Goal: Task Accomplishment & Management: Manage account settings

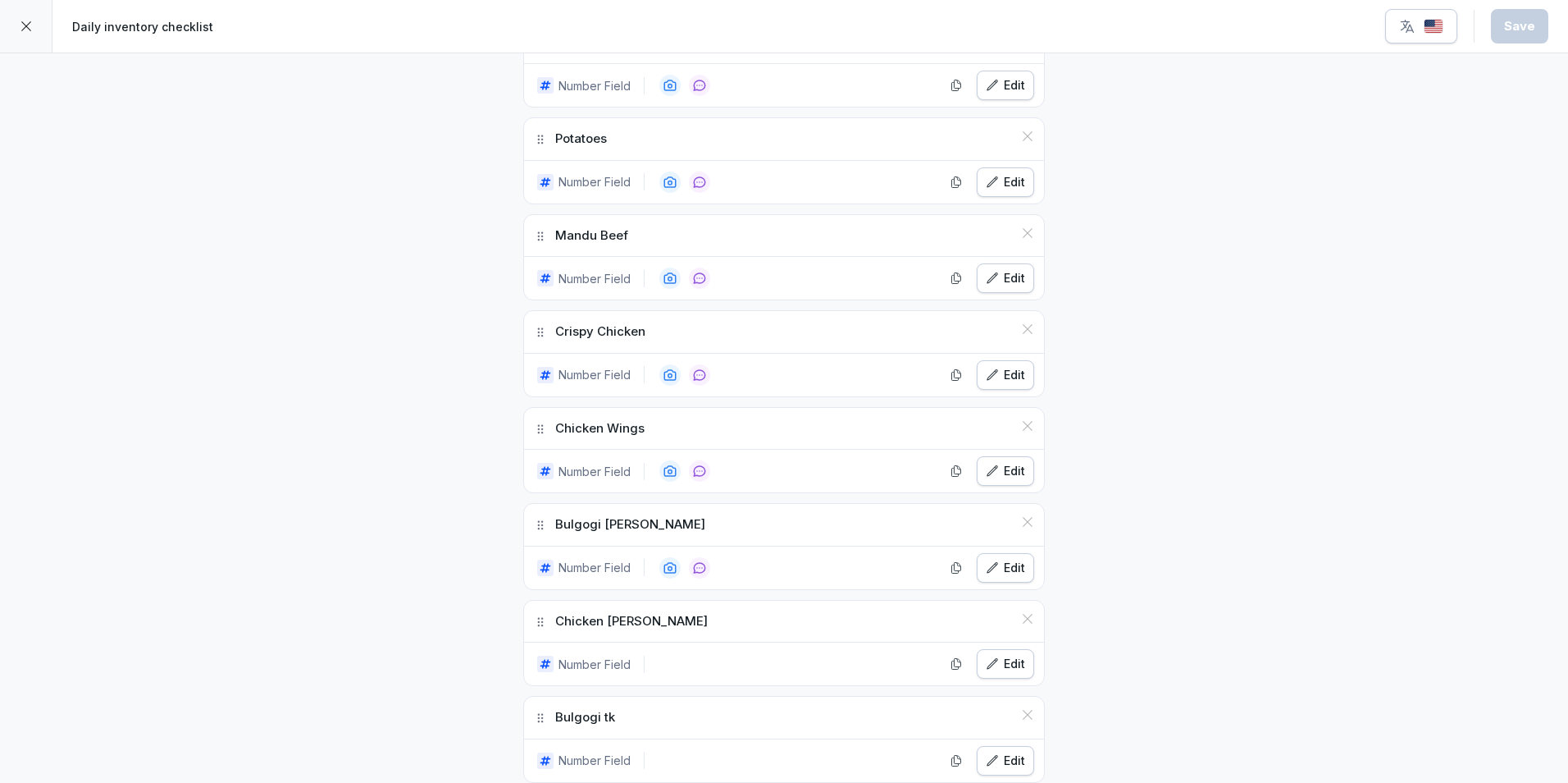
scroll to position [1067, 0]
click at [30, 45] on div at bounding box center [26, 26] width 52 height 52
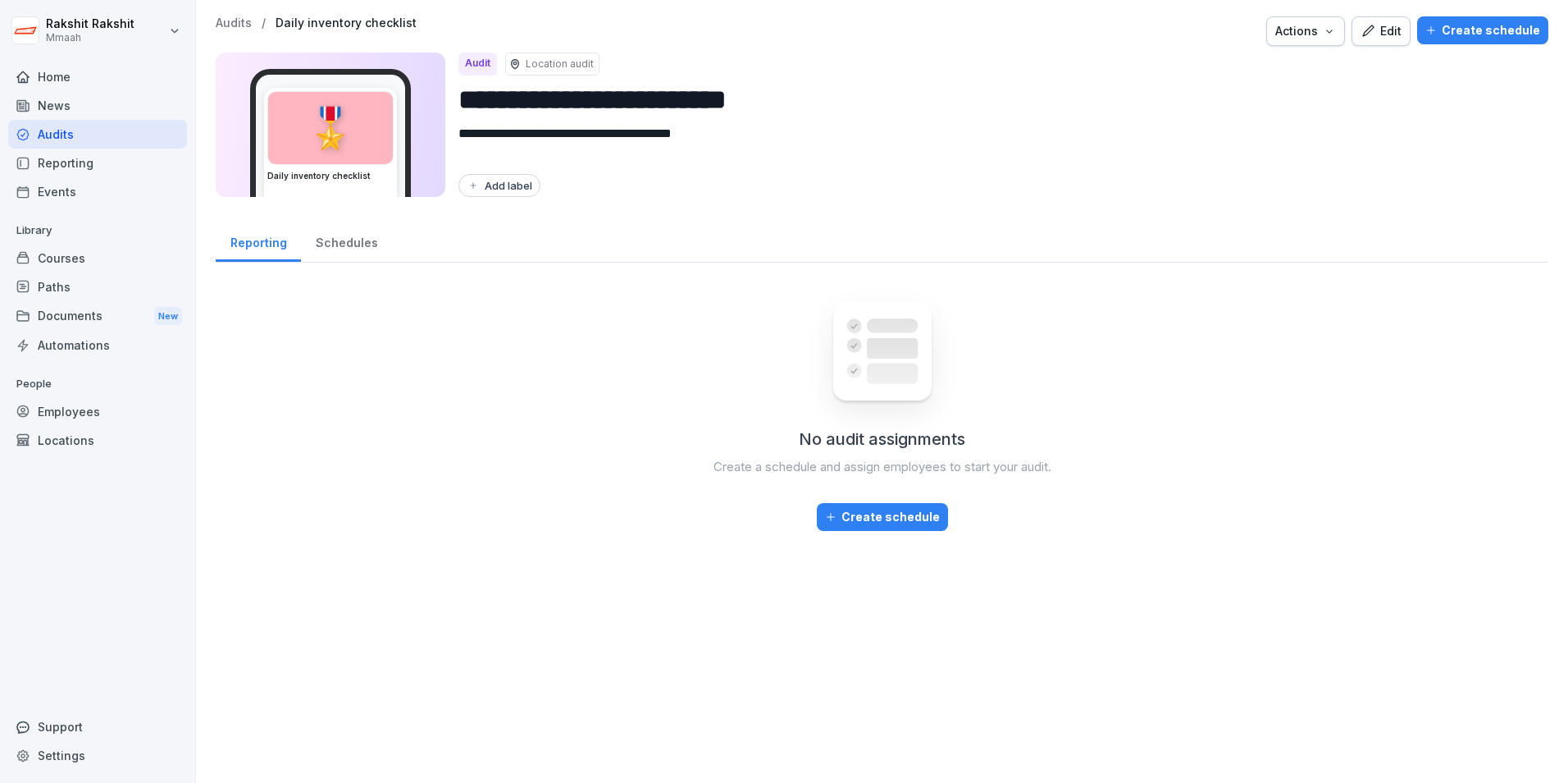
click at [64, 131] on div "Audits" at bounding box center [98, 134] width 179 height 28
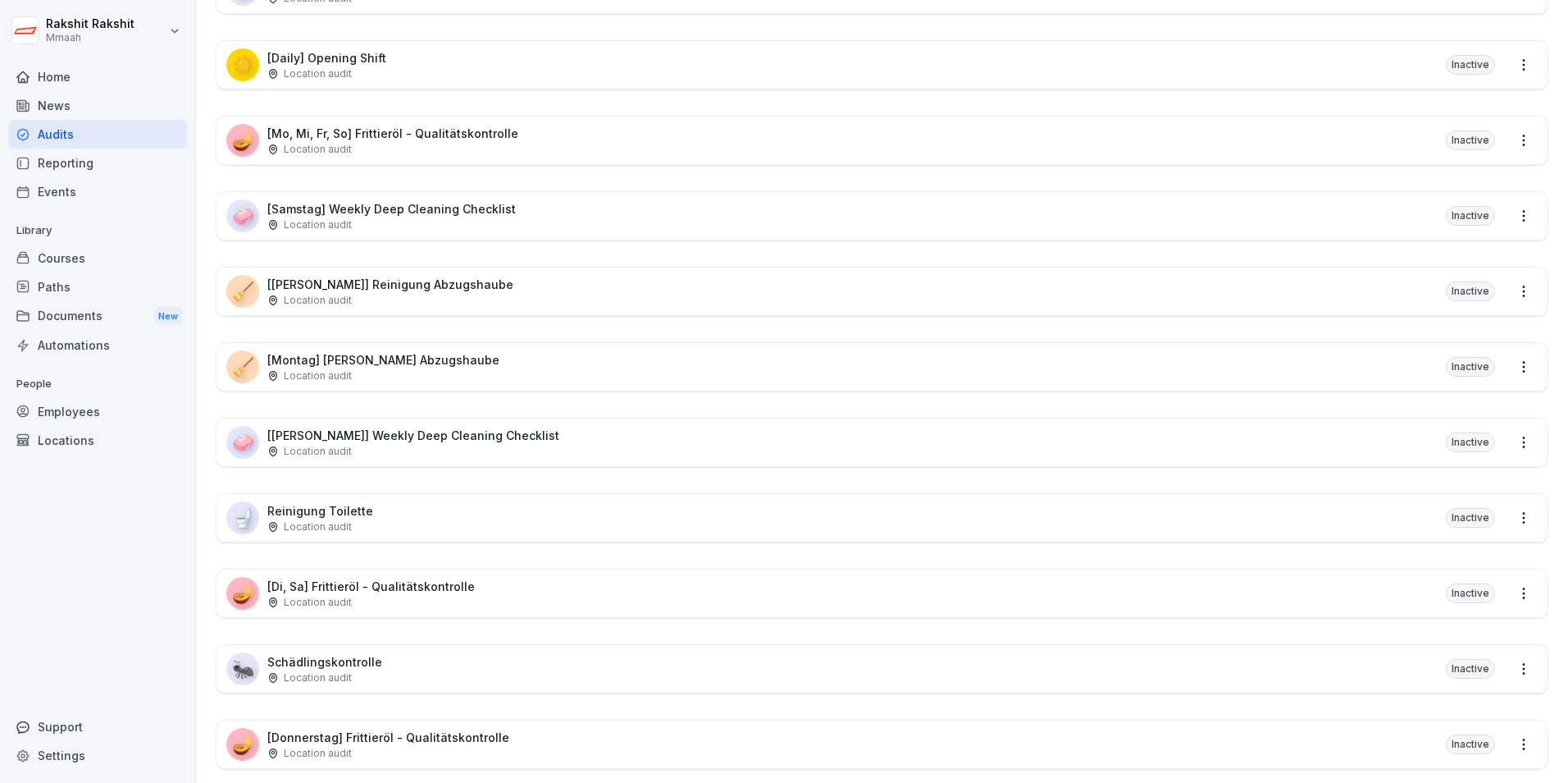
scroll to position [993, 0]
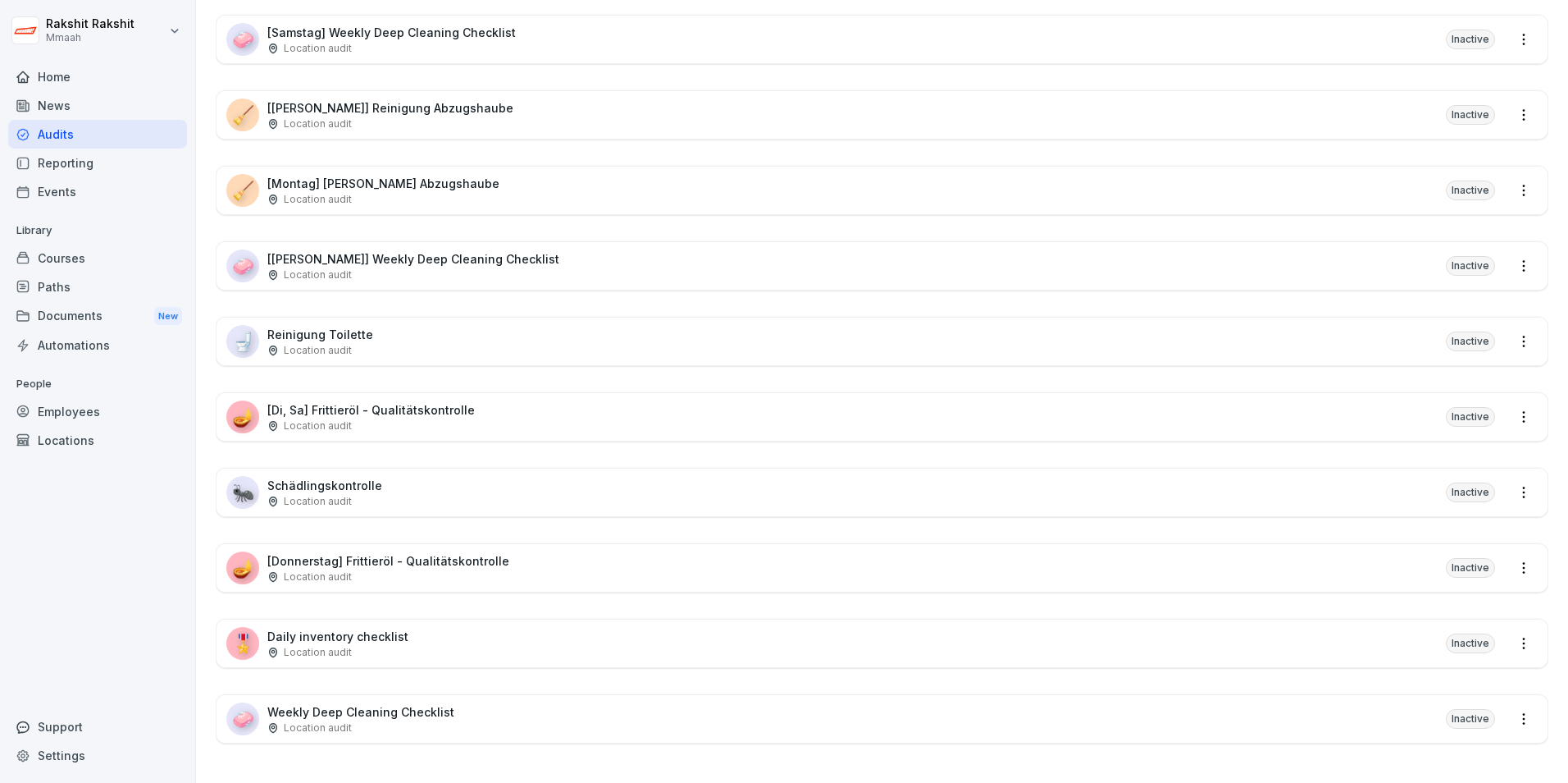
click at [1252, 634] on html "Rakshit Rakshit Mmaah Home News Audits Reporting Events Library Courses Paths D…" at bounding box center [784, 391] width 1568 height 783
click at [1252, 628] on html "Rakshit Rakshit Mmaah Home News Audits Reporting Events Library Courses Paths D…" at bounding box center [784, 391] width 1568 height 783
click at [1252, 634] on div "Inactive" at bounding box center [1471, 643] width 49 height 20
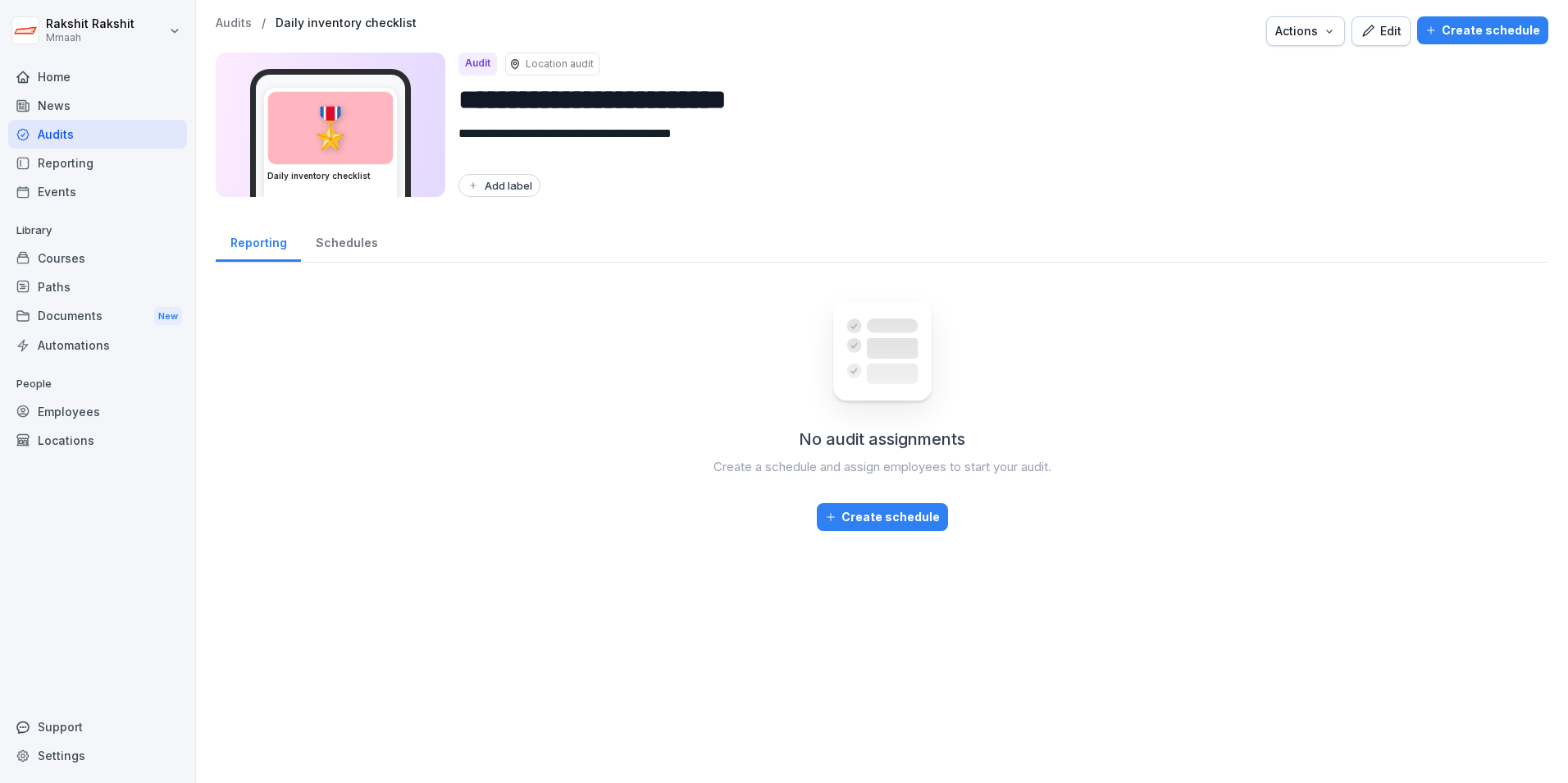
click at [1252, 32] on div "Actions" at bounding box center [1306, 30] width 61 height 18
click at [1252, 150] on html "**********" at bounding box center [784, 391] width 1568 height 783
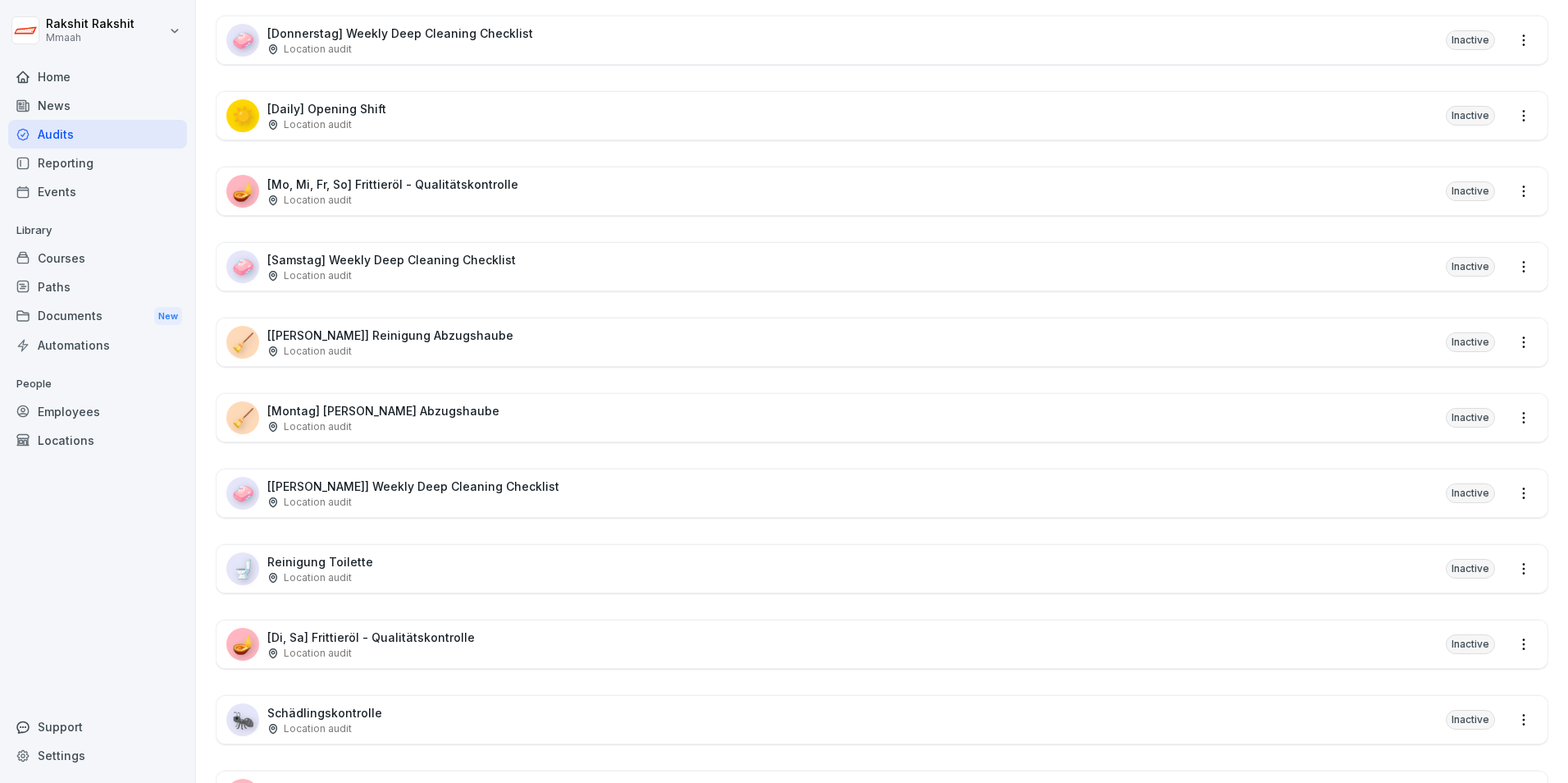
scroll to position [821, 0]
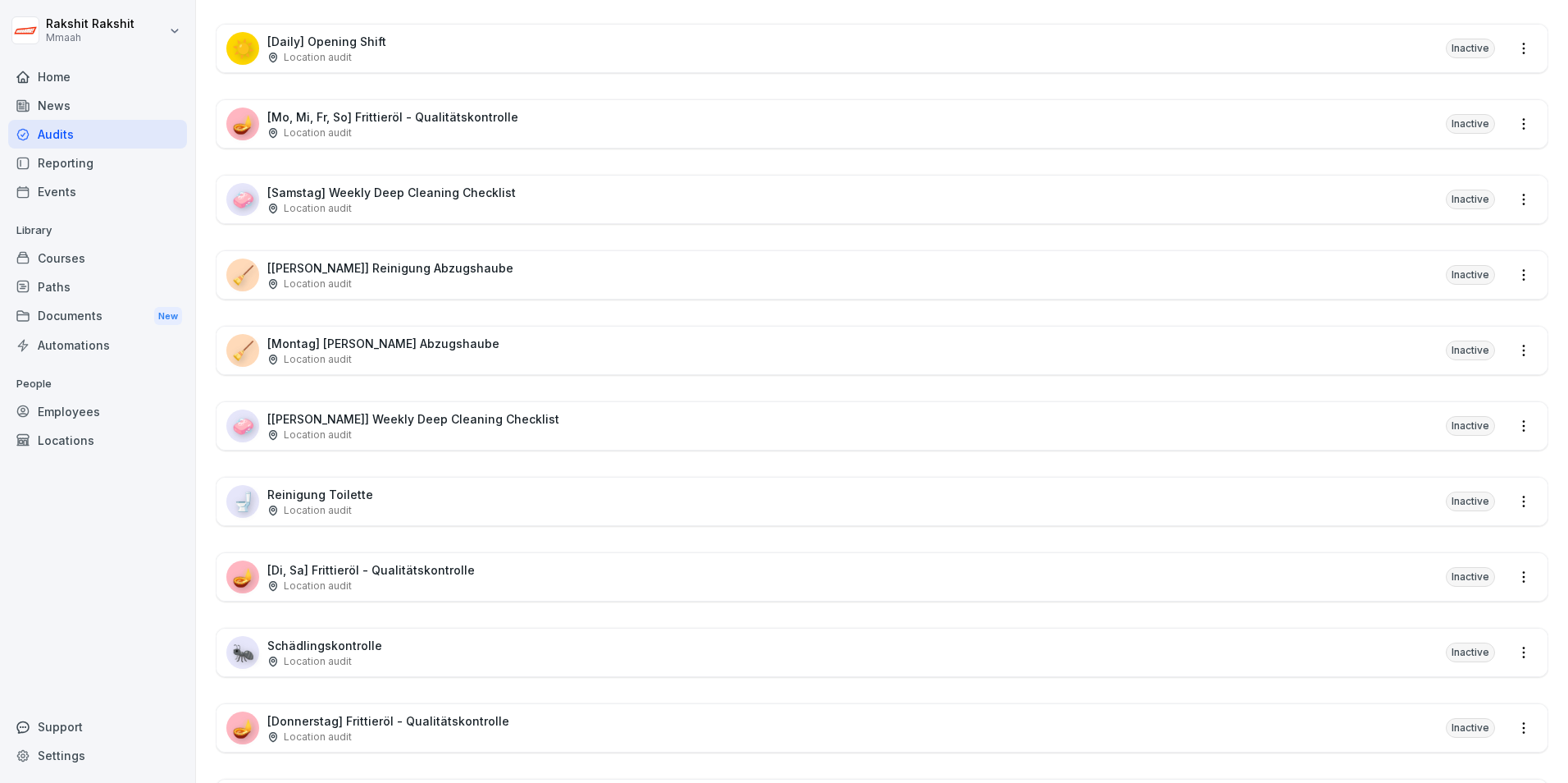
click at [421, 584] on div "Location audit" at bounding box center [371, 587] width 208 height 15
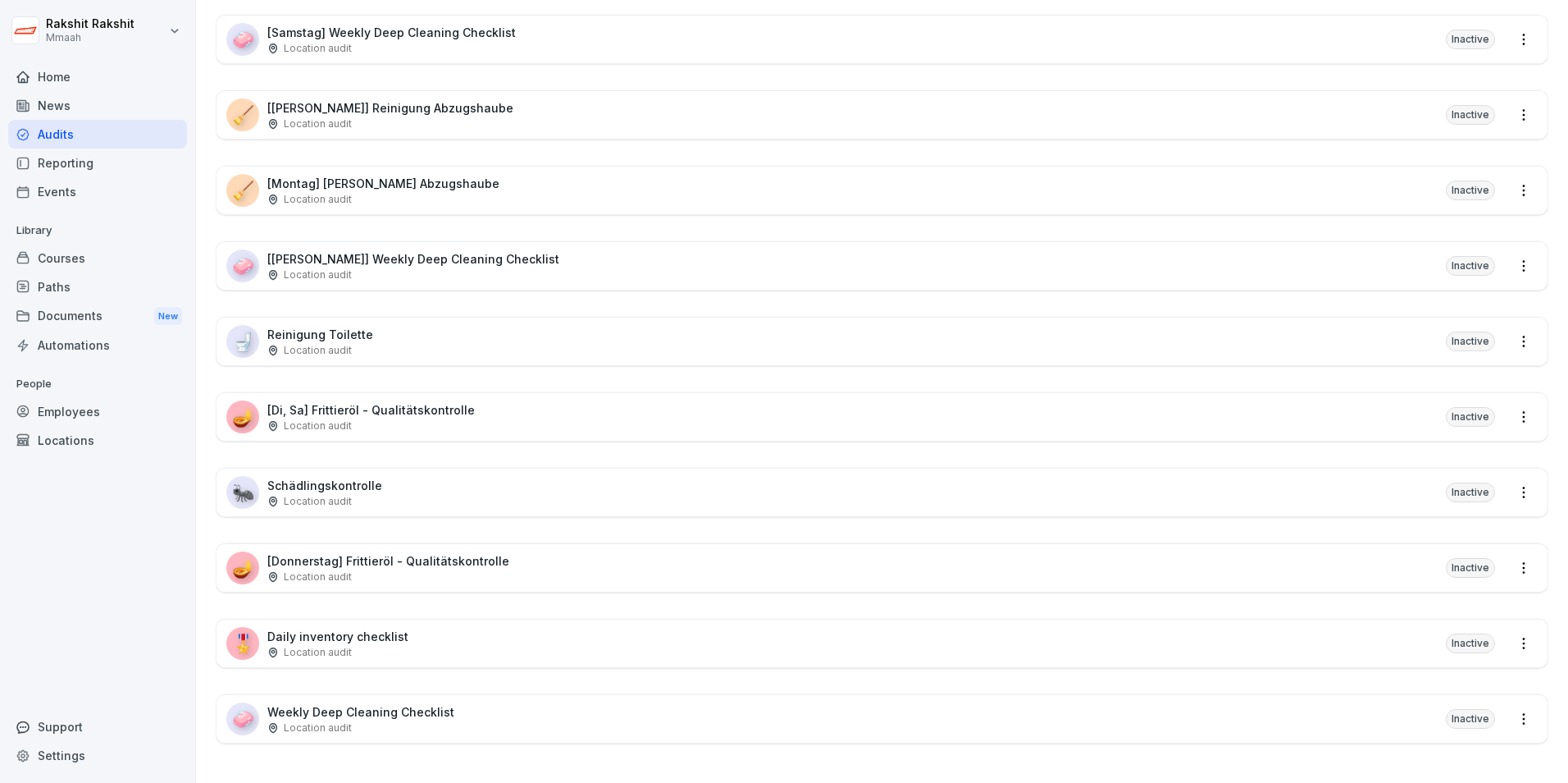
scroll to position [993, 0]
click at [124, 252] on div "Courses" at bounding box center [98, 258] width 179 height 28
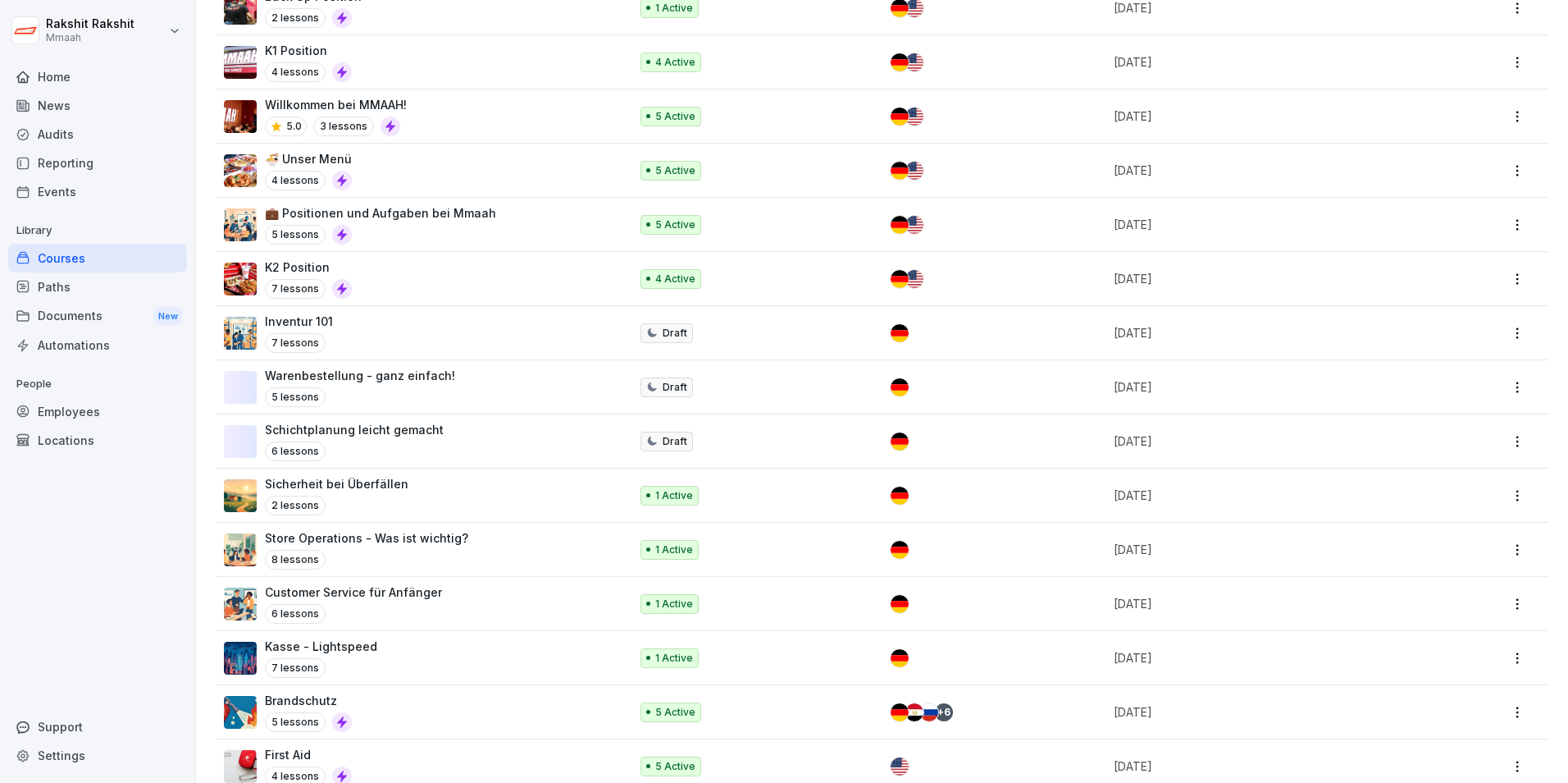
scroll to position [574, 0]
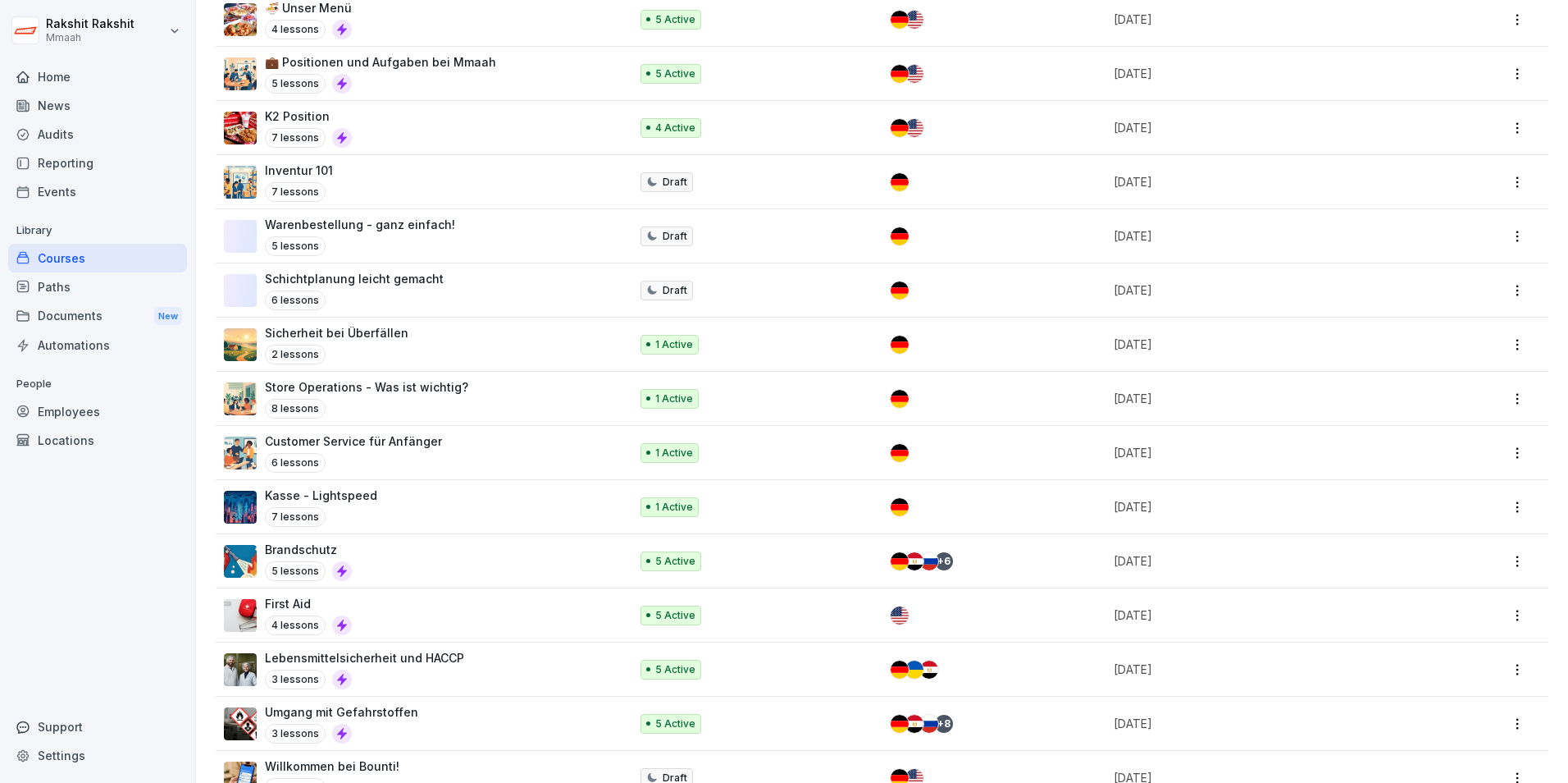
click at [430, 400] on div "8 lessons" at bounding box center [366, 408] width 203 height 20
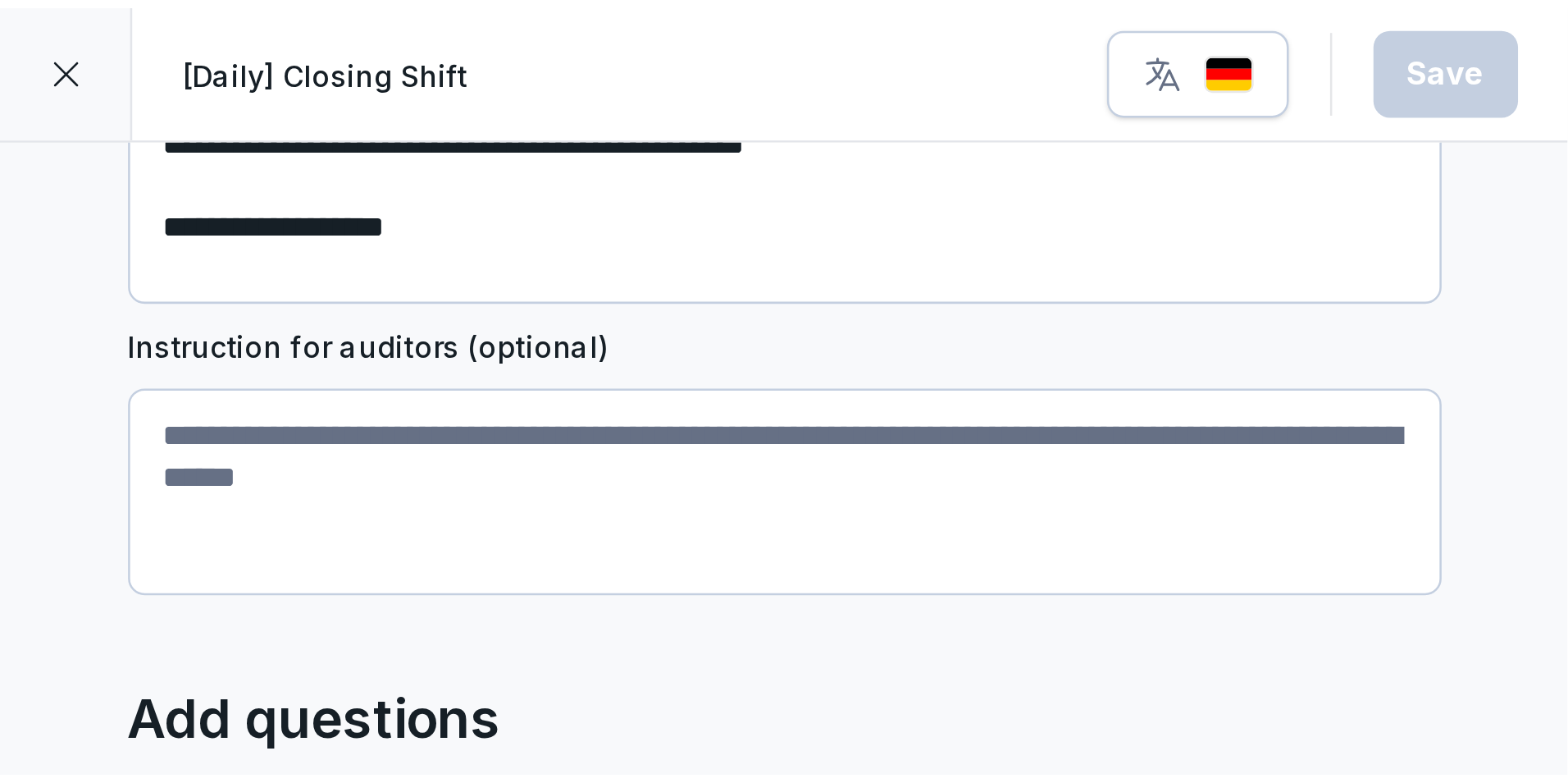
scroll to position [246, 0]
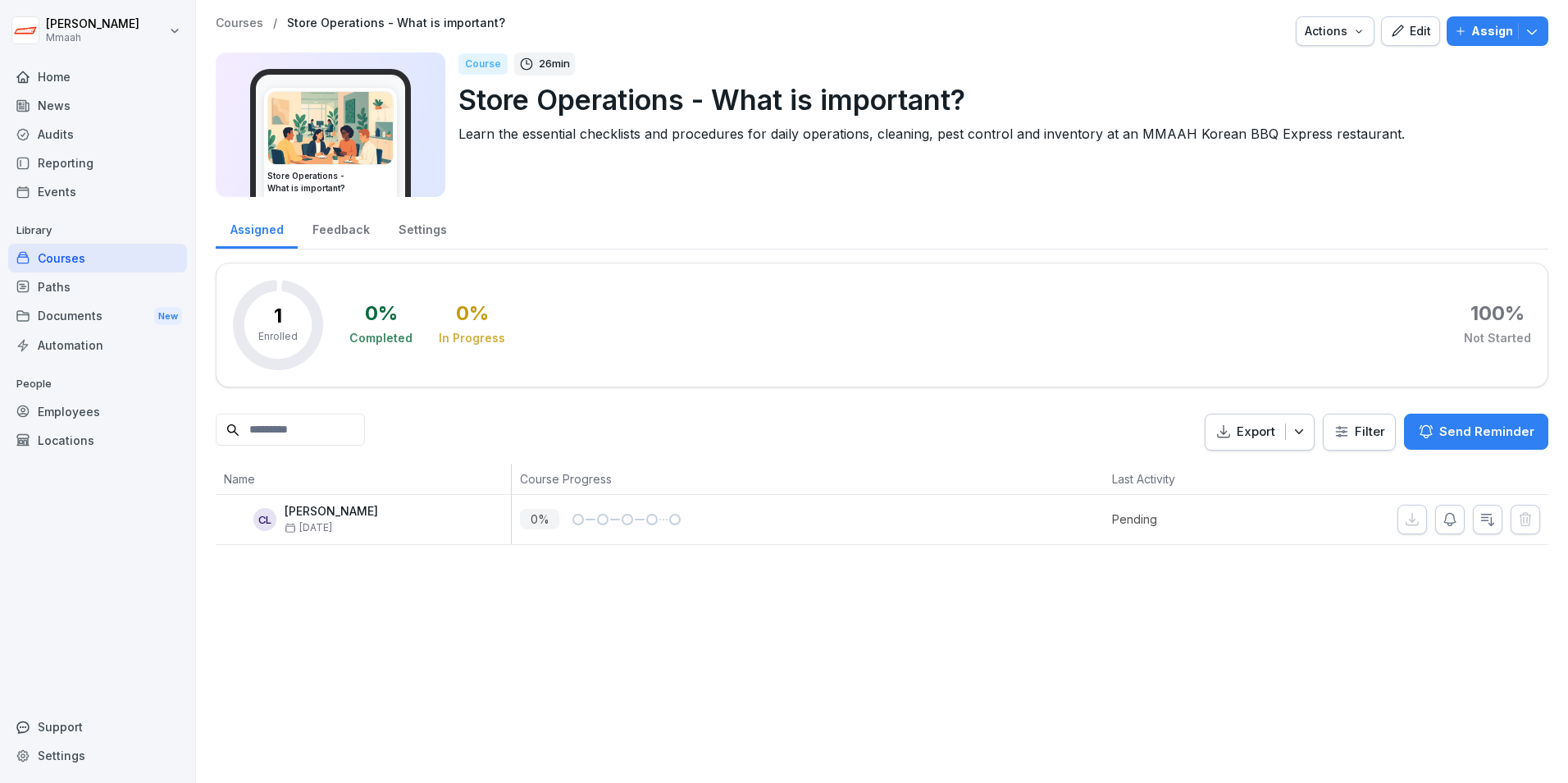
click at [1393, 21] on button "Edit" at bounding box center [1411, 30] width 59 height 29
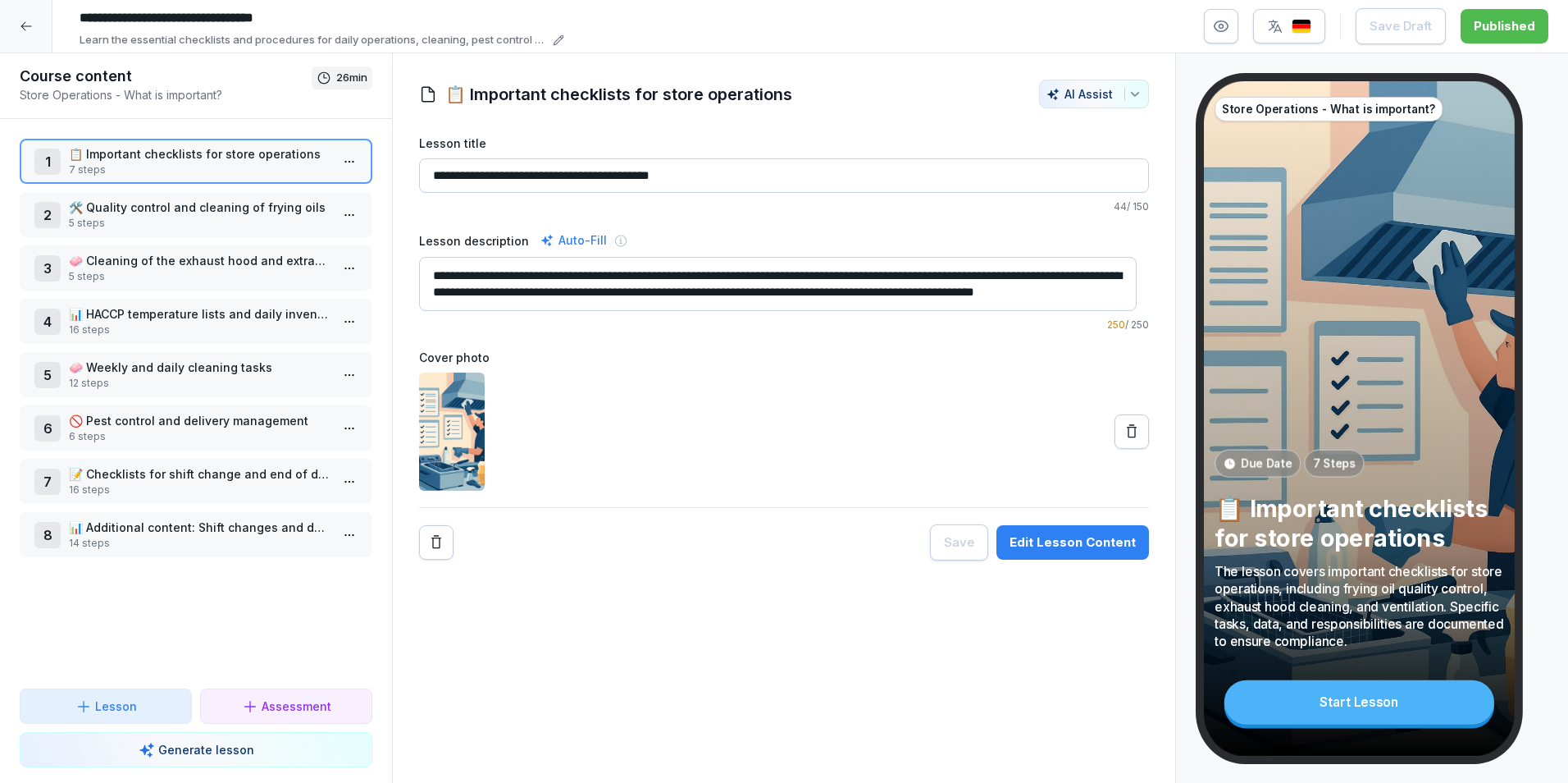
click at [226, 178] on div "1 📋 Important checklists for store operations 7 steps" at bounding box center [196, 161] width 353 height 46
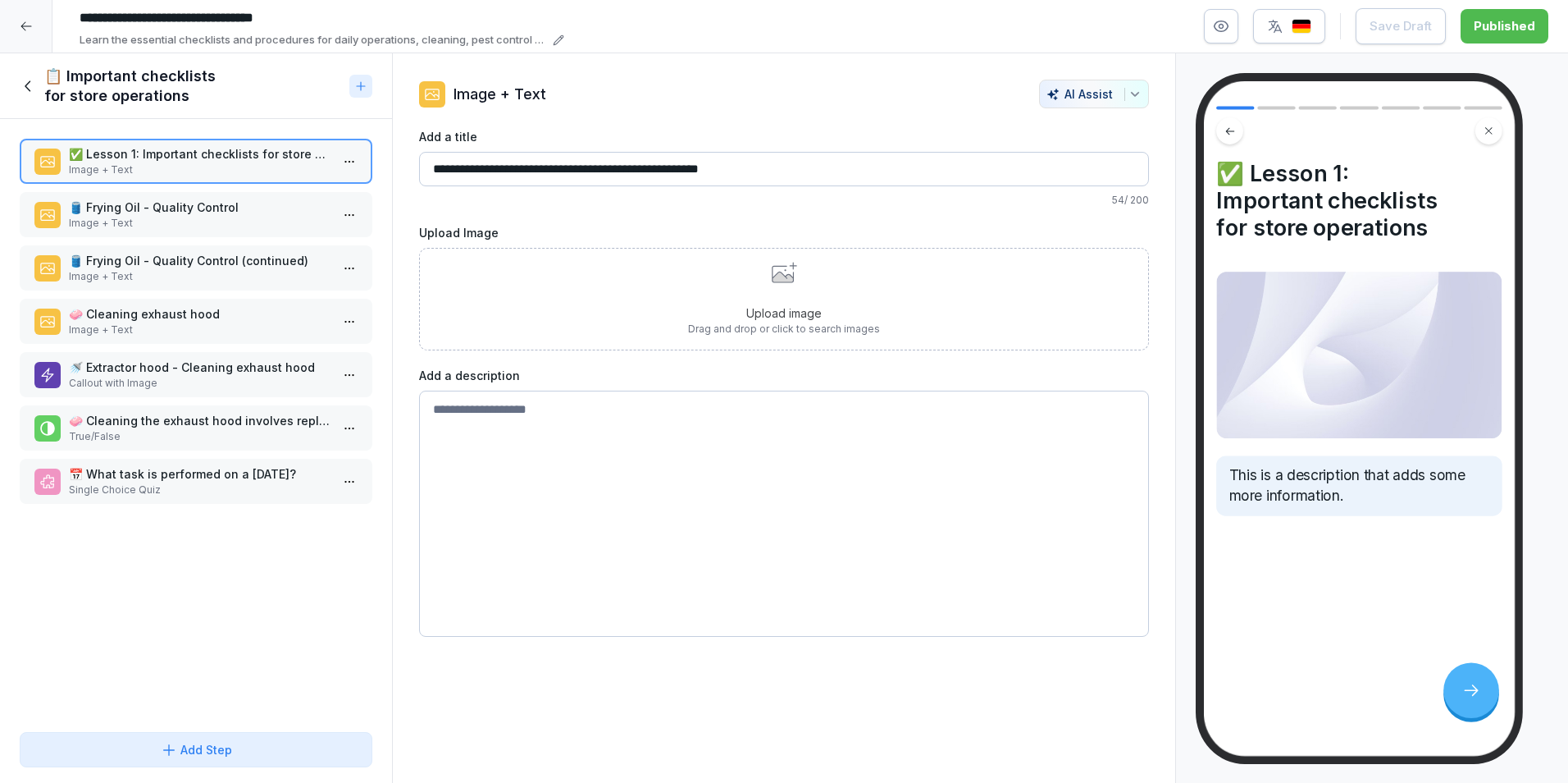
click at [210, 211] on p "🛢️ Frying Oil - Quality Control" at bounding box center [199, 207] width 261 height 17
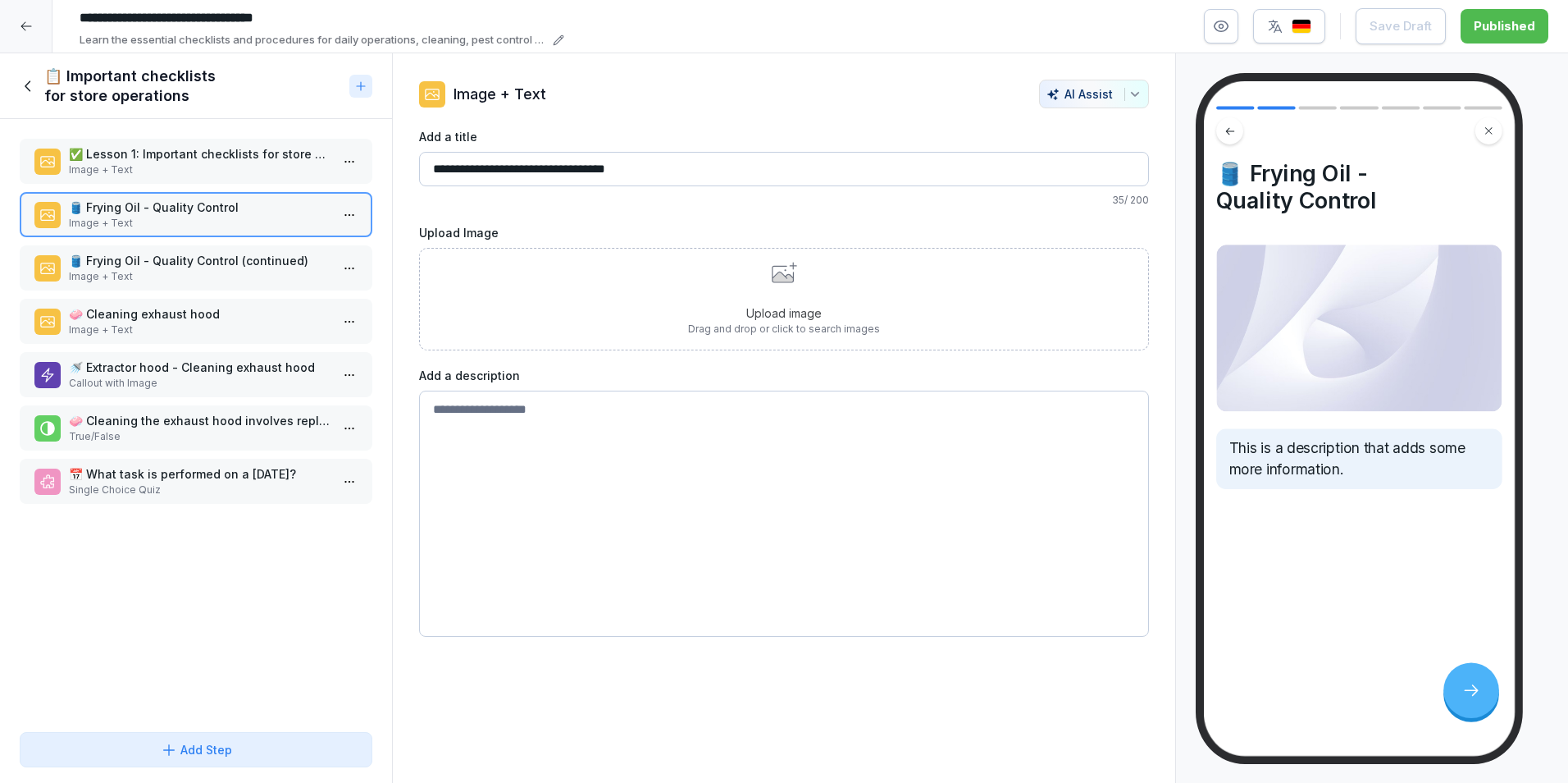
click at [197, 273] on p "Image + Text" at bounding box center [199, 277] width 261 height 15
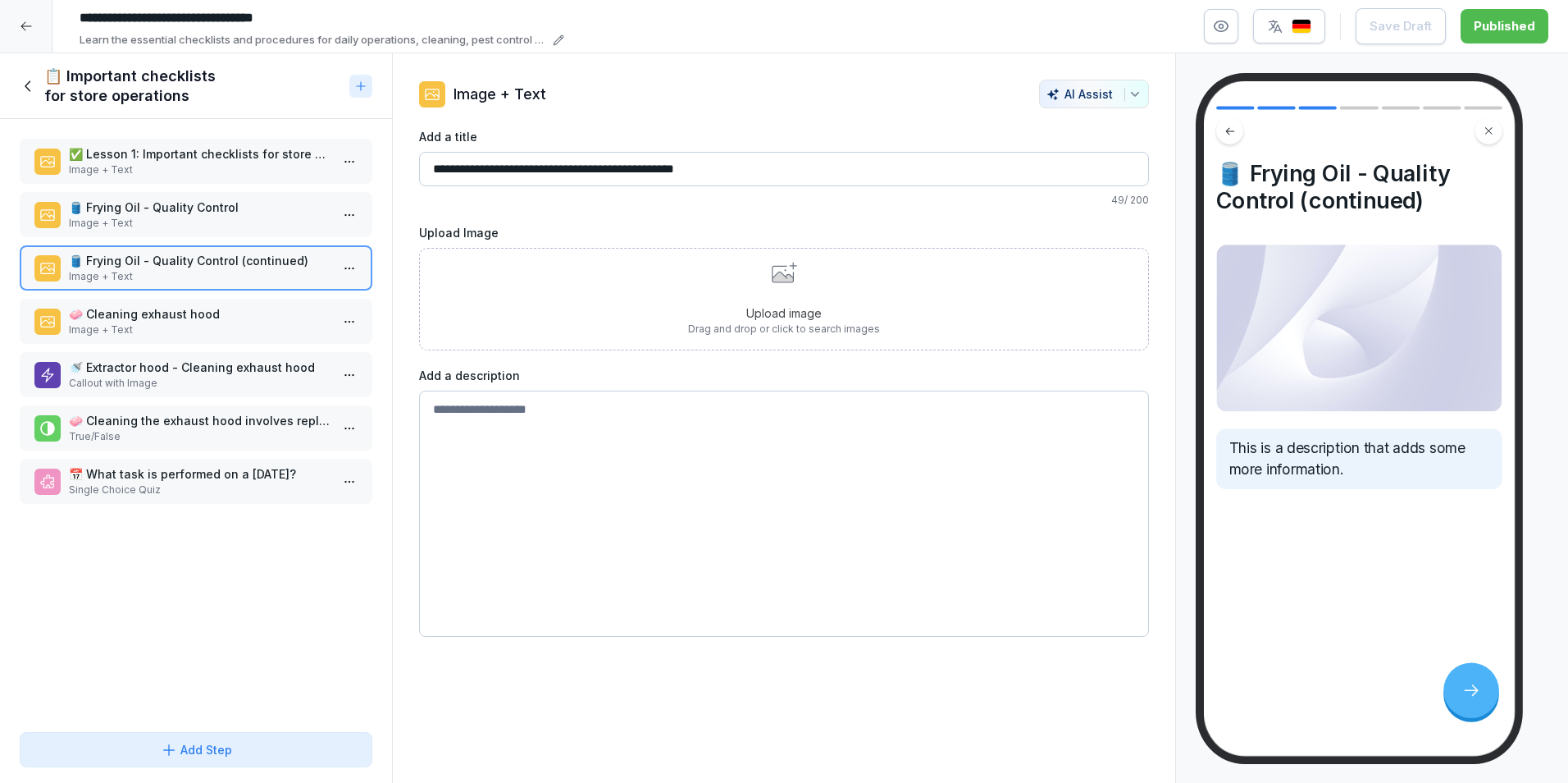
click at [210, 361] on p "🚿 Extractor hood - Cleaning exhaust hood" at bounding box center [199, 367] width 261 height 17
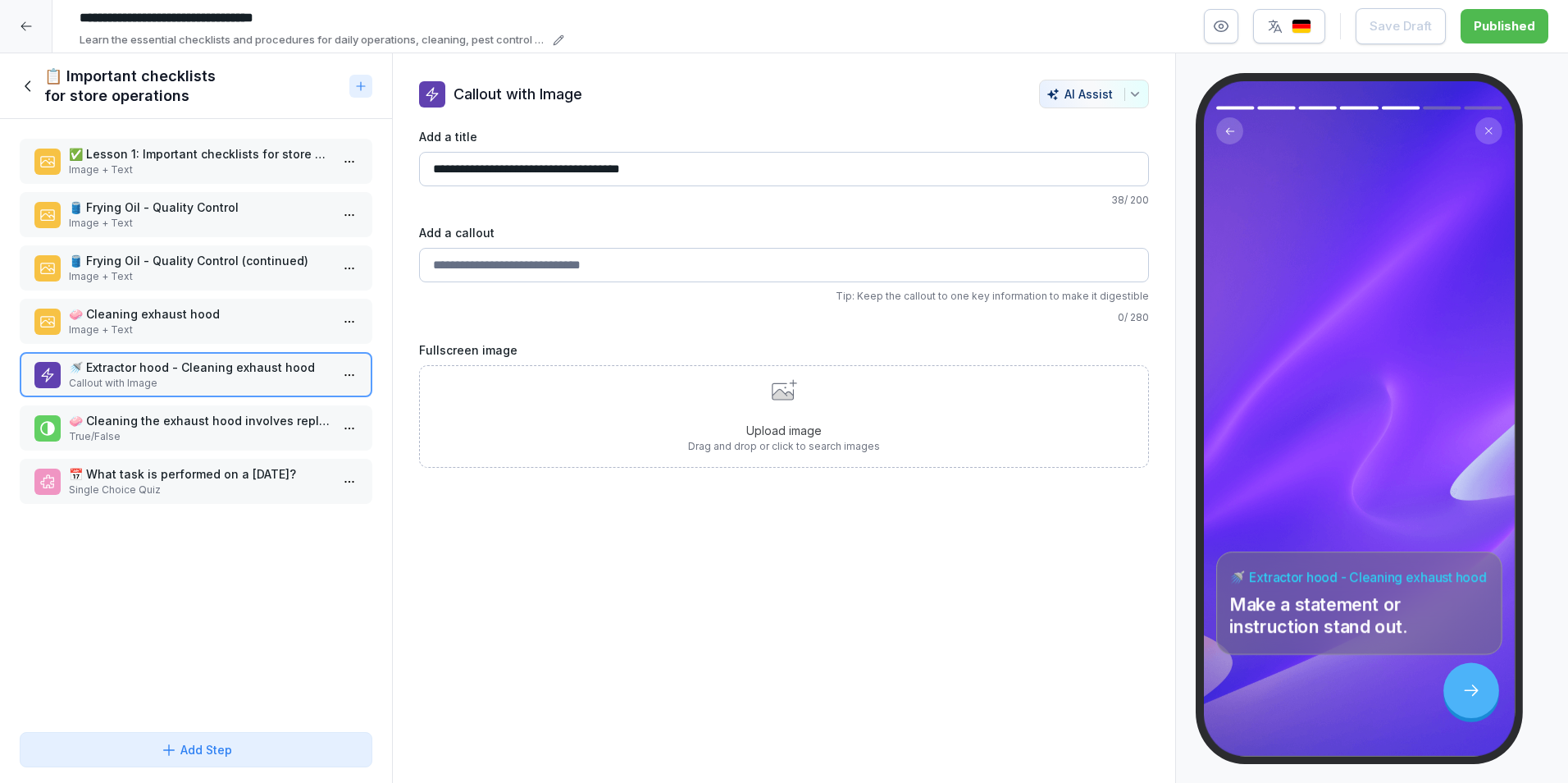
click at [44, 34] on div at bounding box center [26, 26] width 52 height 52
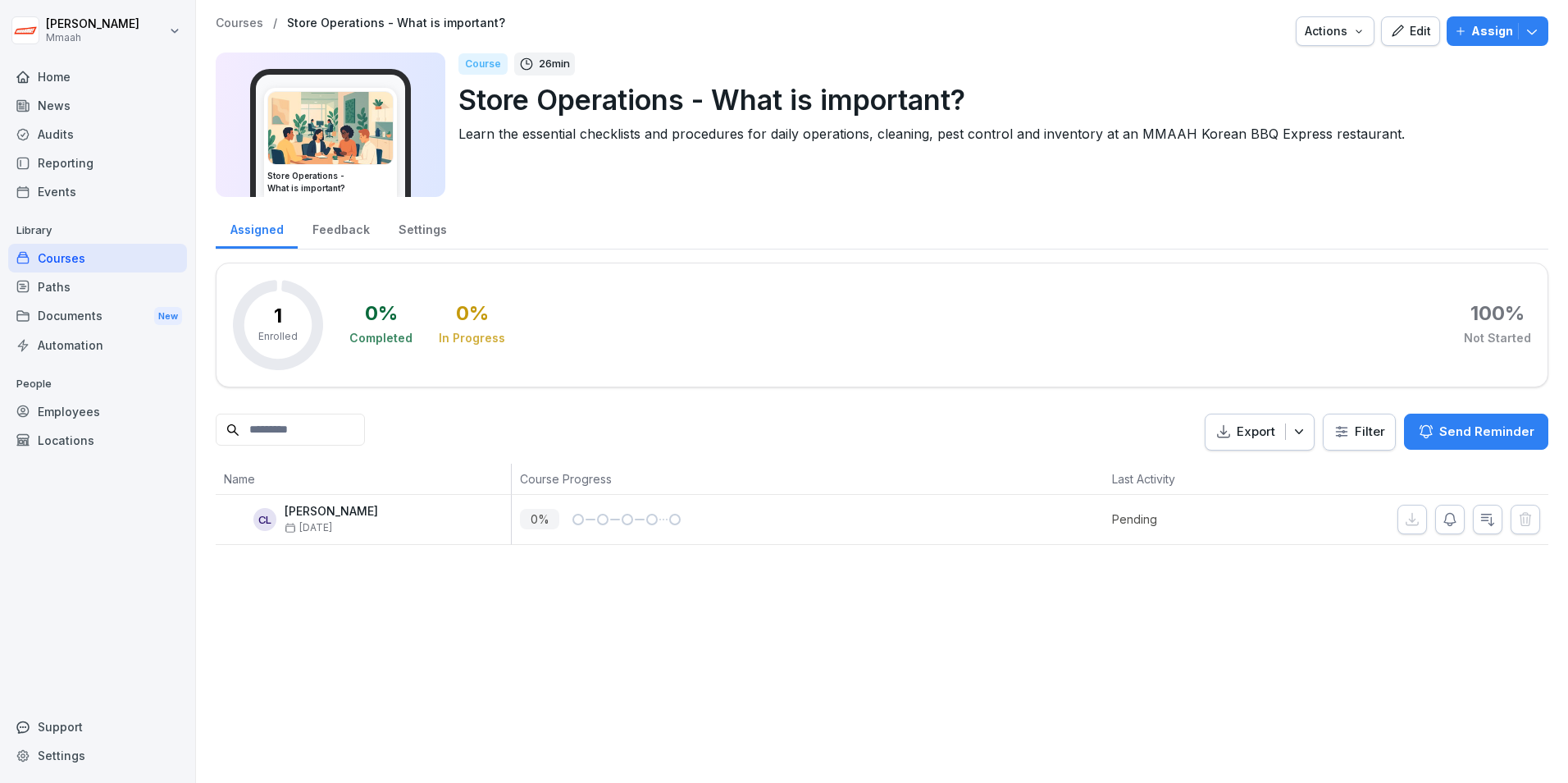
click at [115, 263] on div "Courses" at bounding box center [98, 258] width 179 height 28
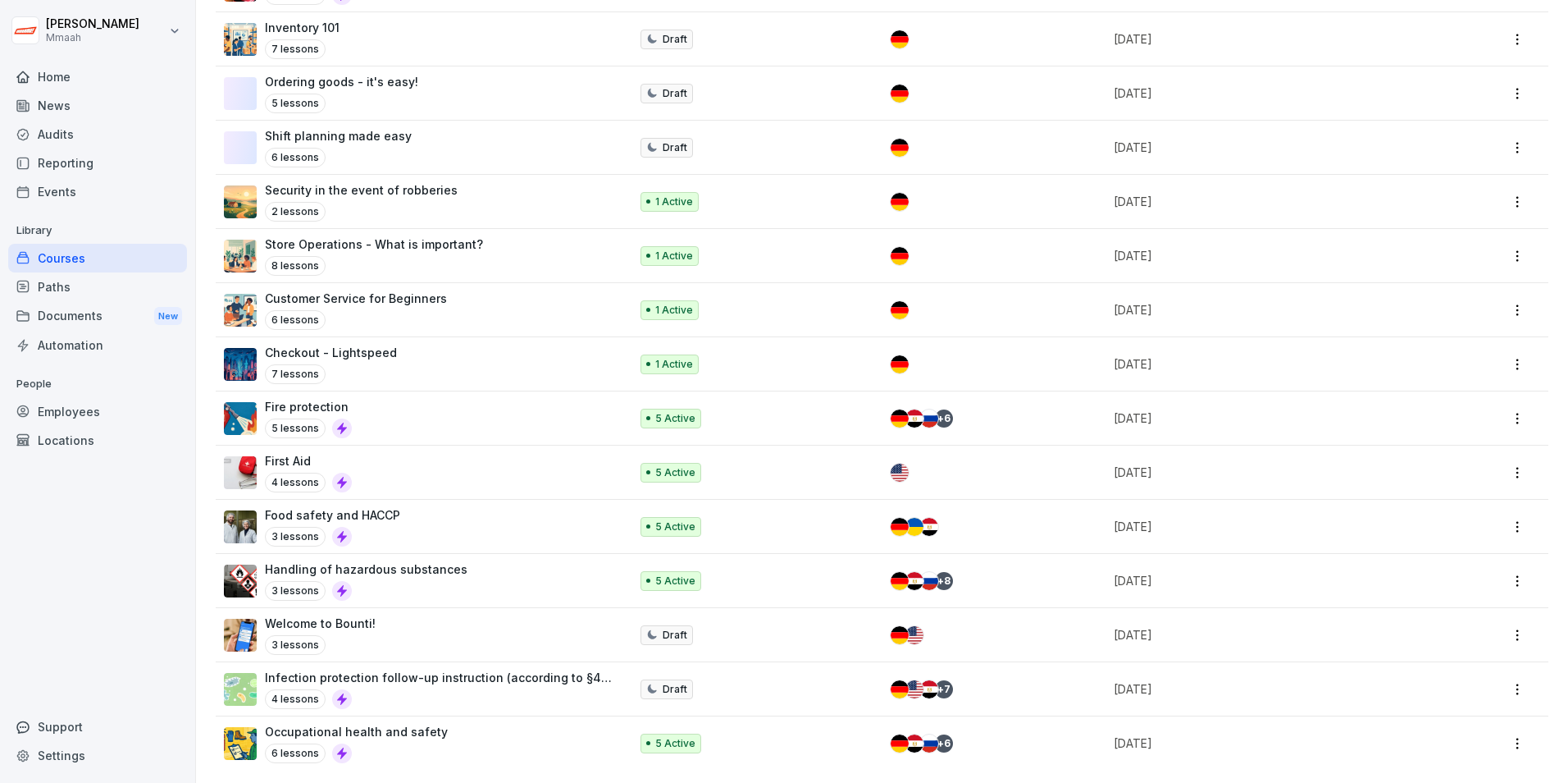
scroll to position [730, 0]
click at [403, 310] on div "6 lessons" at bounding box center [356, 320] width 182 height 20
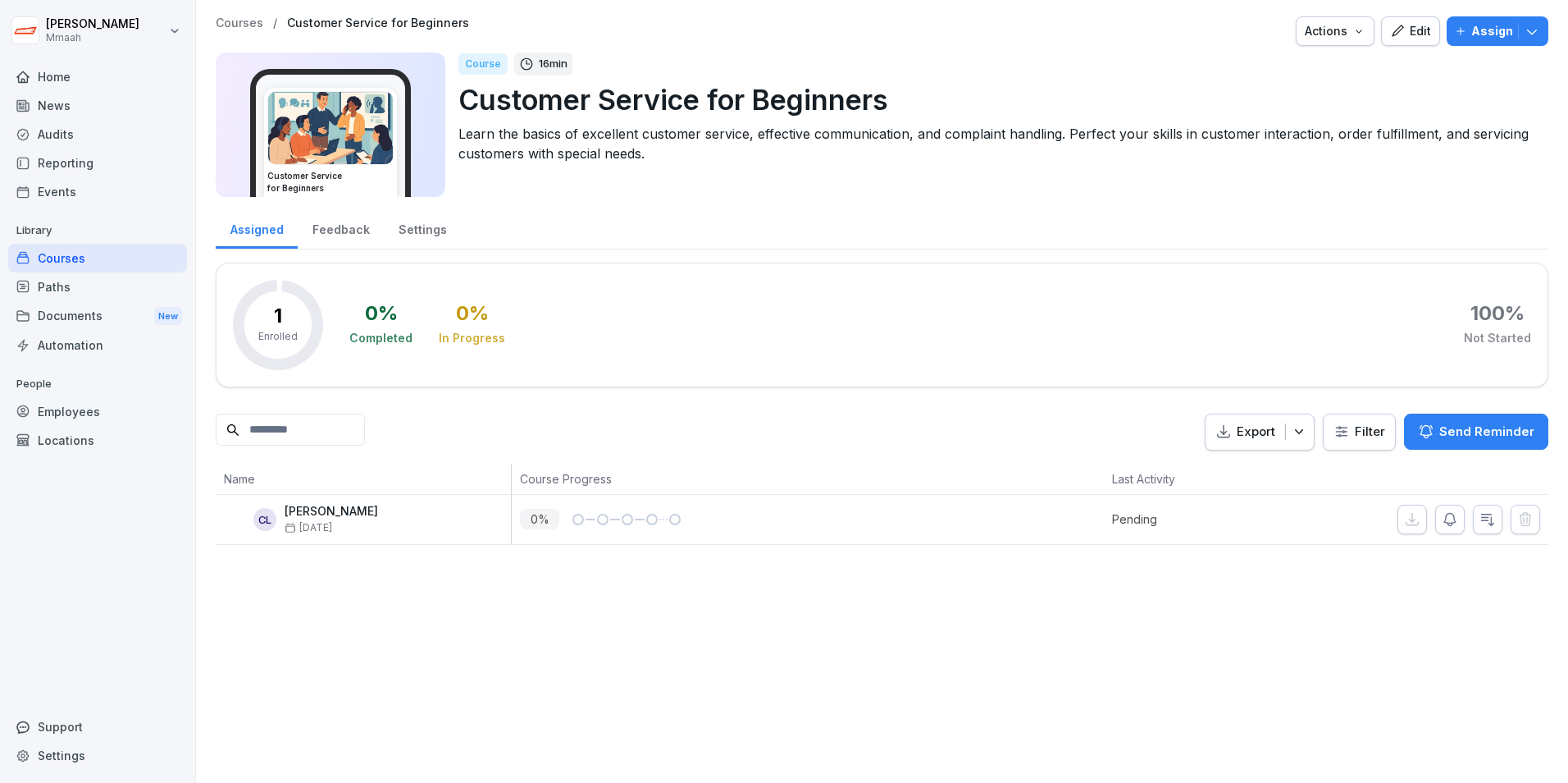
click at [88, 255] on div "Courses" at bounding box center [98, 258] width 179 height 28
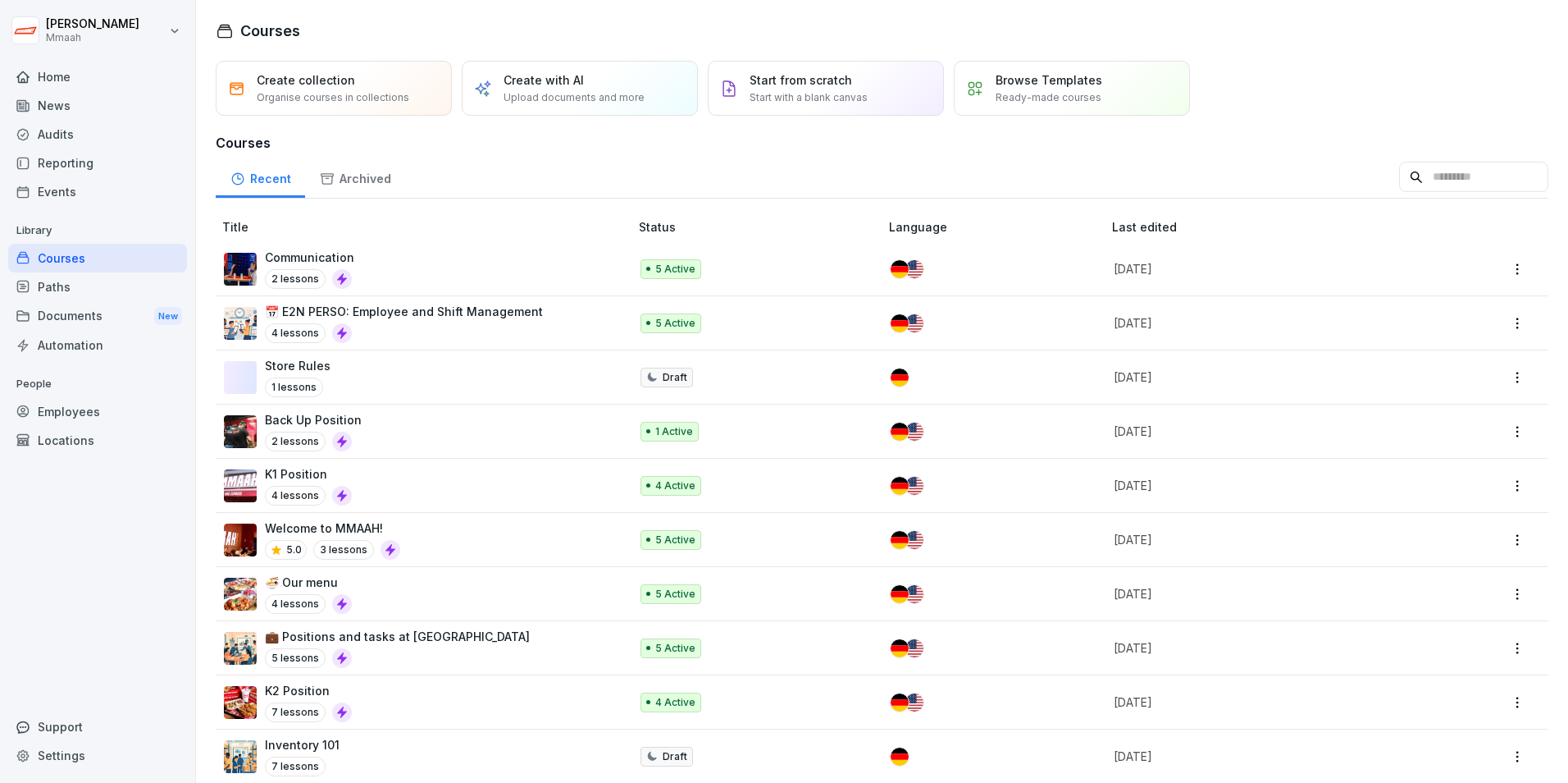
click at [98, 126] on div "Audits" at bounding box center [98, 134] width 179 height 28
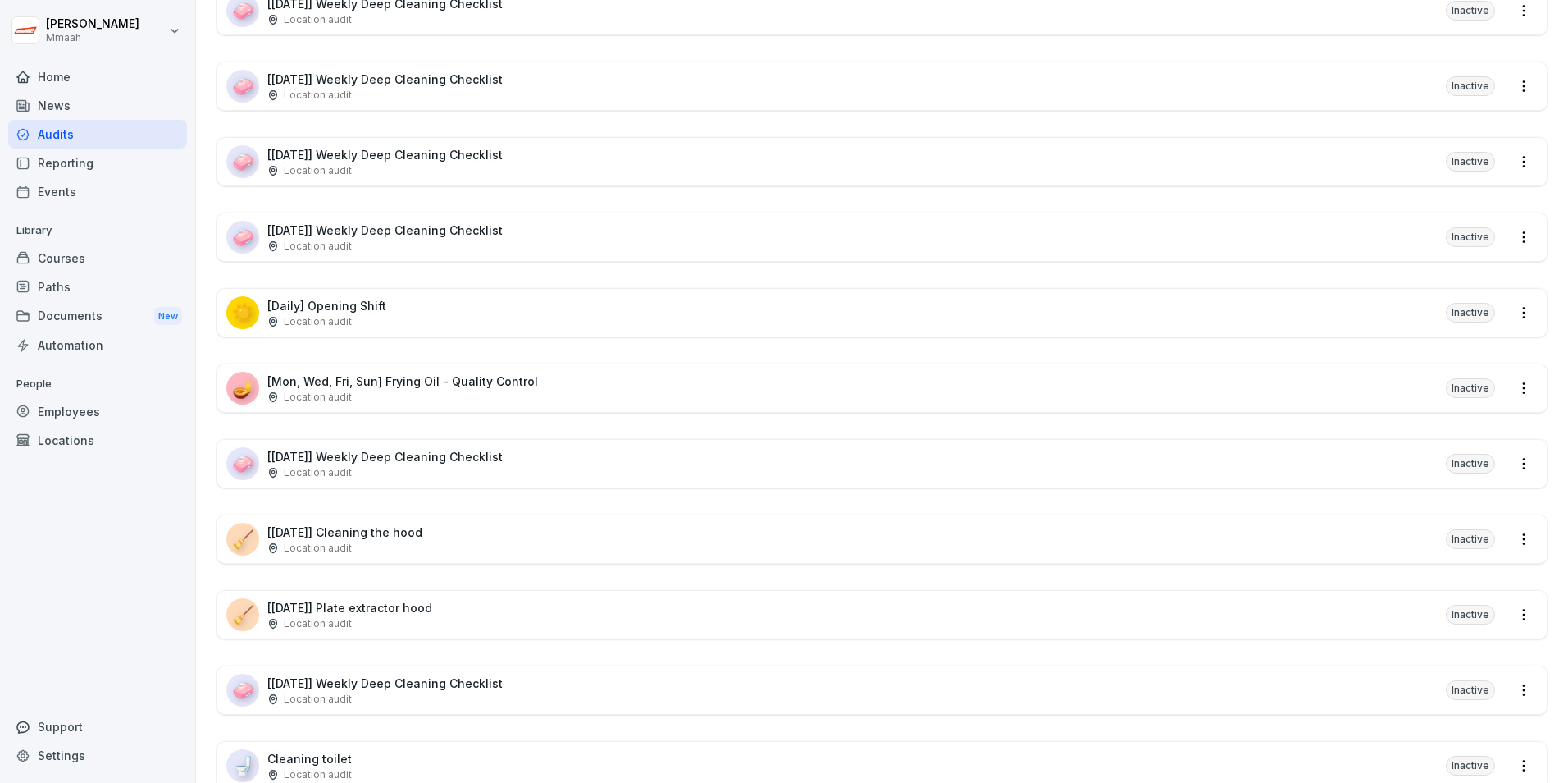
scroll to position [574, 0]
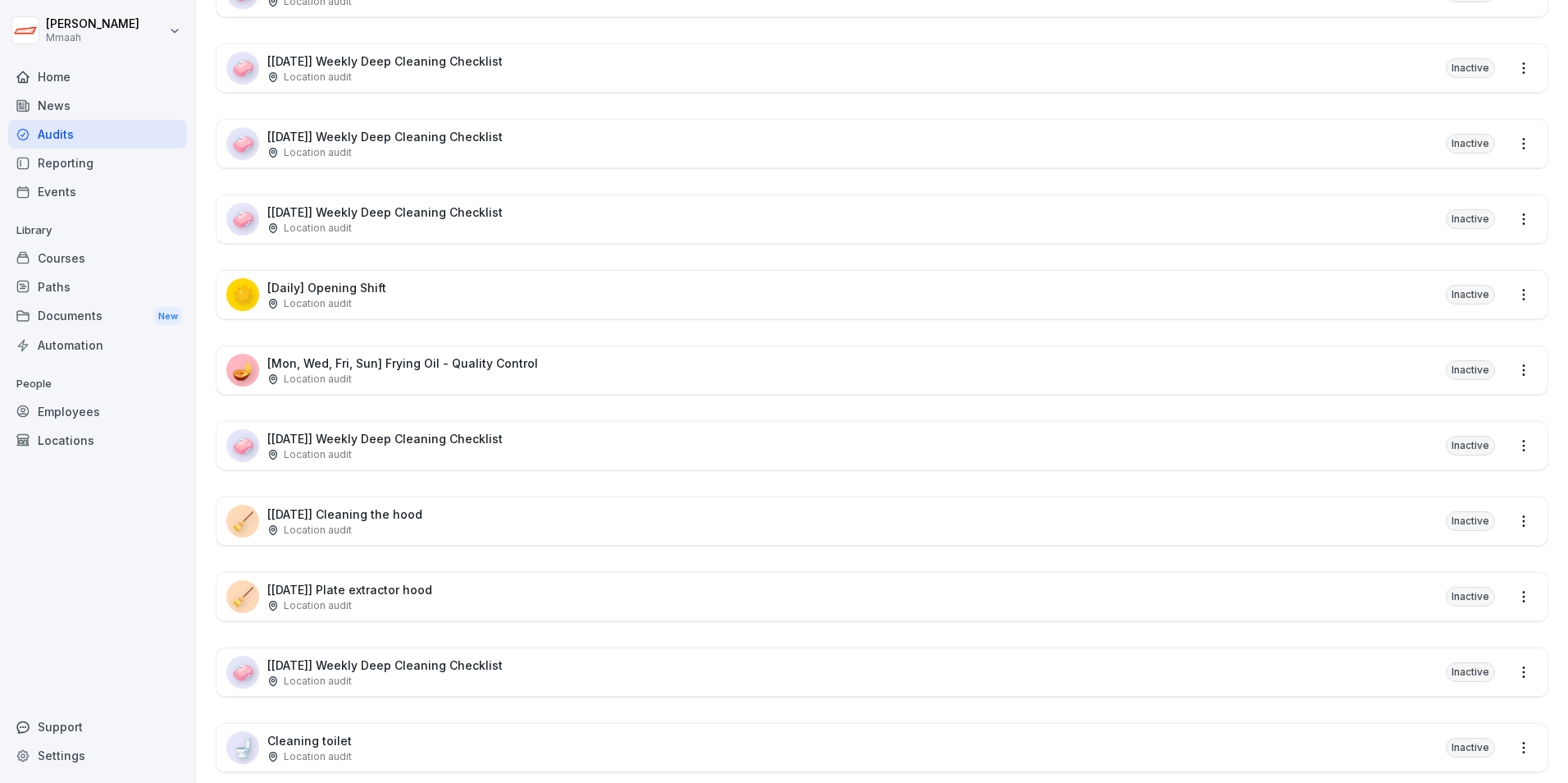
click at [417, 300] on div "☀️ [Daily] Opening Shift Location audit Inactive" at bounding box center [881, 294] width 1331 height 47
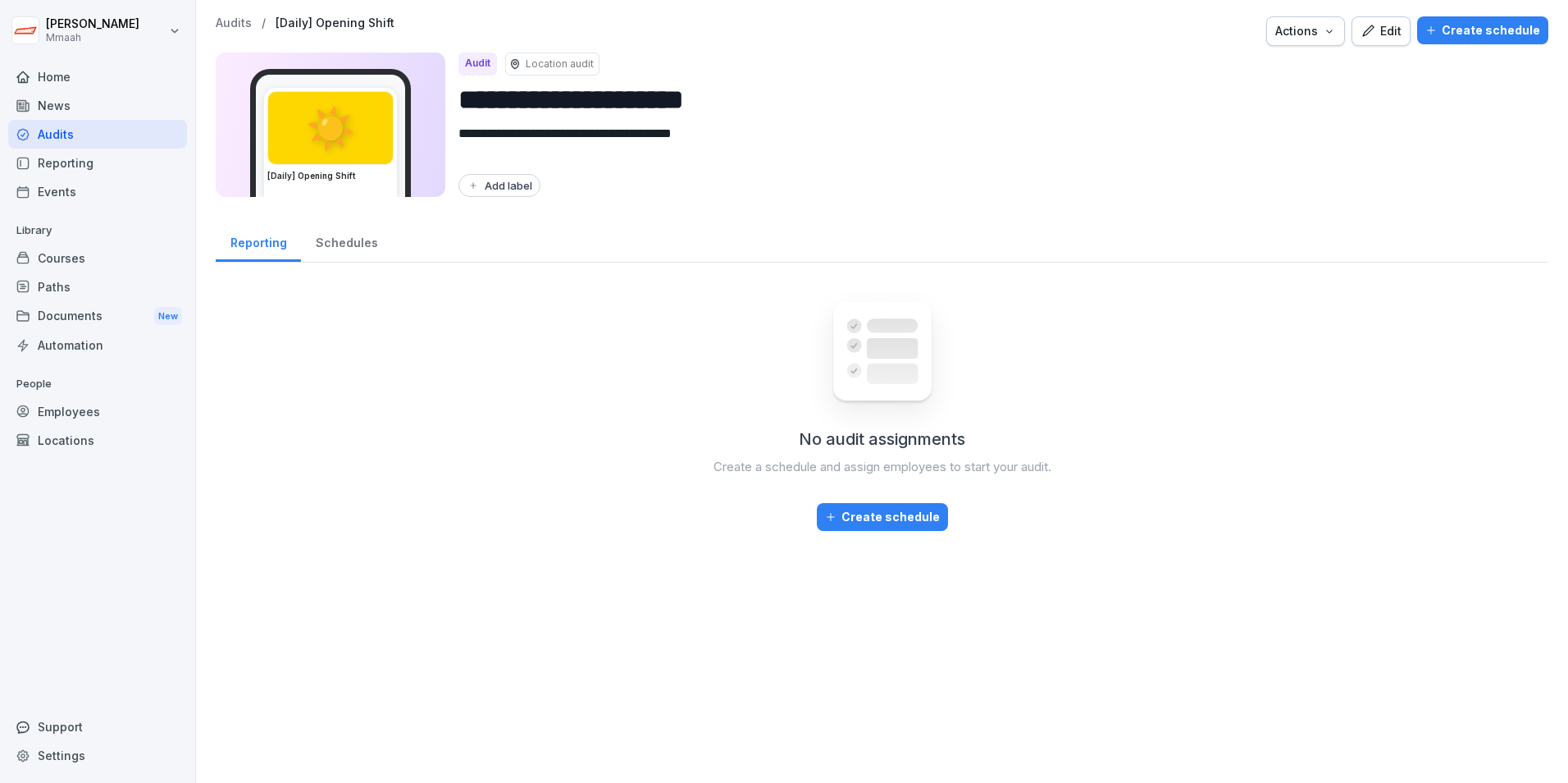
click at [1382, 27] on font "Edit" at bounding box center [1391, 30] width 21 height 18
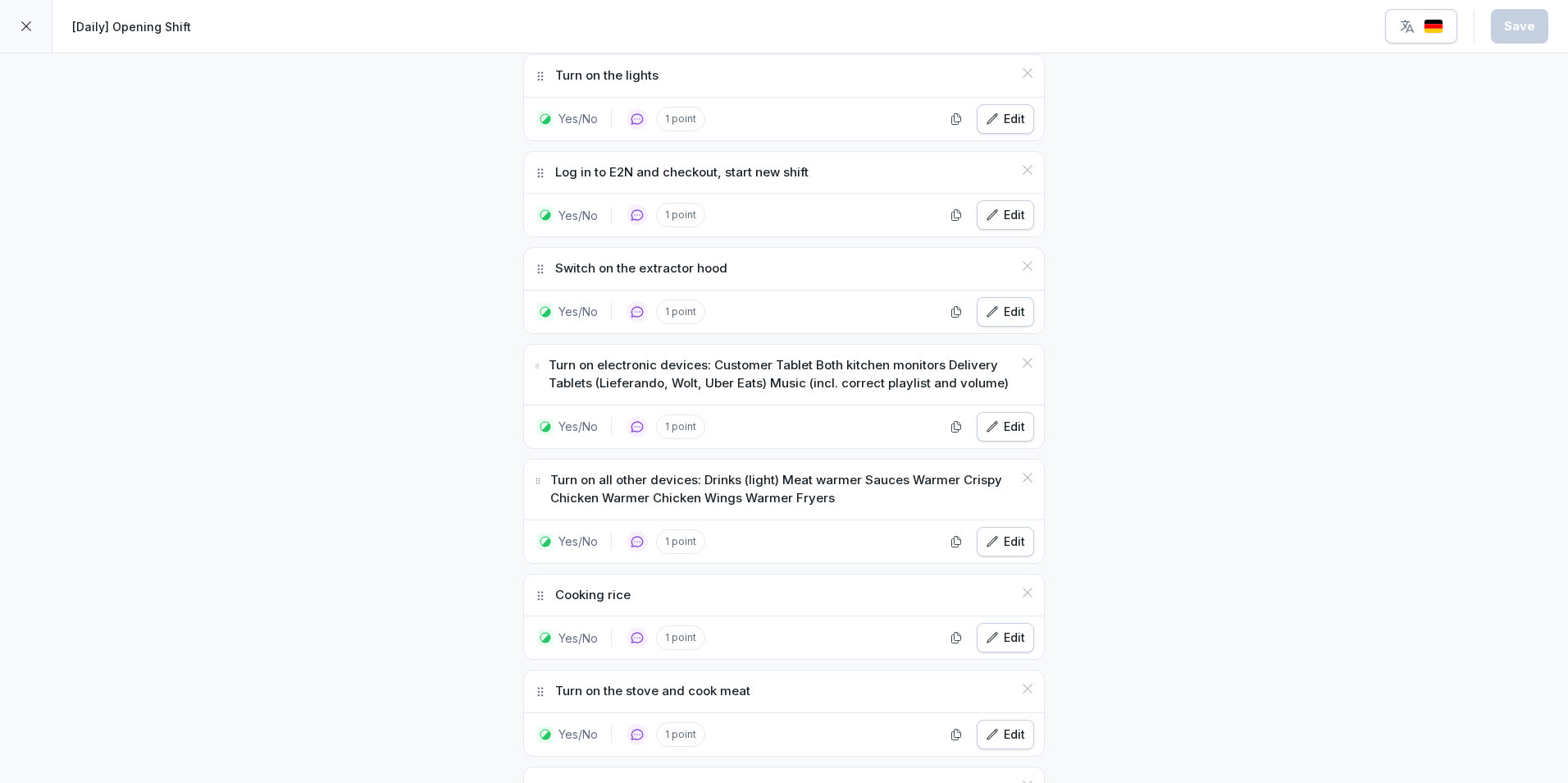
scroll to position [574, 0]
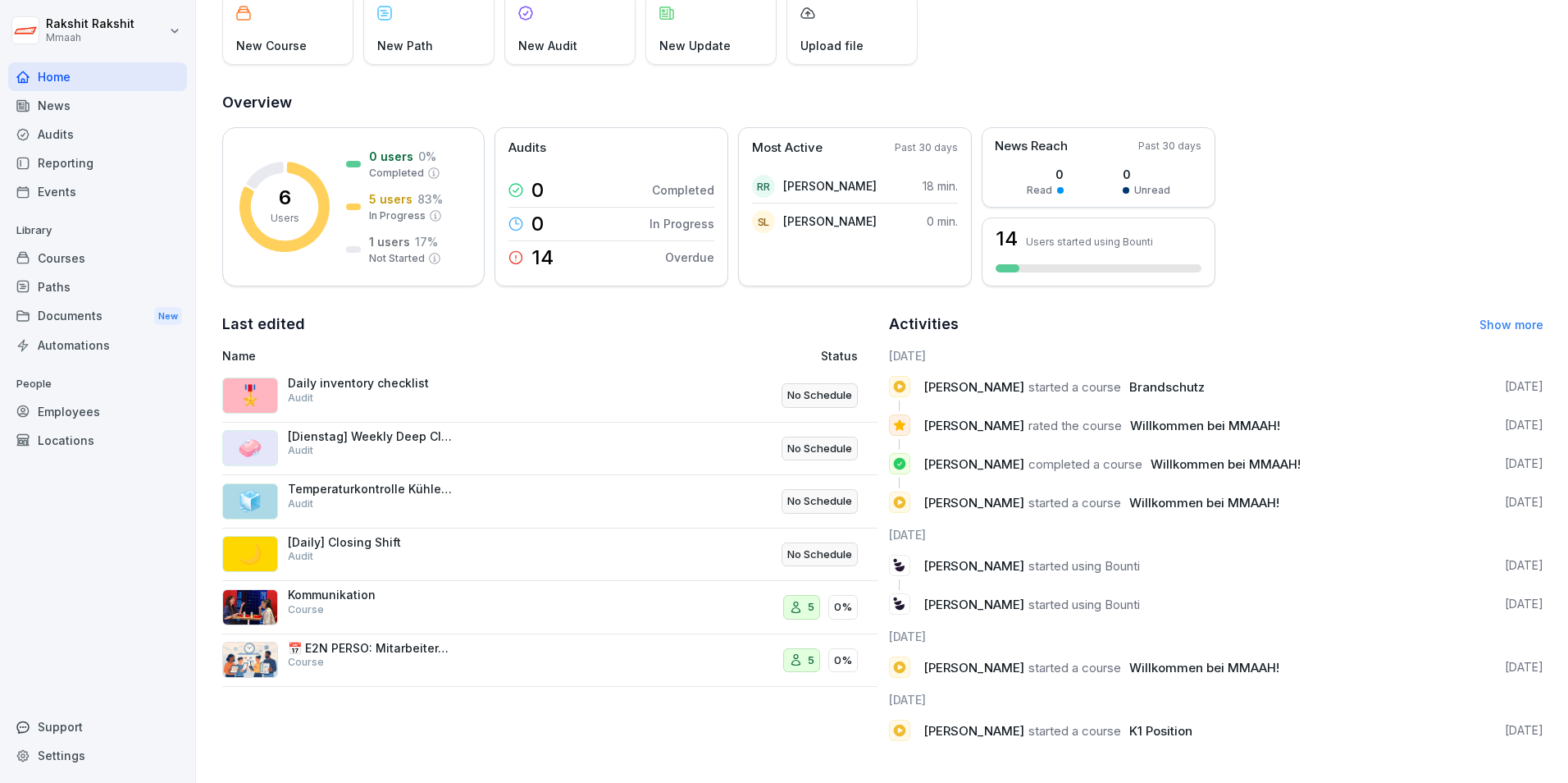
scroll to position [130, 0]
click at [813, 386] on p "No Schedule" at bounding box center [820, 394] width 65 height 16
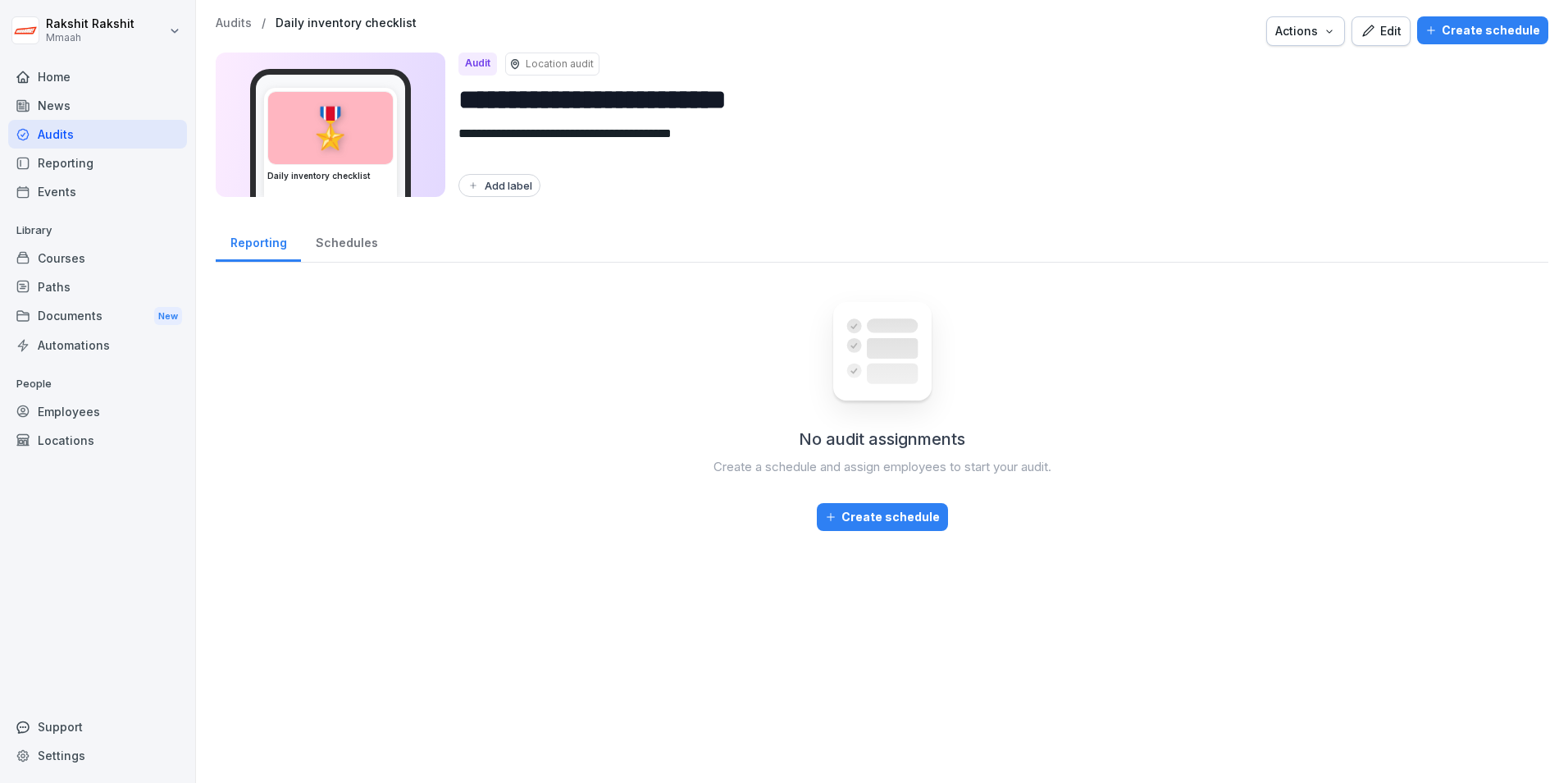
click at [1293, 28] on div "Actions" at bounding box center [1306, 30] width 61 height 18
click at [1456, 35] on div "Create schedule" at bounding box center [1483, 29] width 115 height 18
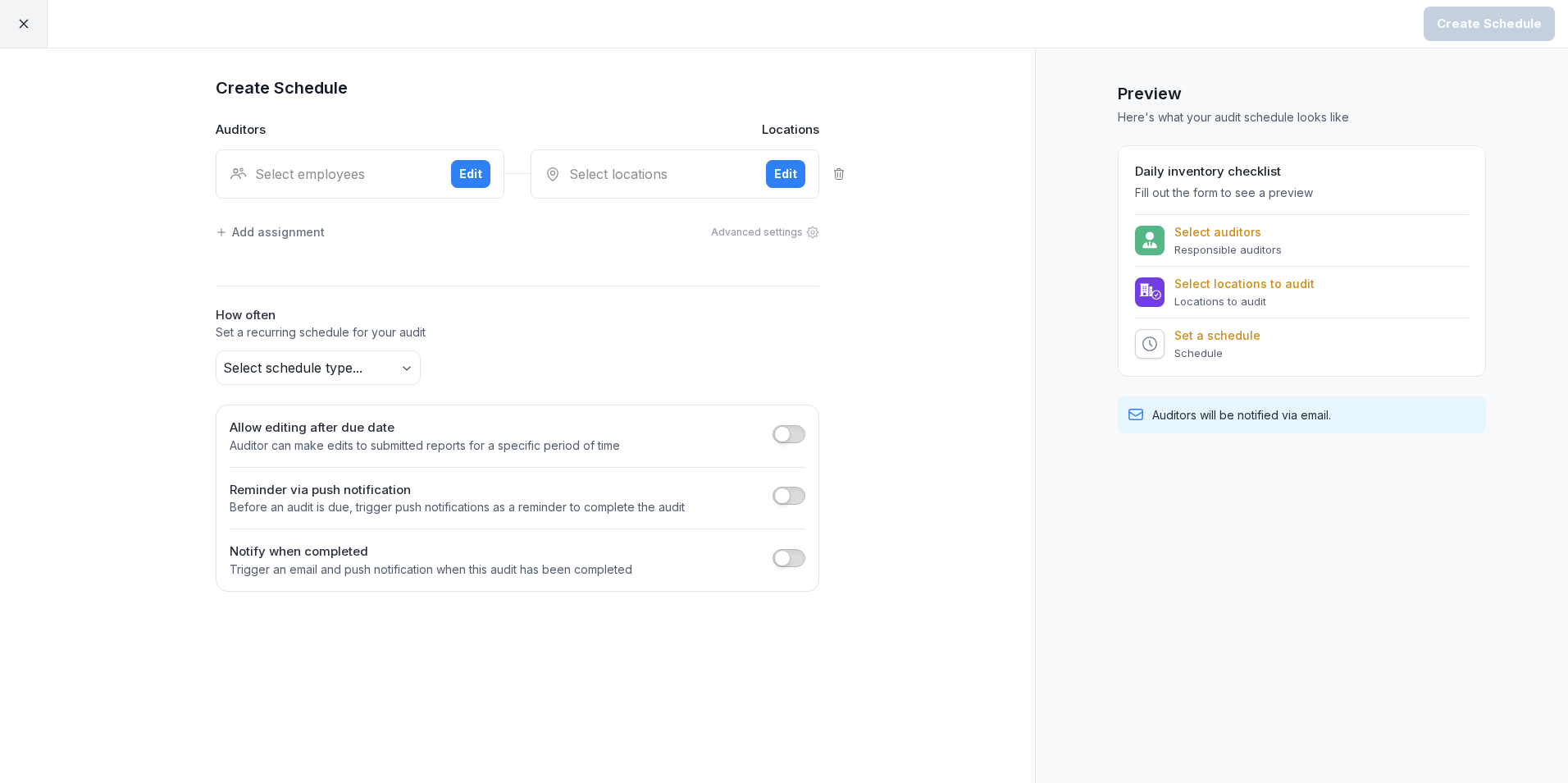
click at [486, 171] on button "Edit" at bounding box center [471, 174] width 40 height 28
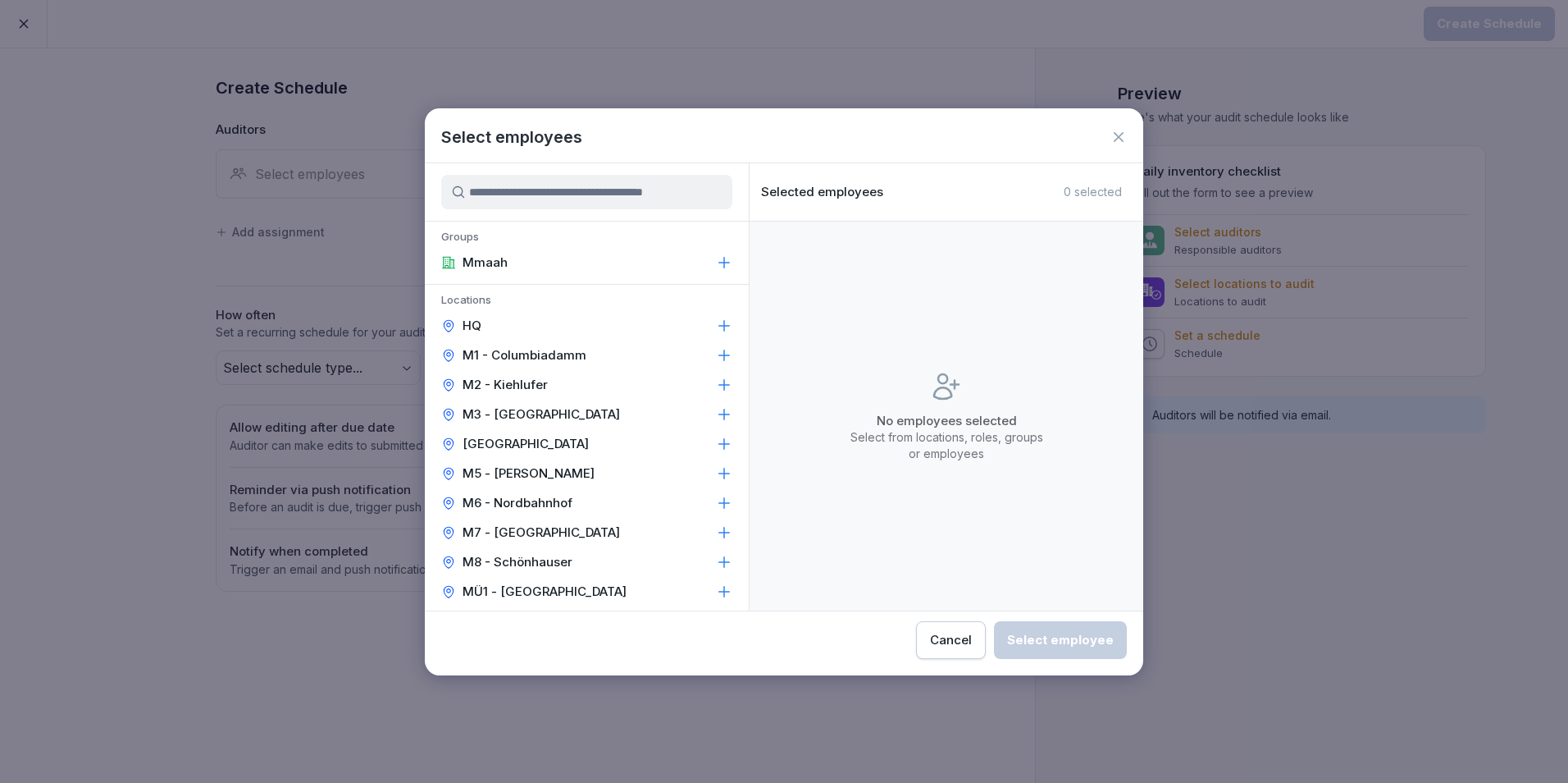
click at [490, 319] on div "HQ" at bounding box center [587, 326] width 324 height 29
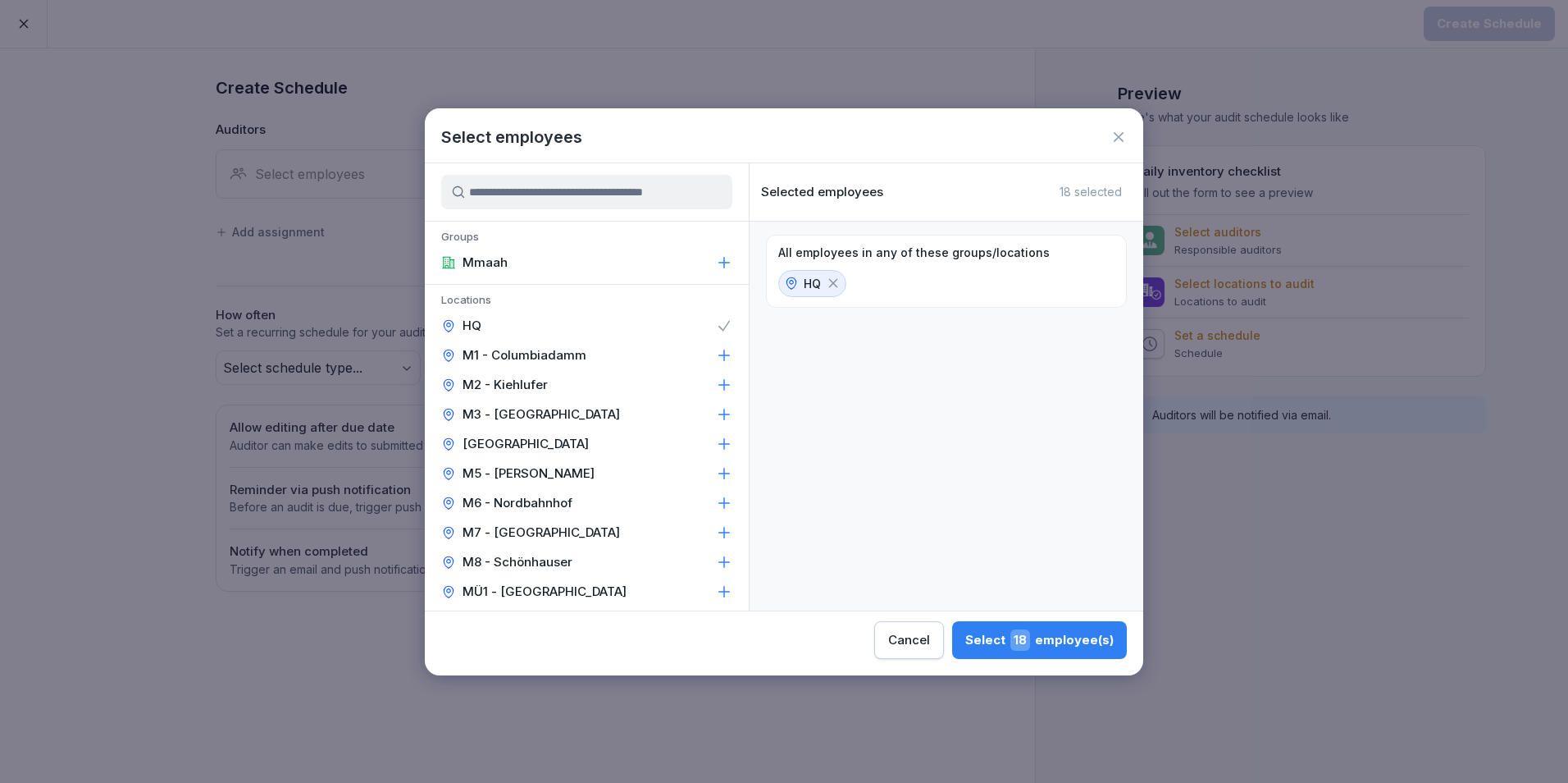
click at [976, 636] on div "Select 18 employee(s)" at bounding box center [1040, 640] width 149 height 21
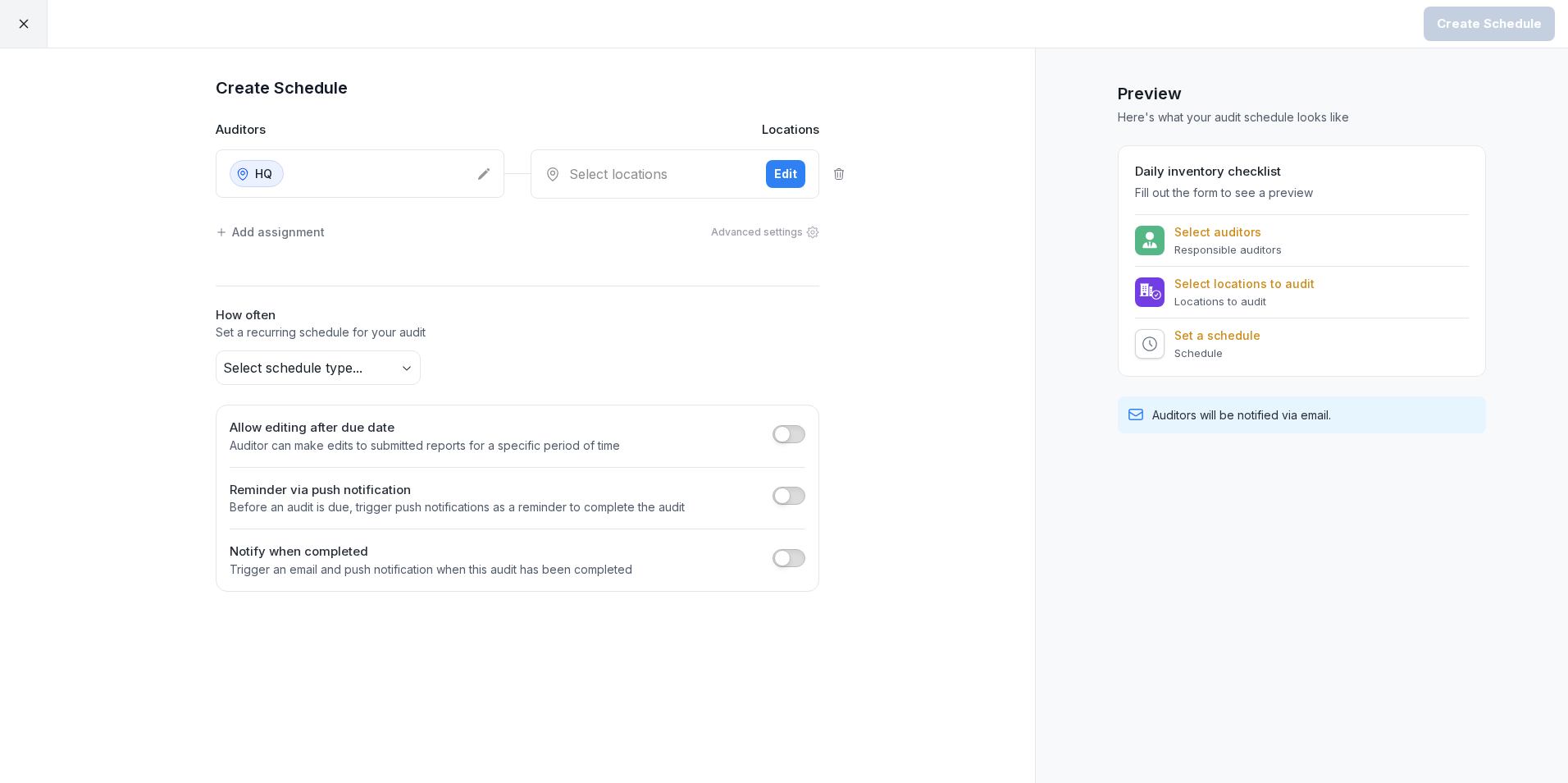
click at [657, 177] on div "Select locations" at bounding box center [649, 174] width 209 height 20
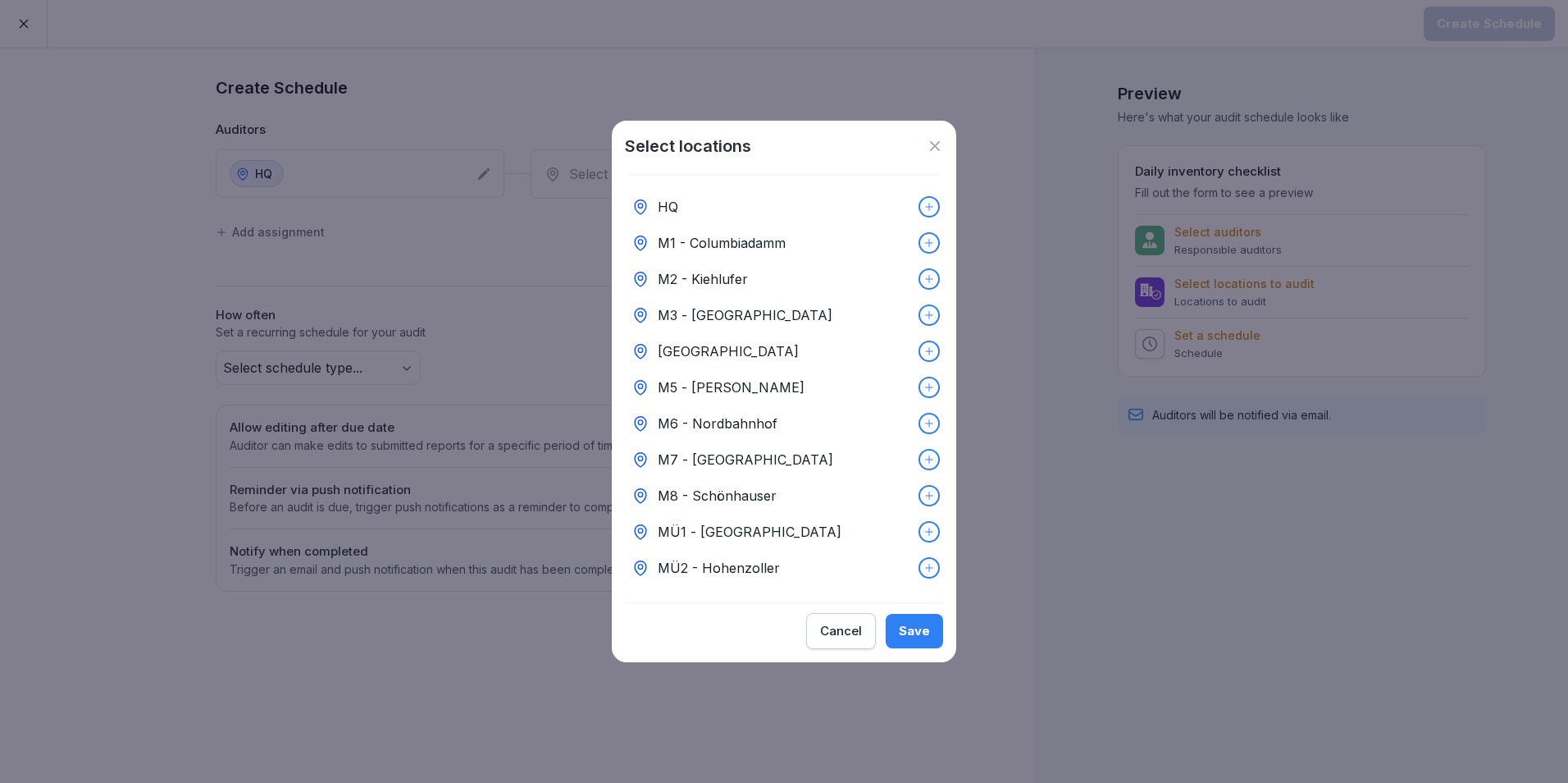
click at [685, 202] on div "HQ" at bounding box center [784, 207] width 319 height 36
click at [914, 629] on div "Save" at bounding box center [914, 630] width 31 height 18
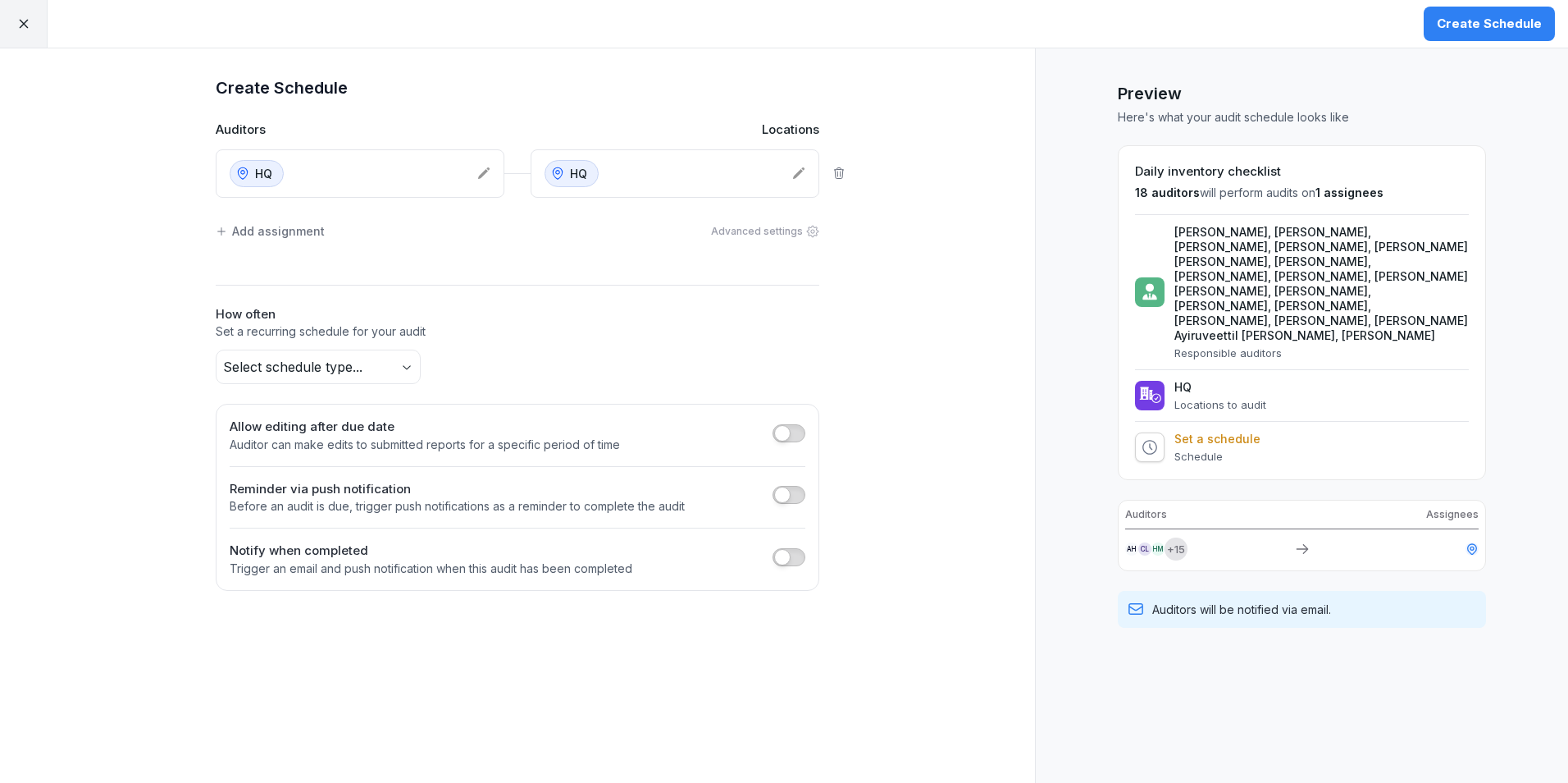
click at [409, 366] on body "Create Schedule Create Schedule Auditors Locations HQ HQ Add assignment Advance…" at bounding box center [784, 391] width 1568 height 783
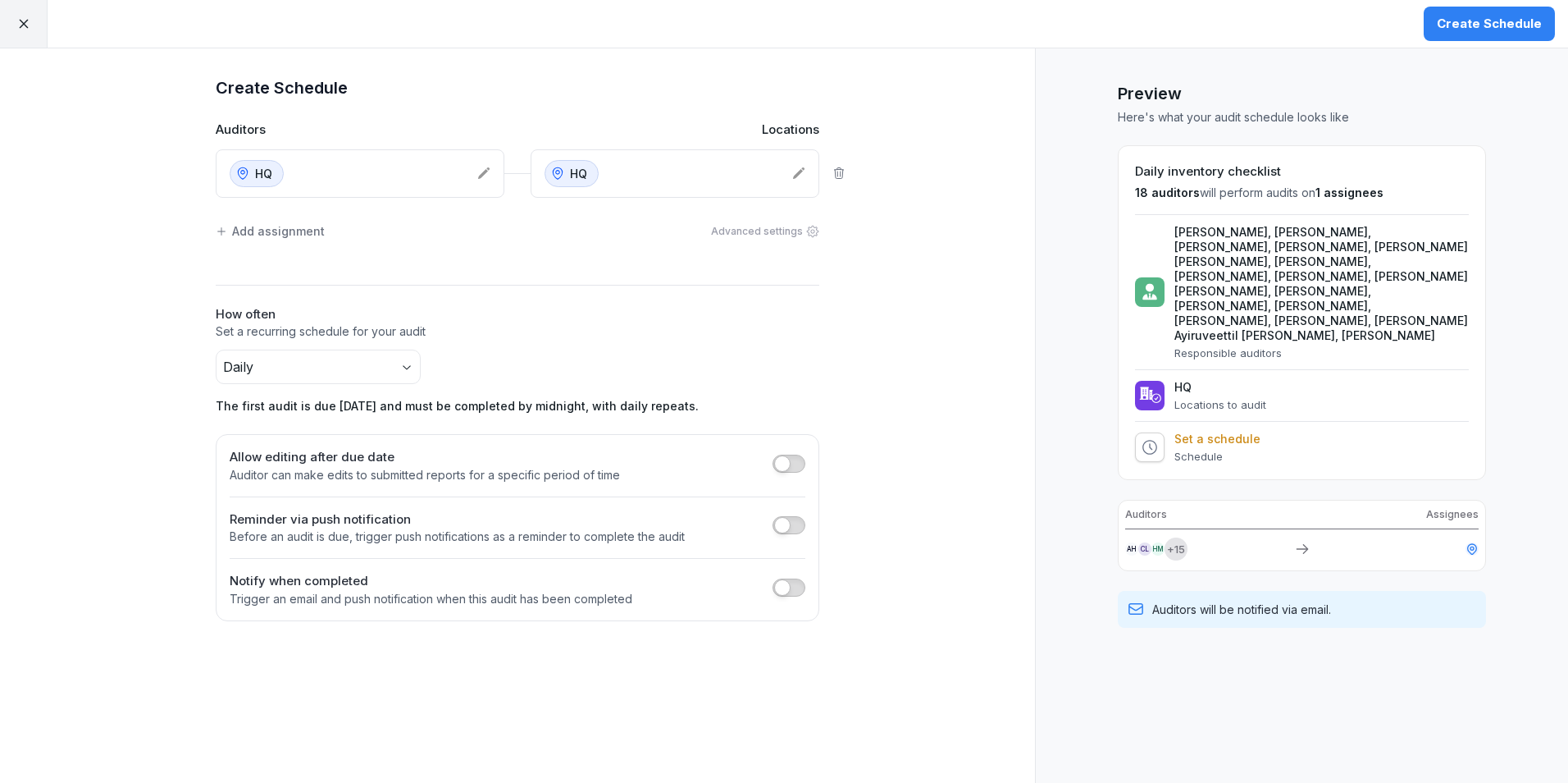
click at [19, 22] on icon at bounding box center [24, 24] width 15 height 15
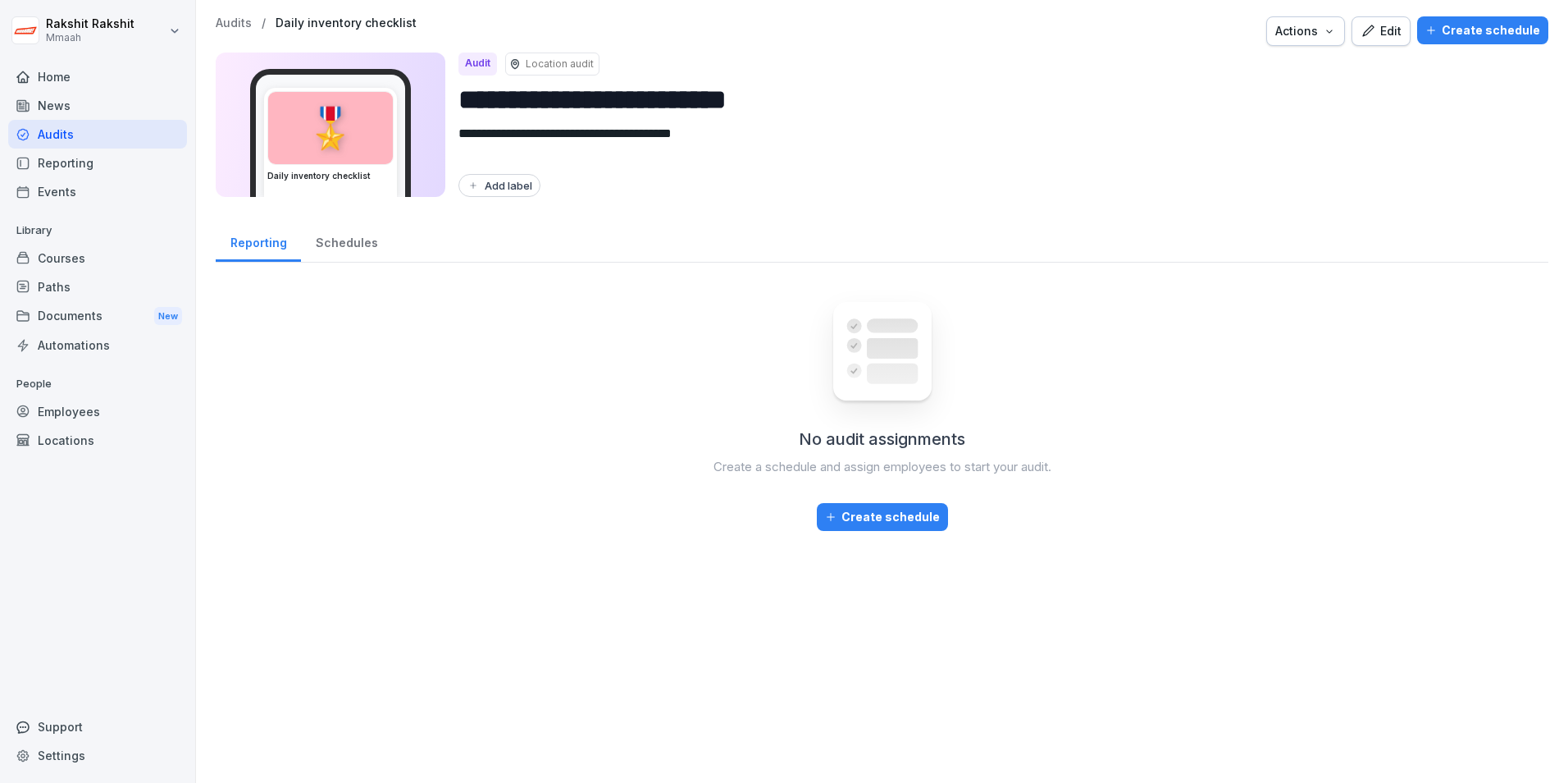
click at [70, 257] on div "Courses" at bounding box center [98, 258] width 179 height 28
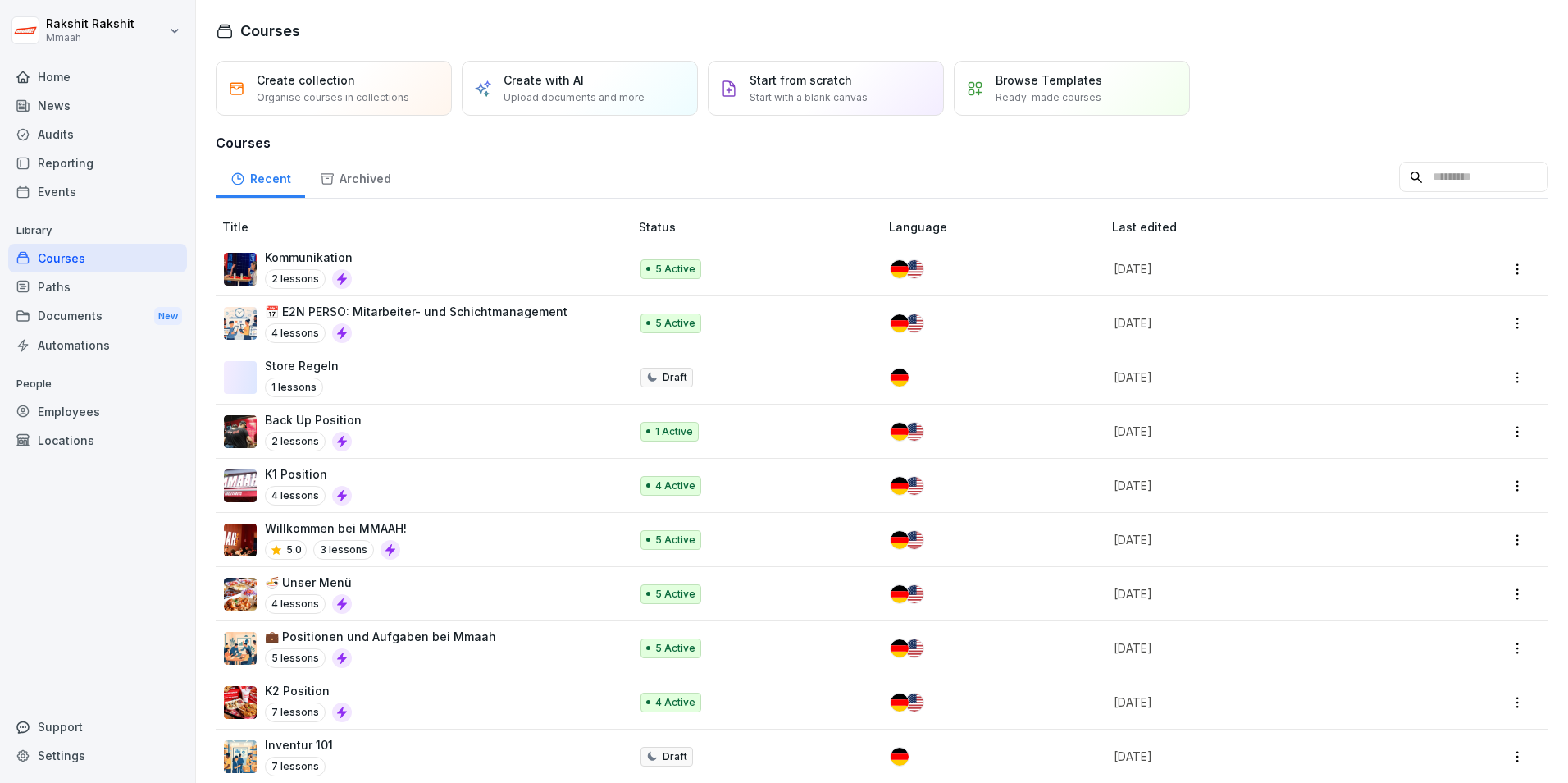
click at [60, 130] on div "Audits" at bounding box center [98, 134] width 179 height 28
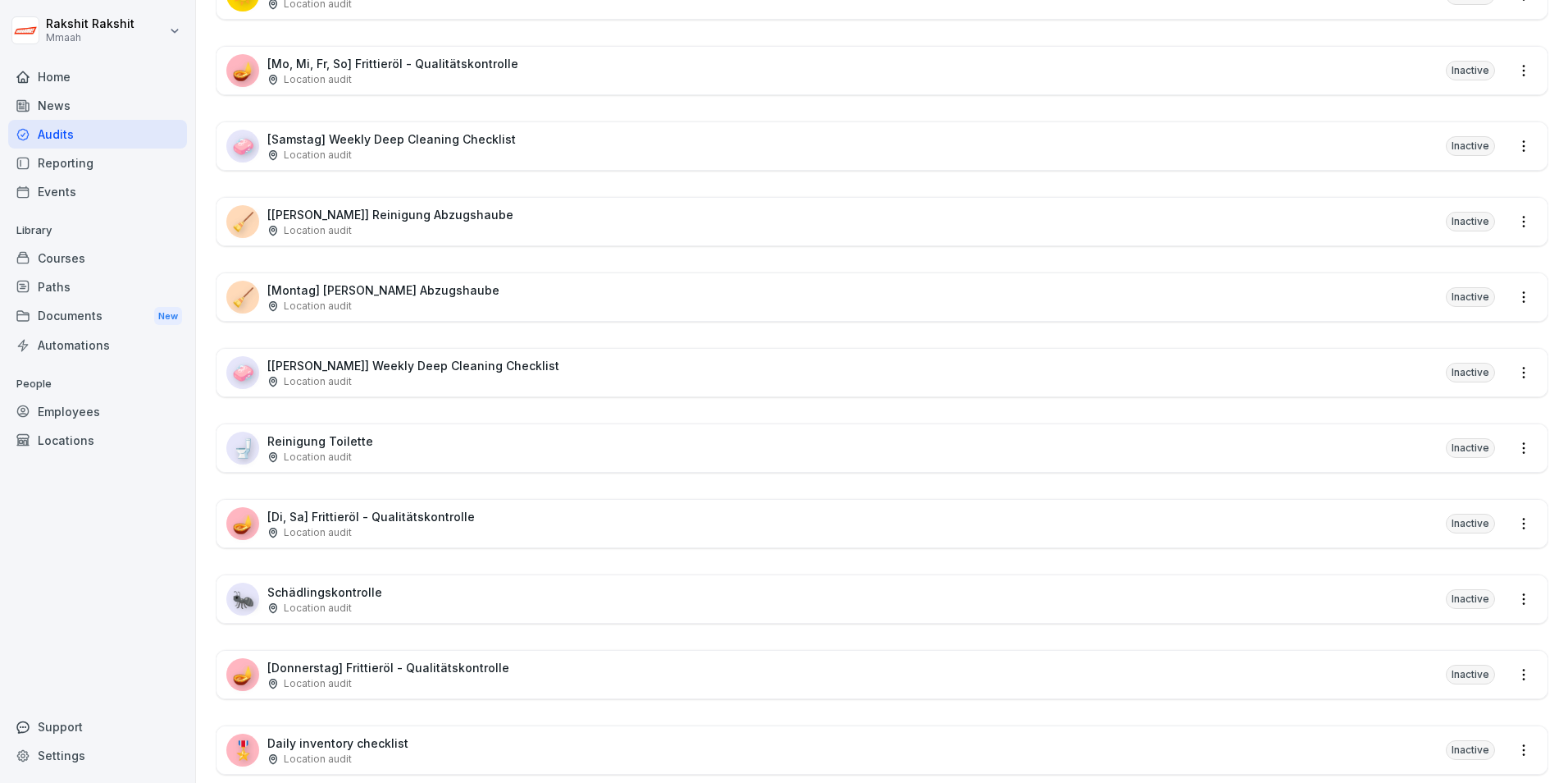
scroll to position [993, 0]
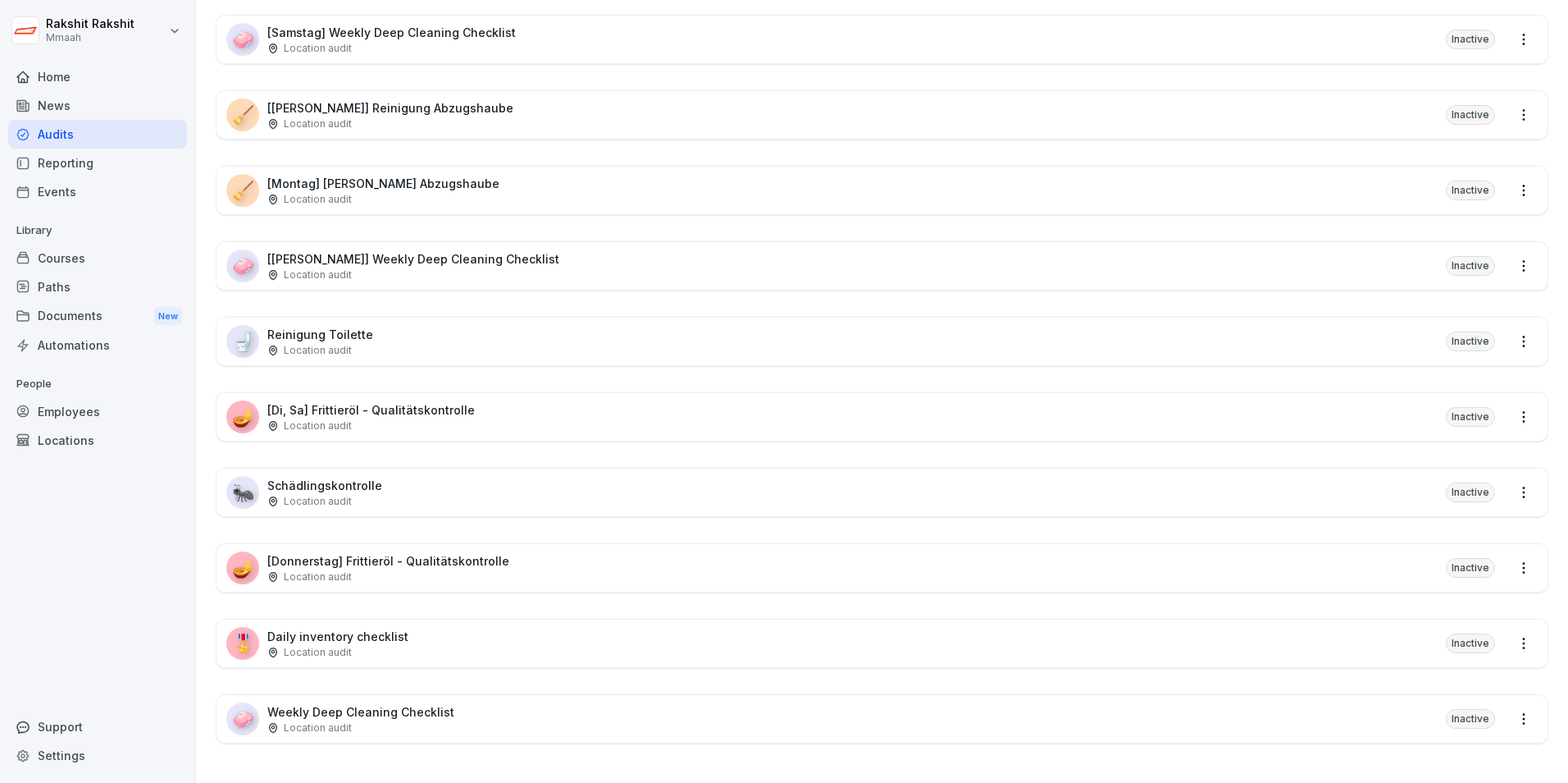
click at [512, 700] on div "🧼 Weekly Deep Cleaning Checklist Location audit Inactive" at bounding box center [881, 718] width 1331 height 47
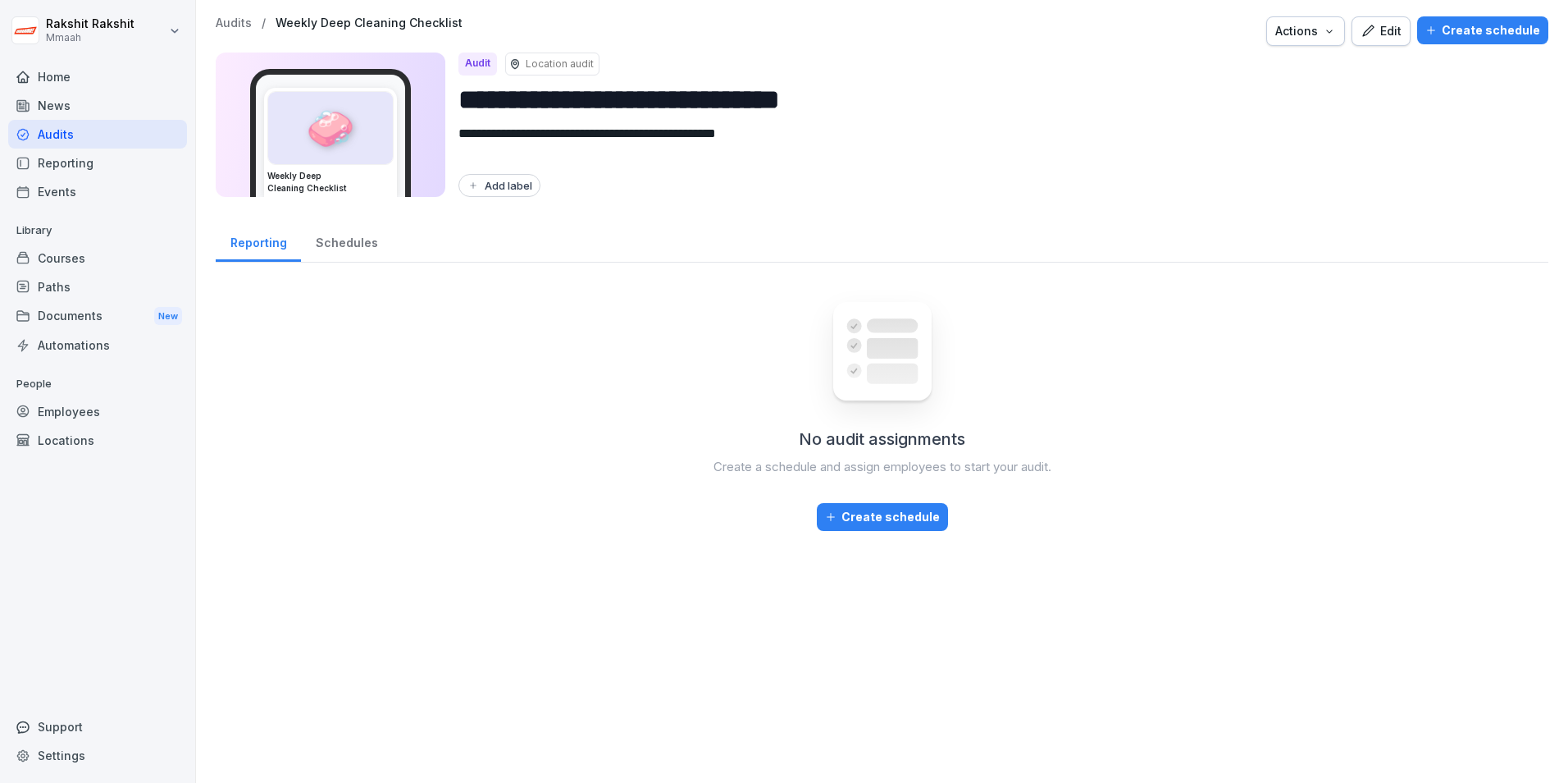
click at [1366, 28] on icon "button" at bounding box center [1369, 31] width 15 height 15
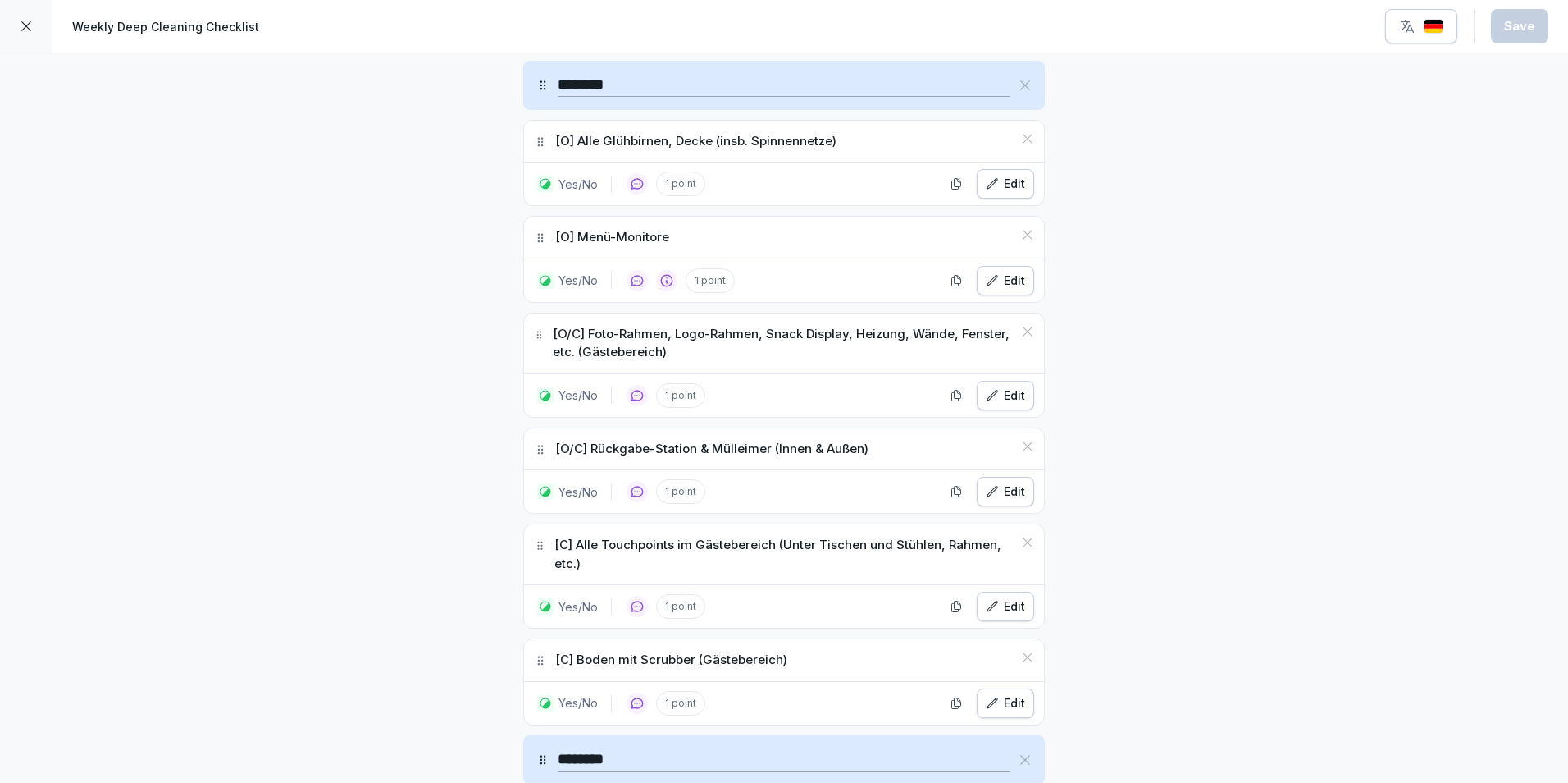
scroll to position [659, 0]
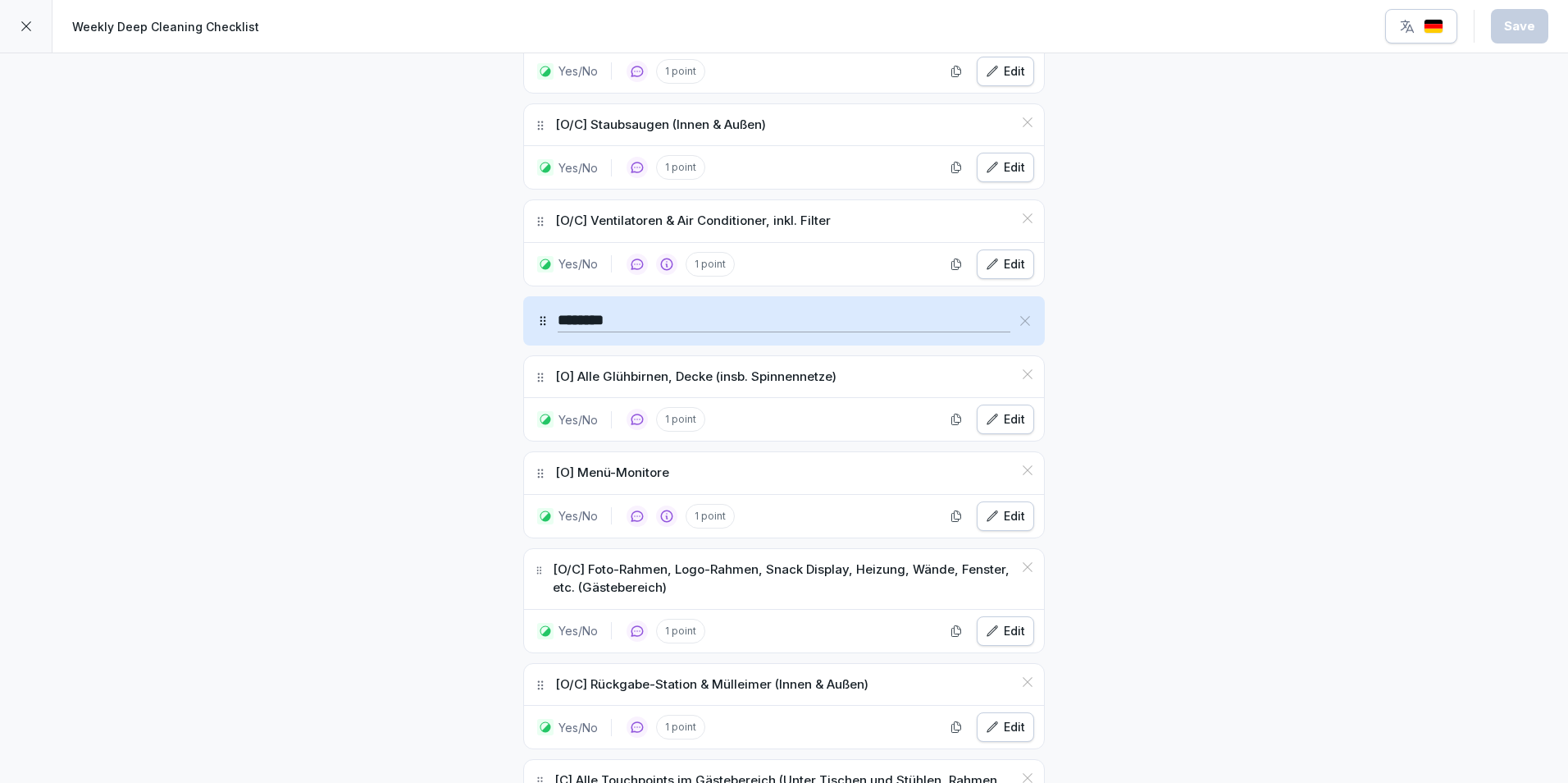
click at [34, 16] on div at bounding box center [26, 26] width 52 height 52
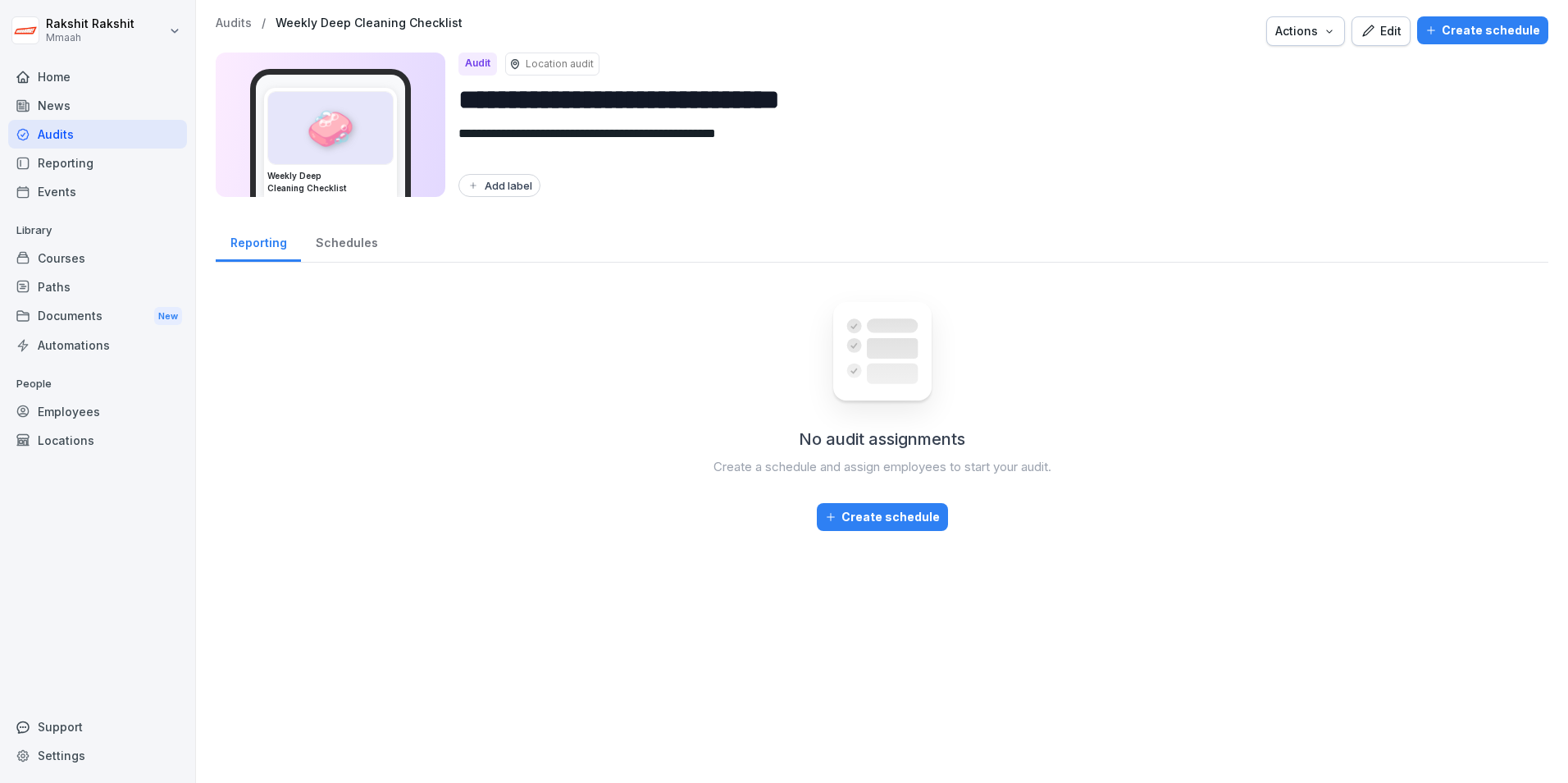
click at [74, 131] on div "Audits" at bounding box center [98, 134] width 179 height 28
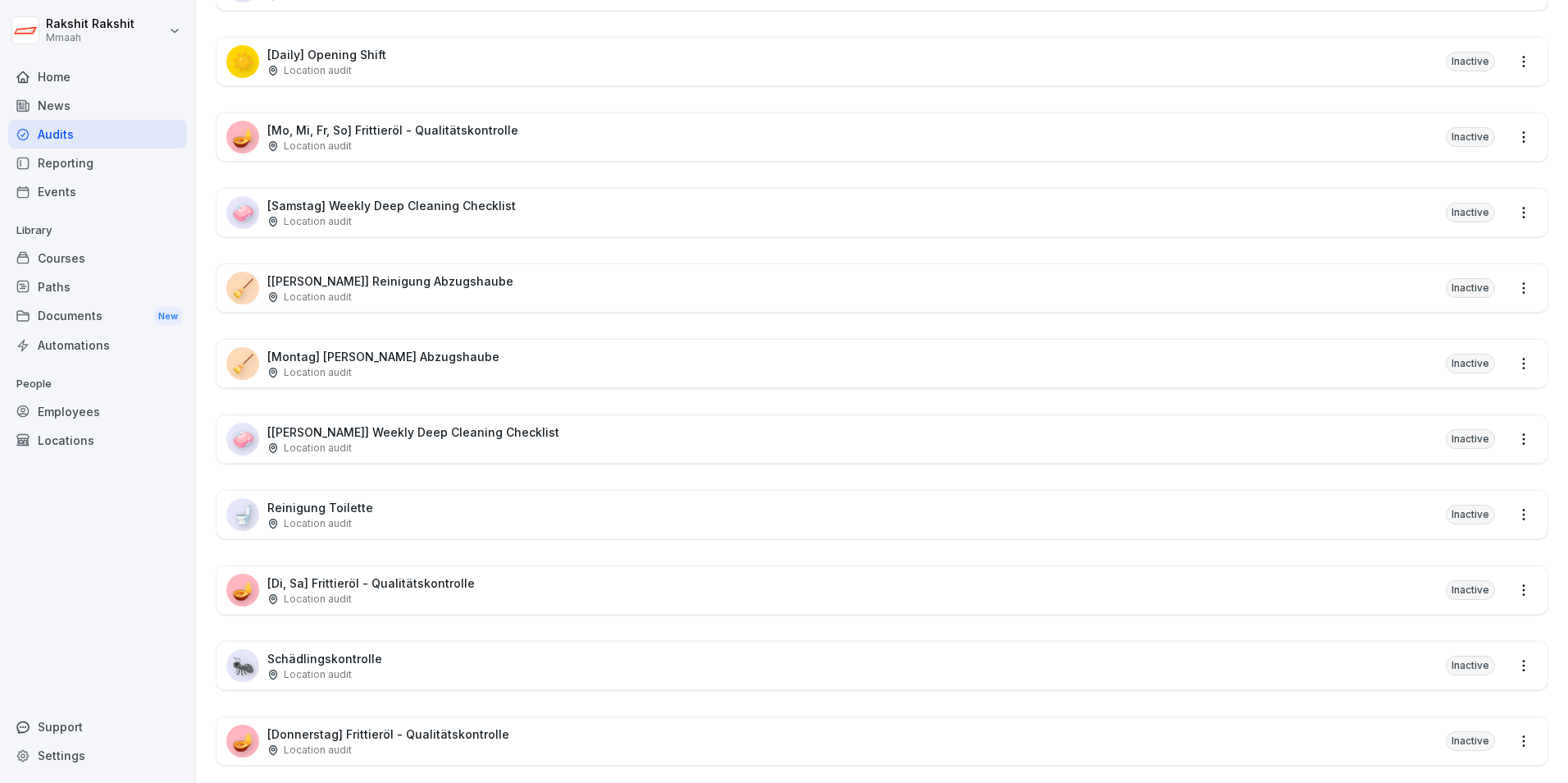
scroll to position [903, 0]
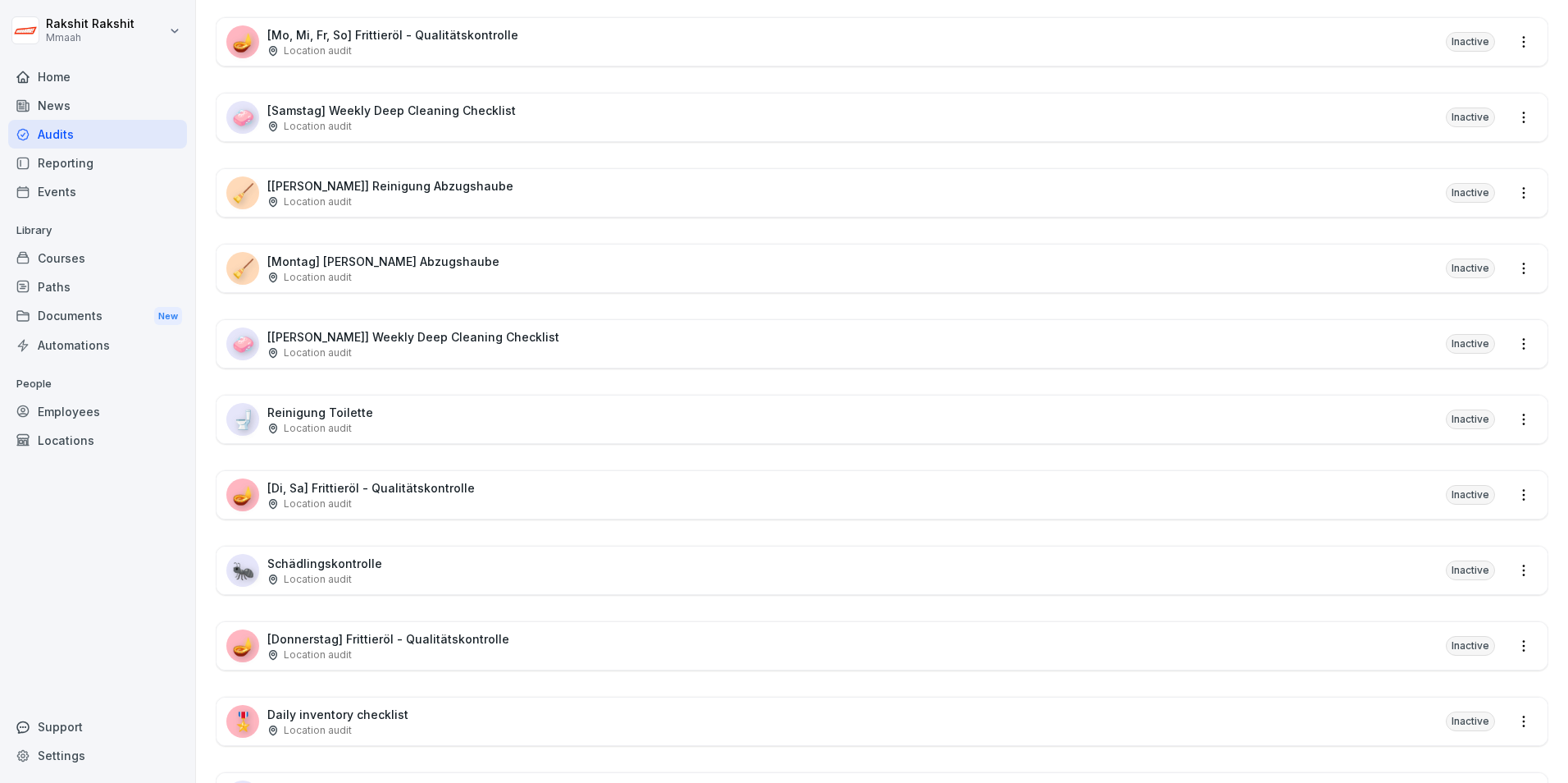
click at [87, 269] on div "Courses" at bounding box center [98, 258] width 179 height 28
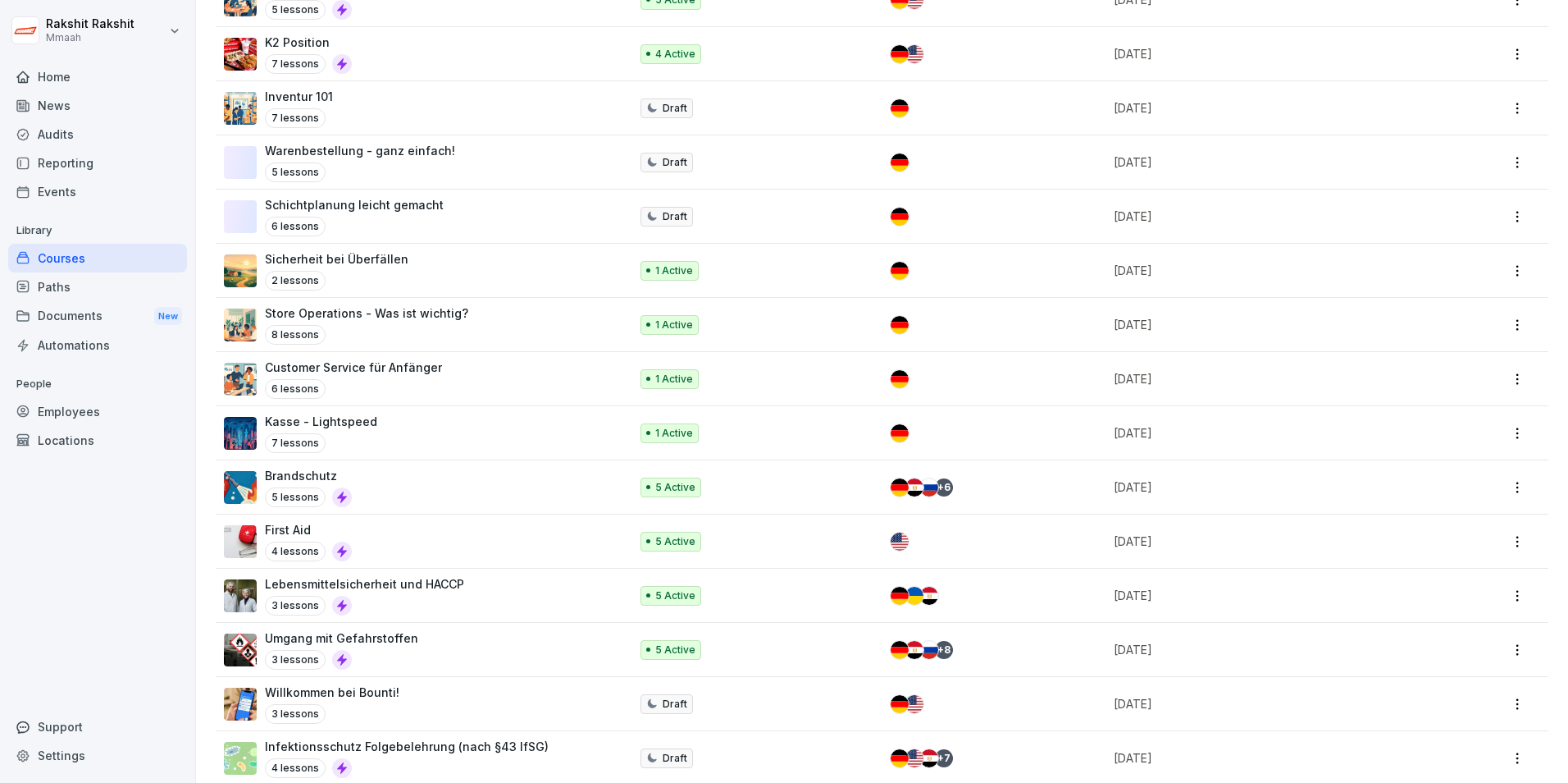
scroll to position [657, 0]
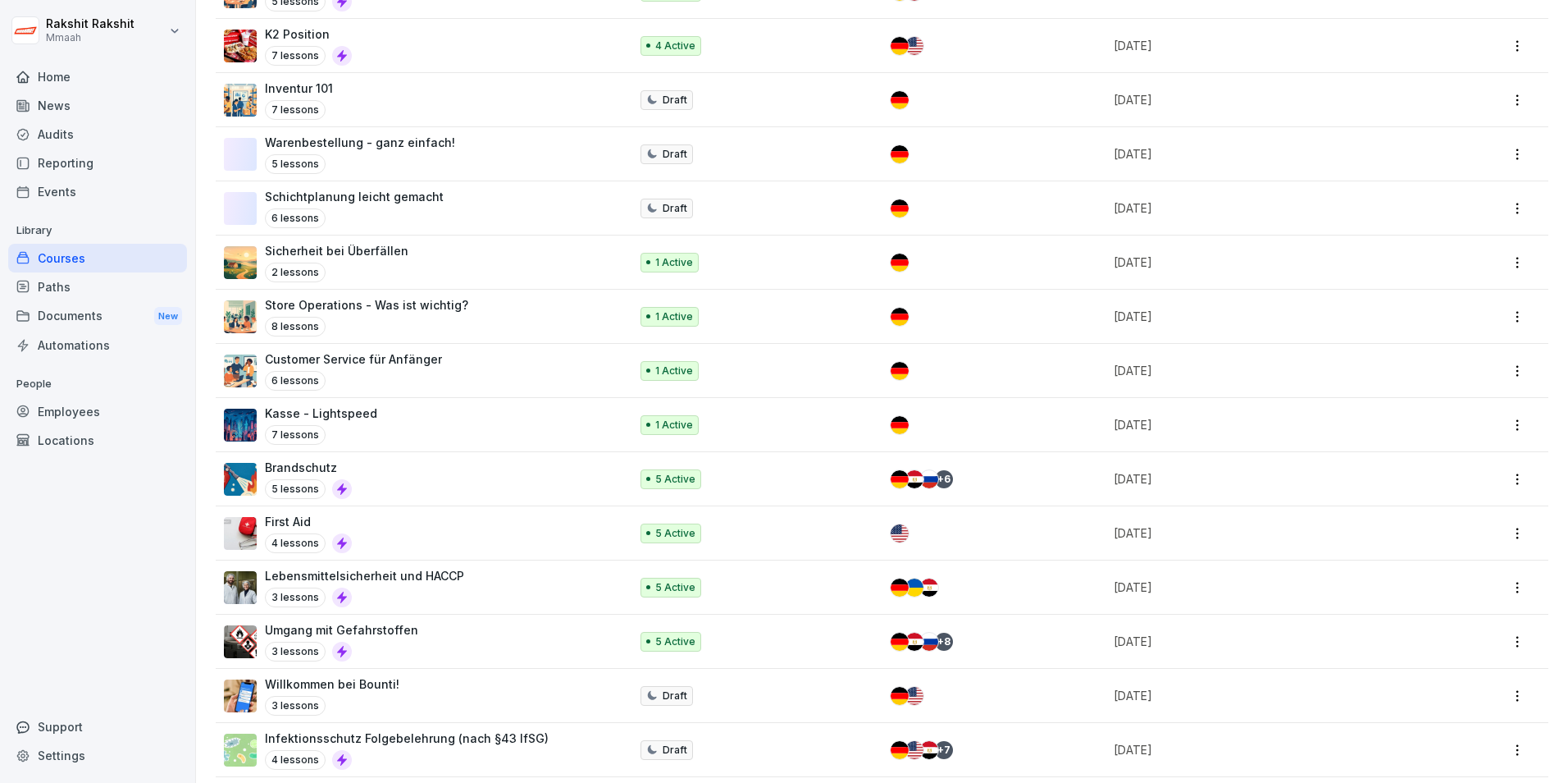
click at [410, 381] on div "6 lessons" at bounding box center [353, 381] width 177 height 20
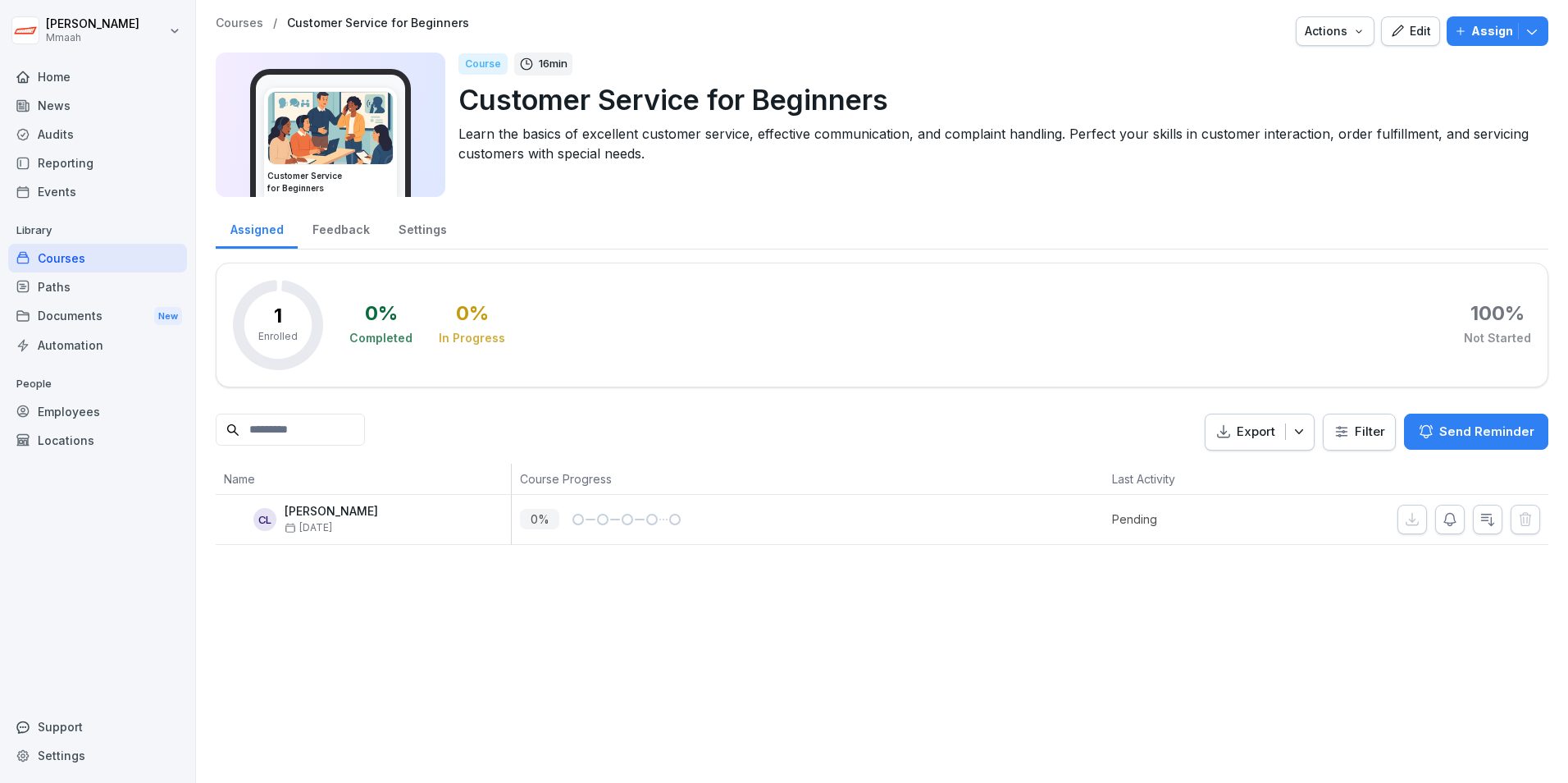
click at [1410, 29] on font "Edit" at bounding box center [1420, 30] width 21 height 18
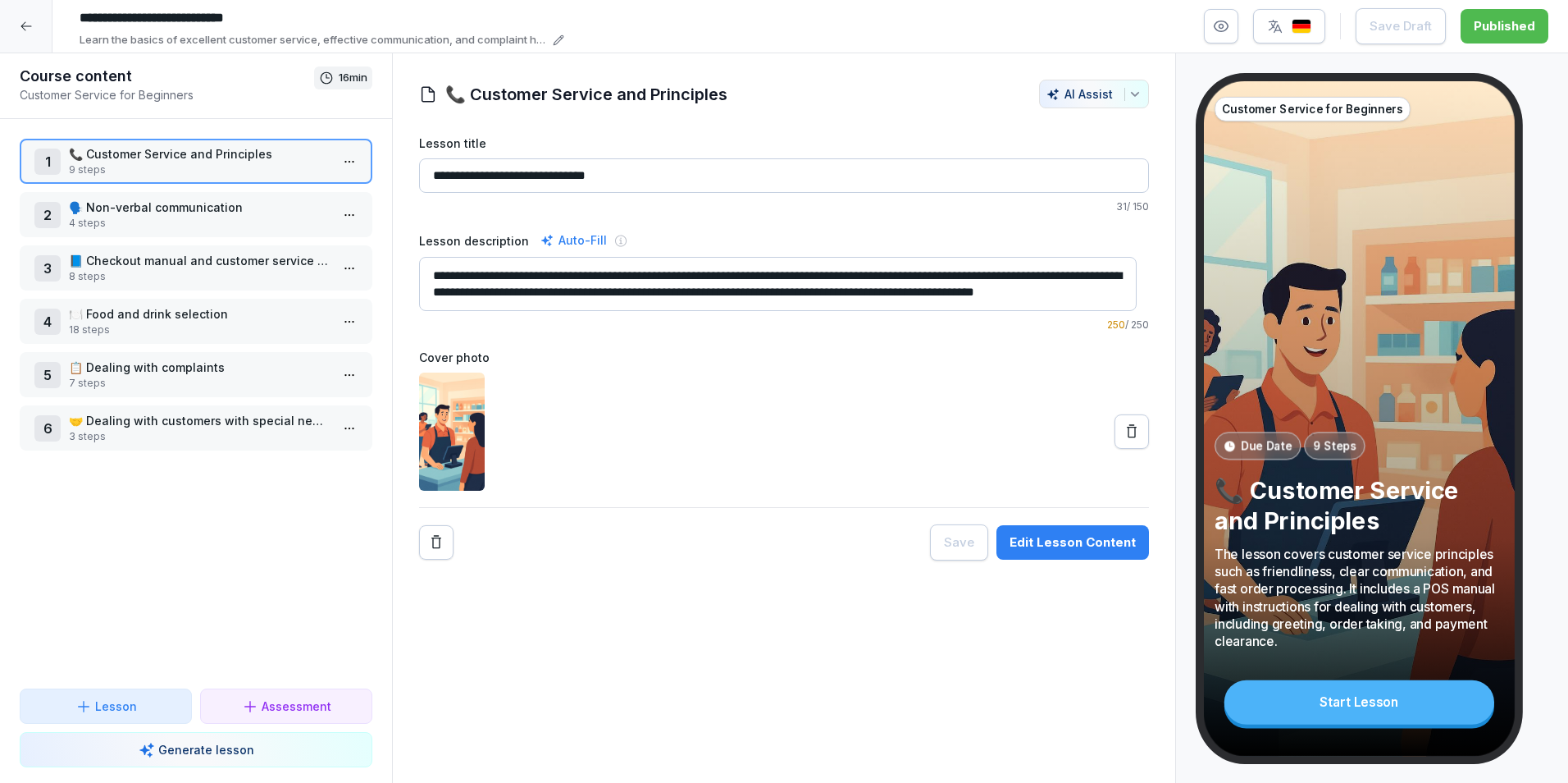
click at [1331, 708] on div "Start Lesson" at bounding box center [1359, 702] width 269 height 45
click at [146, 156] on p "📞 Customer Service and Principles" at bounding box center [199, 154] width 261 height 17
click at [147, 156] on p "📞 Customer Service and Principles" at bounding box center [199, 154] width 261 height 17
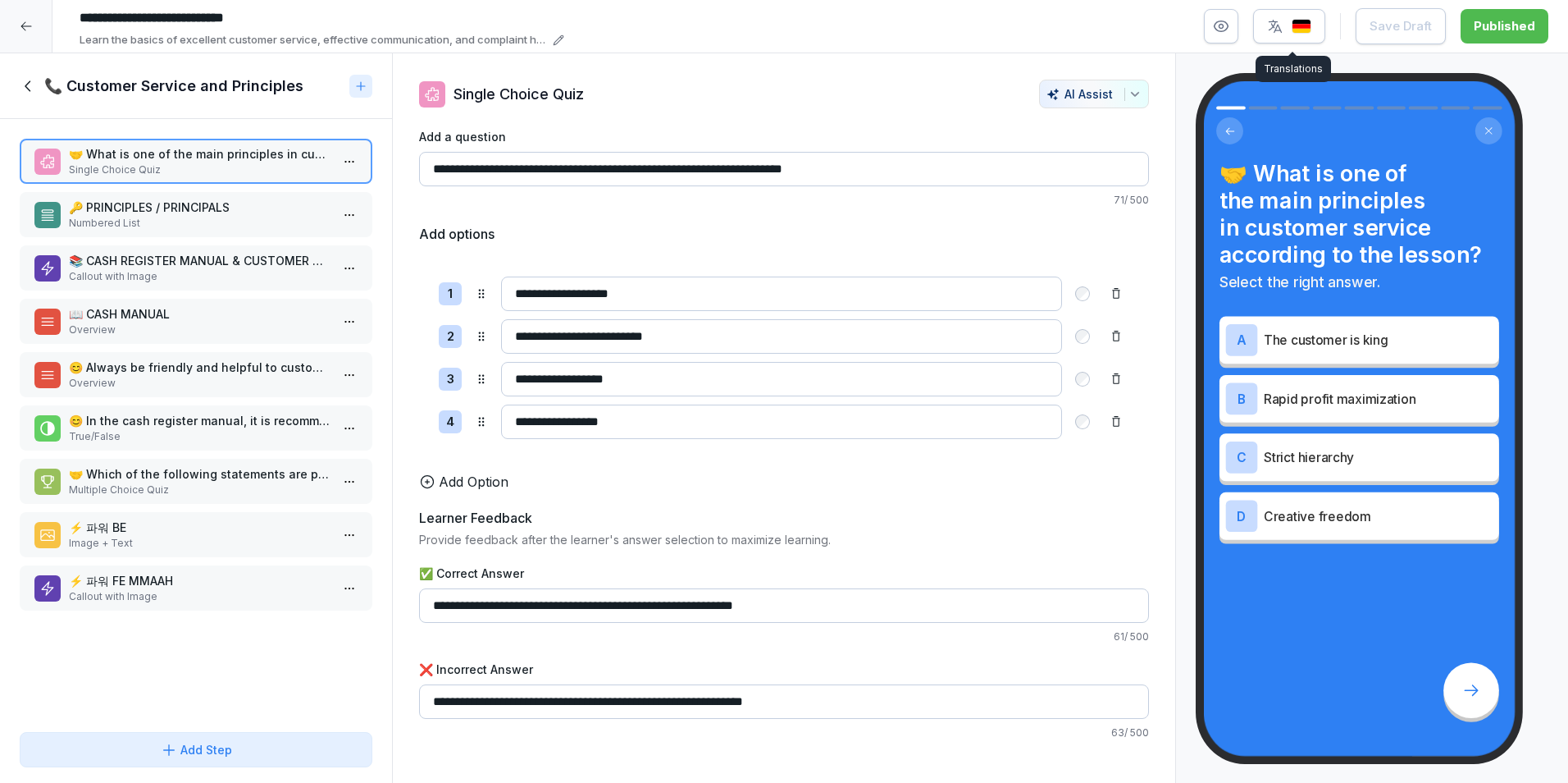
click at [1295, 15] on button "button" at bounding box center [1289, 27] width 72 height 34
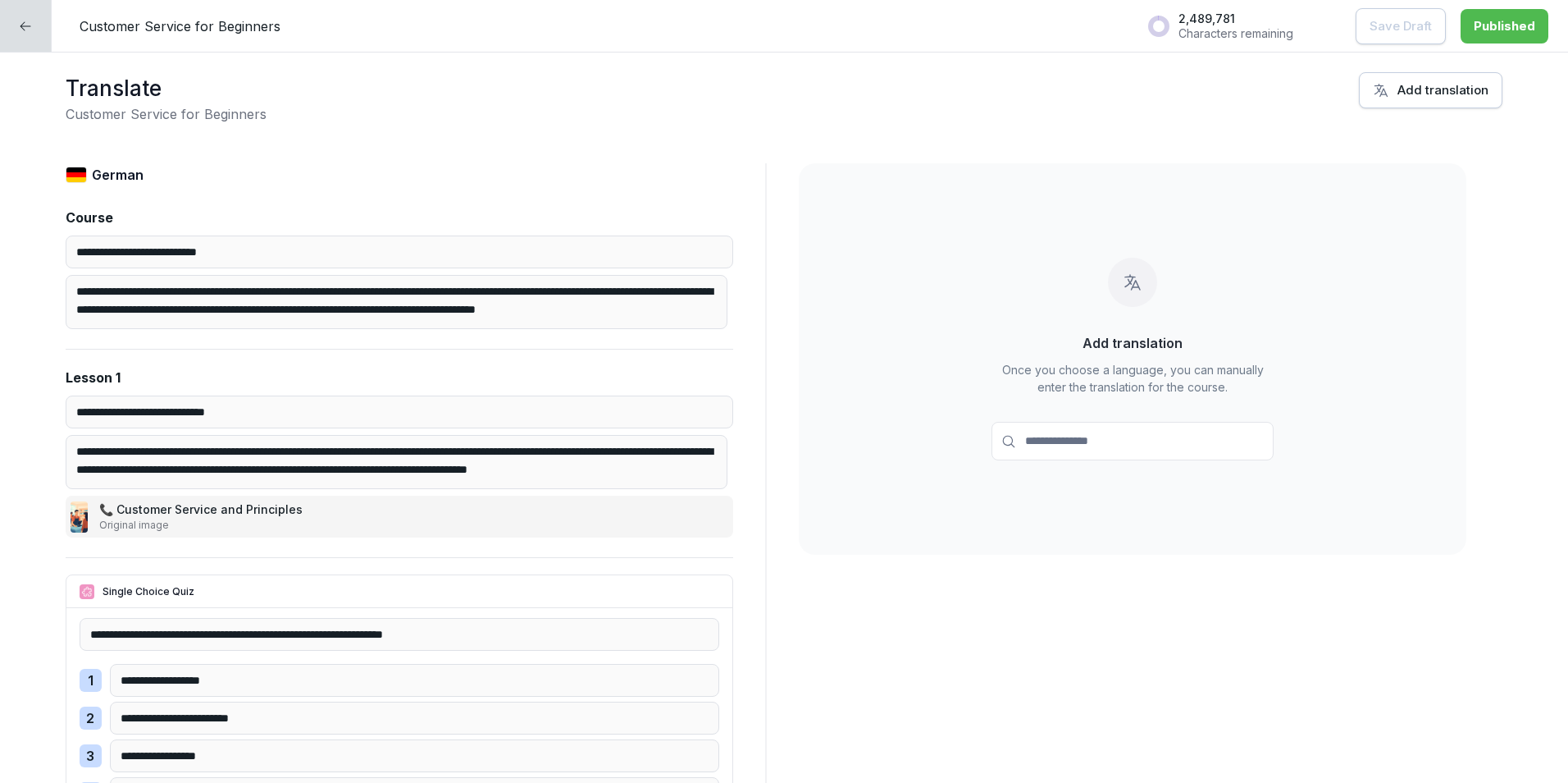
click at [1143, 442] on input at bounding box center [1132, 440] width 282 height 39
type input "****"
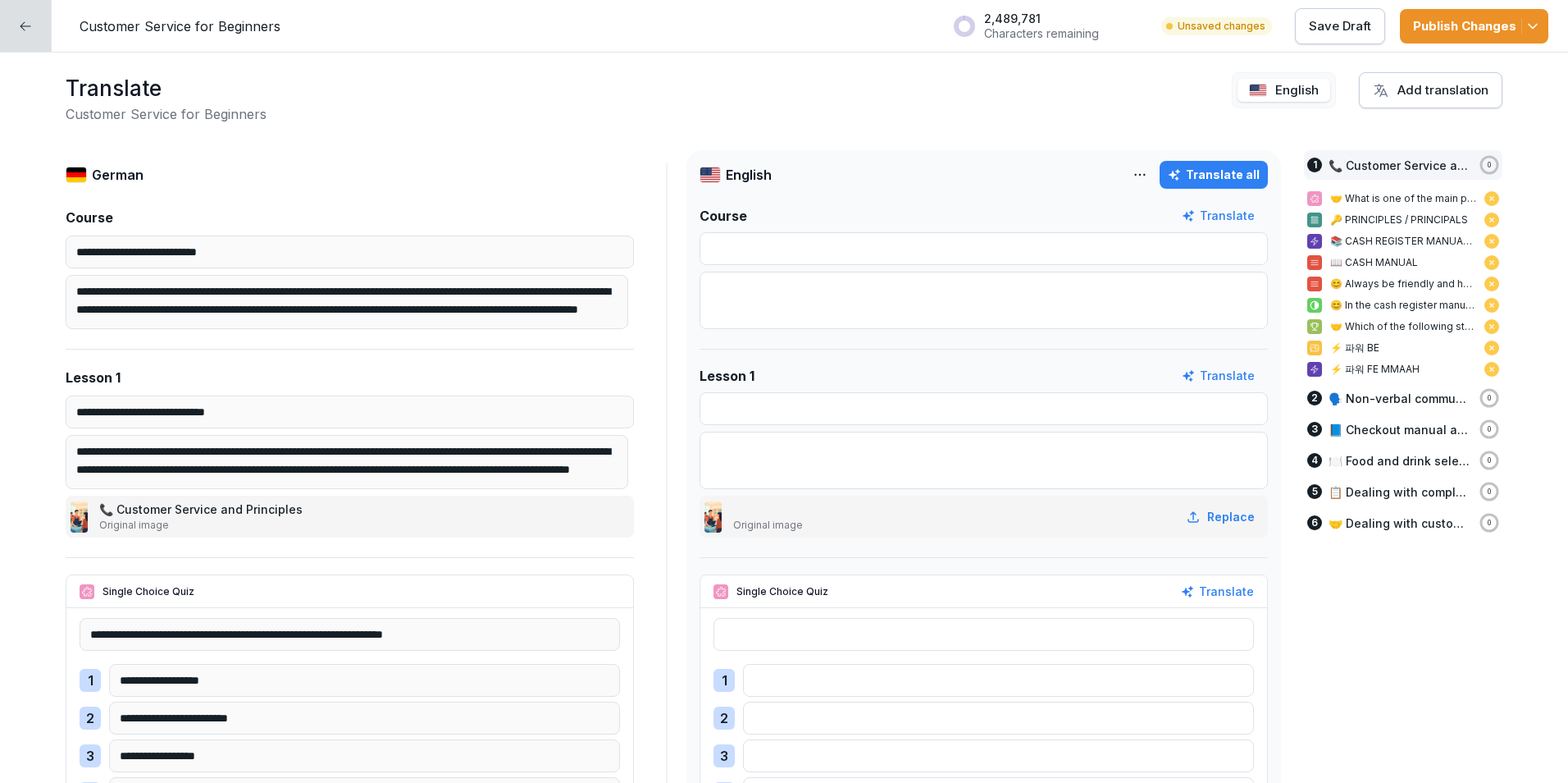
click at [1235, 167] on font "Translate all" at bounding box center [1223, 175] width 74 height 18
type input "**********"
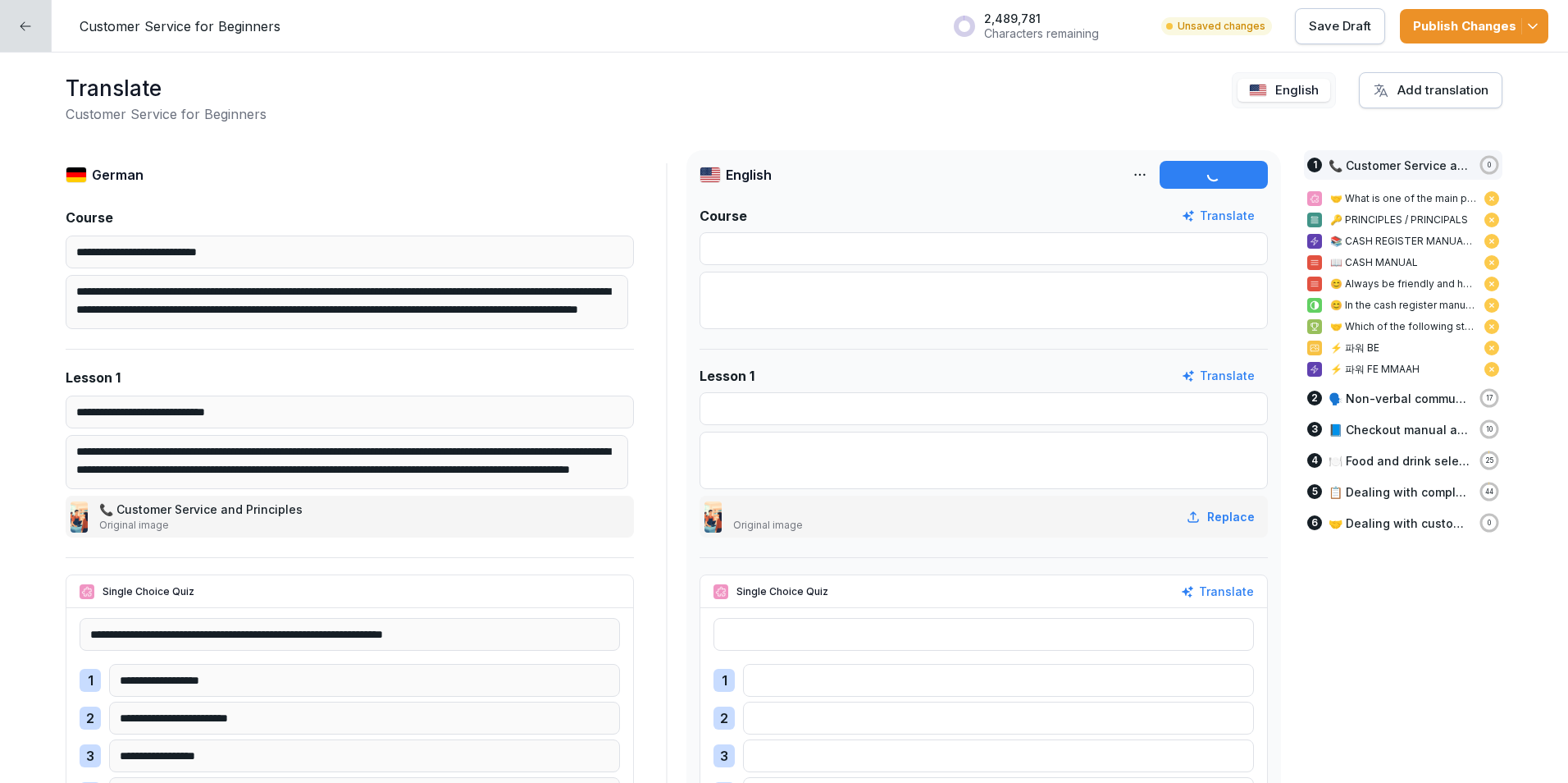
type input "**********"
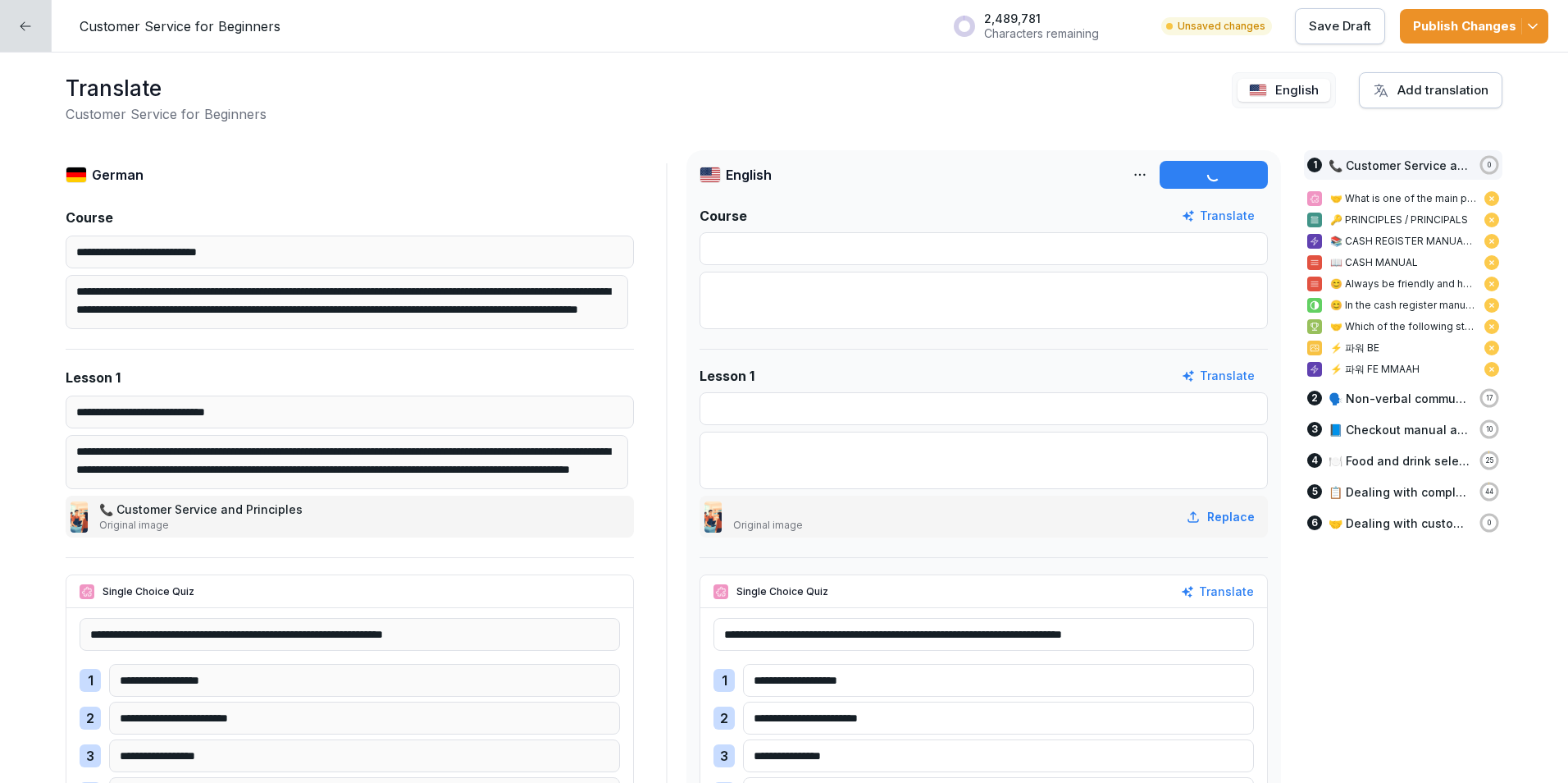
type input "**********"
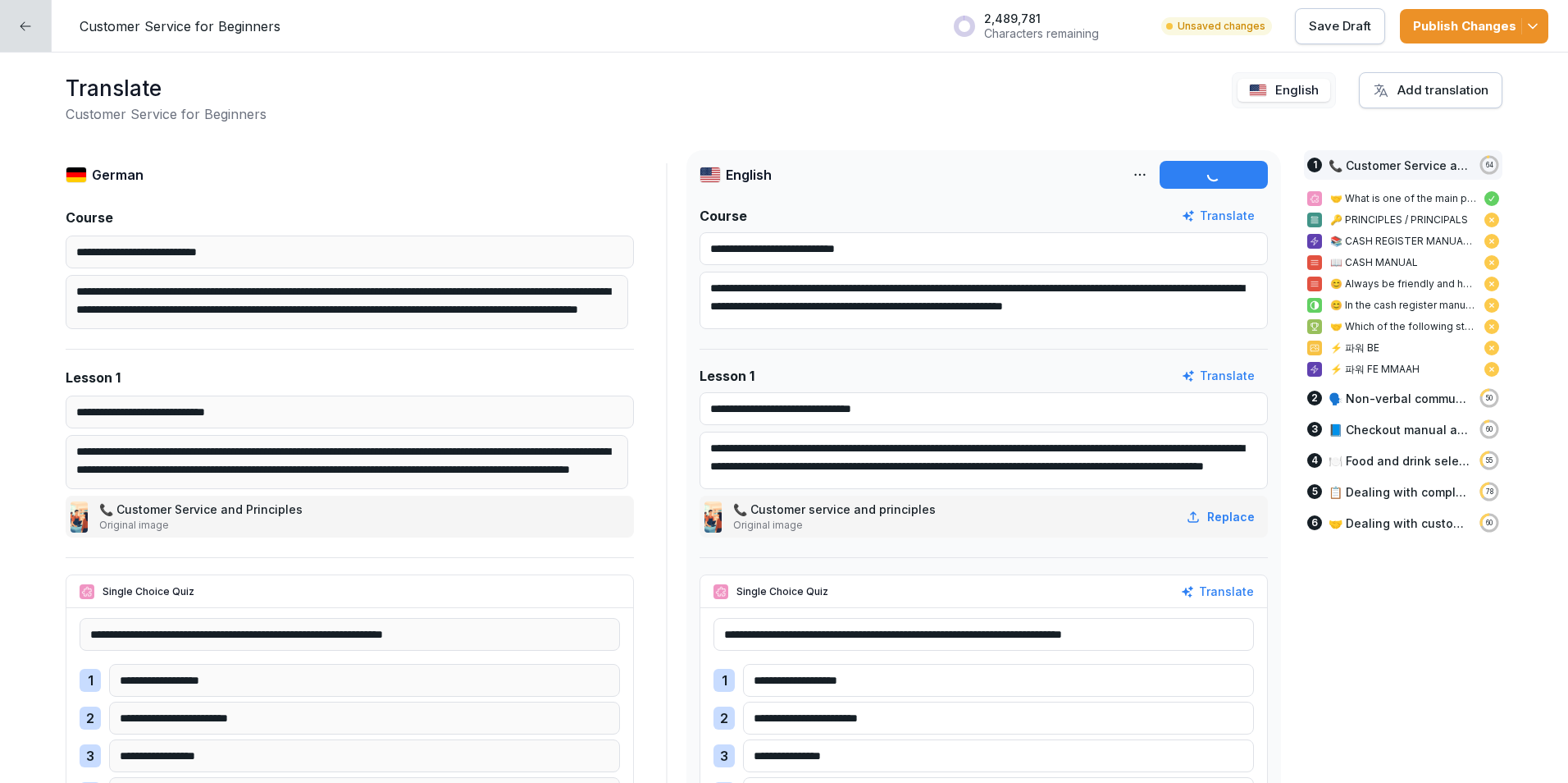
type input "**********"
type textarea "**********"
type input "**********"
type textarea "**********"
type input "**********"
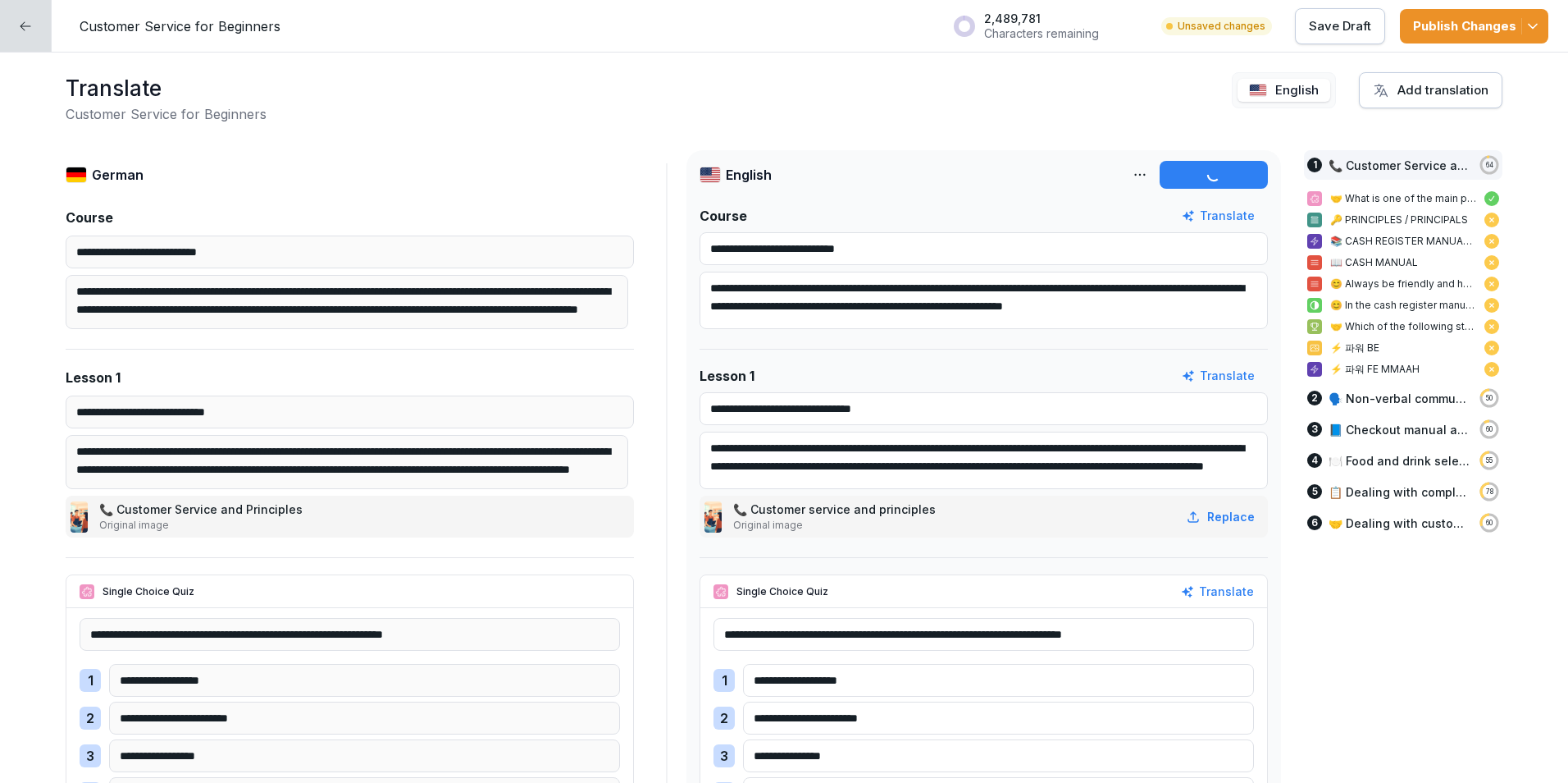
type input "**********"
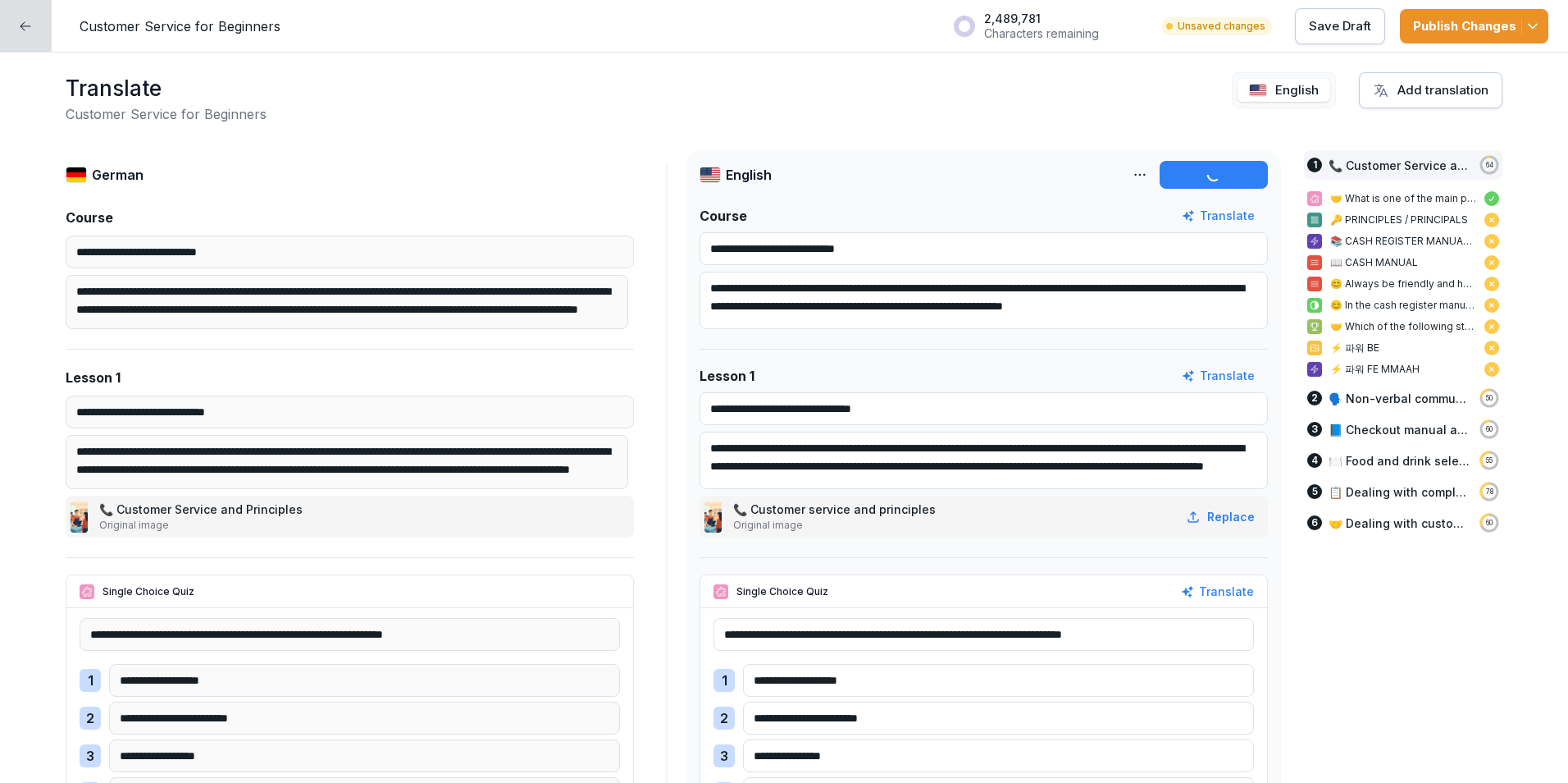
type input "**********"
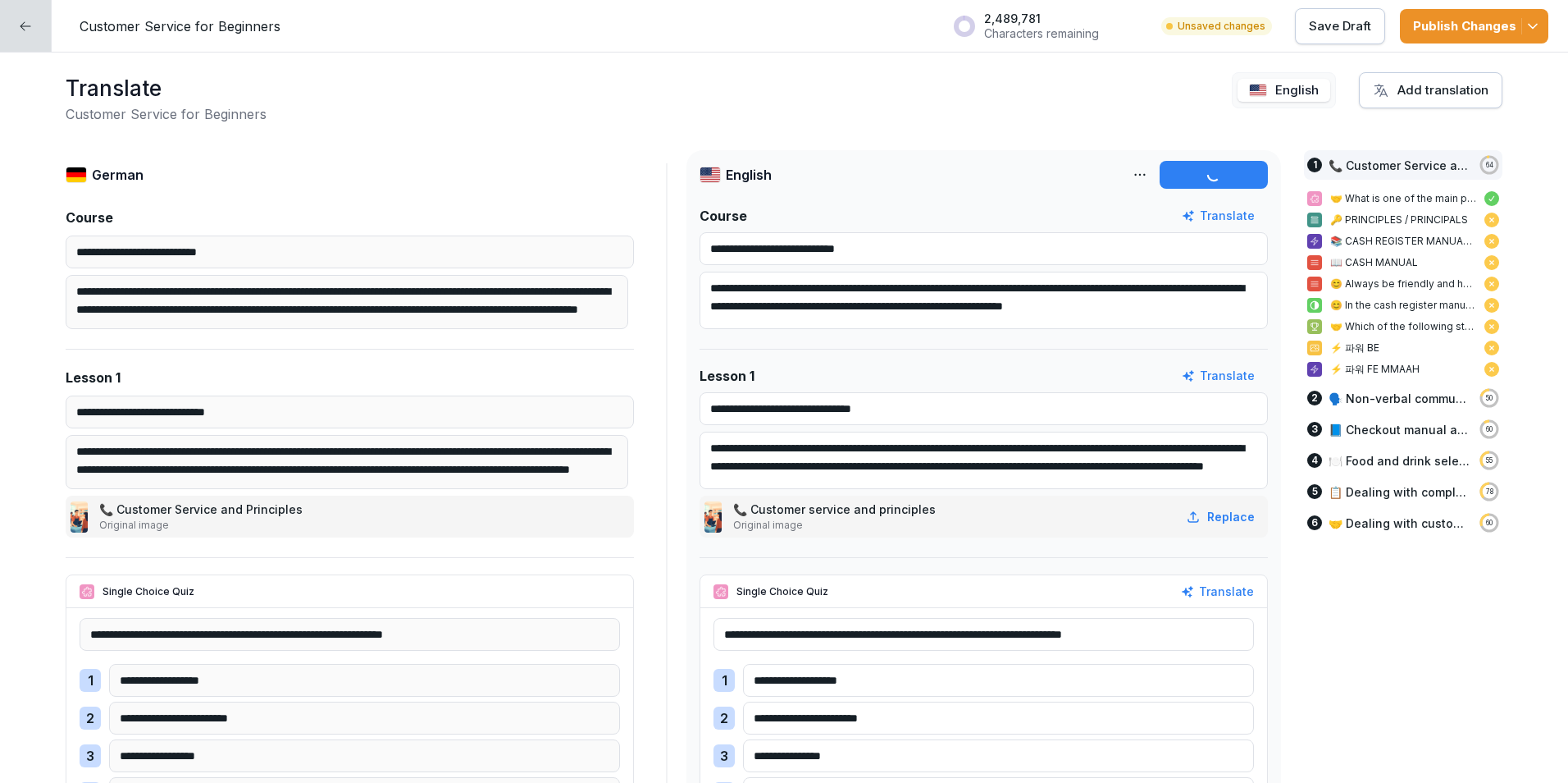
type input "**********"
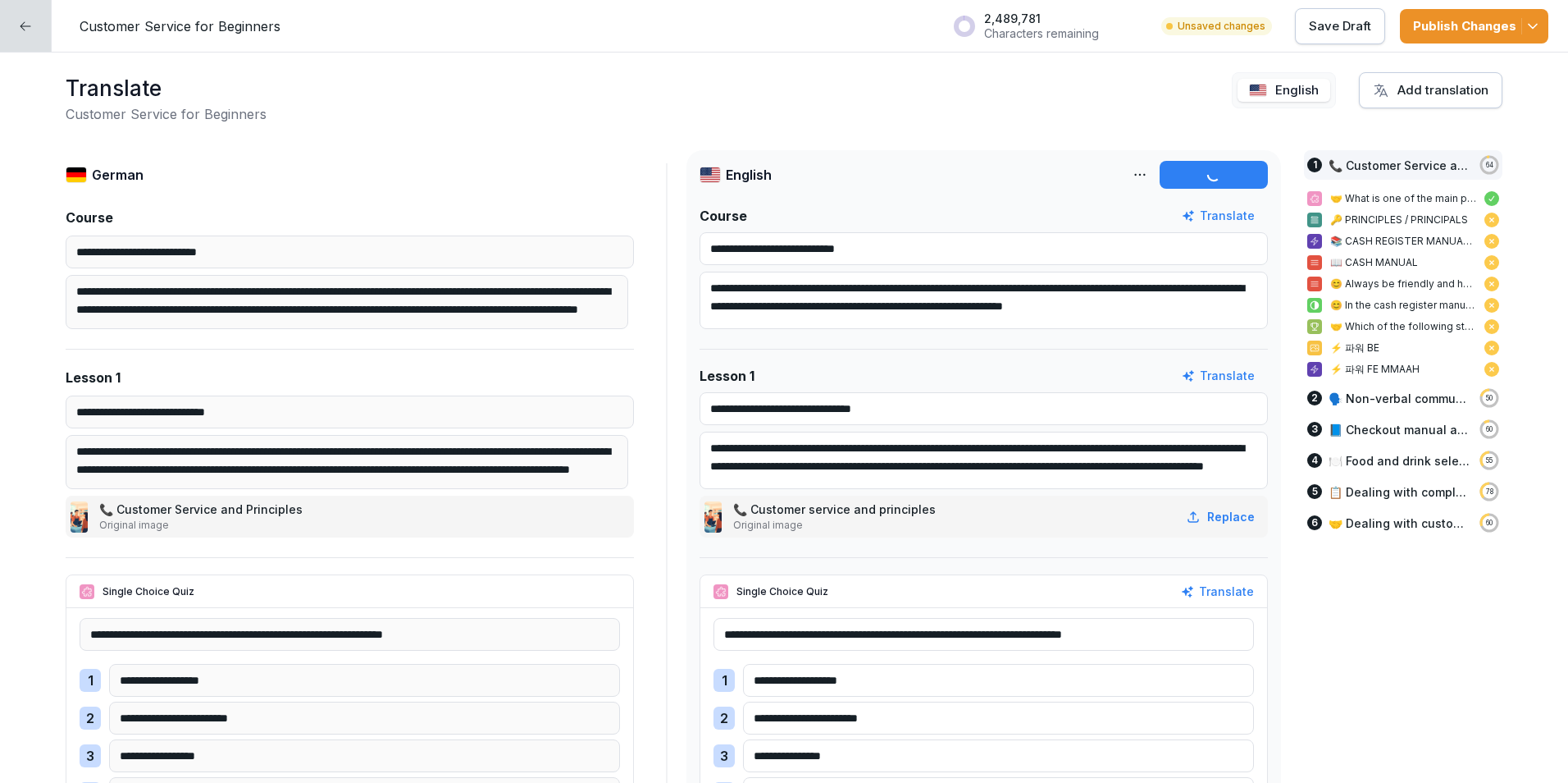
type input "**********"
type input "******"
type input "**********"
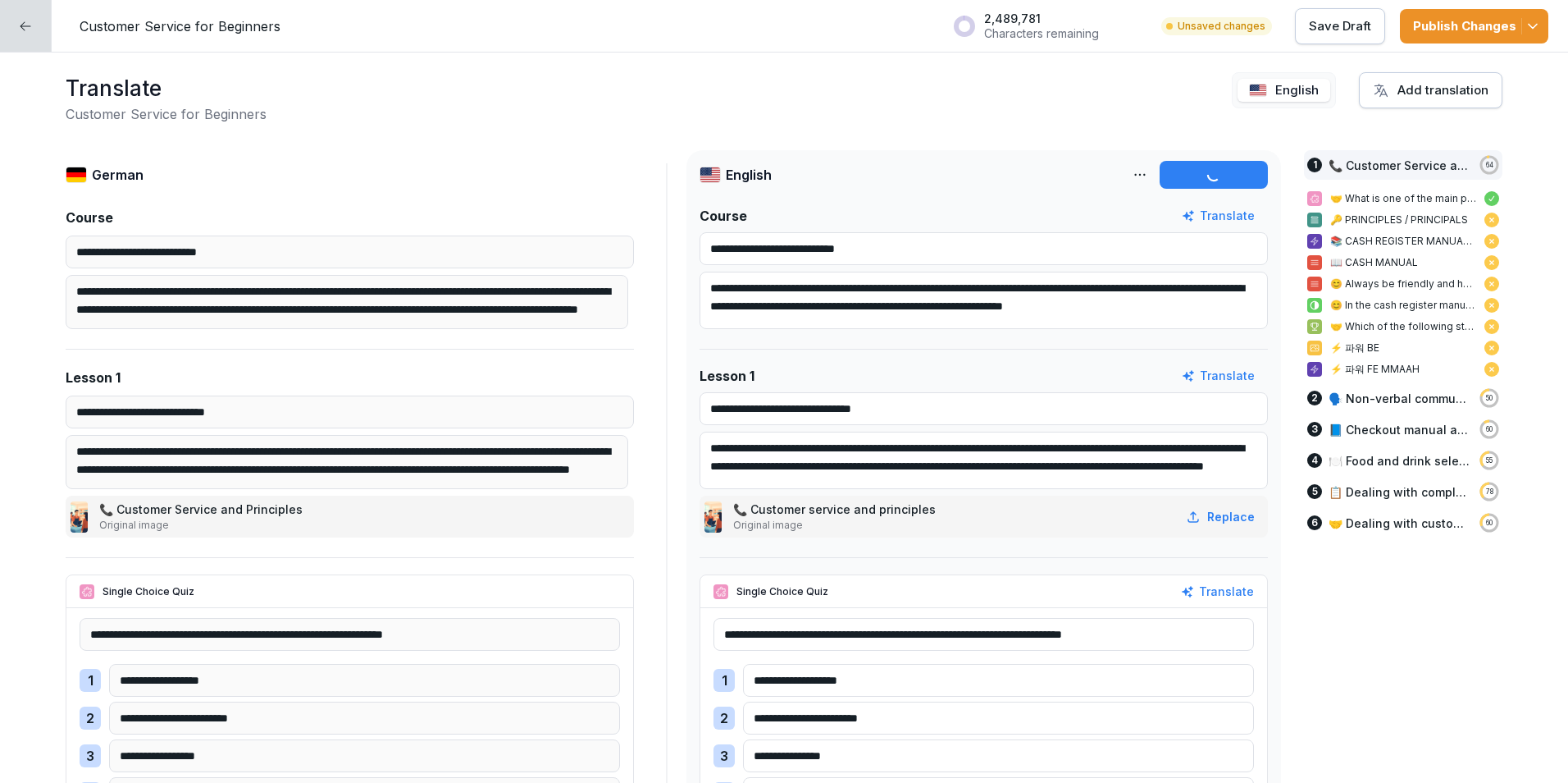
type input "**********"
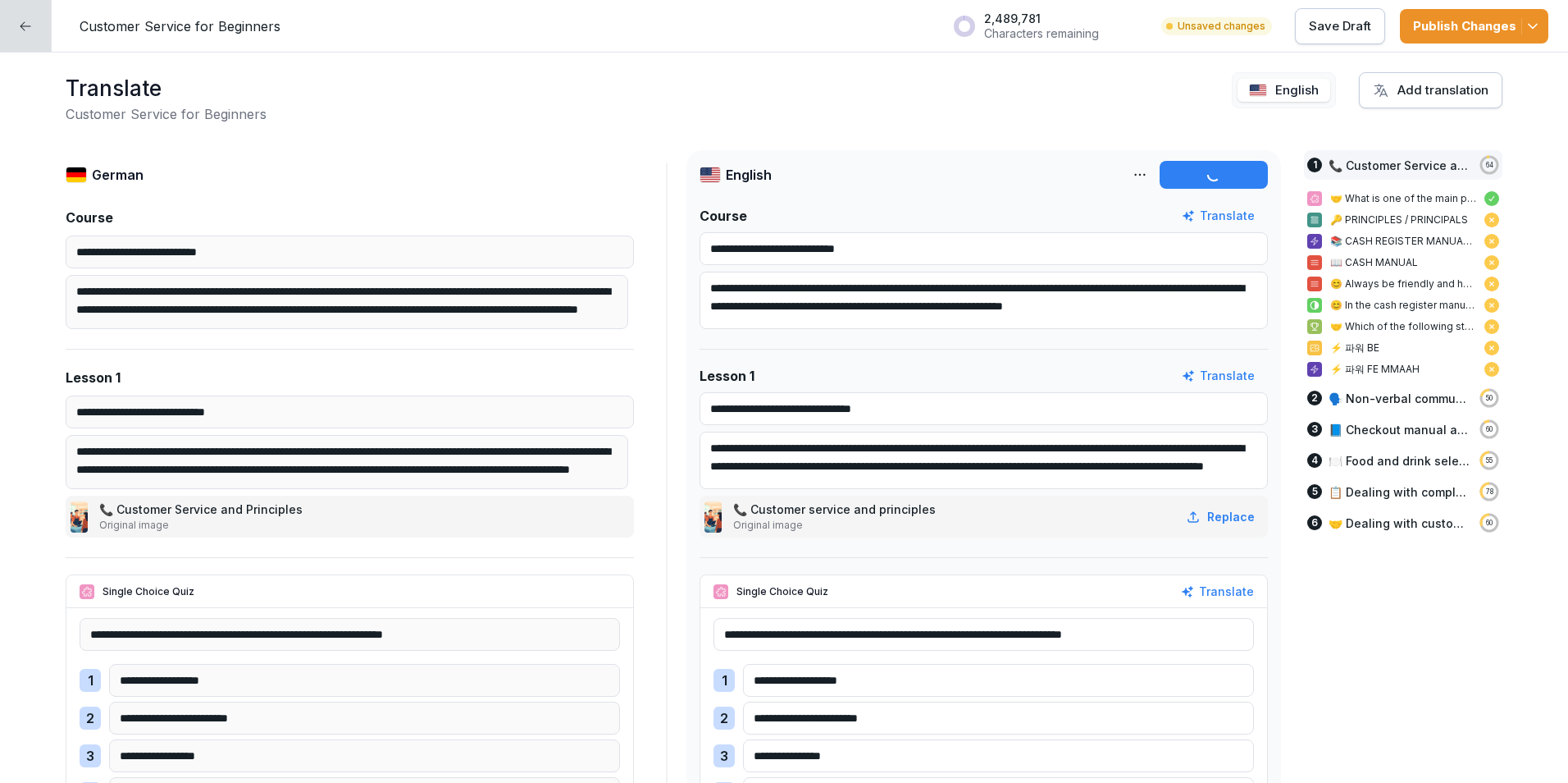
type input "**********"
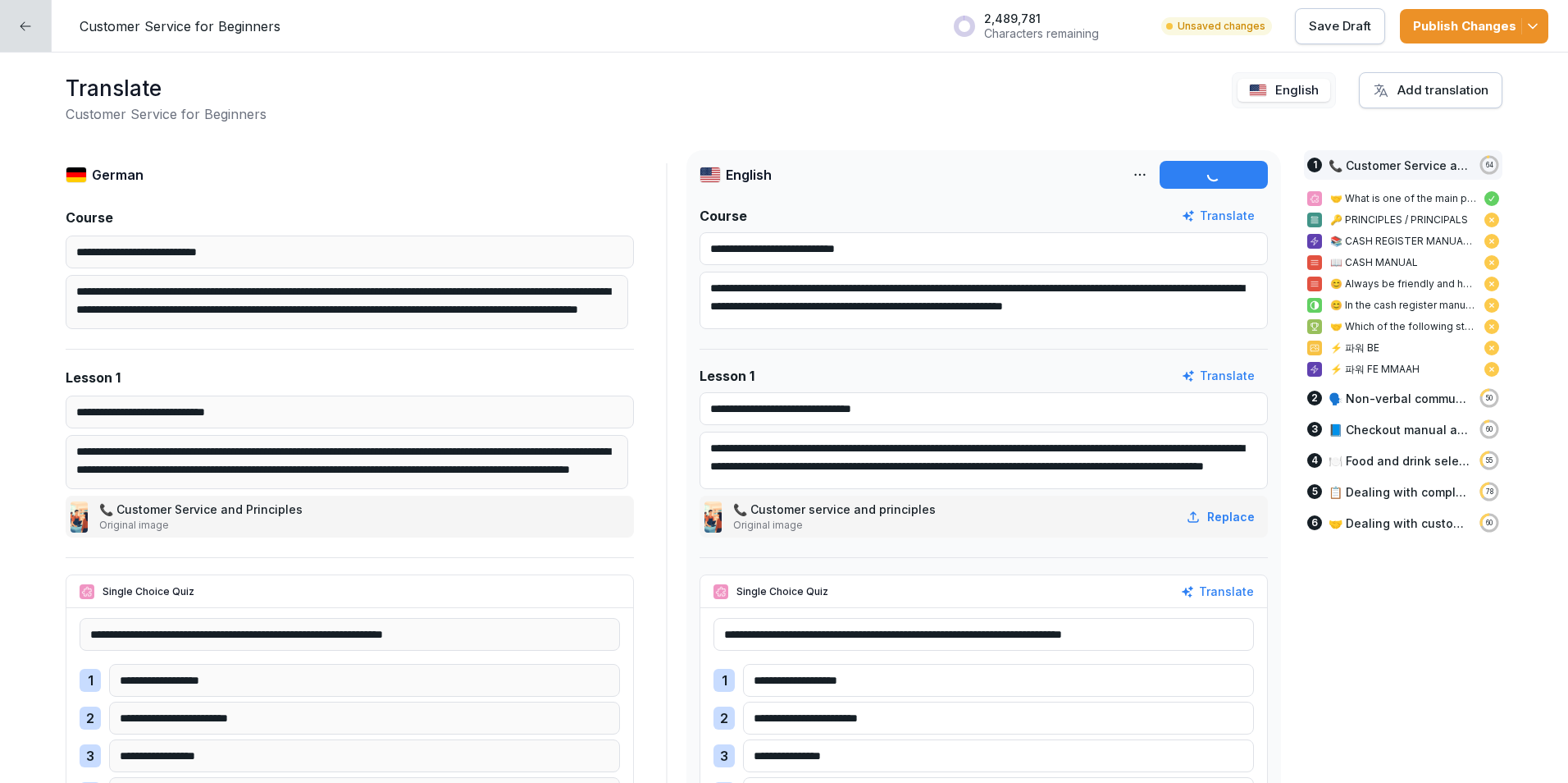
type input "**********"
type input "********"
type input "**********"
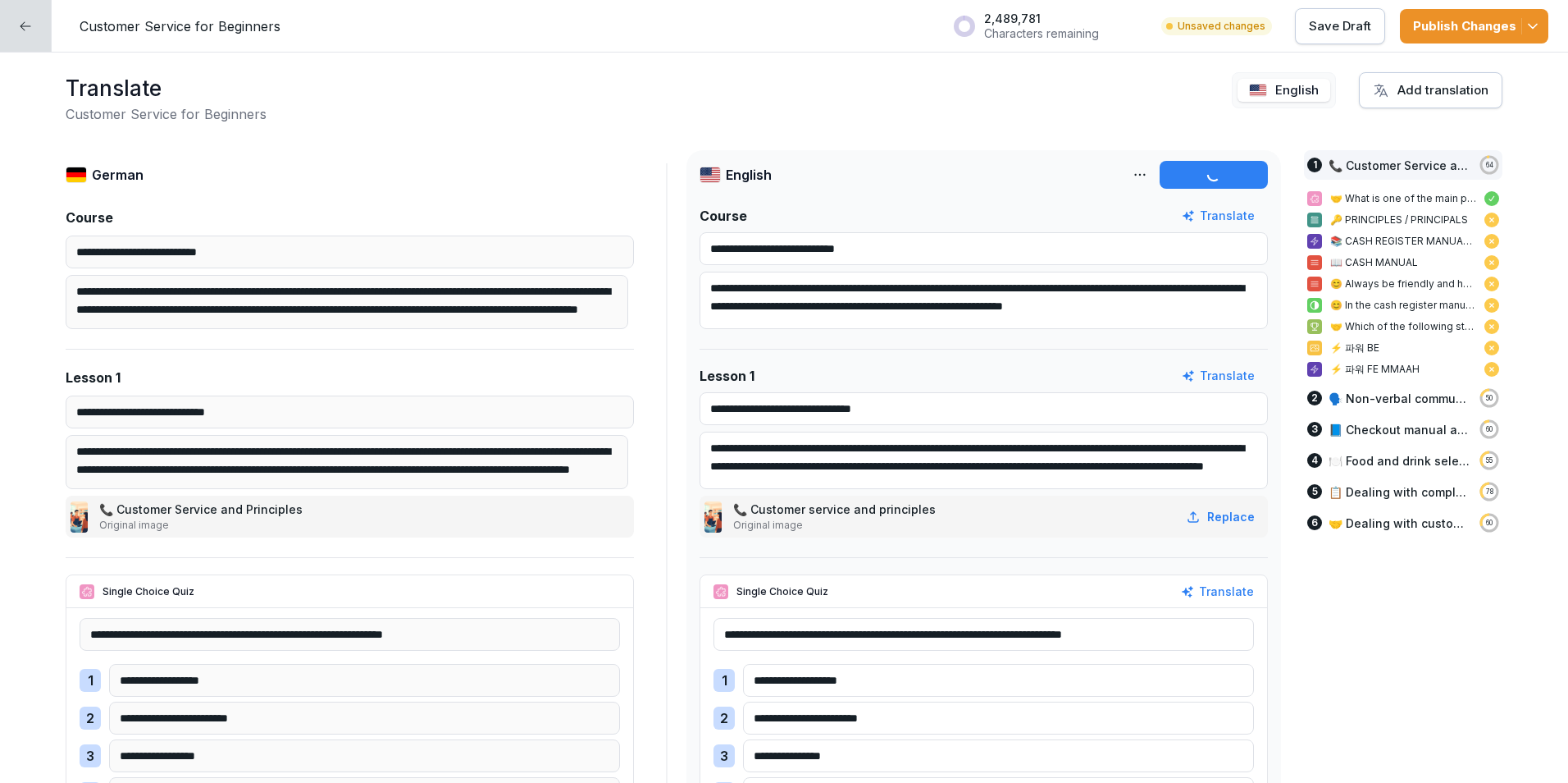
type input "**********"
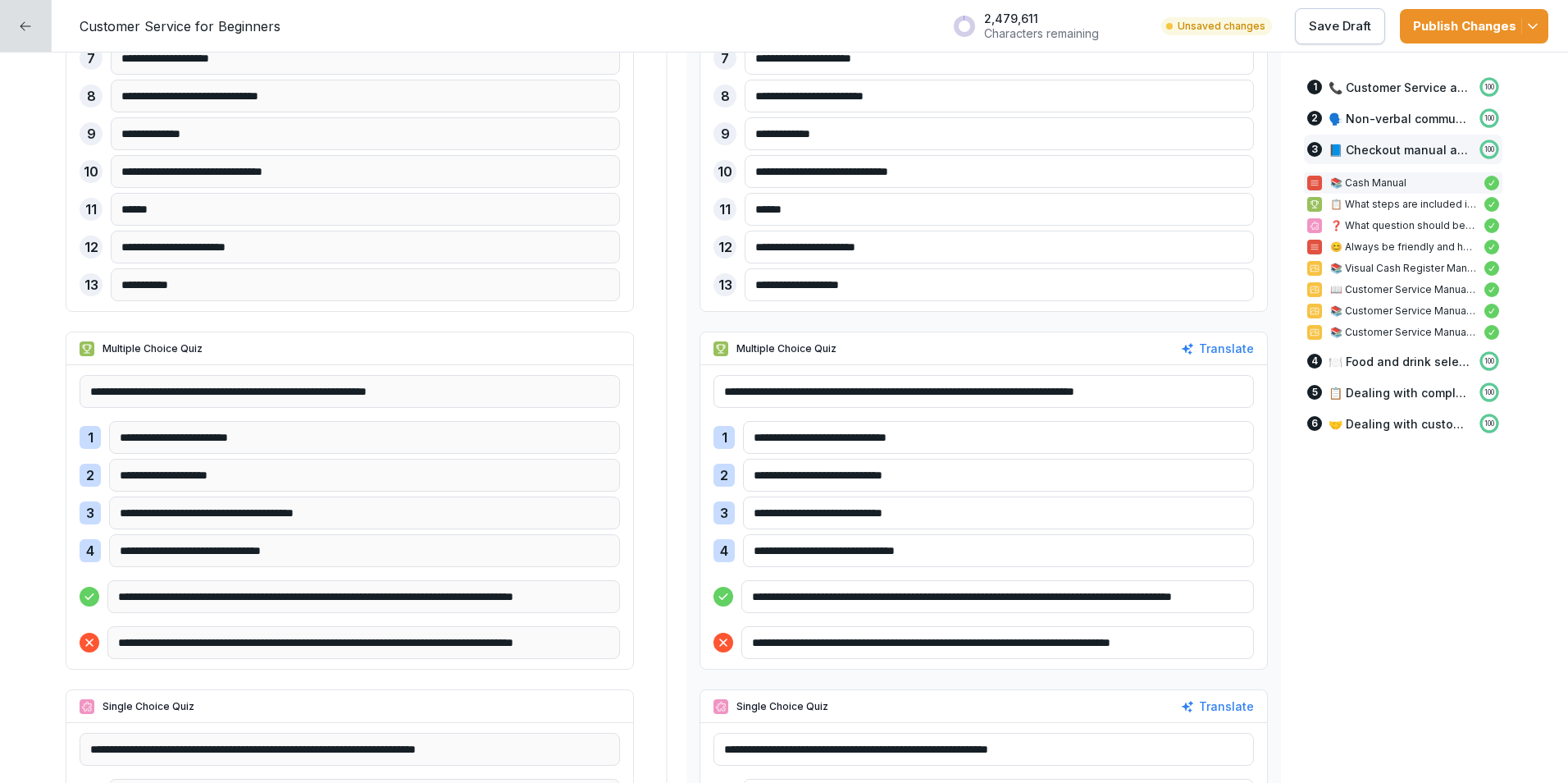
scroll to position [5499, 0]
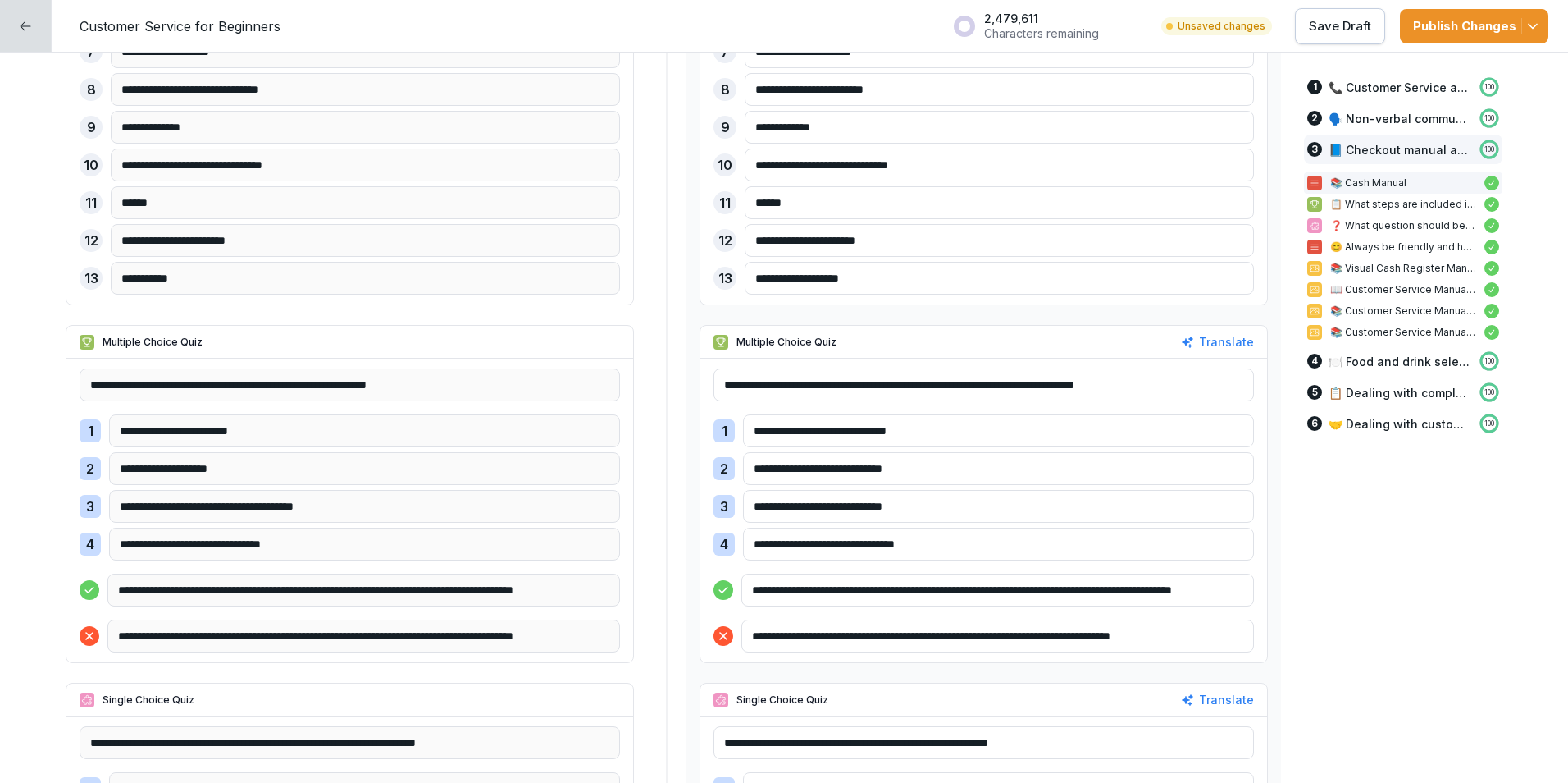
click at [1056, 592] on input "**********" at bounding box center [998, 589] width 512 height 33
click at [1200, 590] on input "**********" at bounding box center [998, 589] width 512 height 33
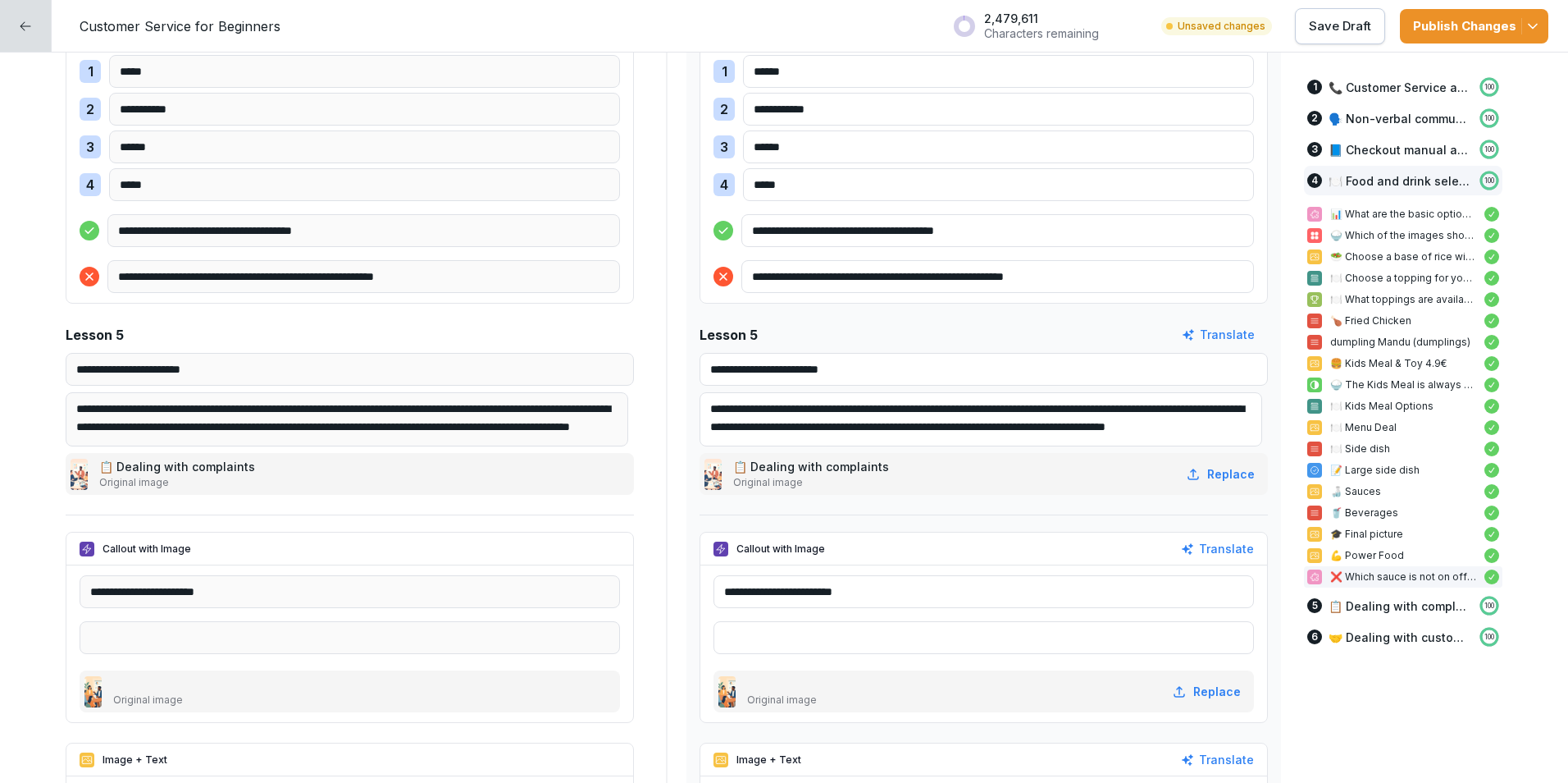
scroll to position [15675, 0]
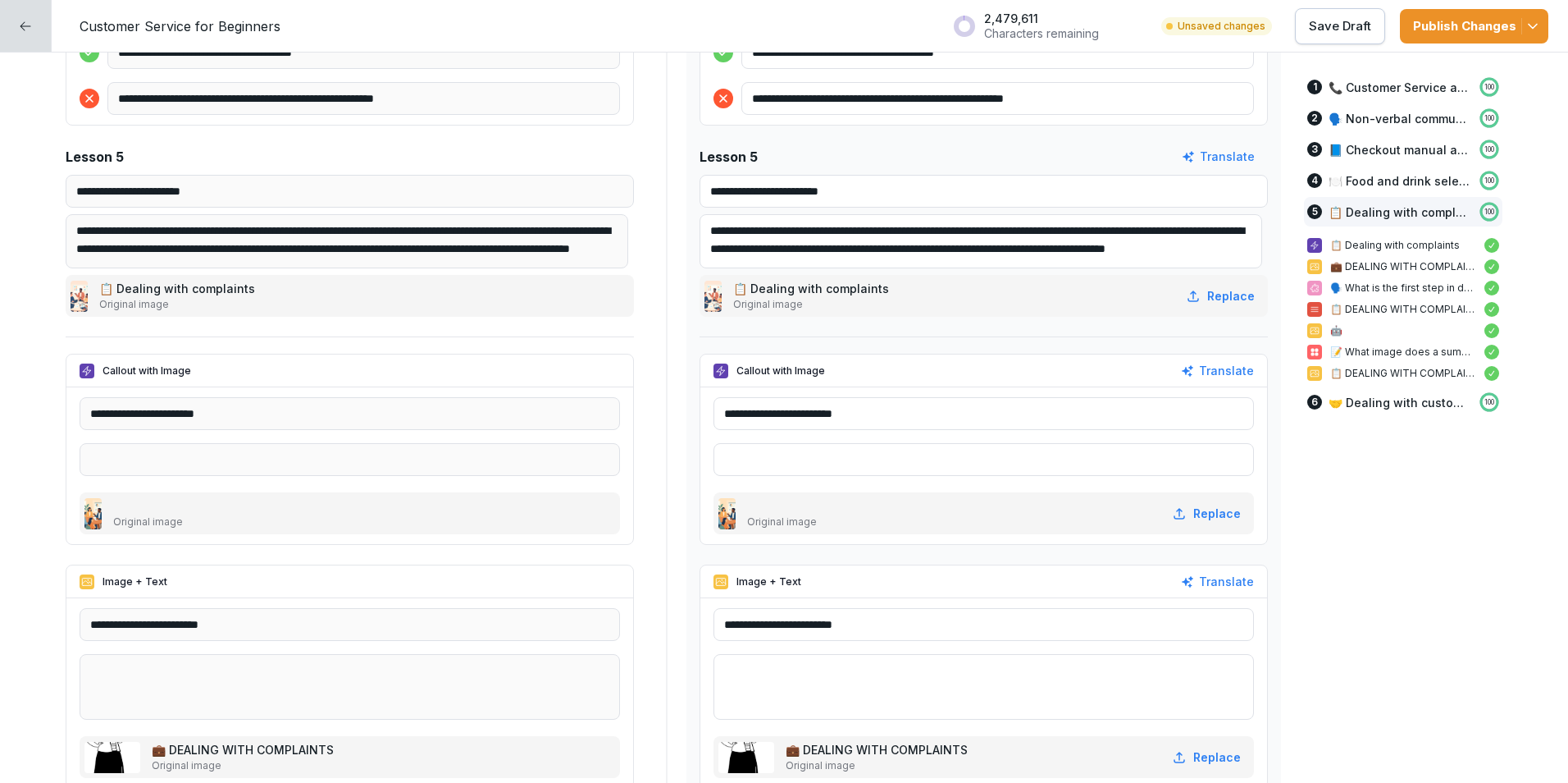
click at [875, 470] on input "text" at bounding box center [984, 459] width 541 height 33
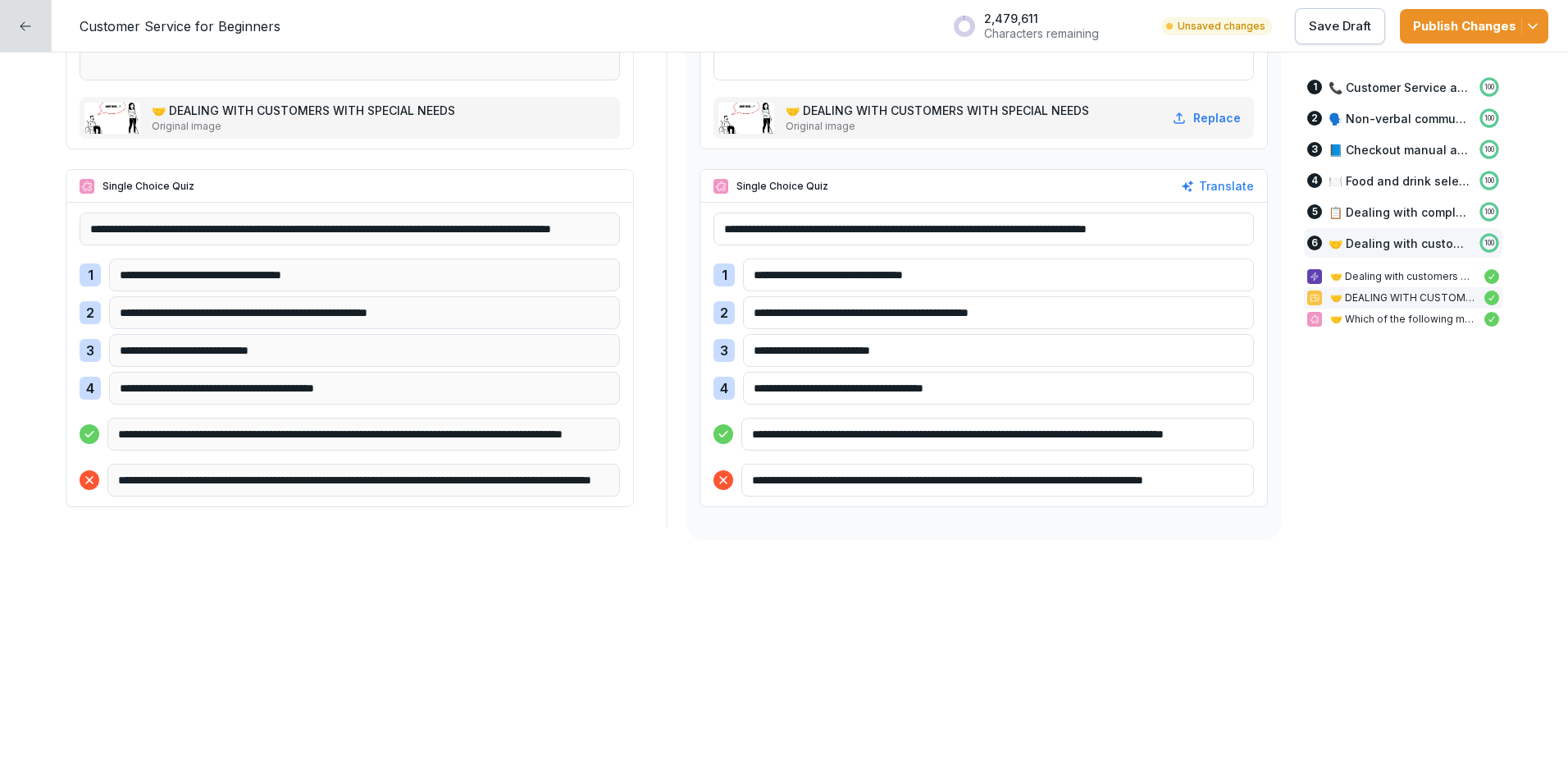
scroll to position [18466, 0]
click at [31, 30] on icon at bounding box center [26, 27] width 13 height 13
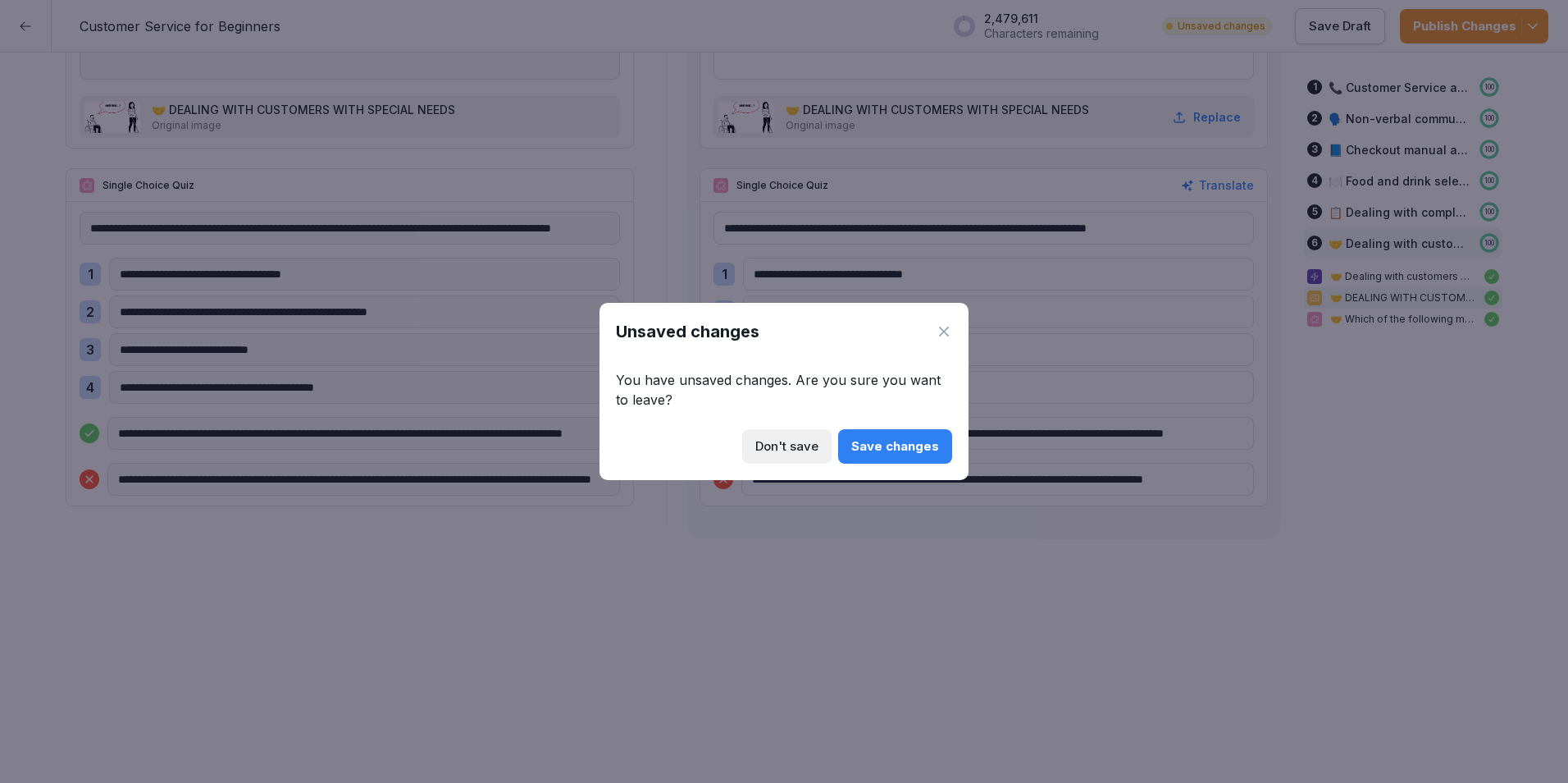
click at [858, 441] on div "Save changes" at bounding box center [895, 446] width 88 height 18
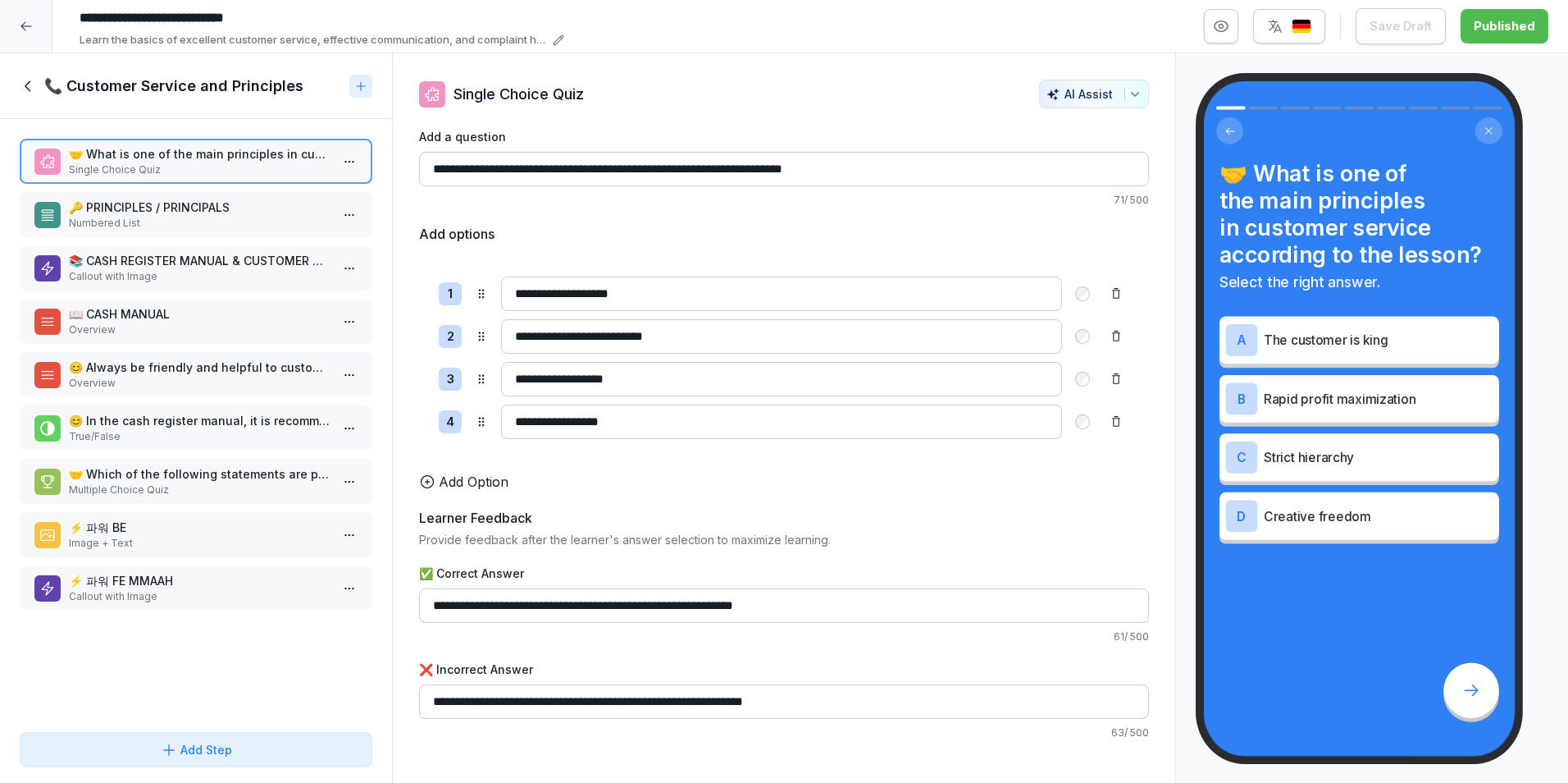
click at [191, 216] on p "Numbered List" at bounding box center [199, 223] width 261 height 15
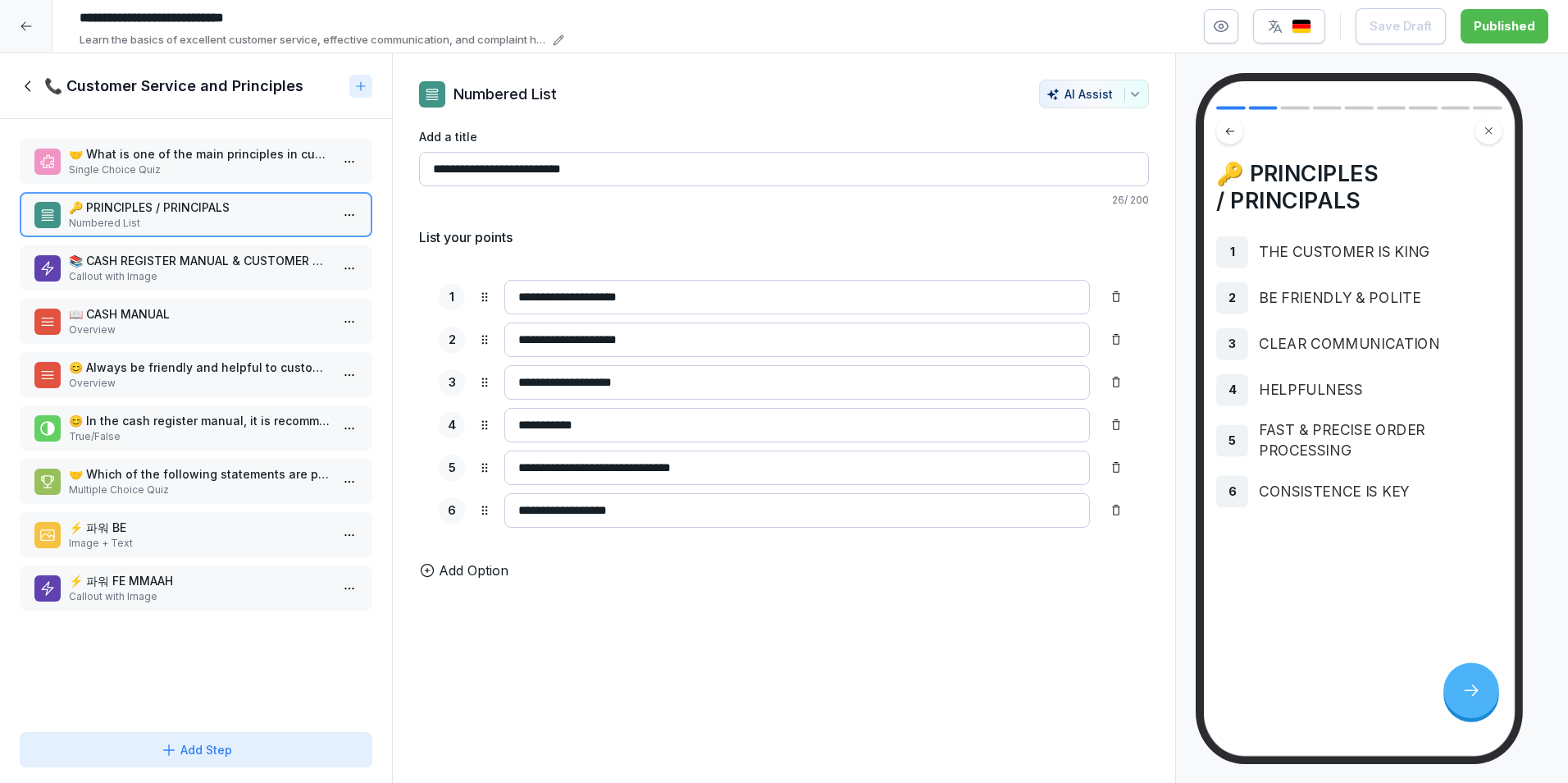
click at [191, 216] on p "Numbered List" at bounding box center [199, 223] width 261 height 15
click at [187, 262] on p "📚 CASH REGISTER MANUAL & CUSTOMER SERVICE MANUAL" at bounding box center [199, 260] width 261 height 17
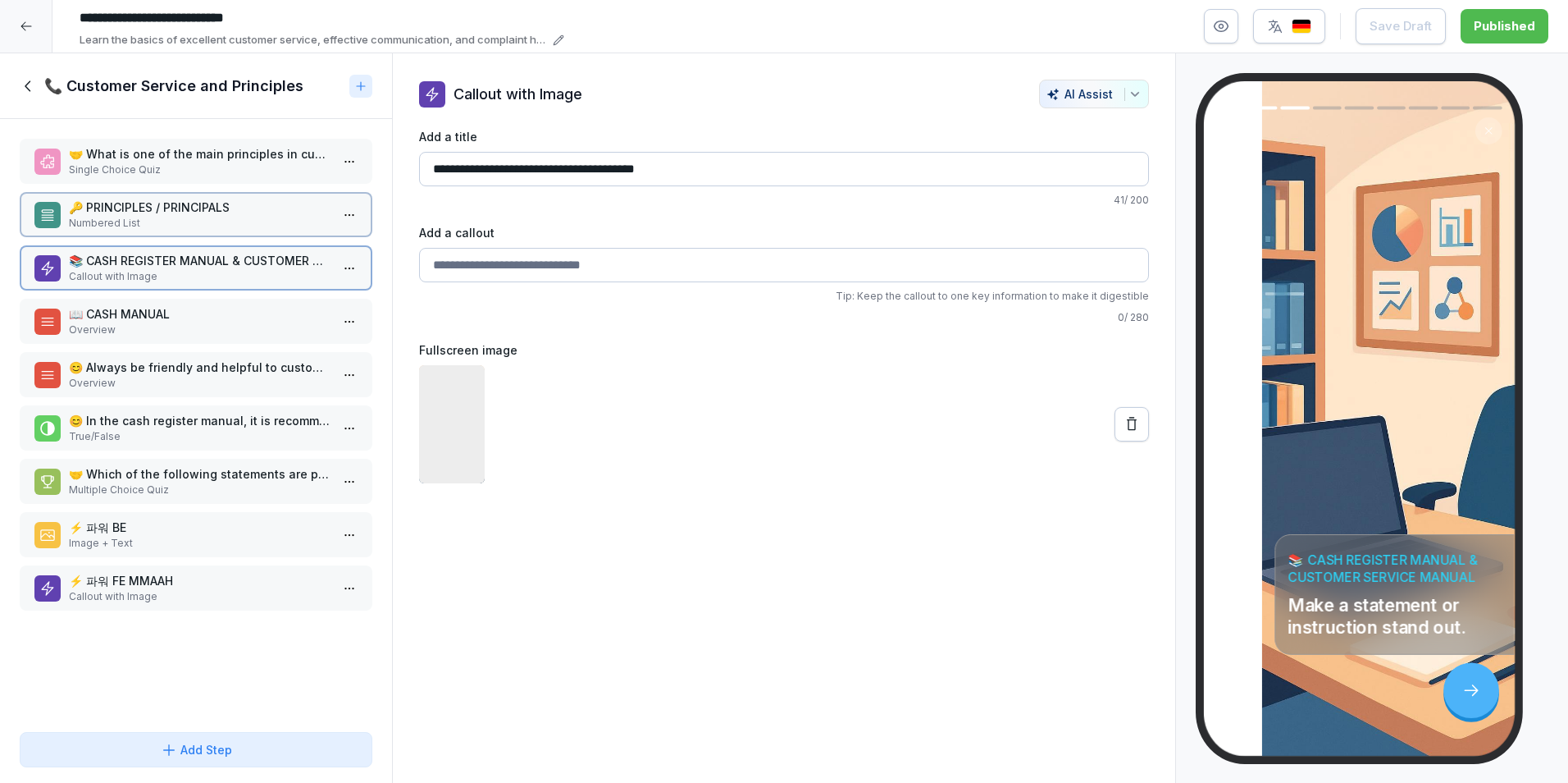
click at [187, 262] on p "📚 CASH REGISTER MANUAL & CUSTOMER SERVICE MANUAL" at bounding box center [199, 260] width 261 height 17
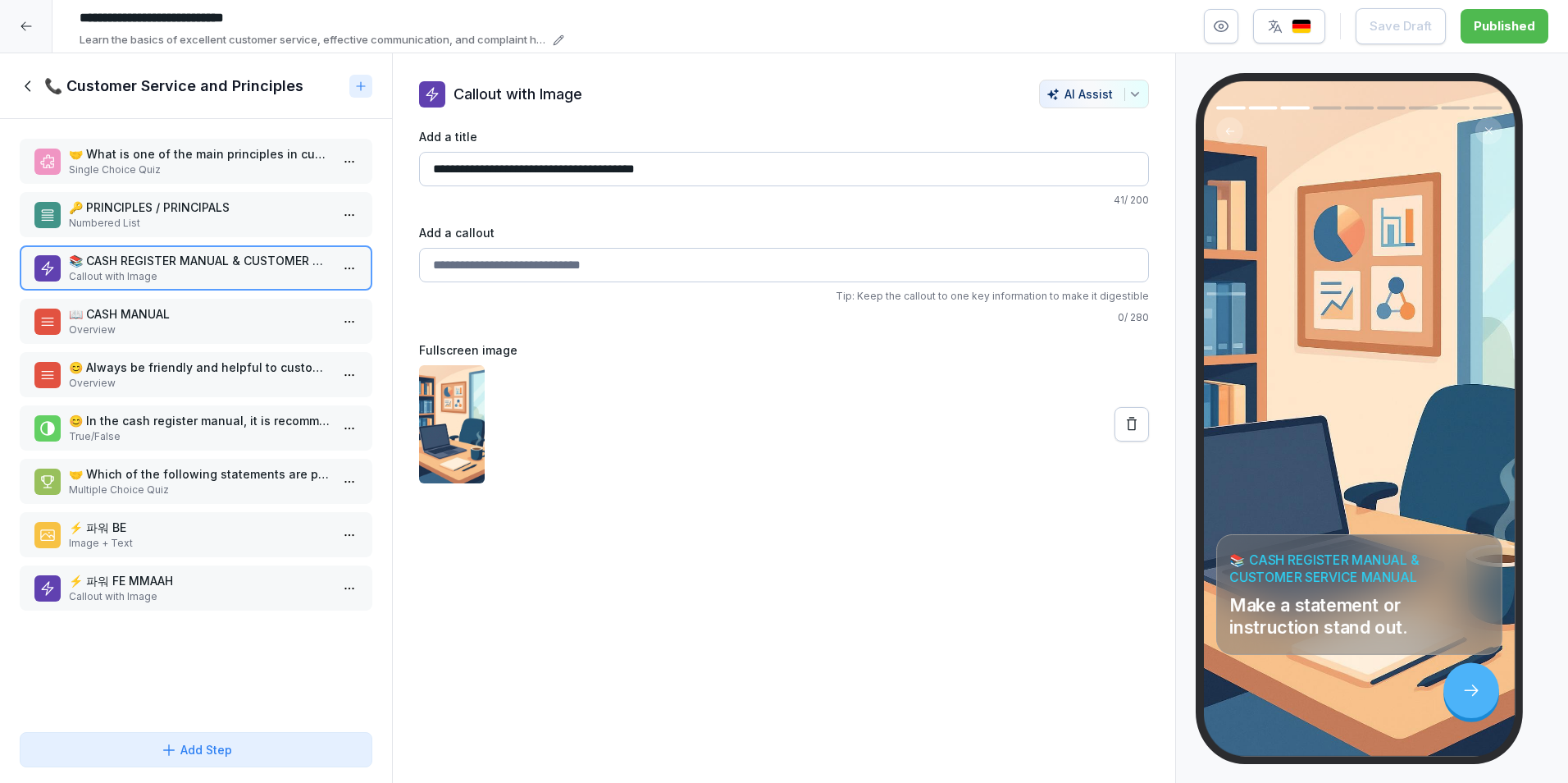
click at [182, 276] on p "Callout with Image" at bounding box center [199, 277] width 261 height 15
click at [180, 317] on p "📖 CASH MANUAL" at bounding box center [199, 314] width 261 height 17
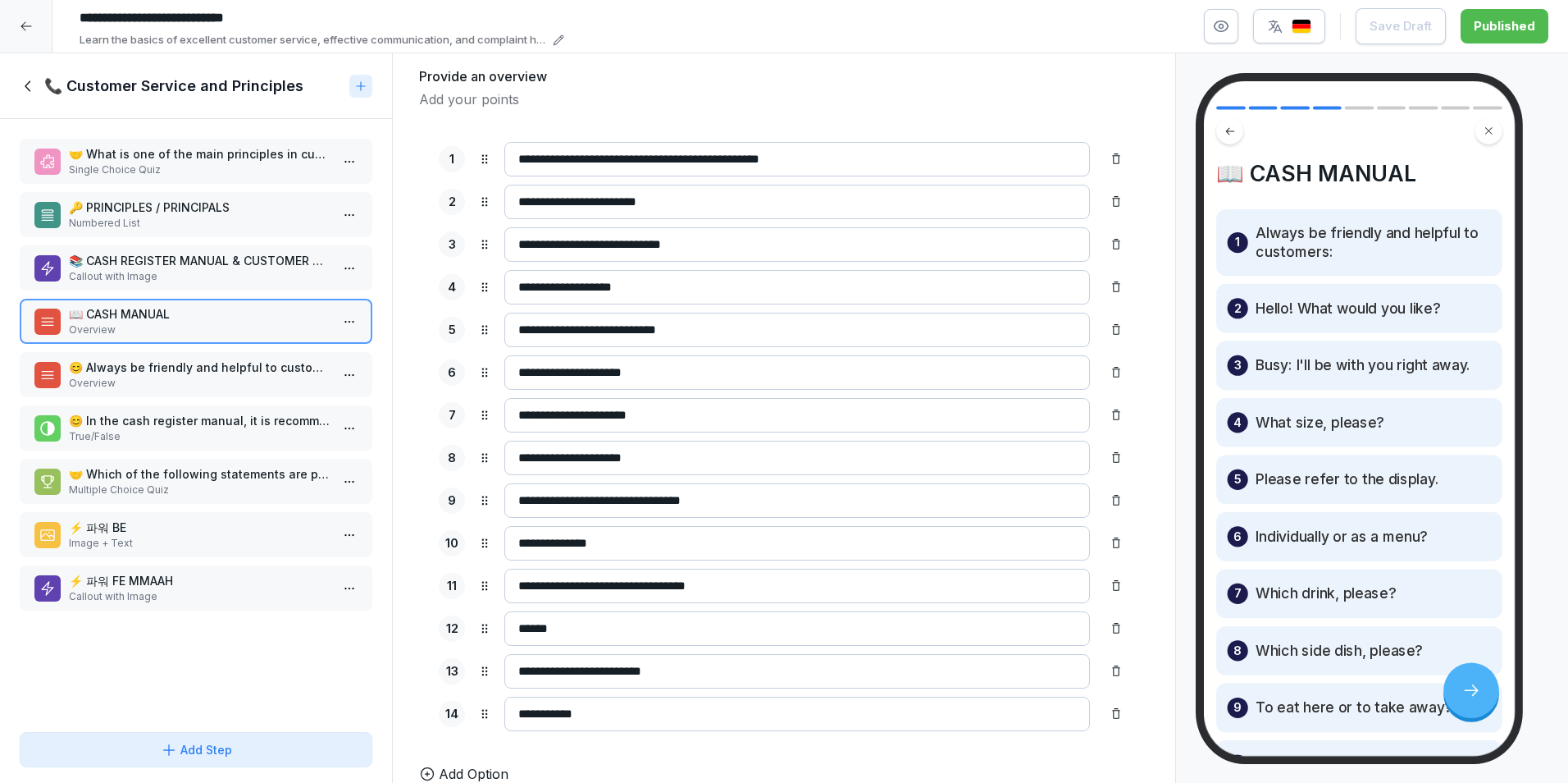
scroll to position [185, 0]
click at [213, 384] on p "Overview" at bounding box center [199, 383] width 261 height 15
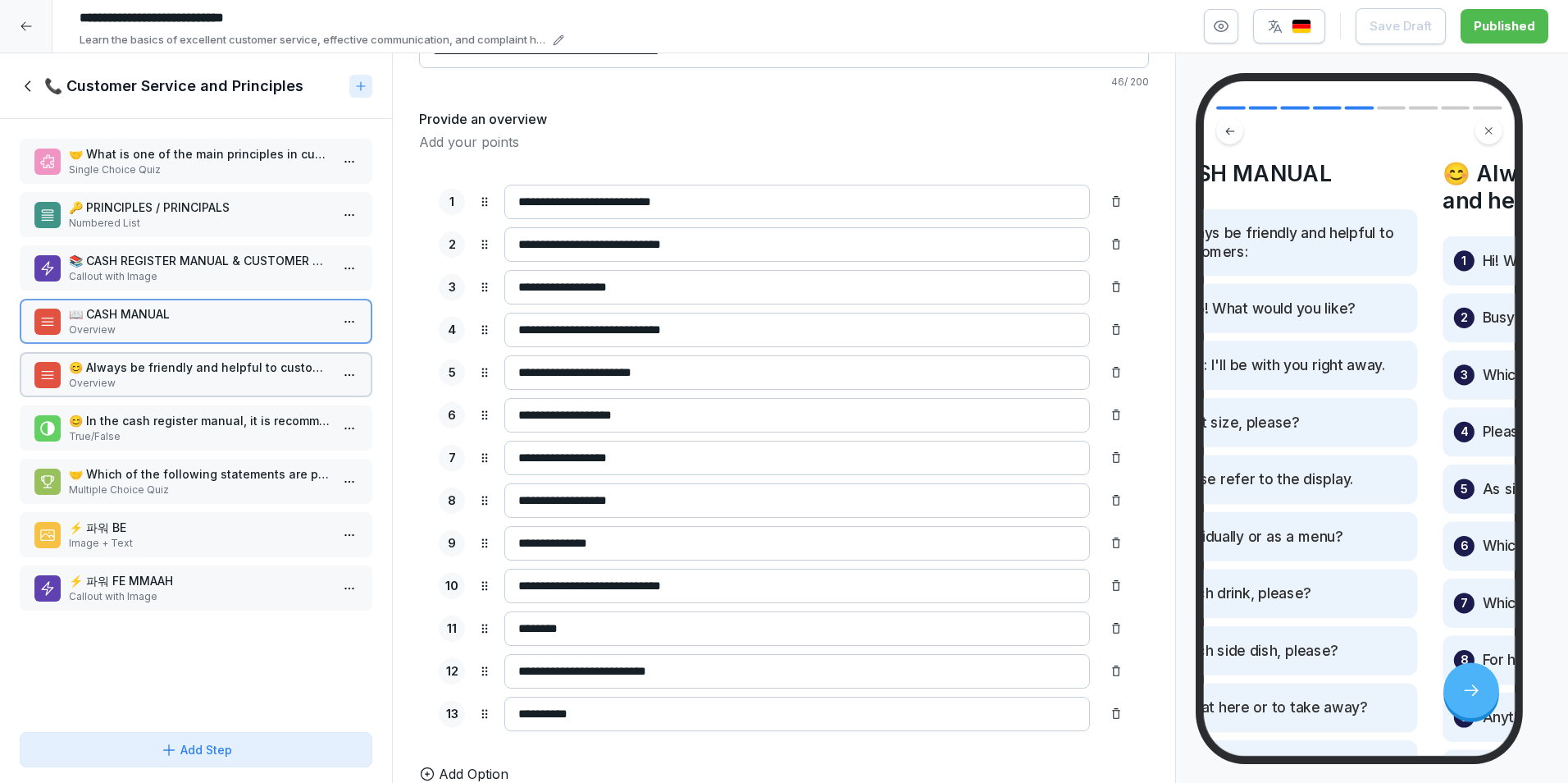
scroll to position [142, 0]
click at [213, 384] on p "Overview" at bounding box center [199, 383] width 261 height 15
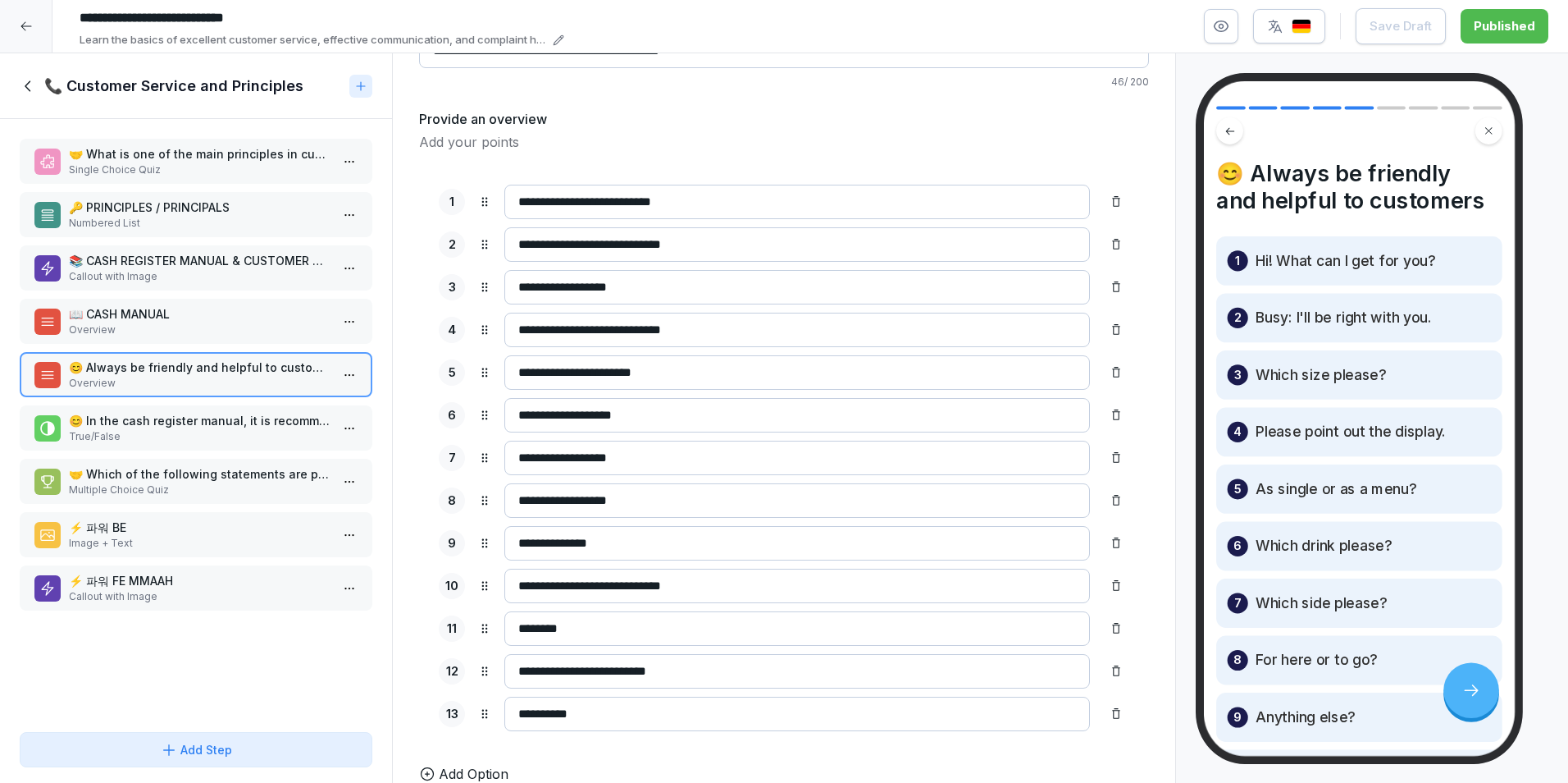
click at [131, 434] on p "True/False" at bounding box center [199, 437] width 261 height 15
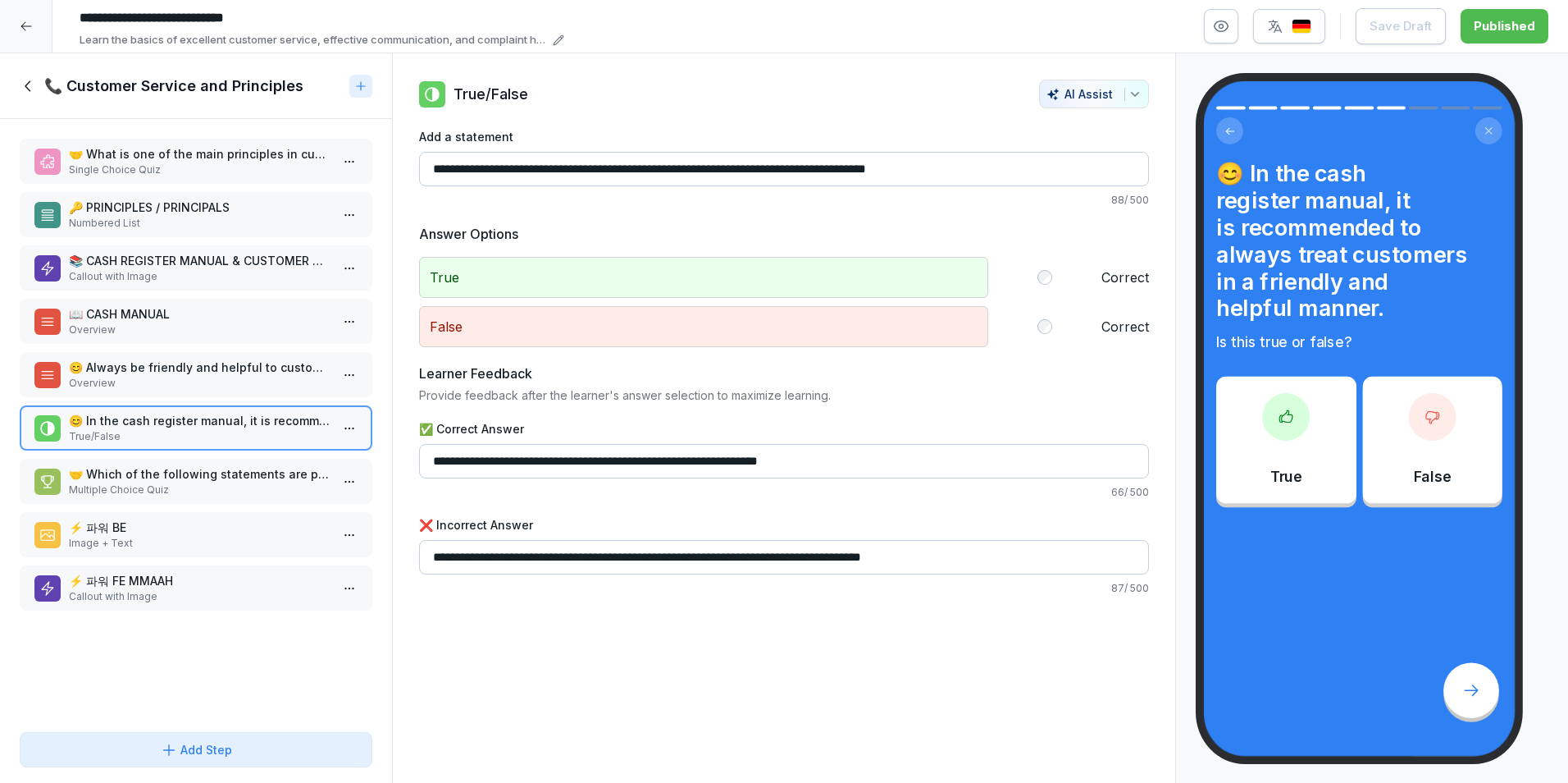
click at [142, 482] on p "Multiple Choice Quiz" at bounding box center [199, 490] width 261 height 15
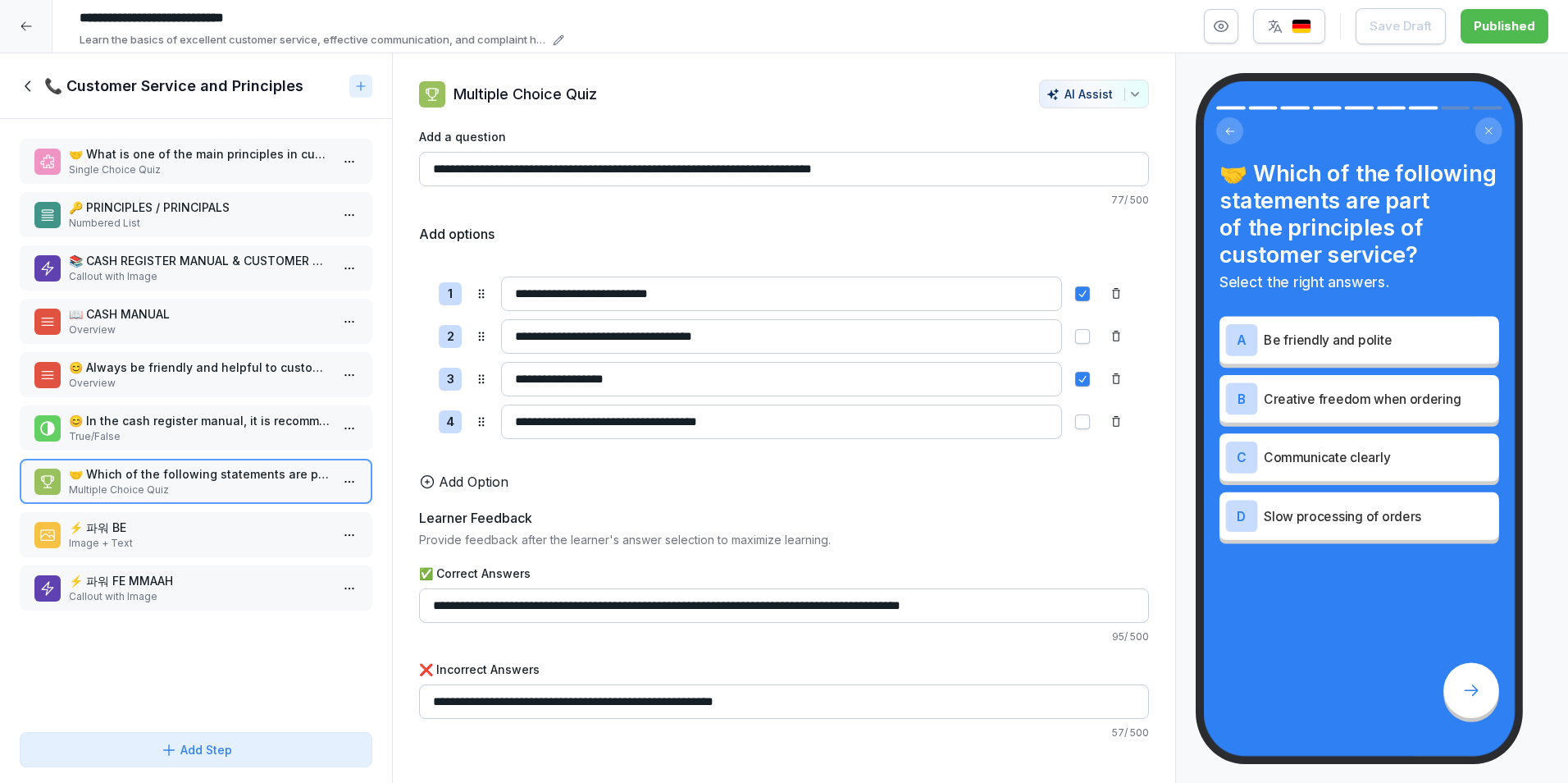
click at [155, 528] on p "⚡ 파워 BE" at bounding box center [199, 528] width 261 height 17
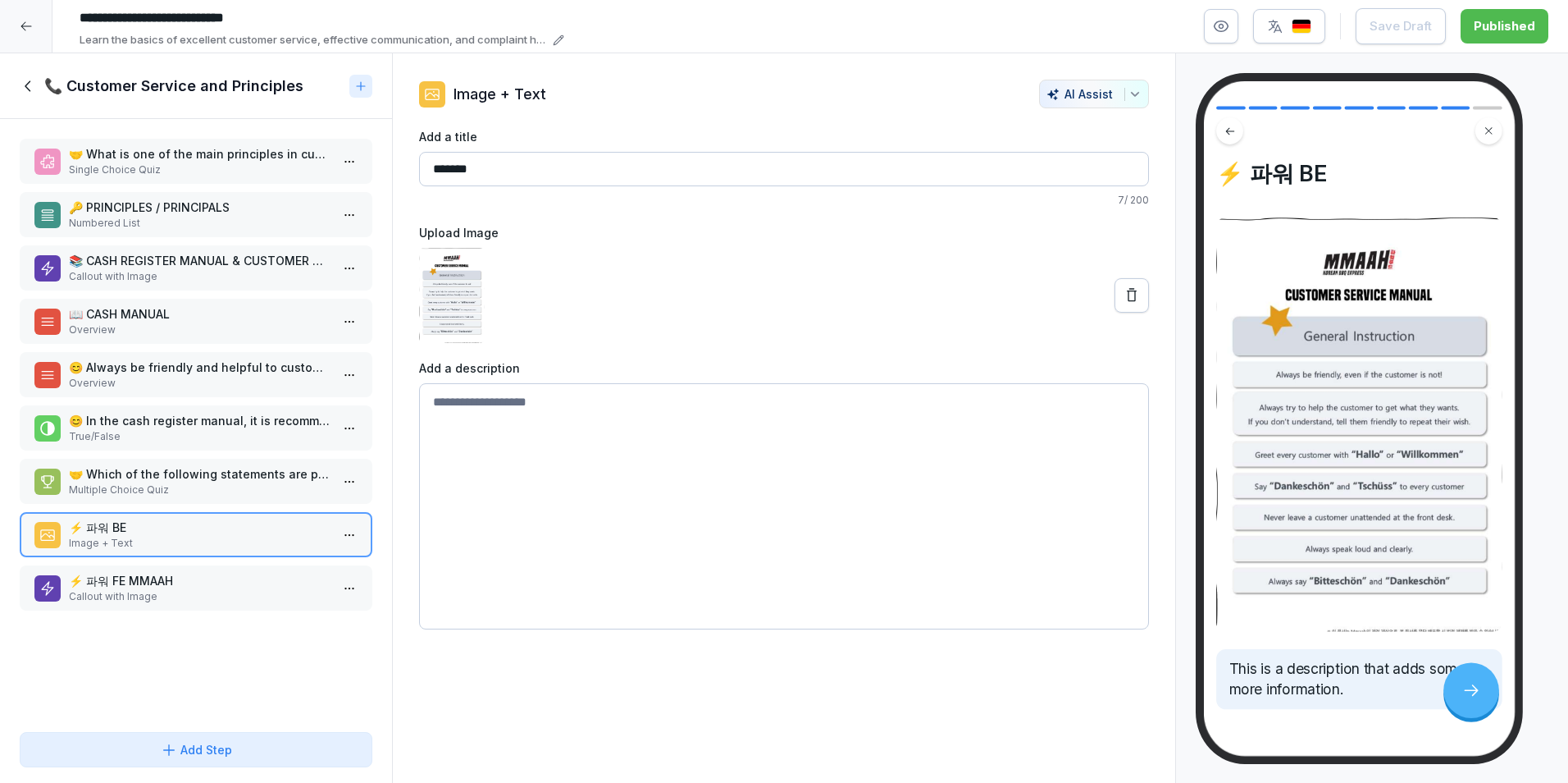
click at [138, 585] on p "⚡️ 파워 FE MMAAH" at bounding box center [199, 581] width 261 height 17
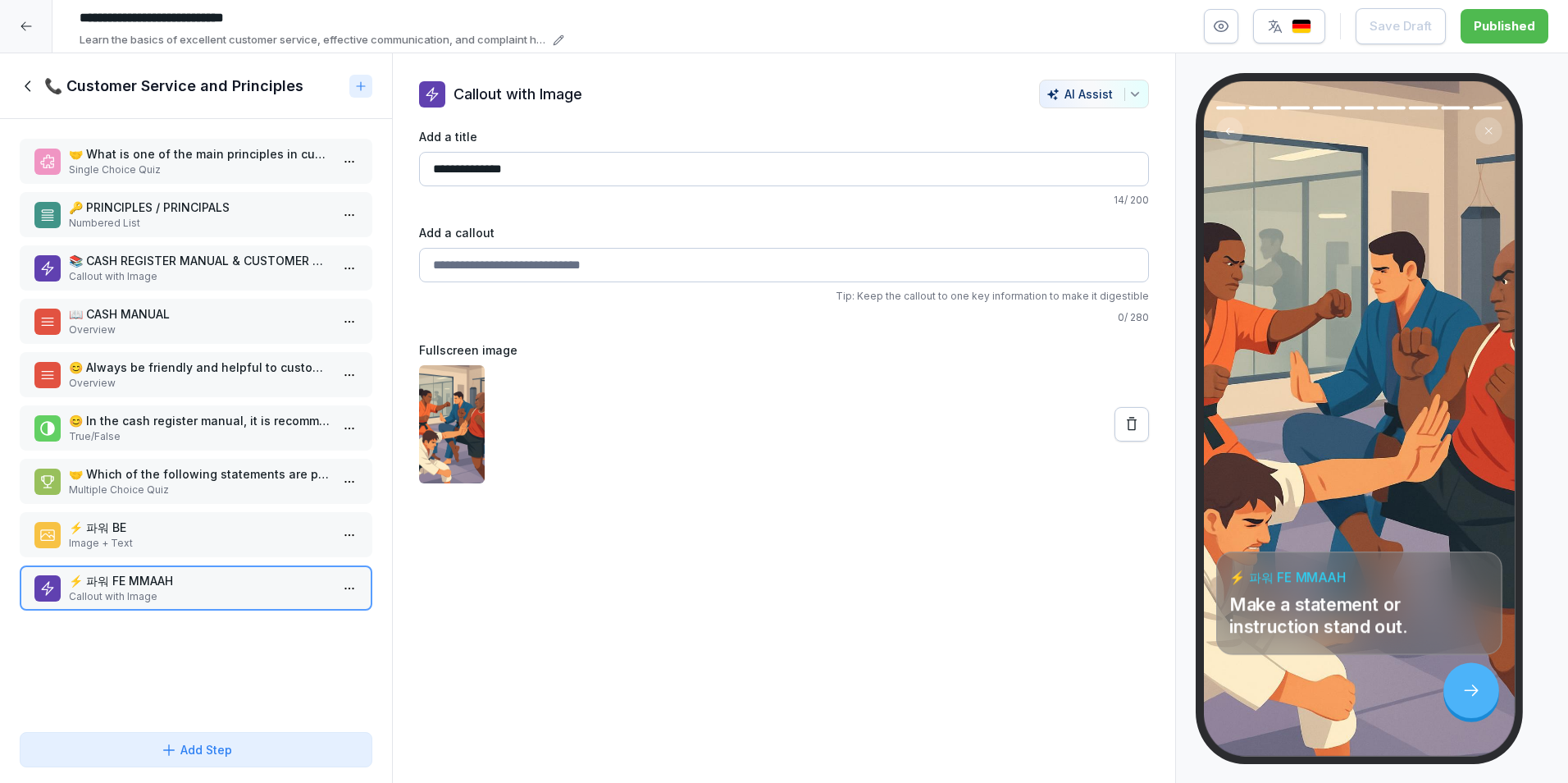
click at [22, 32] on icon at bounding box center [27, 27] width 13 height 13
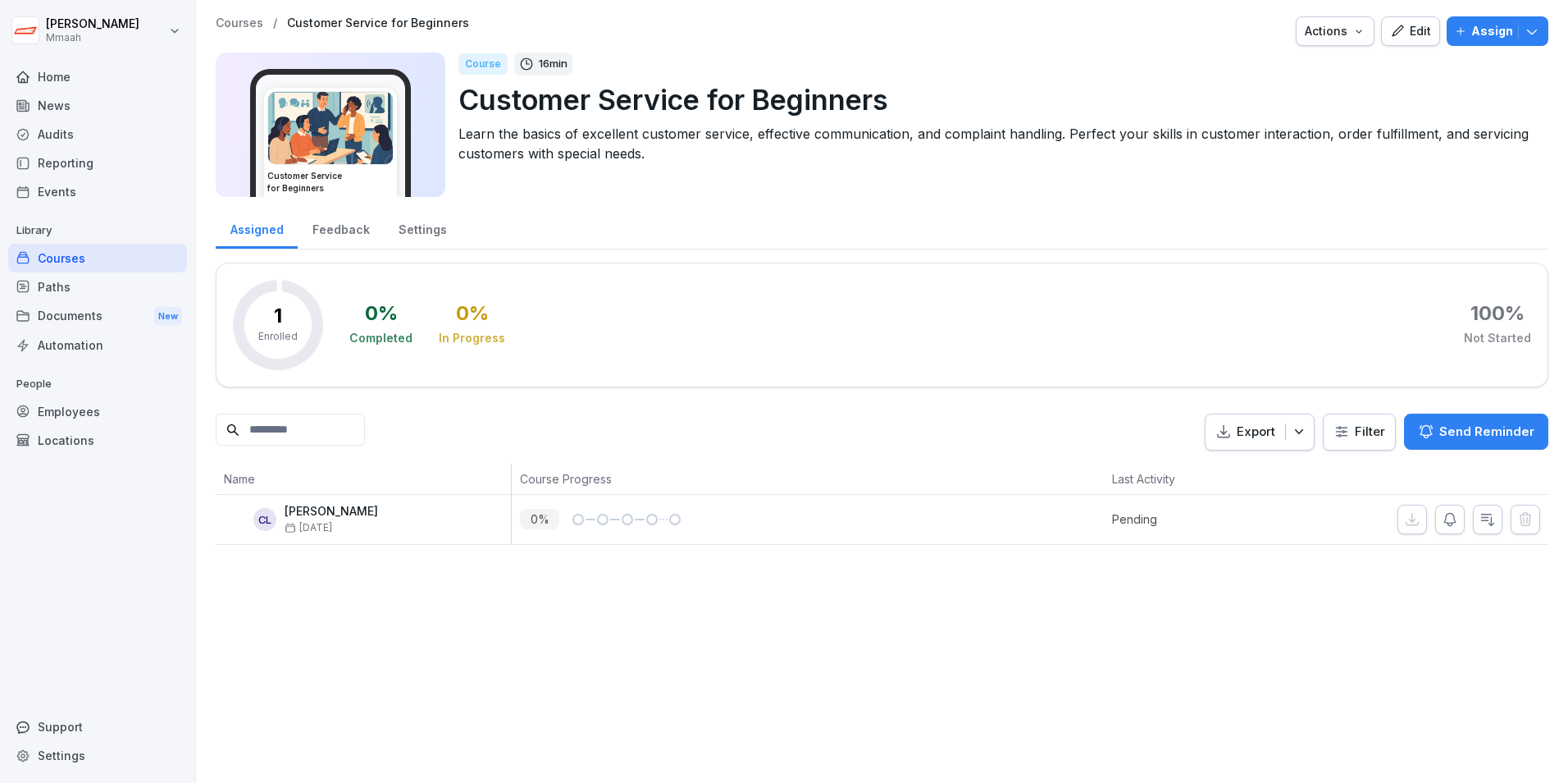
click at [74, 137] on div "Audits" at bounding box center [98, 134] width 179 height 28
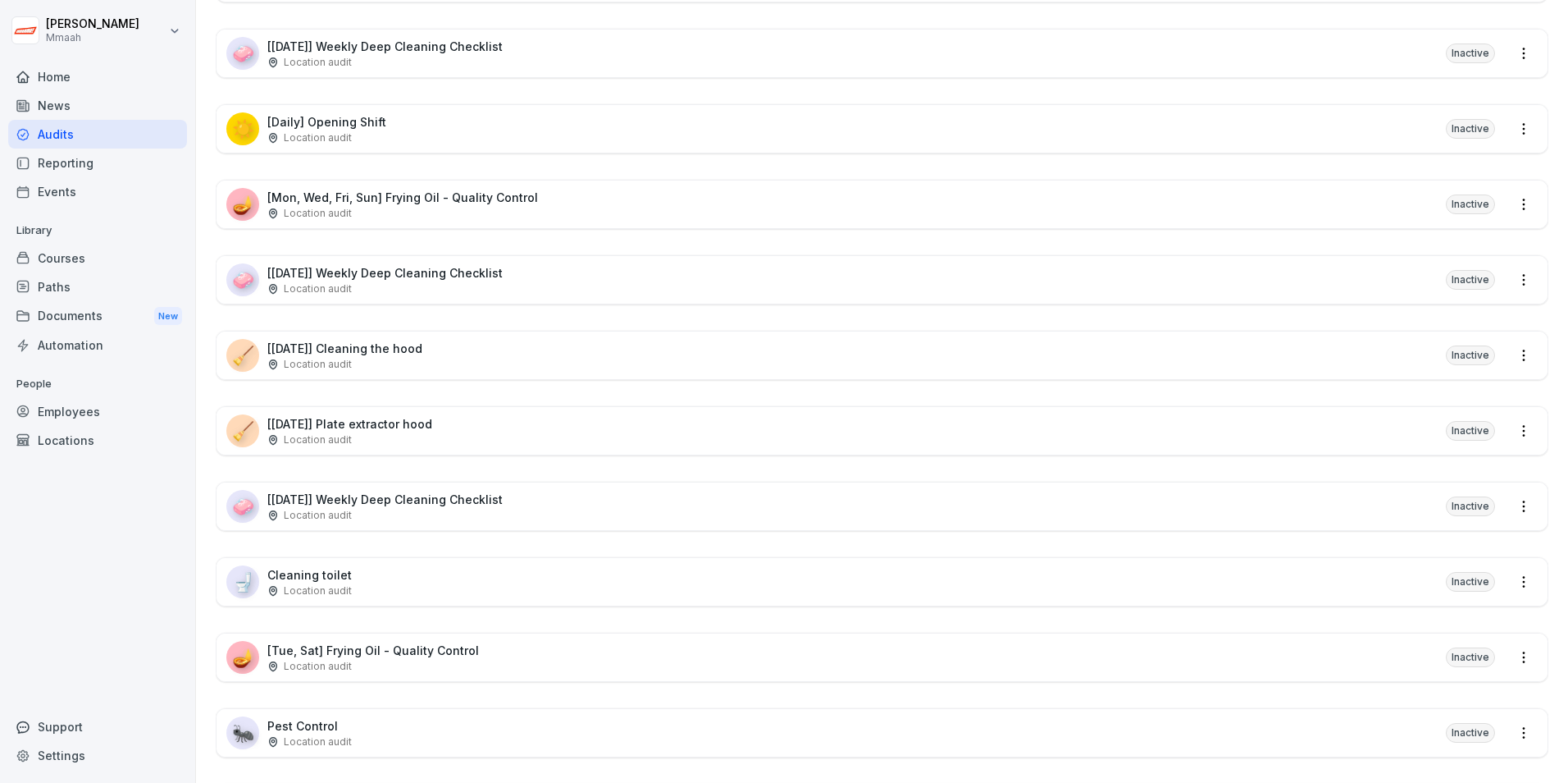
scroll to position [821, 0]
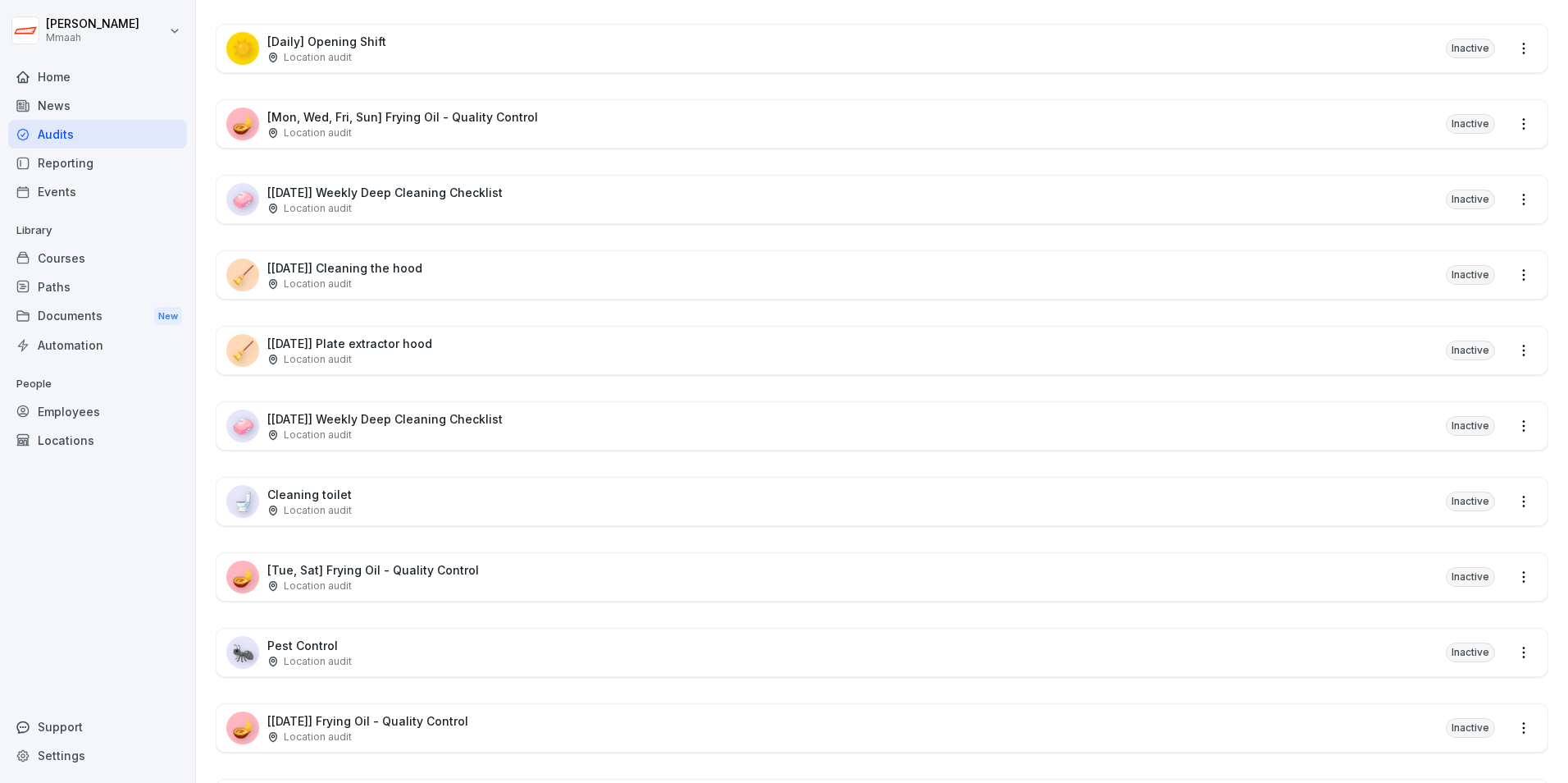
click at [68, 260] on font "Courses" at bounding box center [62, 258] width 47 height 17
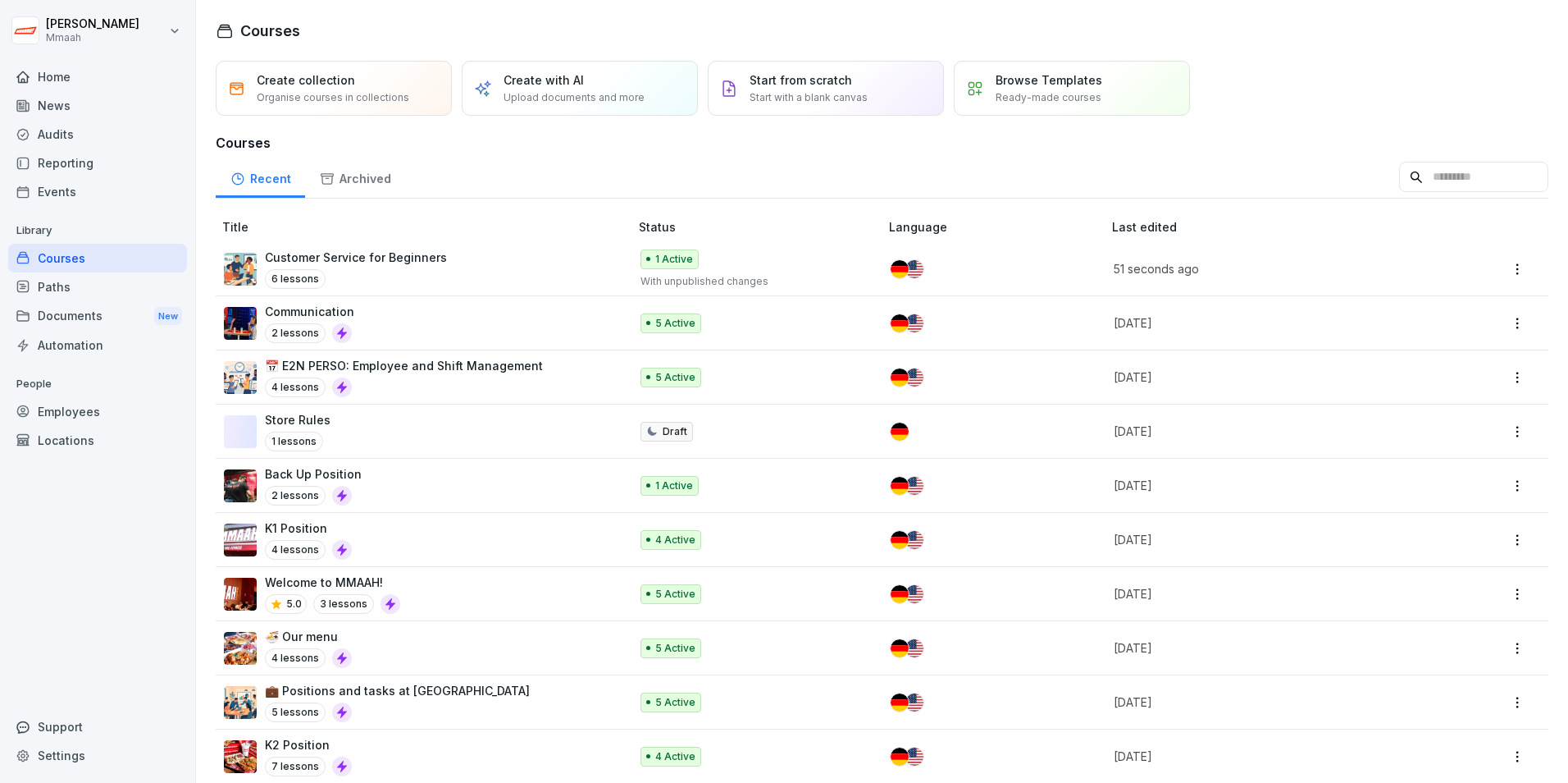
click at [380, 328] on div "Communication 2 lessons" at bounding box center [418, 323] width 389 height 40
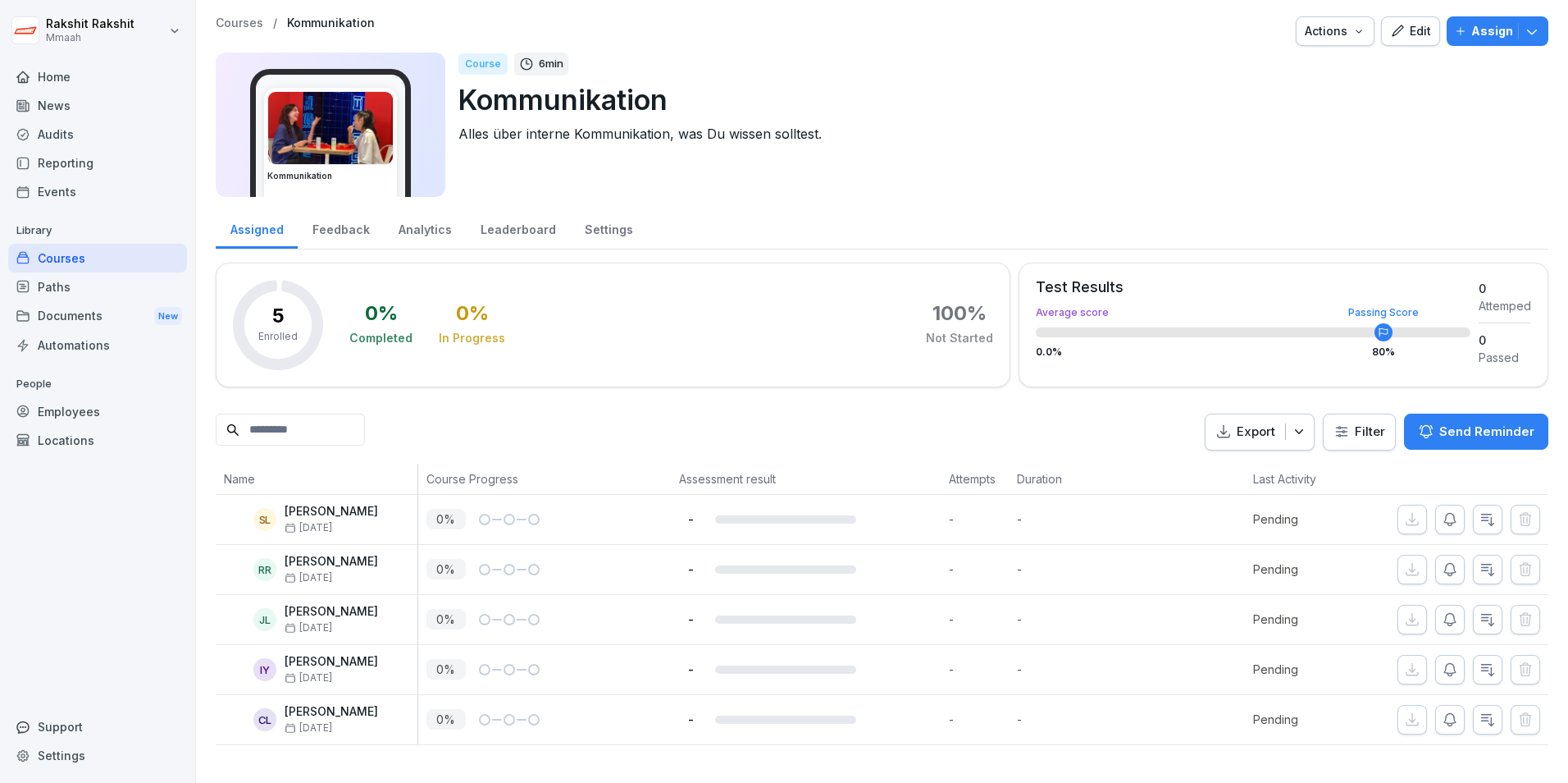
click at [1416, 33] on div "Edit" at bounding box center [1411, 30] width 41 height 18
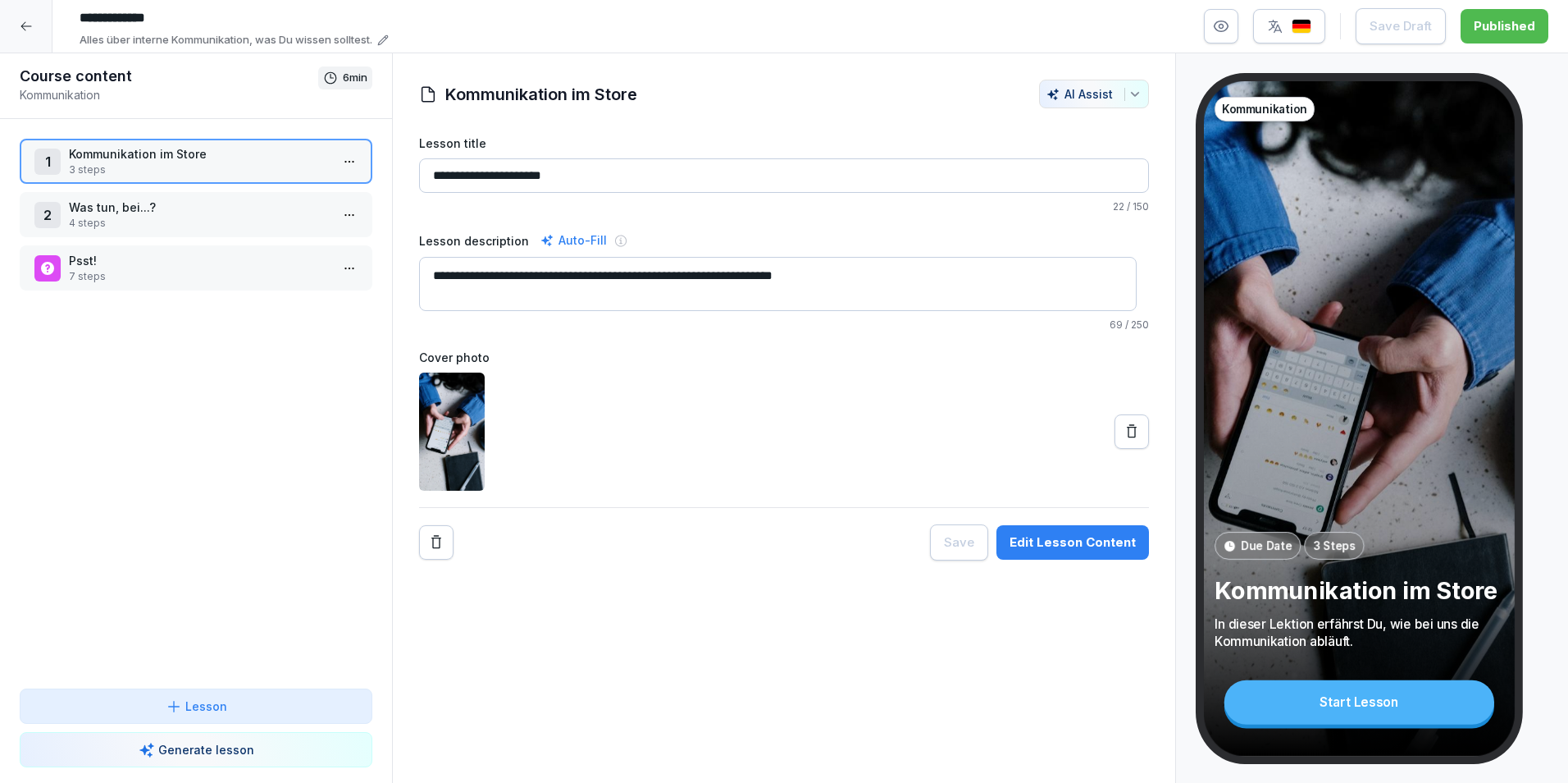
click at [242, 168] on p "3 steps" at bounding box center [199, 170] width 261 height 15
click at [243, 168] on p "3 steps" at bounding box center [199, 170] width 261 height 15
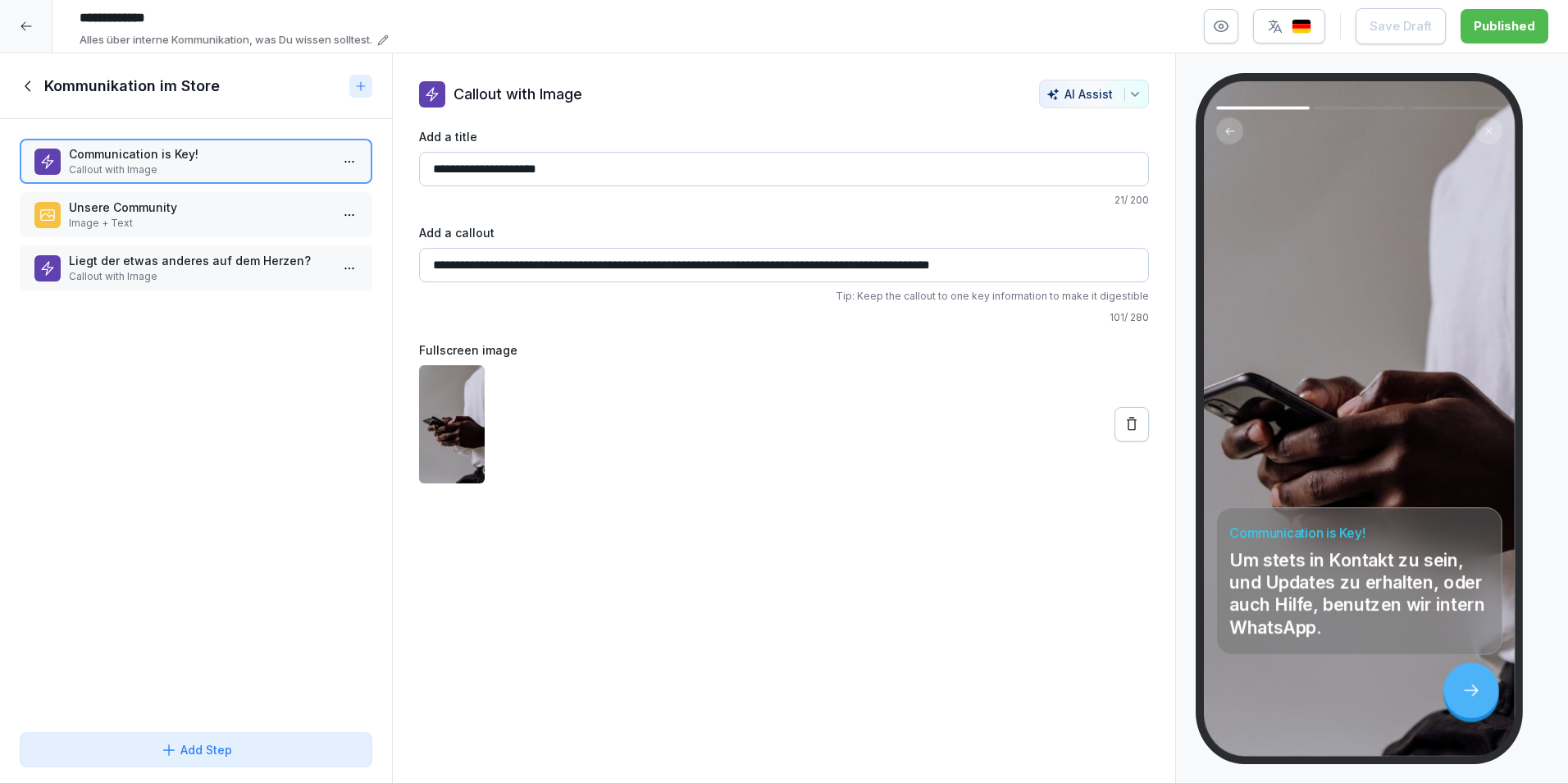
click at [1308, 25] on img "button" at bounding box center [1301, 27] width 20 height 15
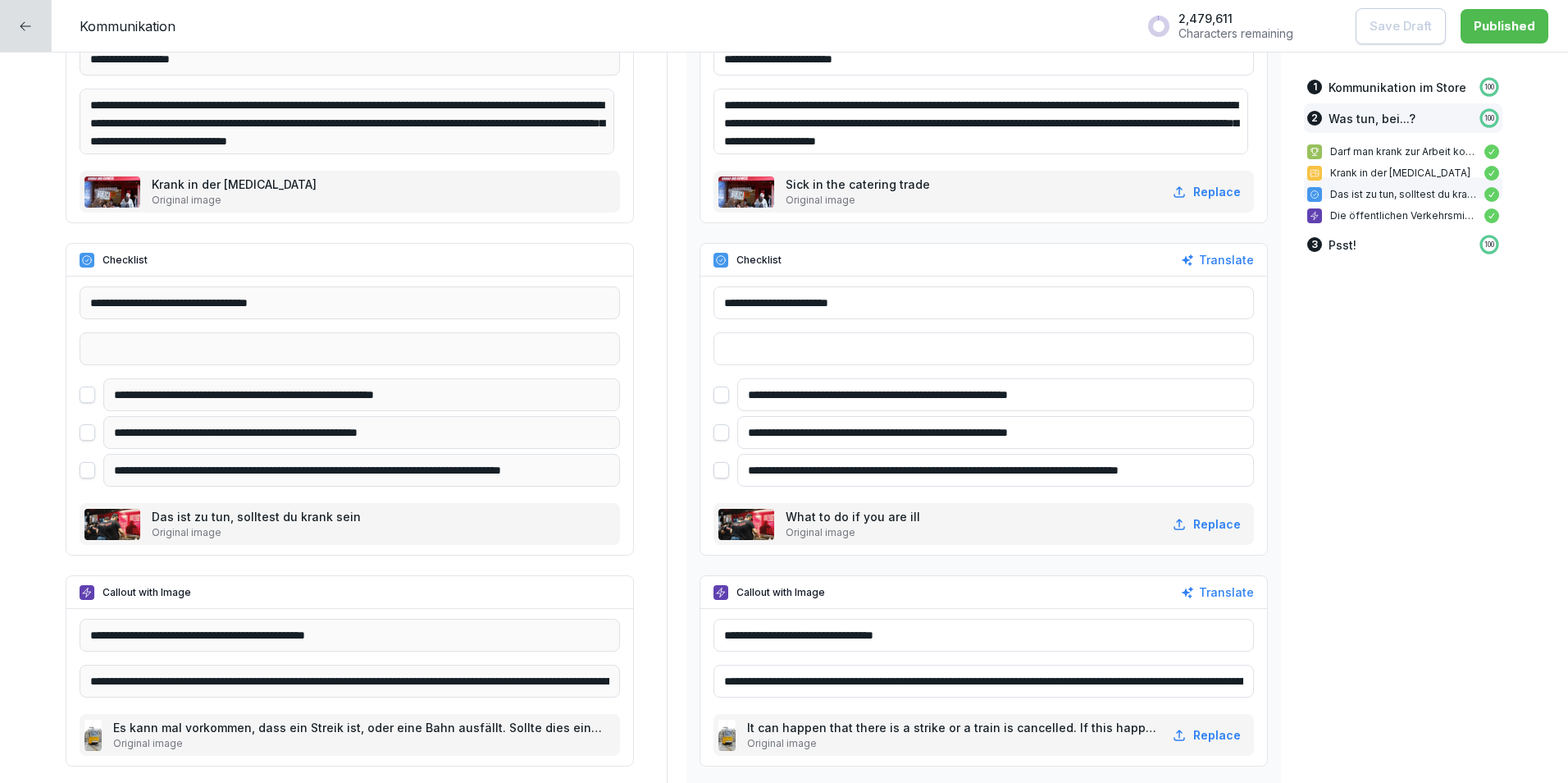
scroll to position [1435, 0]
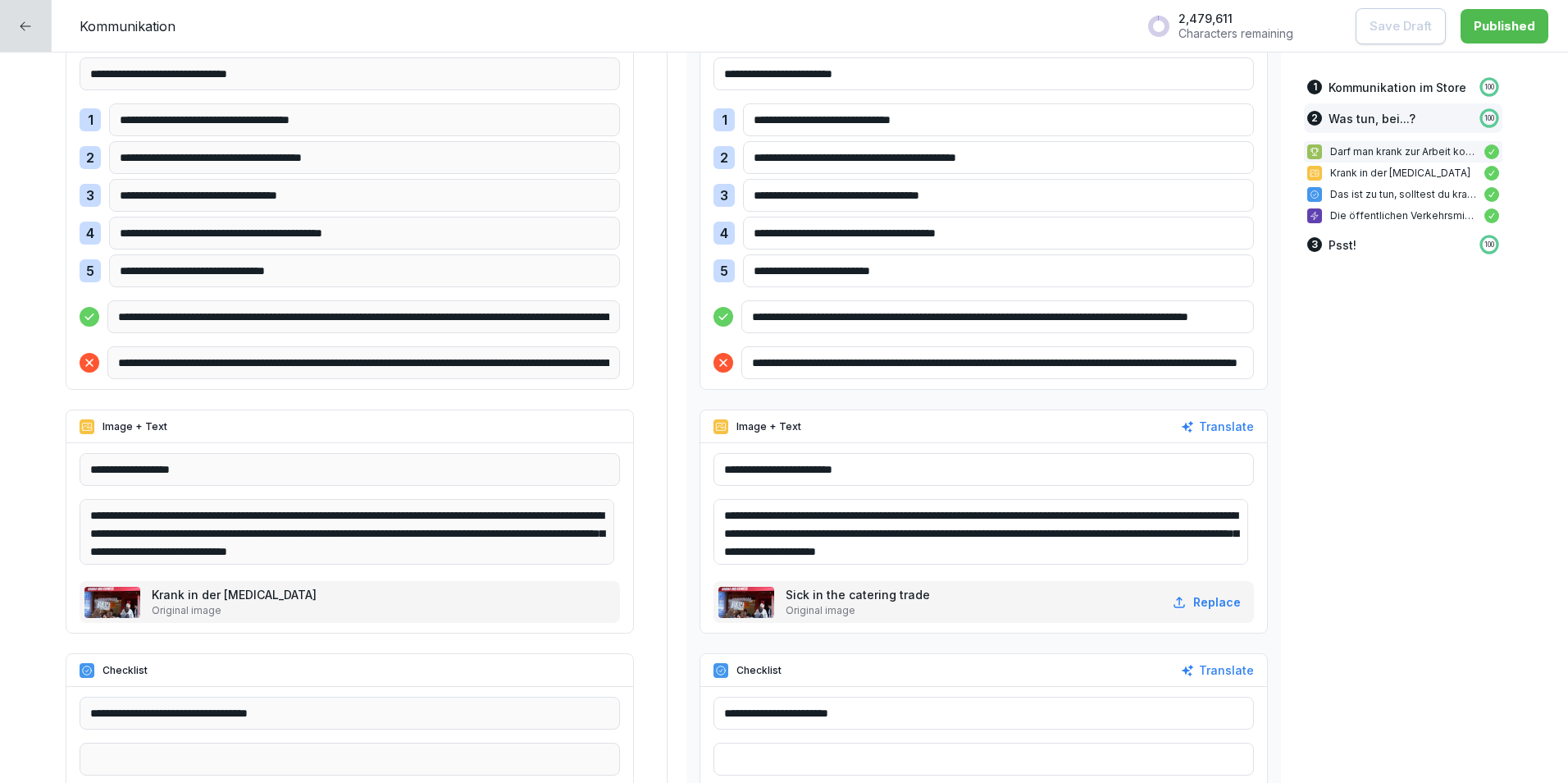
click at [25, 15] on div at bounding box center [26, 26] width 51 height 51
click at [21, 28] on icon at bounding box center [26, 27] width 13 height 13
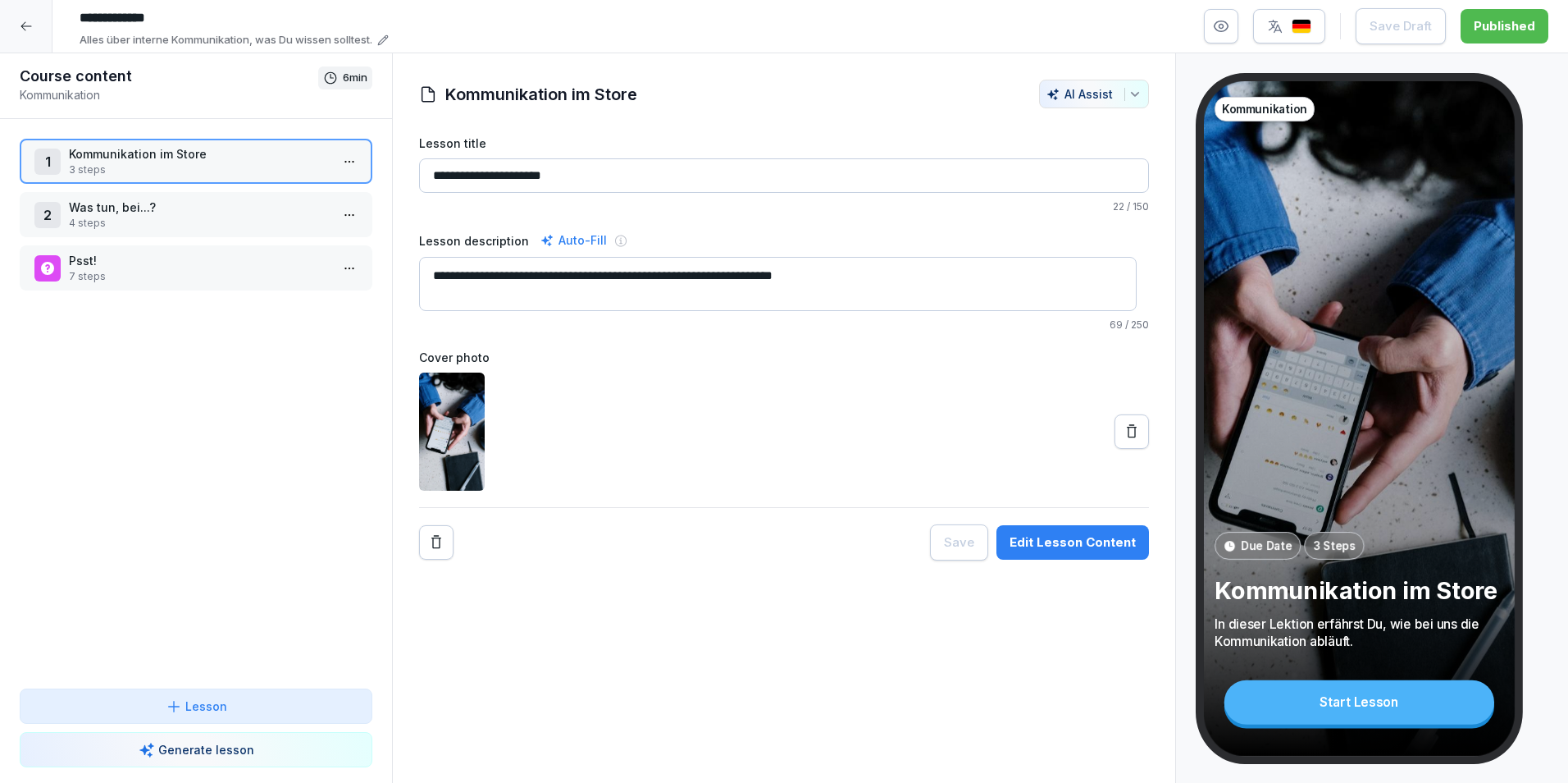
click at [92, 214] on p "Was tun, bei...?" at bounding box center [199, 207] width 261 height 17
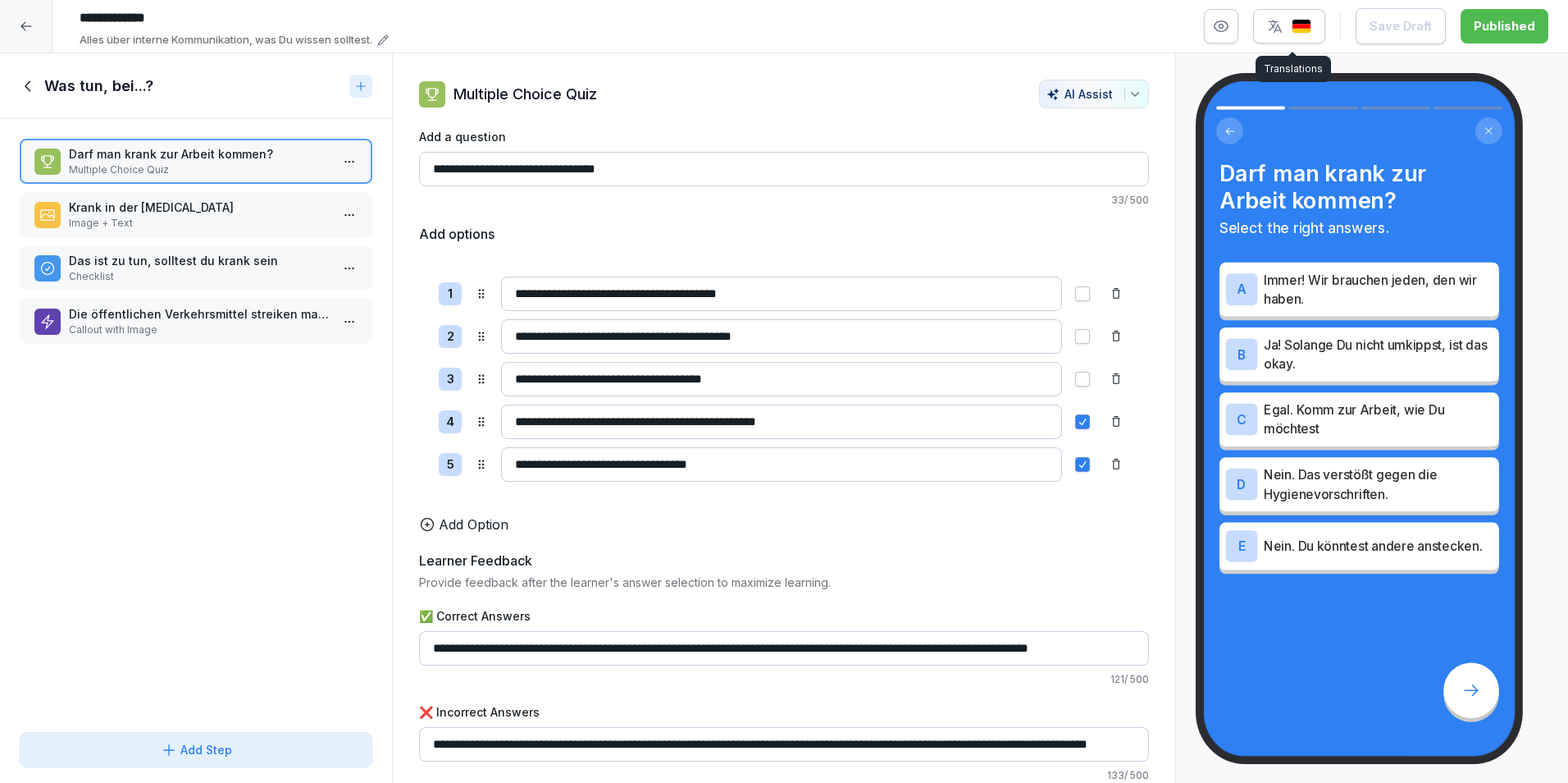
click at [1318, 21] on button "button" at bounding box center [1289, 27] width 72 height 34
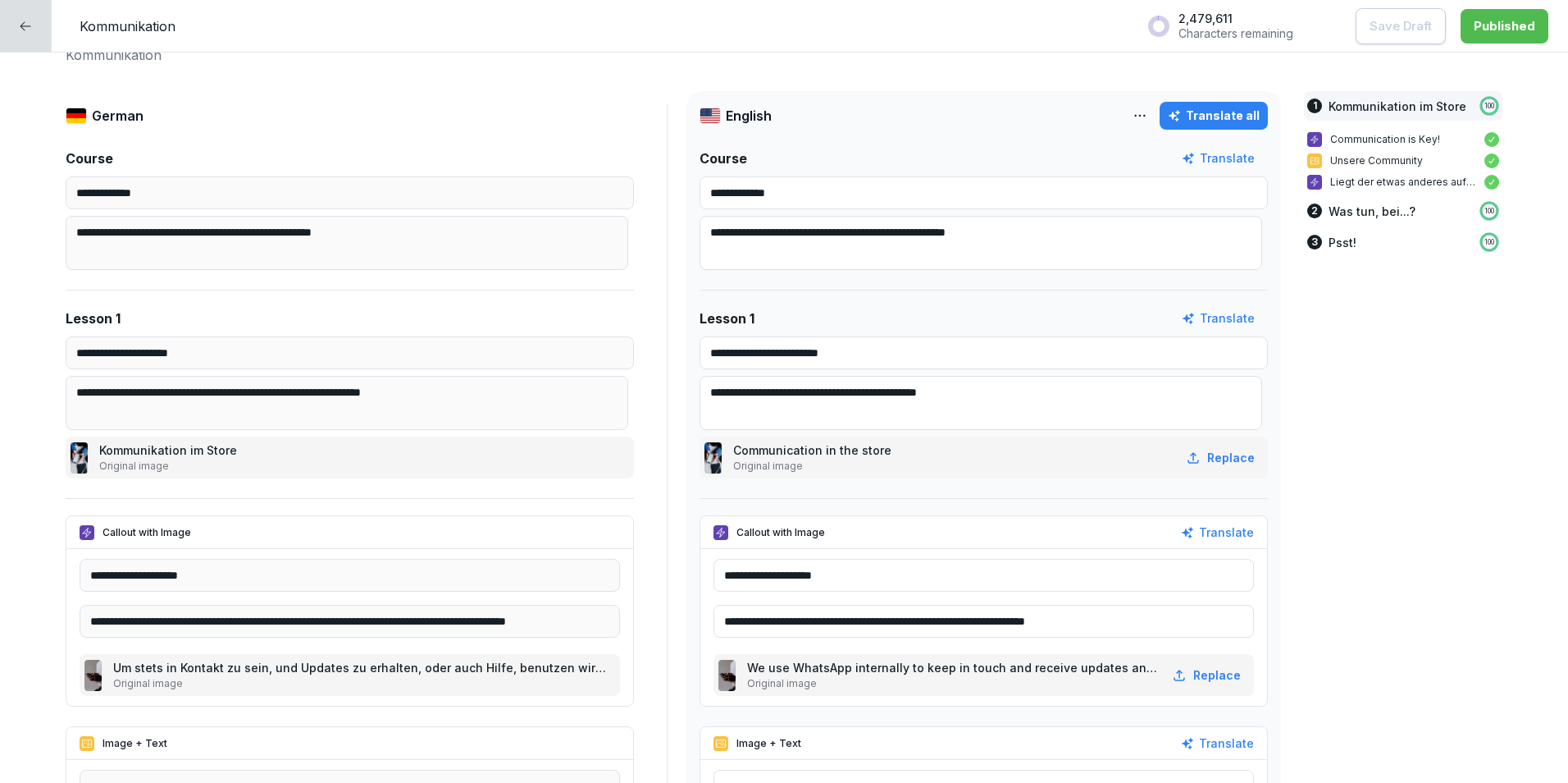
scroll to position [164, 0]
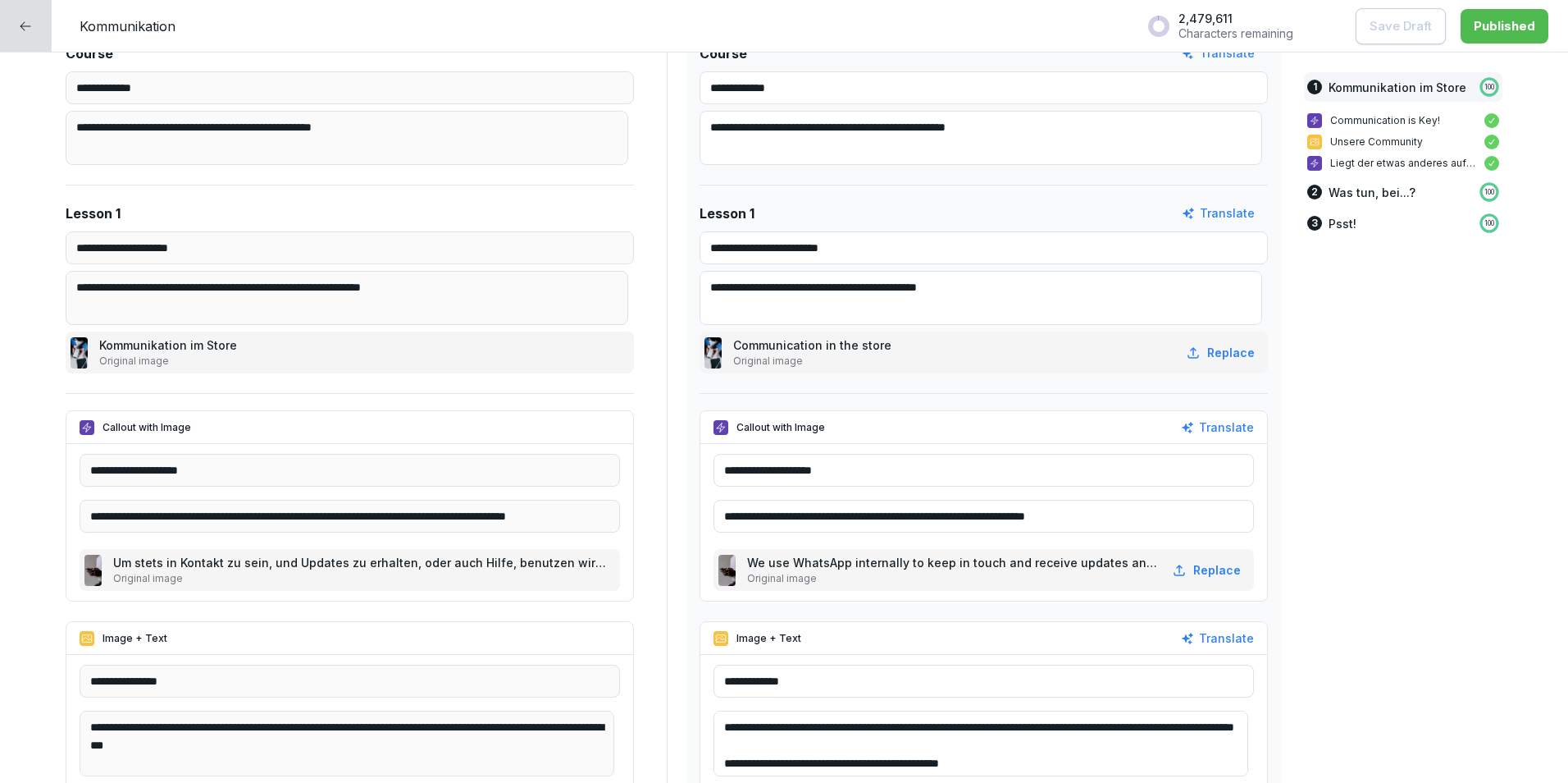
click at [27, 22] on icon at bounding box center [26, 27] width 13 height 13
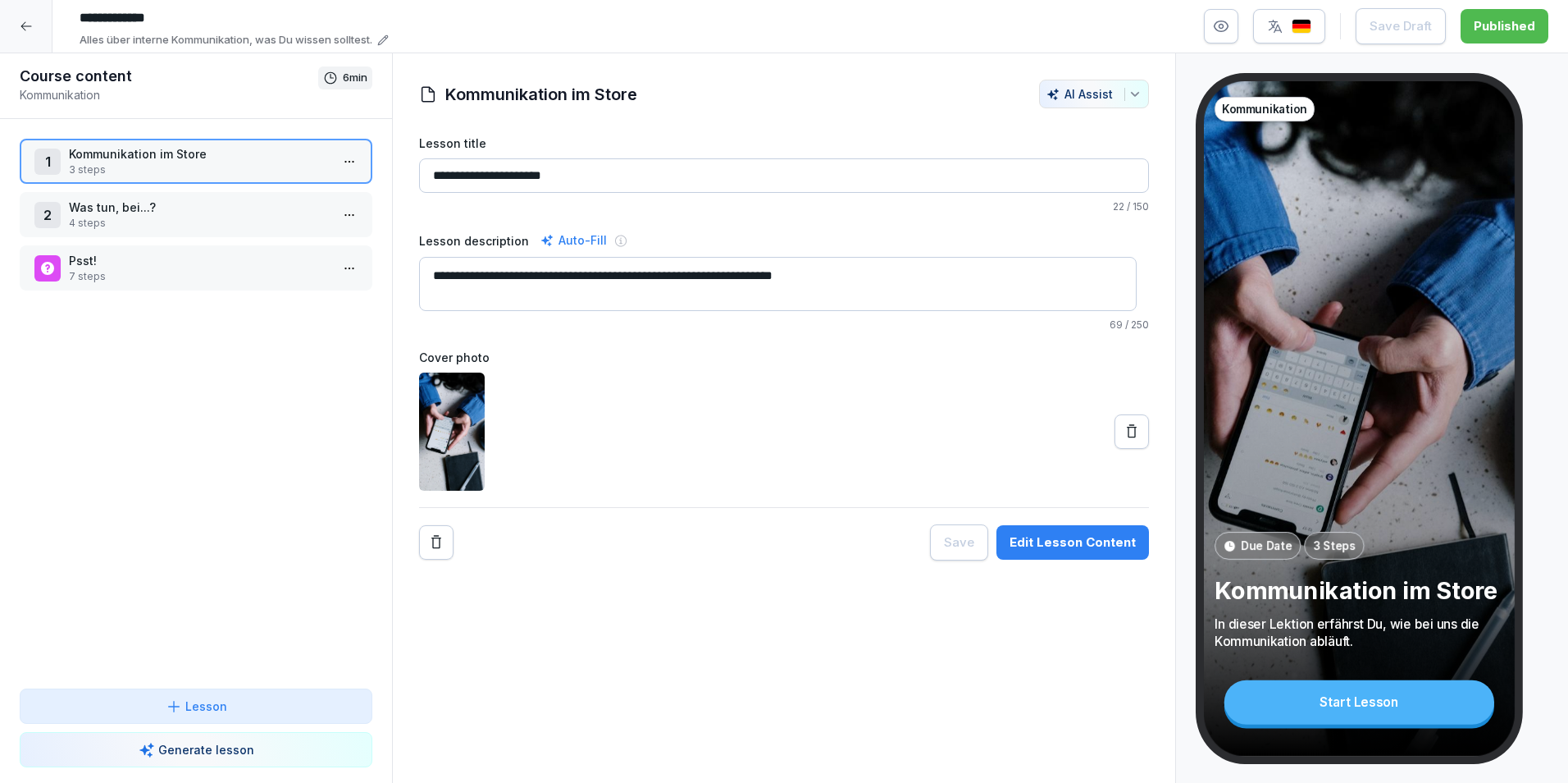
click at [137, 267] on p "Psst!" at bounding box center [199, 260] width 261 height 17
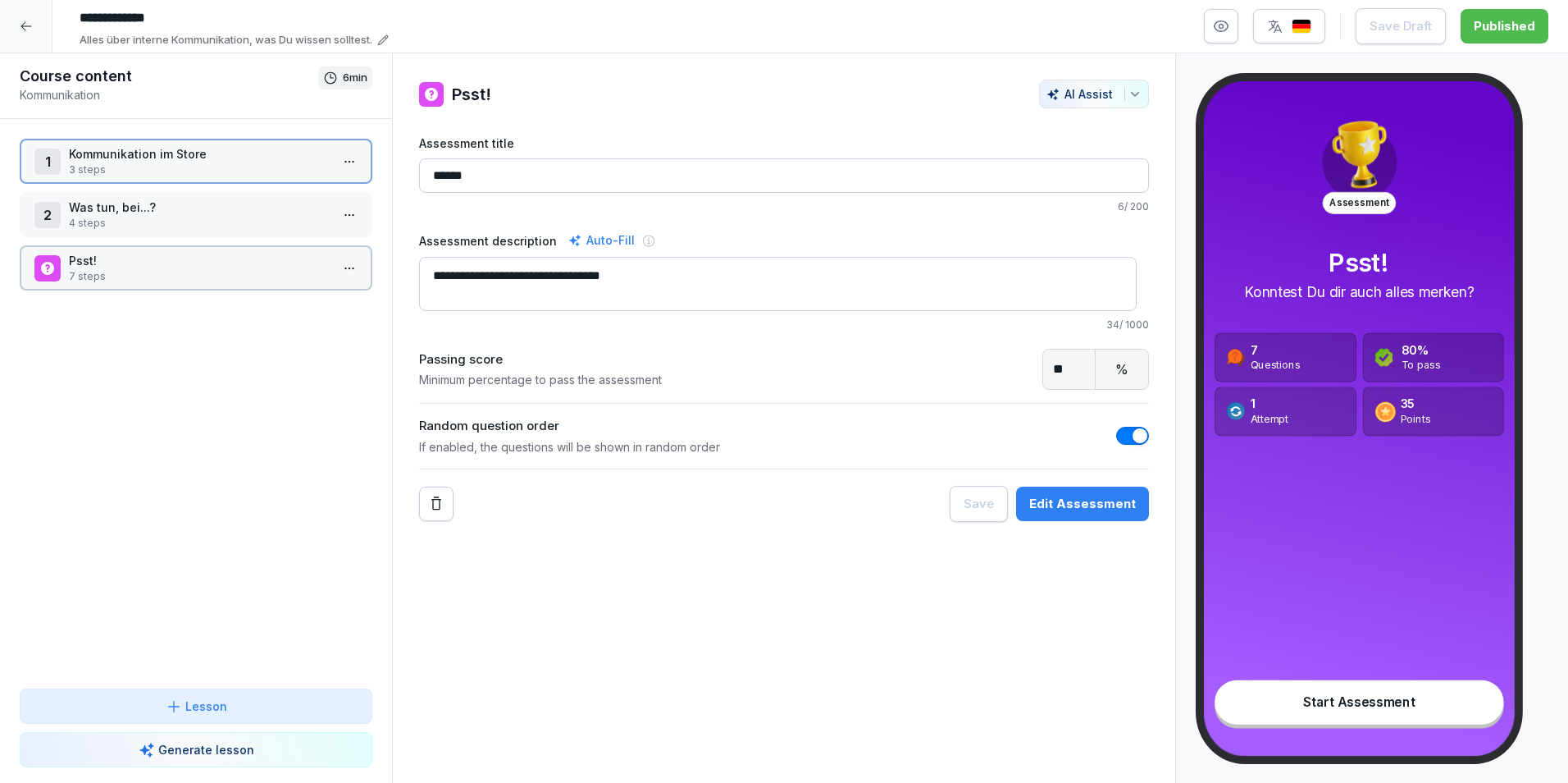
click at [137, 267] on p "Psst!" at bounding box center [199, 260] width 261 height 17
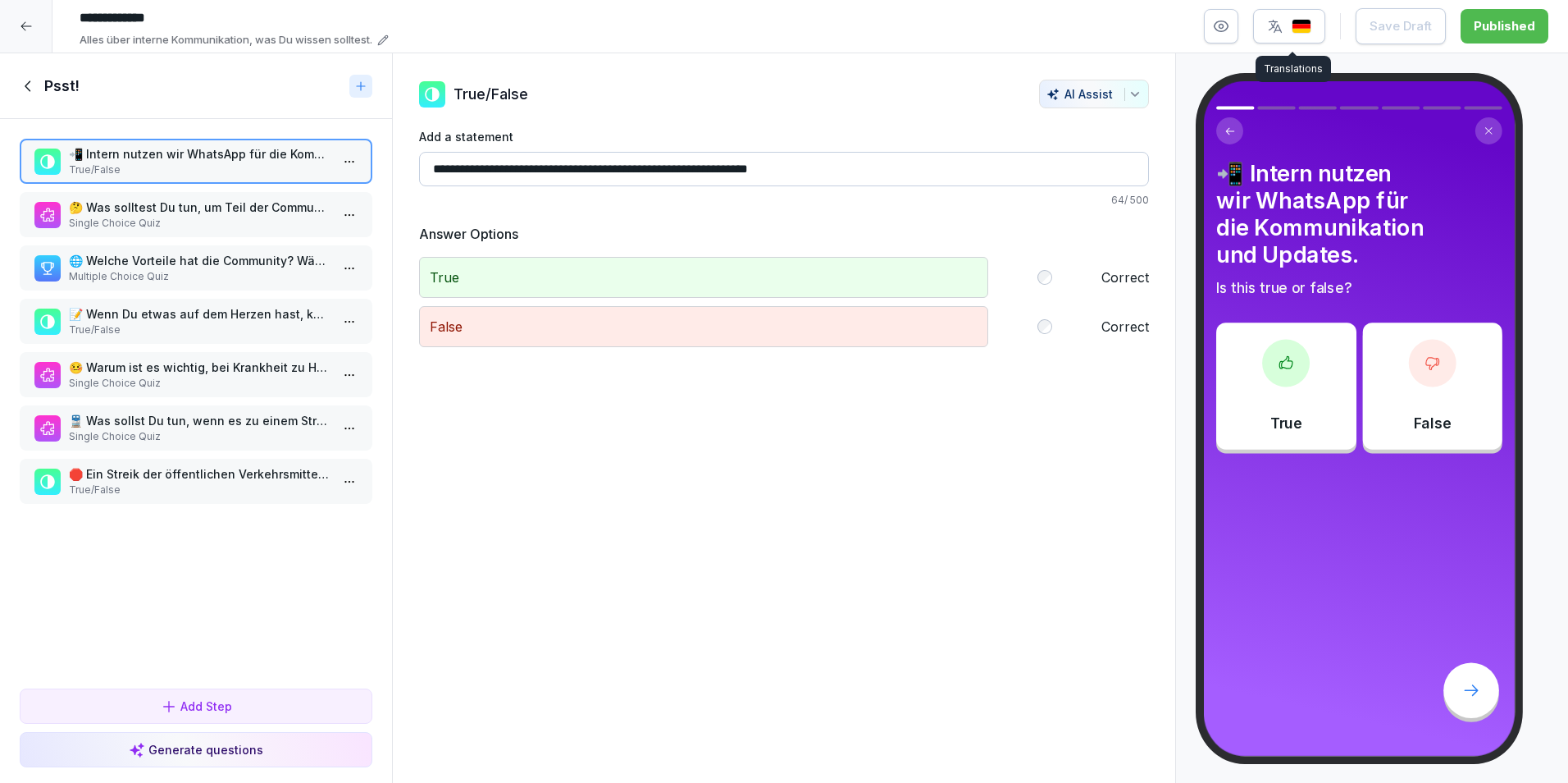
click at [1309, 16] on button "button" at bounding box center [1289, 27] width 72 height 34
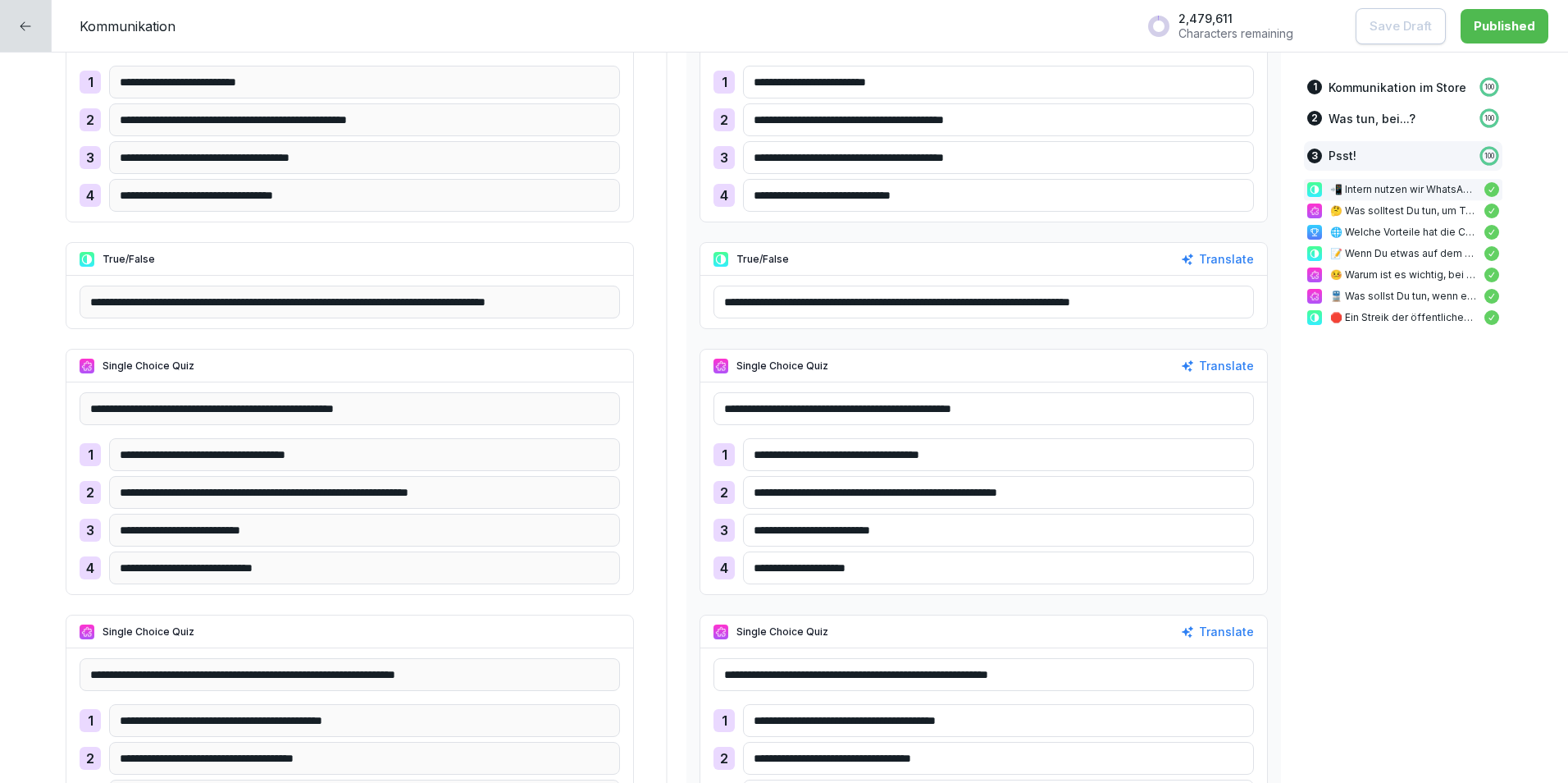
scroll to position [3611, 0]
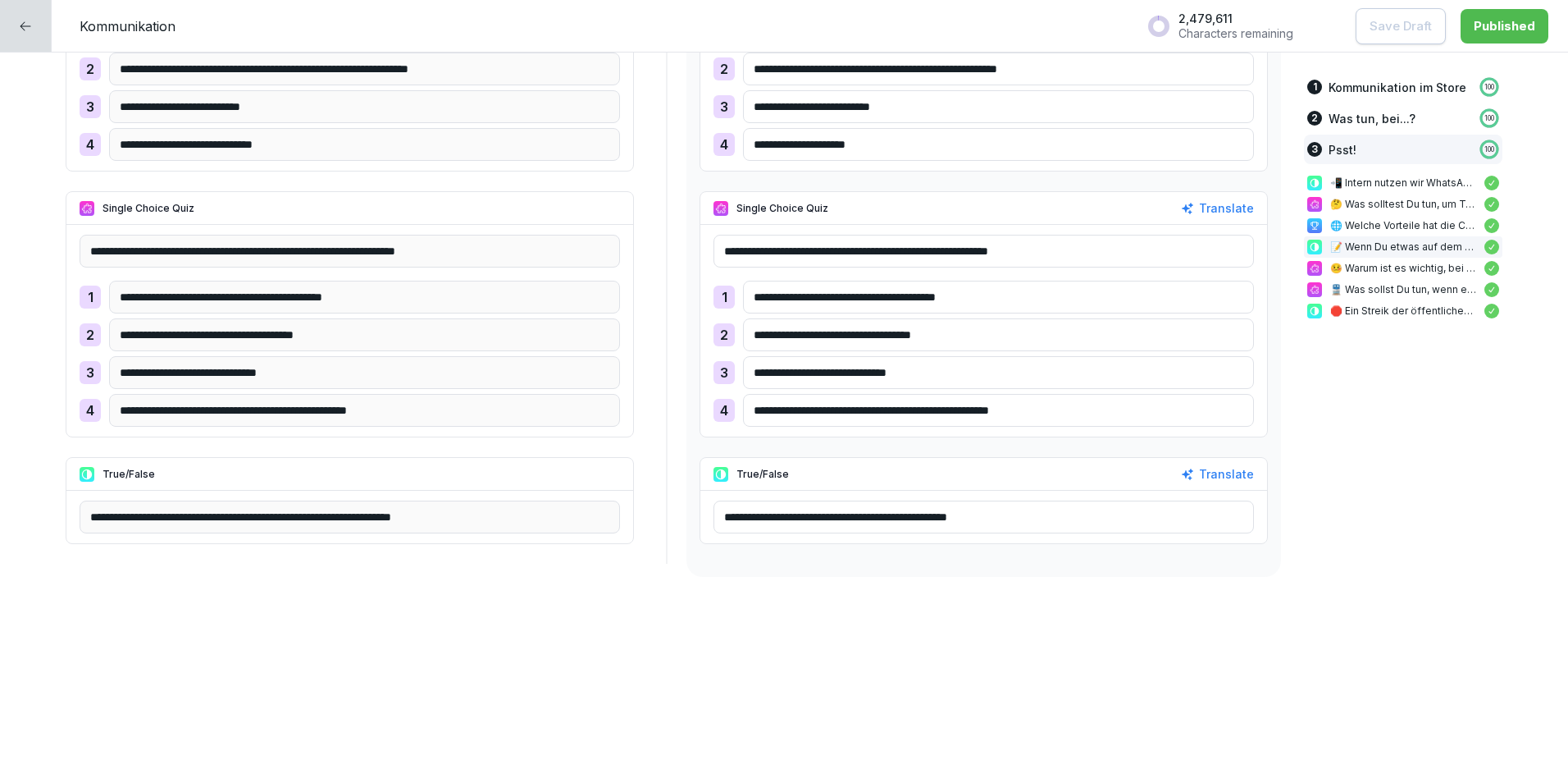
click at [34, 9] on div at bounding box center [26, 26] width 51 height 51
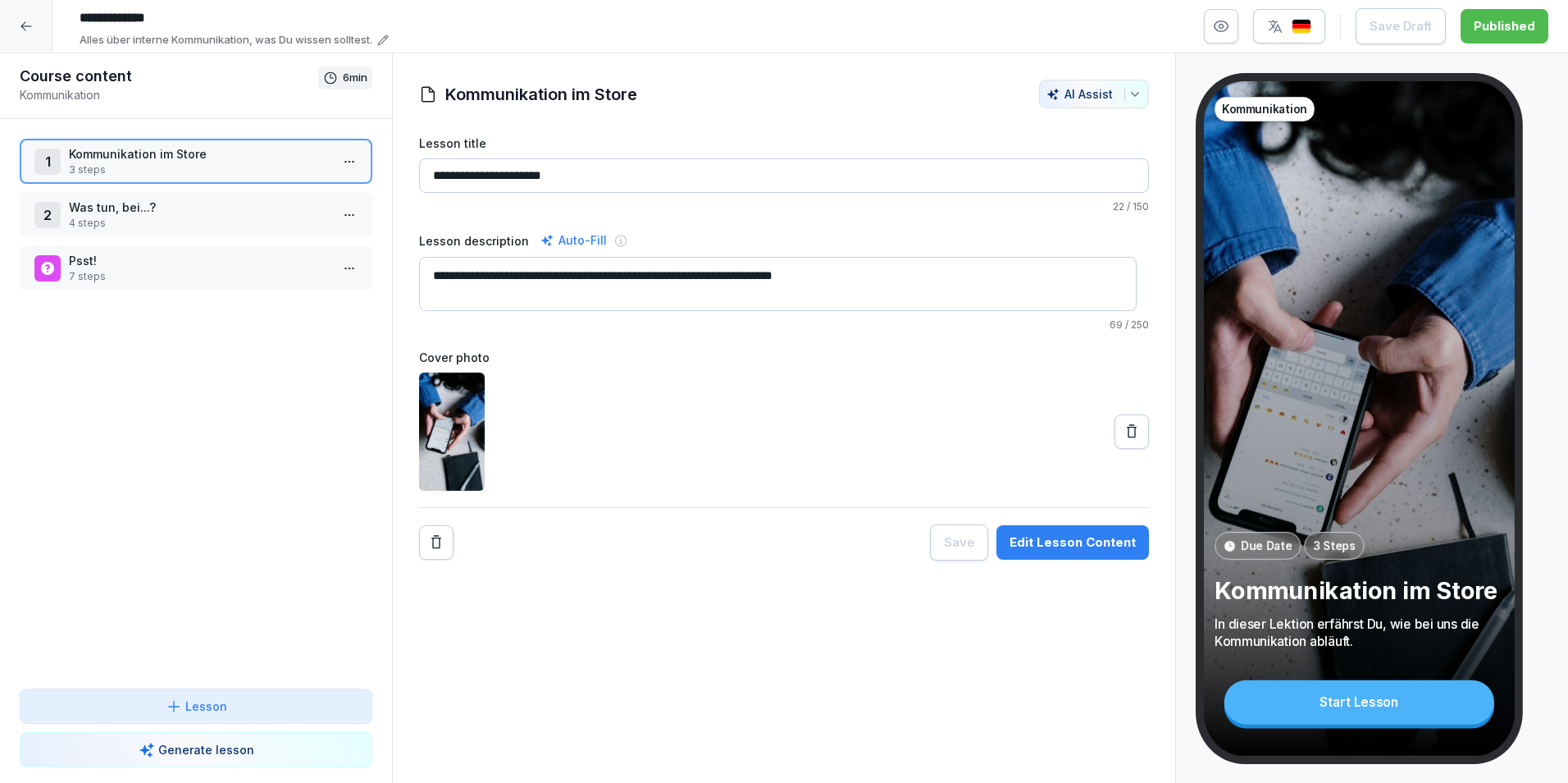
click at [34, 9] on div at bounding box center [26, 26] width 52 height 52
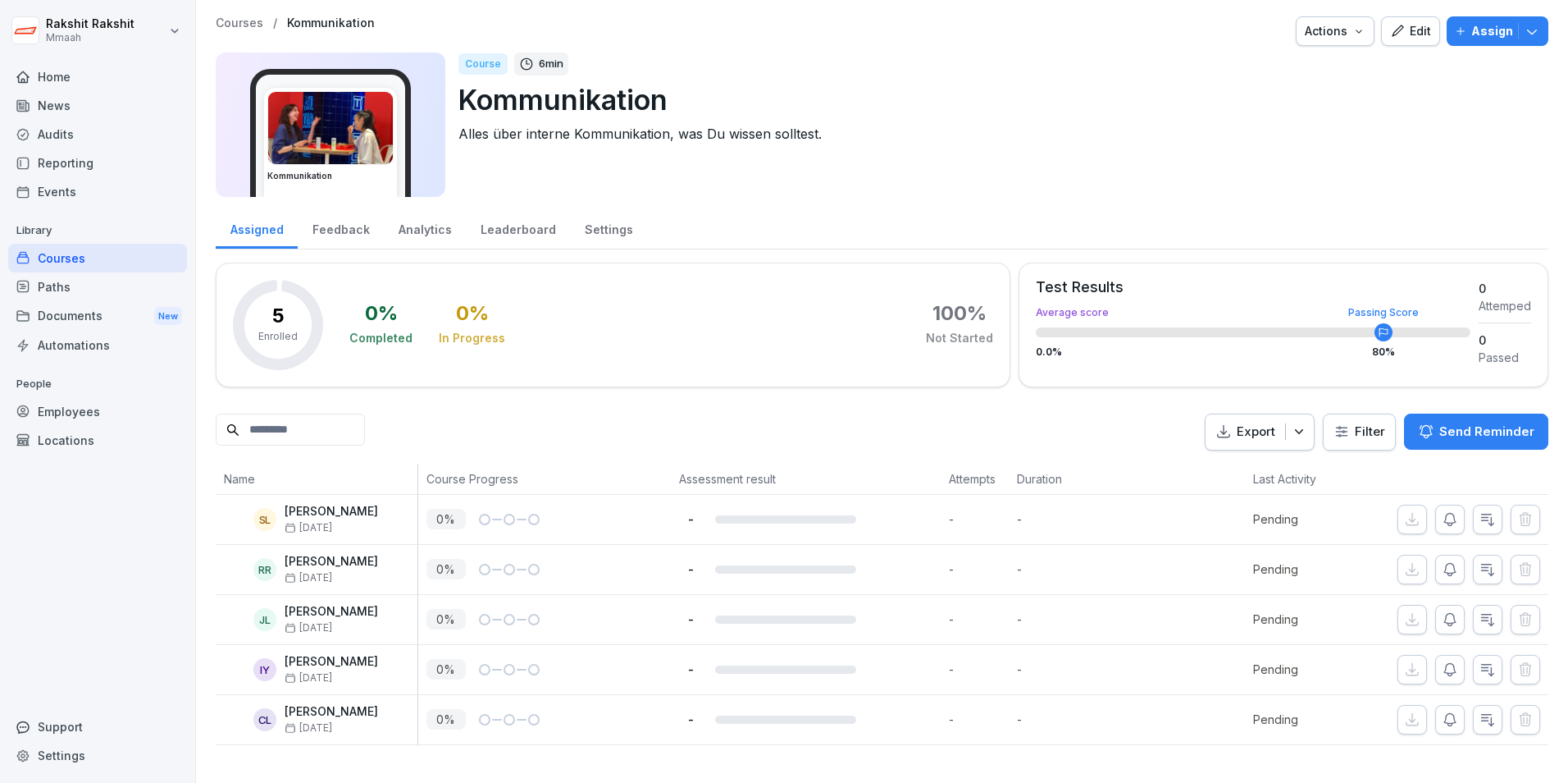
click at [107, 252] on div "Courses" at bounding box center [98, 258] width 179 height 28
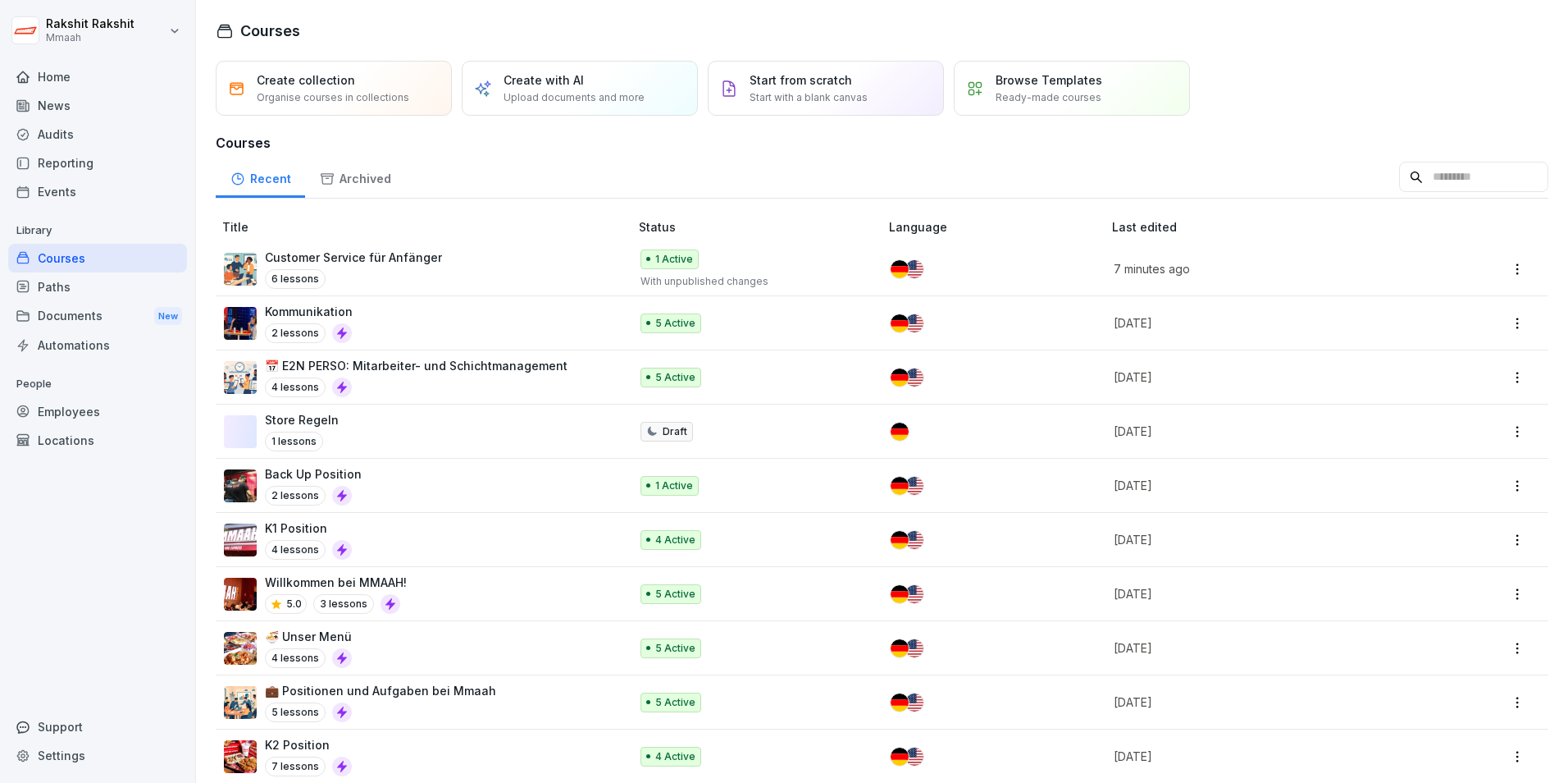
click at [403, 485] on div "Back Up Position 2 lessons" at bounding box center [418, 485] width 389 height 40
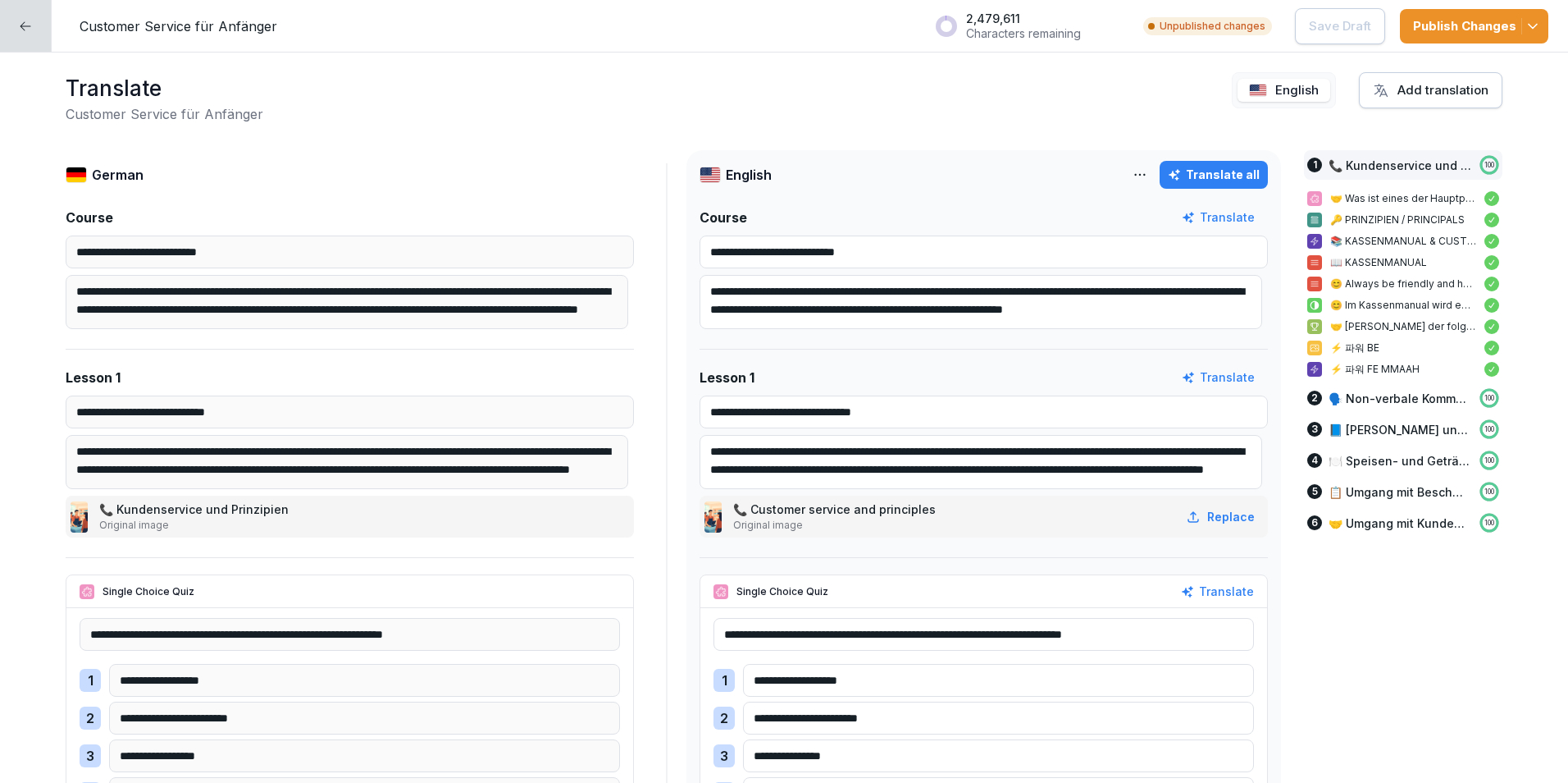
click at [40, 9] on div at bounding box center [26, 26] width 51 height 51
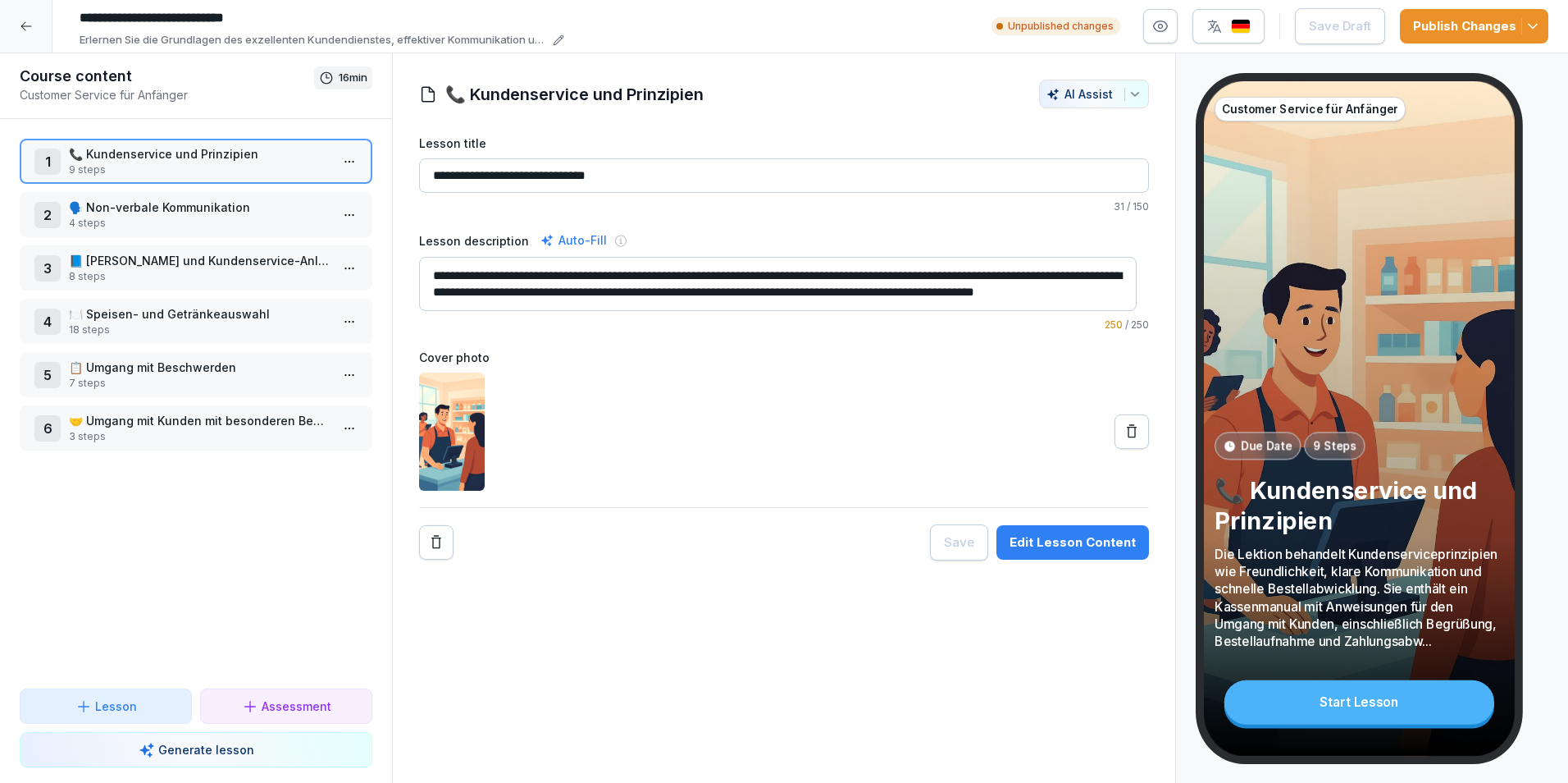
click at [36, 31] on div at bounding box center [26, 26] width 52 height 52
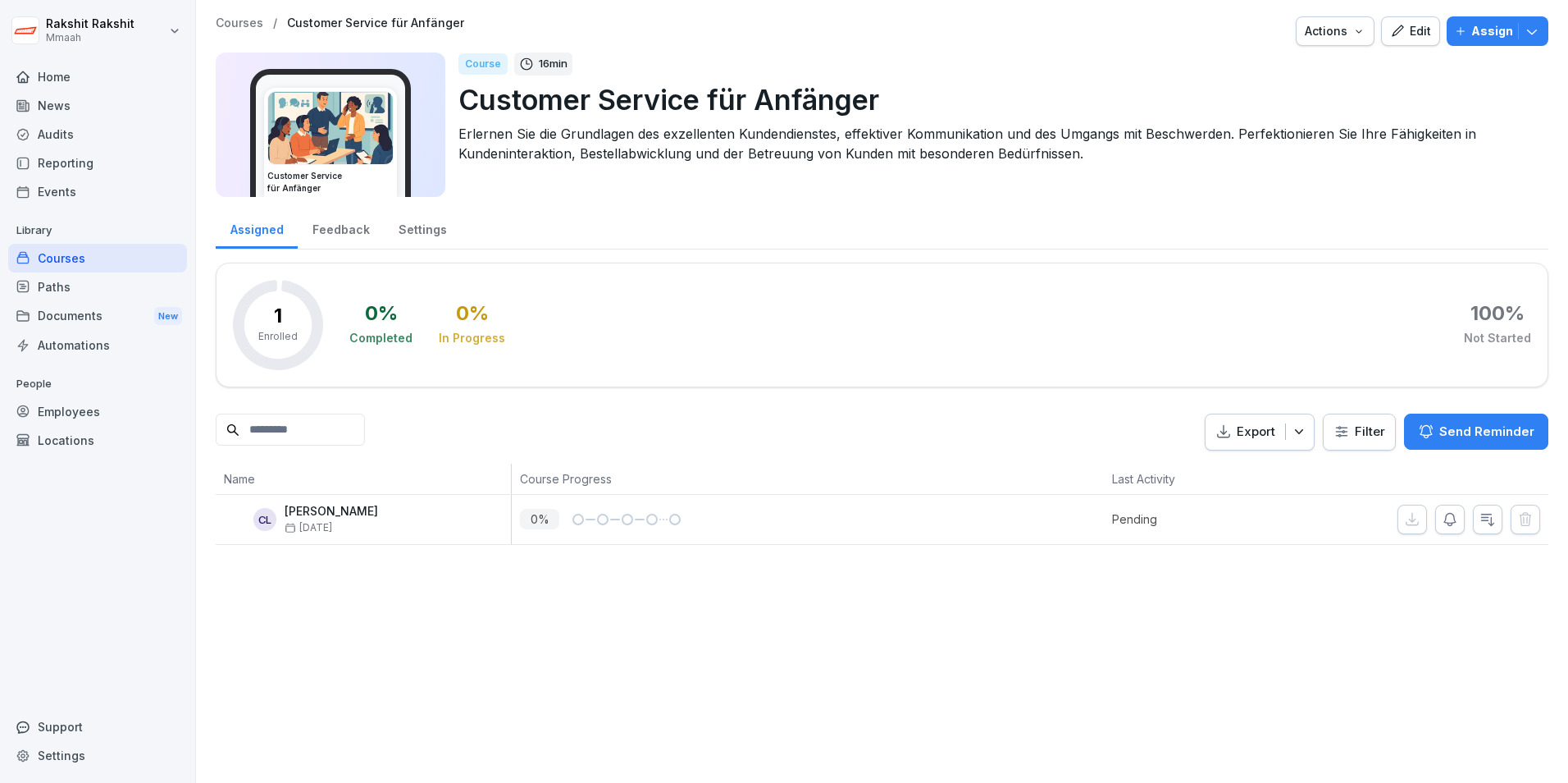
click at [70, 259] on div "Courses" at bounding box center [98, 258] width 179 height 28
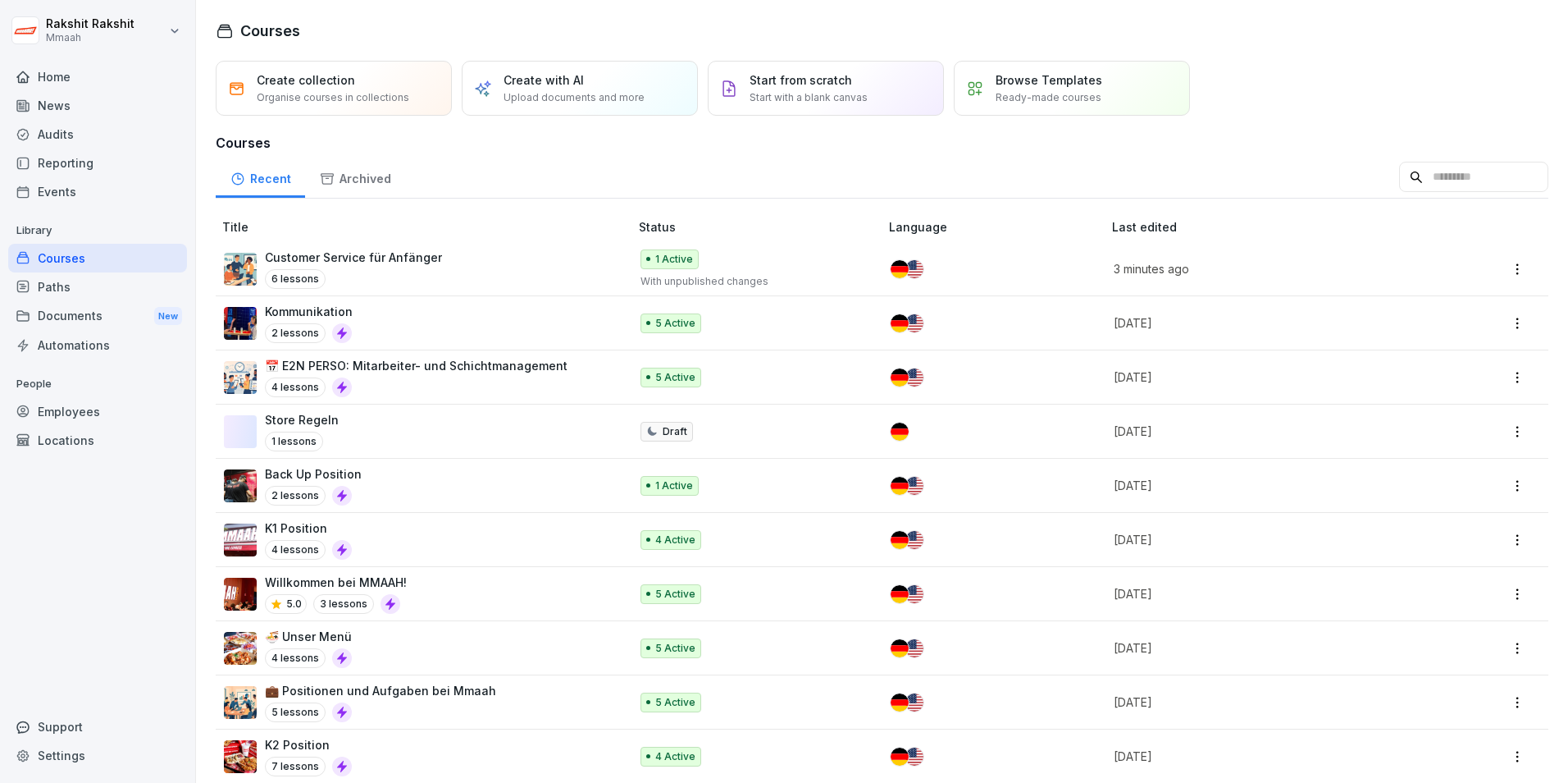
click at [387, 475] on div "Back Up Position 2 lessons" at bounding box center [418, 485] width 389 height 40
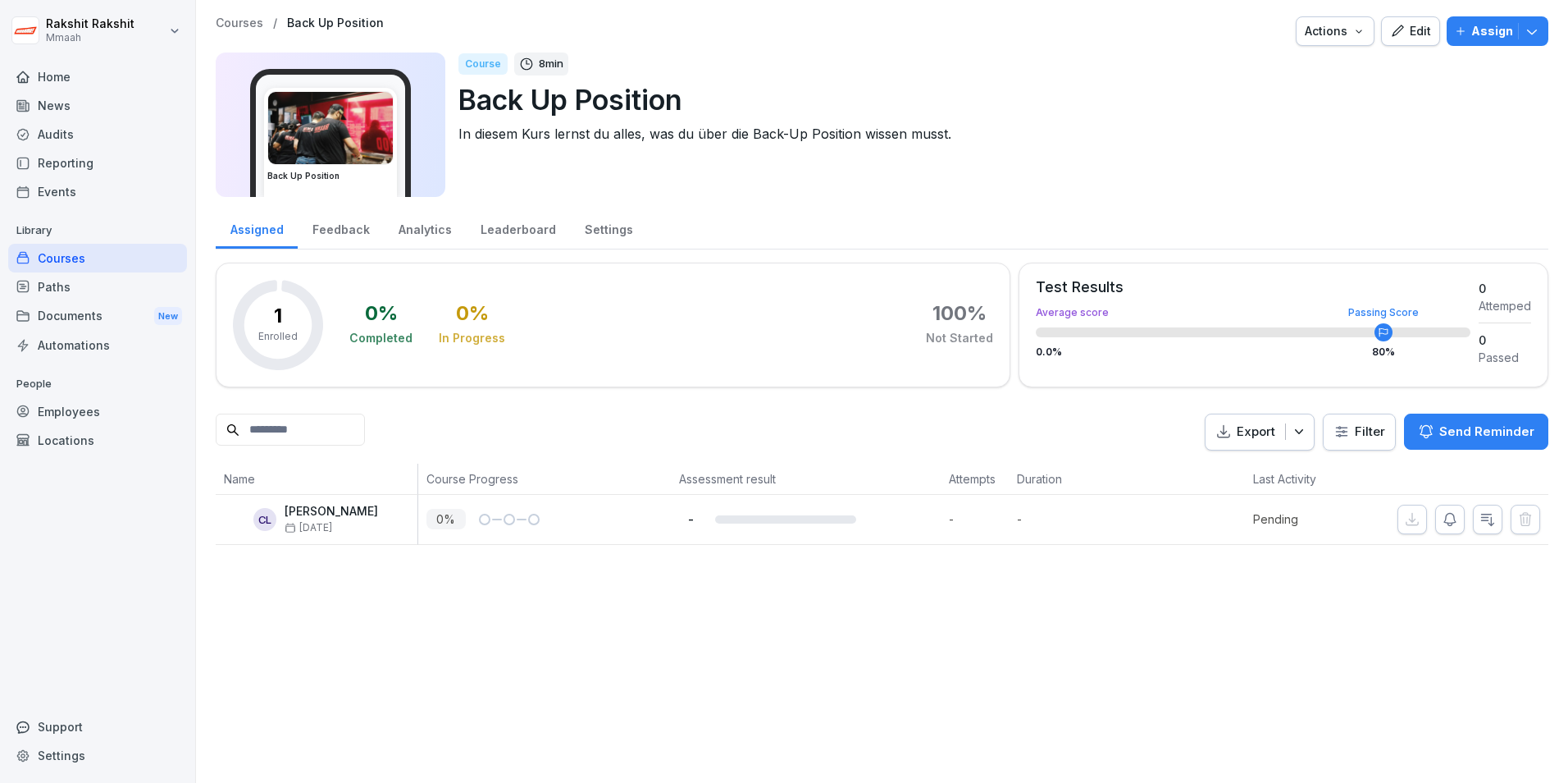
click at [1391, 33] on icon "button" at bounding box center [1398, 31] width 15 height 15
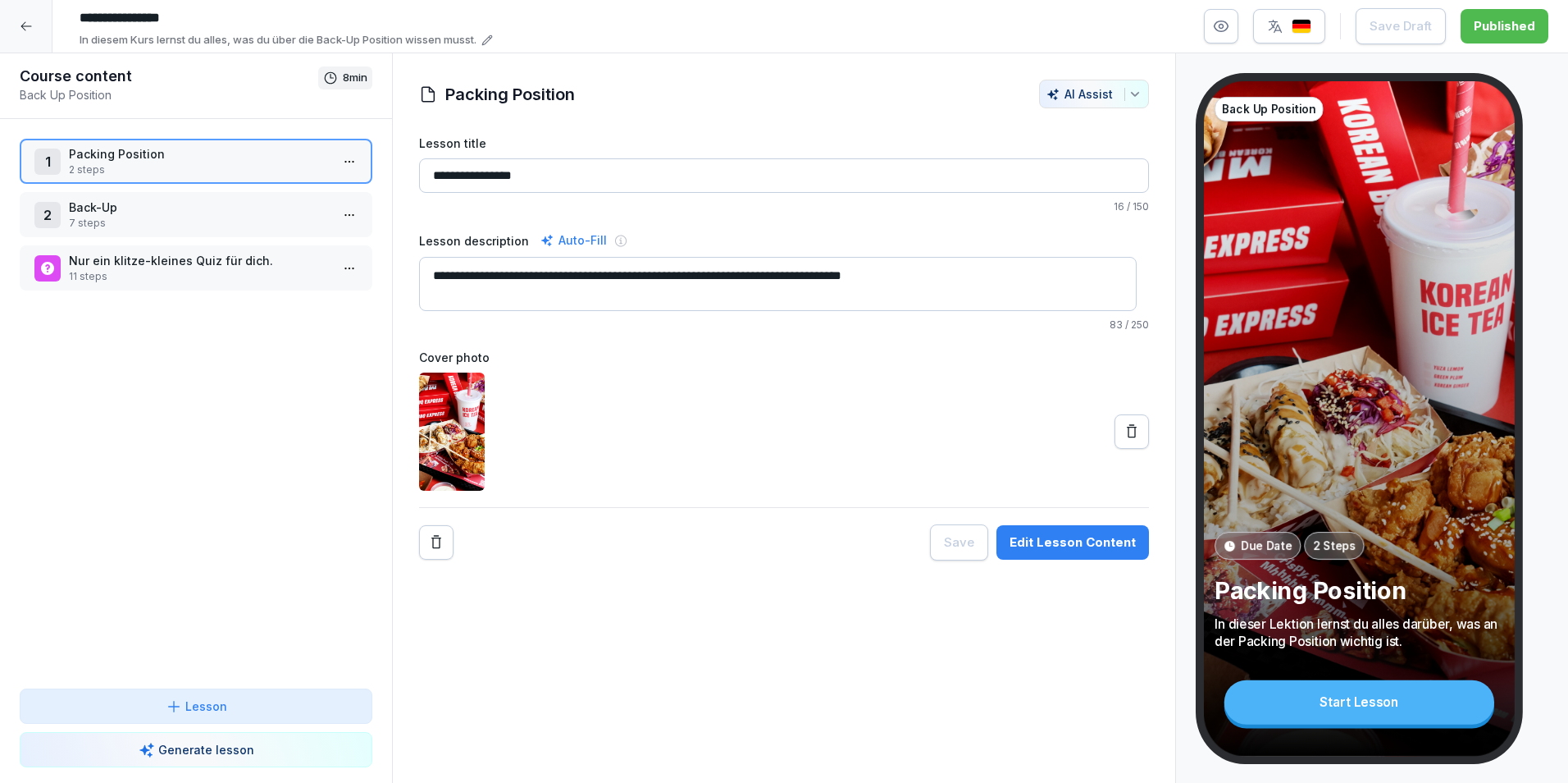
click at [173, 166] on p "2 steps" at bounding box center [199, 170] width 261 height 15
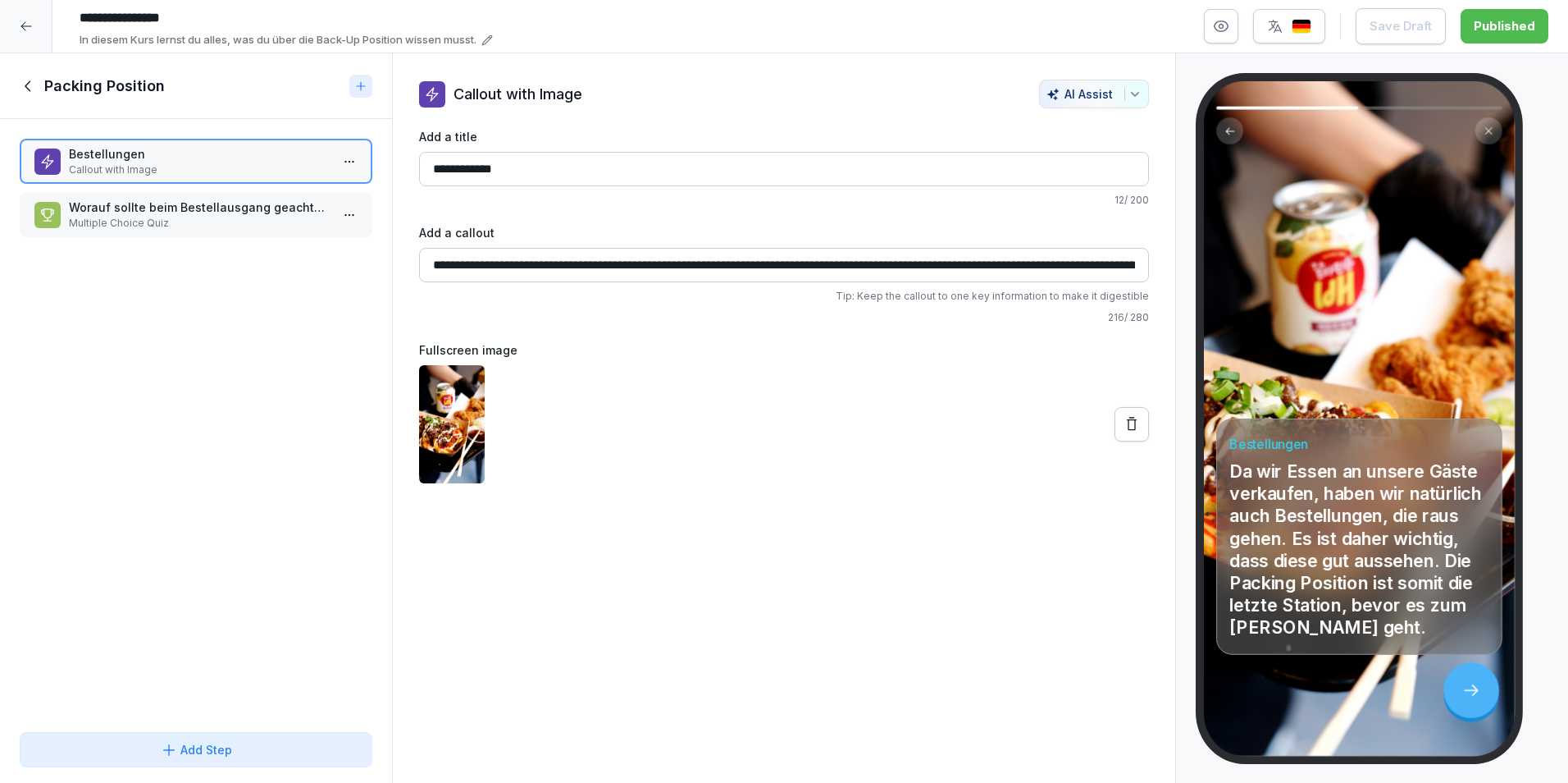
click at [1308, 28] on img "button" at bounding box center [1301, 27] width 20 height 15
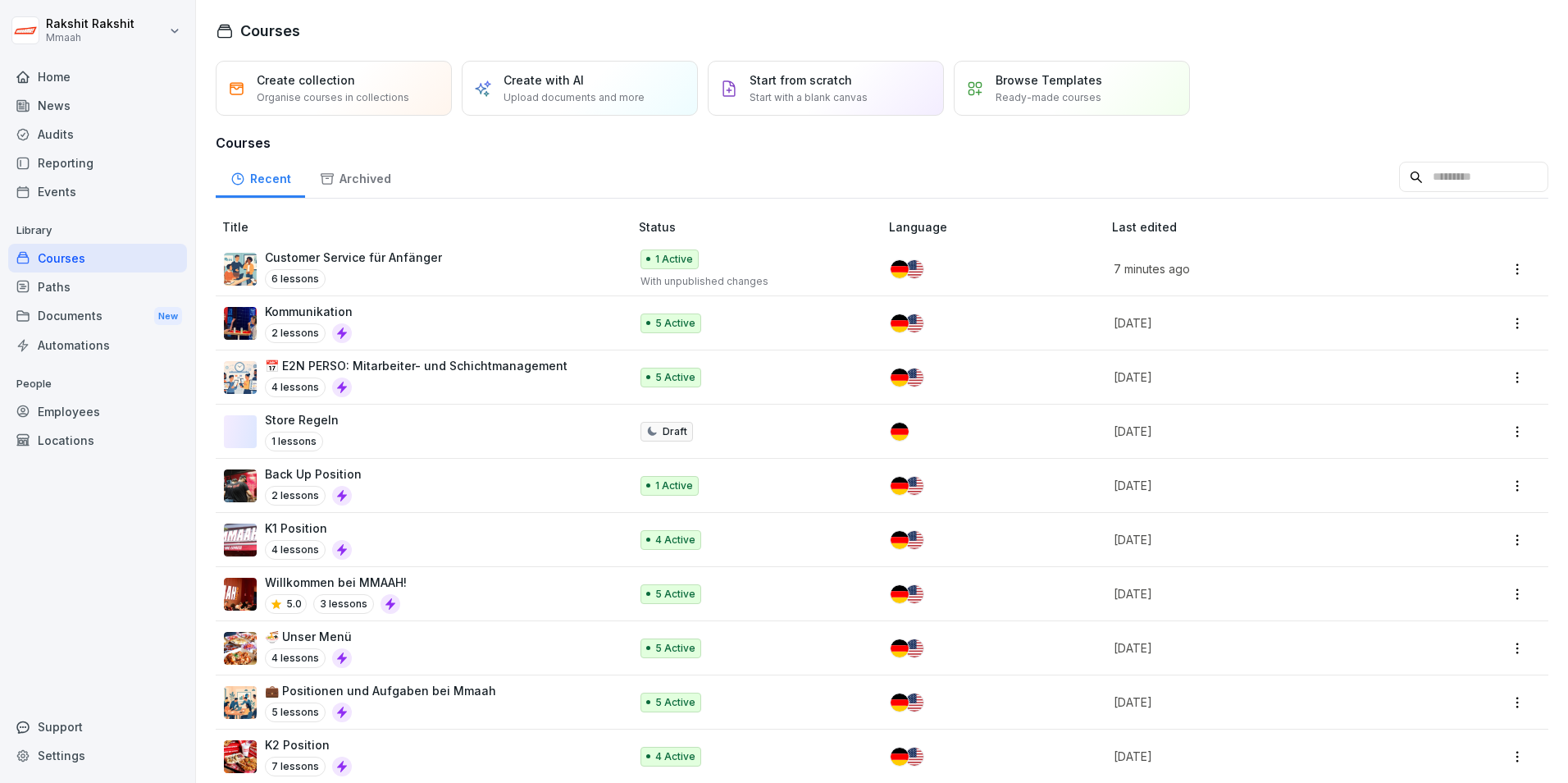
click at [373, 436] on div "Store Regeln 1 lessons" at bounding box center [418, 431] width 389 height 40
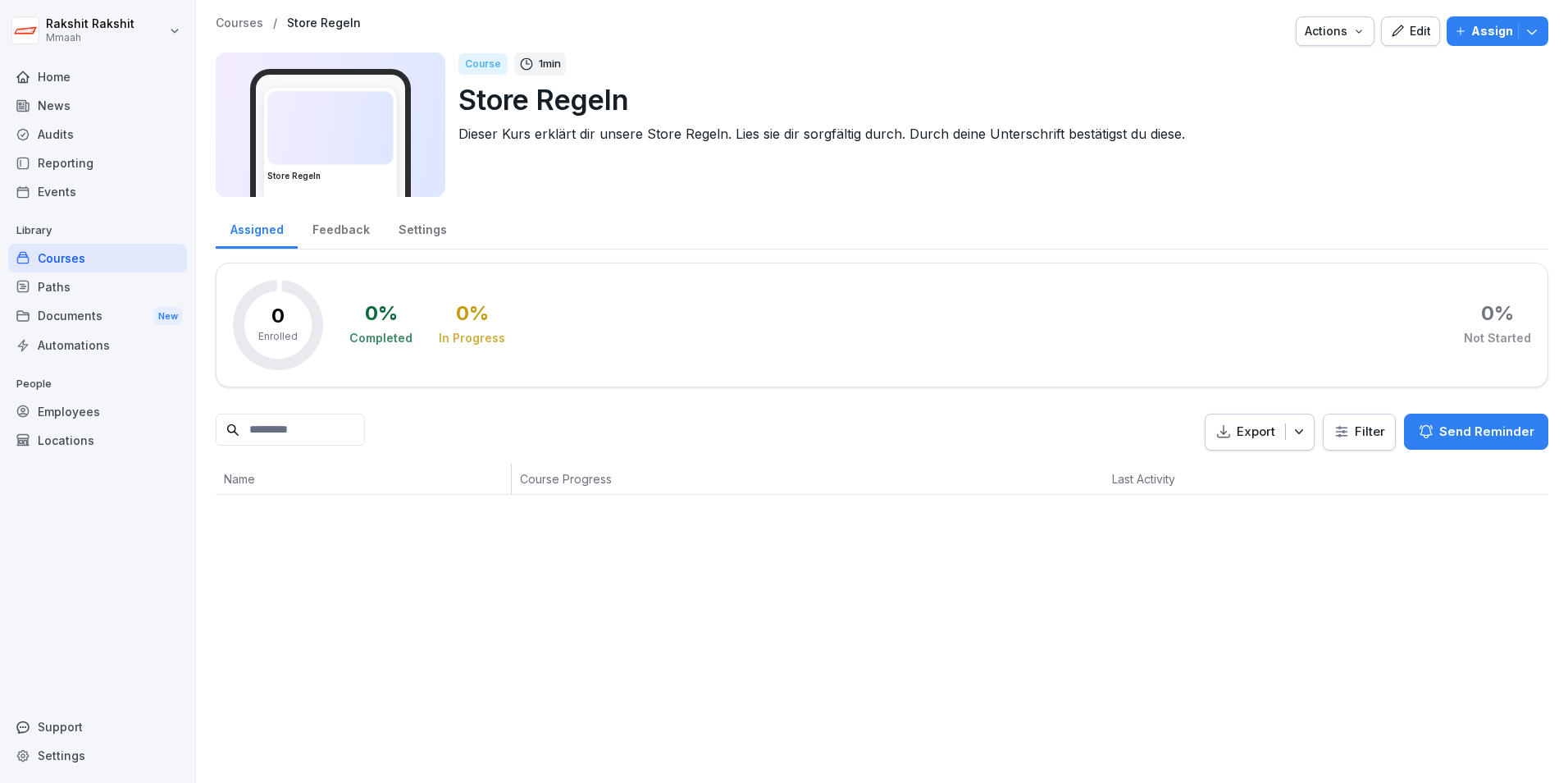
click at [1381, 28] on button "Edit" at bounding box center [1411, 30] width 59 height 29
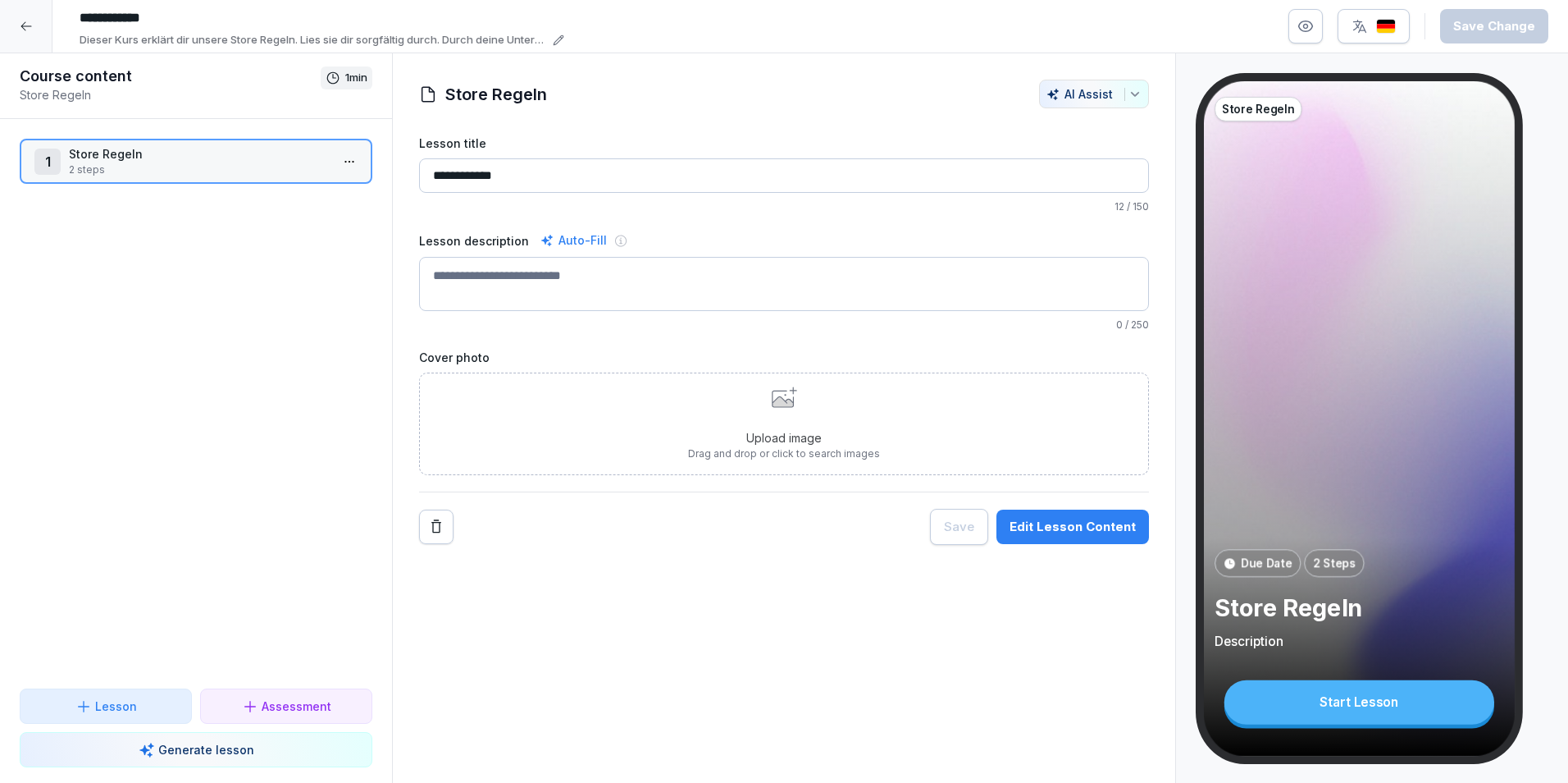
click at [124, 160] on p "Store Regeln" at bounding box center [199, 154] width 261 height 17
click at [160, 160] on p "Store Regeln" at bounding box center [199, 154] width 261 height 17
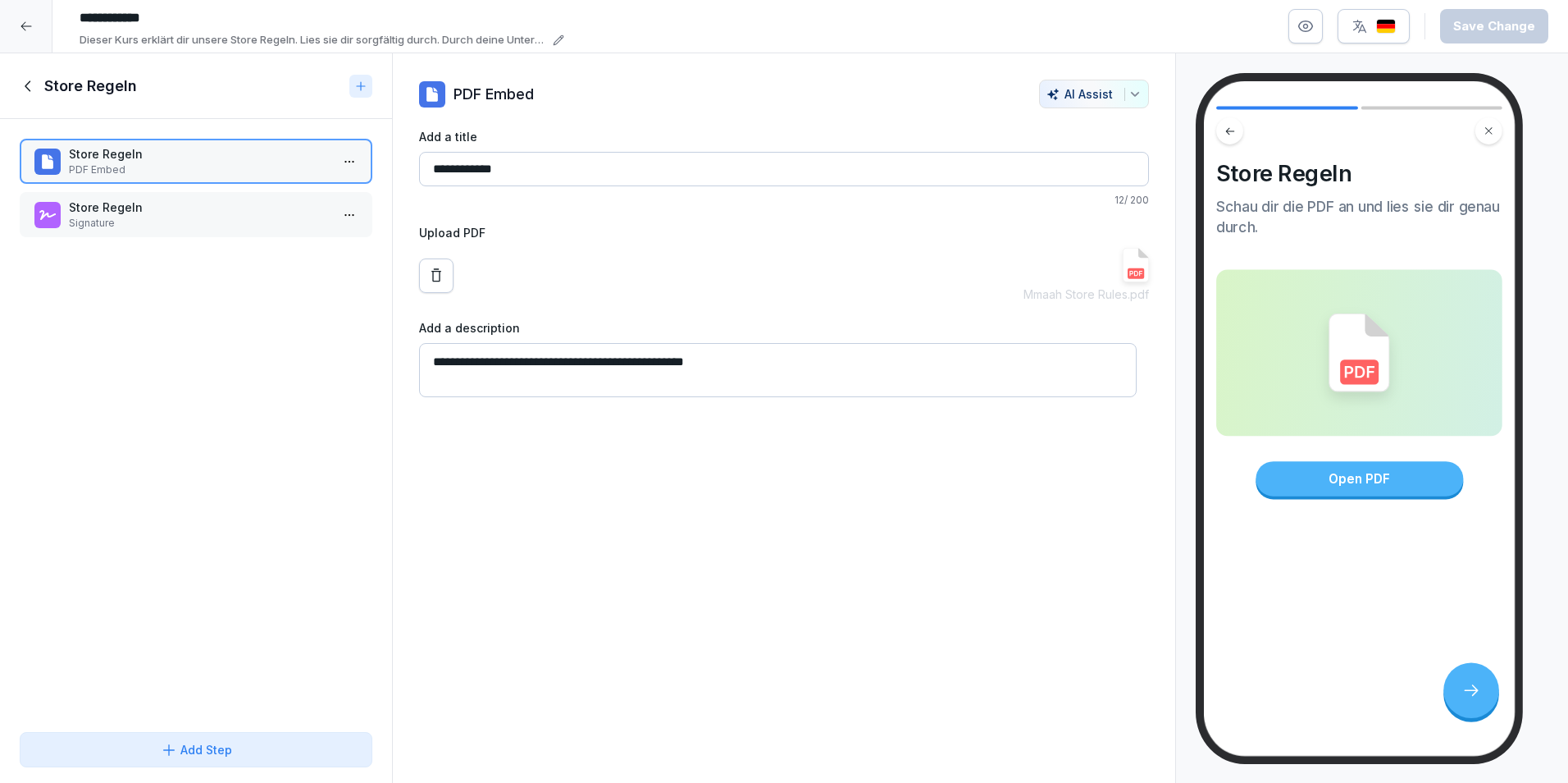
click at [1381, 15] on button "button" at bounding box center [1374, 27] width 72 height 34
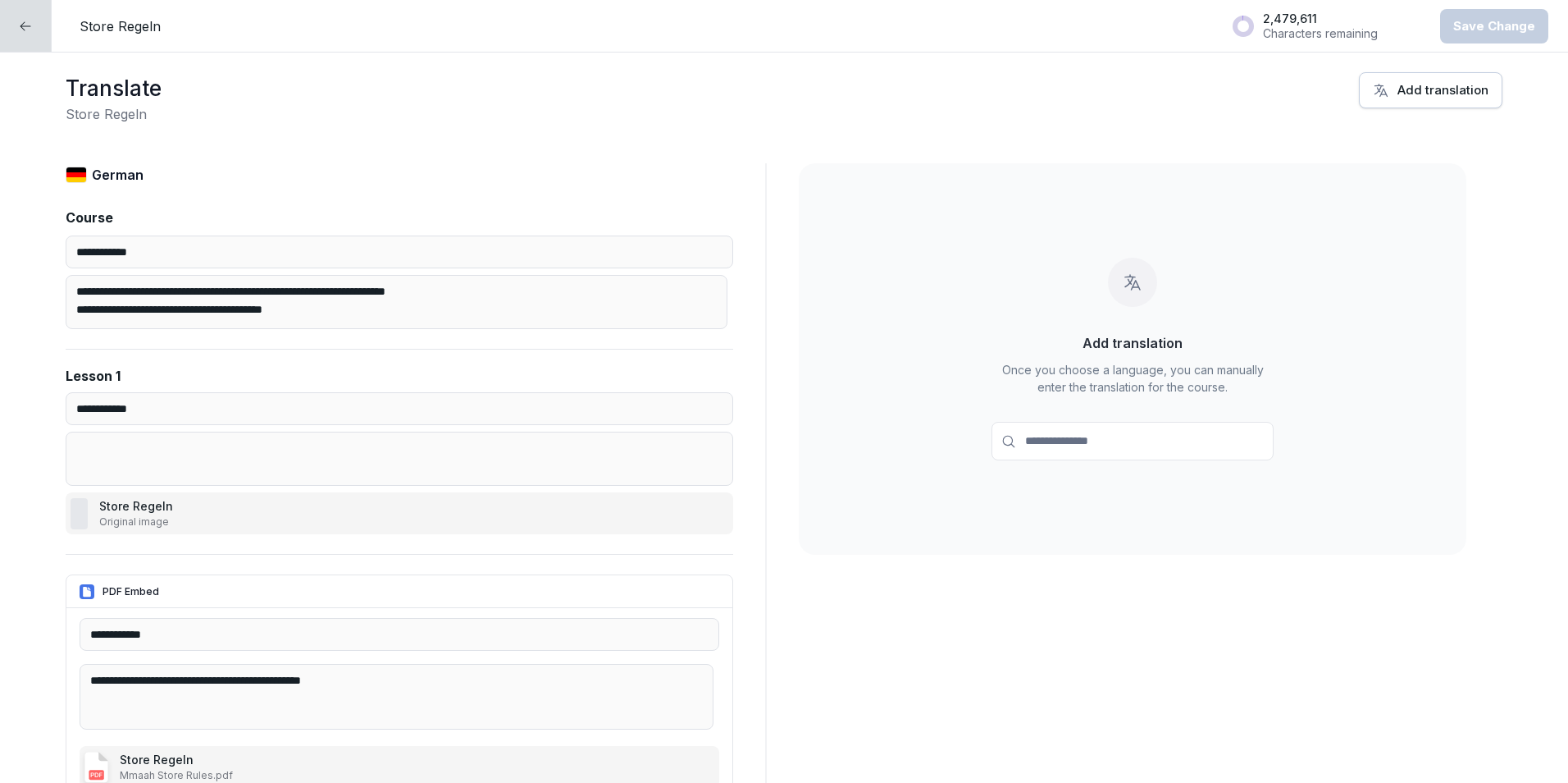
click at [1095, 440] on input at bounding box center [1132, 440] width 282 height 39
type input "***"
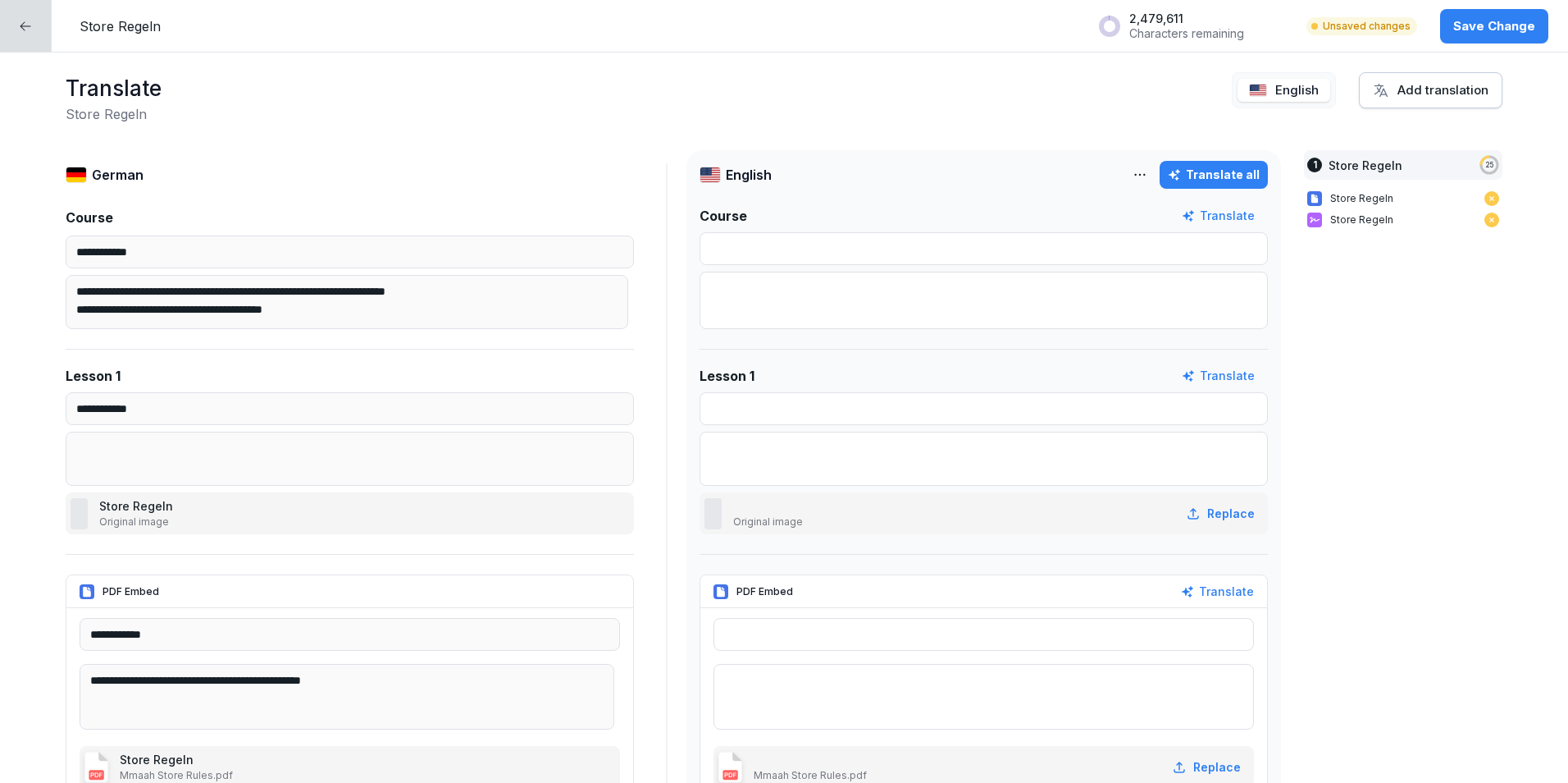
click at [1204, 161] on button "Translate all" at bounding box center [1214, 174] width 108 height 28
type input "**********"
type textarea "**********"
type input "**********"
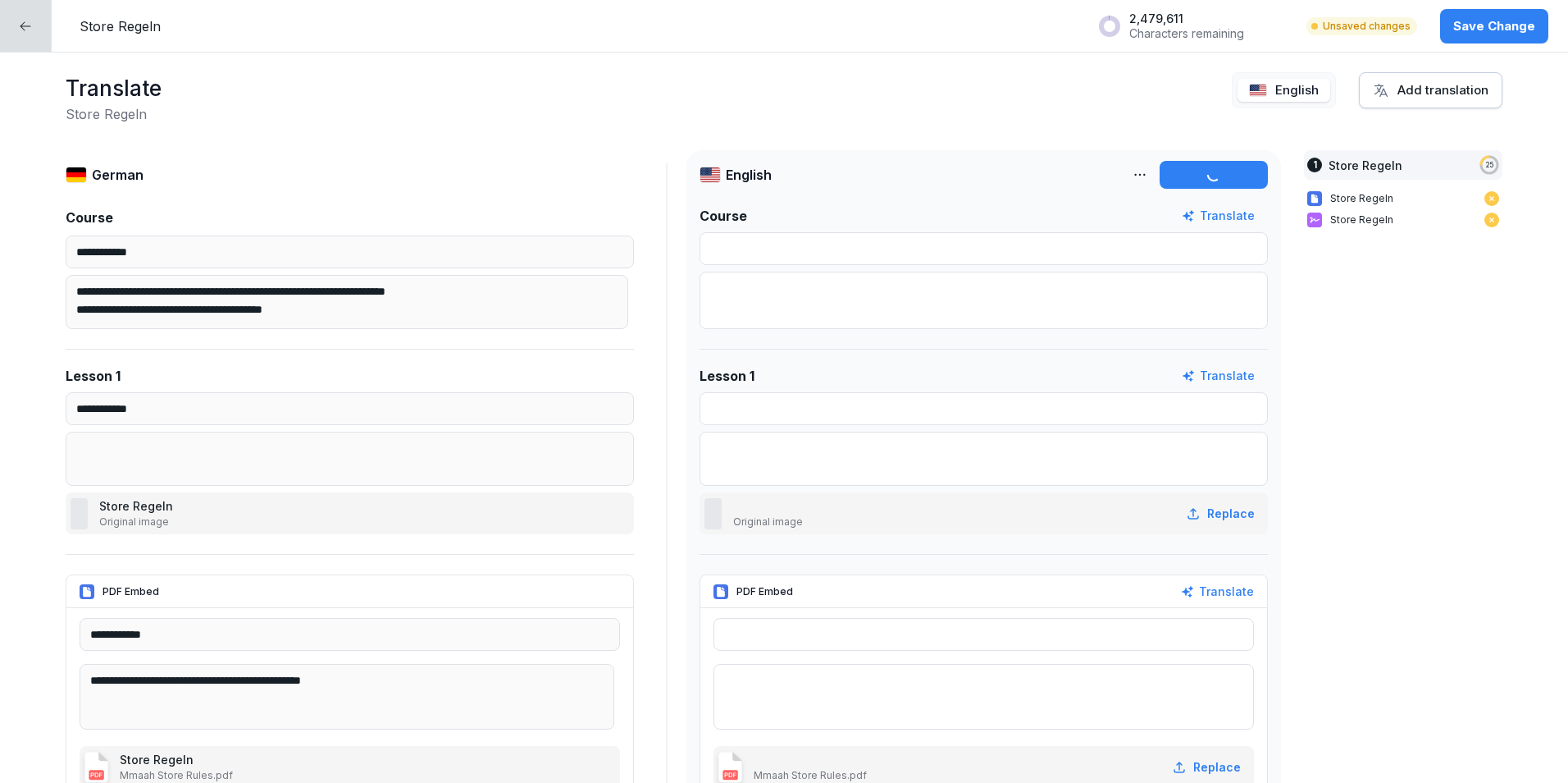
type textarea "**********"
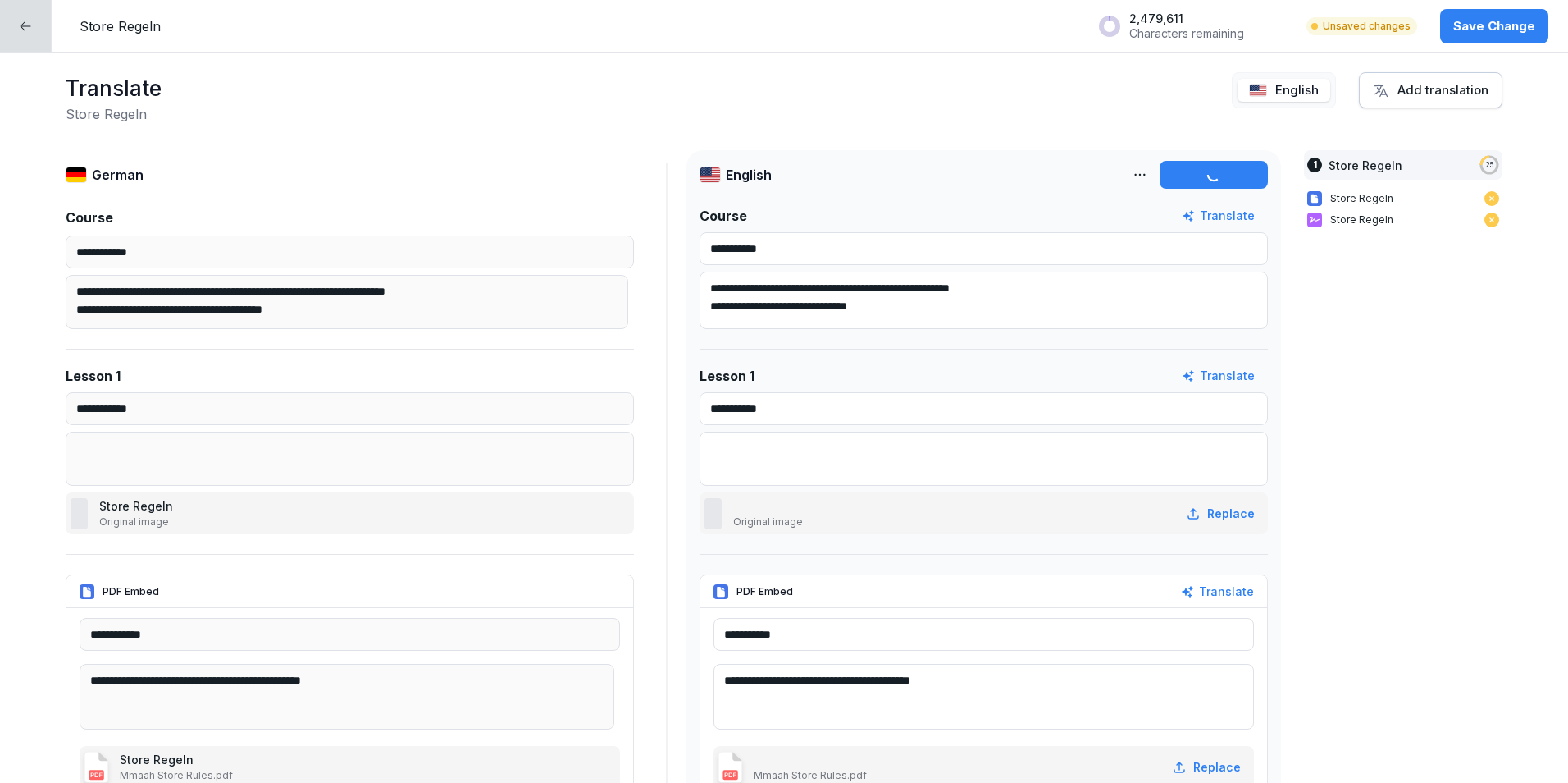
type input "**********"
type textarea "**********"
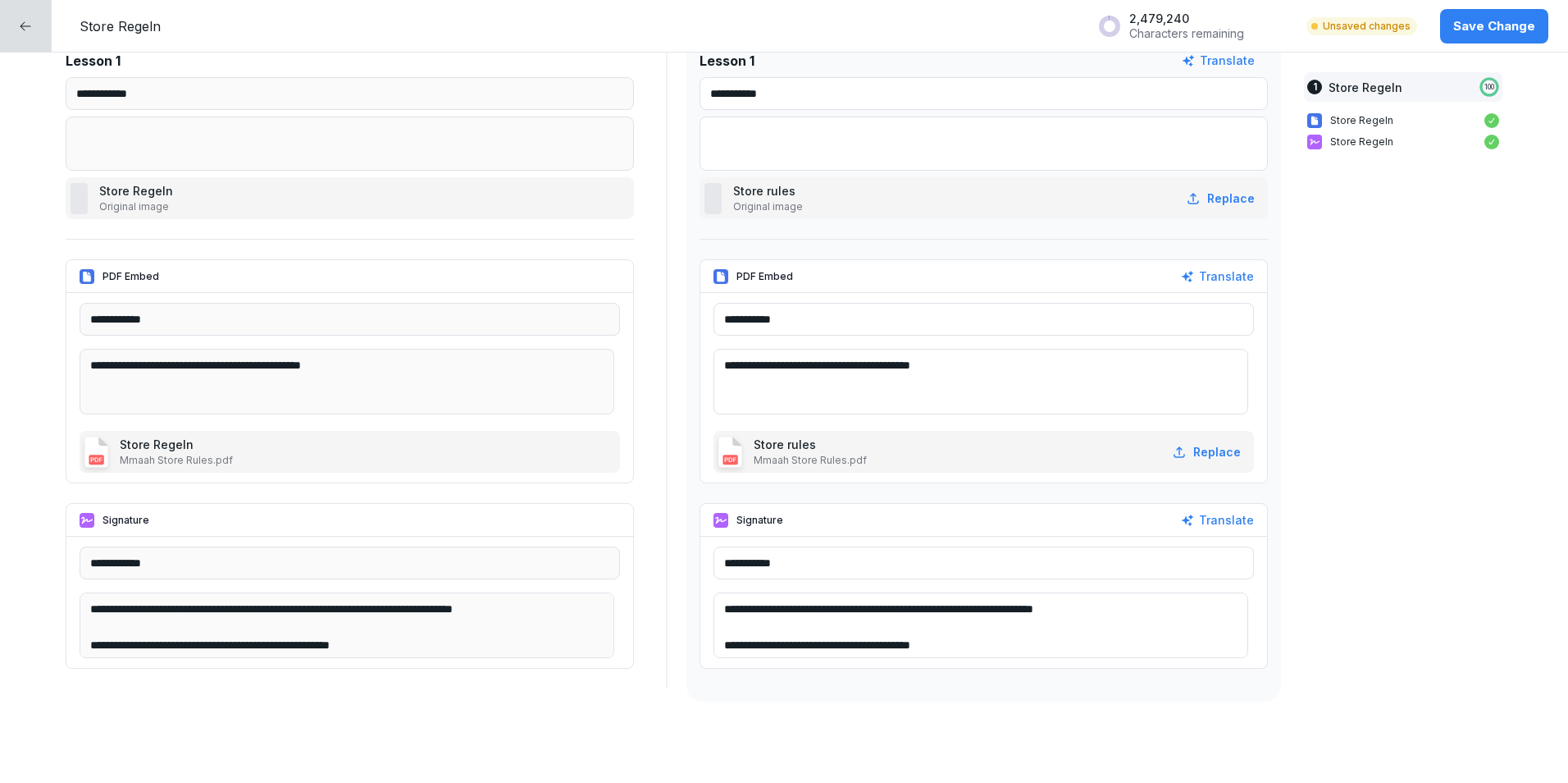
scroll to position [410, 0]
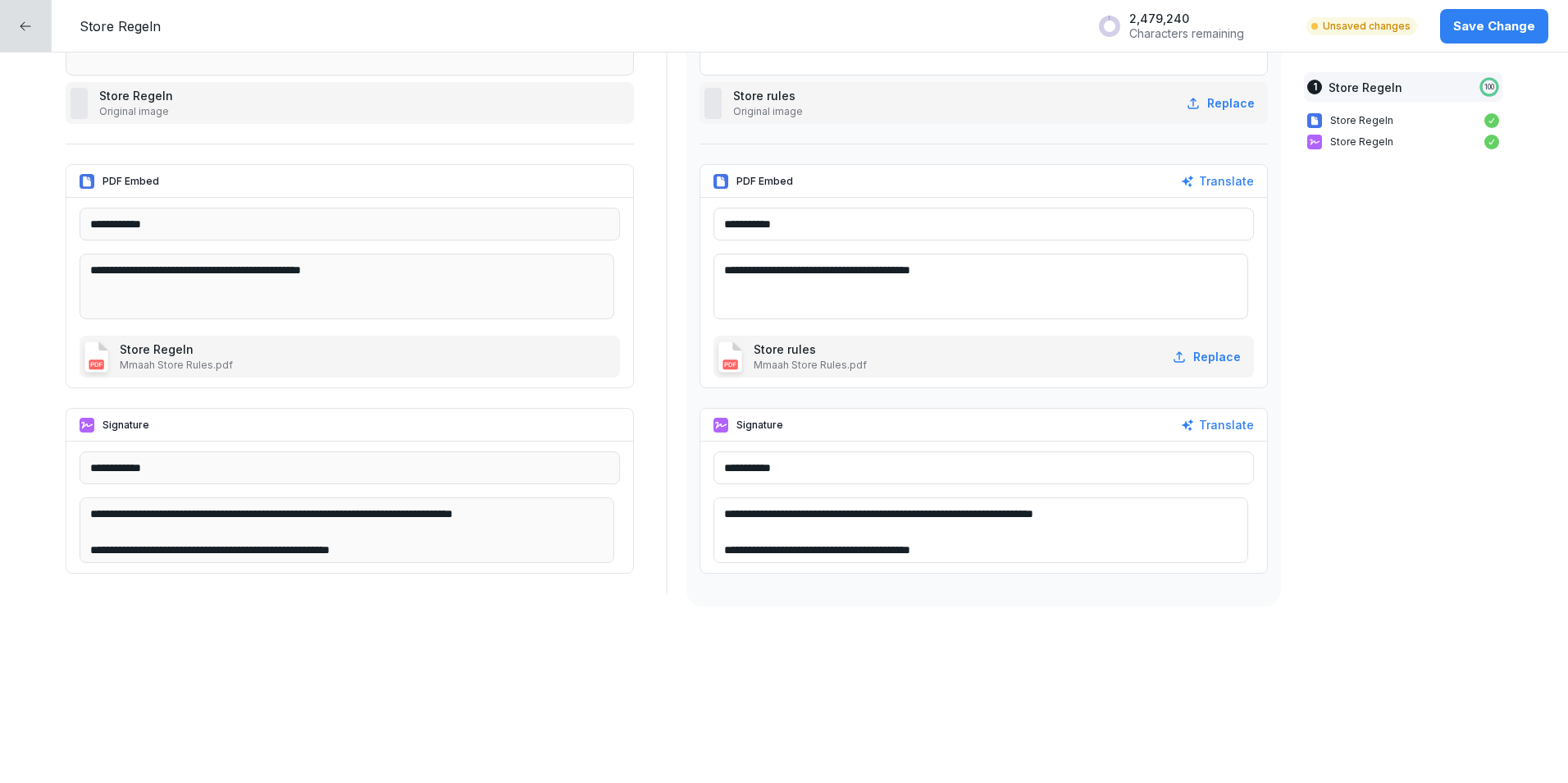
click at [806, 359] on p "Mmaah Store Rules.pdf" at bounding box center [810, 365] width 113 height 15
click at [728, 358] on img at bounding box center [729, 357] width 24 height 31
click at [21, 18] on div at bounding box center [26, 26] width 51 height 51
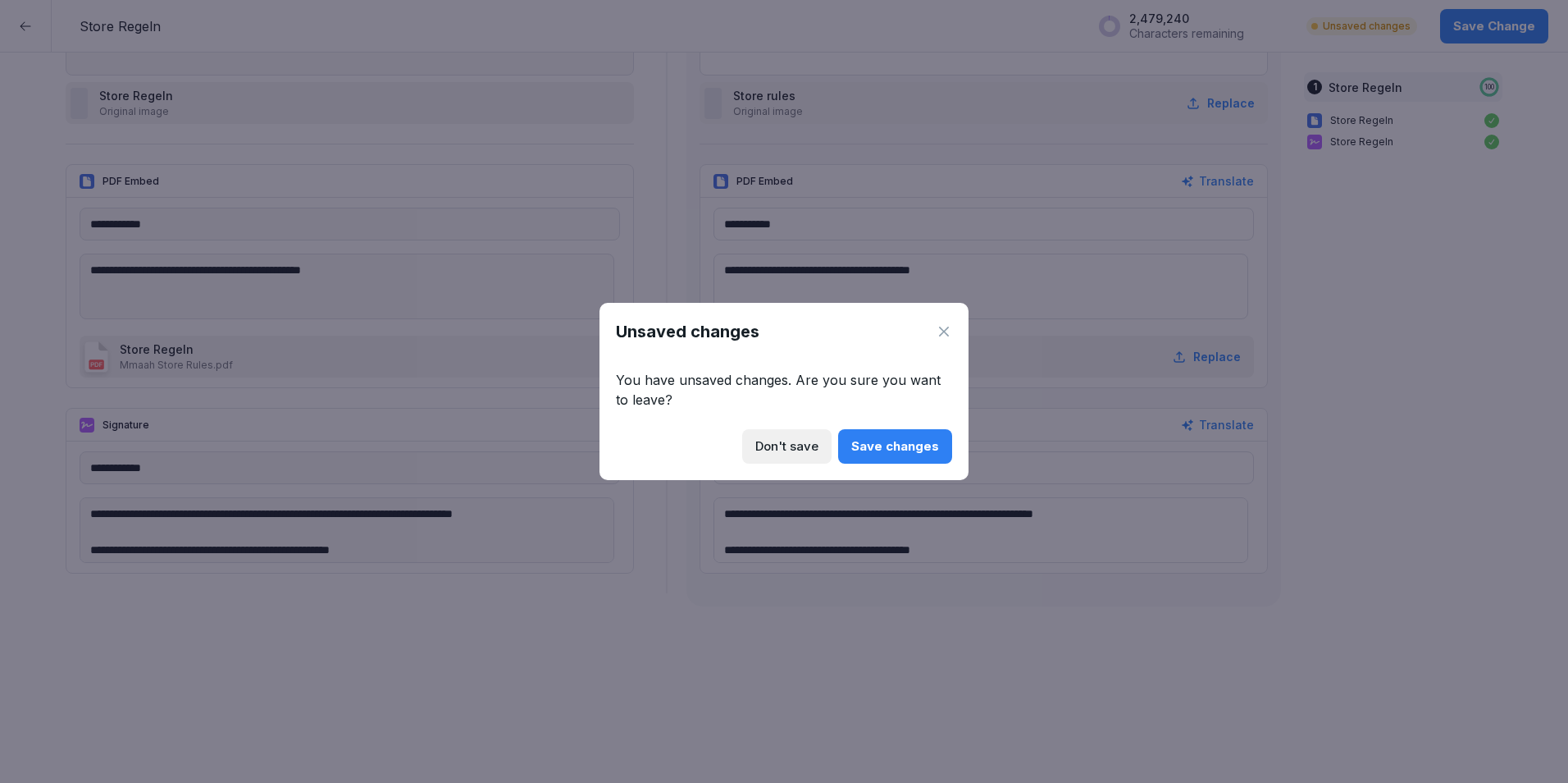
click at [858, 452] on div "Save changes" at bounding box center [895, 446] width 88 height 18
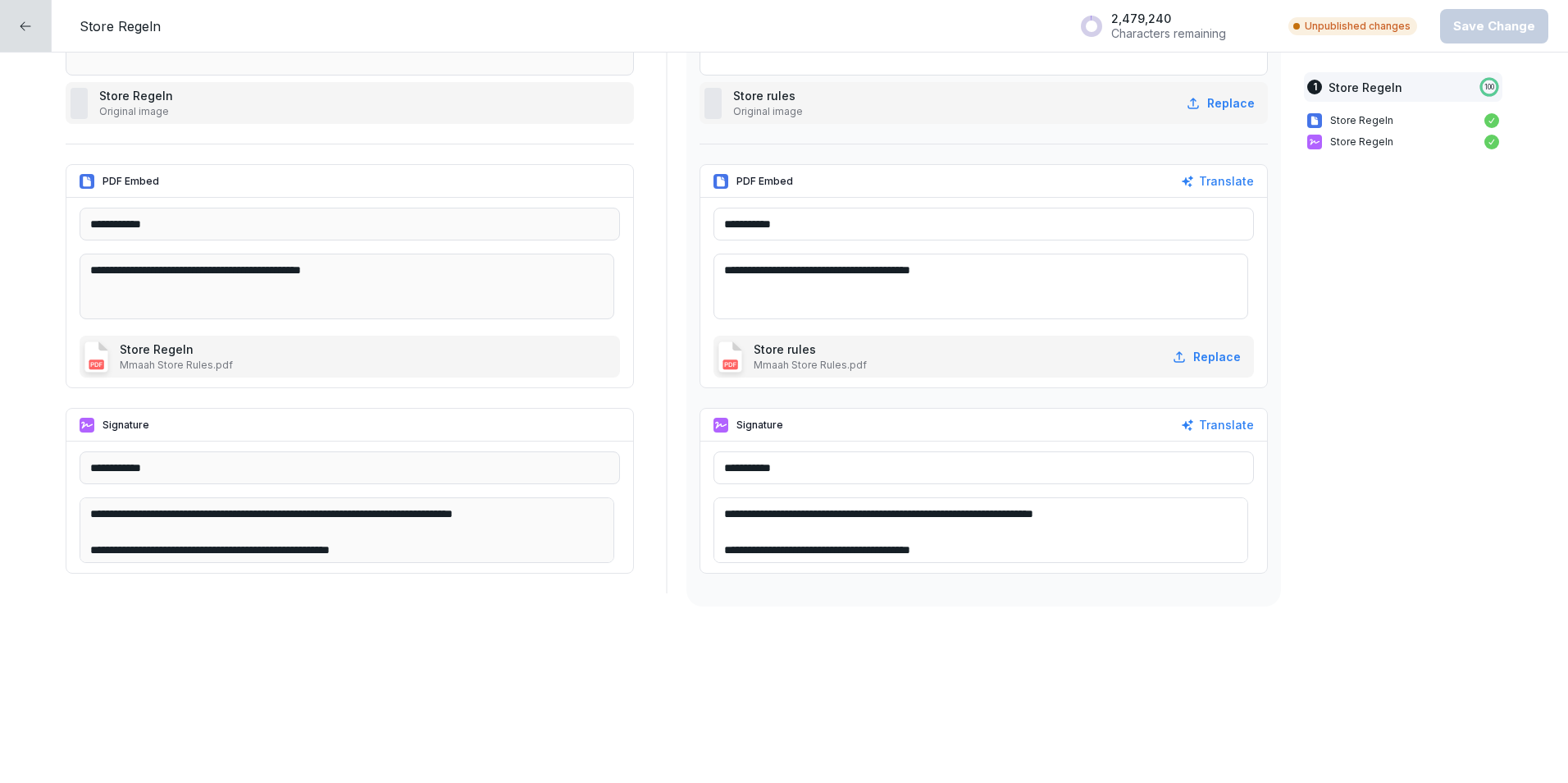
click at [42, 34] on div at bounding box center [26, 26] width 51 height 51
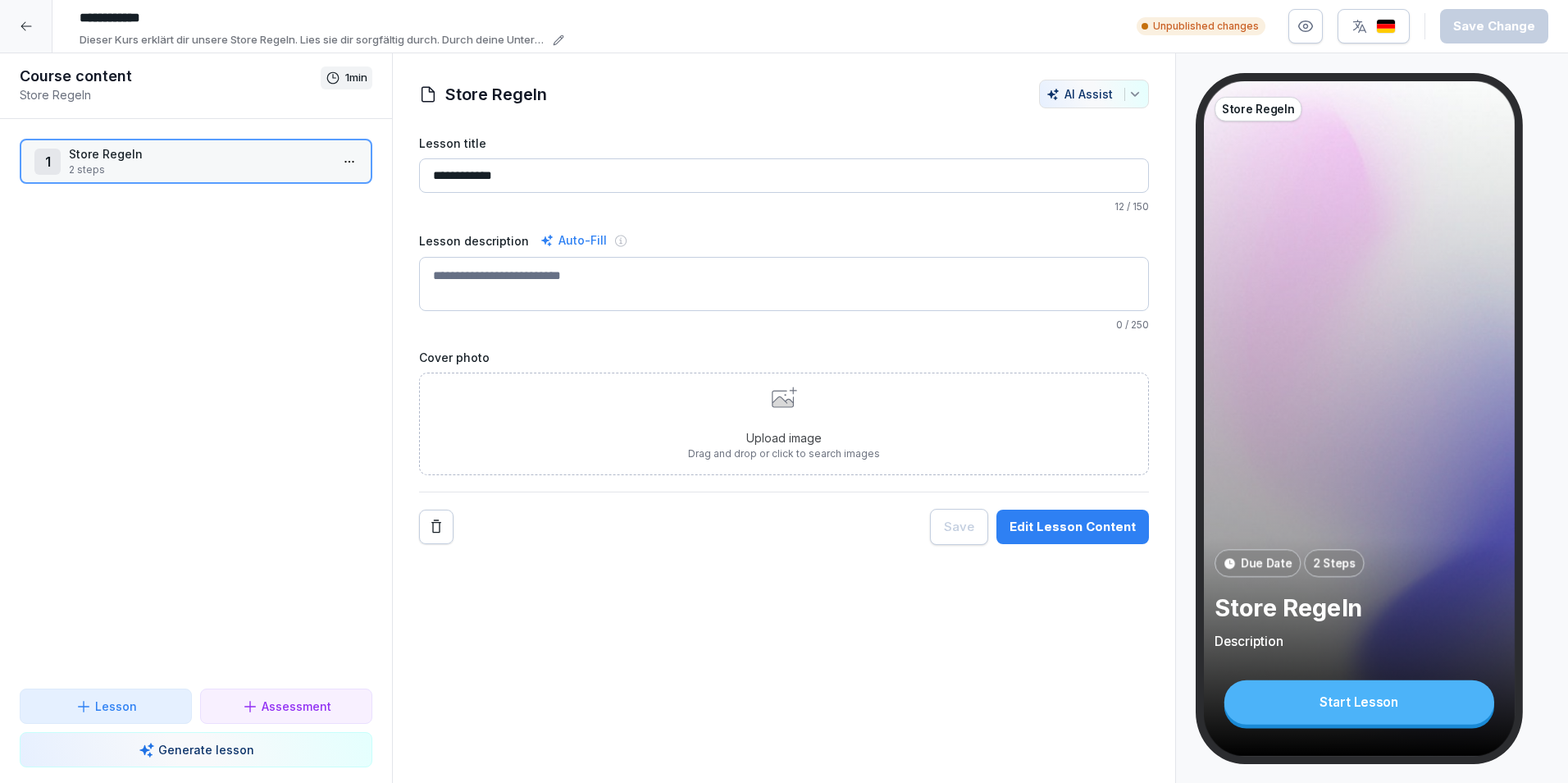
click at [46, 27] on div at bounding box center [26, 26] width 52 height 52
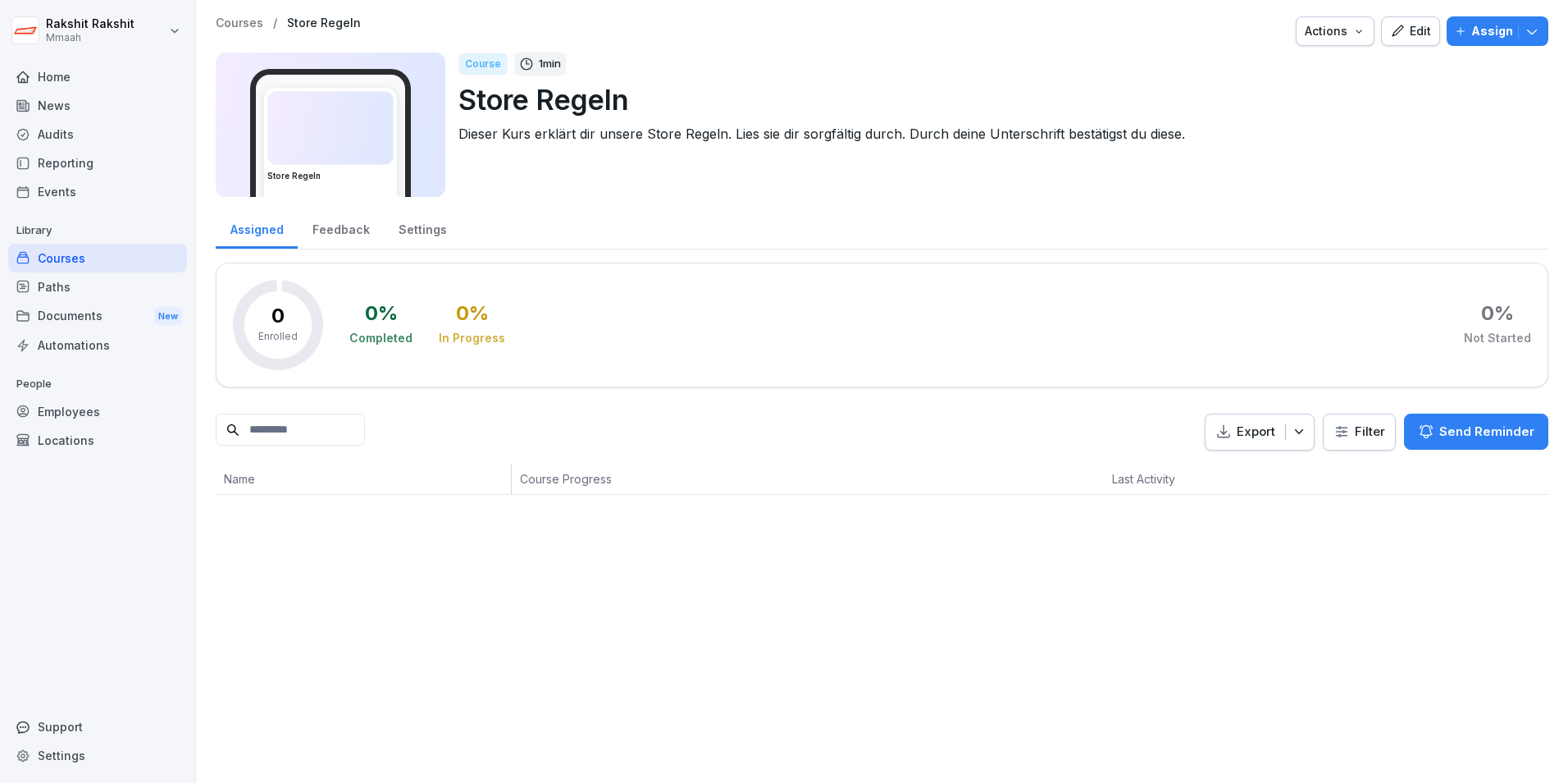
click at [31, 24] on html "Rakshit Rakshit Mmaah Home News Audits Reporting Events Library Courses Paths D…" at bounding box center [784, 391] width 1568 height 783
click at [75, 247] on html "Rakshit Rakshit Mmaah Home News Audits Reporting Events Library Courses Paths D…" at bounding box center [784, 391] width 1568 height 783
click at [83, 258] on div "Courses" at bounding box center [98, 258] width 179 height 28
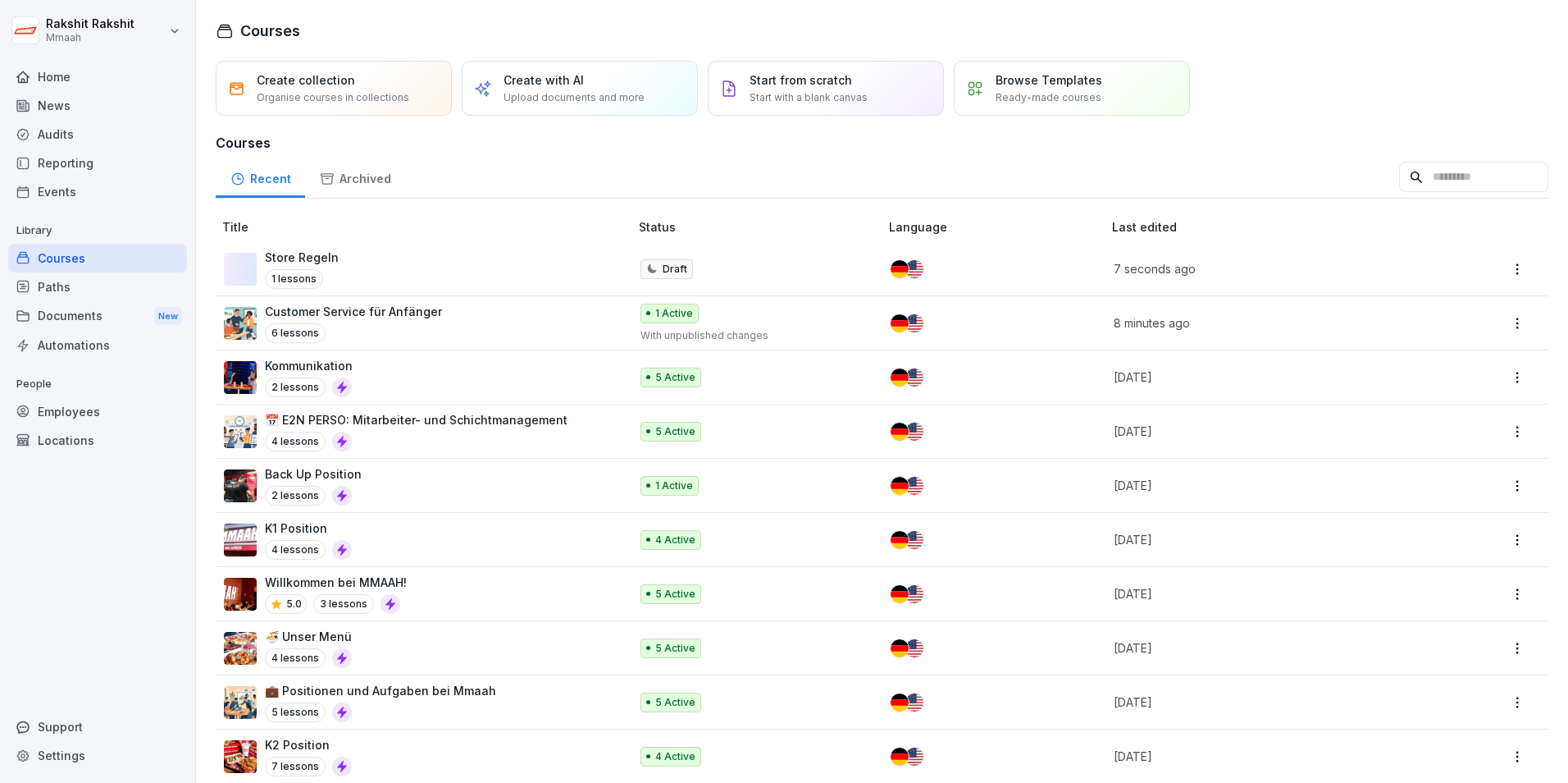
click at [385, 539] on div "K1 Position 4 lessons" at bounding box center [418, 539] width 389 height 40
click at [384, 539] on div "K1 Position 4 lessons" at bounding box center [418, 539] width 389 height 40
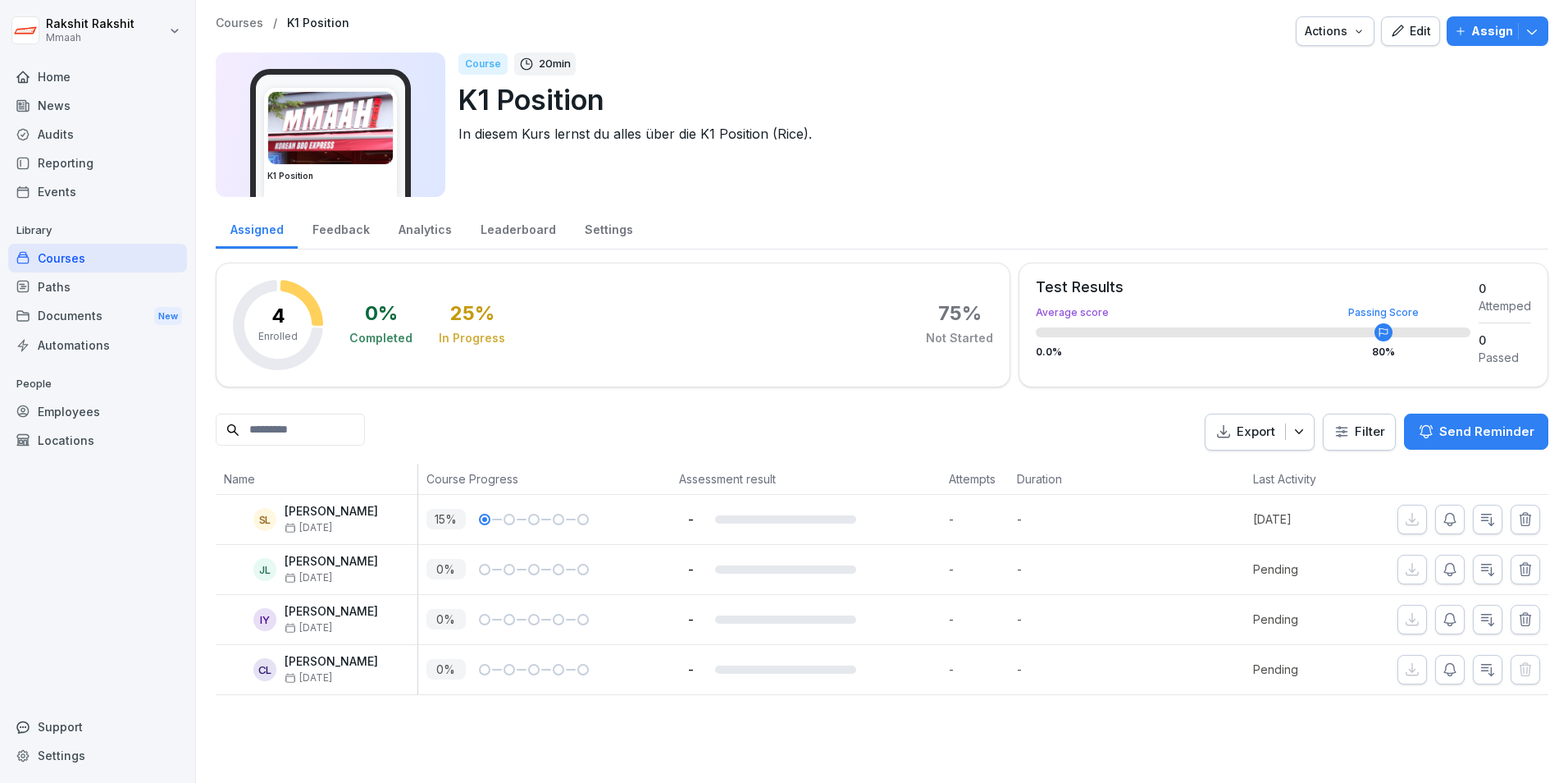
click at [1391, 37] on icon "button" at bounding box center [1398, 31] width 15 height 15
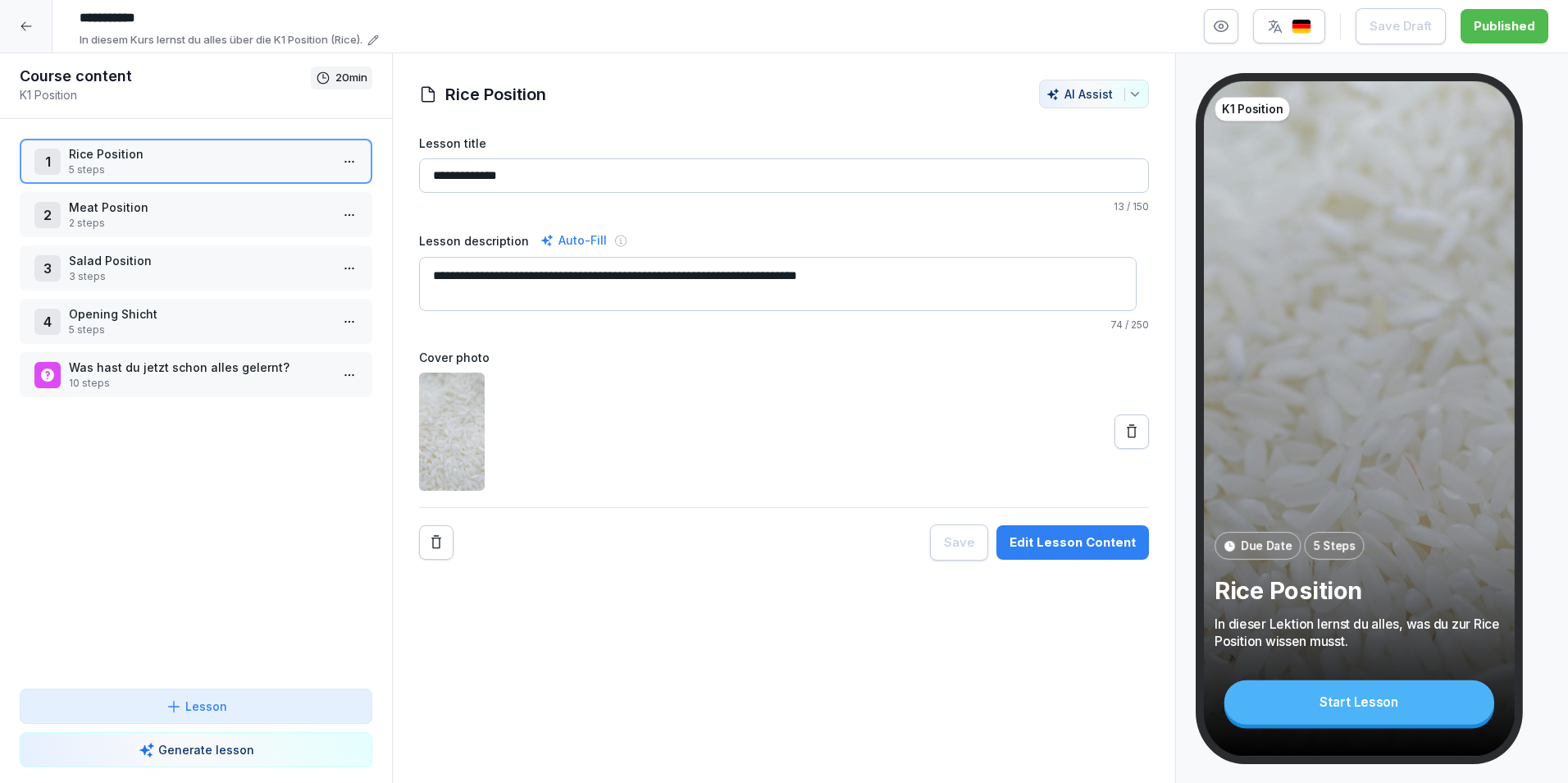
click at [169, 156] on p "Rice Position" at bounding box center [199, 154] width 261 height 17
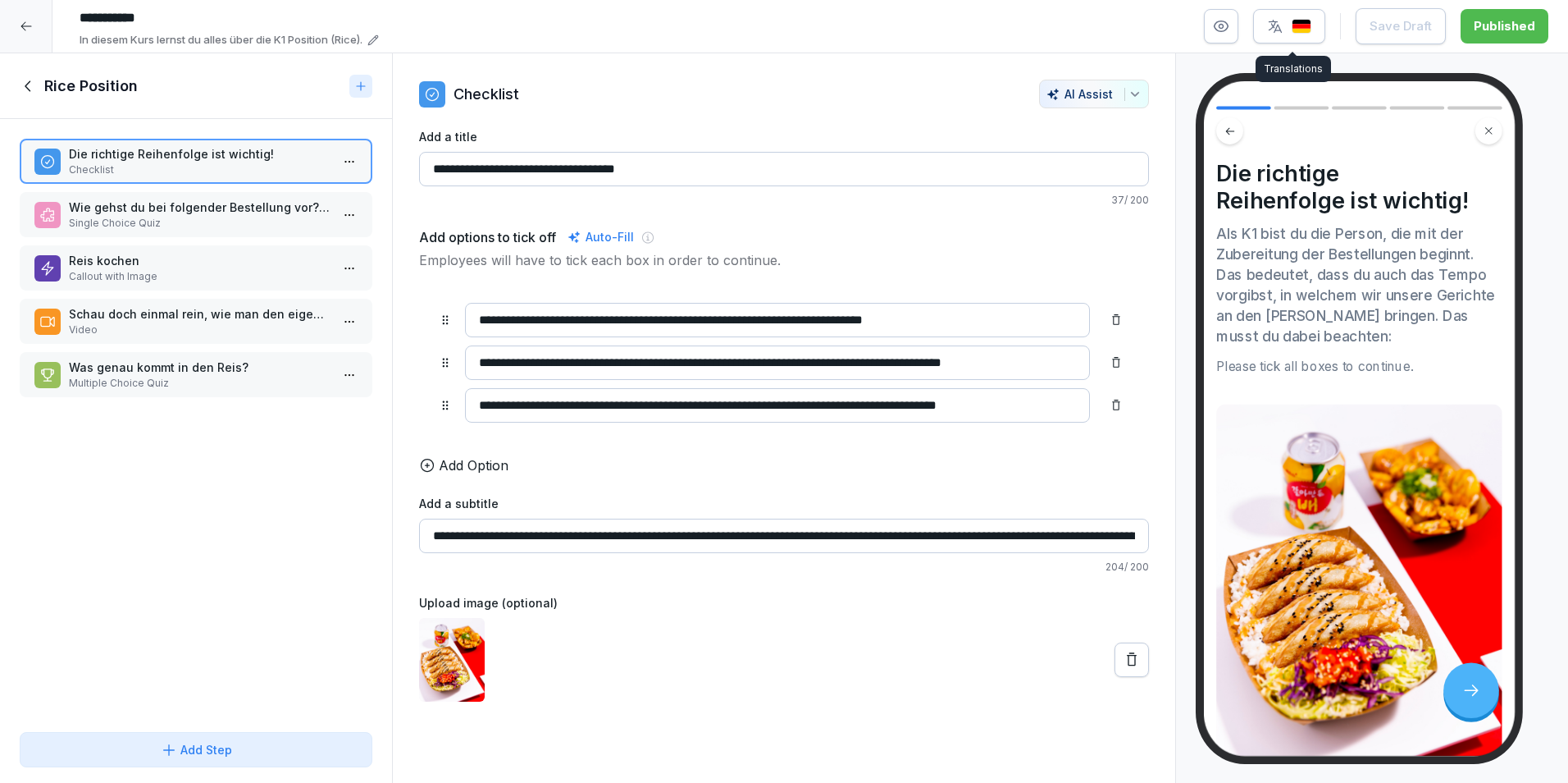
click at [1300, 30] on img "button" at bounding box center [1301, 27] width 20 height 15
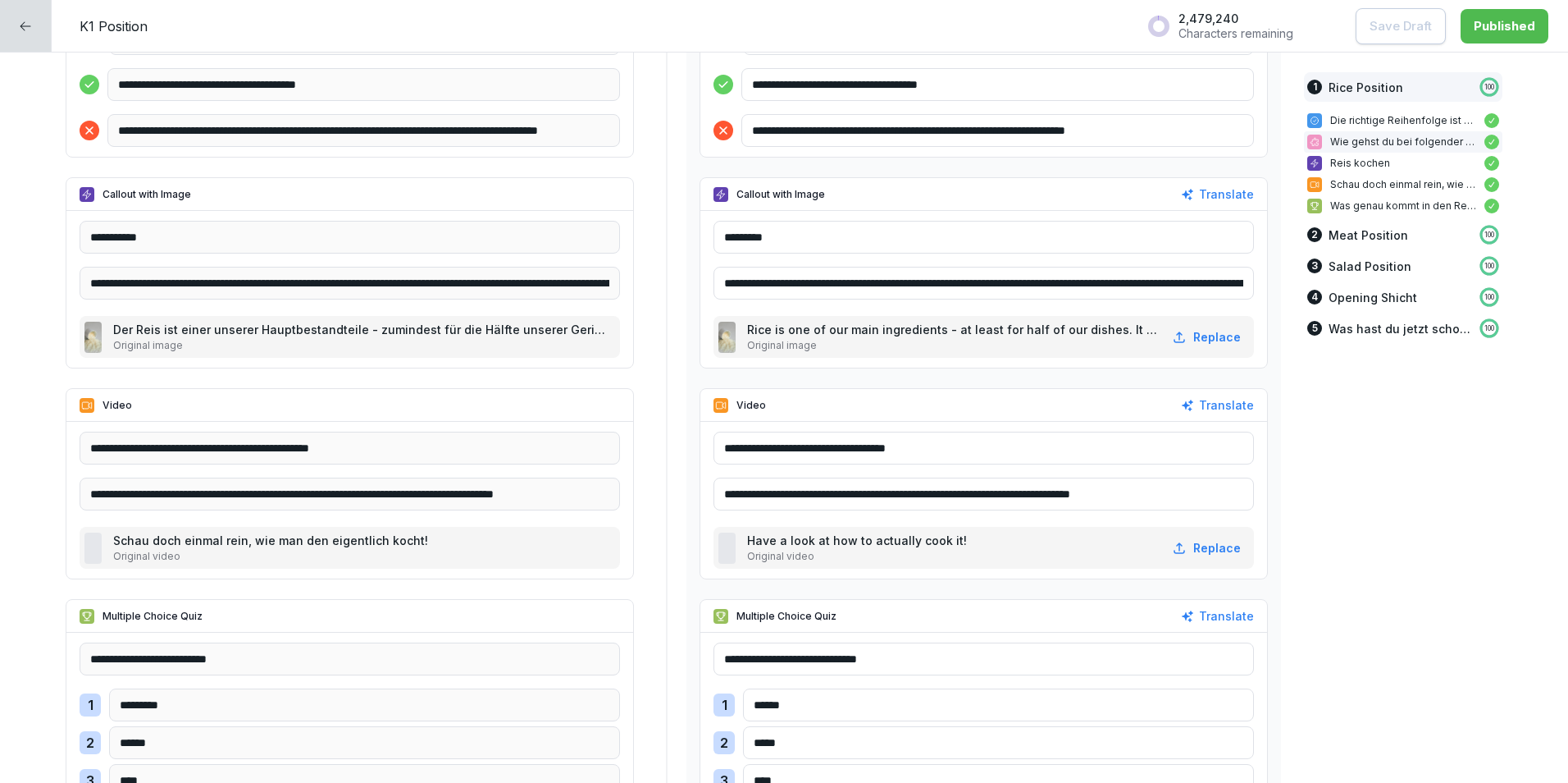
scroll to position [1149, 0]
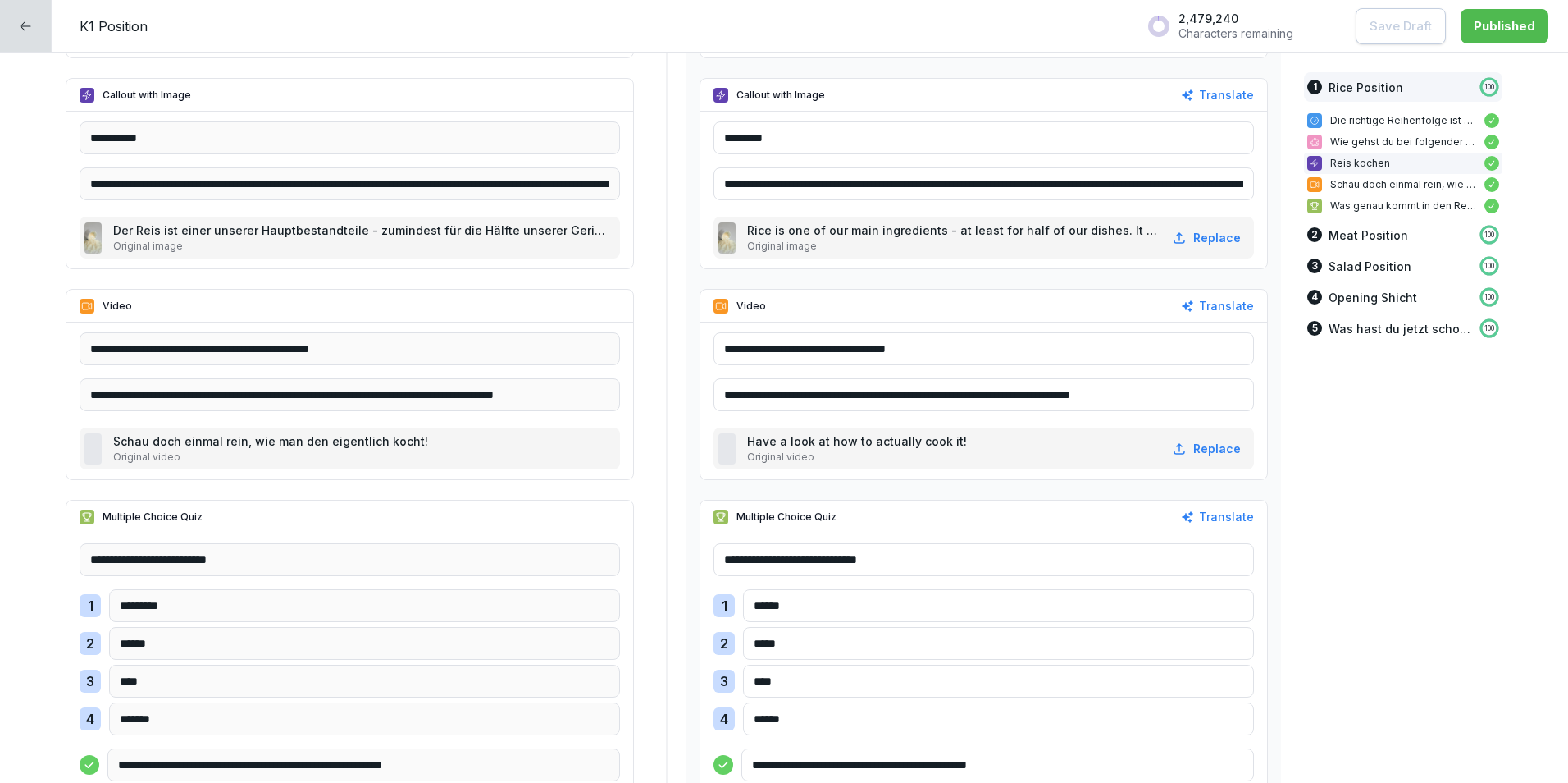
click at [722, 448] on div at bounding box center [727, 449] width 17 height 31
click at [722, 449] on div at bounding box center [727, 449] width 17 height 31
drag, startPoint x: 722, startPoint y: 449, endPoint x: 803, endPoint y: 452, distance: 81.1
click at [803, 452] on p "Original video" at bounding box center [858, 457] width 223 height 15
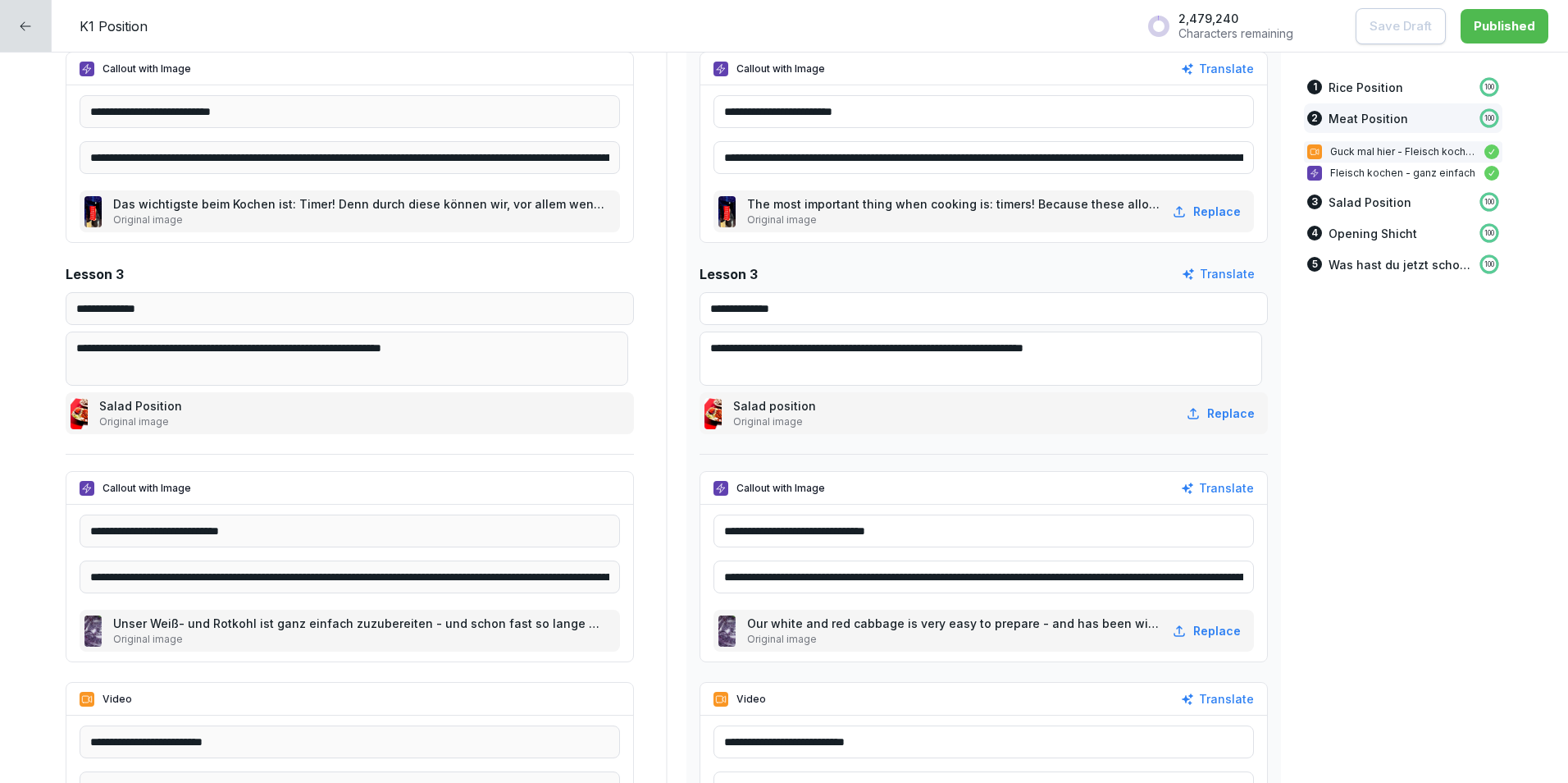
scroll to position [2380, 0]
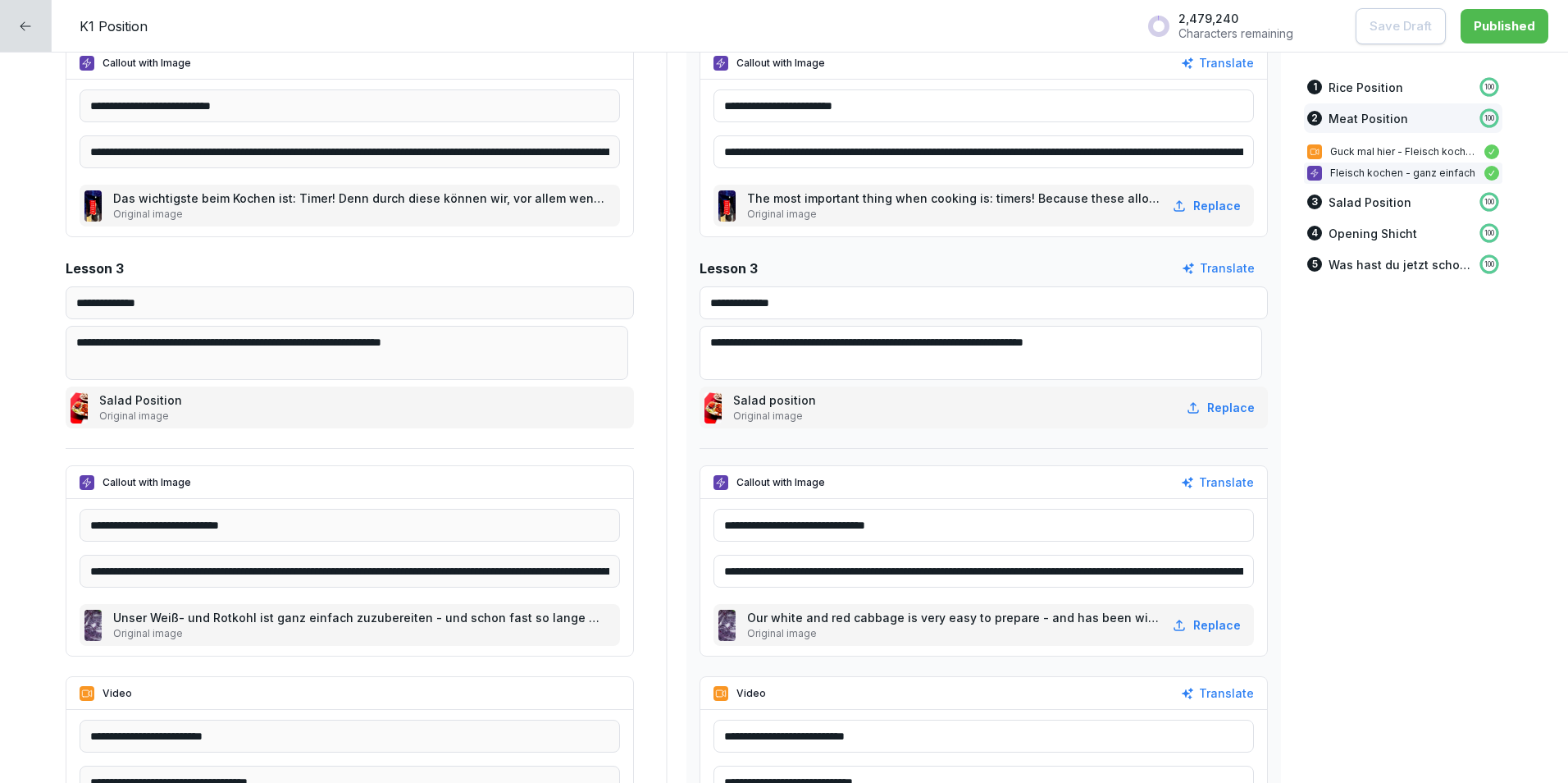
click at [1063, 575] on input "**********" at bounding box center [984, 571] width 541 height 33
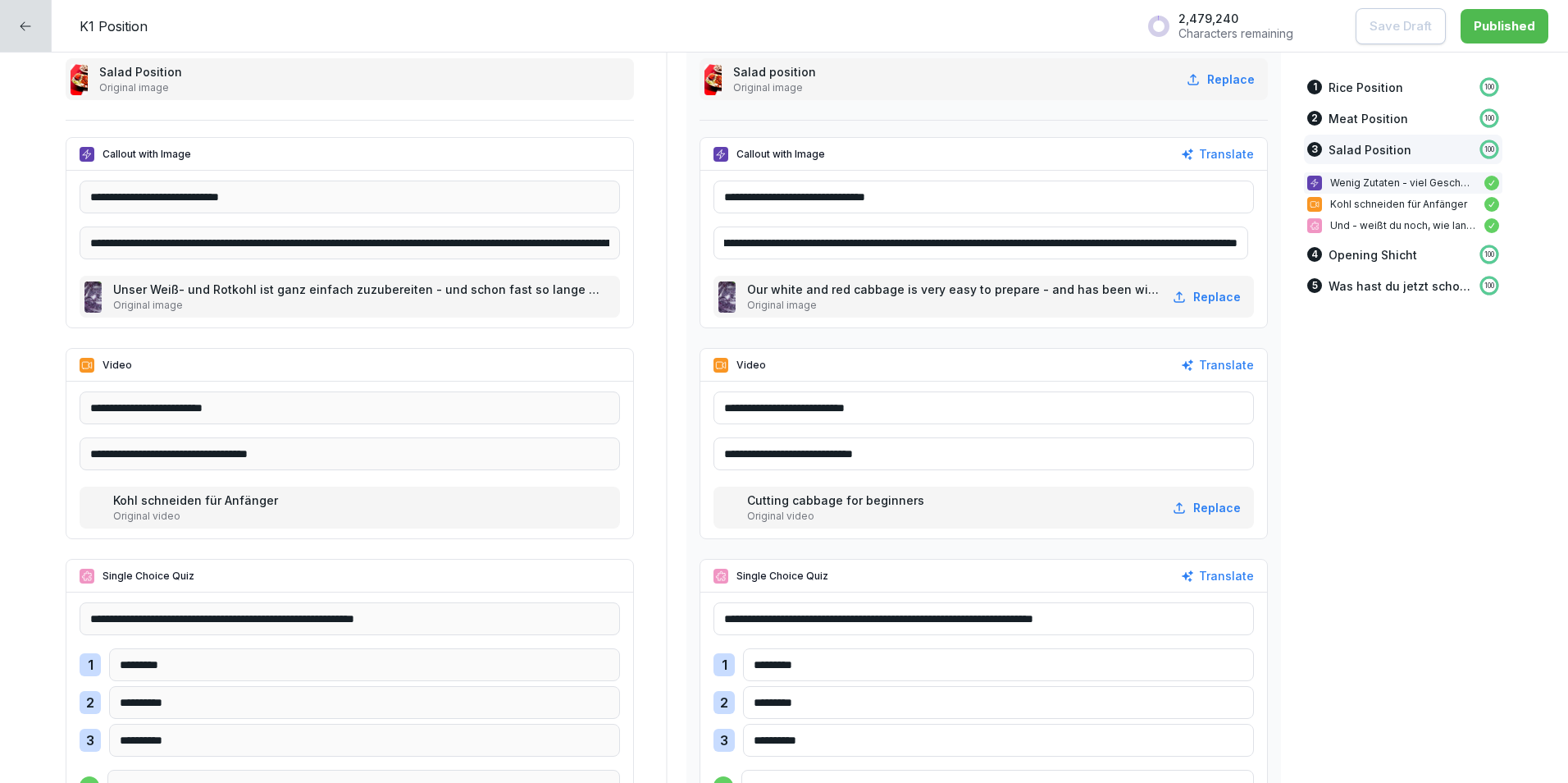
scroll to position [0, 0]
click at [729, 507] on video at bounding box center [727, 508] width 17 height 31
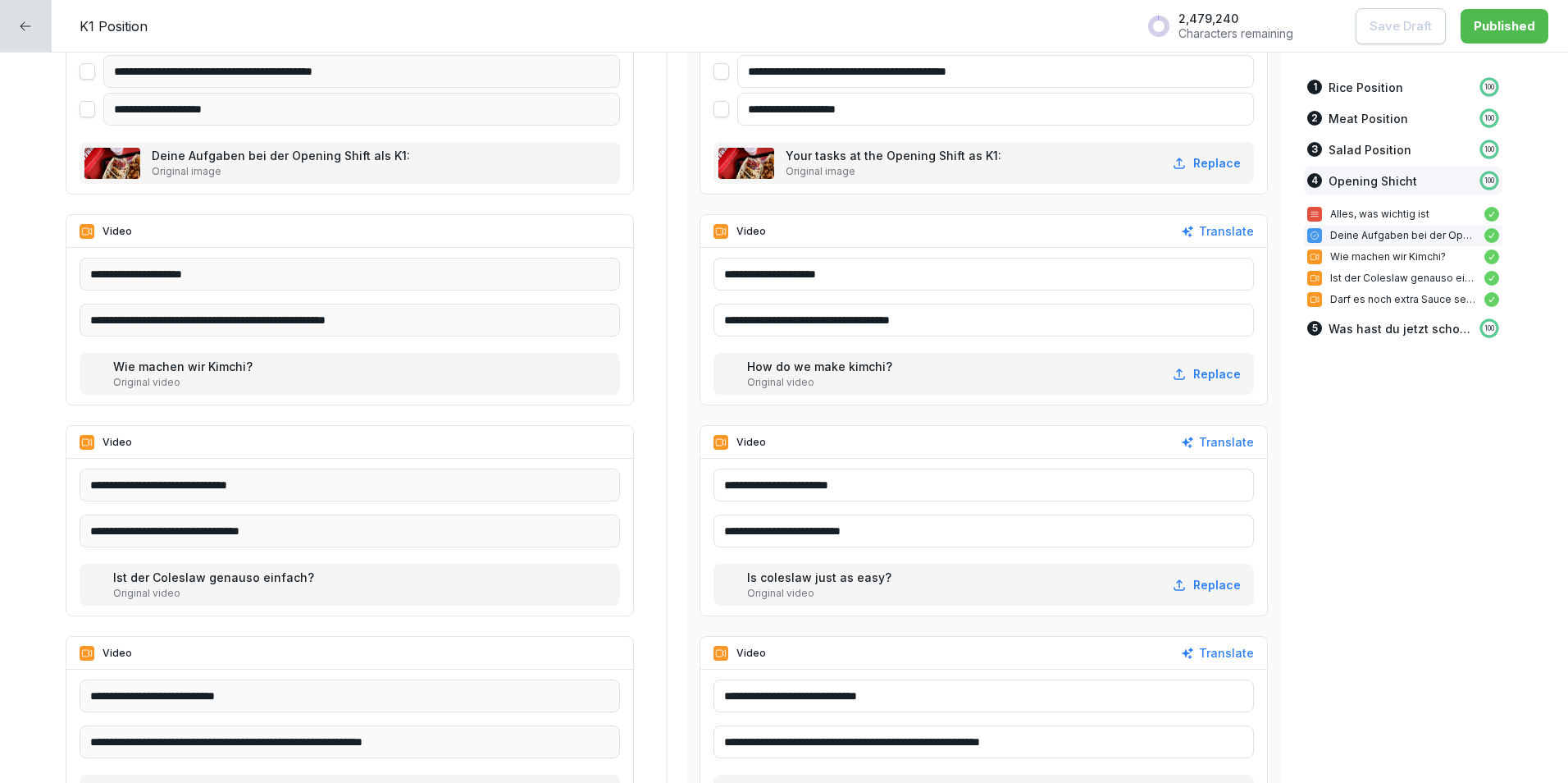
scroll to position [4185, 0]
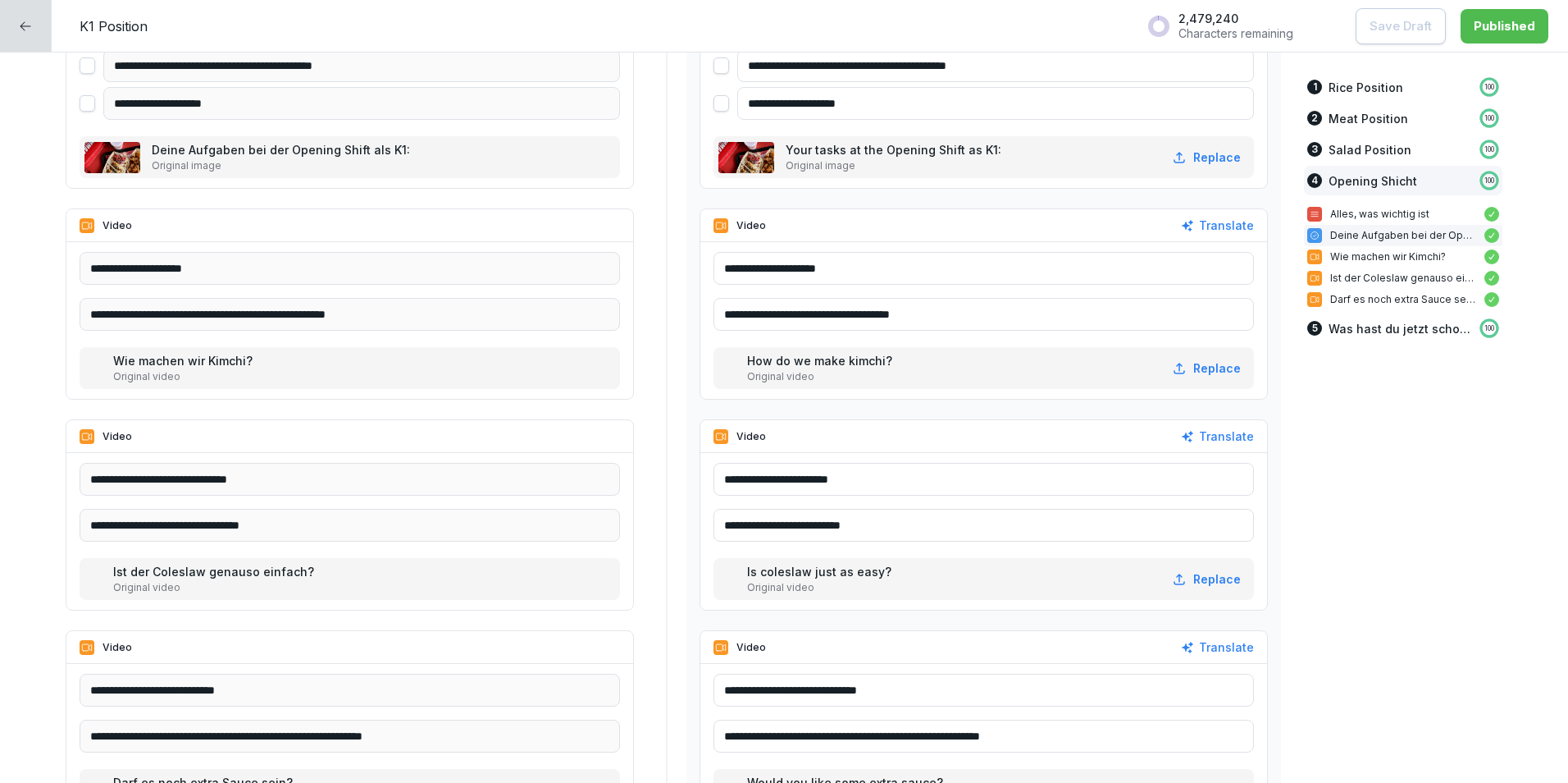
click at [725, 367] on video at bounding box center [727, 368] width 17 height 31
click at [726, 367] on video at bounding box center [727, 368] width 17 height 31
click at [810, 582] on p "Original video" at bounding box center [821, 587] width 148 height 15
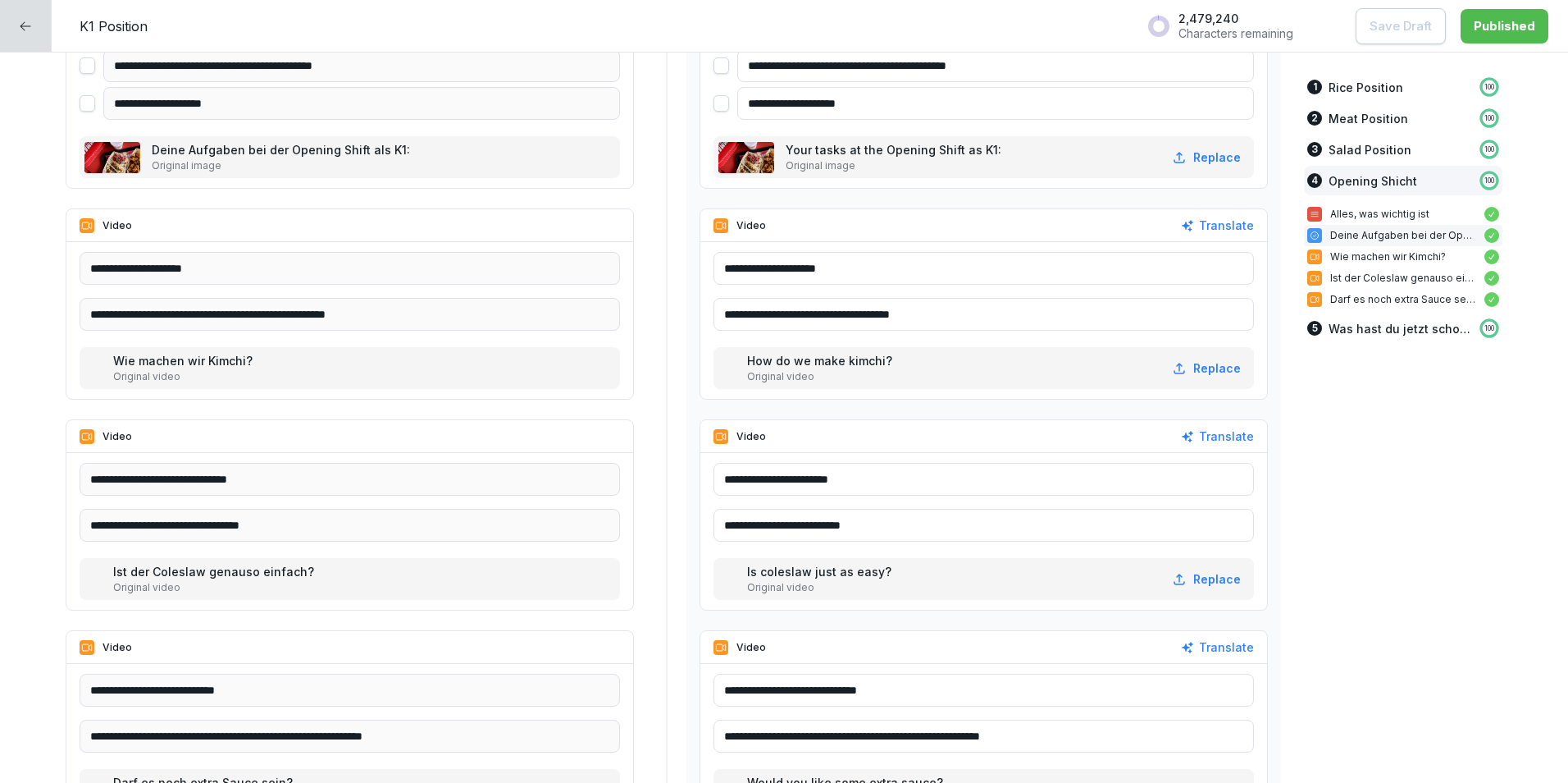
click at [730, 584] on div "Is coleslaw just as easy? Original video Replace" at bounding box center [984, 579] width 541 height 42
click at [729, 586] on video at bounding box center [727, 579] width 17 height 31
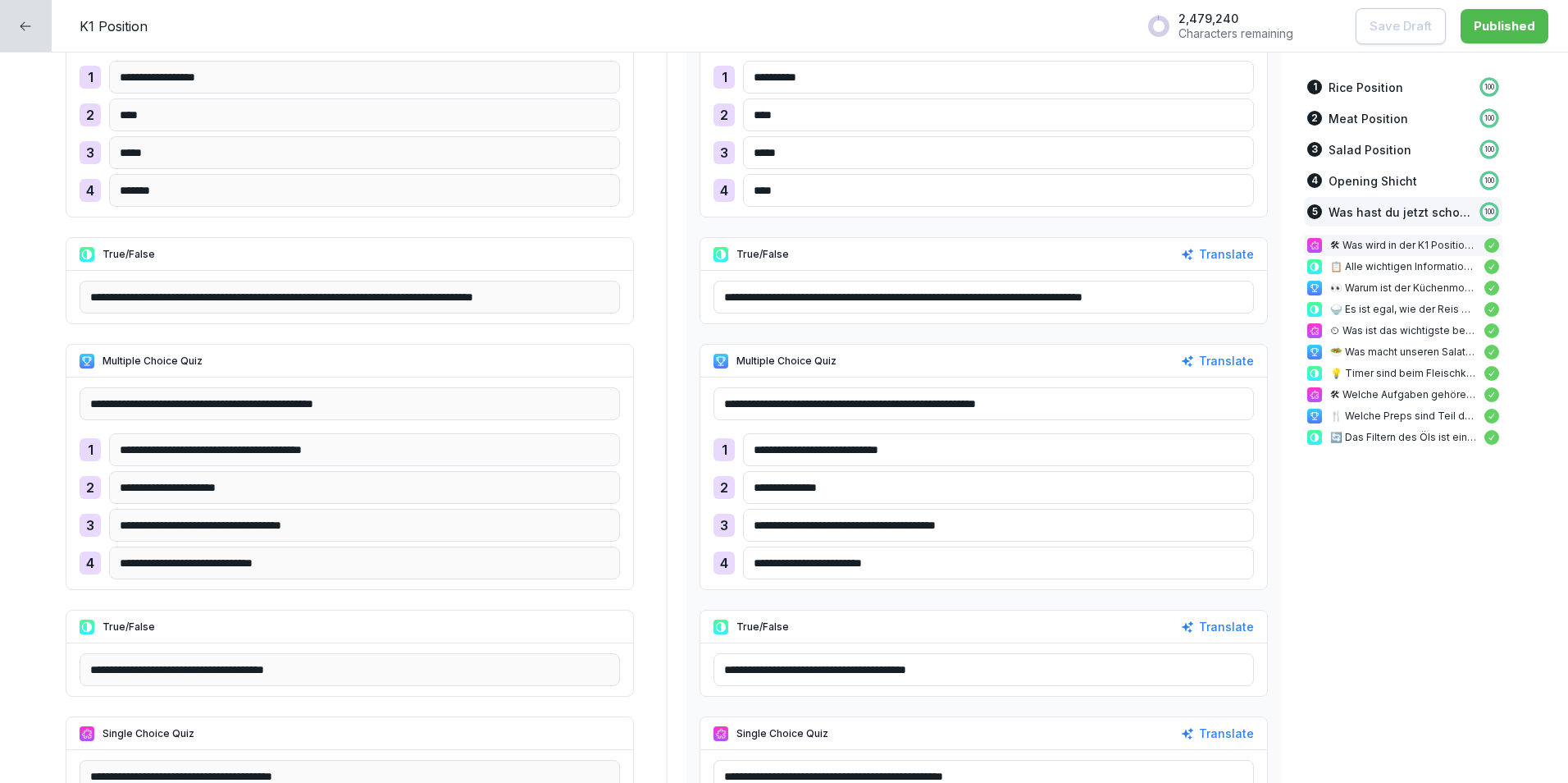
scroll to position [5252, 0]
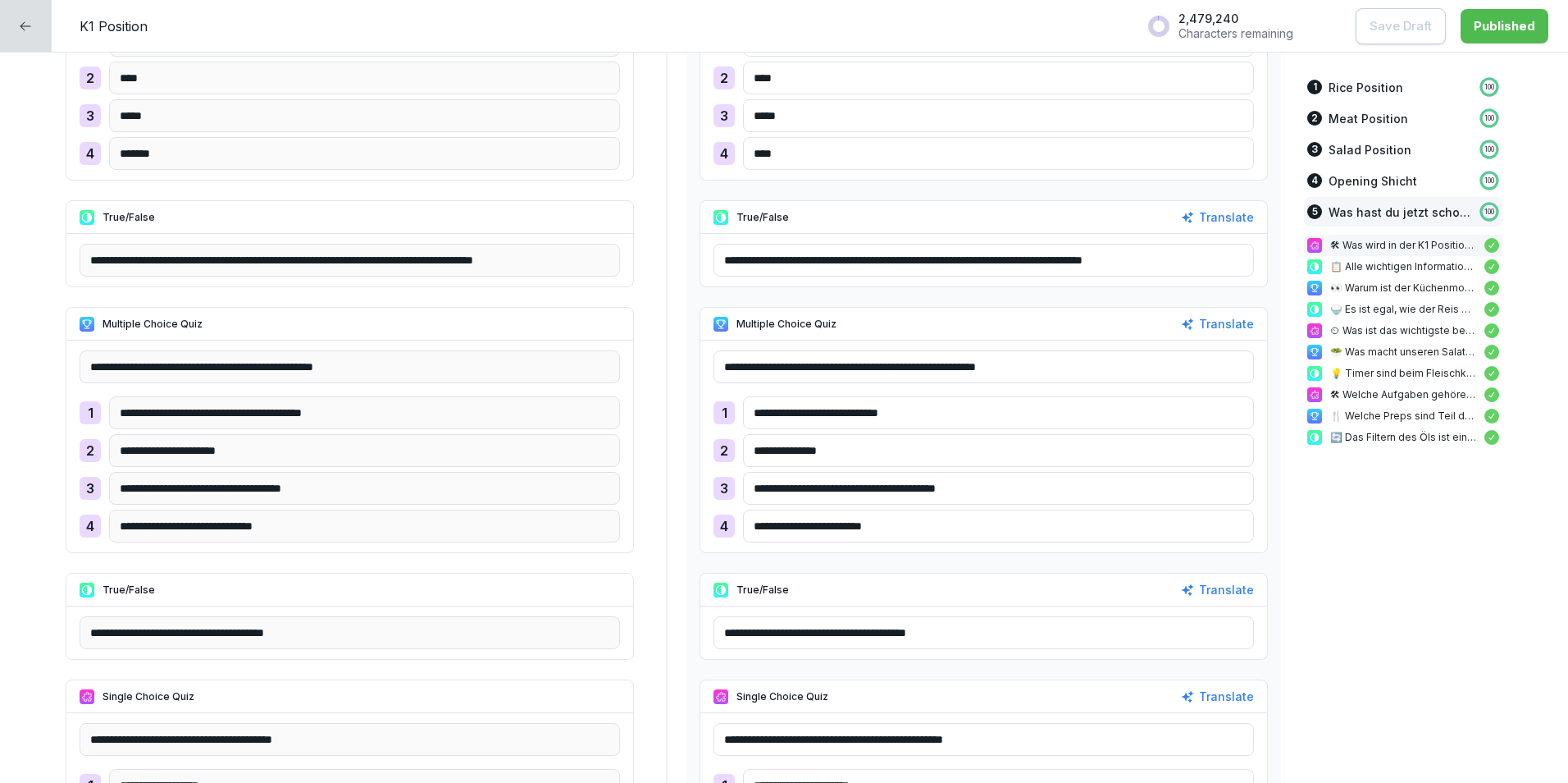
click at [1038, 625] on input "**********" at bounding box center [984, 632] width 541 height 33
click at [1024, 664] on div "**********" at bounding box center [667, 626] width 1203 height 106
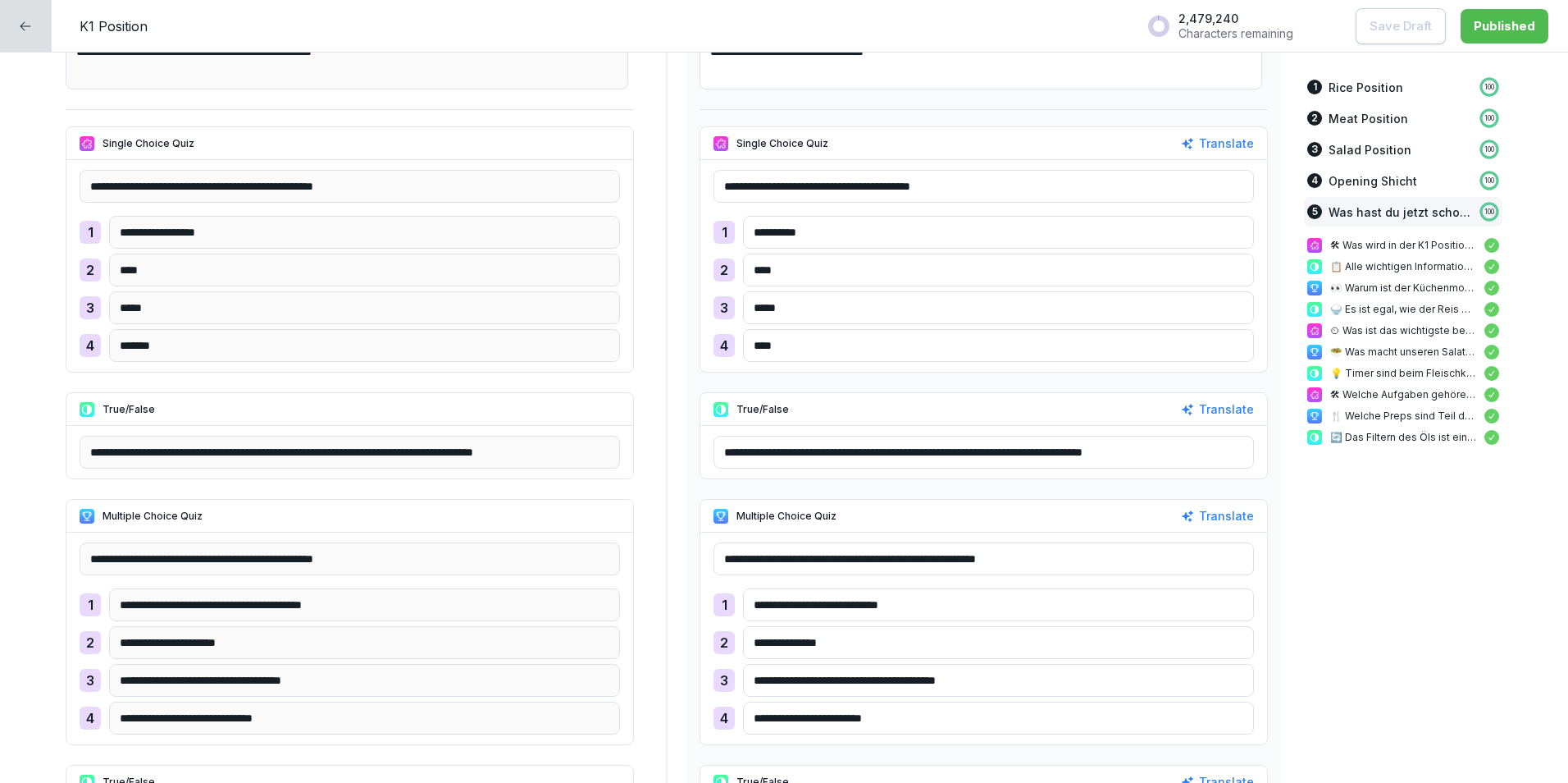
scroll to position [5088, 0]
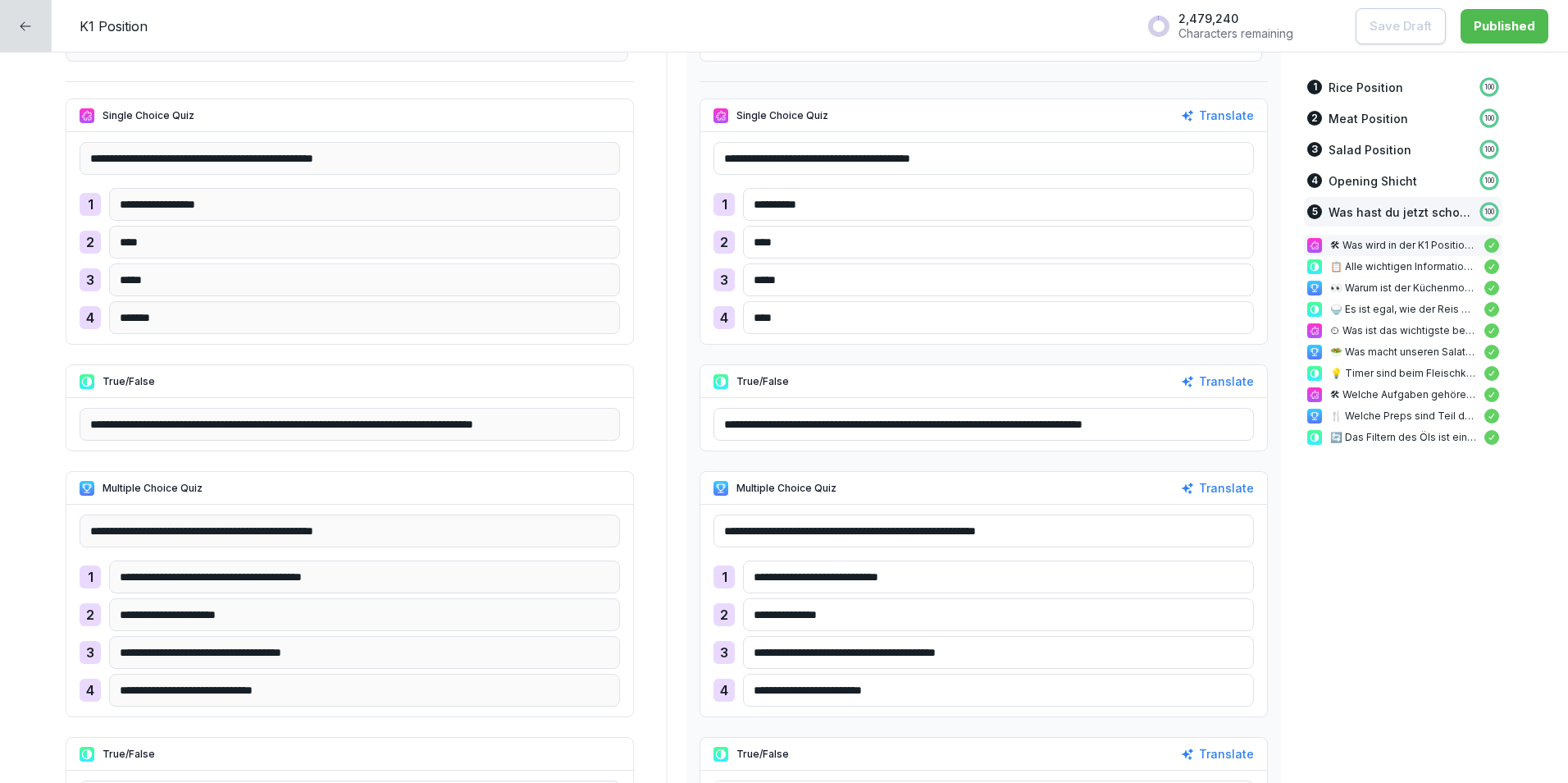
click at [46, 30] on div at bounding box center [26, 26] width 51 height 51
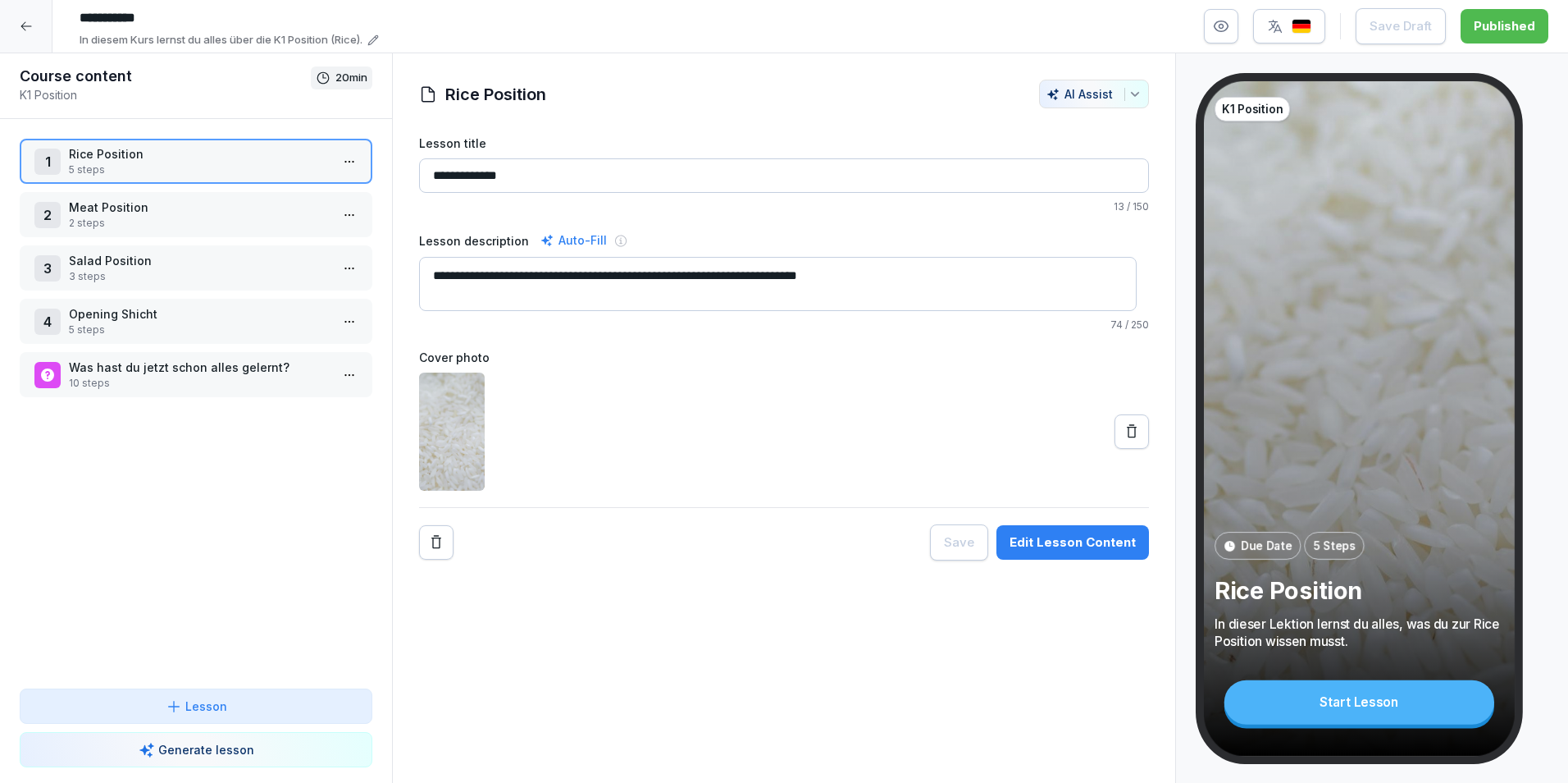
click at [179, 216] on p "2 steps" at bounding box center [199, 223] width 261 height 15
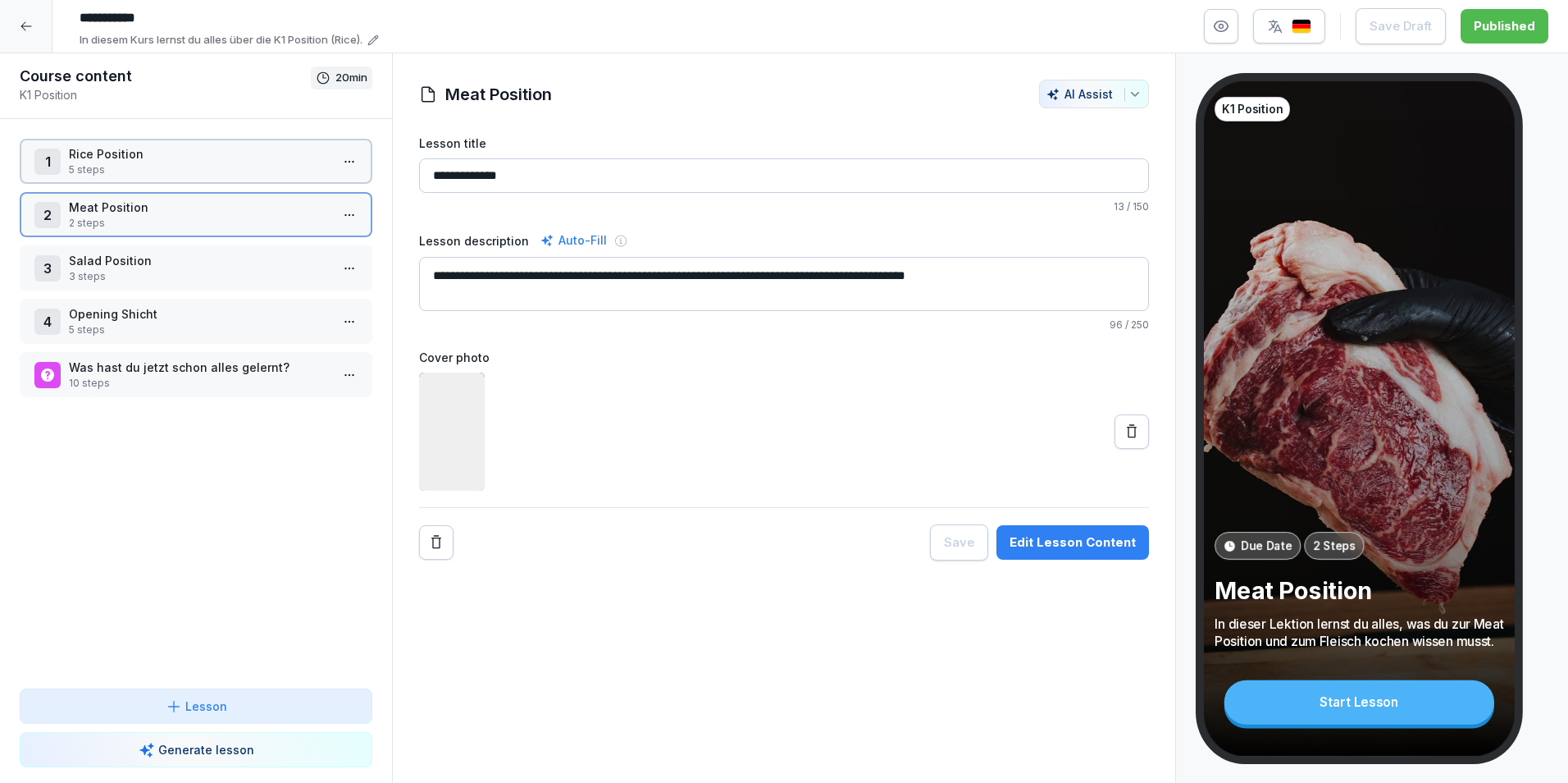
click at [179, 216] on p "2 steps" at bounding box center [199, 223] width 261 height 15
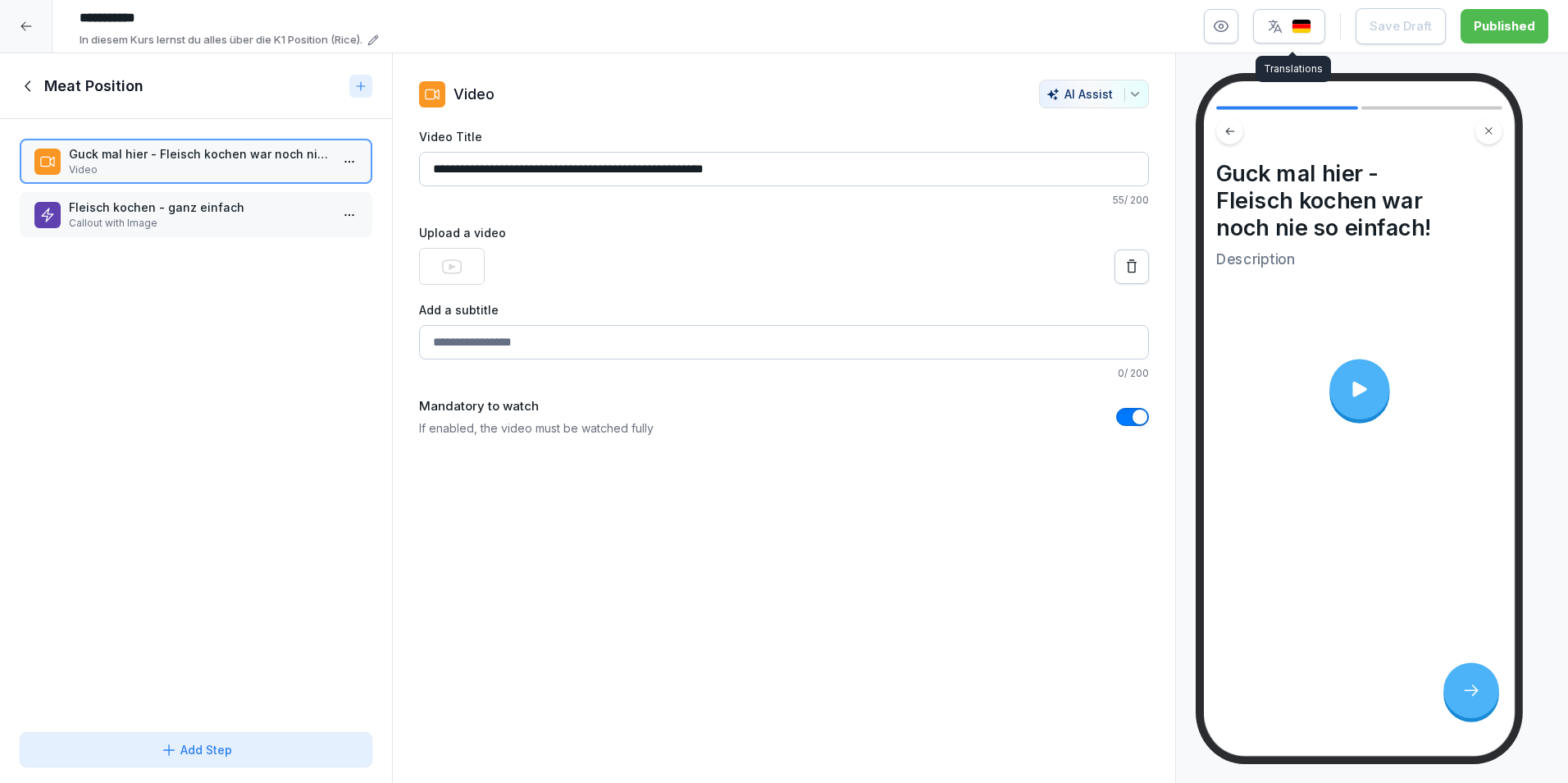
click at [1296, 28] on img "button" at bounding box center [1301, 27] width 20 height 15
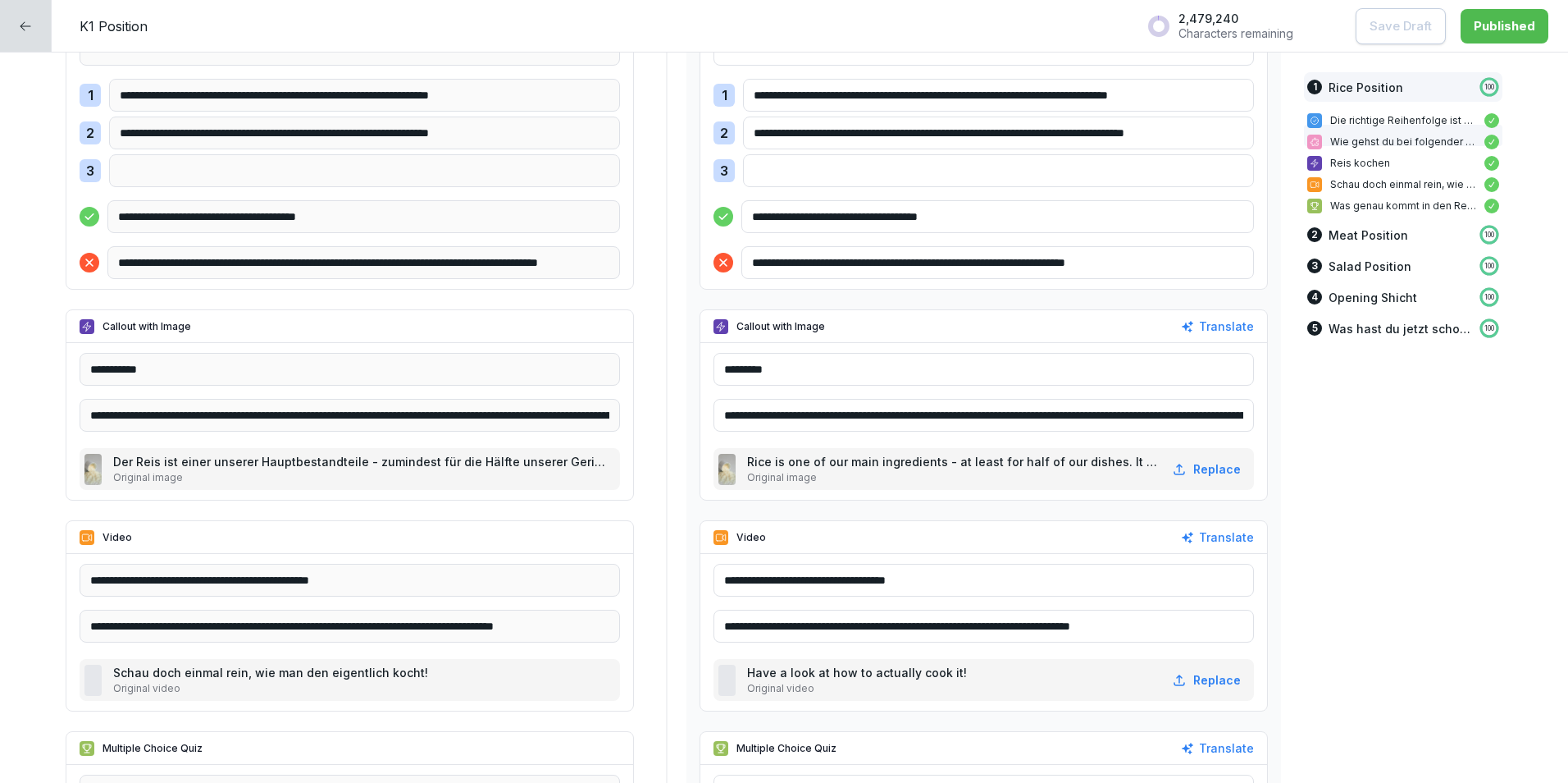
scroll to position [985, 0]
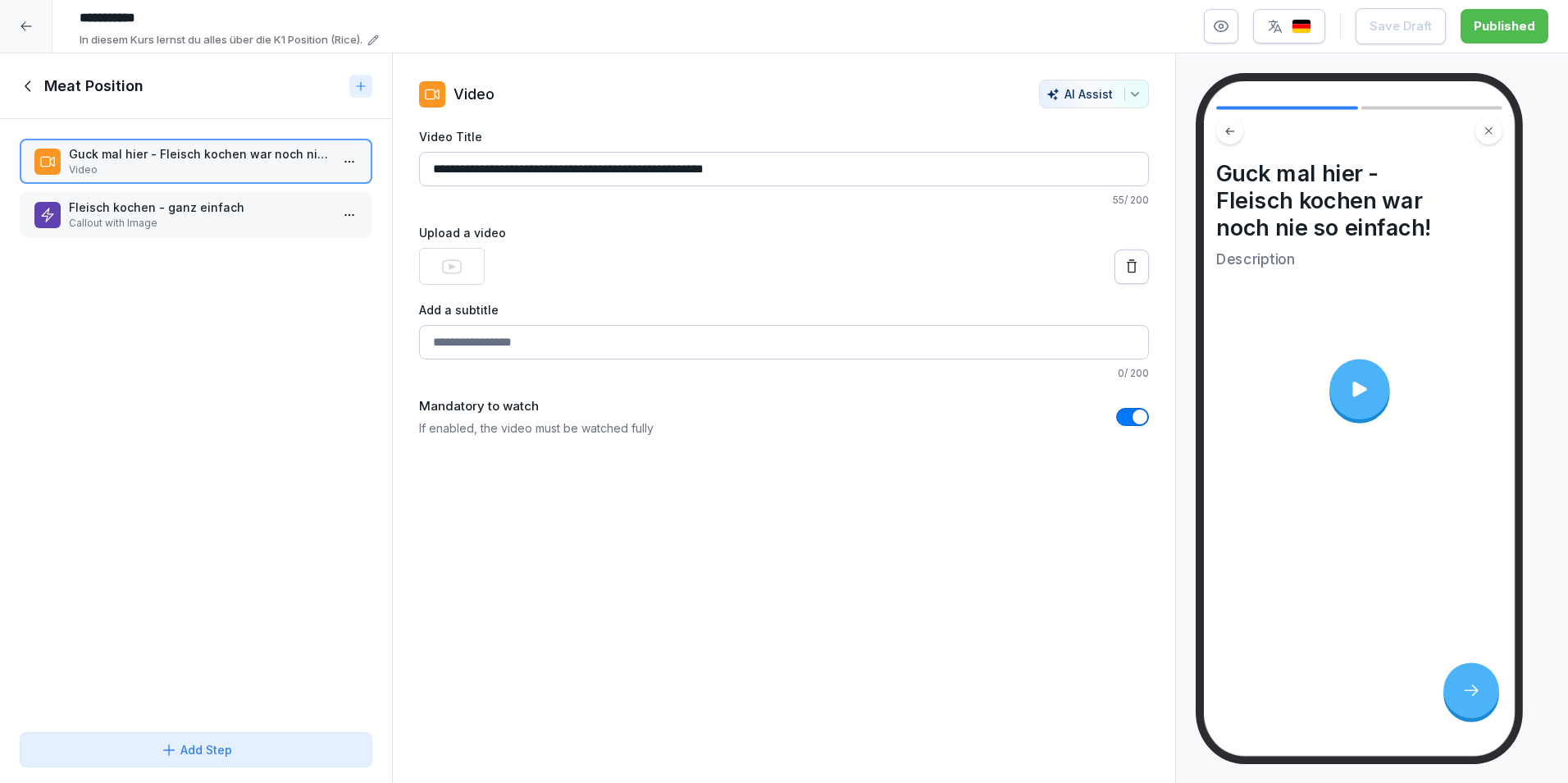
click at [131, 223] on p "Callout with Image" at bounding box center [199, 223] width 261 height 15
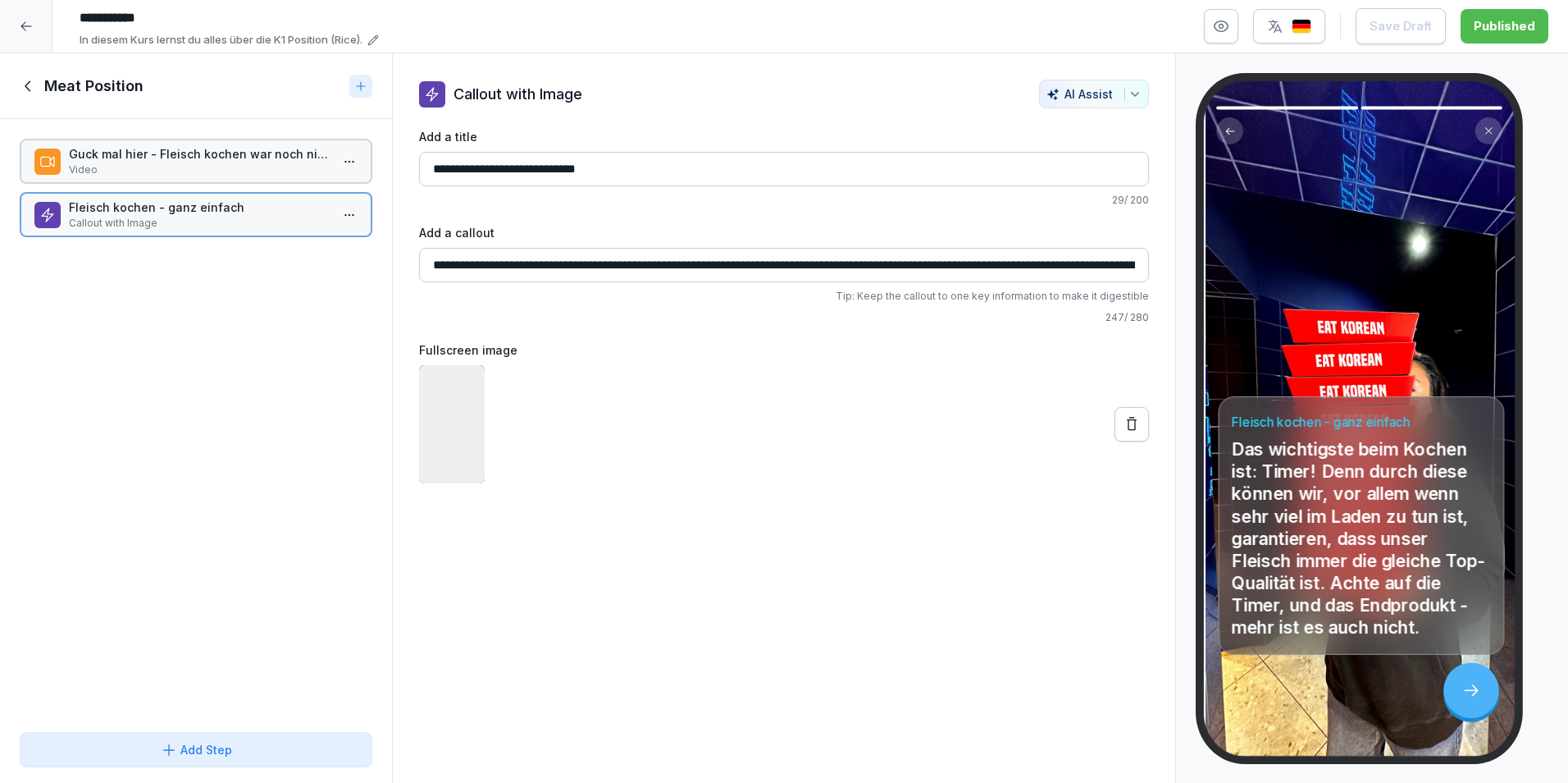
click at [131, 223] on p "Callout with Image" at bounding box center [199, 223] width 261 height 15
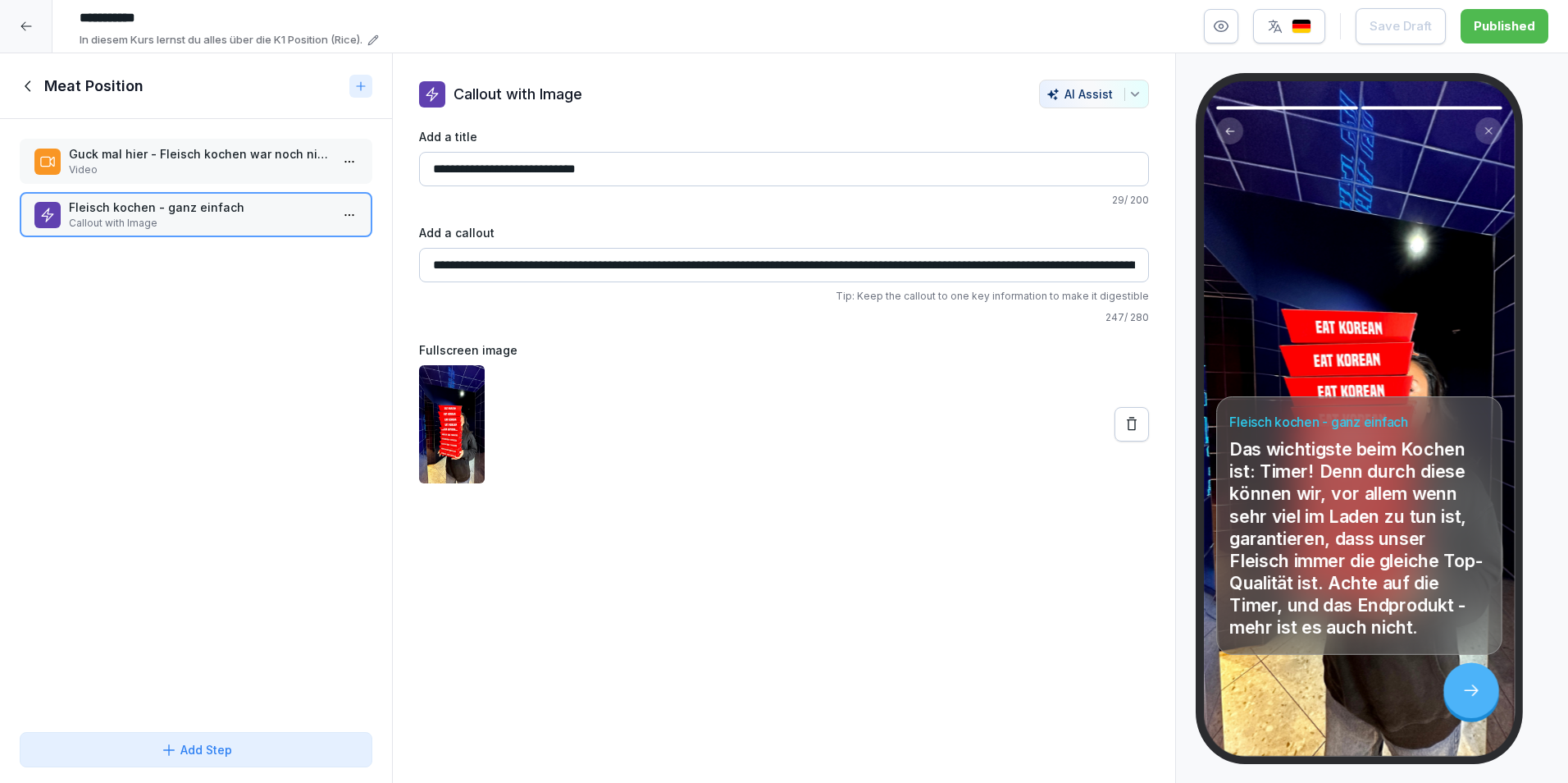
click at [1299, 27] on img "button" at bounding box center [1301, 27] width 20 height 15
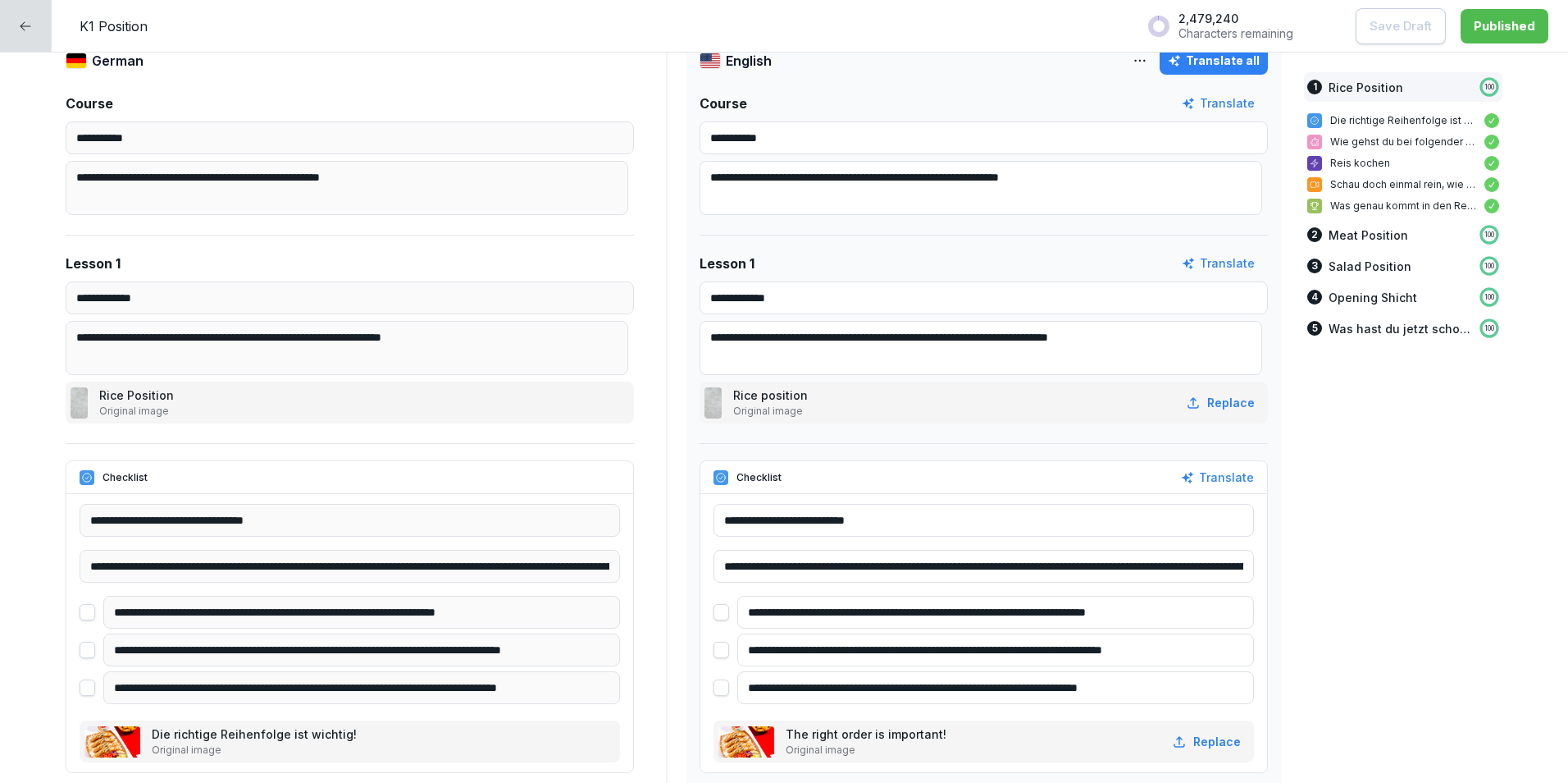
scroll to position [164, 0]
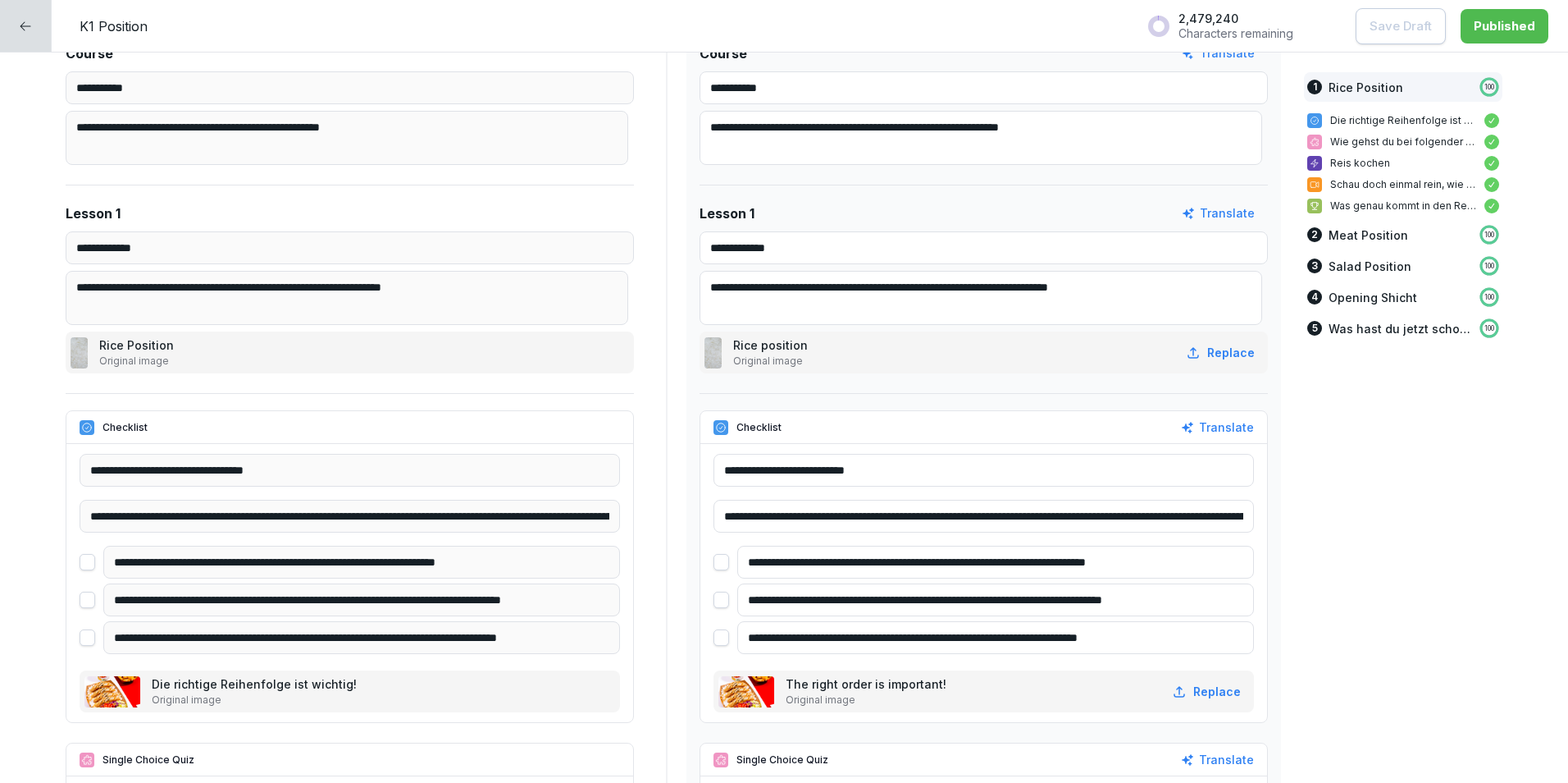
click at [10, 26] on div at bounding box center [26, 26] width 51 height 51
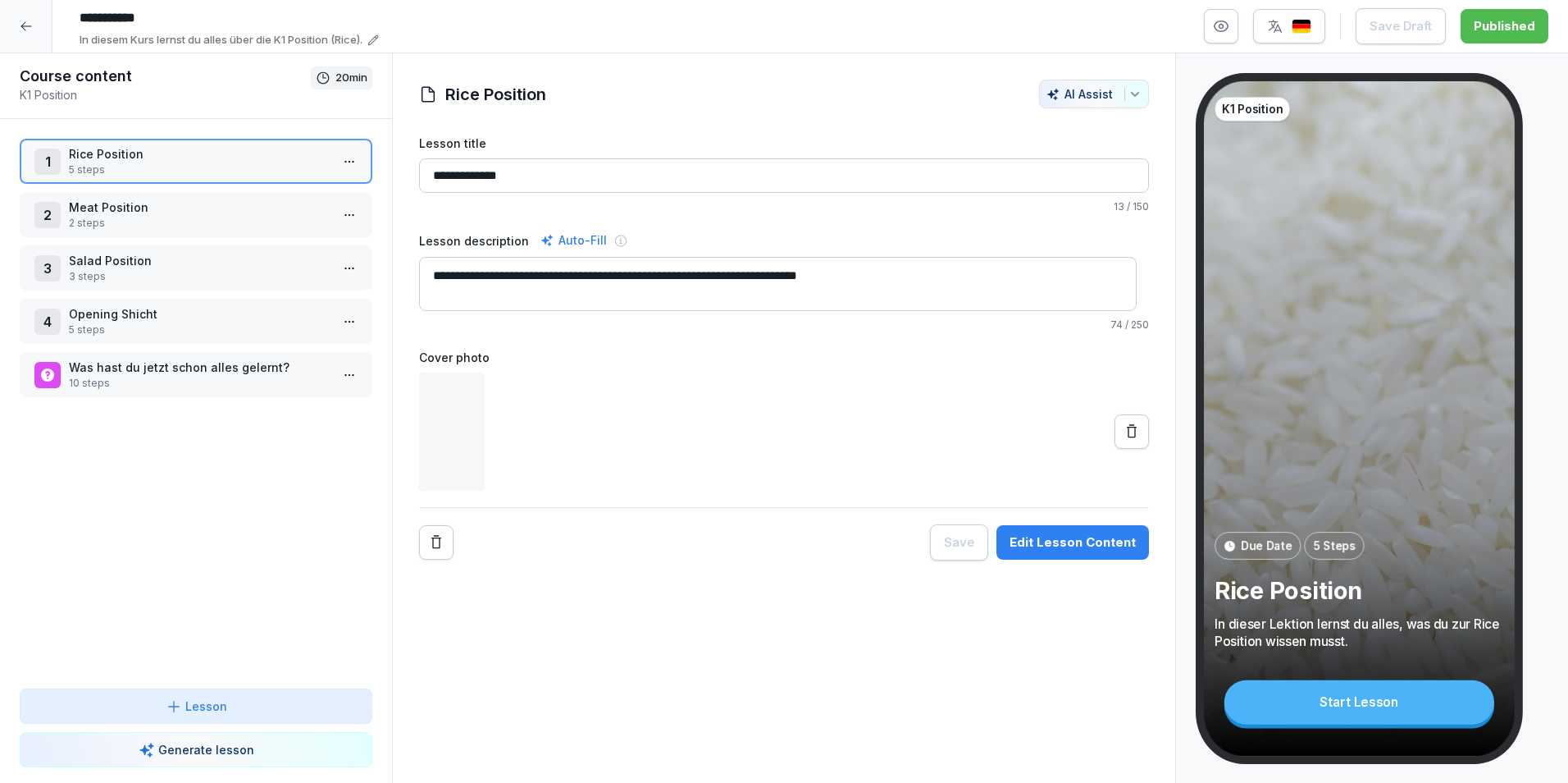
click at [10, 26] on div at bounding box center [26, 26] width 52 height 52
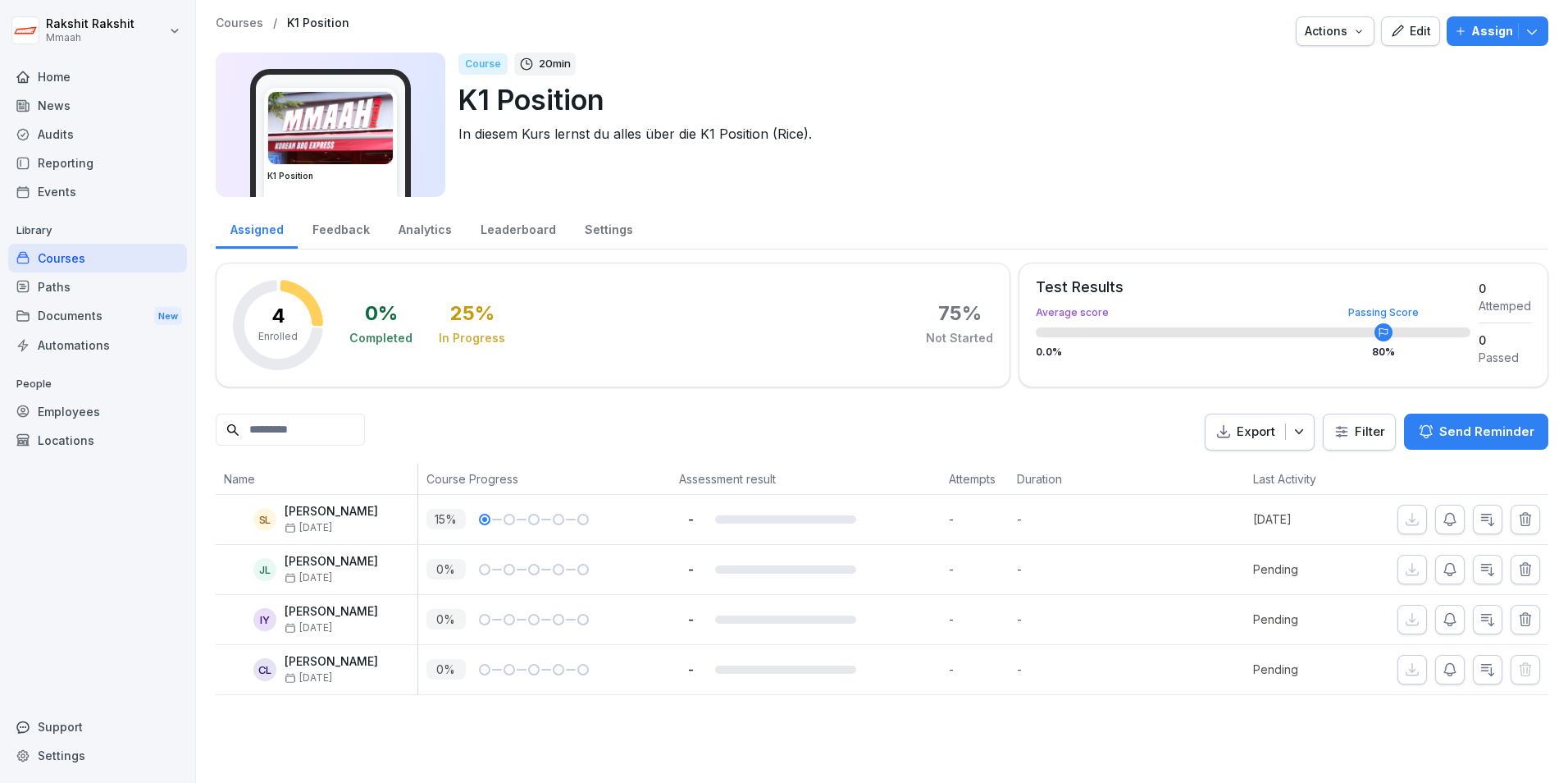
click at [86, 264] on div "Courses" at bounding box center [98, 258] width 179 height 28
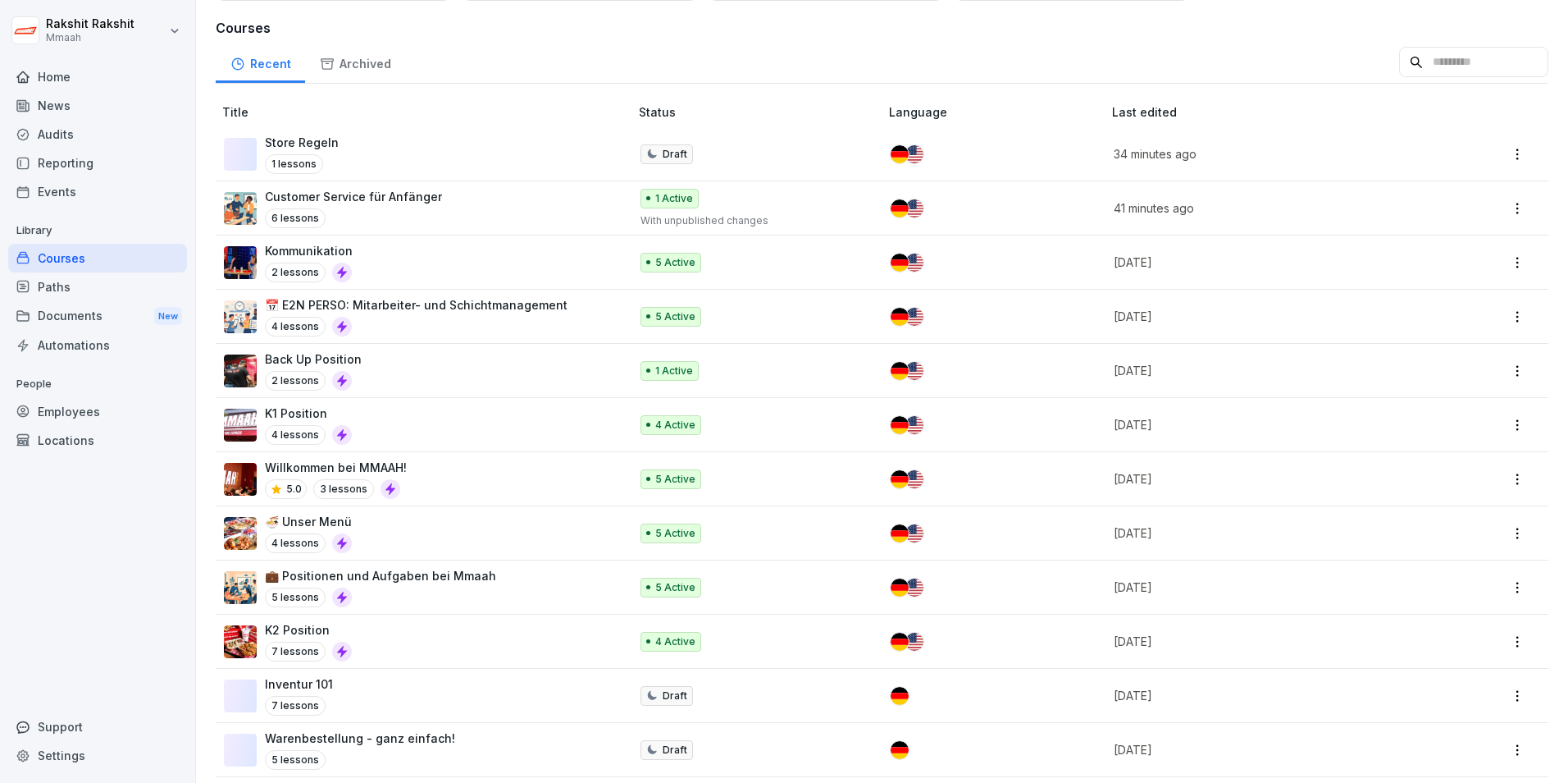
scroll to position [164, 0]
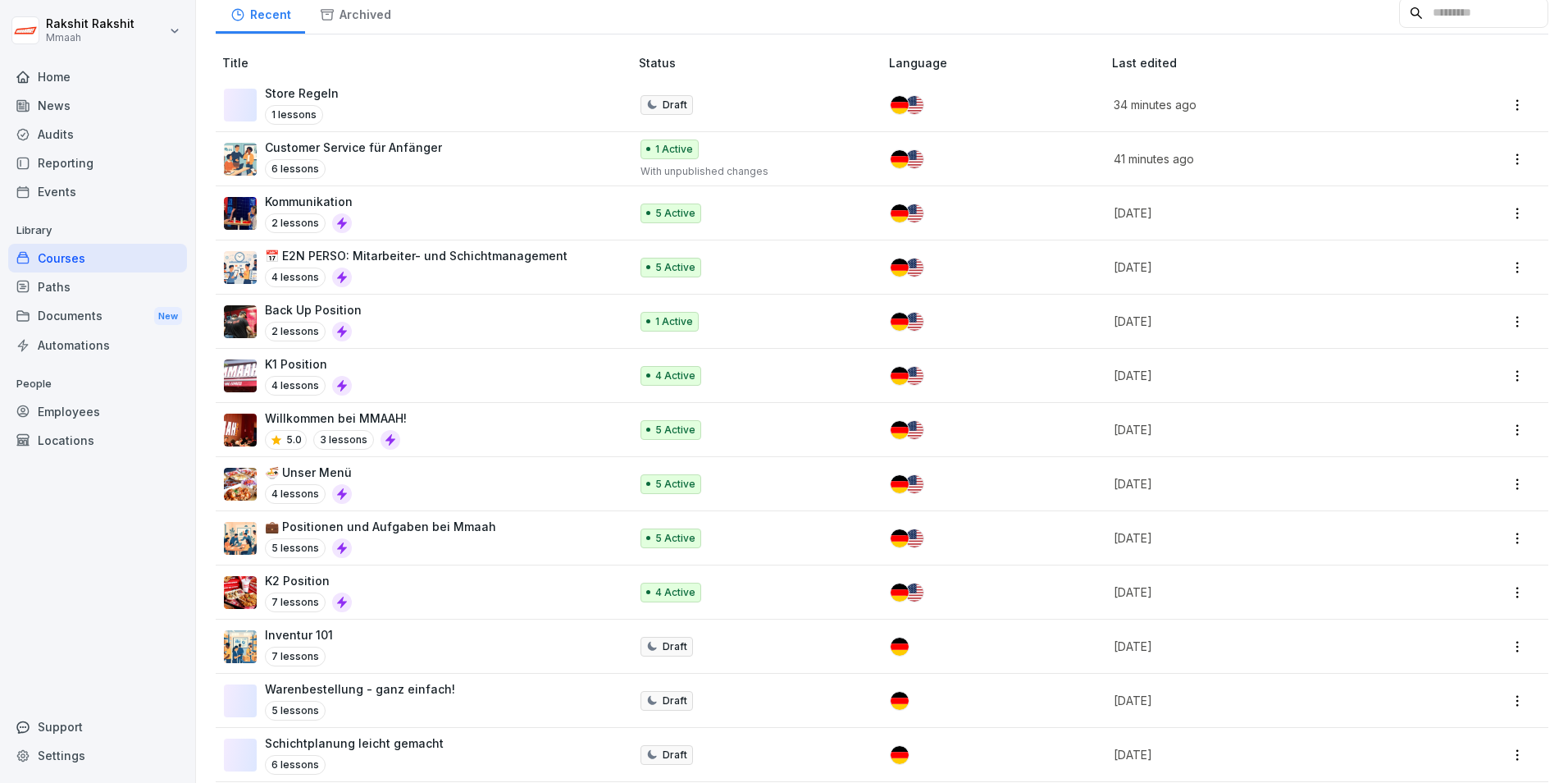
click at [406, 535] on div "💼 Positionen und Aufgaben bei Mmaah 5 lessons" at bounding box center [380, 538] width 231 height 40
drag, startPoint x: 406, startPoint y: 535, endPoint x: 489, endPoint y: 539, distance: 83.1
click at [489, 539] on div "💼 Positionen und Aufgaben bei Mmaah 5 lessons" at bounding box center [418, 538] width 389 height 40
click at [489, 543] on div "💼 Positionen und Aufgaben bei Mmaah 5 lessons" at bounding box center [418, 538] width 389 height 40
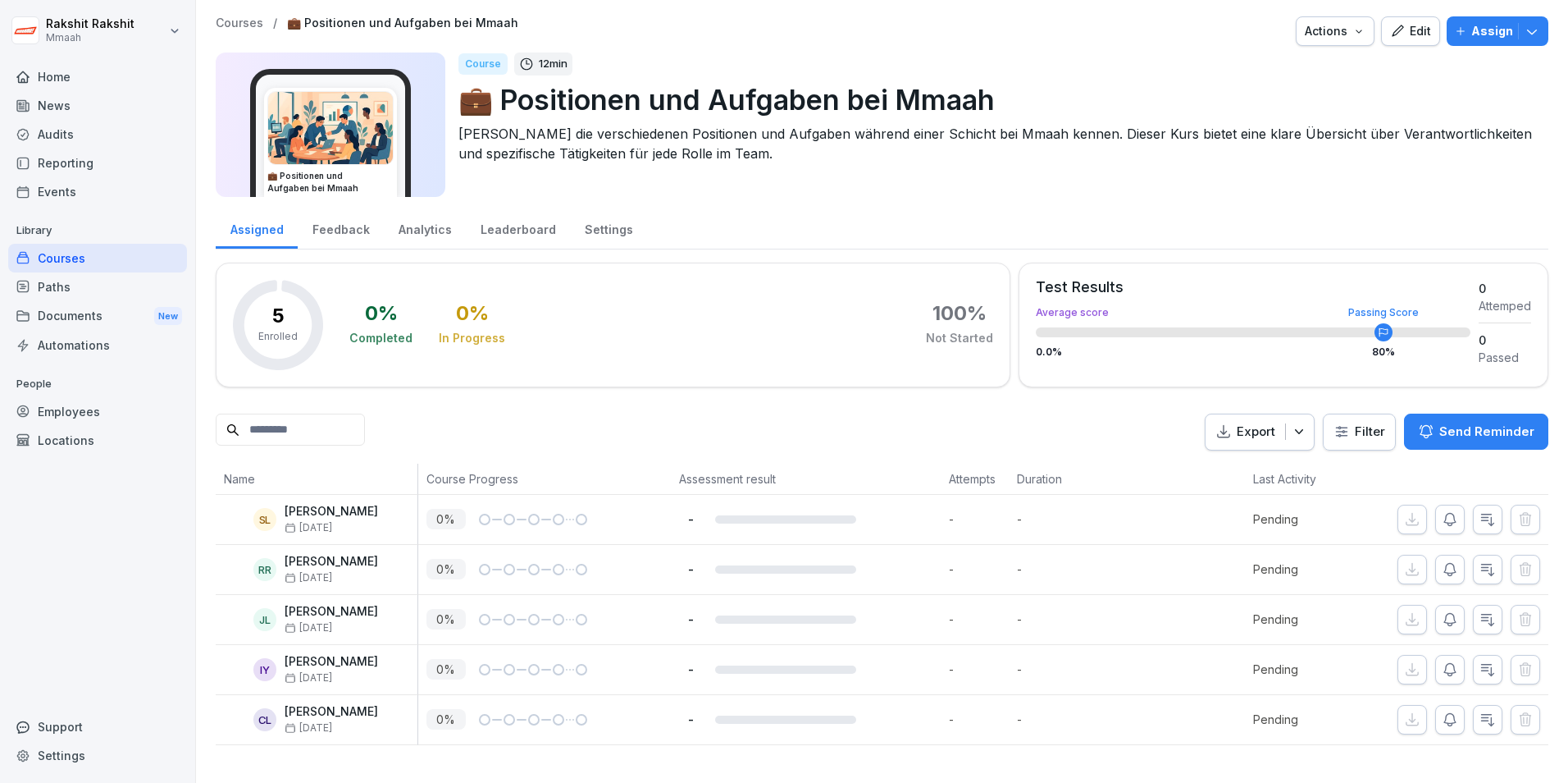
click at [1392, 32] on icon "button" at bounding box center [1398, 31] width 15 height 15
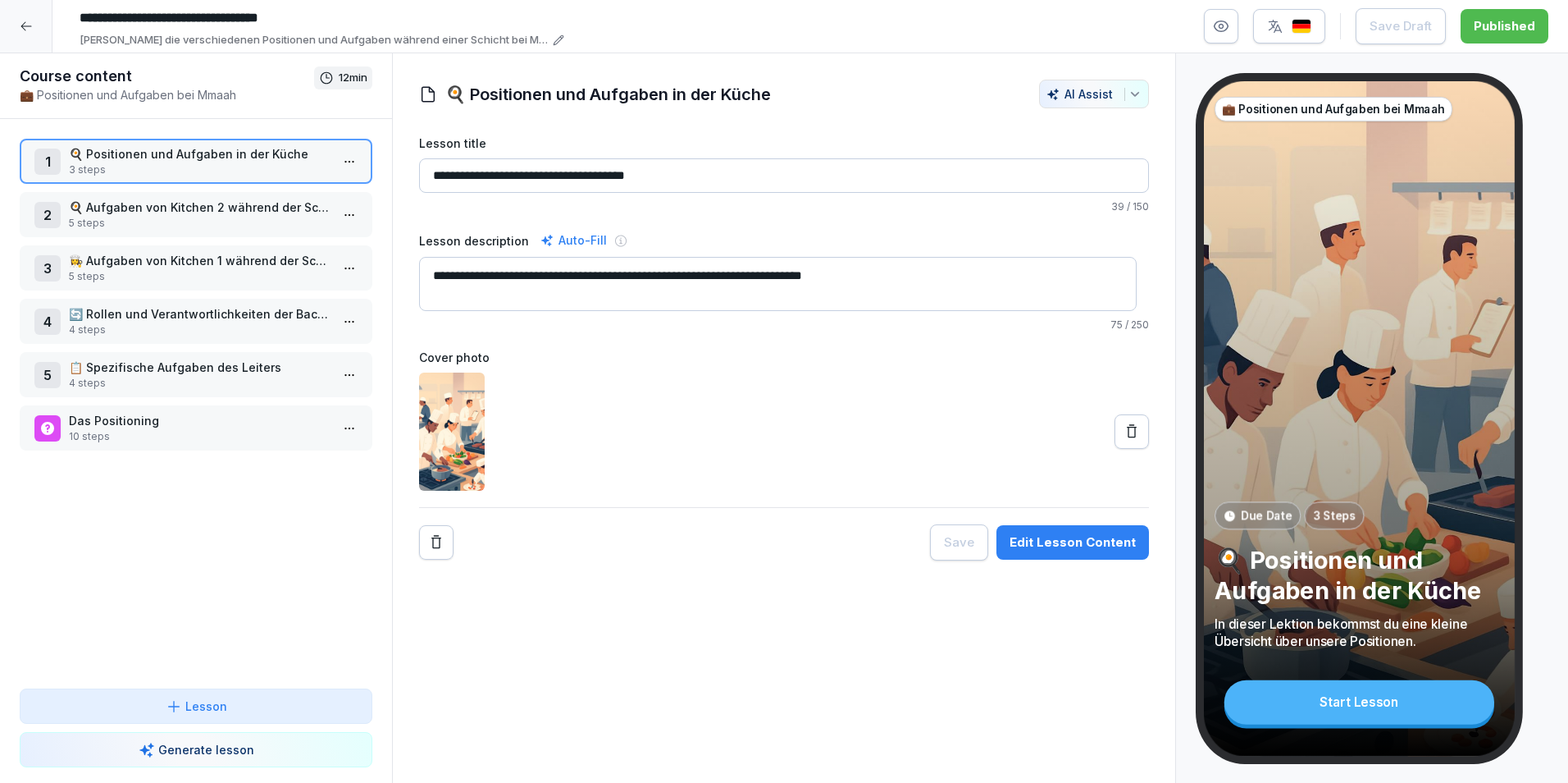
click at [145, 165] on p "3 steps" at bounding box center [199, 170] width 261 height 15
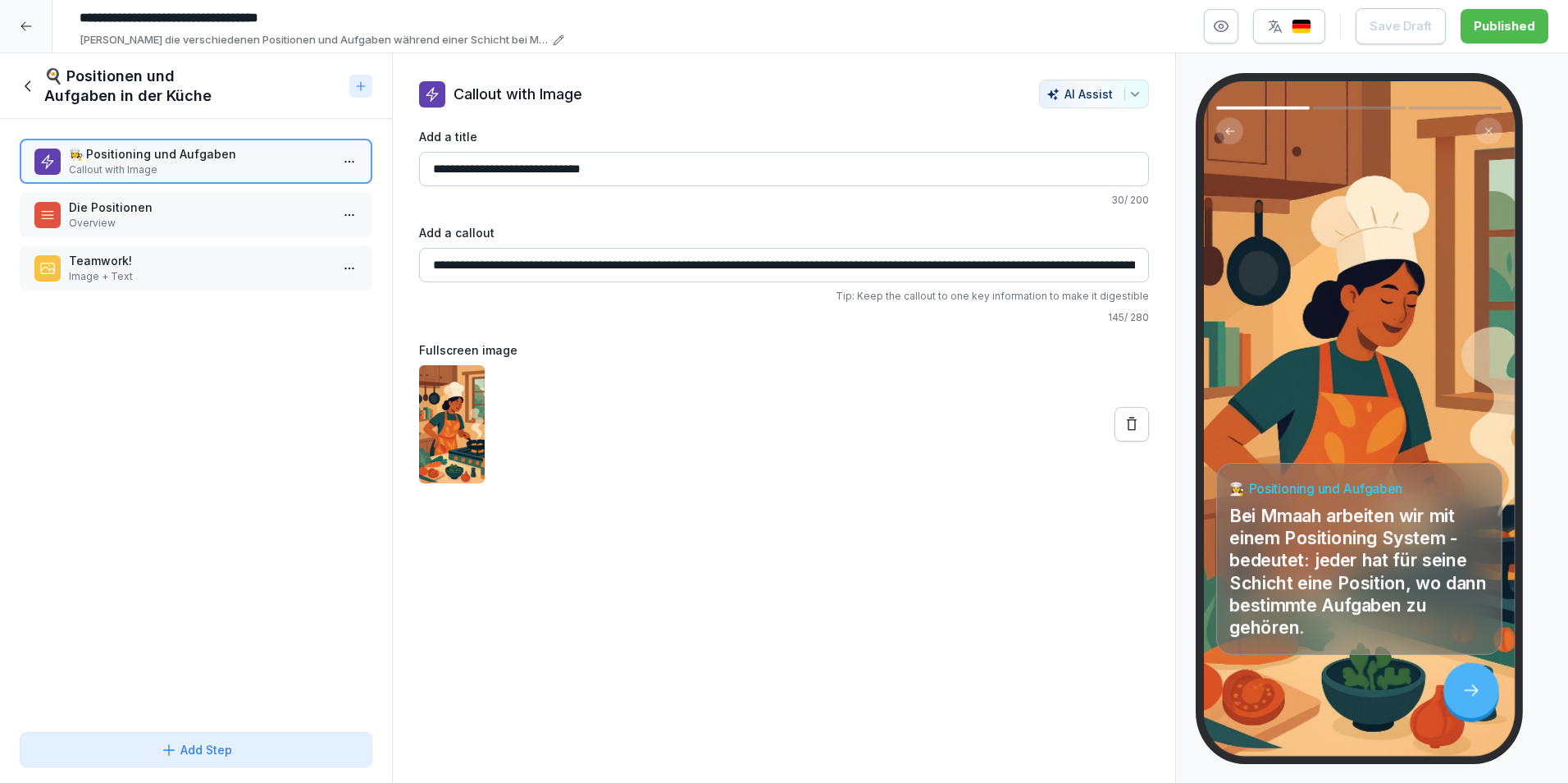
click at [1301, 20] on img "button" at bounding box center [1301, 27] width 20 height 15
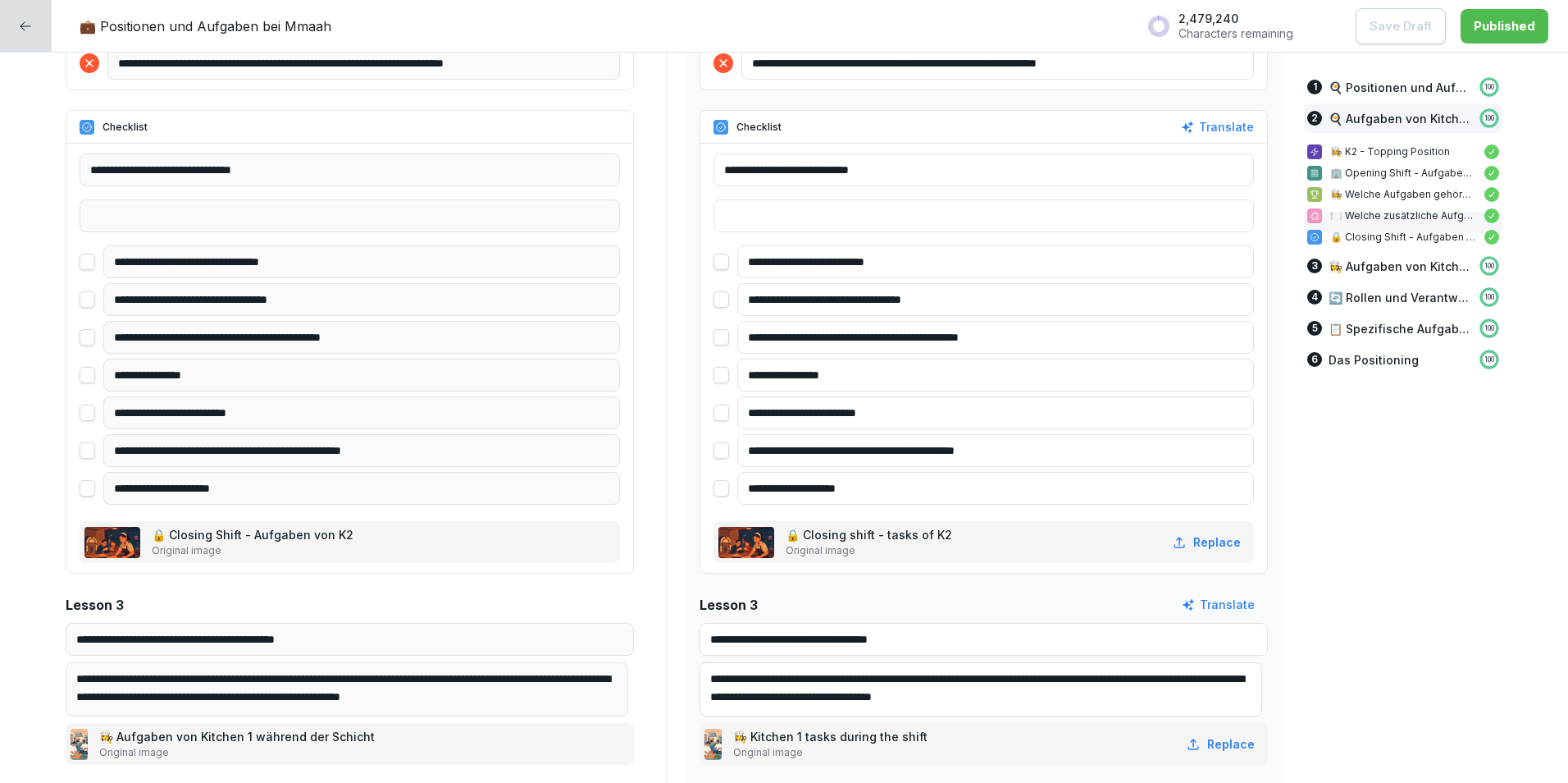
scroll to position [2626, 0]
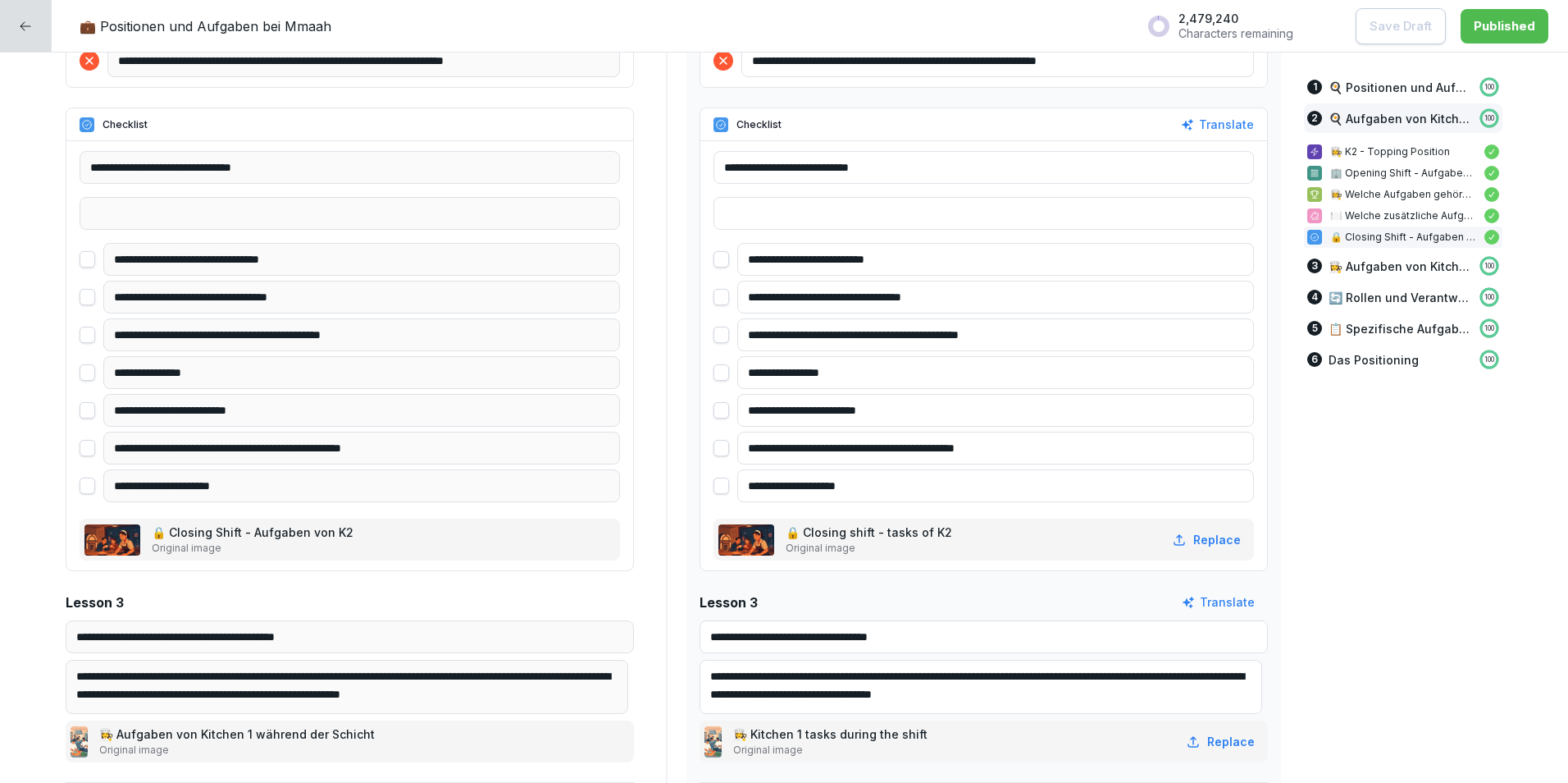
click at [713, 297] on div at bounding box center [721, 296] width 15 height 16
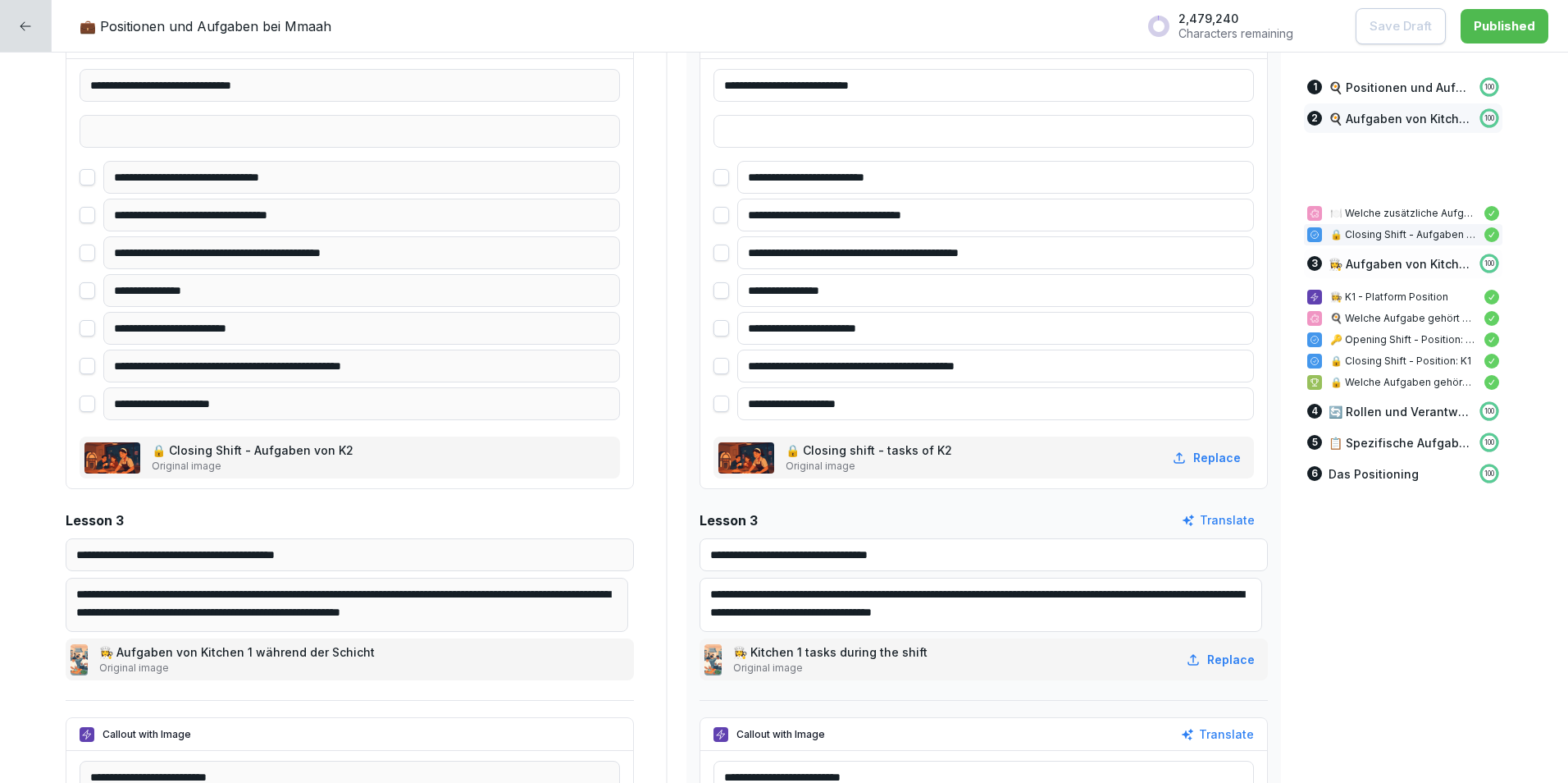
scroll to position [2216, 0]
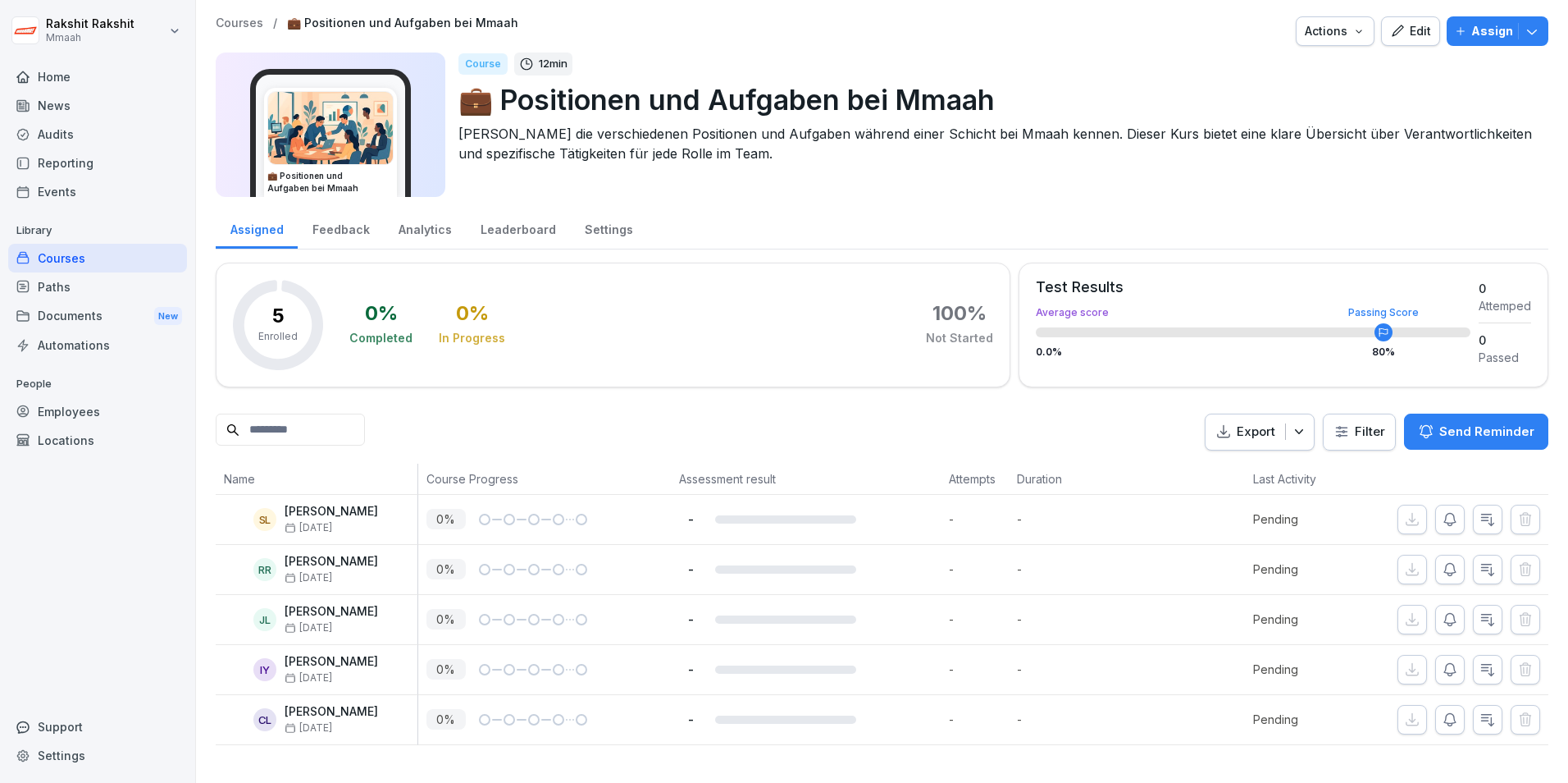
click at [71, 265] on div "Courses" at bounding box center [98, 258] width 179 height 28
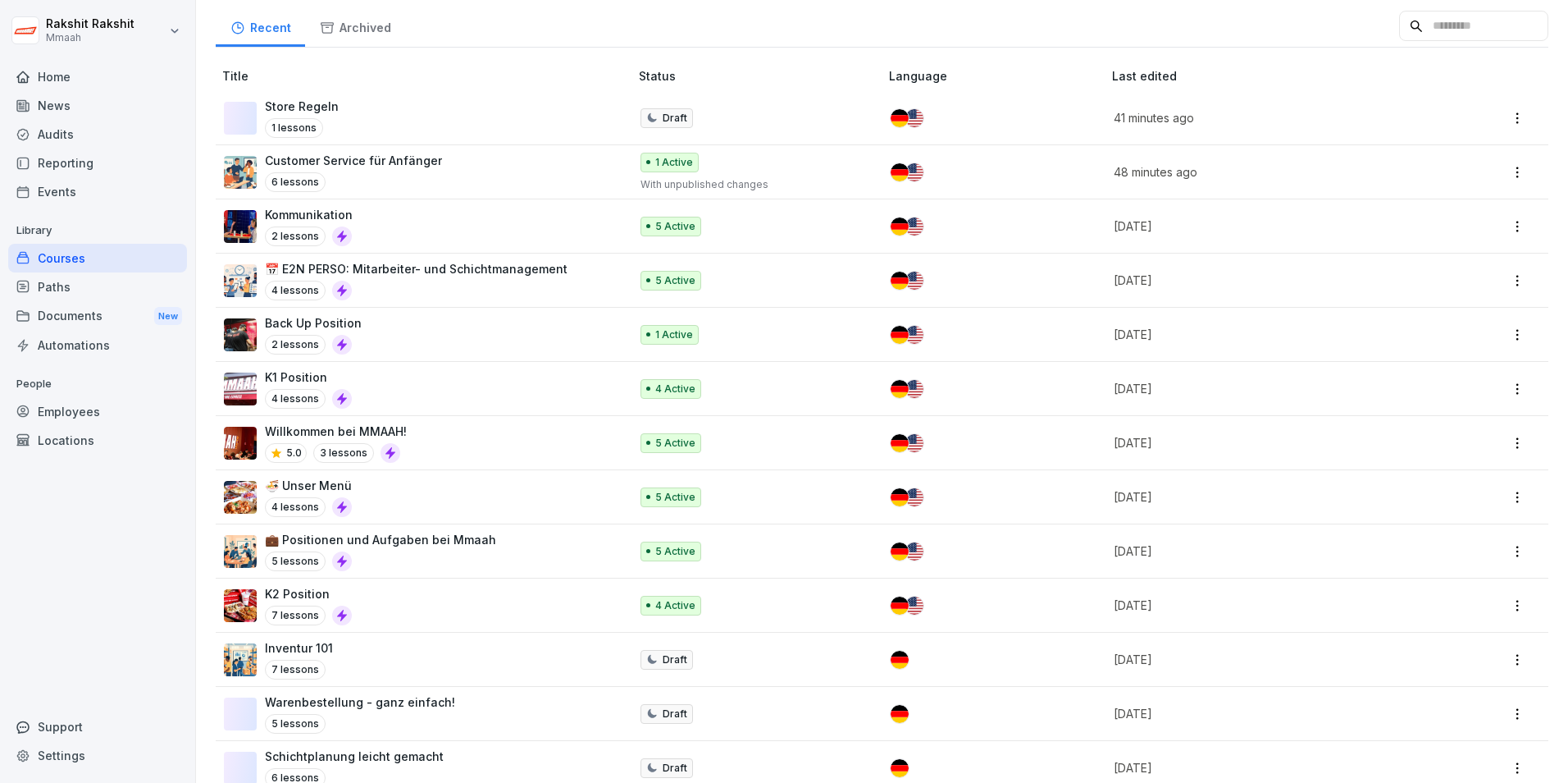
scroll to position [164, 0]
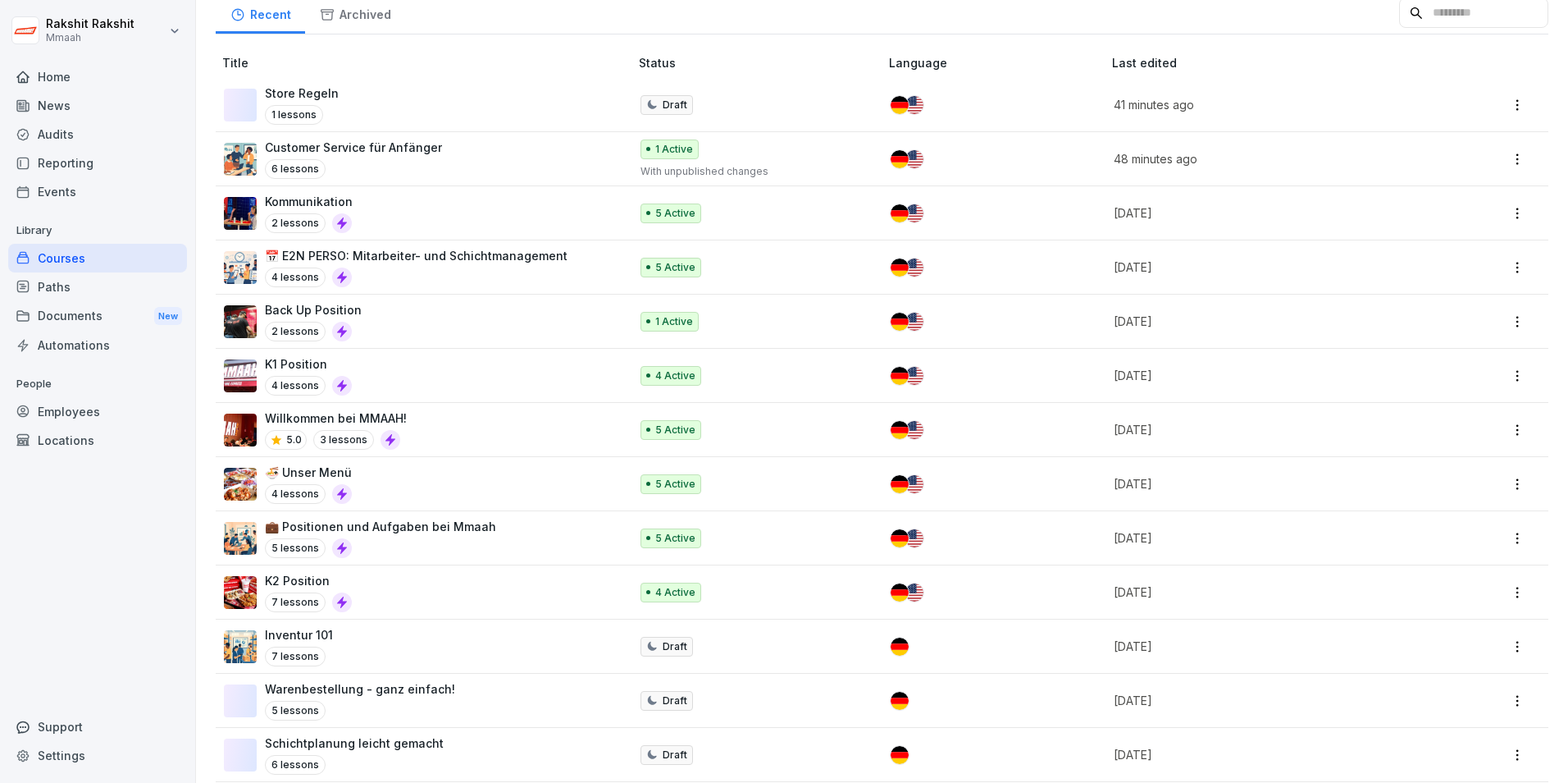
click at [391, 649] on div "Inventur 101 7 lessons" at bounding box center [418, 646] width 389 height 40
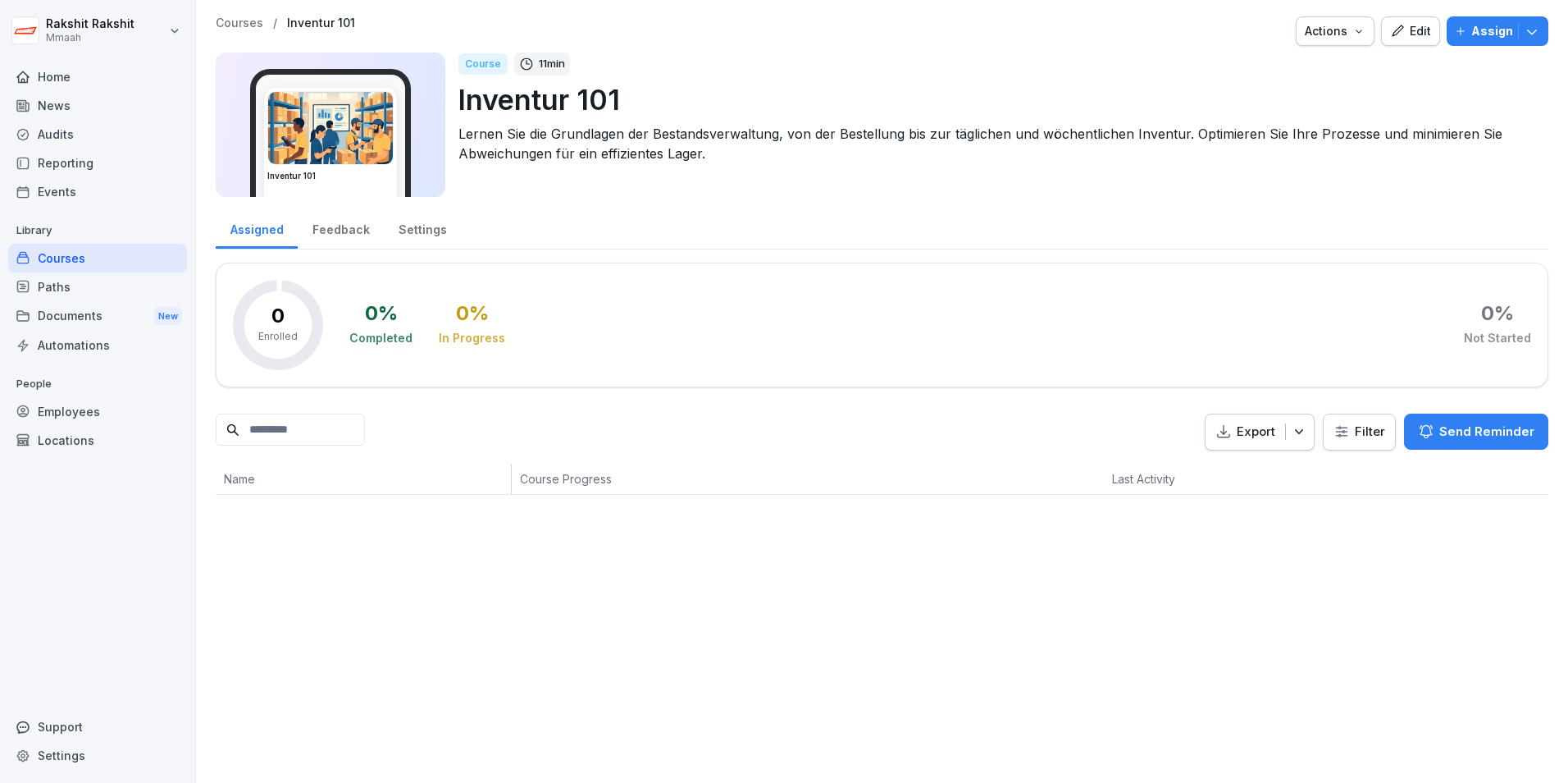
click at [1381, 30] on button "Edit" at bounding box center [1411, 30] width 59 height 29
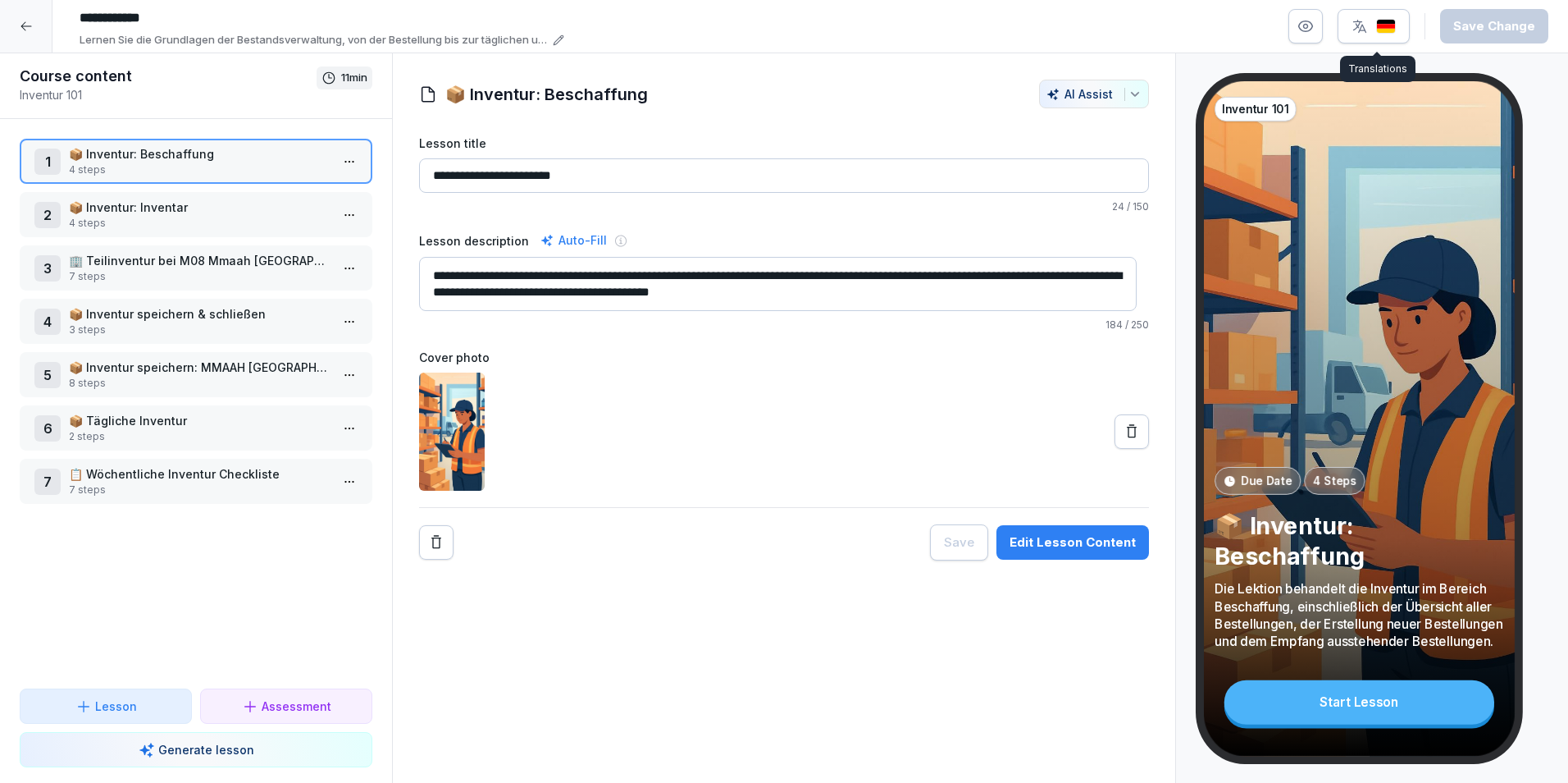
click at [1377, 29] on div "button" at bounding box center [1374, 26] width 45 height 16
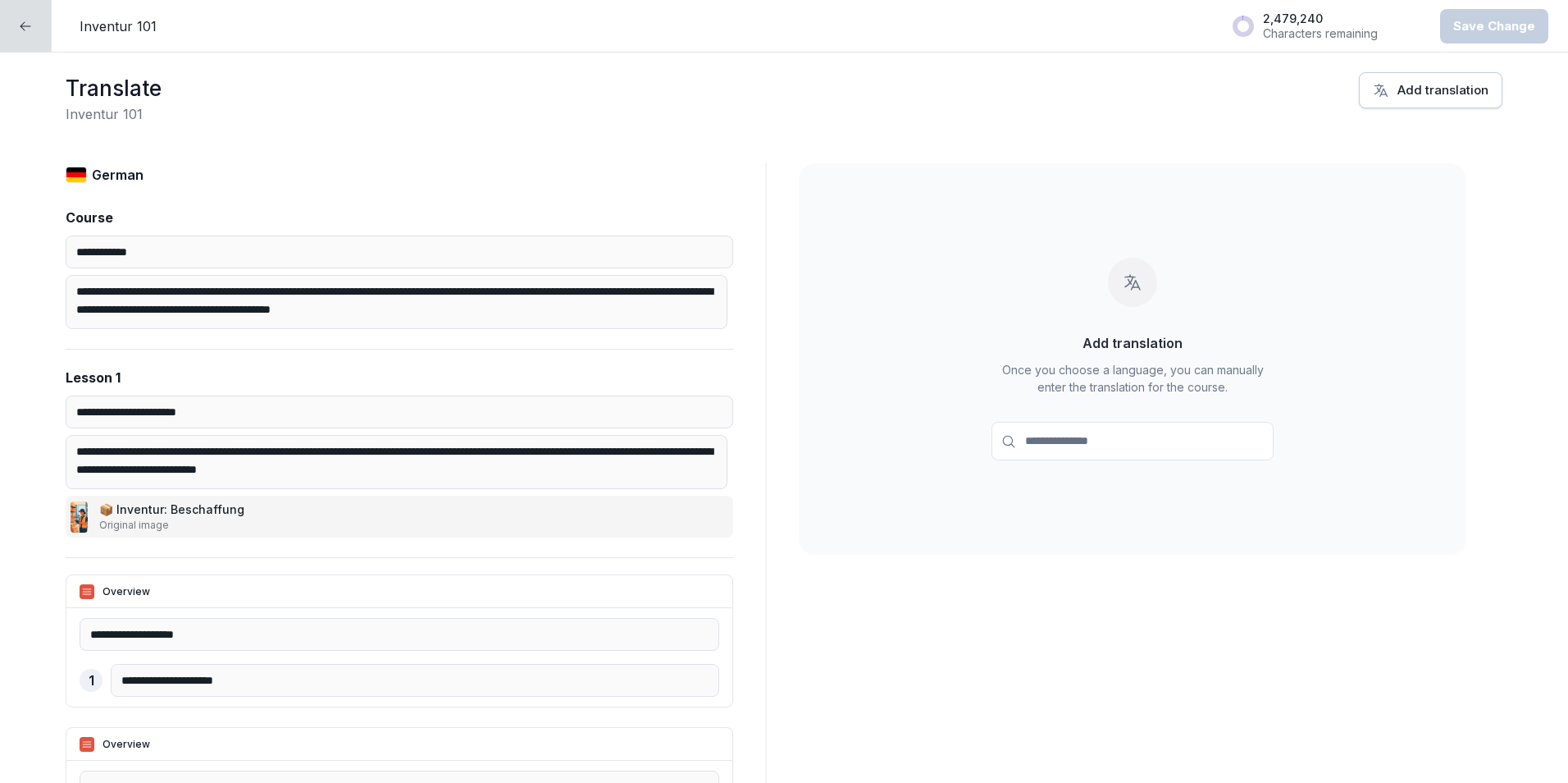
click at [1094, 434] on input at bounding box center [1132, 440] width 282 height 39
type input "****"
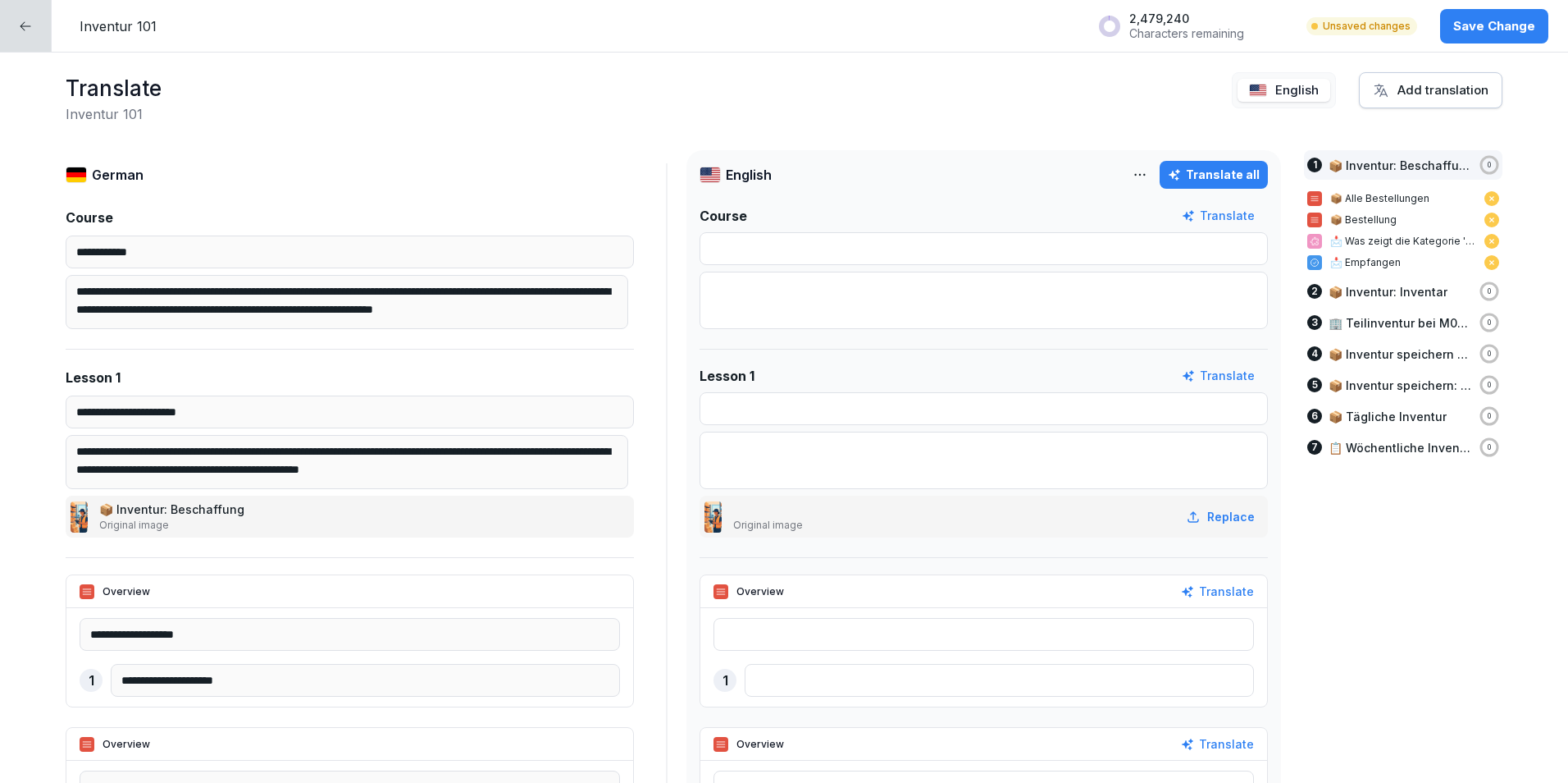
click at [1204, 160] on button "Translate all" at bounding box center [1214, 174] width 108 height 28
type input "**********"
type input "********"
type input "**********"
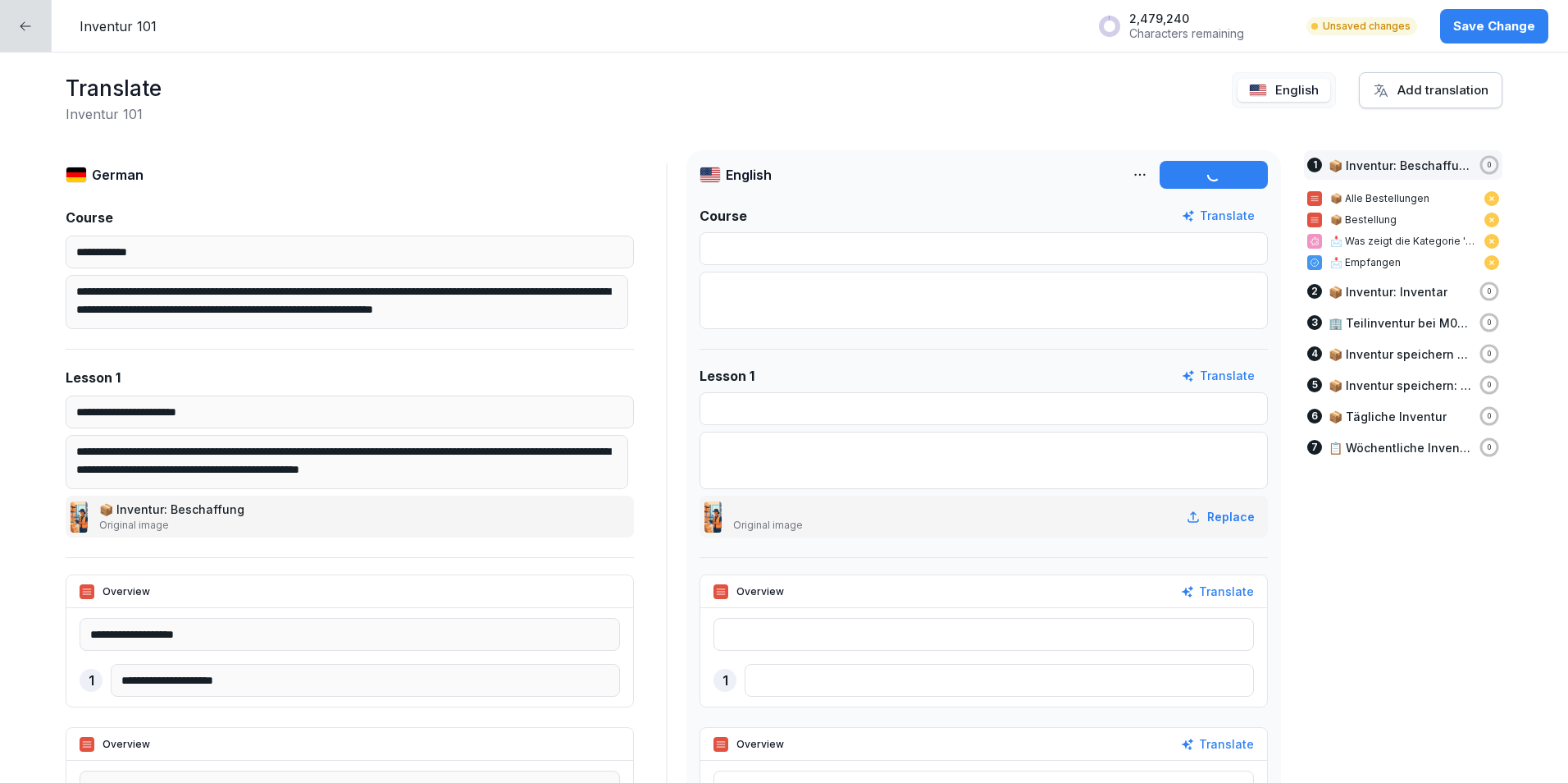
type input "**********"
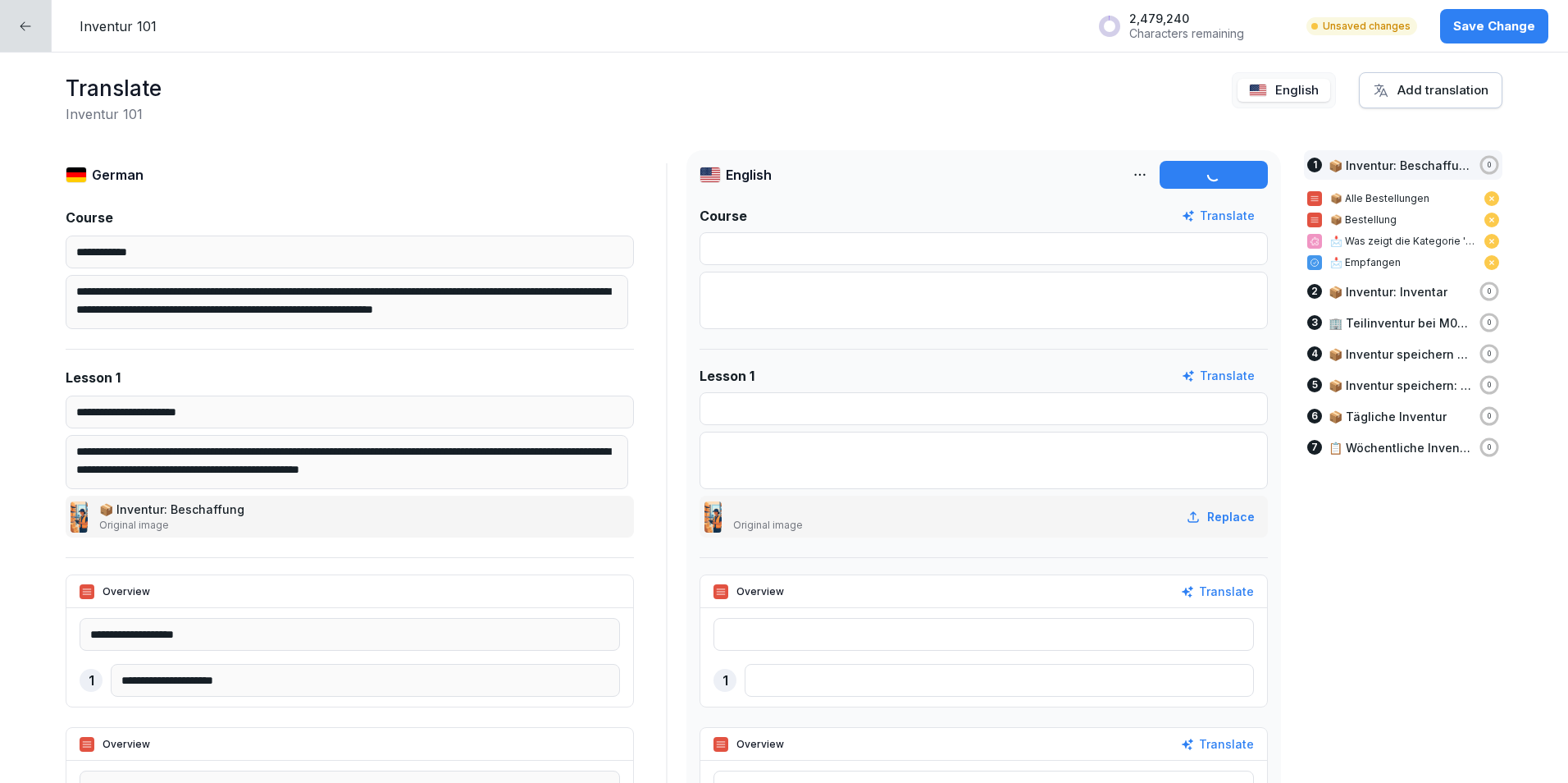
type input "**********"
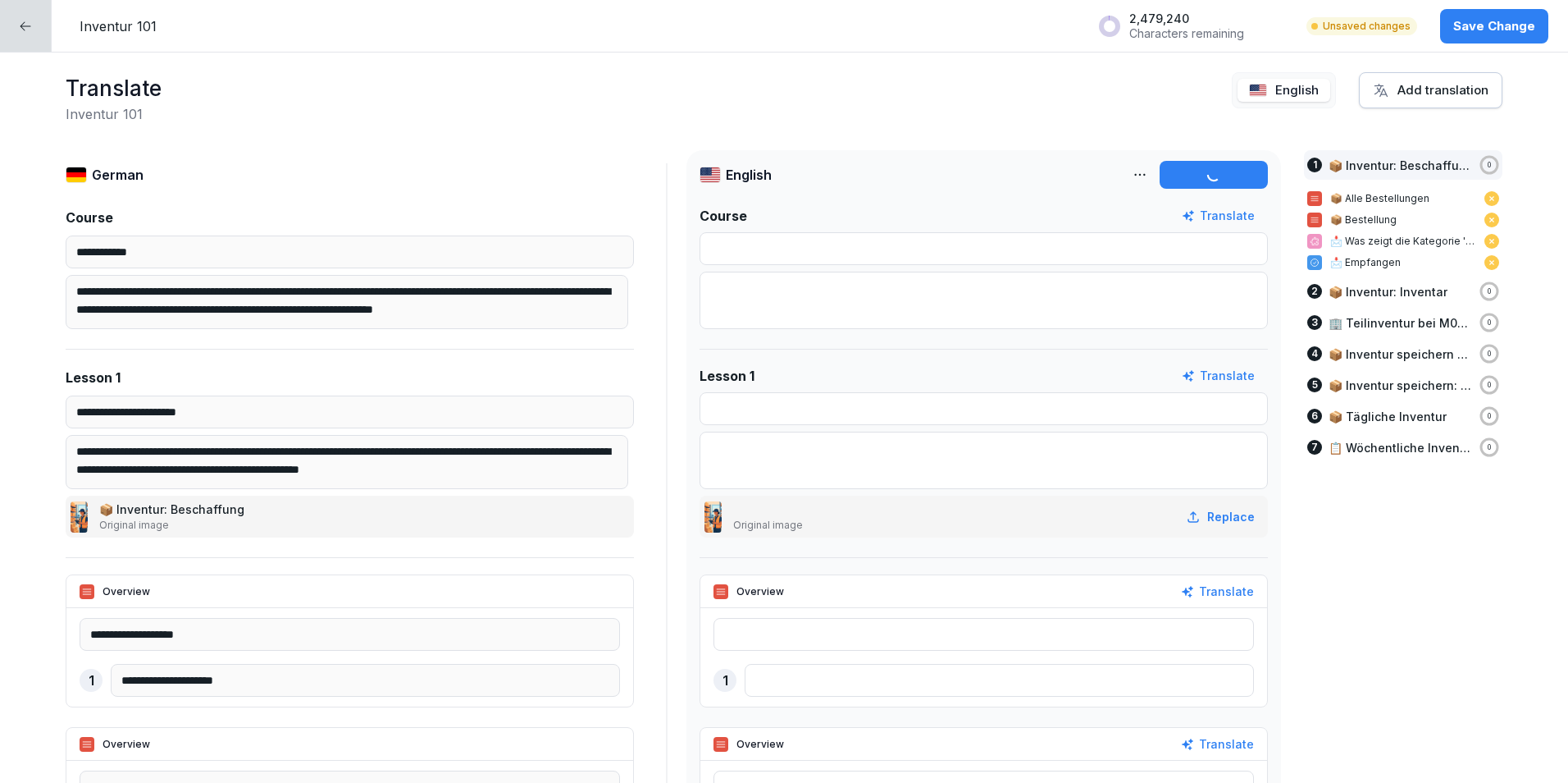
type input "**********"
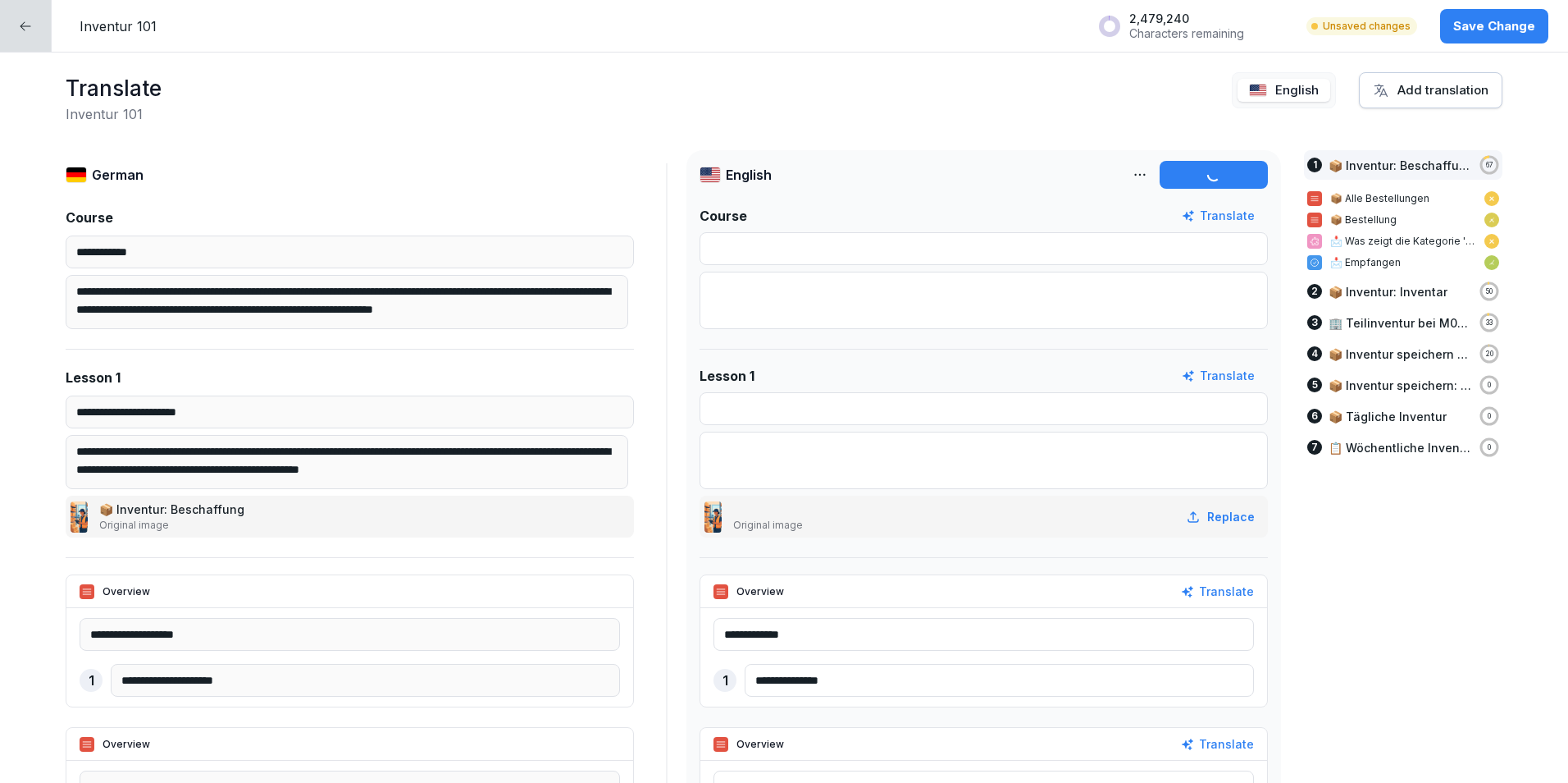
type textarea "**********"
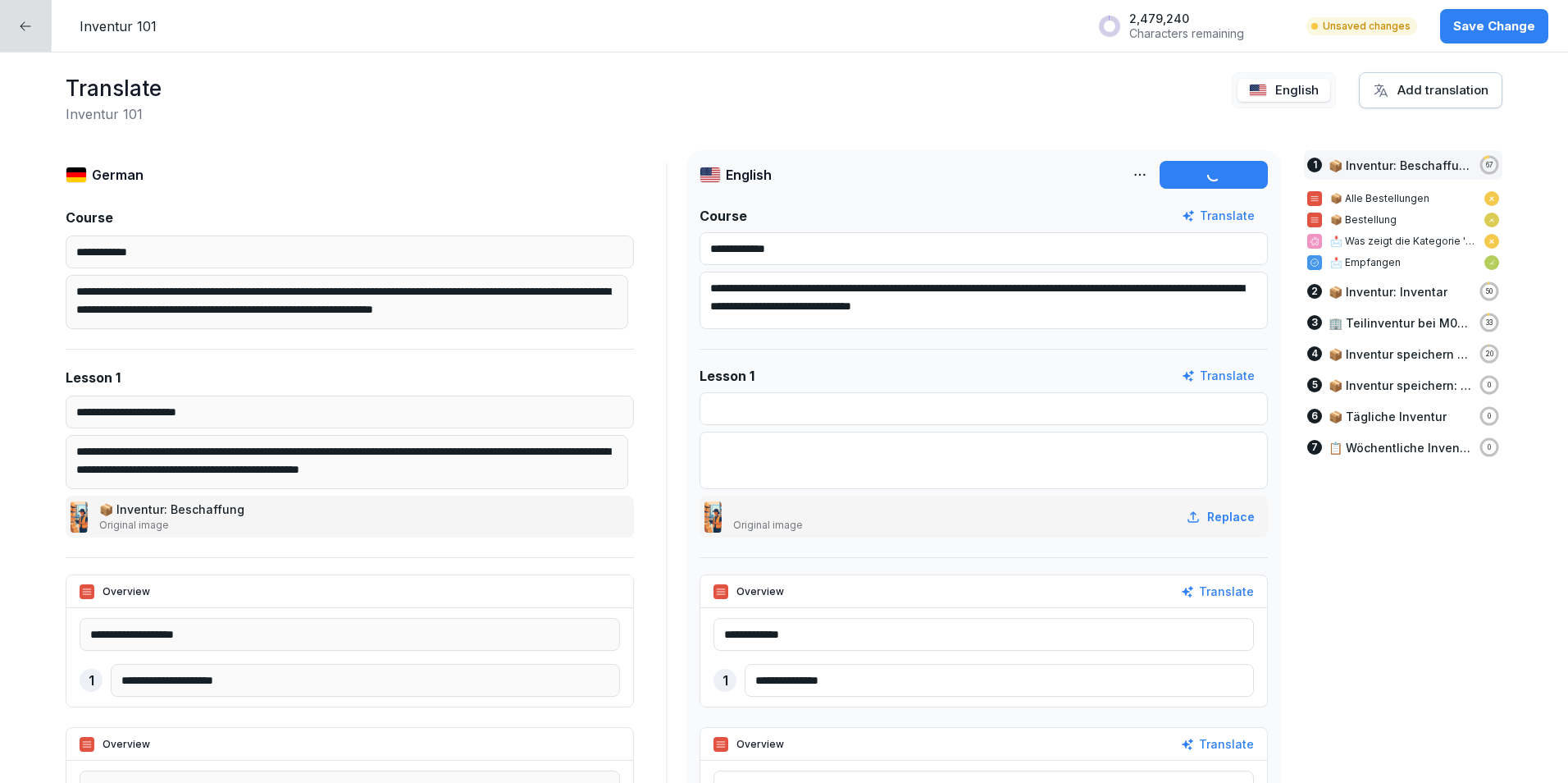
type input "**********"
type textarea "**********"
type input "**********"
type textarea "**********"
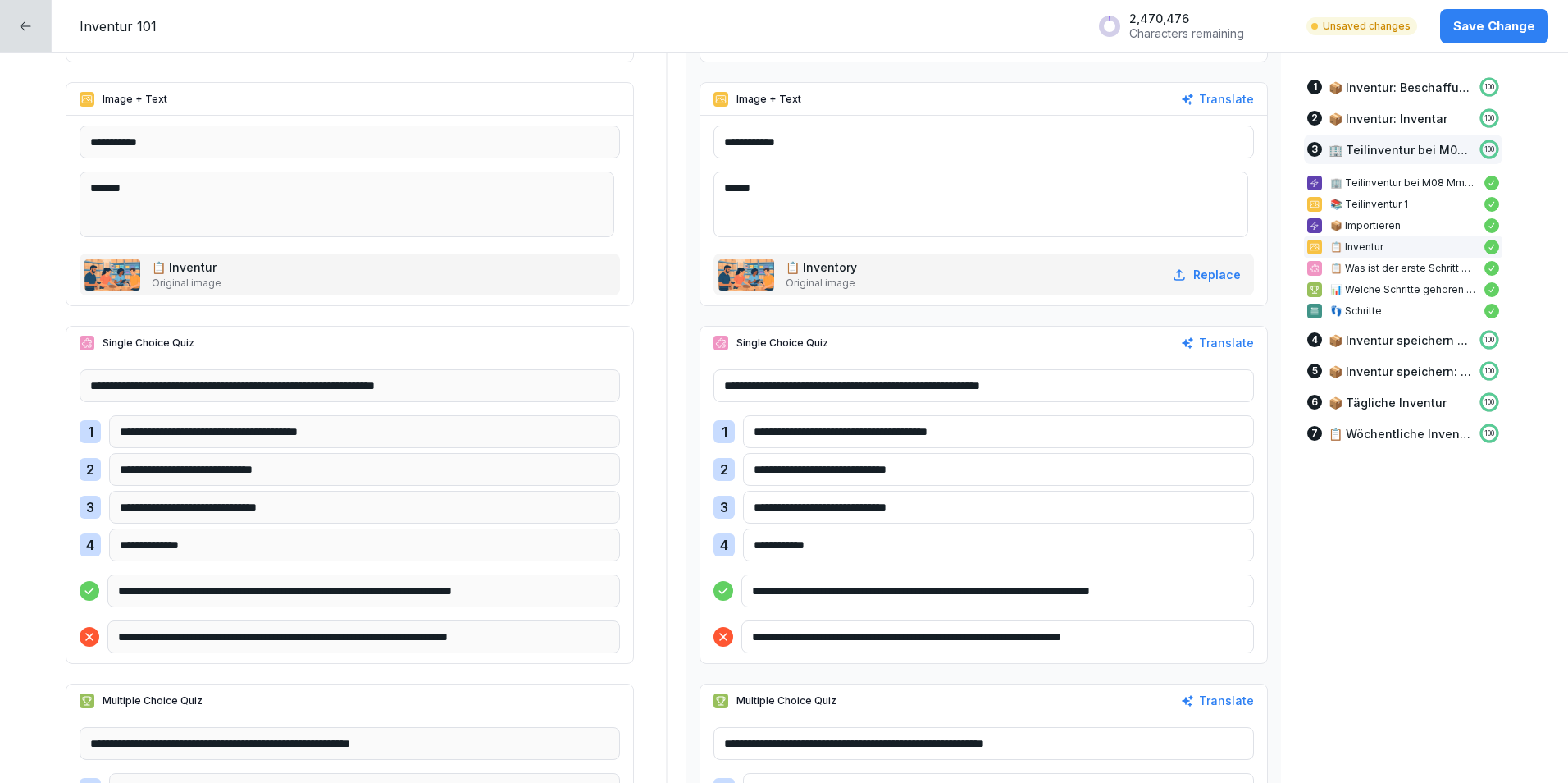
scroll to position [3529, 0]
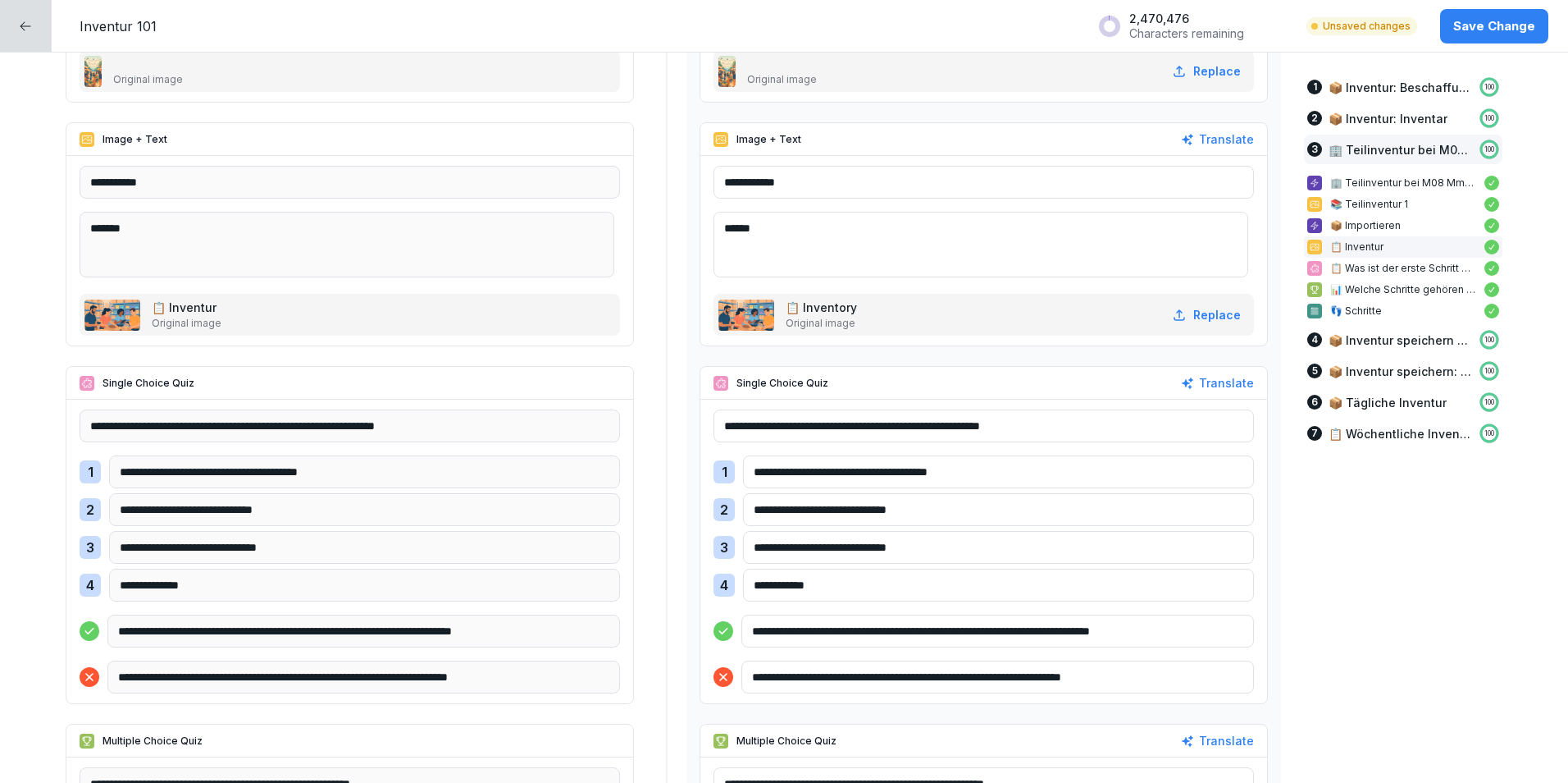
click at [37, 31] on div at bounding box center [26, 26] width 51 height 51
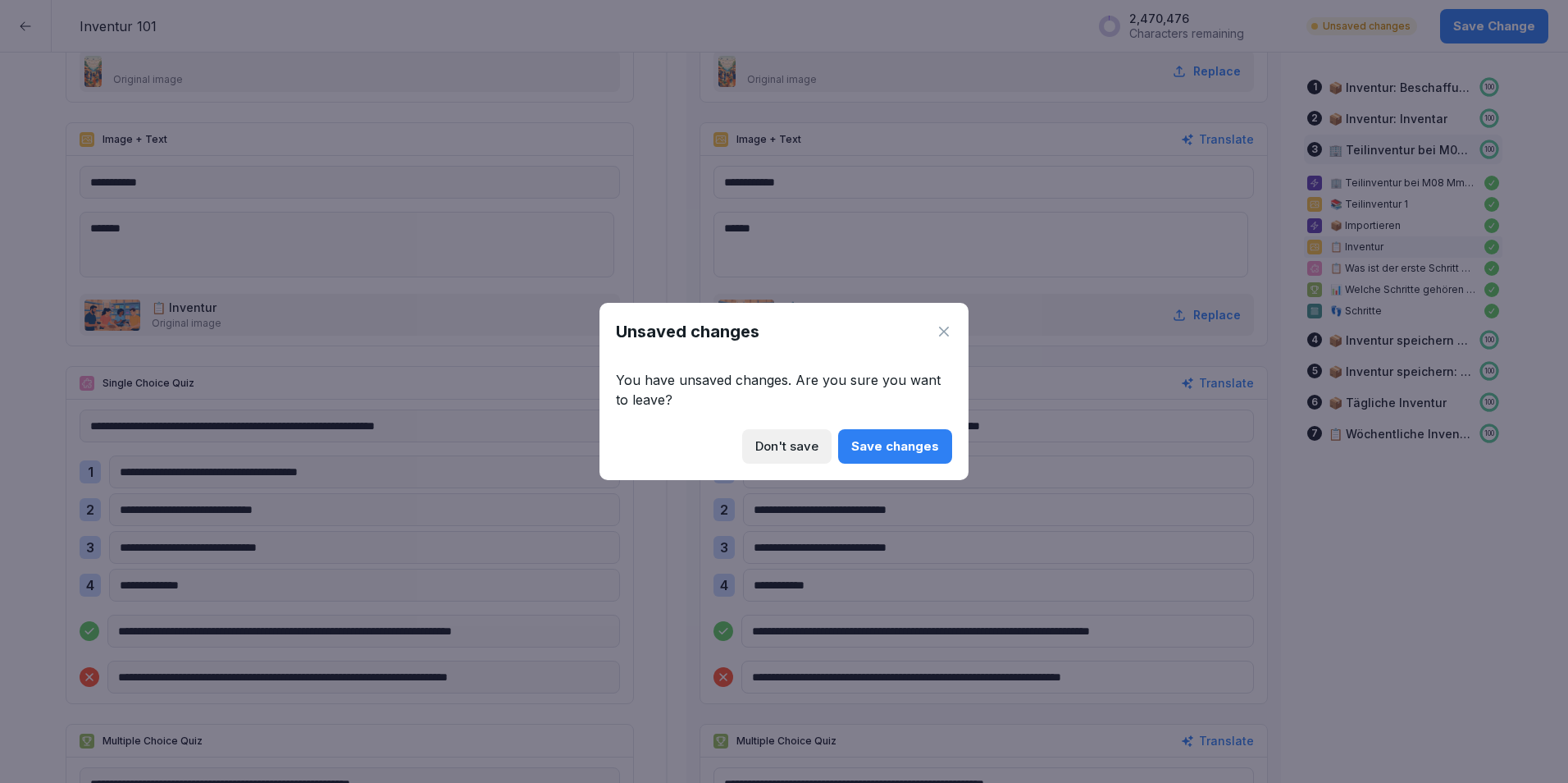
click at [914, 442] on div "Save changes" at bounding box center [895, 446] width 88 height 18
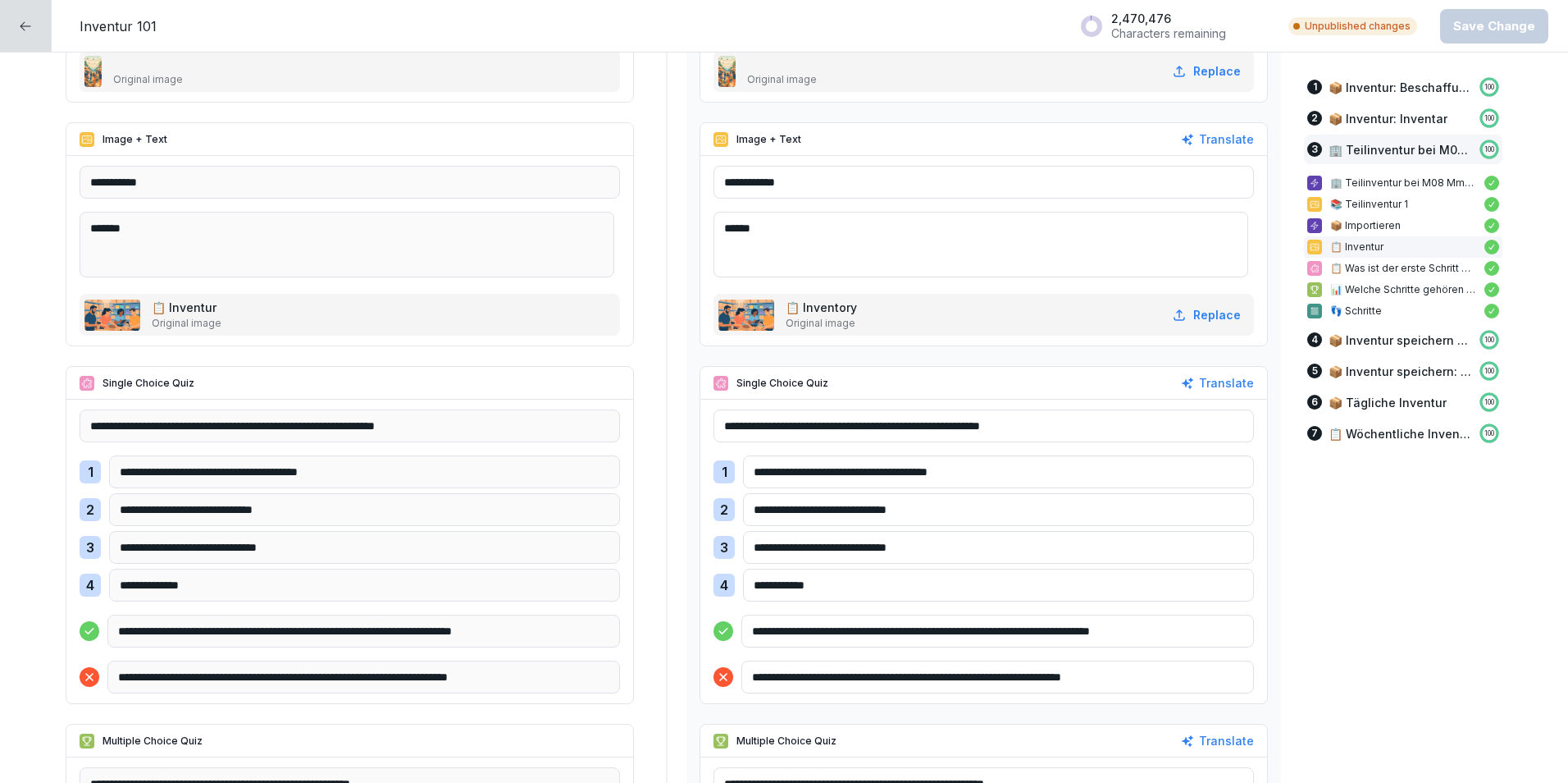
click at [14, 21] on div at bounding box center [26, 26] width 51 height 51
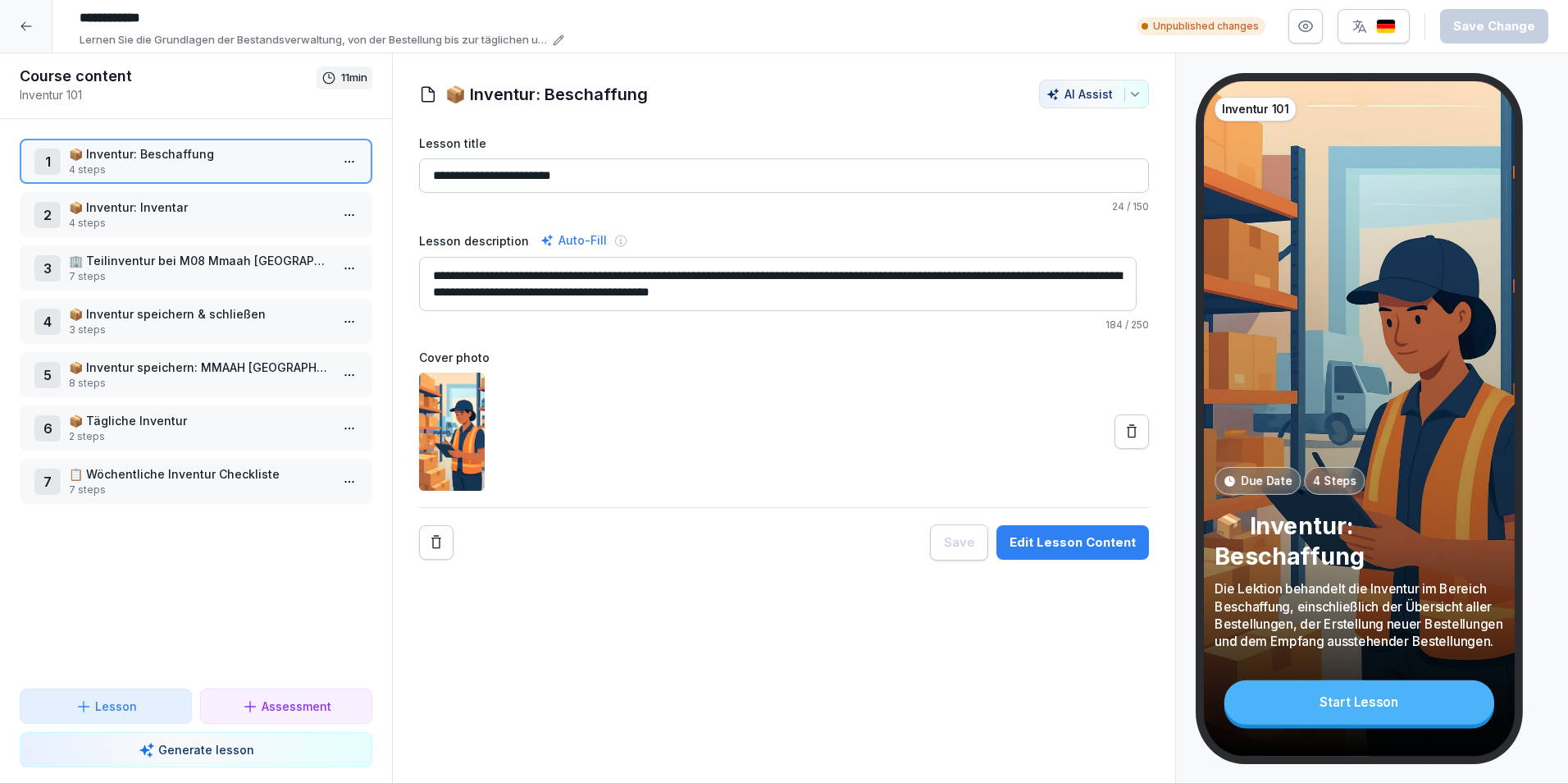
click at [35, 36] on div at bounding box center [26, 26] width 52 height 52
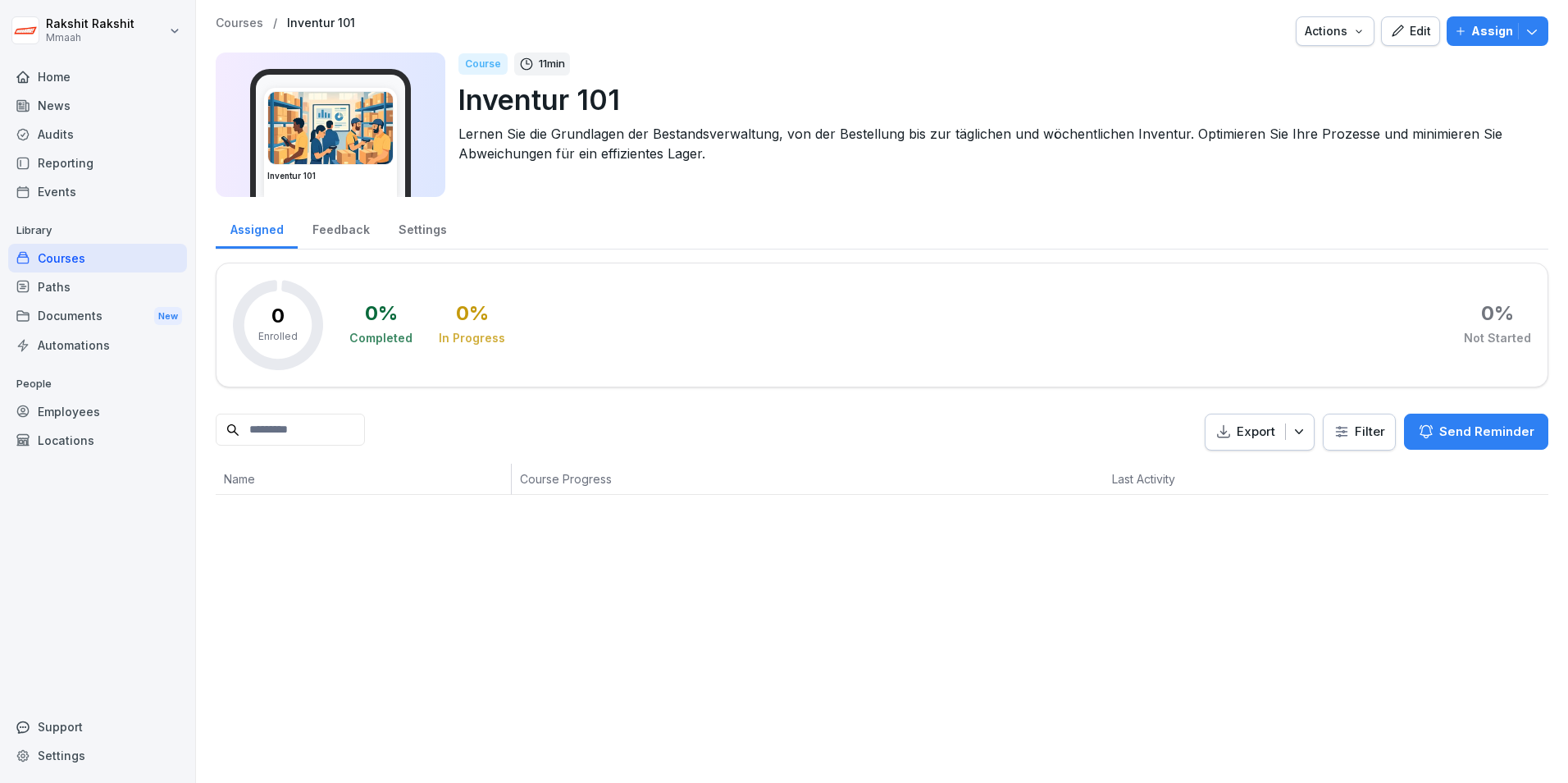
click at [106, 253] on div "Courses" at bounding box center [98, 258] width 179 height 28
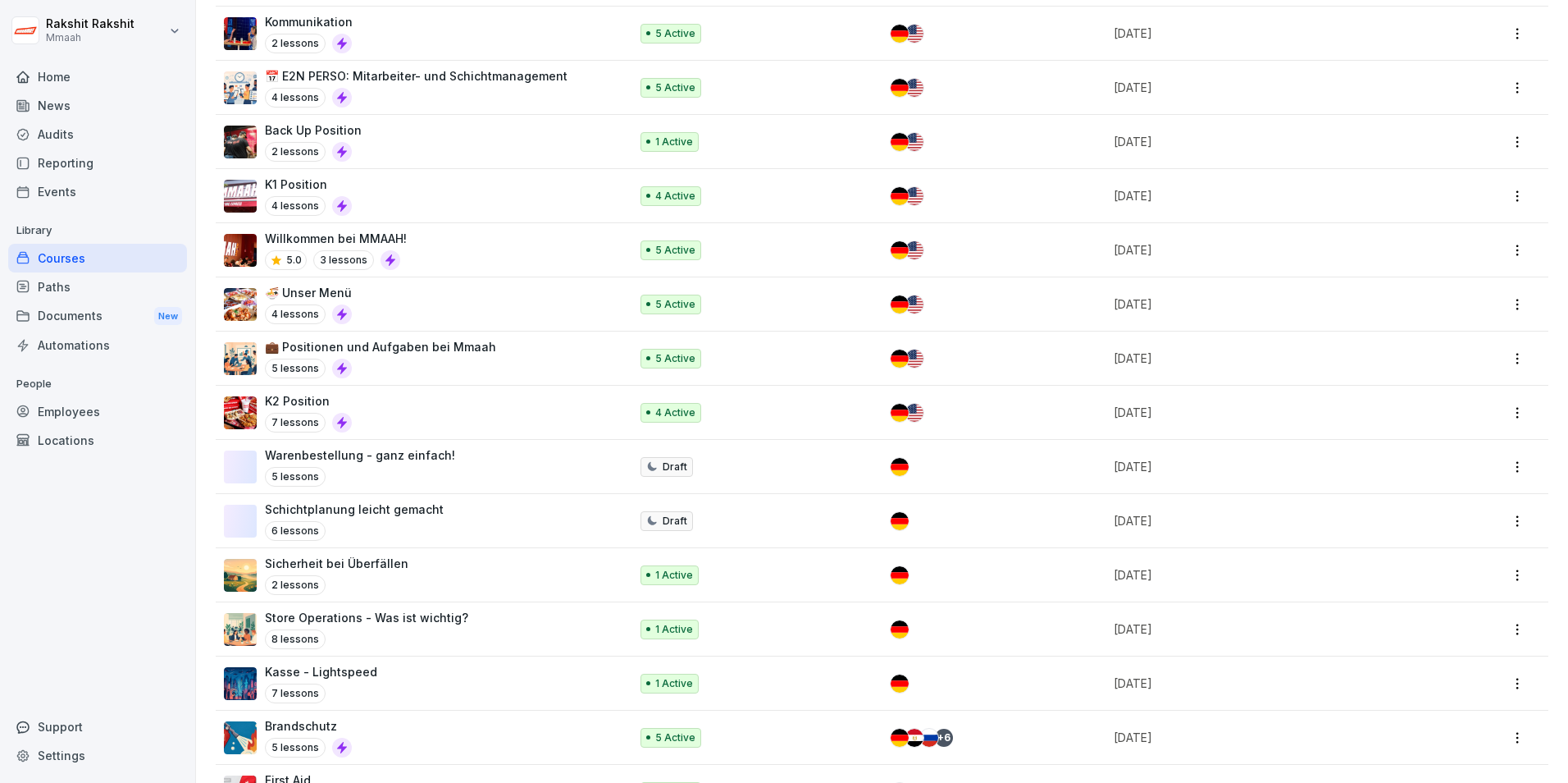
scroll to position [410, 0]
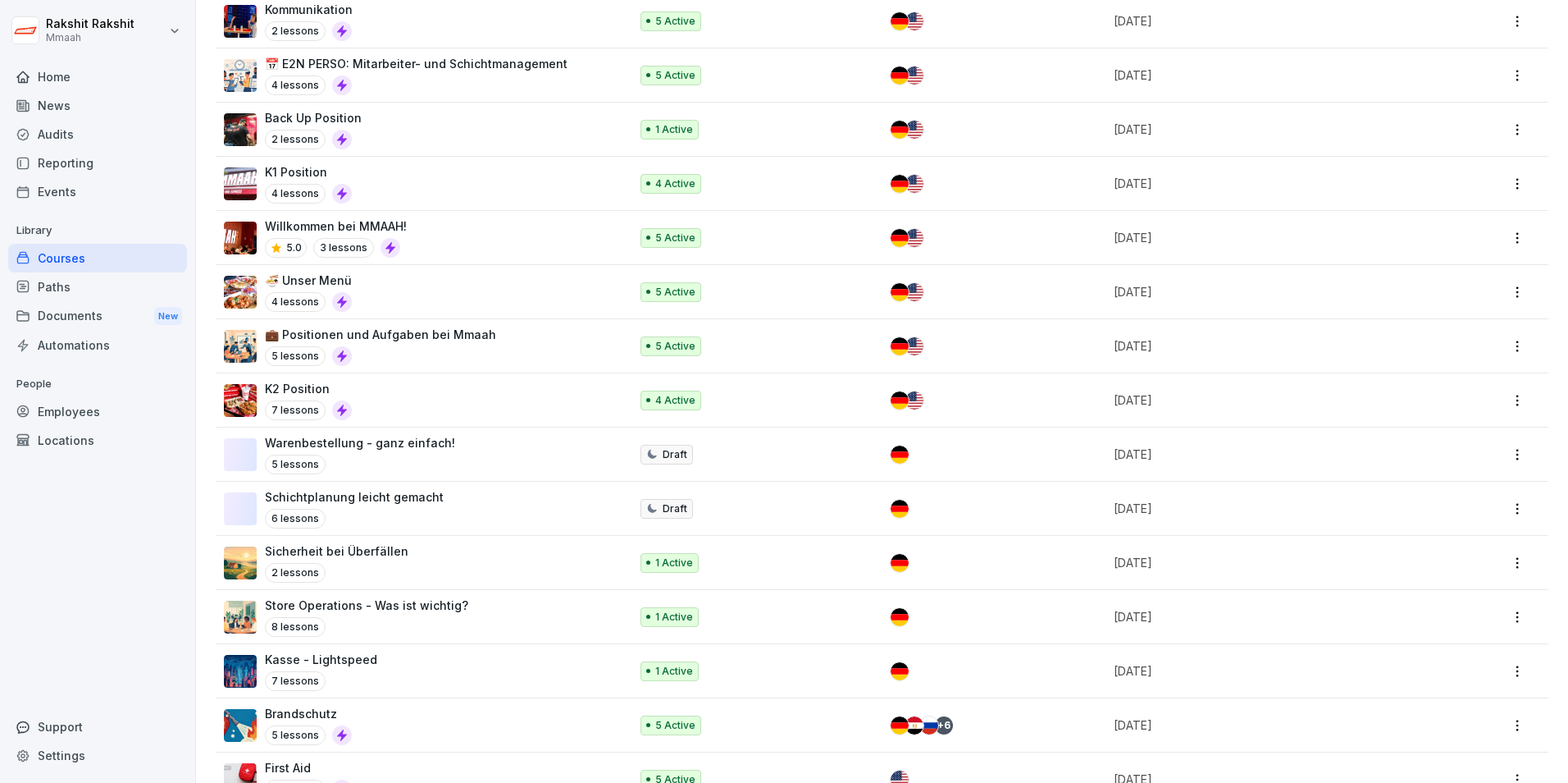
click at [392, 450] on p "Warenbestellung - ganz einfach!" at bounding box center [360, 442] width 191 height 17
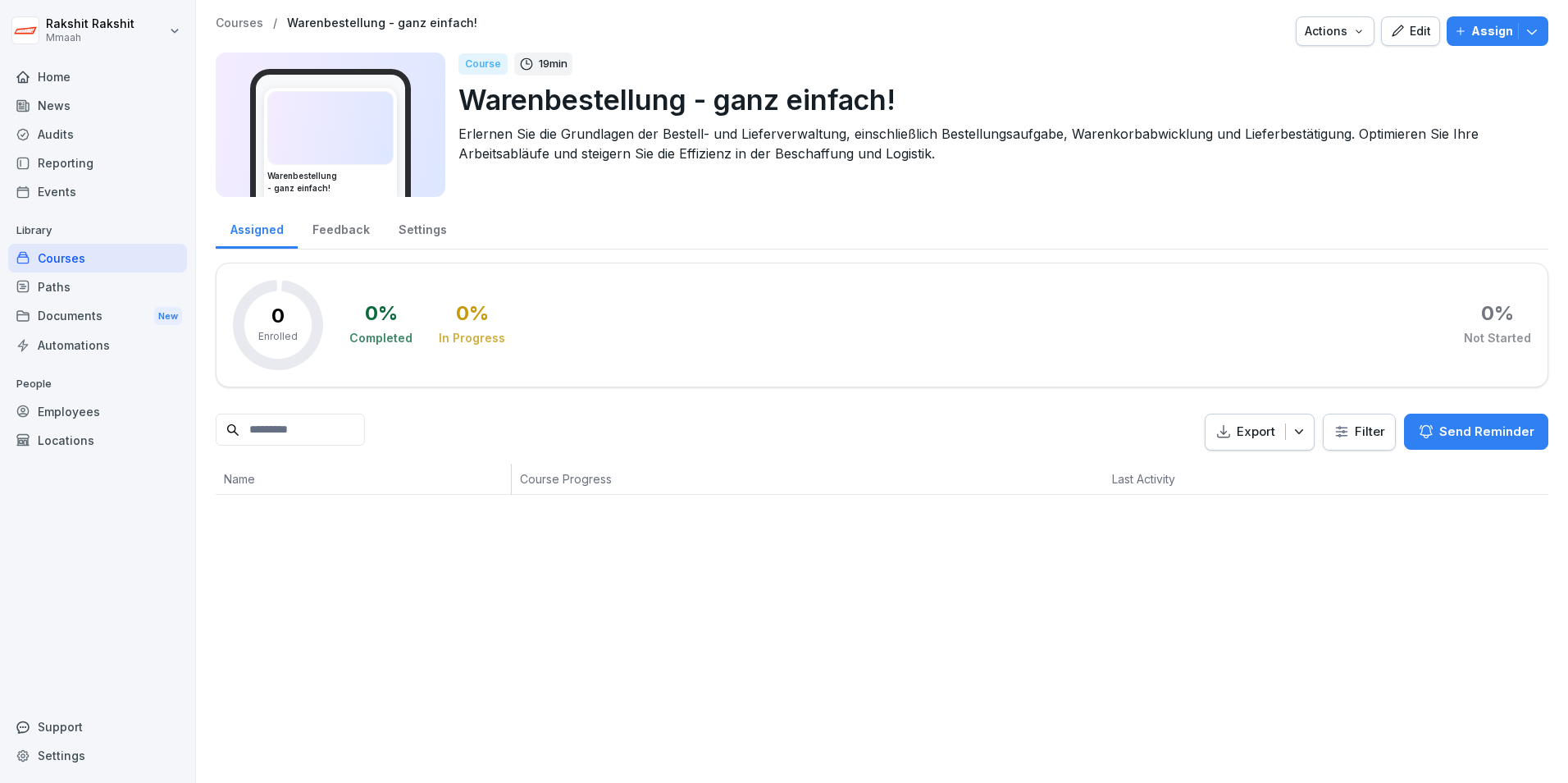
click at [1404, 33] on div "Edit" at bounding box center [1411, 30] width 41 height 18
click at [1404, 29] on div "Edit" at bounding box center [1411, 30] width 41 height 18
click at [106, 264] on div "Courses" at bounding box center [98, 258] width 179 height 28
click at [106, 259] on div "Courses" at bounding box center [98, 258] width 179 height 28
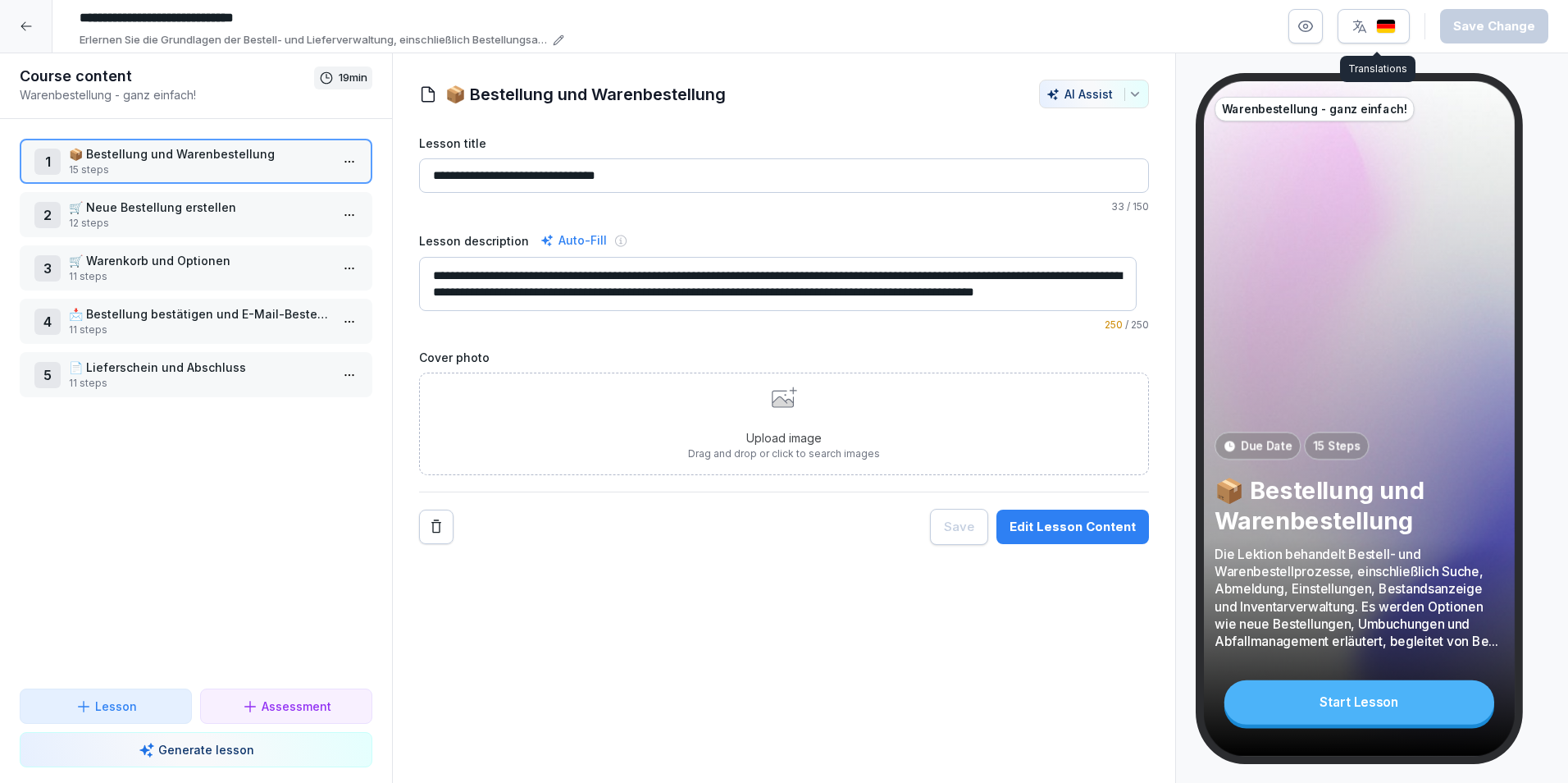
click at [1380, 20] on img "button" at bounding box center [1386, 27] width 20 height 15
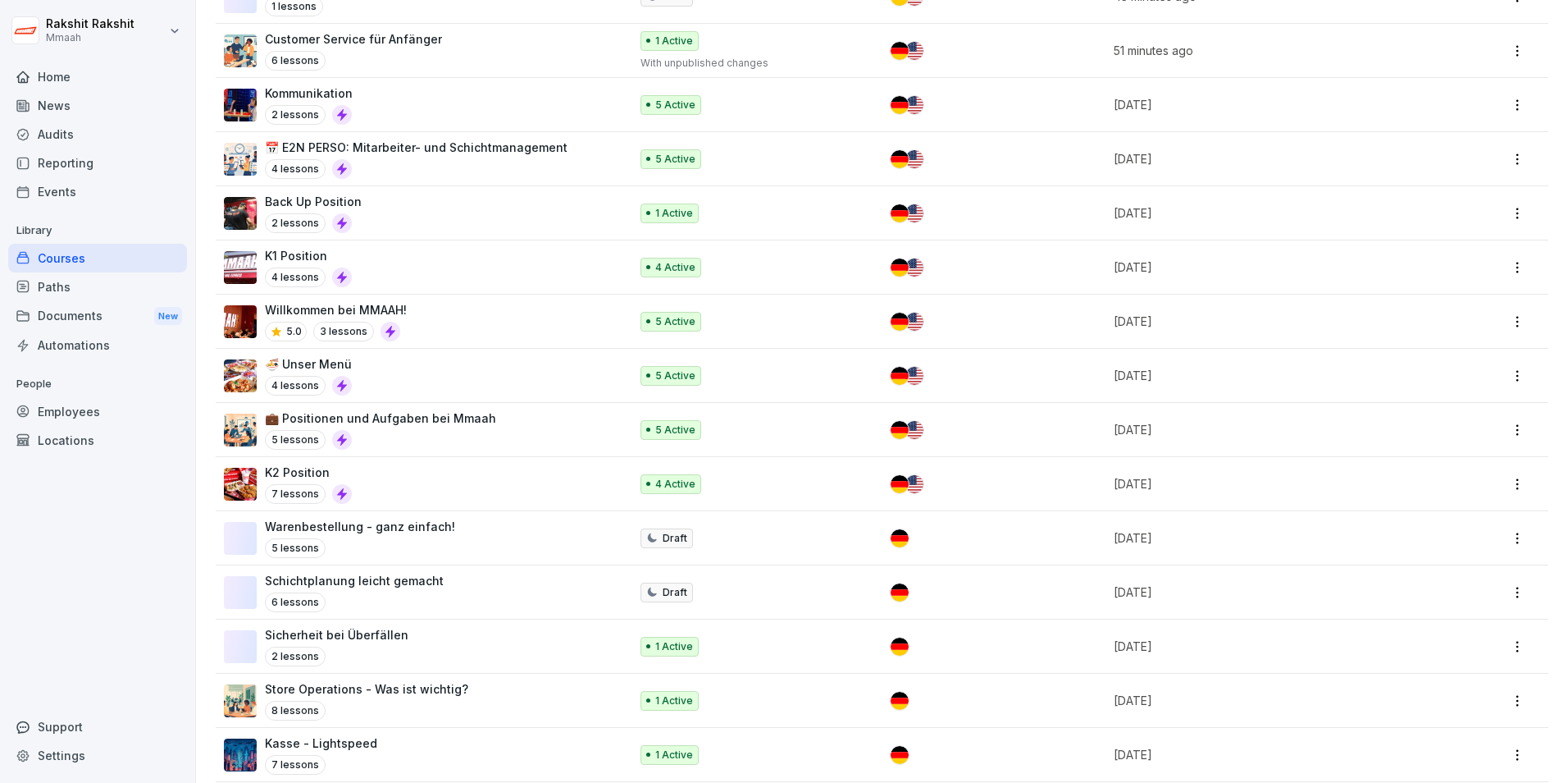
scroll to position [328, 0]
click at [465, 547] on div "Warenbestellung - ganz einfach! 5 lessons" at bounding box center [418, 536] width 389 height 40
click at [319, 531] on p "Warenbestellung - ganz einfach!" at bounding box center [360, 525] width 191 height 17
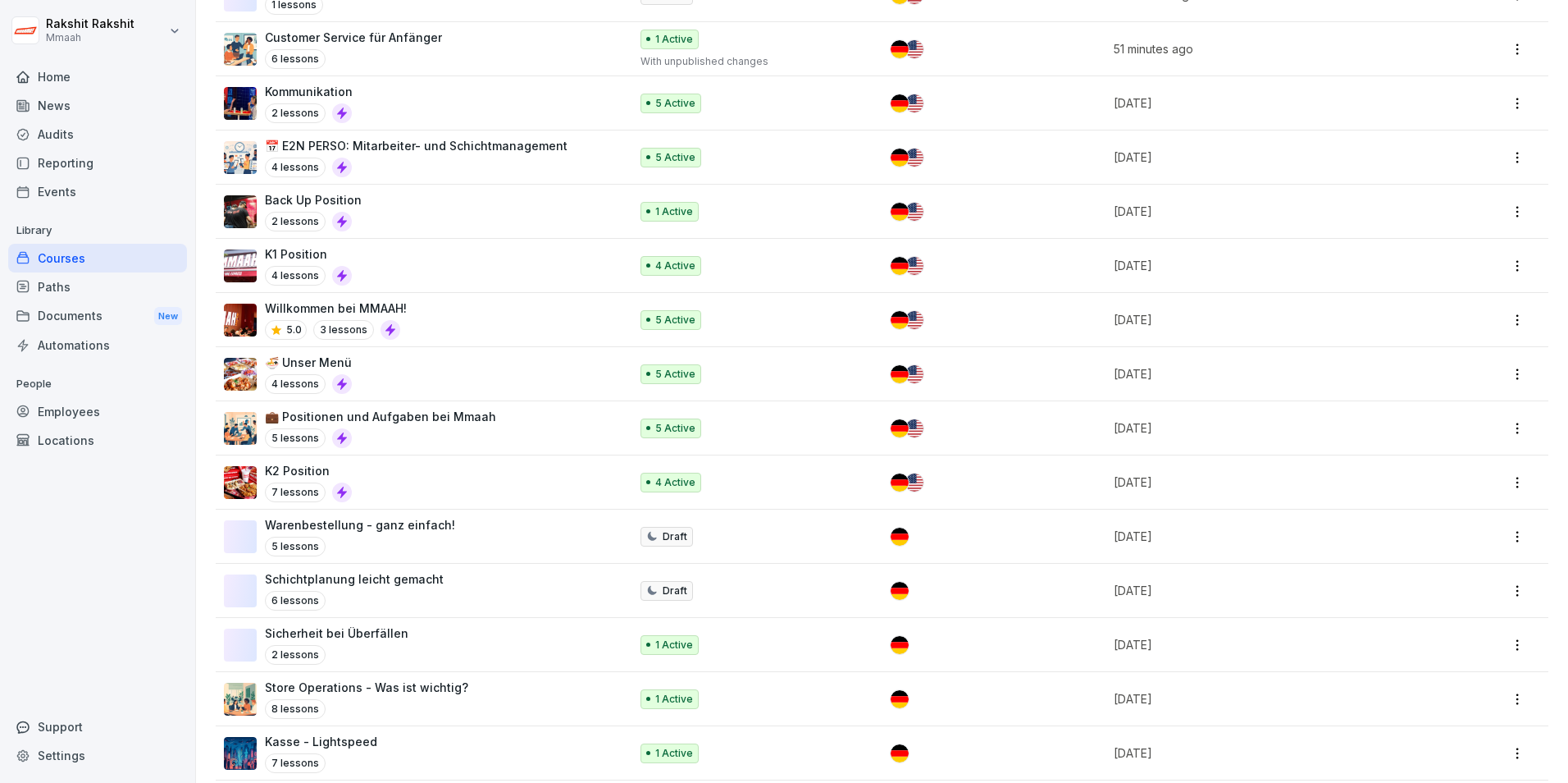
drag, startPoint x: 319, startPoint y: 531, endPoint x: 401, endPoint y: 524, distance: 82.3
click at [401, 524] on p "Warenbestellung - ganz einfach!" at bounding box center [360, 525] width 191 height 17
click at [401, 525] on p "Warenbestellung - ganz einfach!" at bounding box center [360, 525] width 191 height 17
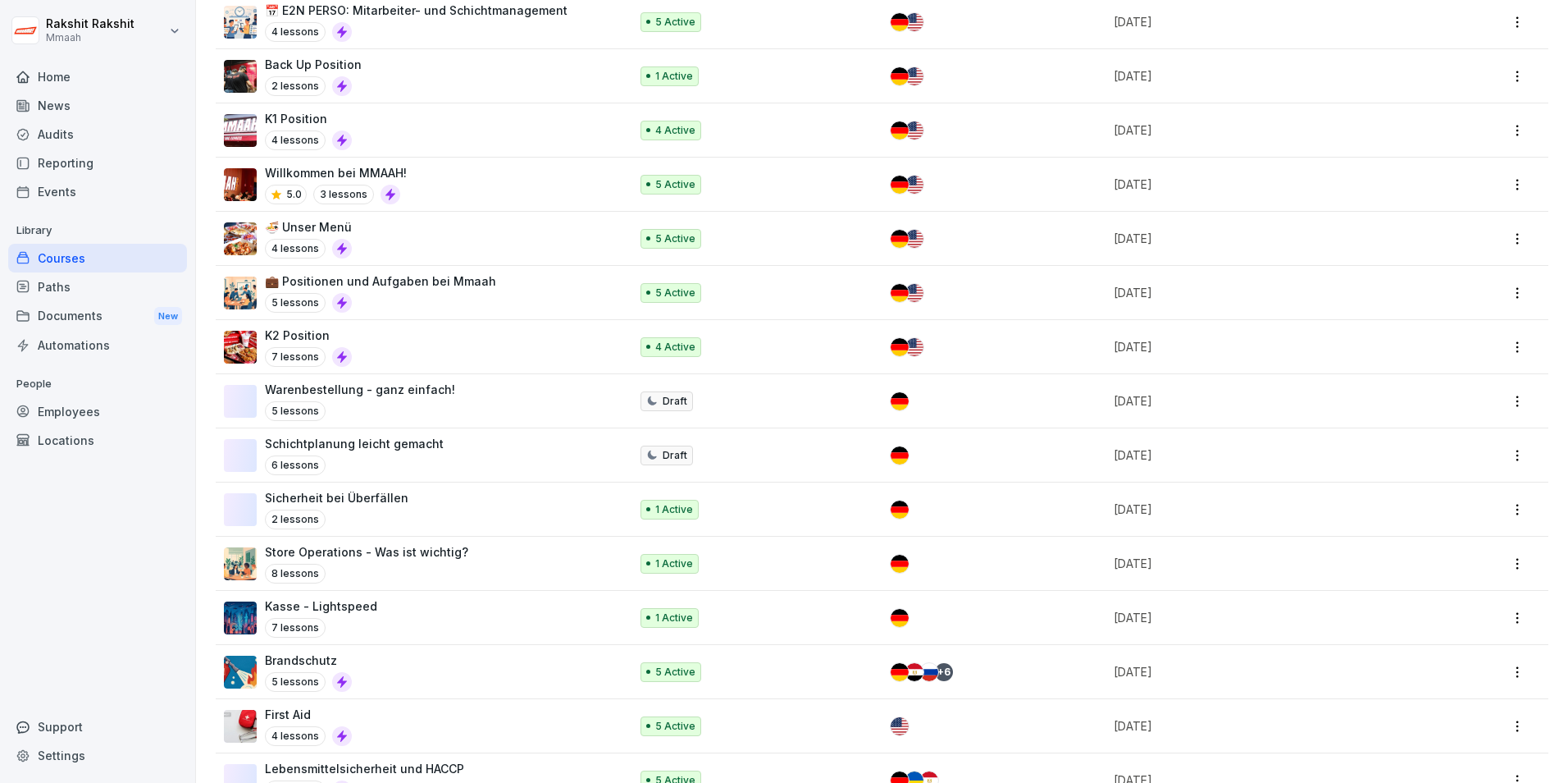
scroll to position [493, 0]
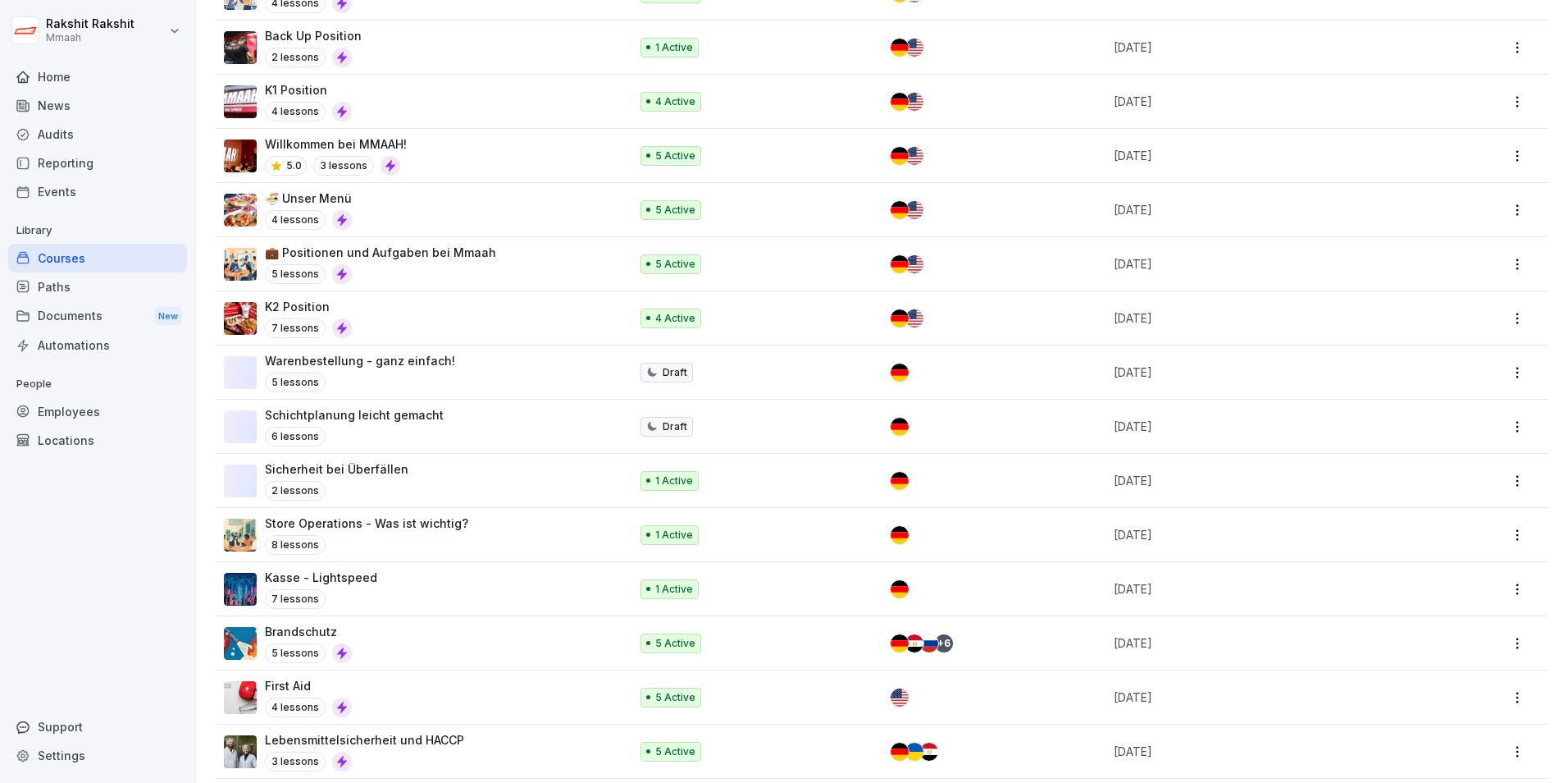
click at [365, 475] on p "Sicherheit bei Überfällen" at bounding box center [336, 469] width 143 height 17
click at [367, 475] on p "Sicherheit bei Überfällen" at bounding box center [336, 469] width 143 height 17
drag, startPoint x: 367, startPoint y: 475, endPoint x: 310, endPoint y: 473, distance: 57.0
click at [310, 473] on p "Sicherheit bei Überfällen" at bounding box center [336, 469] width 143 height 17
click at [304, 494] on p "2 lessons" at bounding box center [295, 491] width 61 height 20
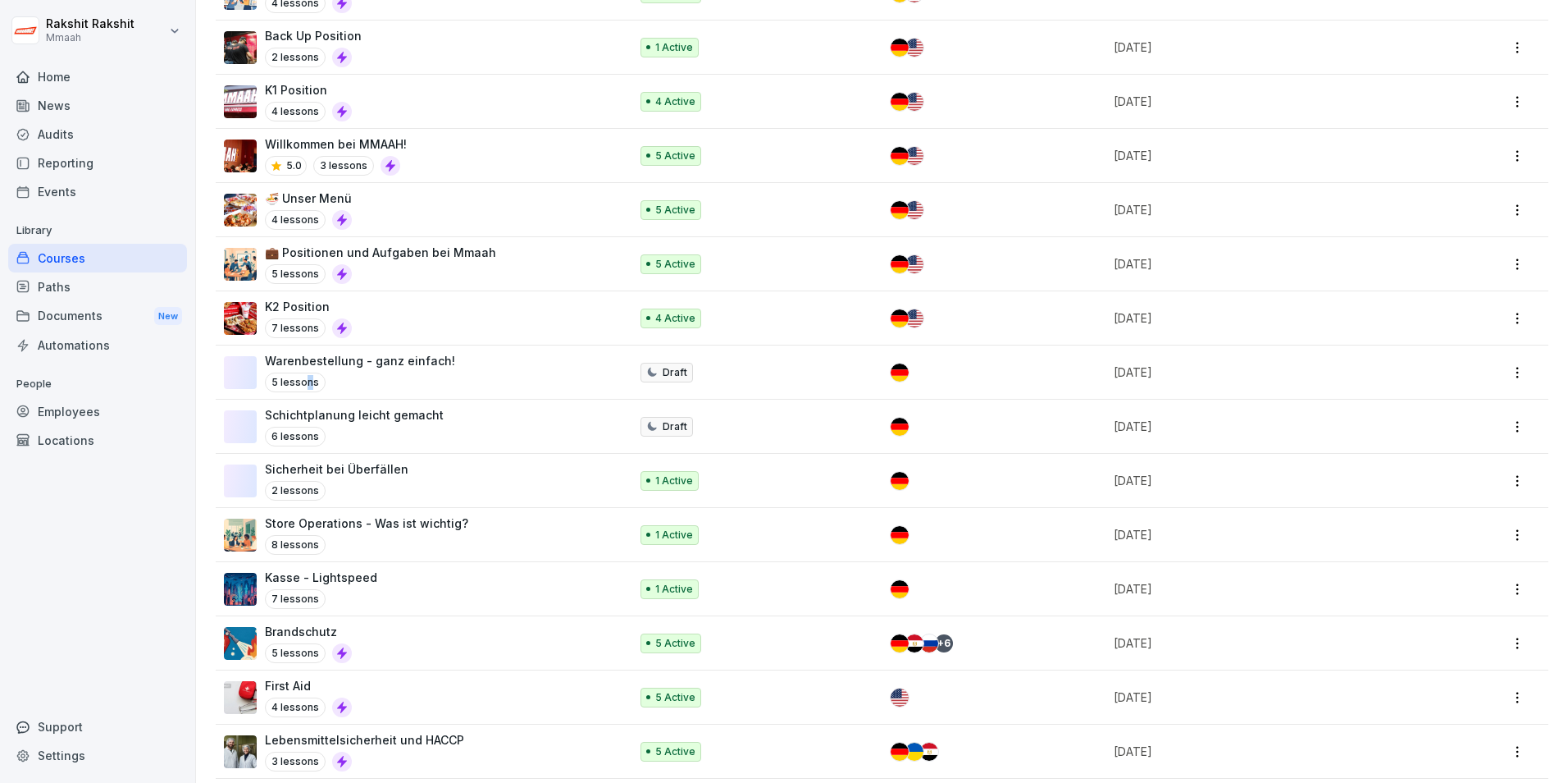
click at [308, 382] on p "5 lessons" at bounding box center [295, 382] width 61 height 20
drag, startPoint x: 308, startPoint y: 382, endPoint x: 282, endPoint y: 382, distance: 26.0
click at [282, 382] on p "5 lessons" at bounding box center [295, 382] width 61 height 20
drag, startPoint x: 282, startPoint y: 382, endPoint x: 286, endPoint y: 363, distance: 19.4
click at [286, 363] on p "Warenbestellung - ganz einfach!" at bounding box center [360, 361] width 191 height 17
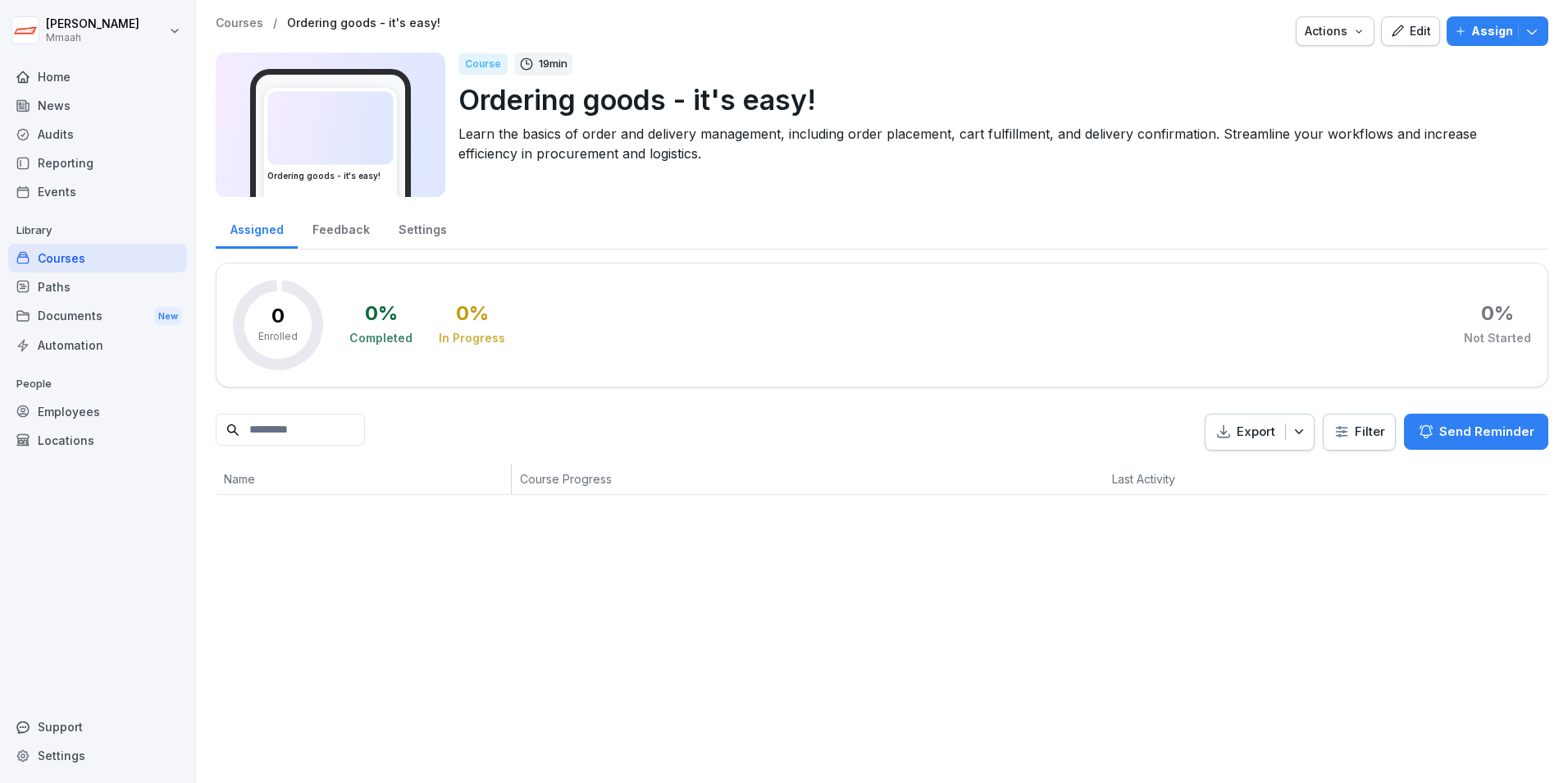
click at [1410, 36] on font "Edit" at bounding box center [1420, 30] width 21 height 18
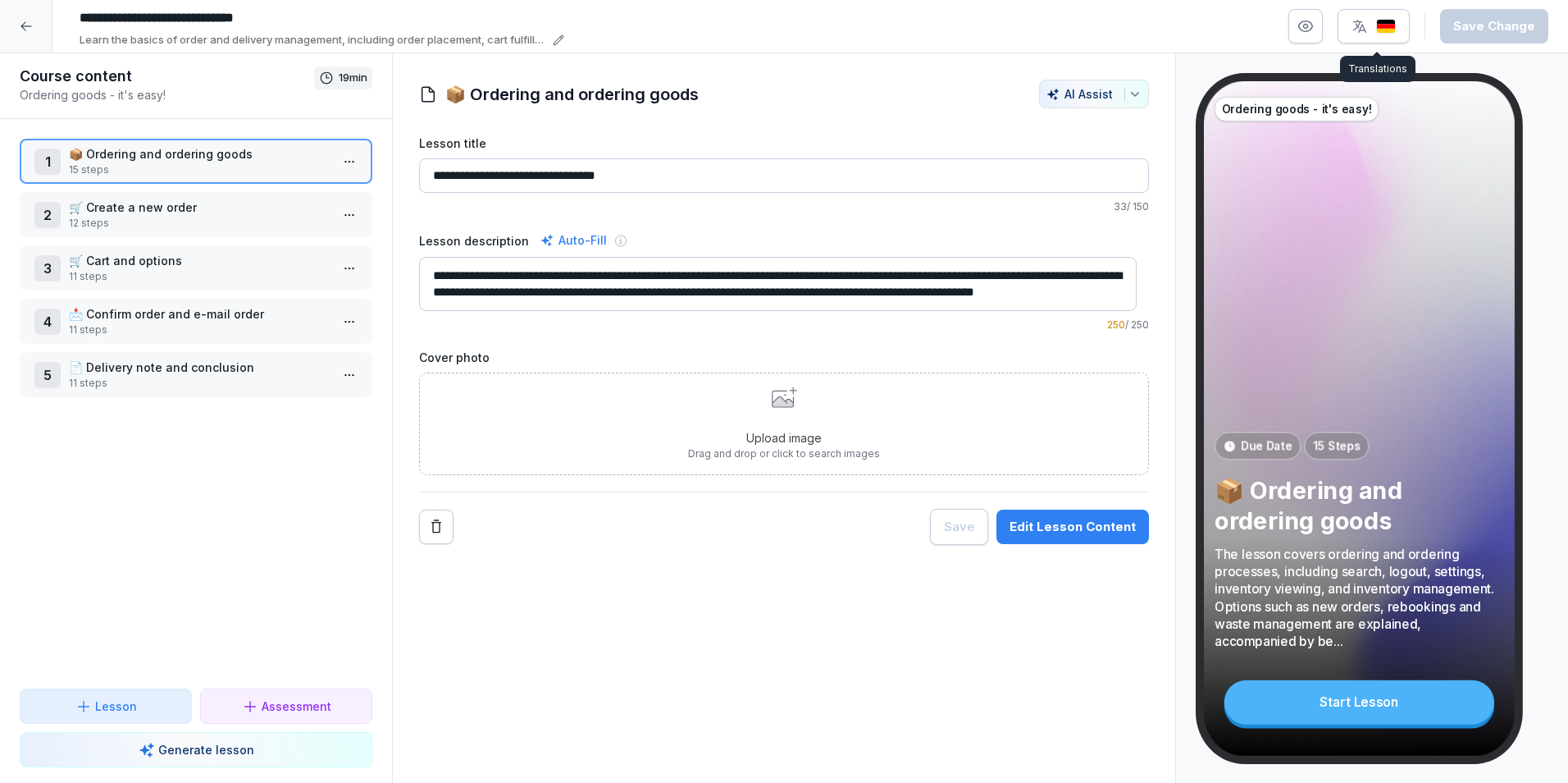
click at [1403, 24] on button "button" at bounding box center [1374, 27] width 72 height 34
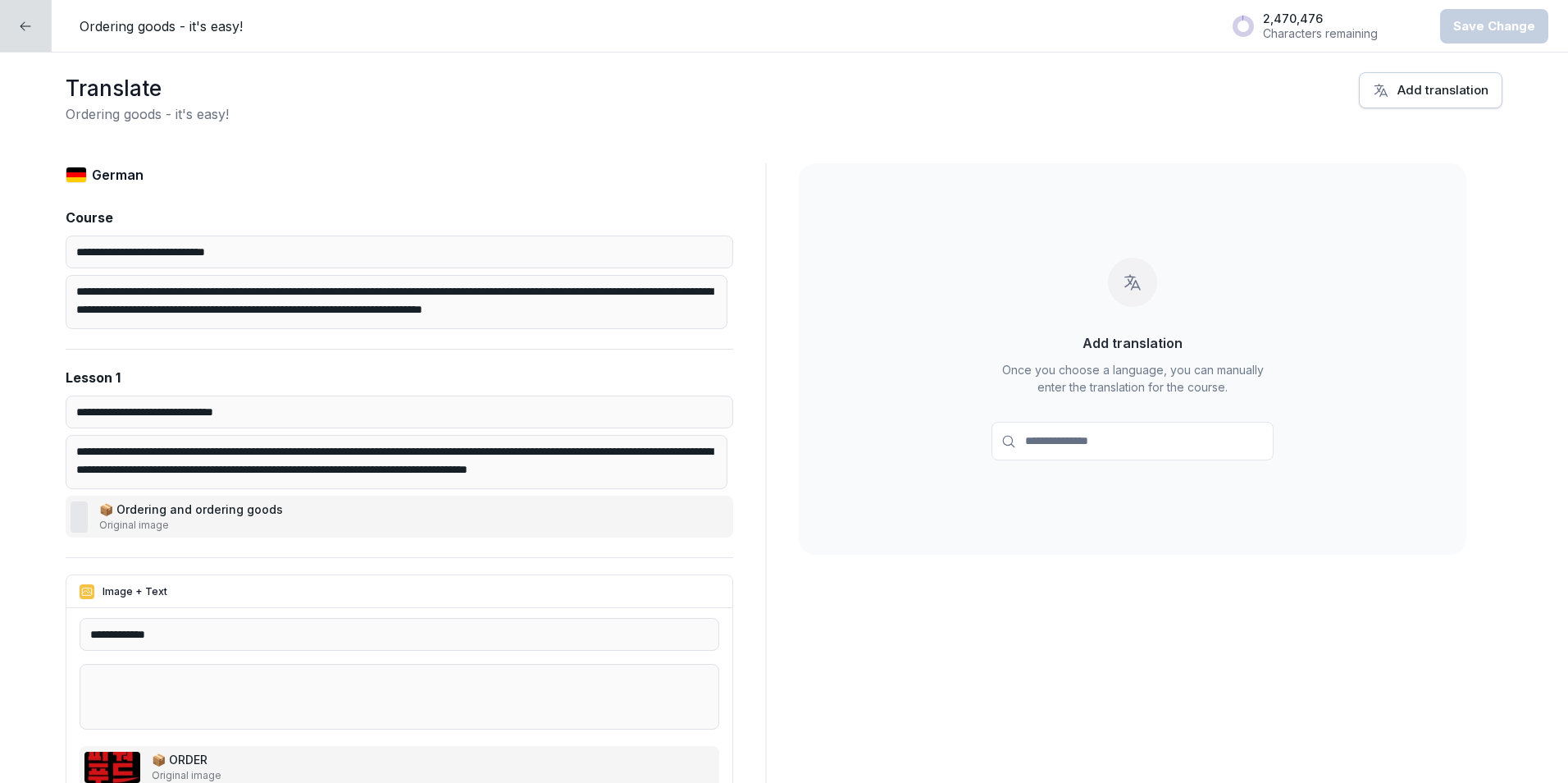
click at [1053, 446] on input at bounding box center [1132, 440] width 282 height 39
type input "****"
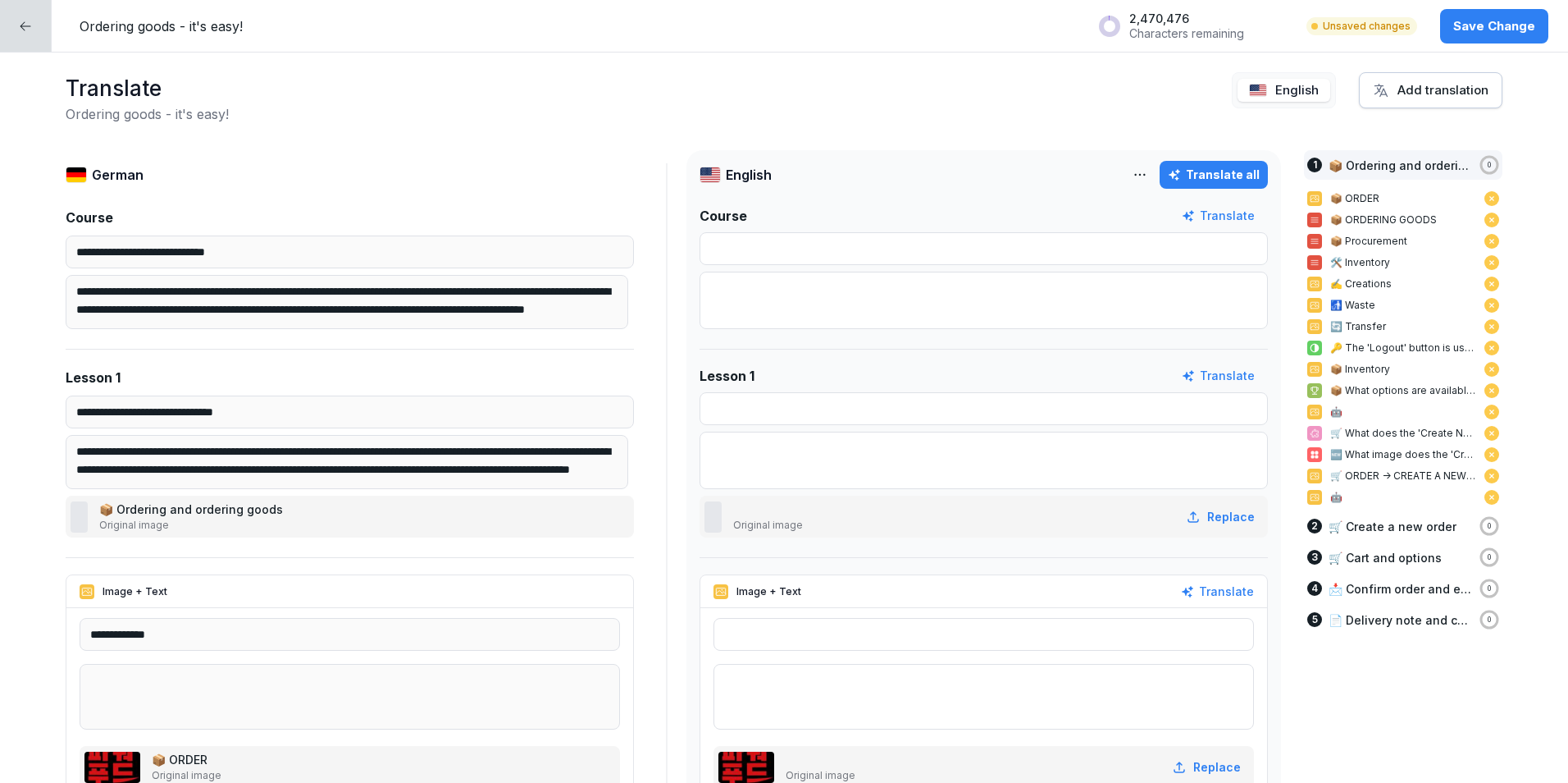
click at [1218, 181] on font "Translate all" at bounding box center [1223, 175] width 74 height 18
type input "********"
type input "**********"
type input "******"
type input "**********"
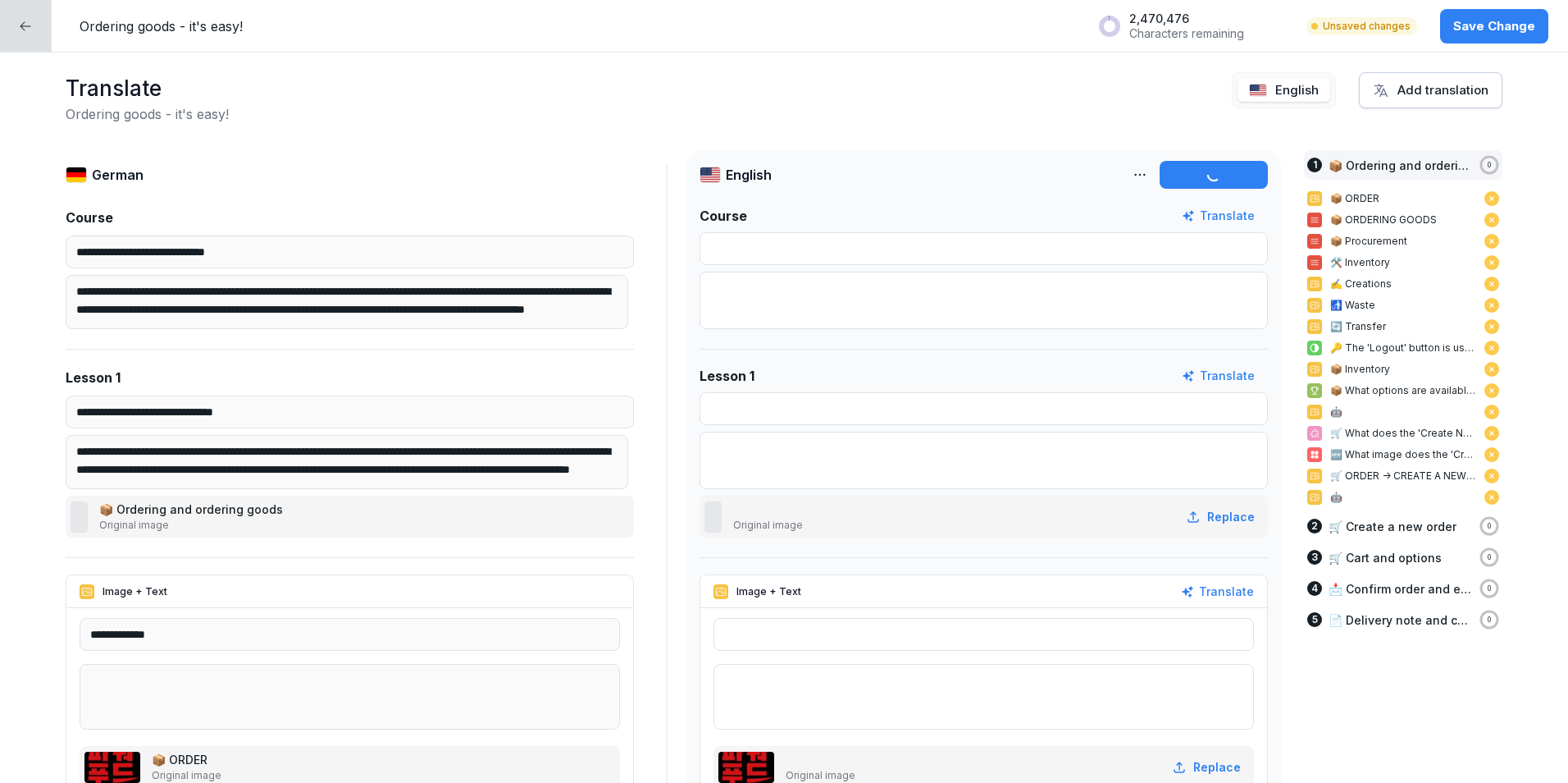
type input "*******"
type input "********"
type input "**********"
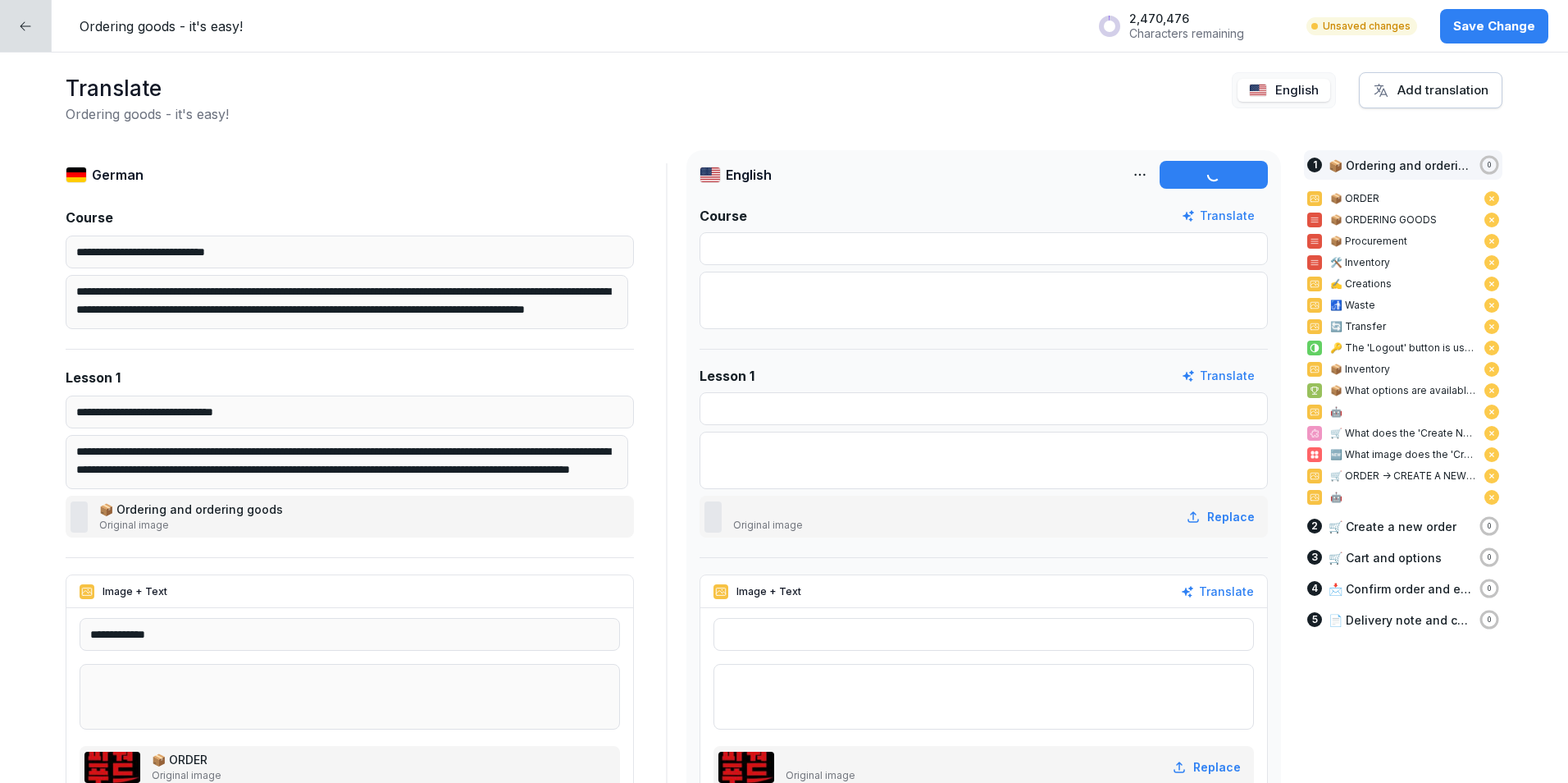
type input "*****"
type input "**********"
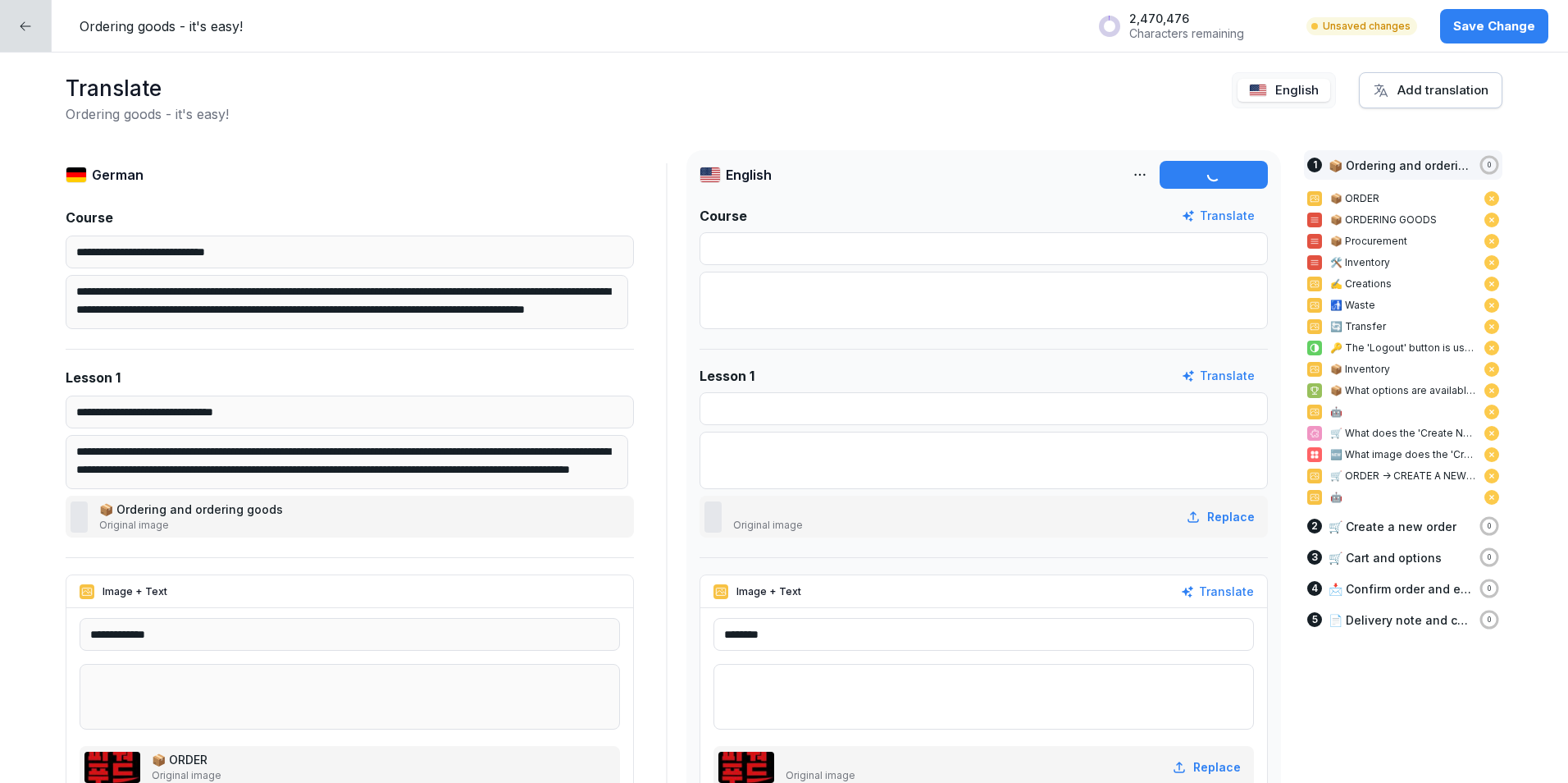
type input "**********"
type input "********"
type input "**********"
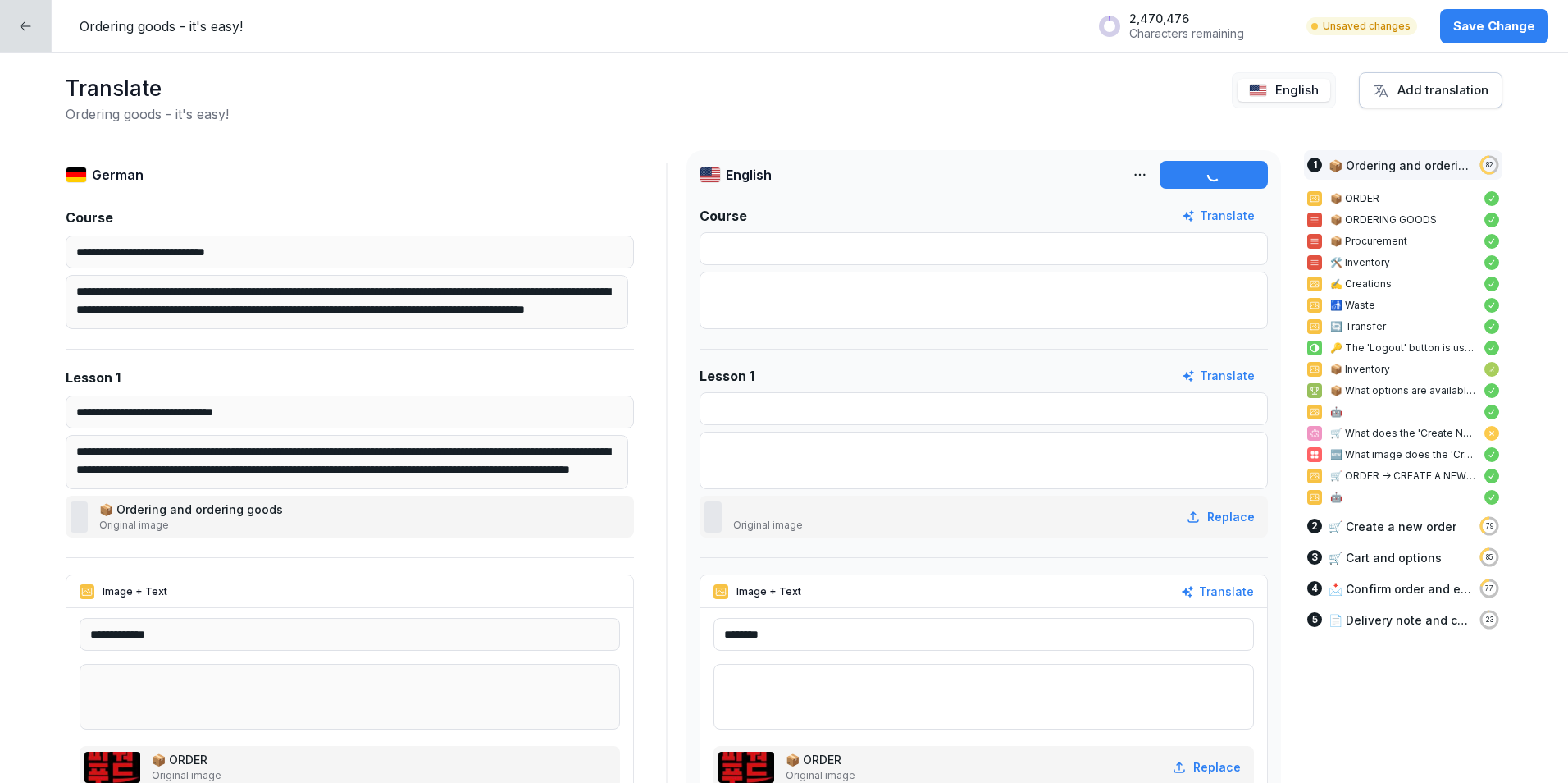
type textarea "**********"
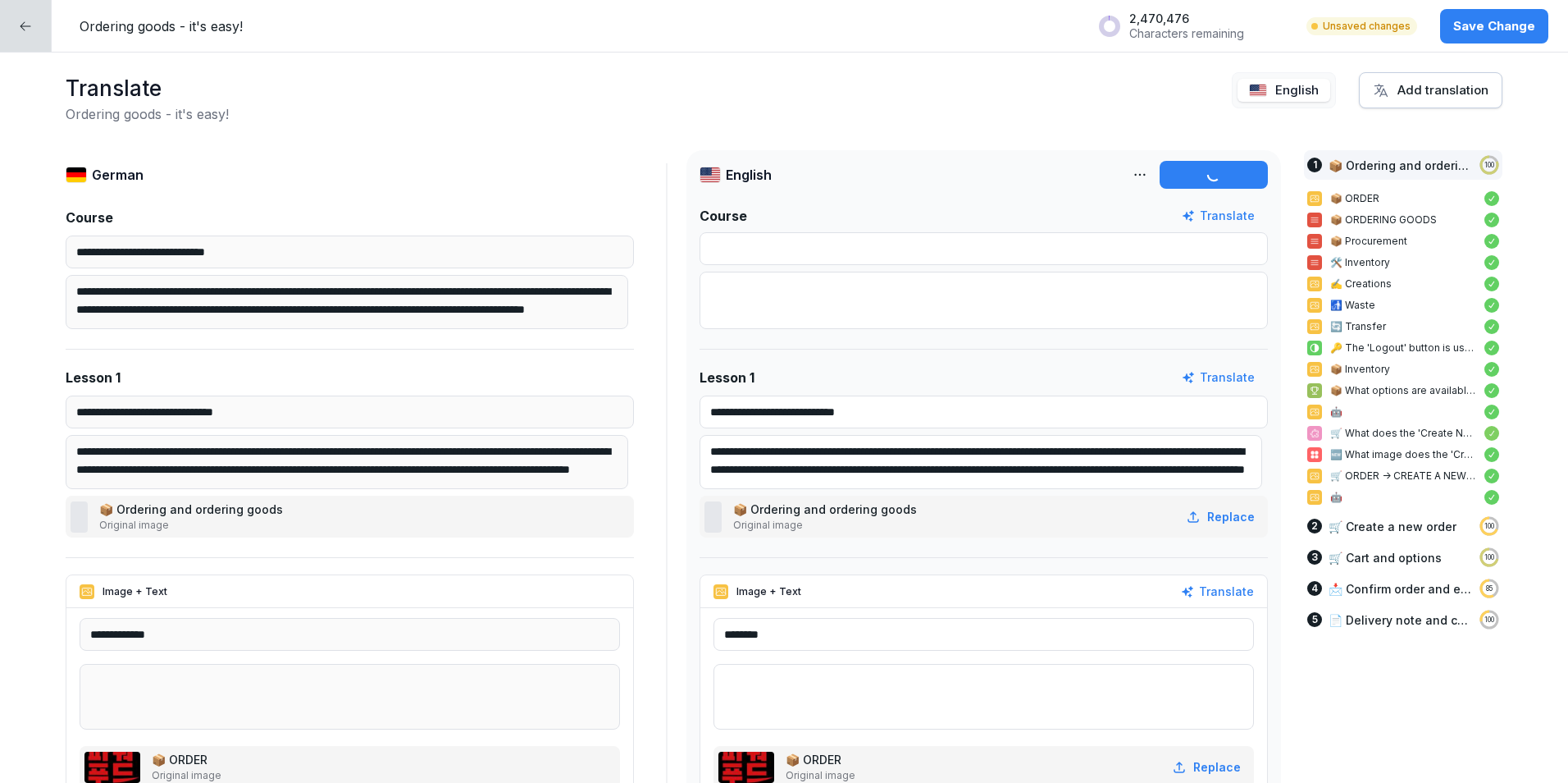
type input "**********"
type textarea "**********"
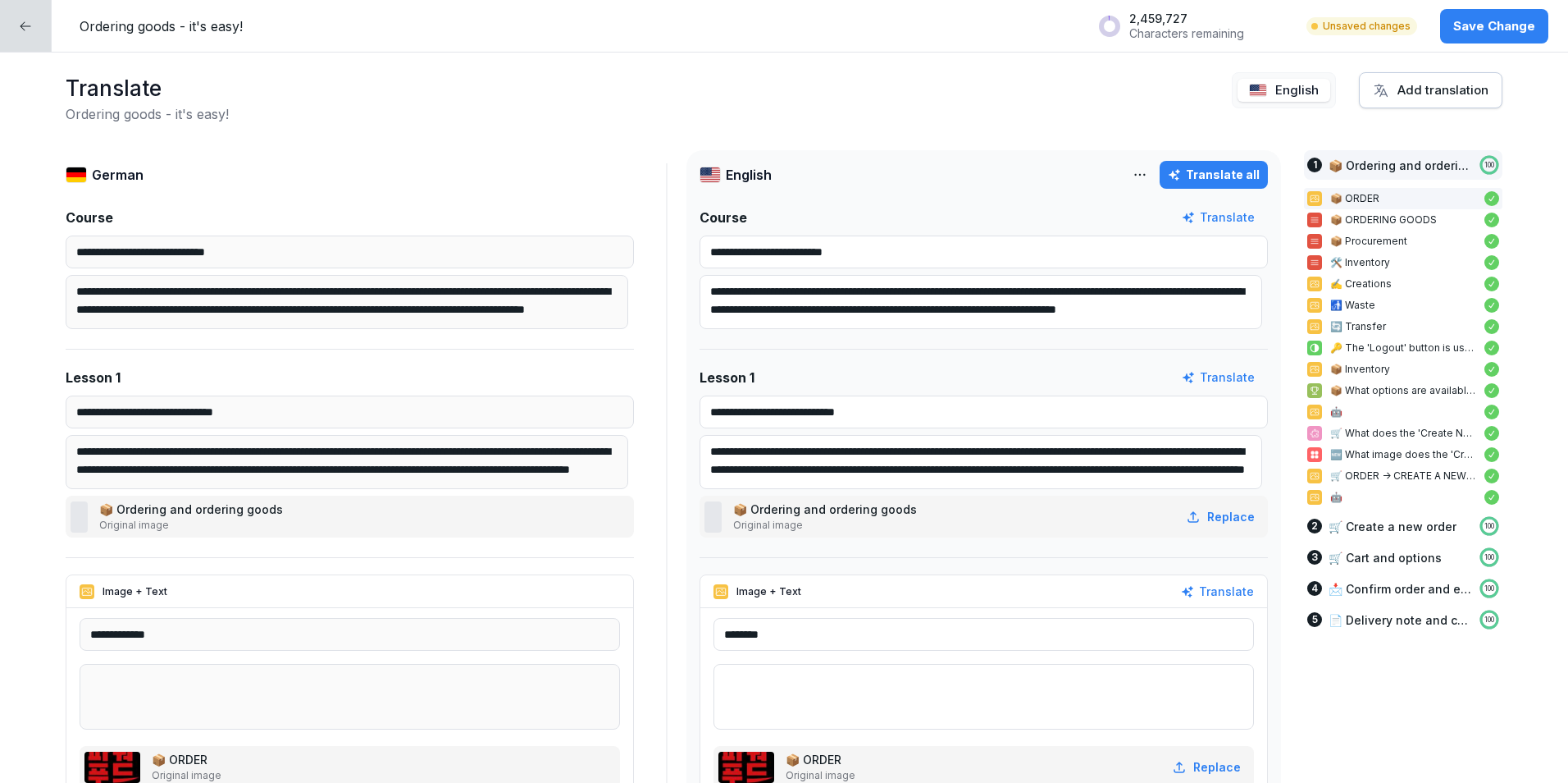
click at [35, 22] on div at bounding box center [26, 26] width 51 height 51
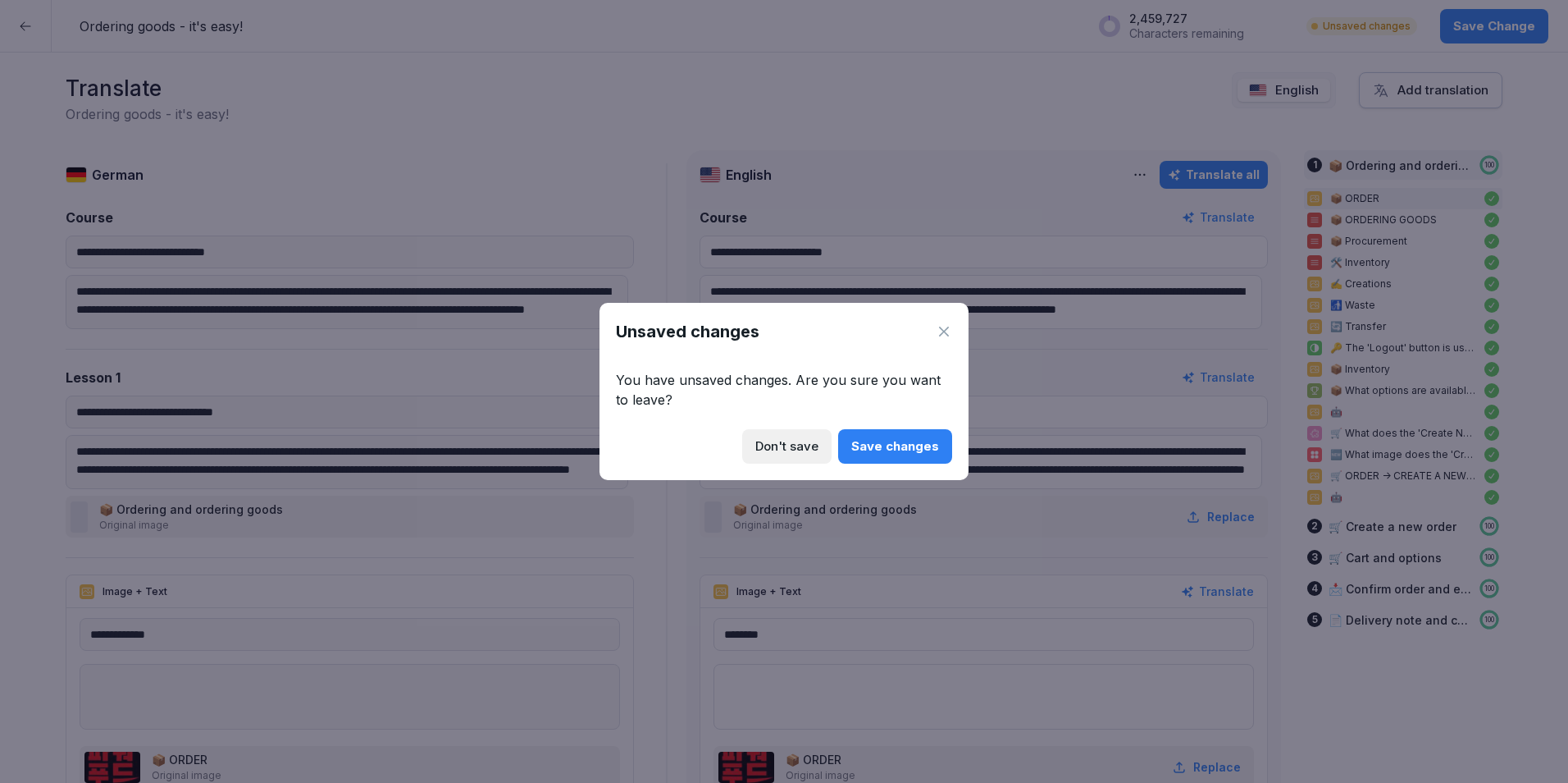
click at [880, 436] on button "Save changes" at bounding box center [895, 446] width 114 height 34
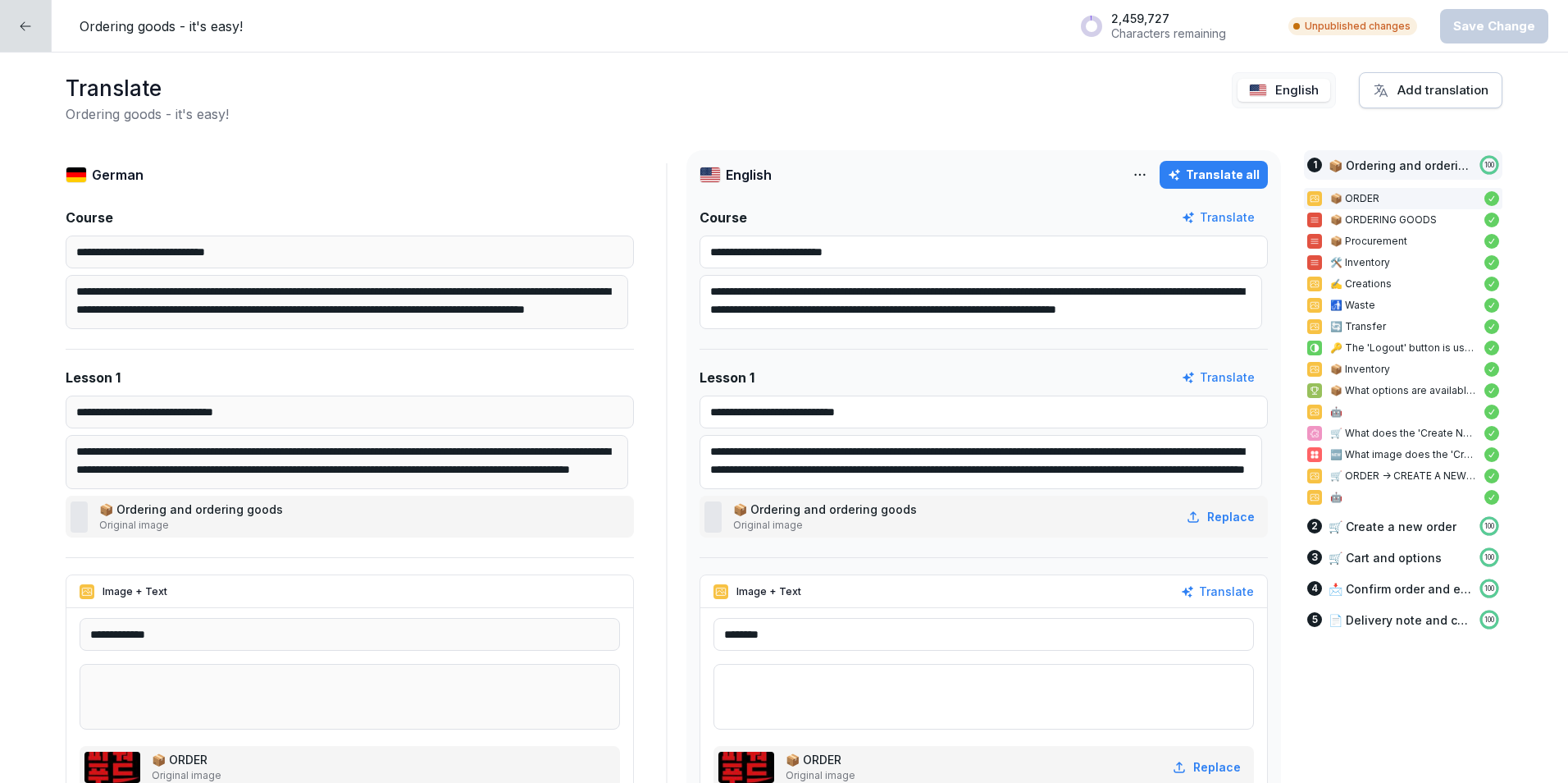
click at [28, 15] on div at bounding box center [26, 26] width 51 height 51
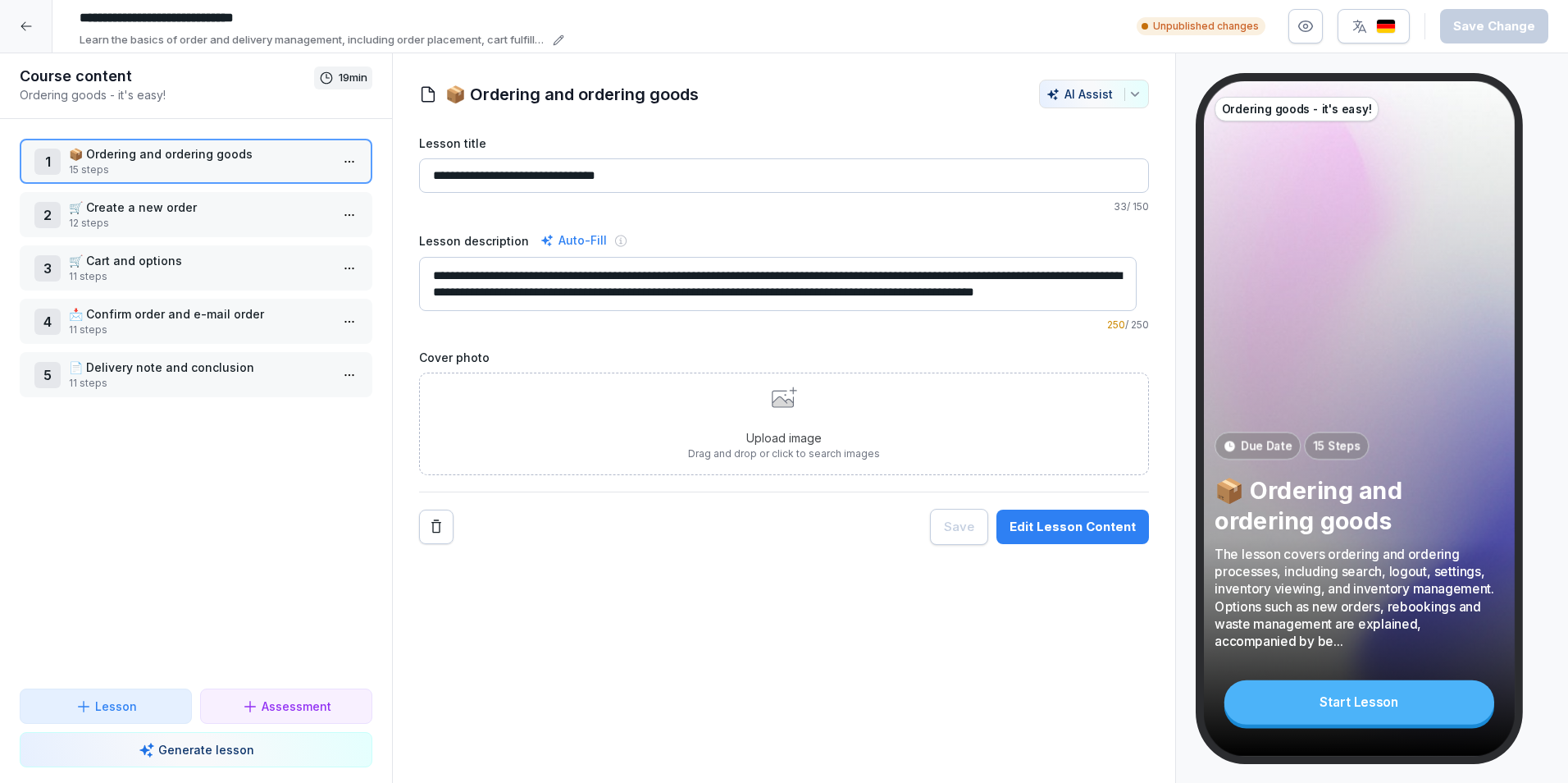
click at [173, 324] on p "11 steps" at bounding box center [199, 330] width 261 height 15
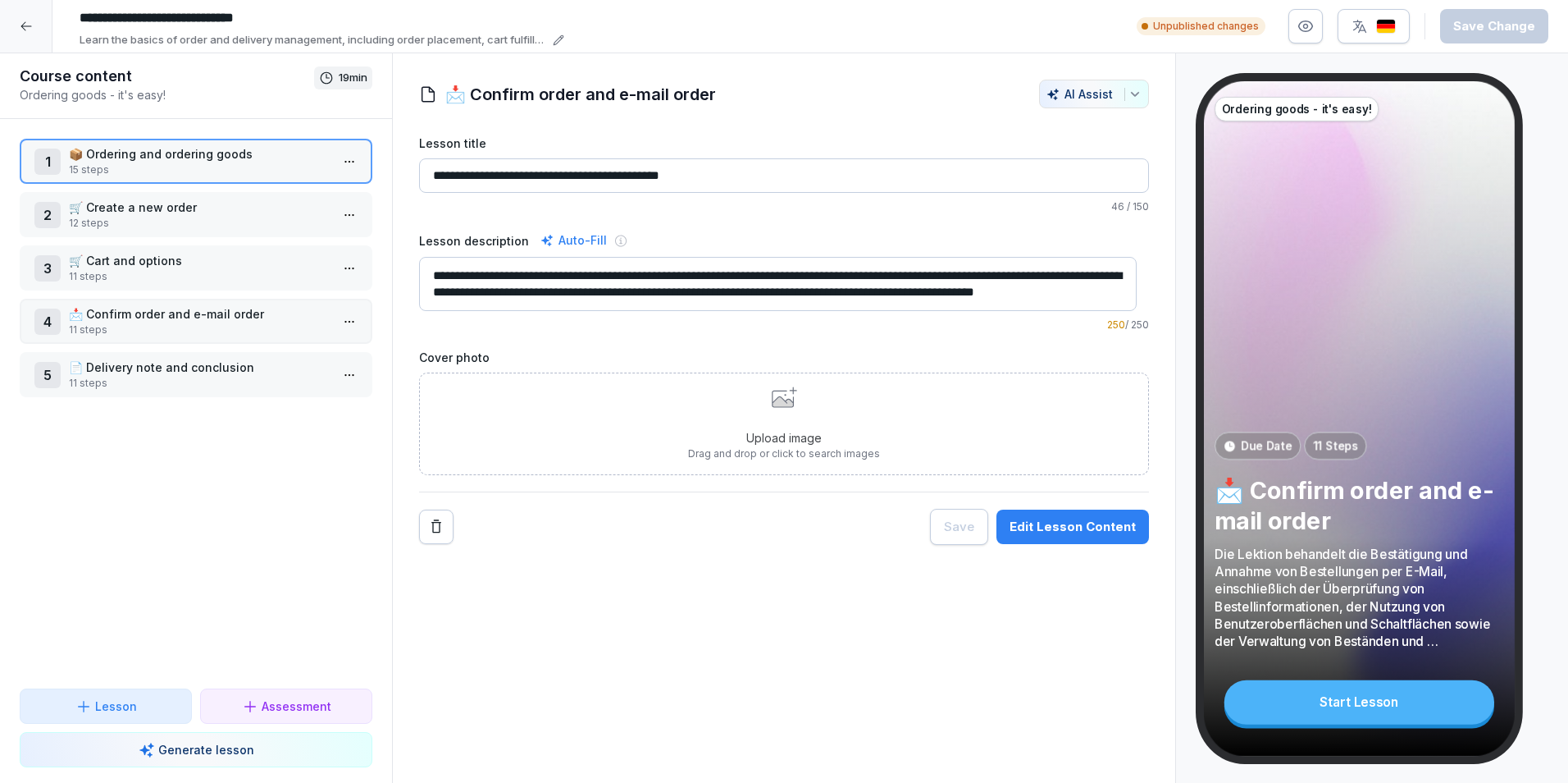
click at [173, 324] on p "11 steps" at bounding box center [199, 330] width 261 height 15
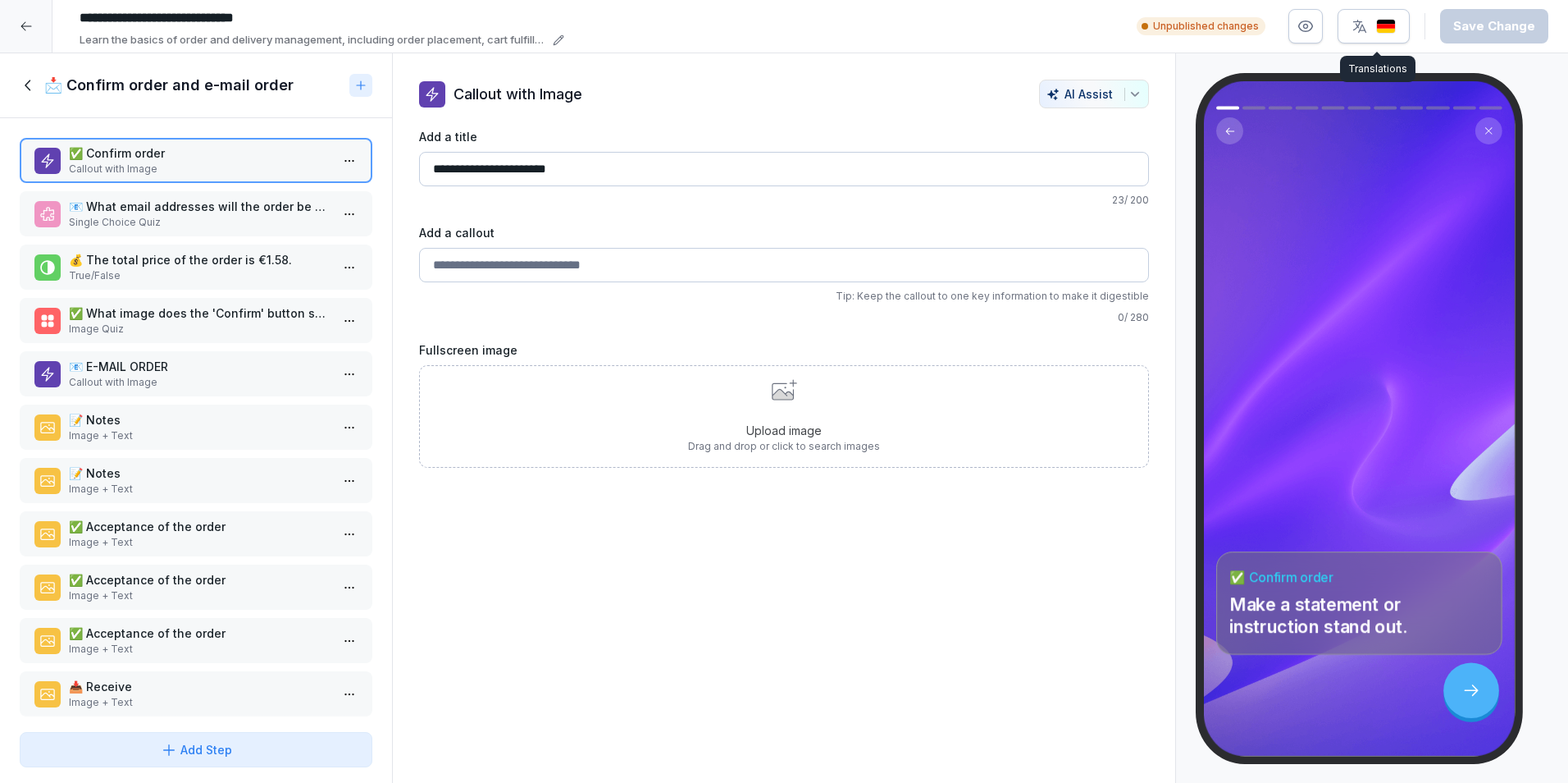
click at [1387, 24] on img "button" at bounding box center [1386, 27] width 20 height 15
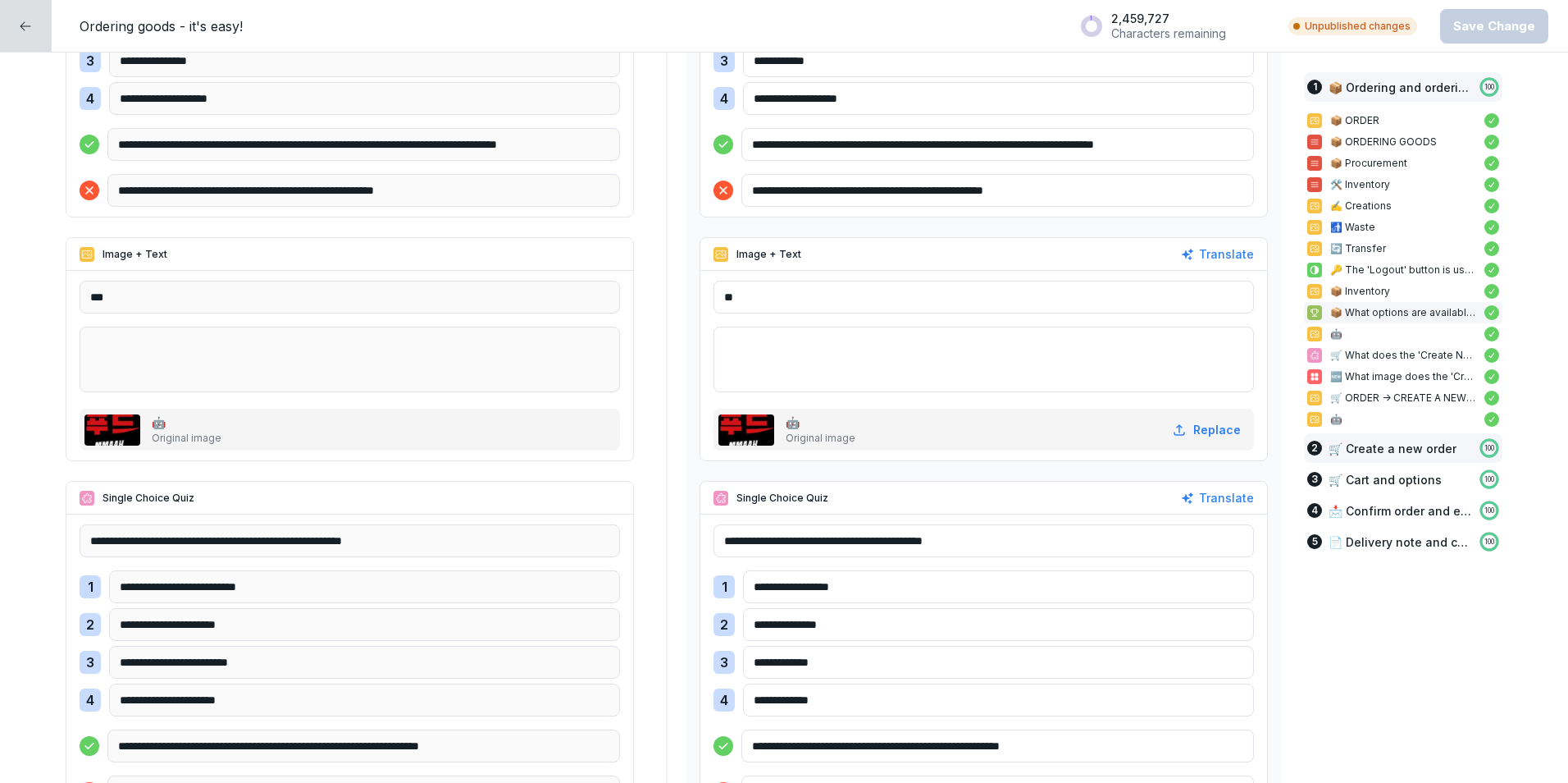
click at [1356, 457] on div "2 🛒 Create a new order 100" at bounding box center [1403, 448] width 198 height 29
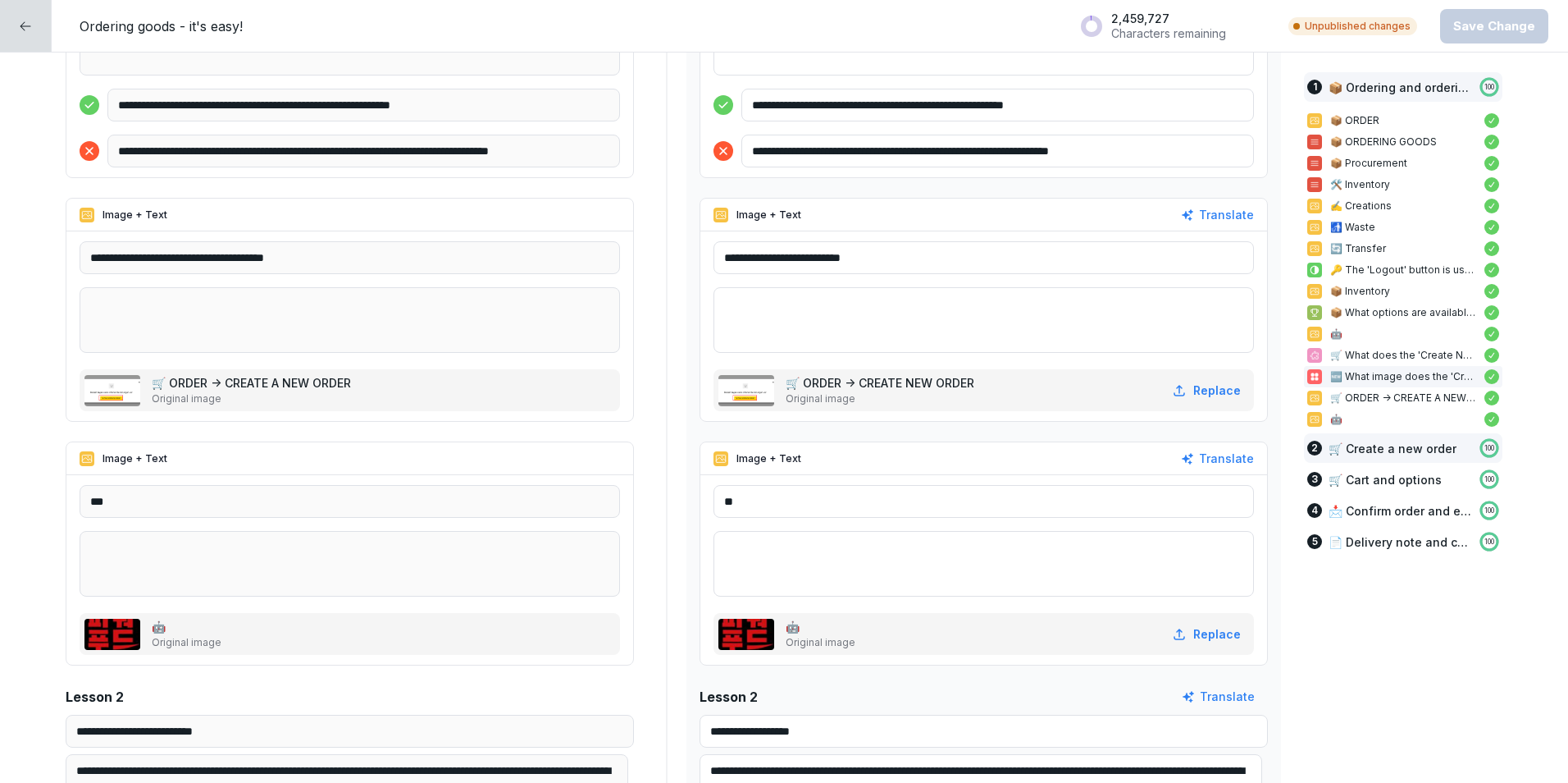
click at [1352, 452] on p "🛒 Create a new order" at bounding box center [1393, 448] width 128 height 17
click at [1348, 452] on p "🛒 Create a new order" at bounding box center [1393, 448] width 128 height 17
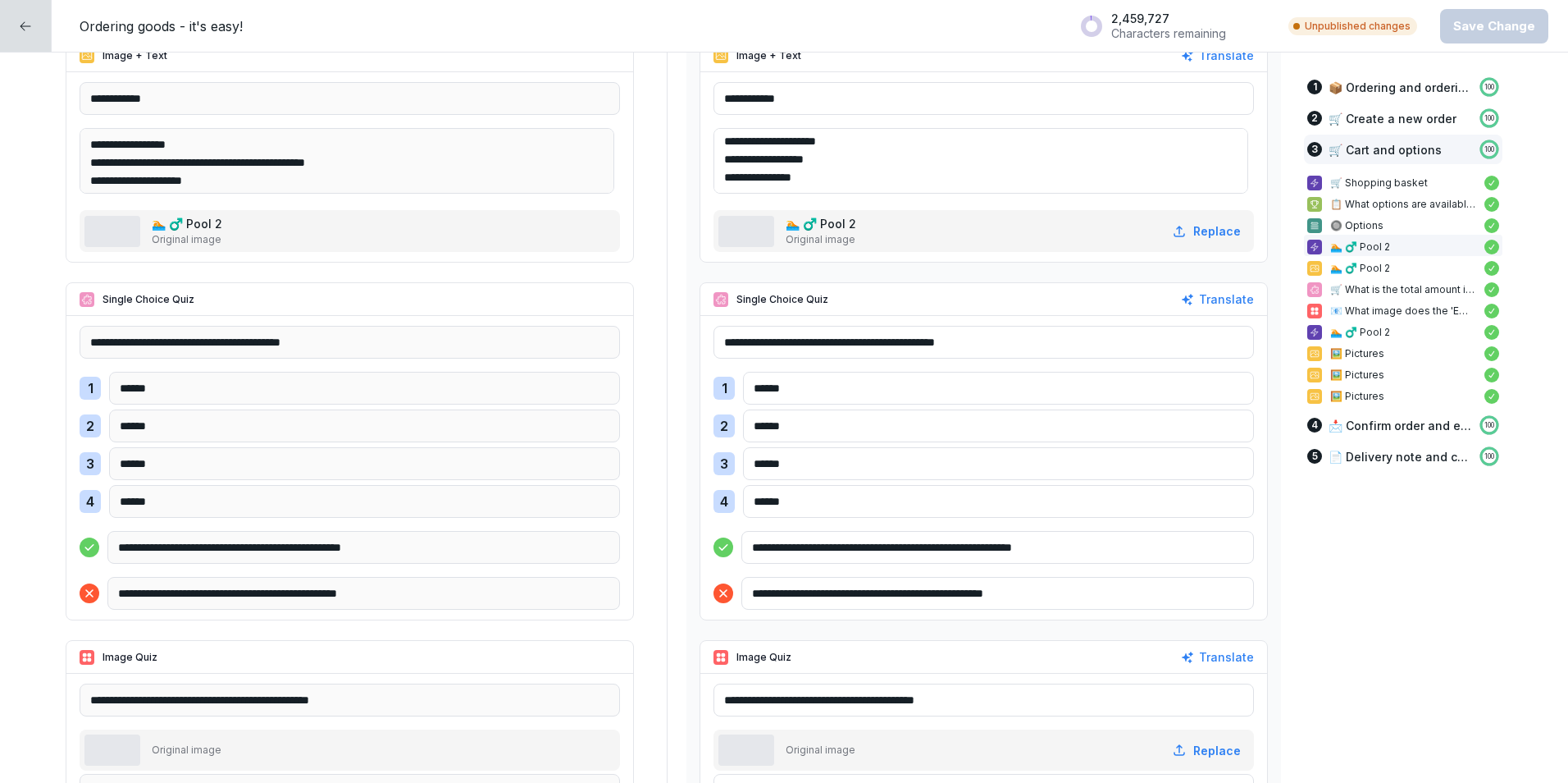
scroll to position [8896, 0]
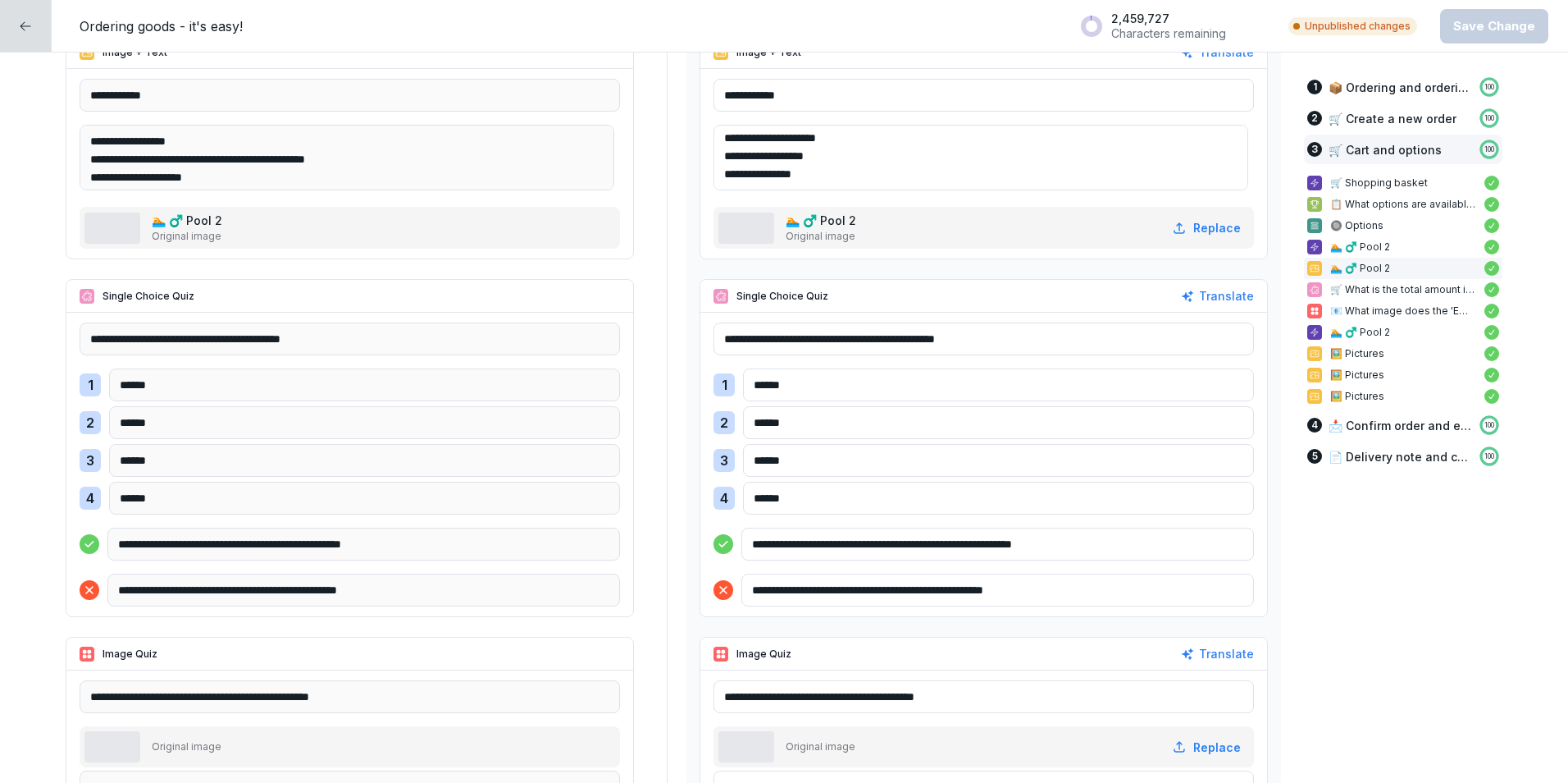
click at [738, 233] on div at bounding box center [746, 228] width 56 height 31
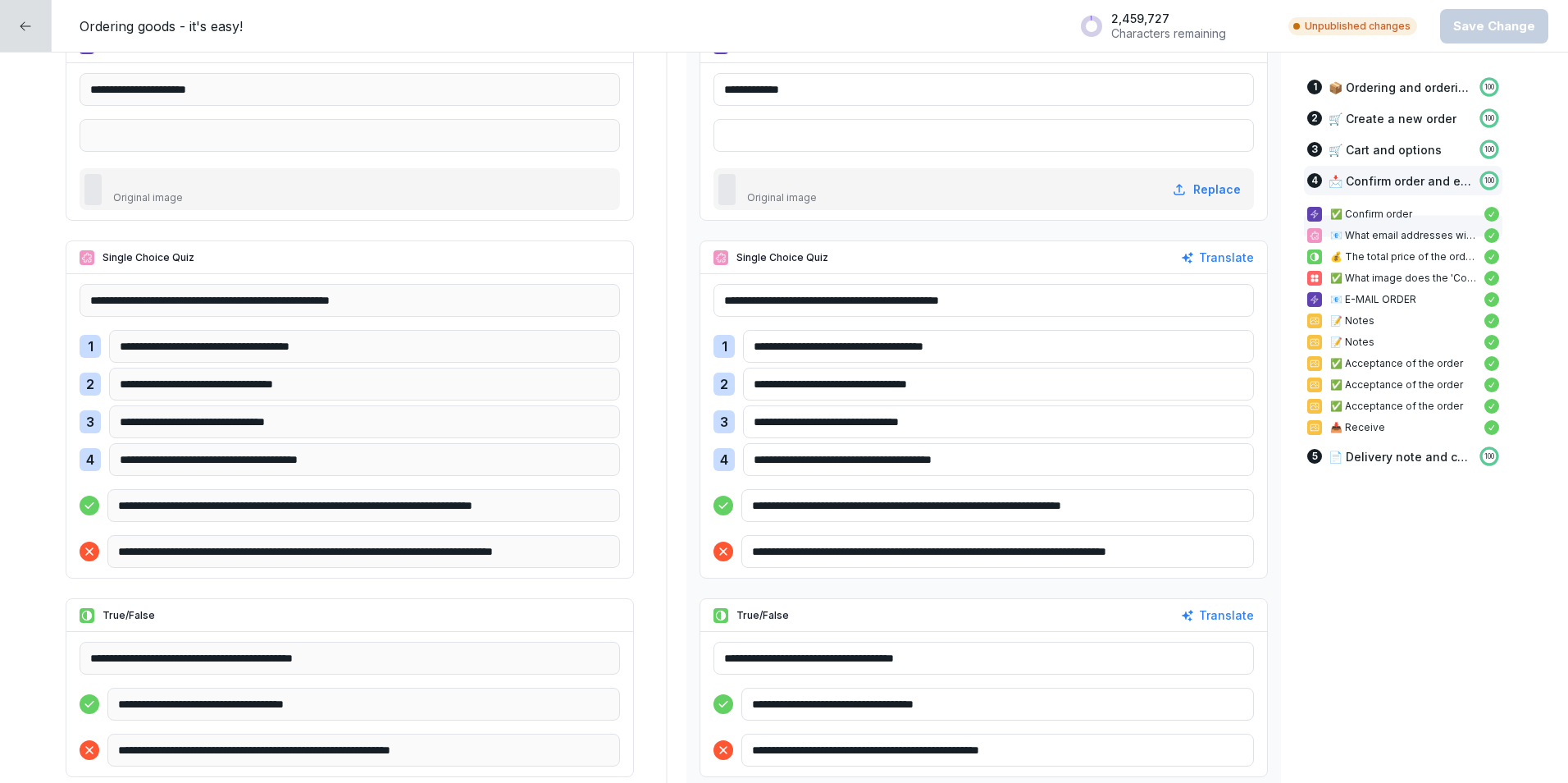
scroll to position [10373, 0]
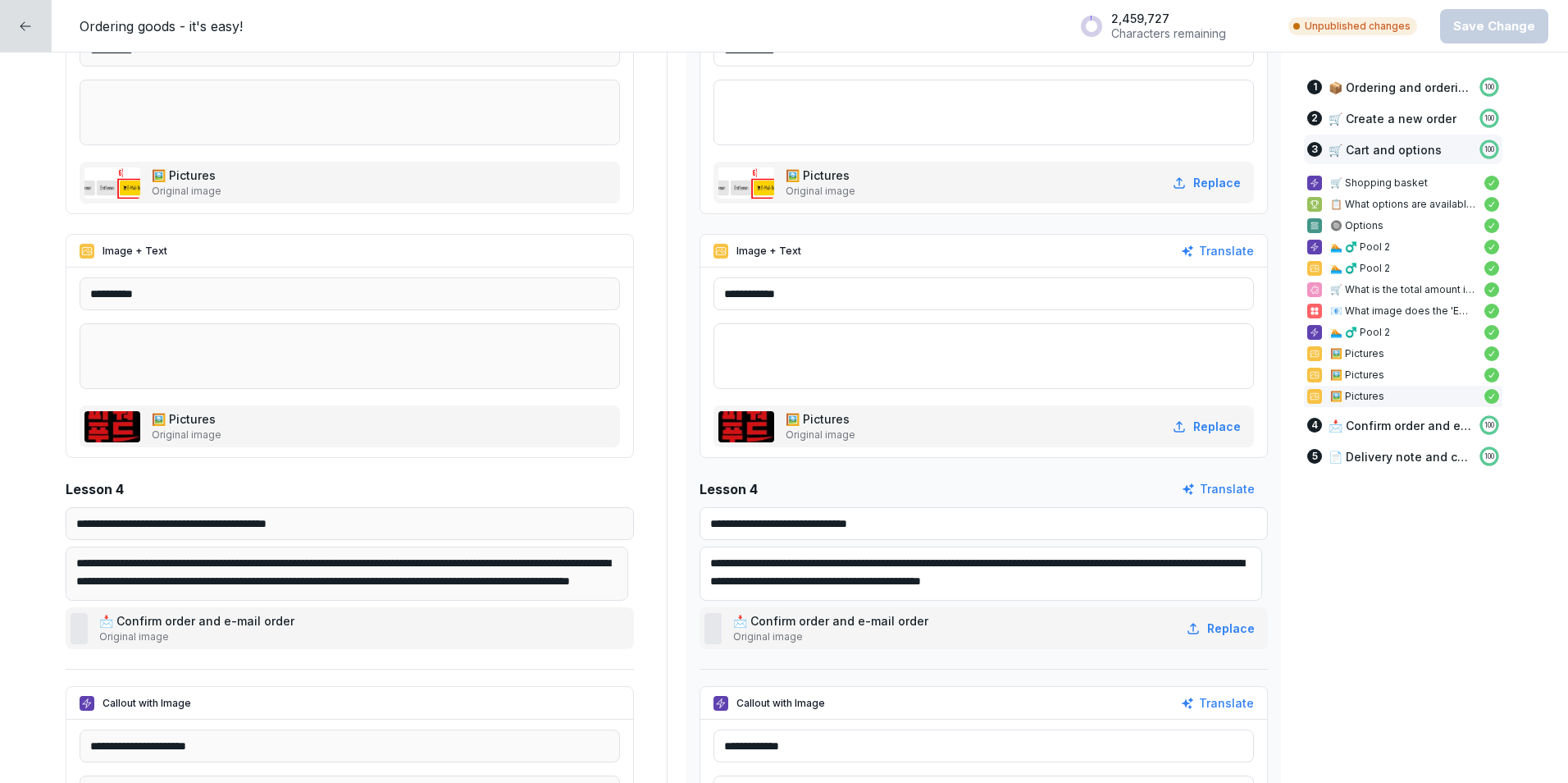
click at [21, 43] on div at bounding box center [26, 26] width 51 height 51
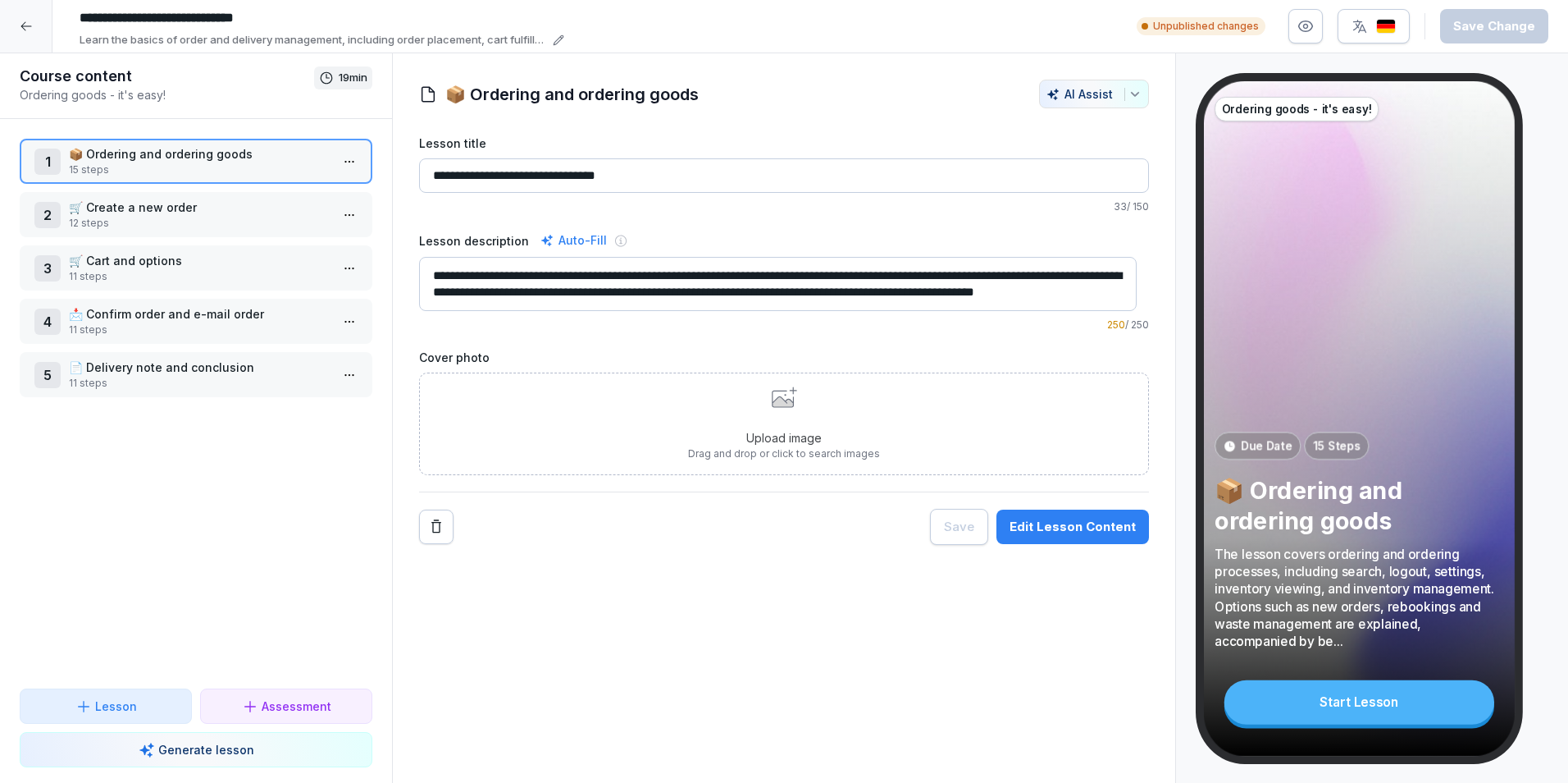
click at [21, 42] on div at bounding box center [26, 26] width 52 height 52
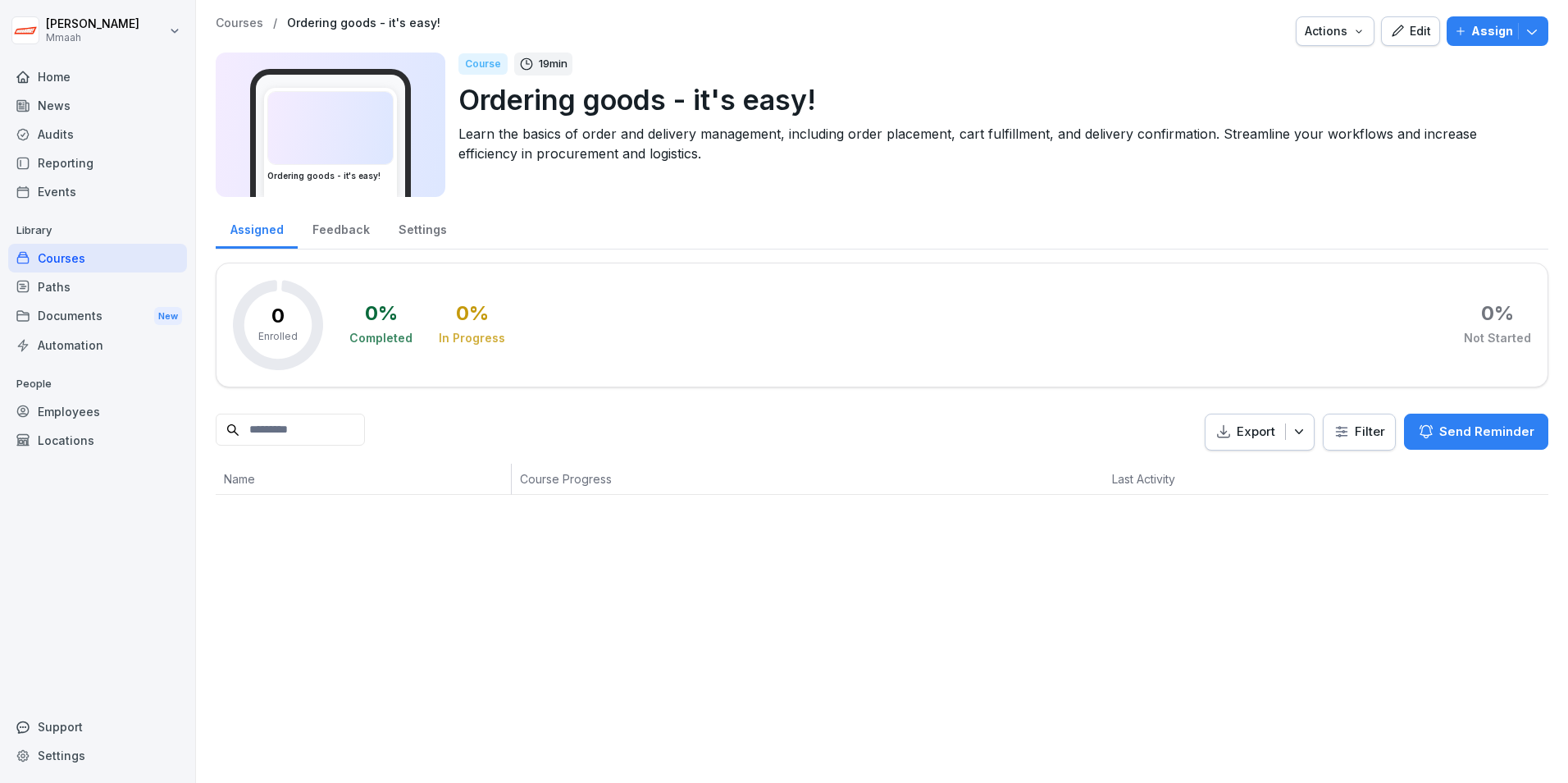
click at [79, 264] on font "Courses" at bounding box center [62, 258] width 47 height 17
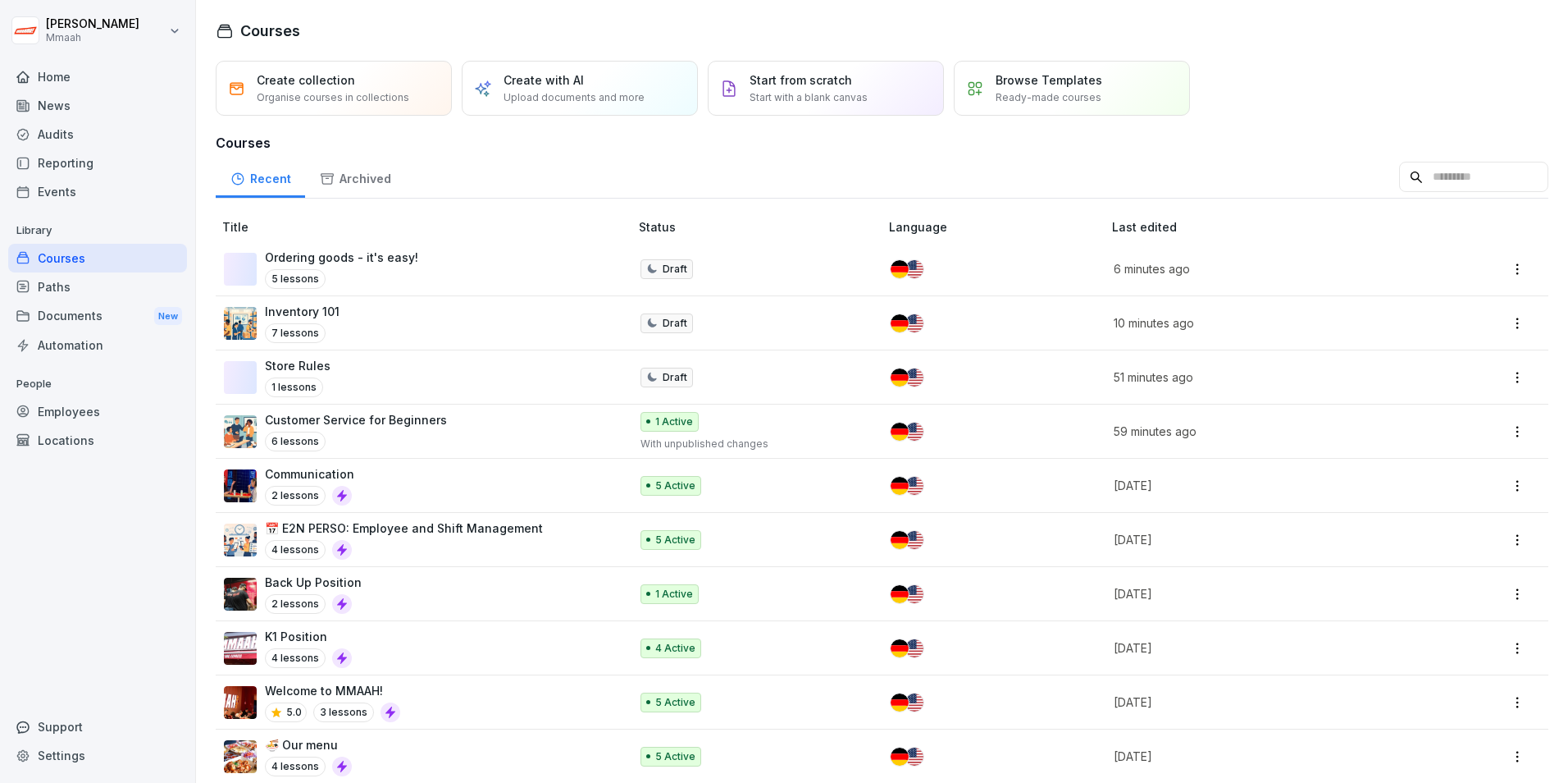
click at [374, 637] on div "K1 Position 4 lessons" at bounding box center [418, 648] width 389 height 40
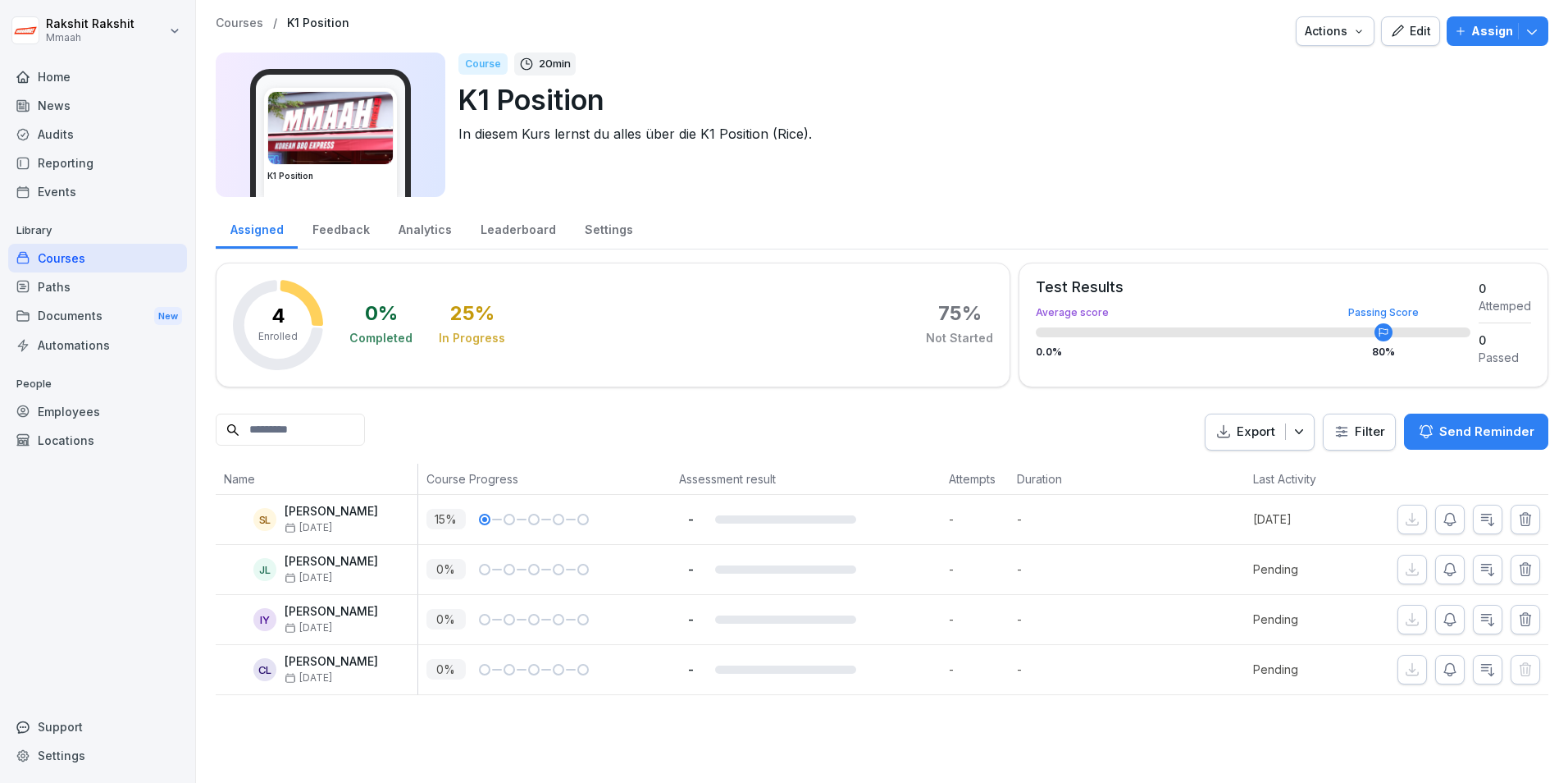
click at [1391, 28] on icon "button" at bounding box center [1398, 31] width 15 height 15
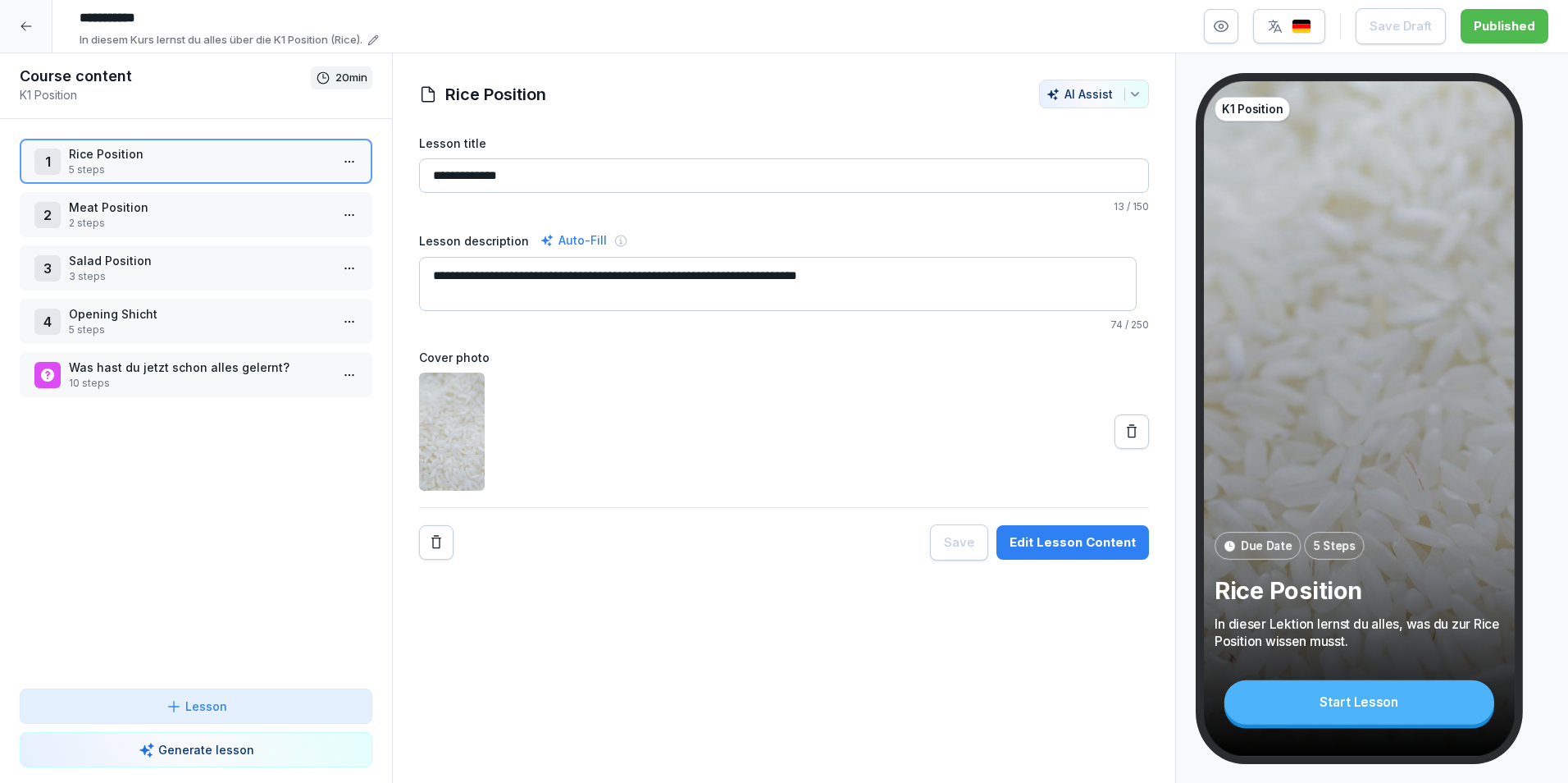
click at [100, 177] on div "1 Rice Position 5 steps" at bounding box center [196, 161] width 353 height 46
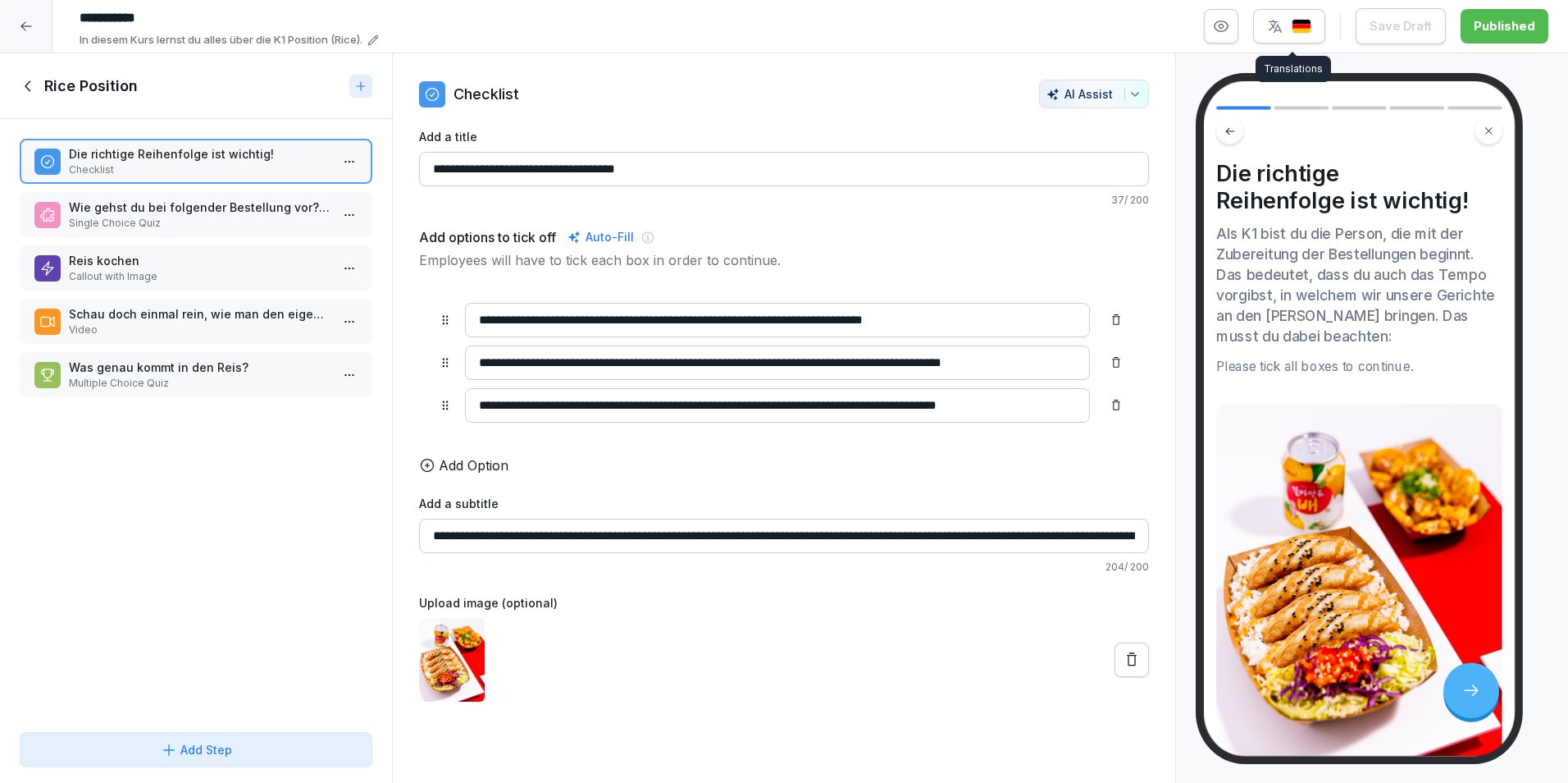
click at [1312, 21] on img "button" at bounding box center [1301, 27] width 20 height 15
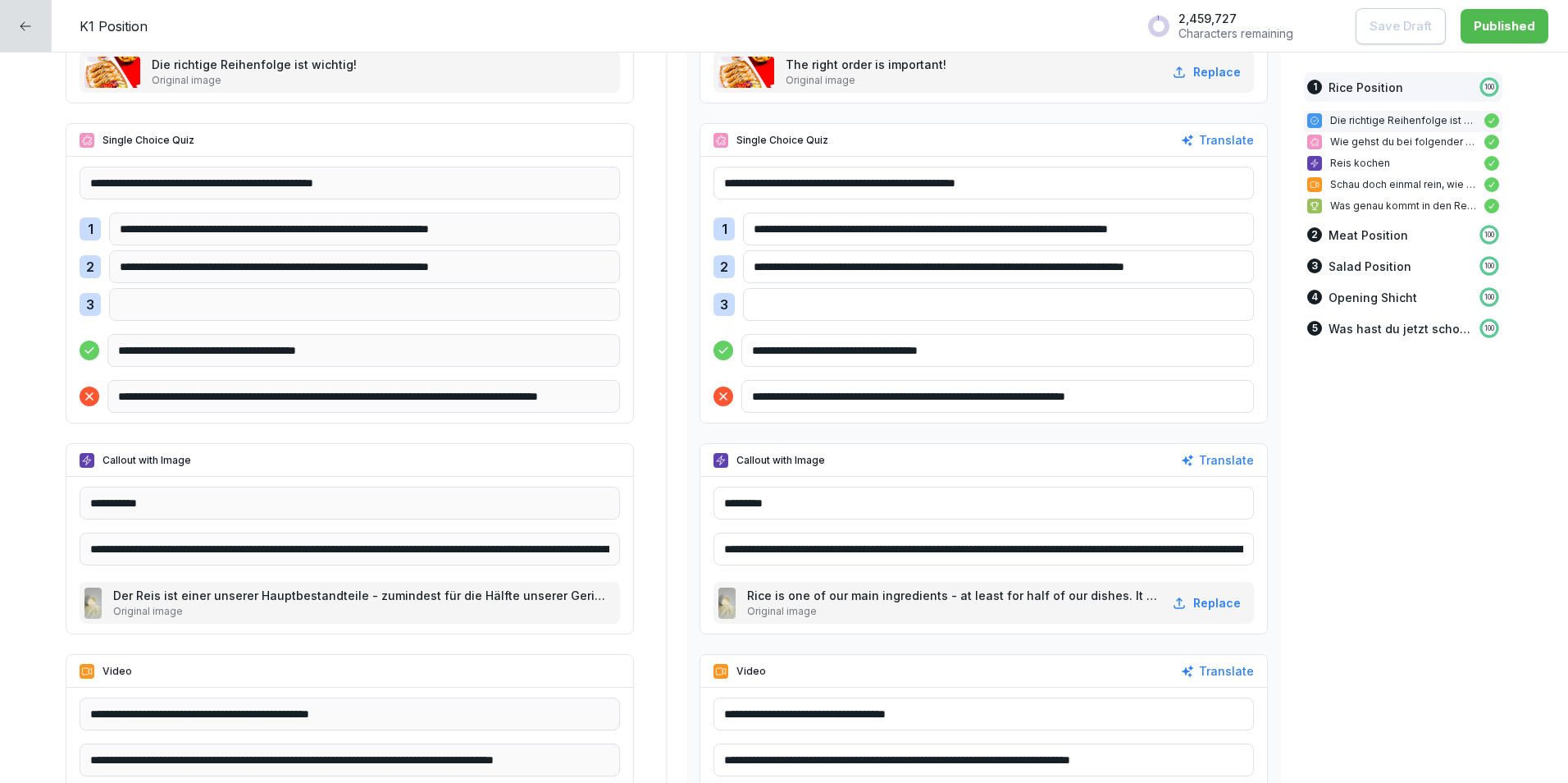
scroll to position [985, 0]
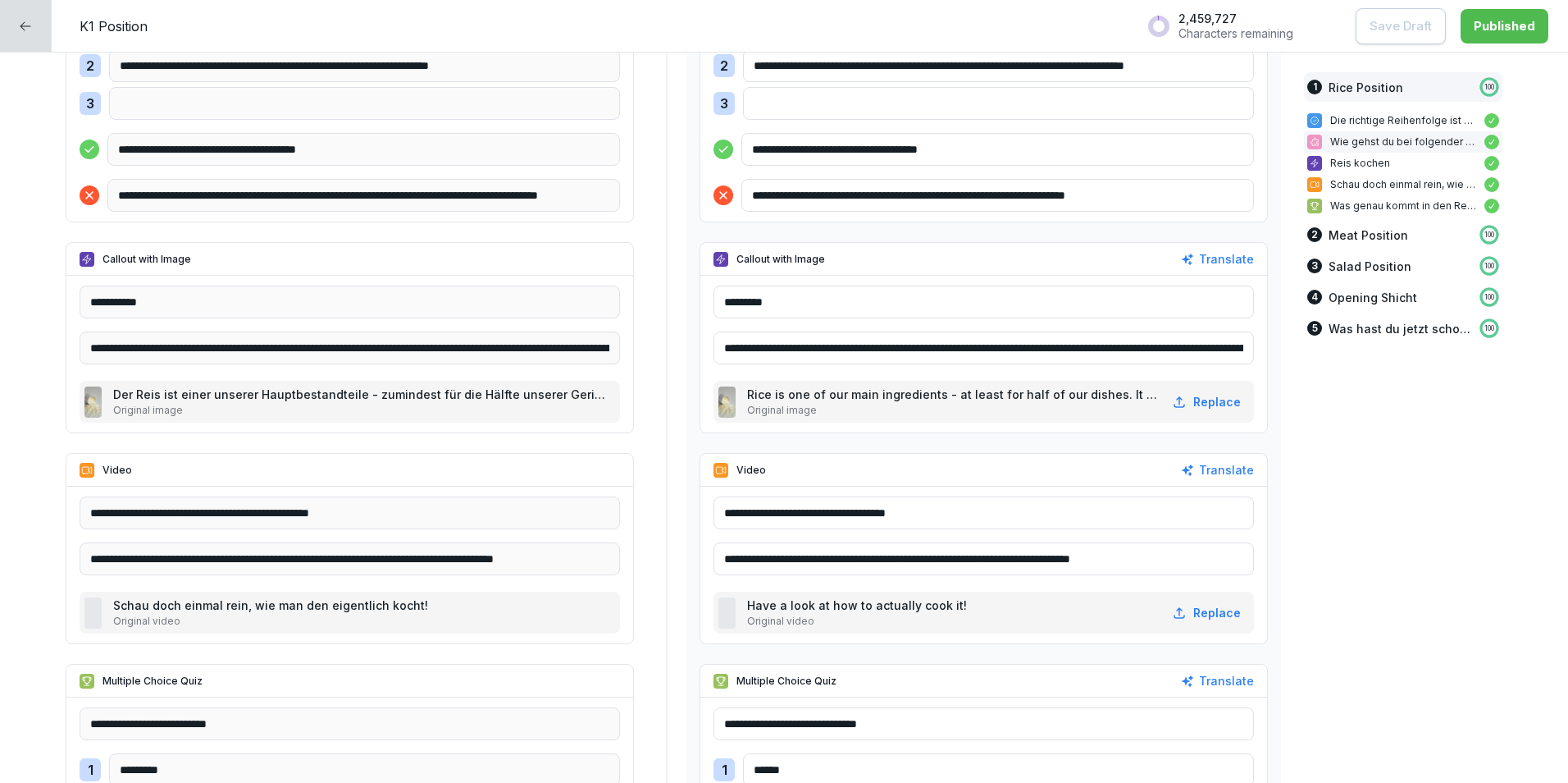
drag, startPoint x: 998, startPoint y: 385, endPoint x: 1044, endPoint y: 367, distance: 49.4
click at [1014, 384] on div "Rice is one of our main ingredients - at least for half of our dishes. It is th…" at bounding box center [984, 401] width 541 height 42
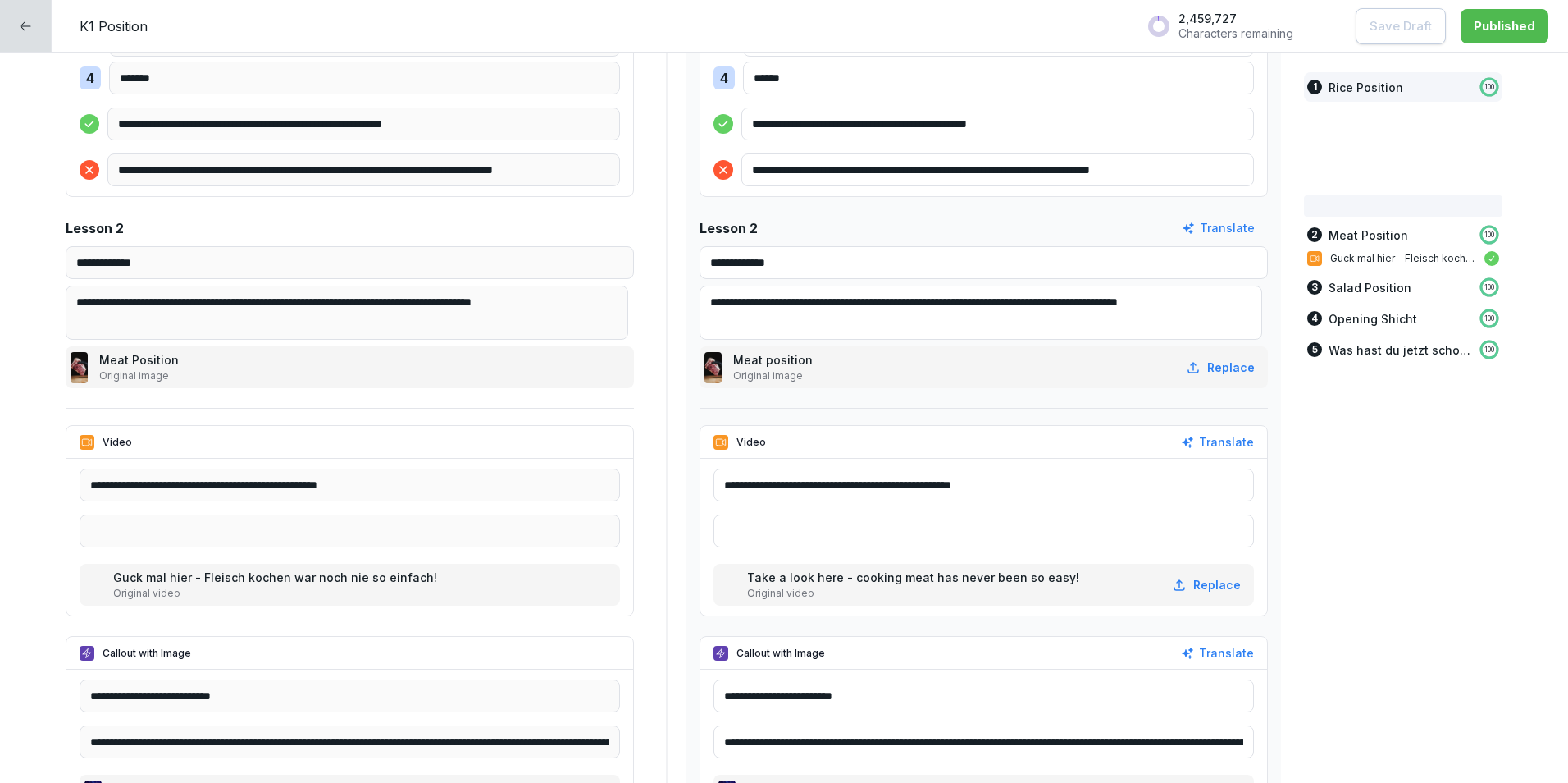
scroll to position [1888, 0]
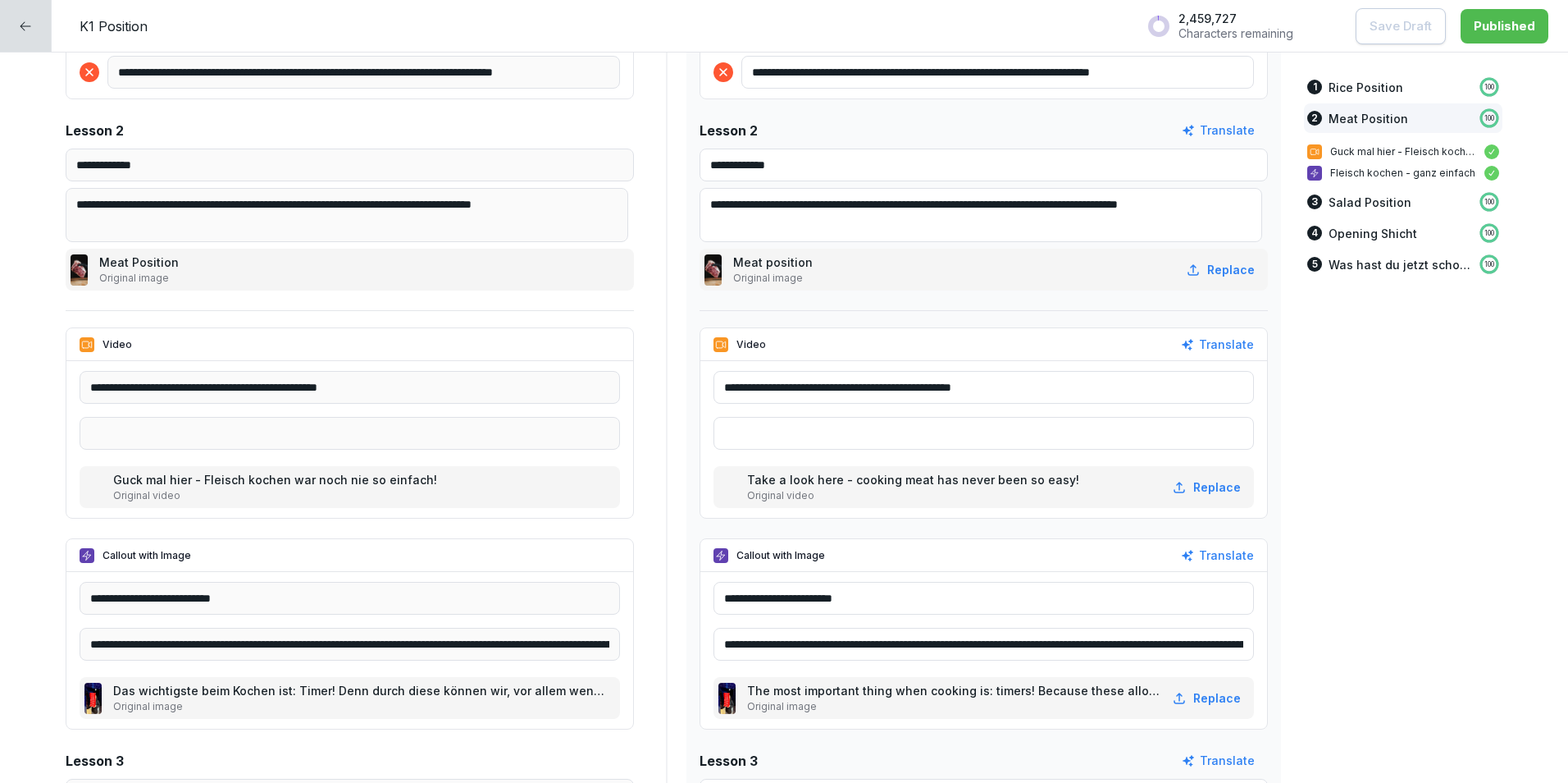
click at [722, 490] on video at bounding box center [727, 487] width 17 height 31
click at [726, 490] on video at bounding box center [727, 487] width 17 height 31
click at [728, 489] on video at bounding box center [727, 487] width 17 height 31
click at [736, 472] on video at bounding box center [727, 487] width 17 height 31
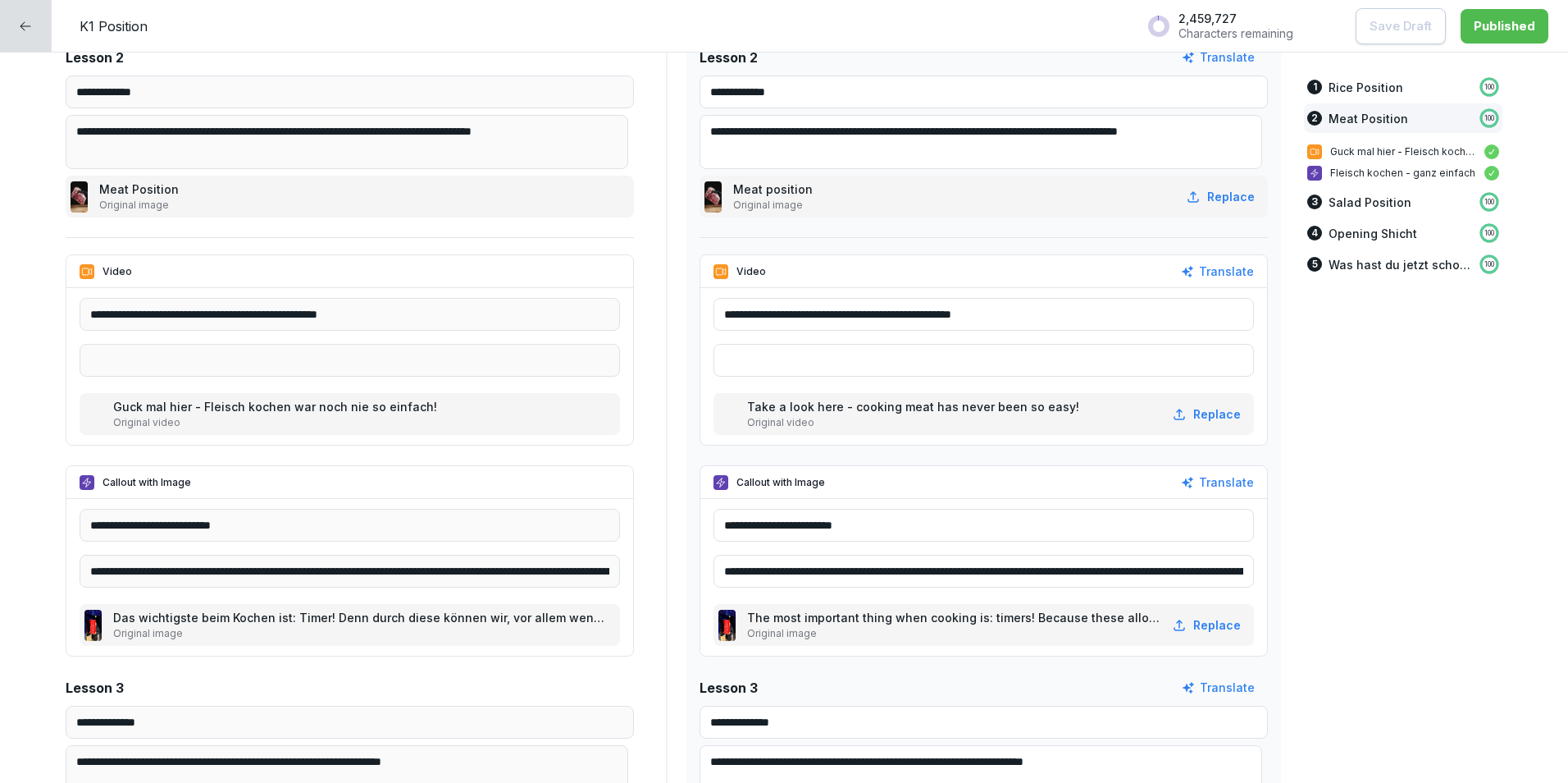
scroll to position [2052, 0]
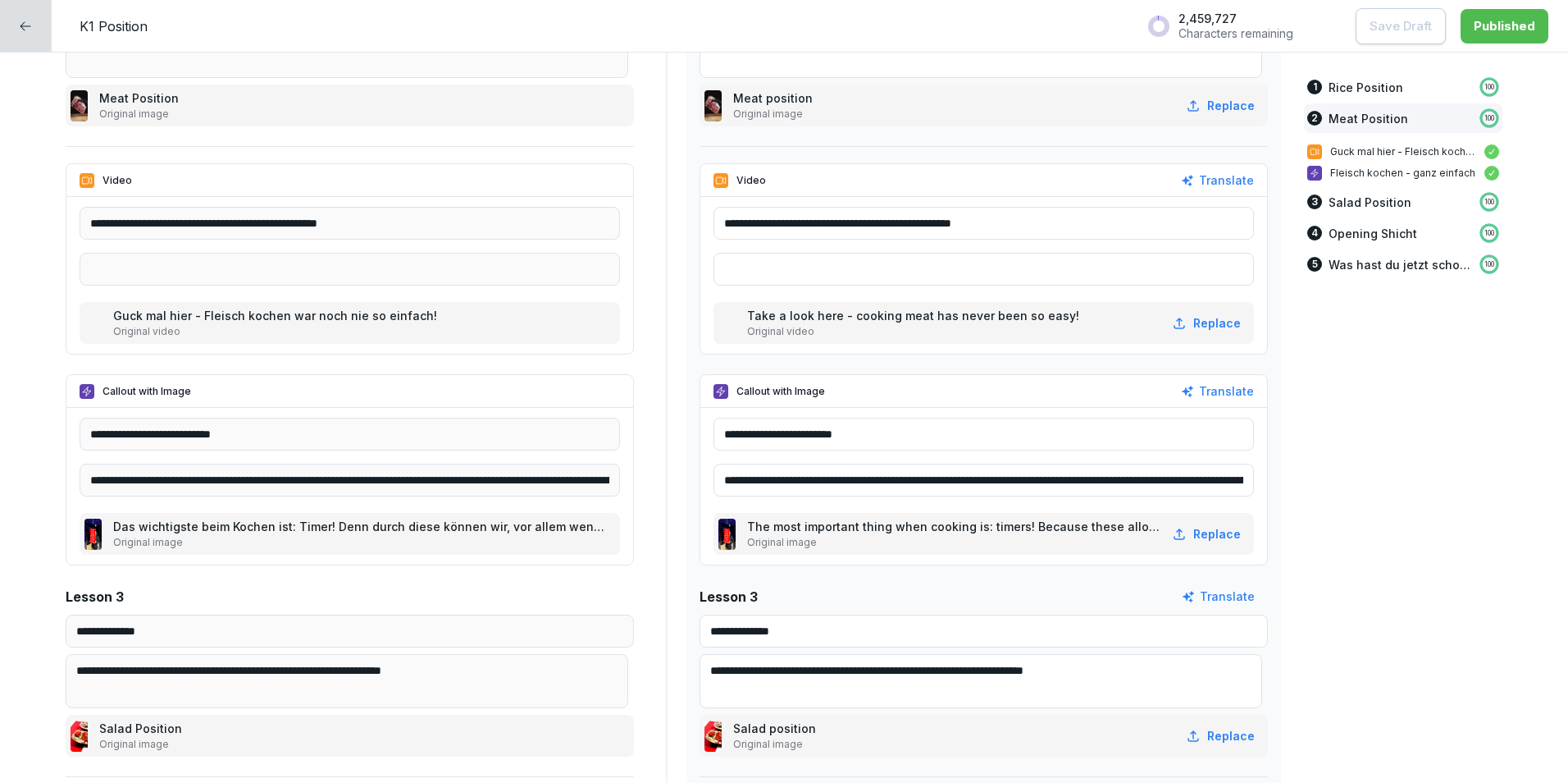
click at [1194, 480] on input "**********" at bounding box center [984, 480] width 541 height 33
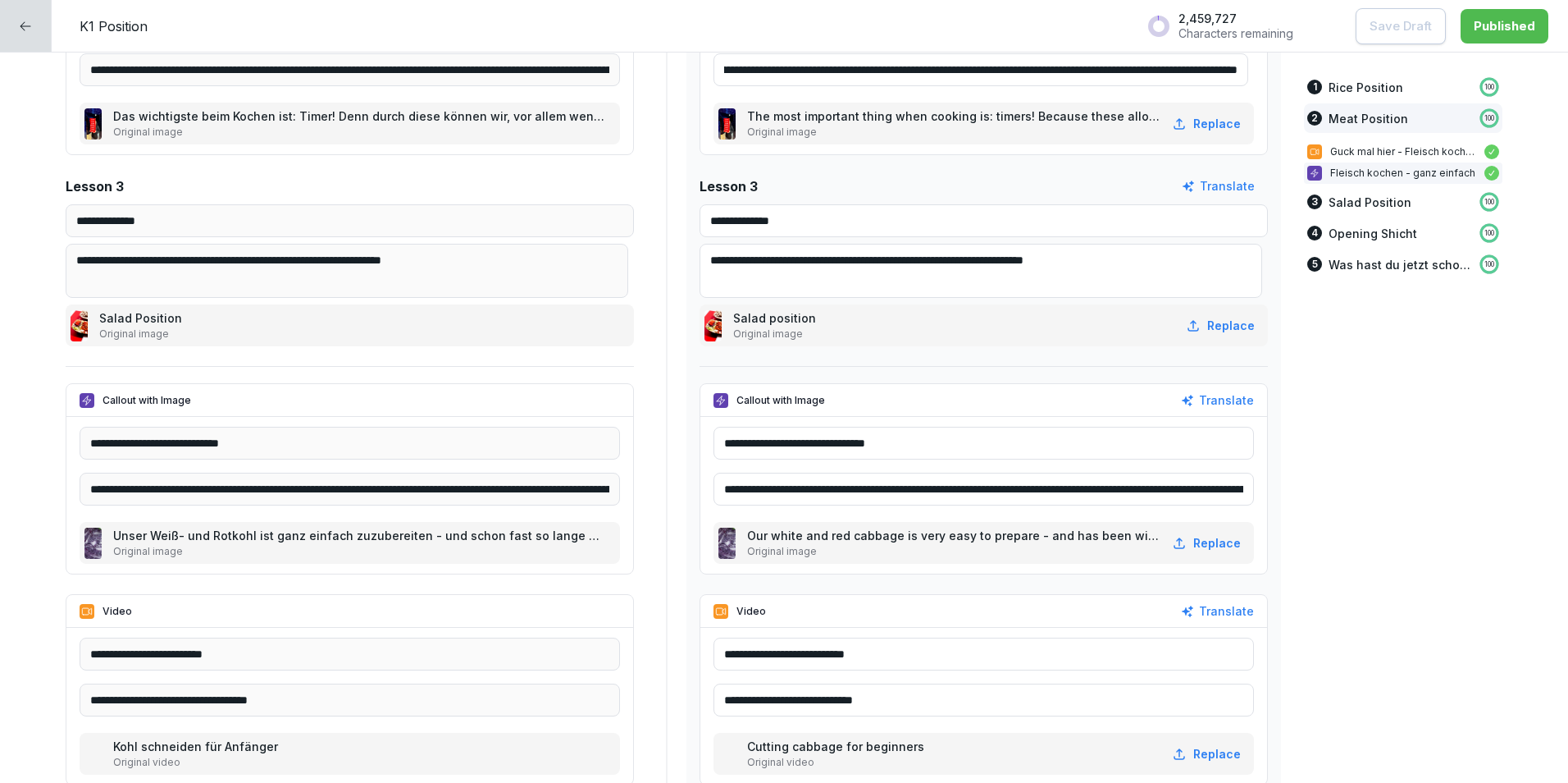
scroll to position [0, 0]
click at [733, 540] on img at bounding box center [727, 543] width 17 height 31
click at [736, 528] on img at bounding box center [727, 543] width 17 height 31
click at [715, 612] on icon at bounding box center [721, 611] width 11 height 11
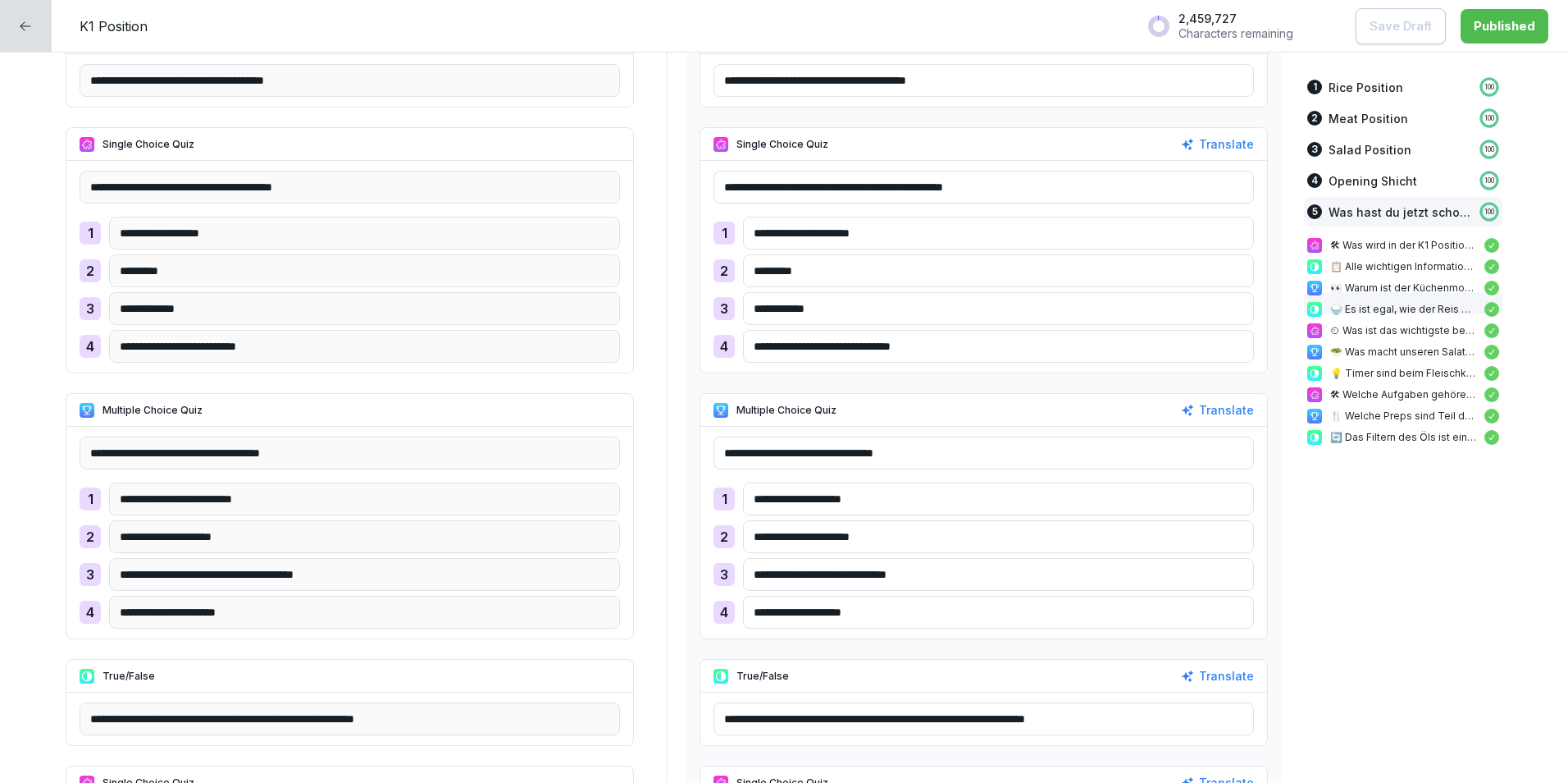
scroll to position [5827, 0]
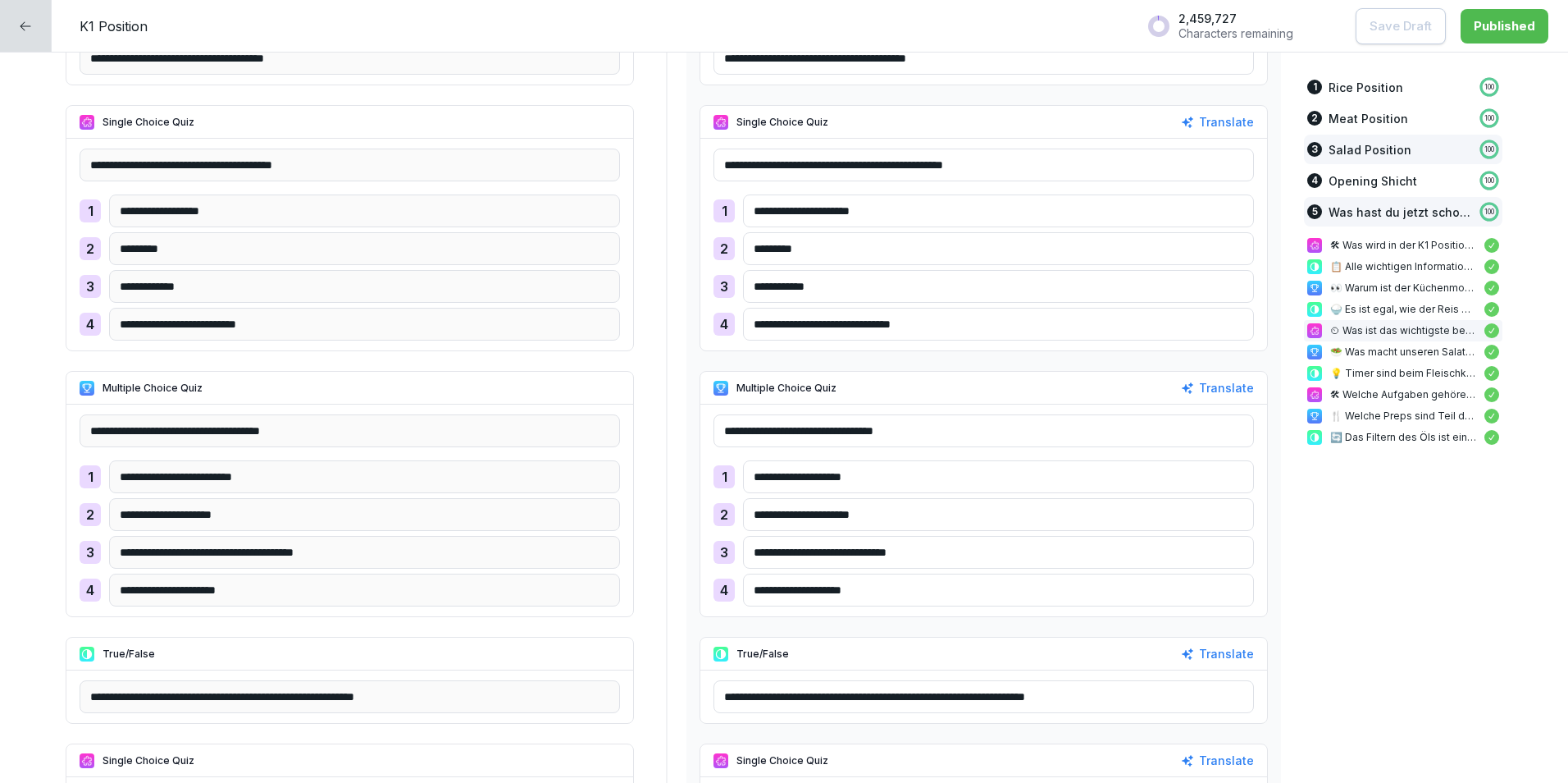
click at [1309, 143] on div "3 Salad Position 100" at bounding box center [1403, 149] width 198 height 29
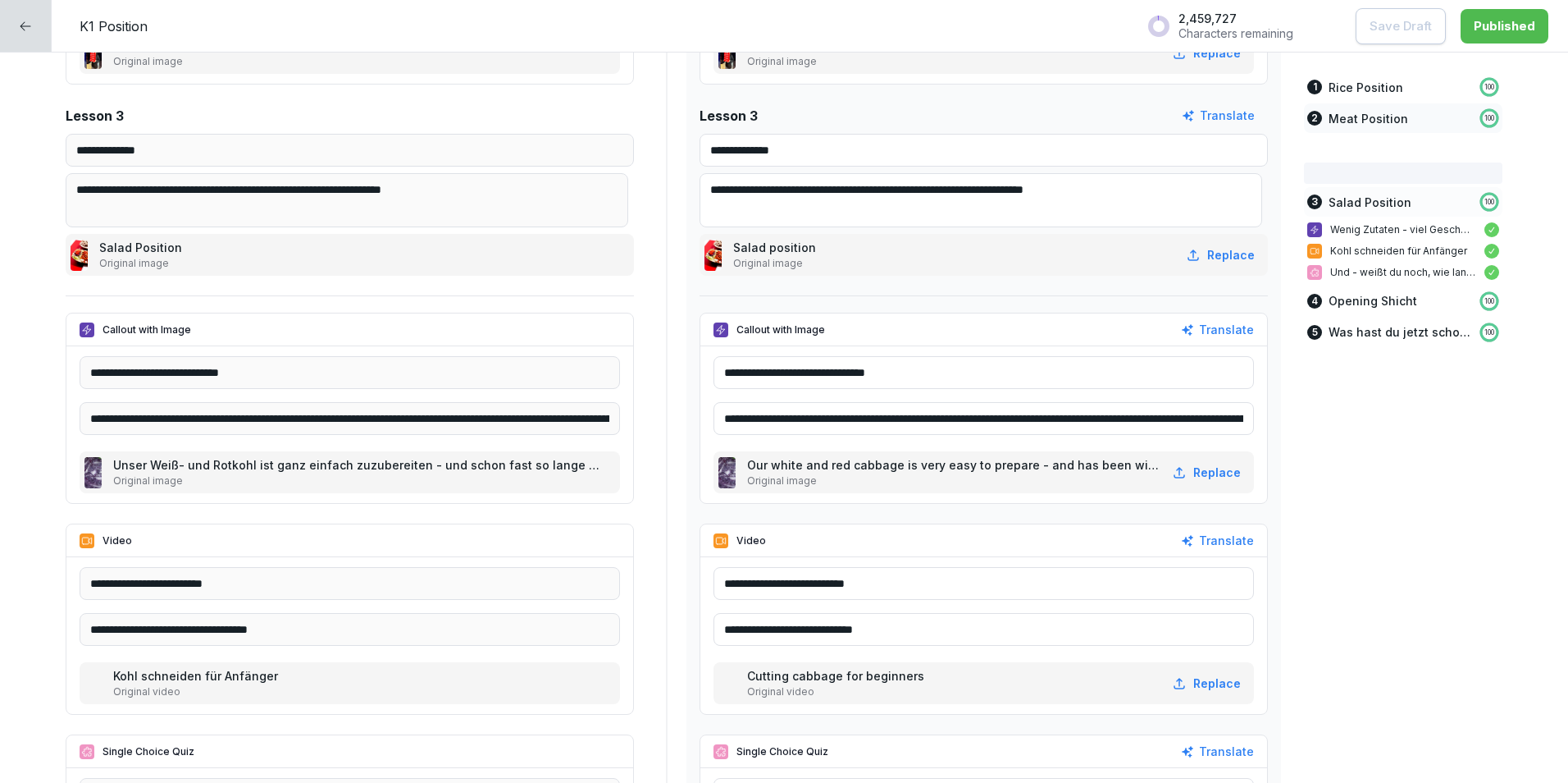
scroll to position [2638, 0]
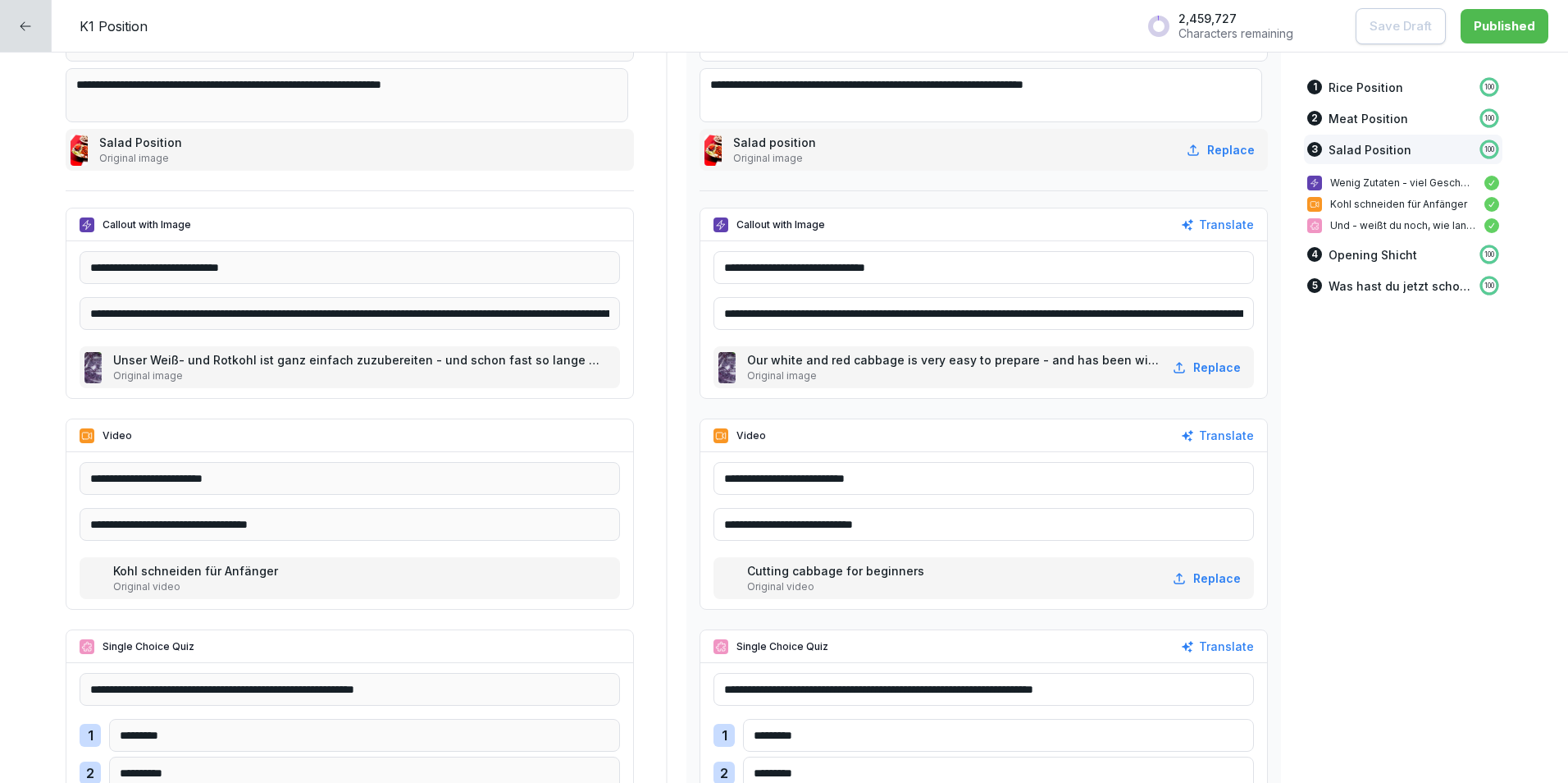
click at [1198, 308] on input "**********" at bounding box center [984, 313] width 541 height 33
click at [1345, 182] on p "Wenig Zutaten - viel Geschmack!" at bounding box center [1404, 183] width 146 height 15
click at [1363, 253] on p "Opening Shicht" at bounding box center [1373, 254] width 88 height 17
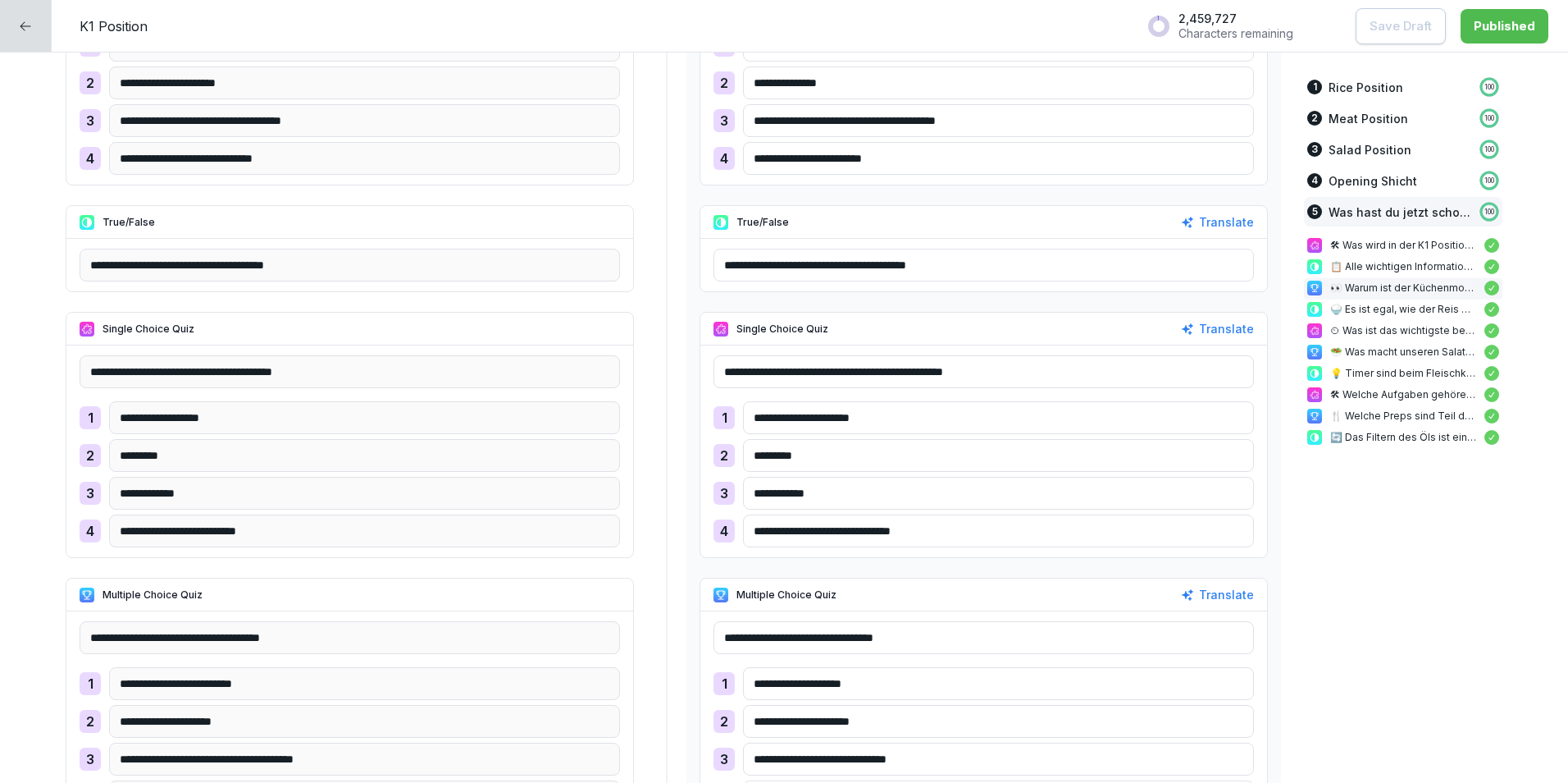
scroll to position [5774, 0]
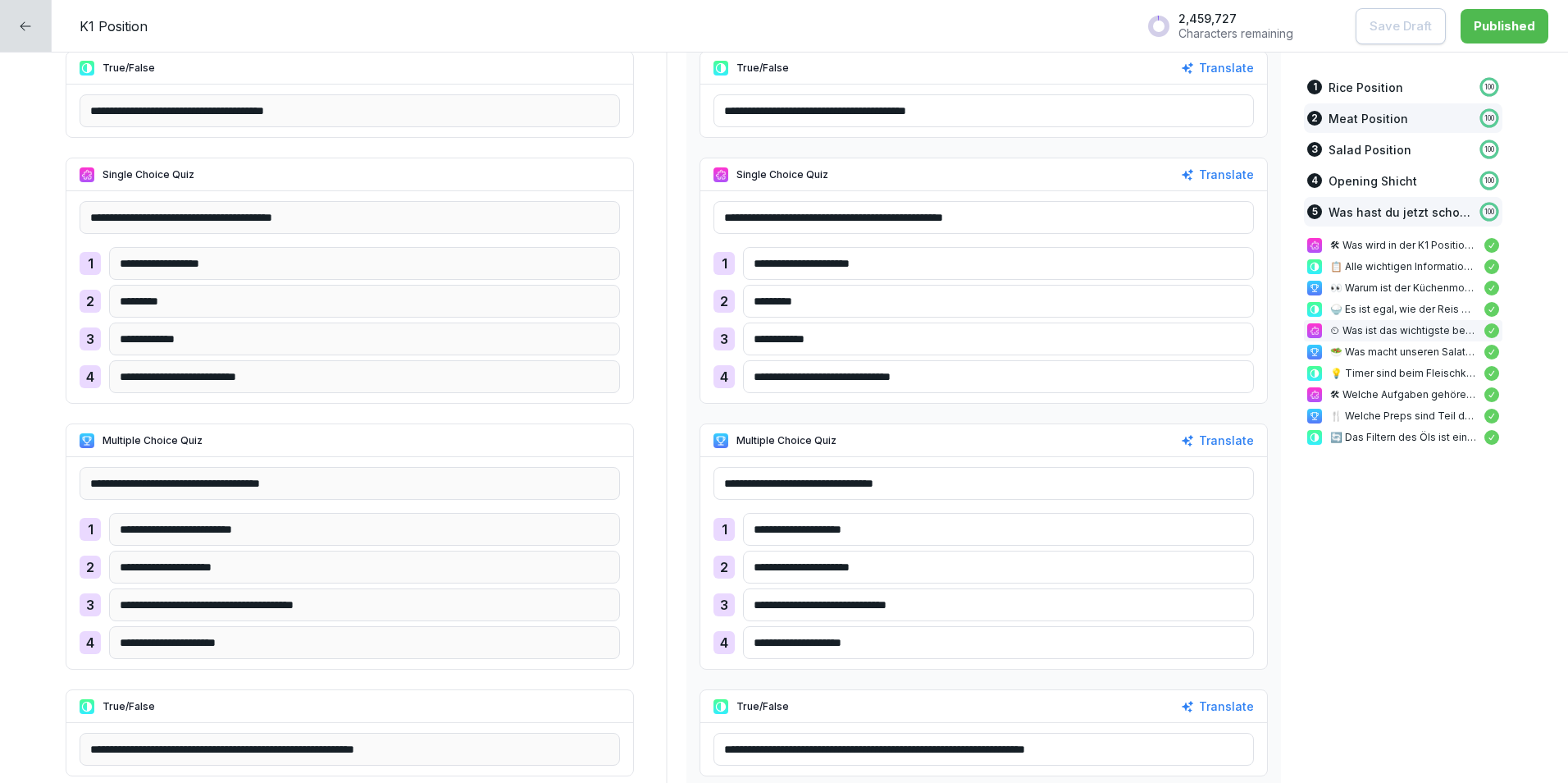
click at [1338, 121] on p "Meat Position" at bounding box center [1369, 119] width 80 height 17
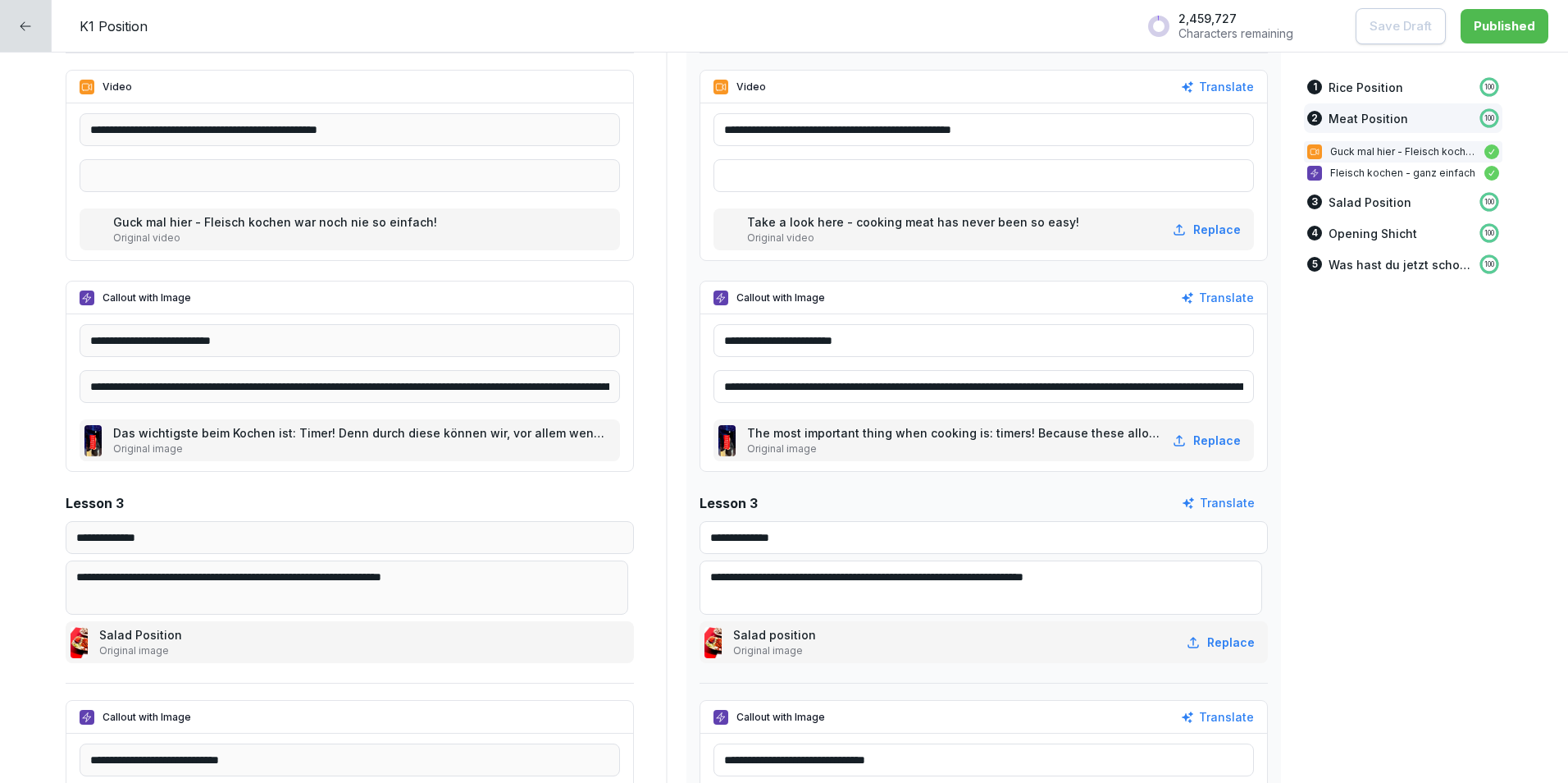
scroll to position [2172, 0]
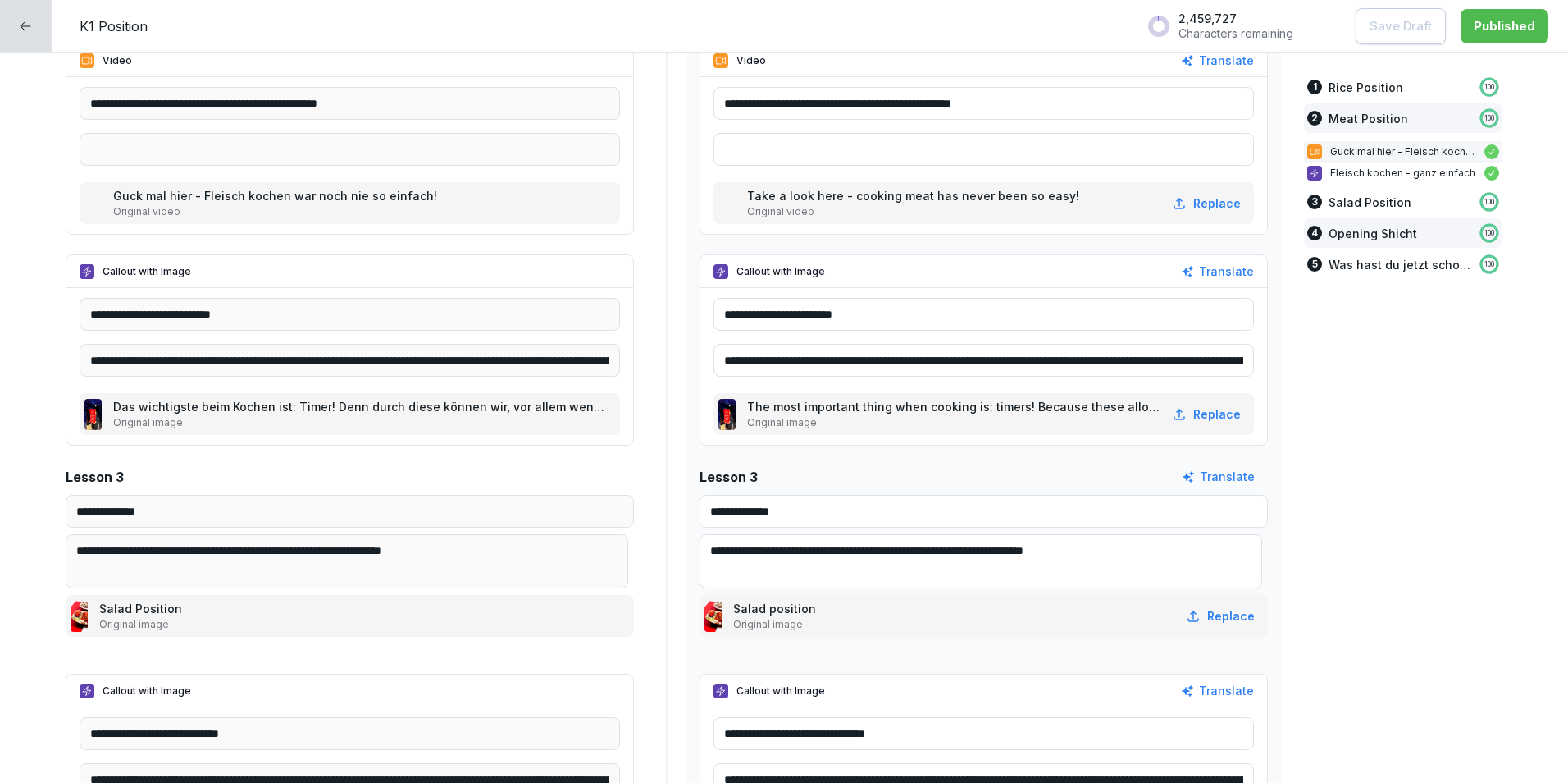
click at [1402, 235] on div "4 Opening Shicht 100" at bounding box center [1403, 233] width 198 height 29
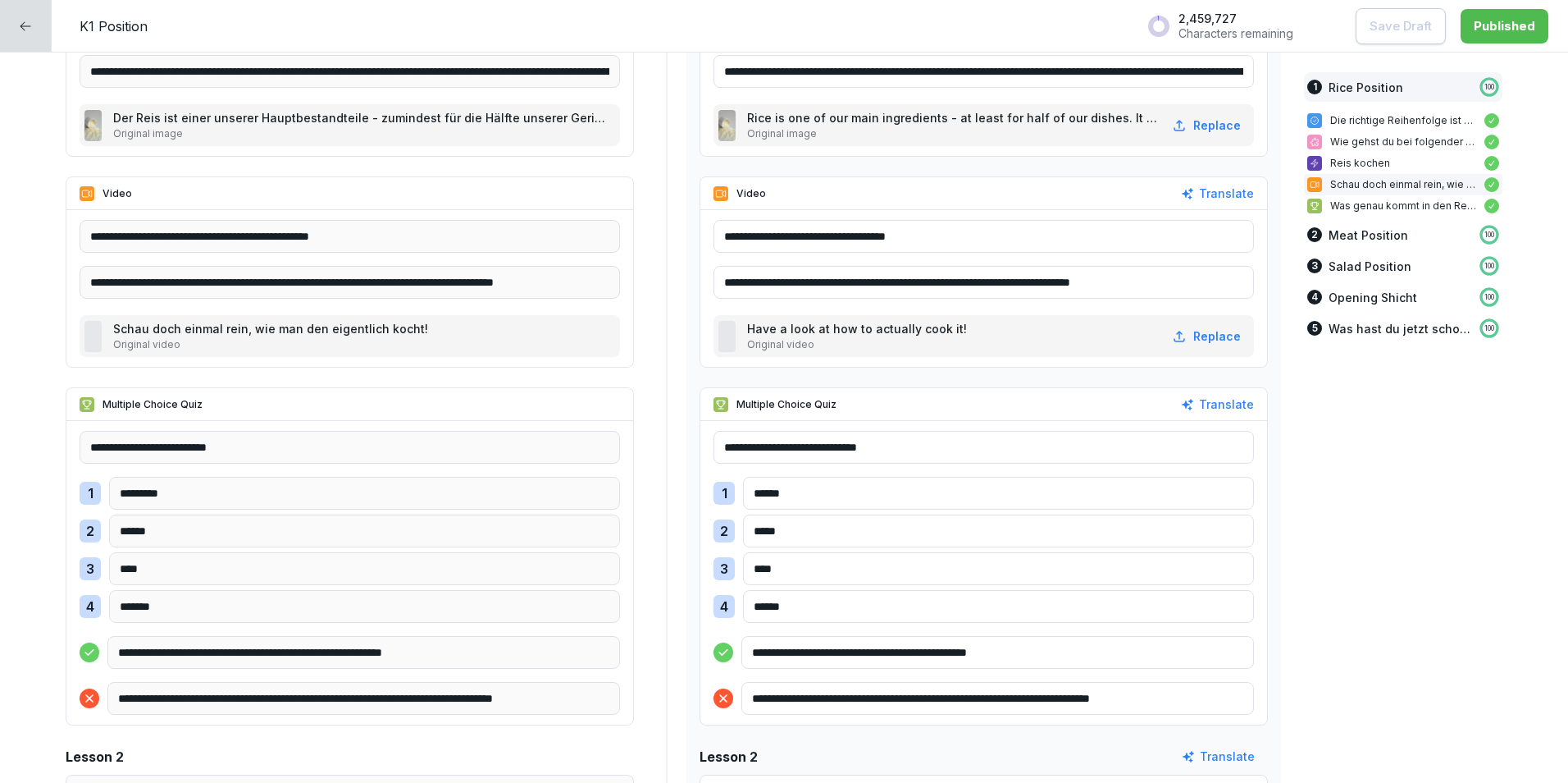
scroll to position [1260, 0]
click at [726, 342] on div at bounding box center [727, 337] width 17 height 31
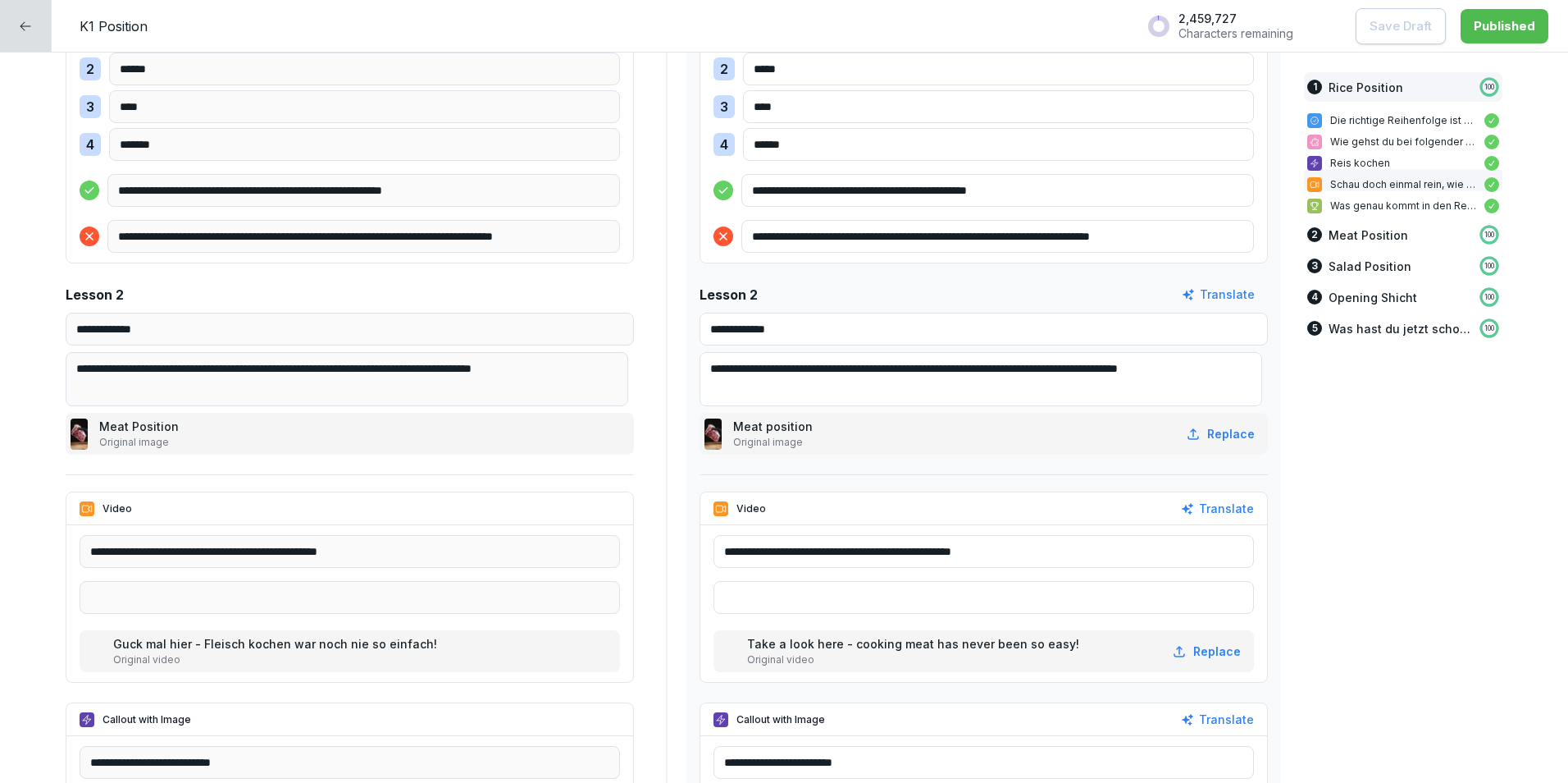
scroll to position [2134, 0]
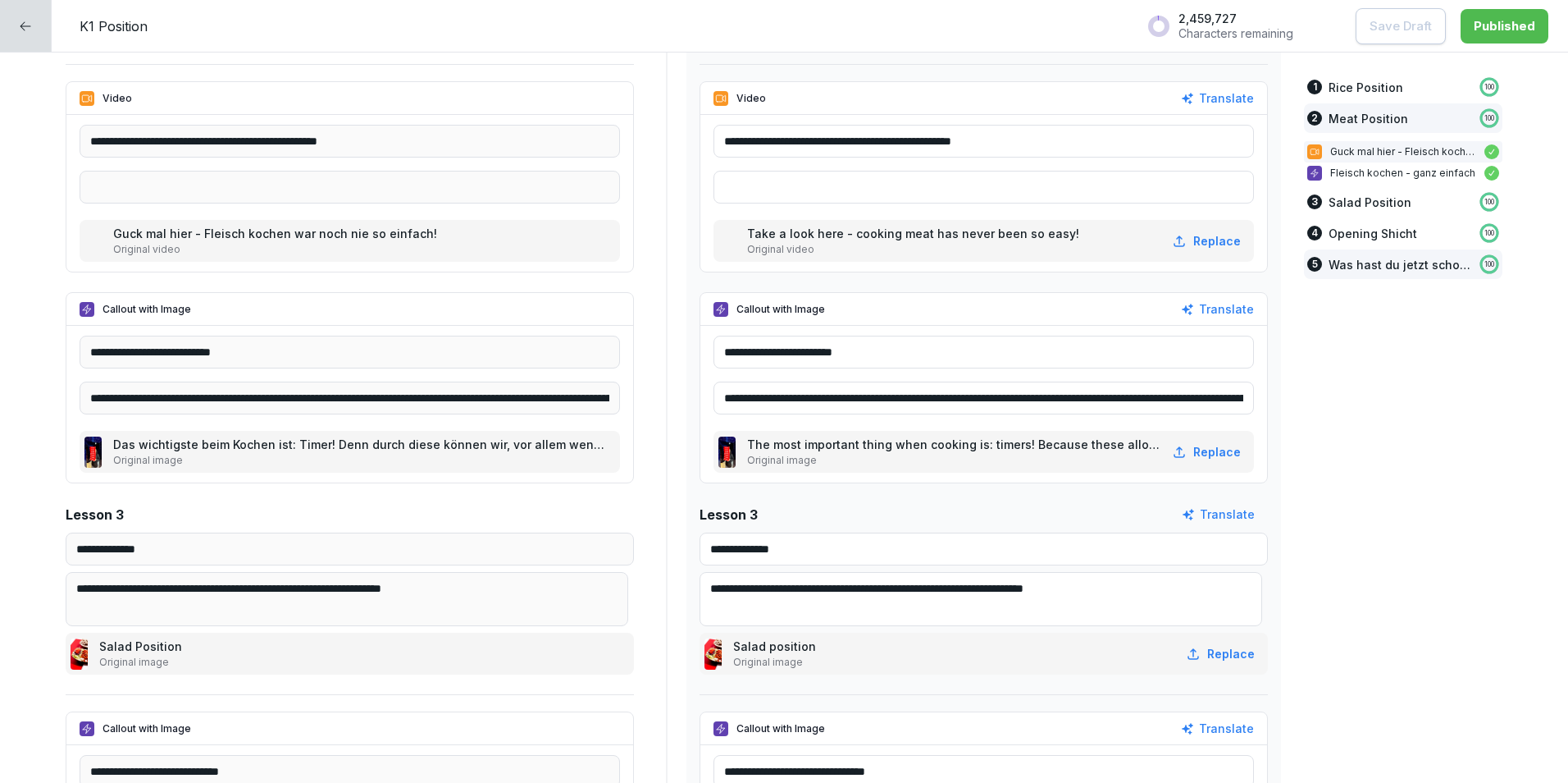
click at [1329, 263] on p "Was hast du jetzt schon alles gelernt?" at bounding box center [1400, 265] width 142 height 17
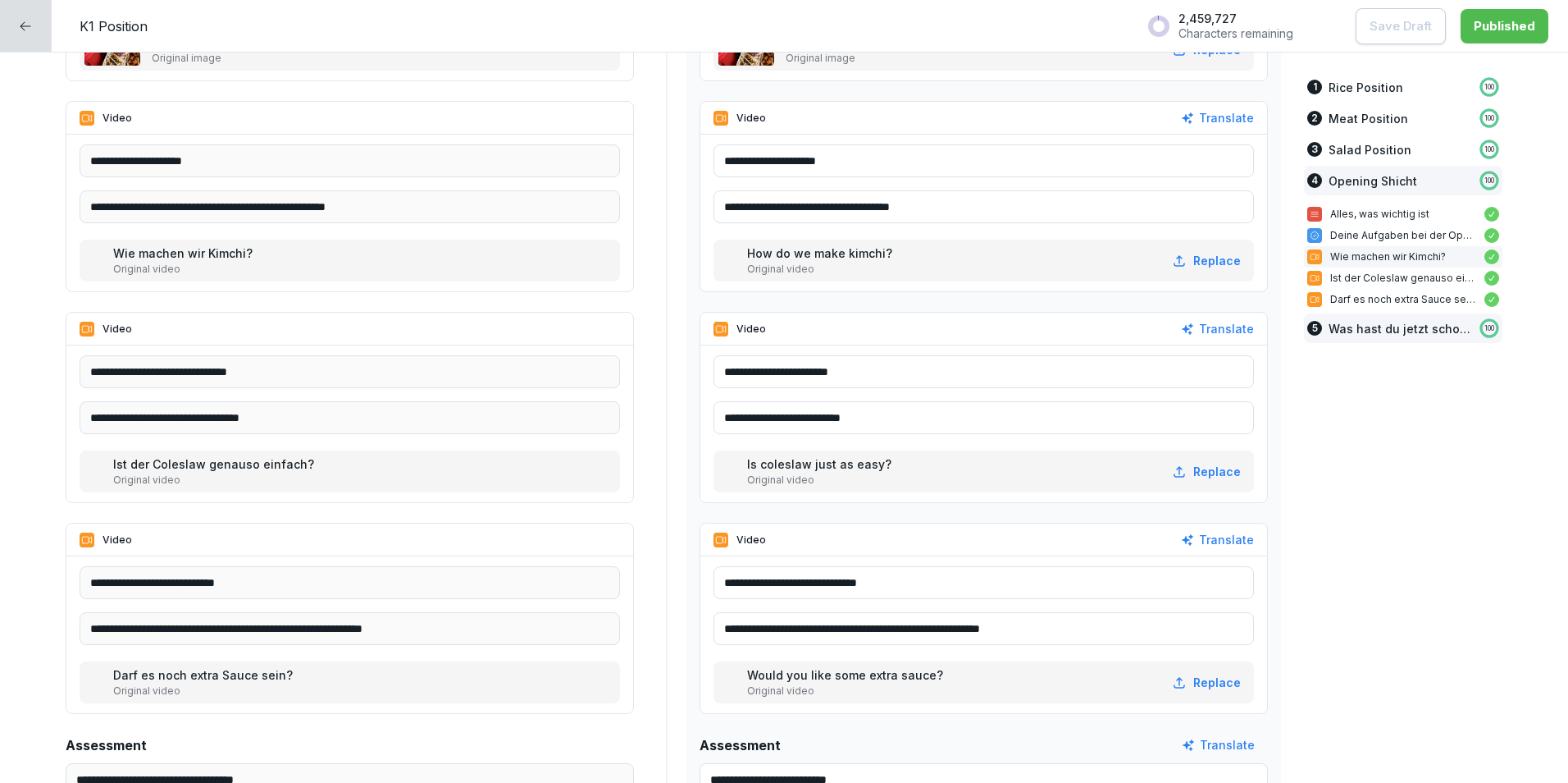
click at [1336, 323] on p "Was hast du jetzt schon alles gelernt?" at bounding box center [1400, 328] width 142 height 17
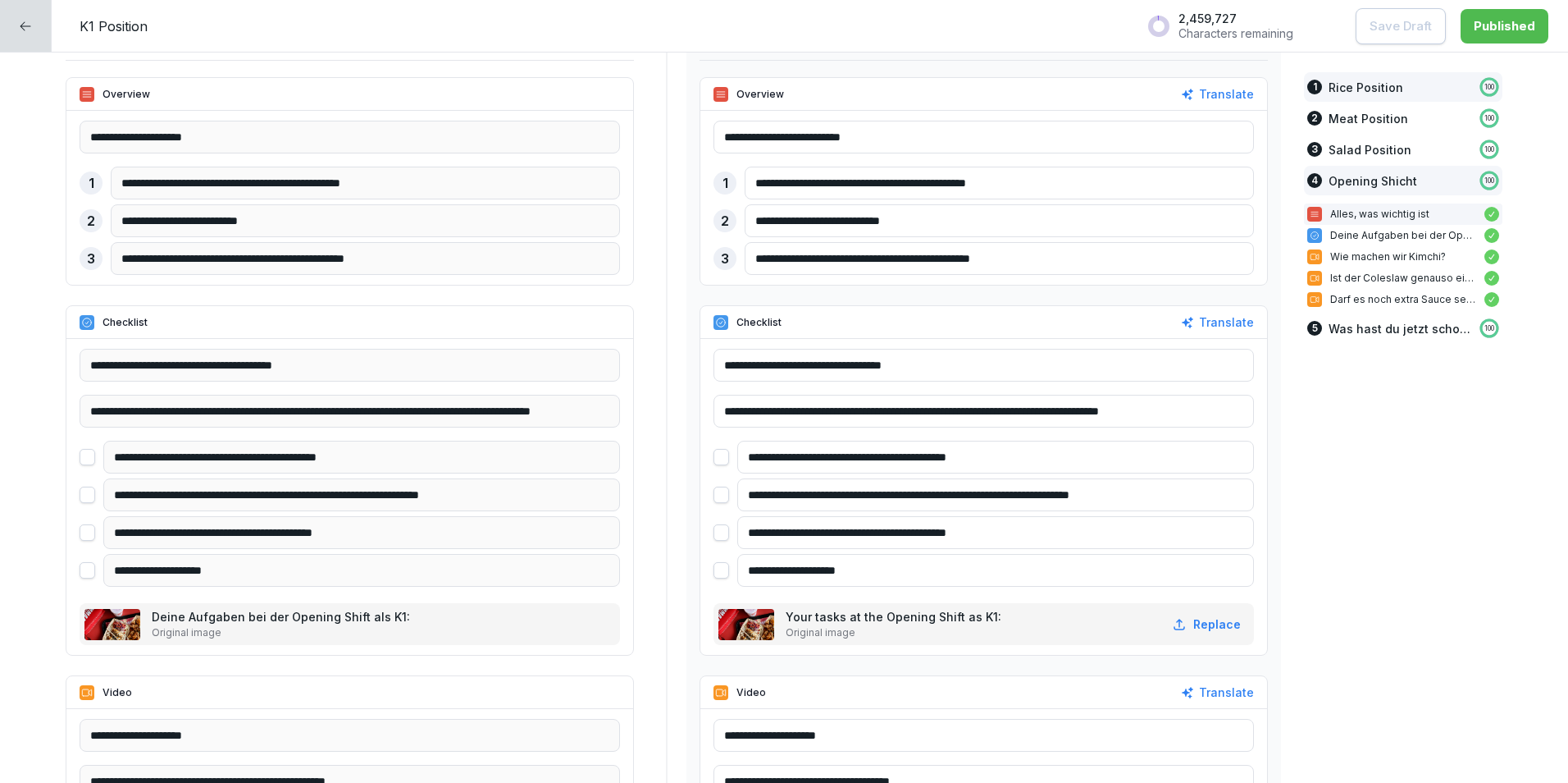
click at [1340, 88] on p "Rice Position" at bounding box center [1366, 87] width 75 height 17
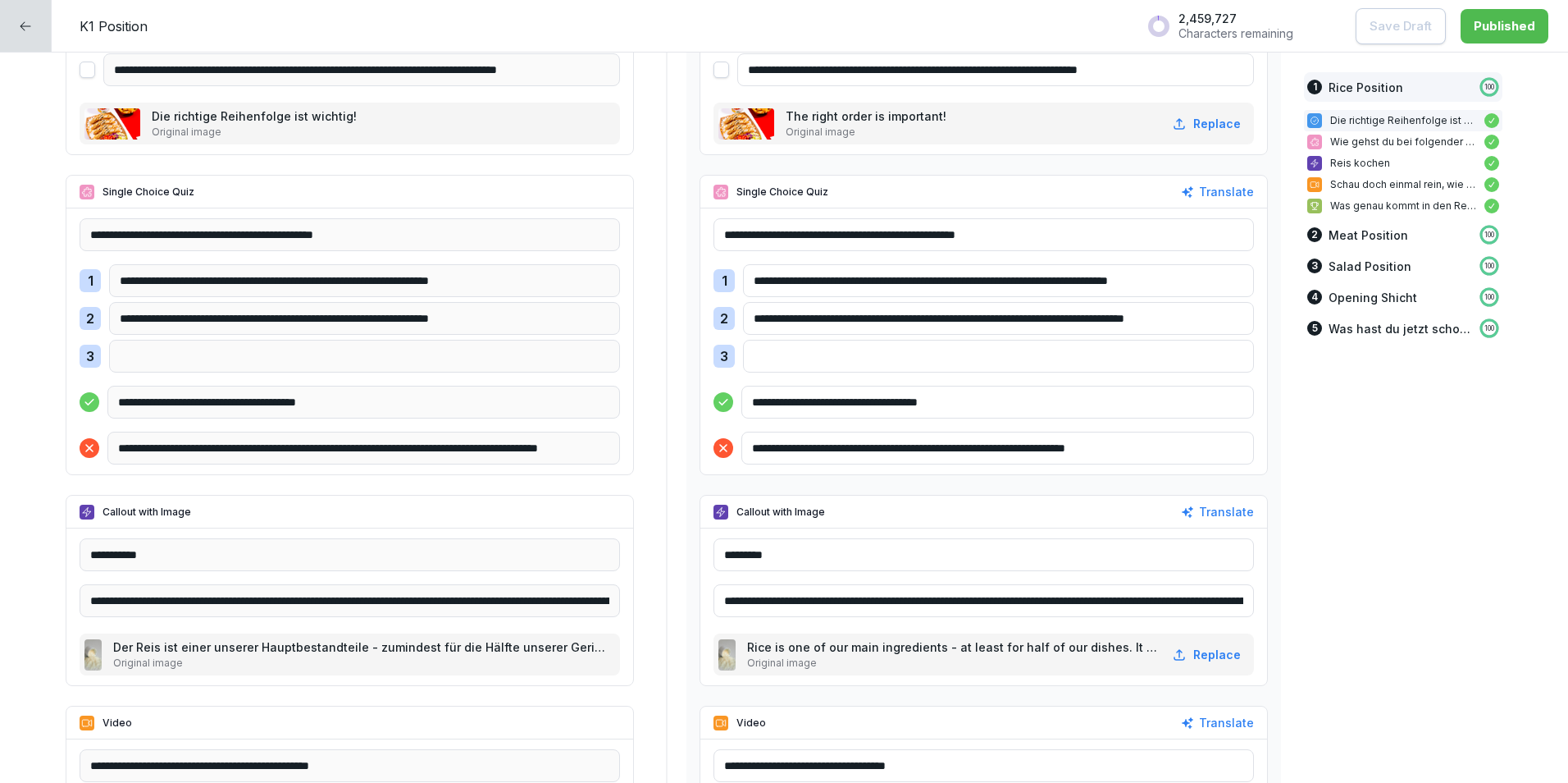
scroll to position [738, 0]
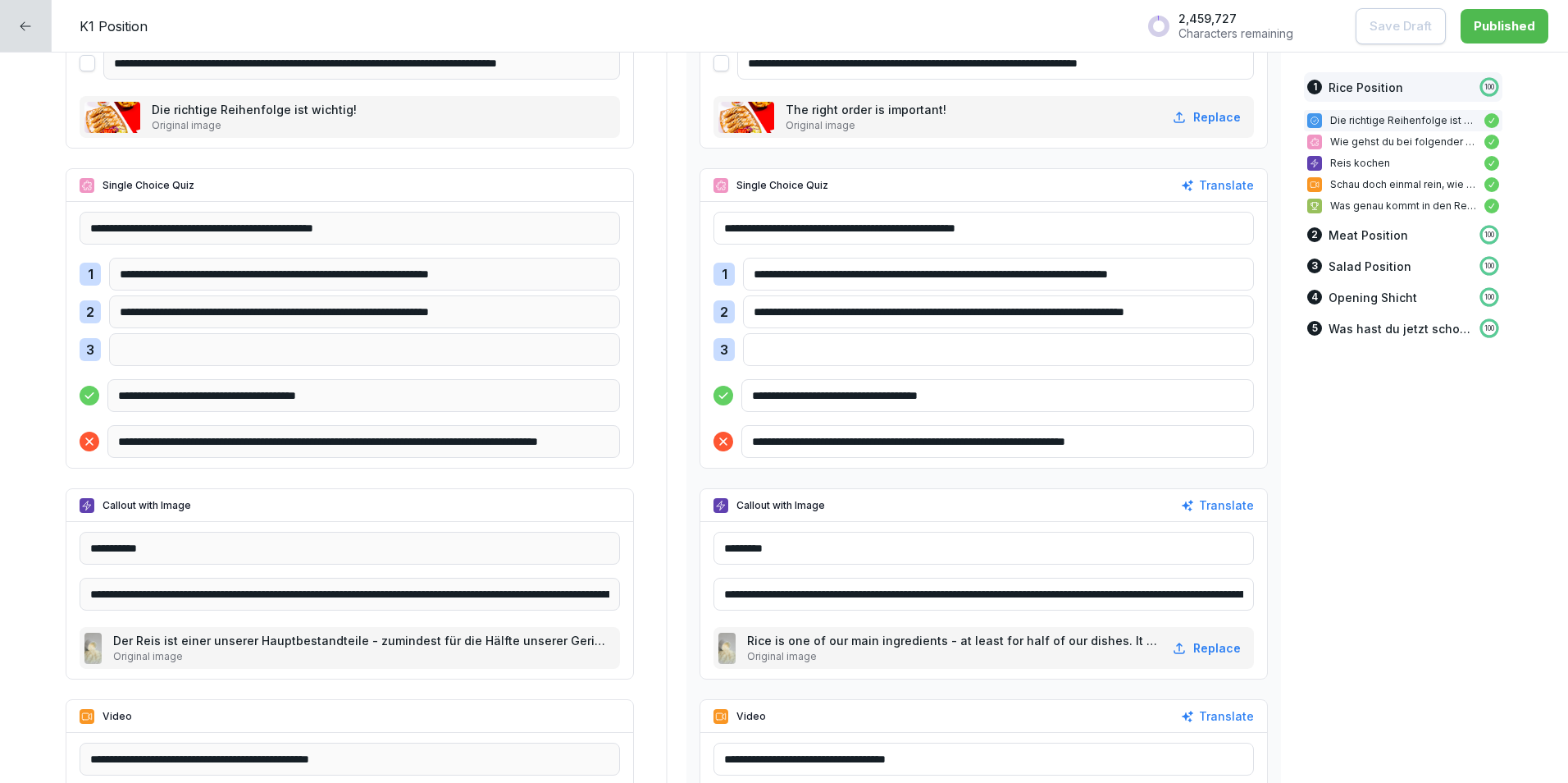
click at [31, 26] on icon at bounding box center [26, 27] width 13 height 13
click at [33, 26] on div at bounding box center [26, 26] width 51 height 51
drag, startPoint x: 33, startPoint y: 26, endPoint x: 22, endPoint y: 30, distance: 11.7
click at [22, 30] on icon at bounding box center [26, 27] width 13 height 13
click at [21, 25] on icon at bounding box center [26, 26] width 10 height 9
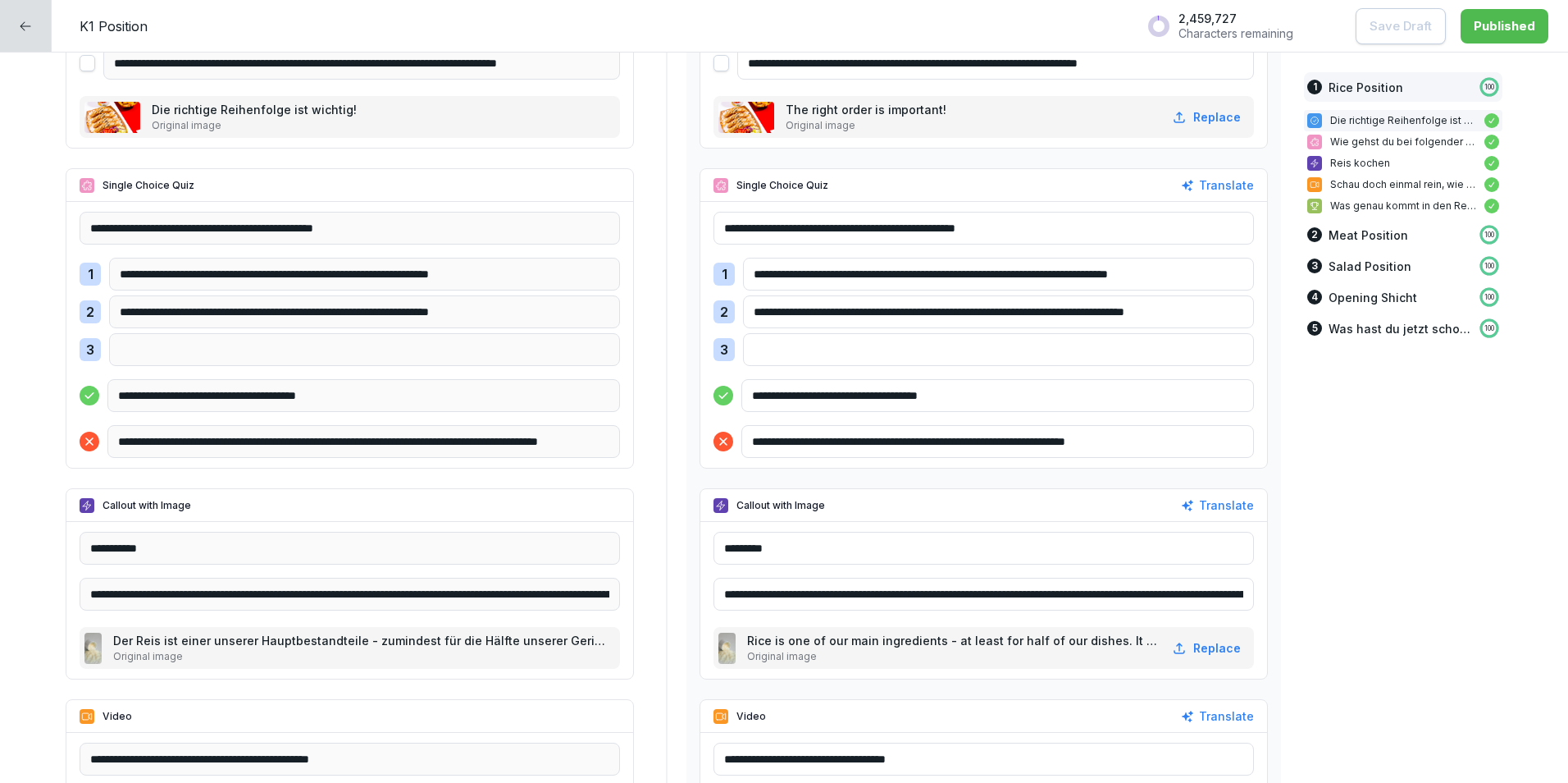
click at [23, 22] on icon at bounding box center [26, 27] width 13 height 13
click at [26, 23] on icon at bounding box center [26, 27] width 13 height 13
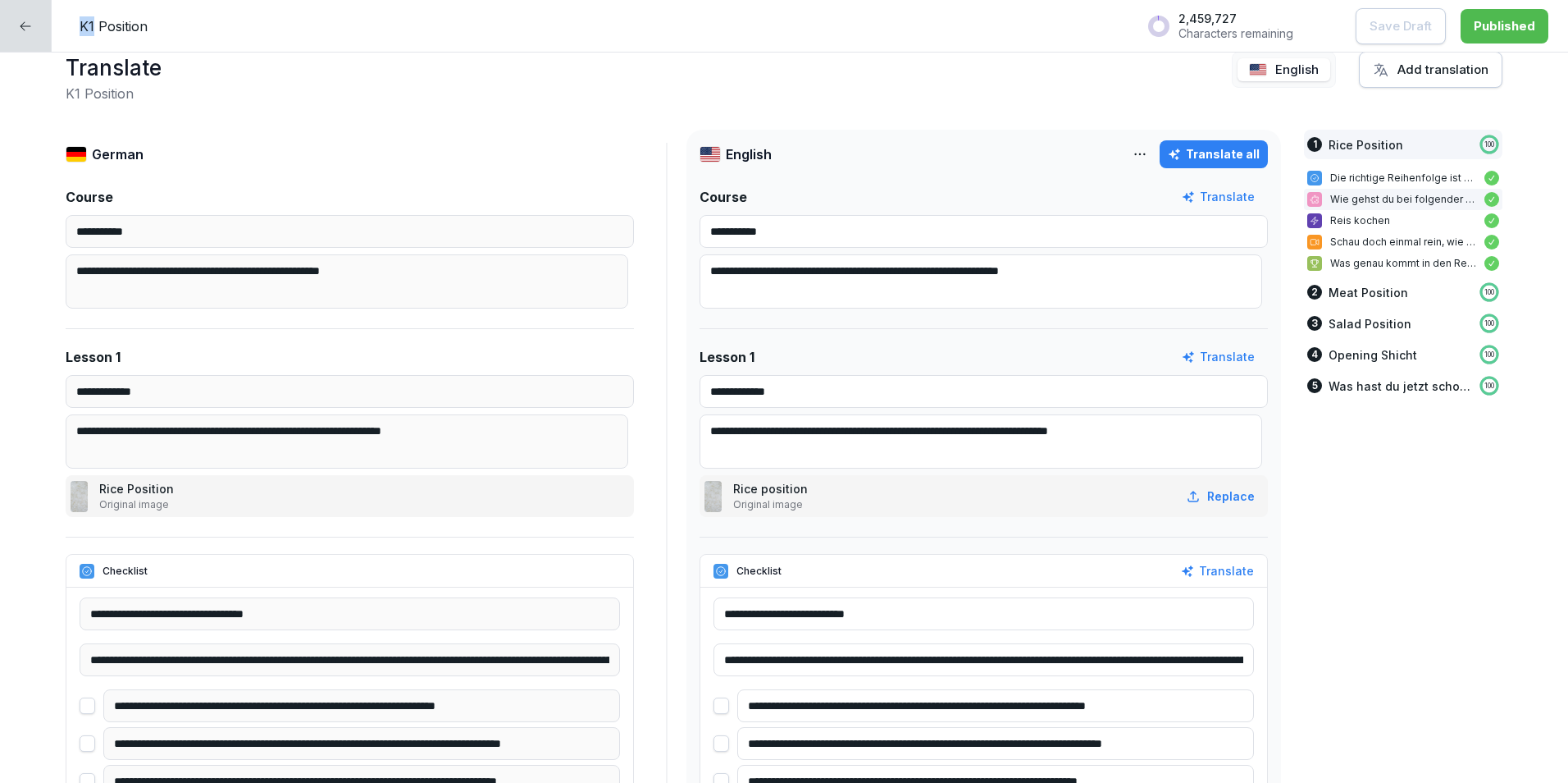
scroll to position [0, 0]
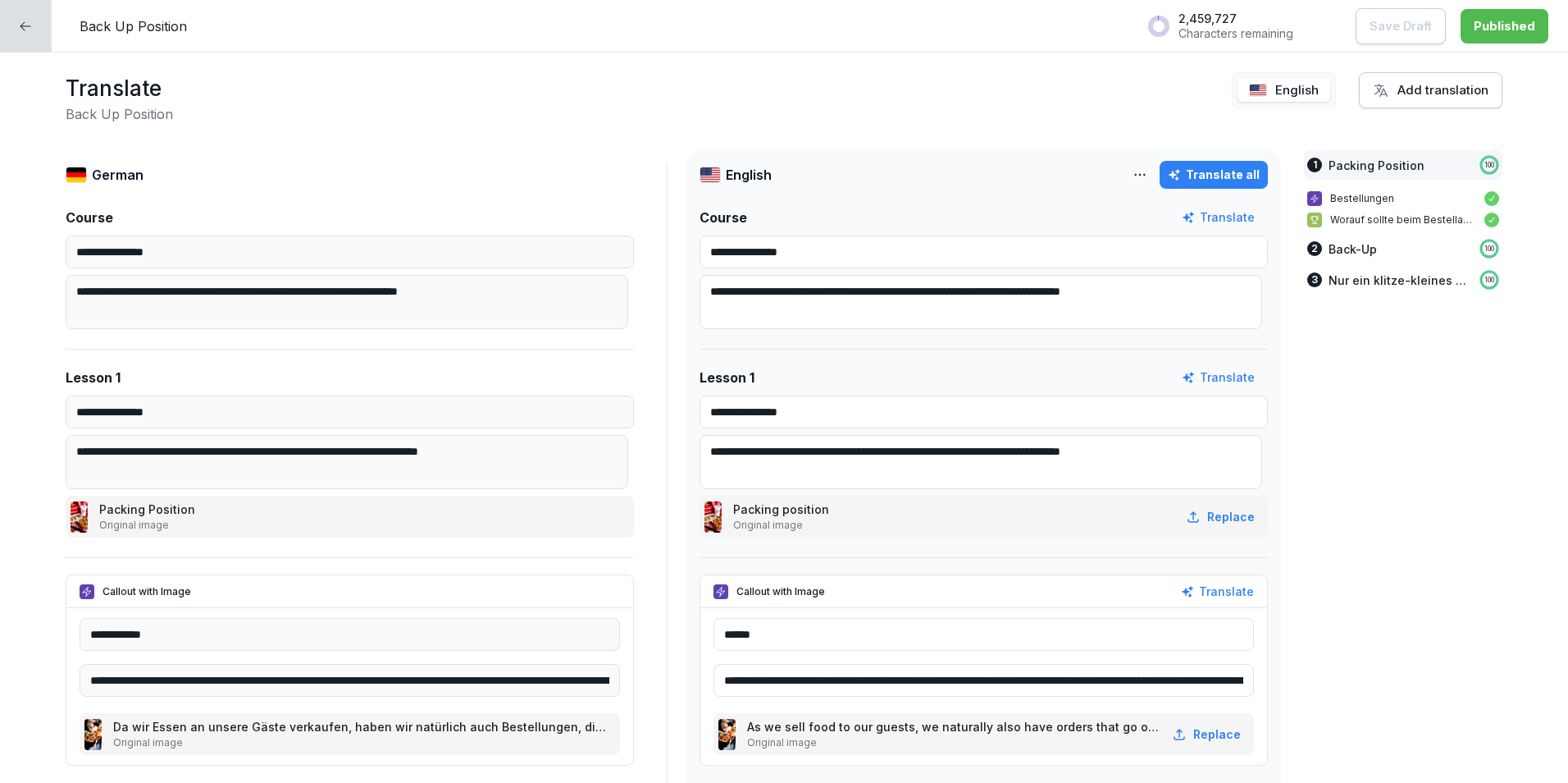
click at [37, 33] on div at bounding box center [26, 26] width 51 height 51
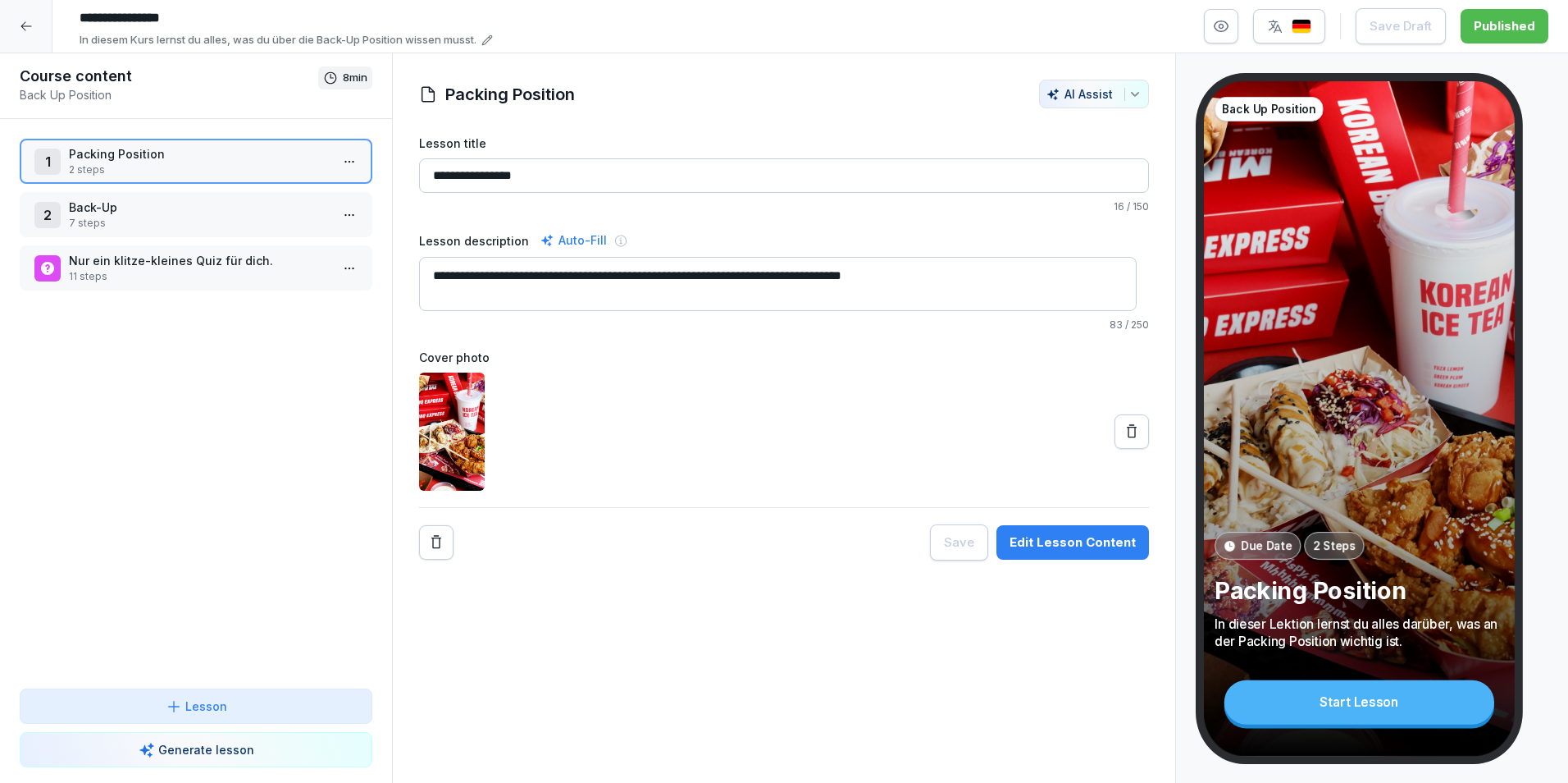
click at [37, 33] on div at bounding box center [26, 26] width 52 height 52
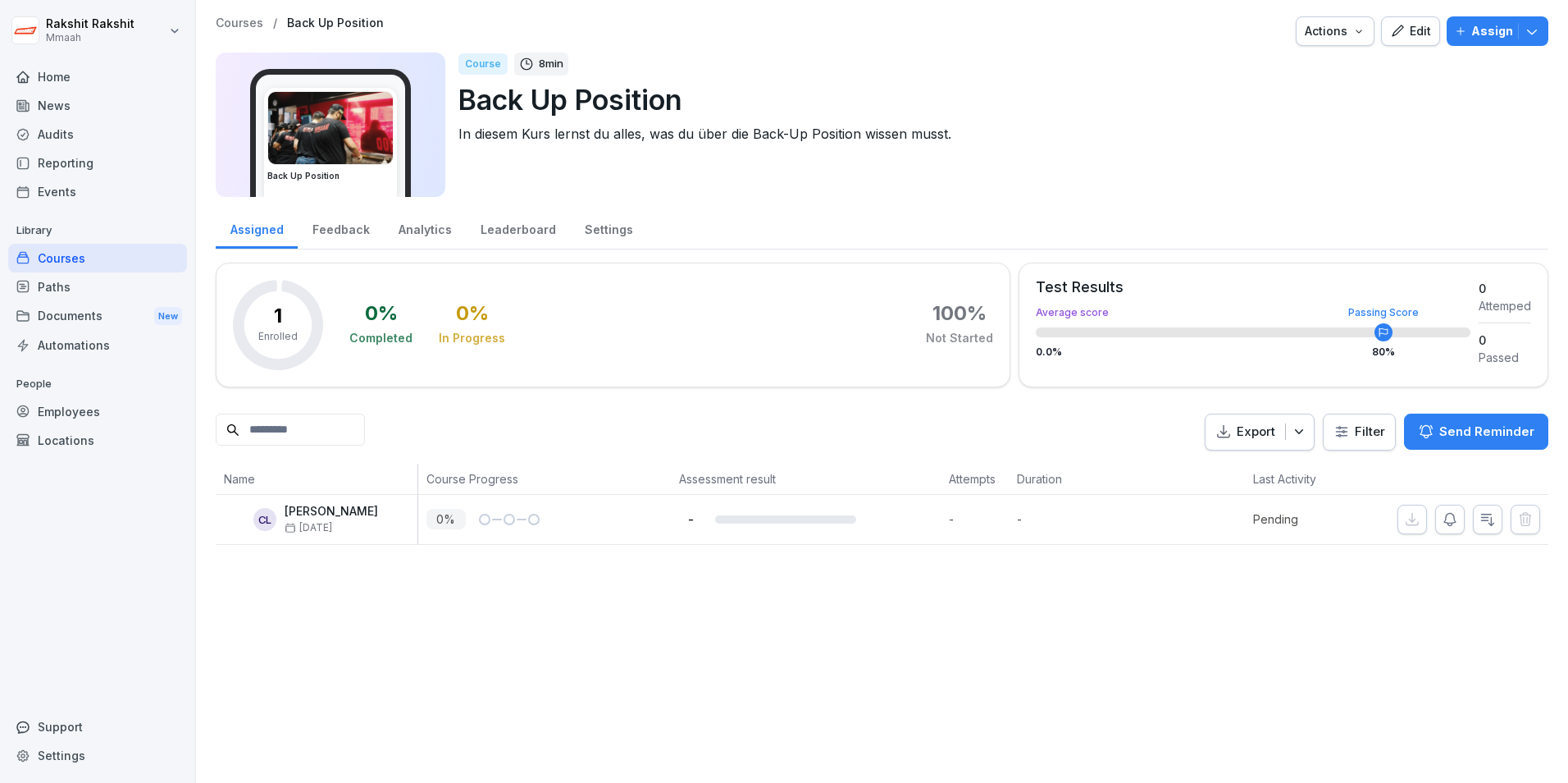
click at [72, 264] on div "Courses" at bounding box center [98, 258] width 179 height 28
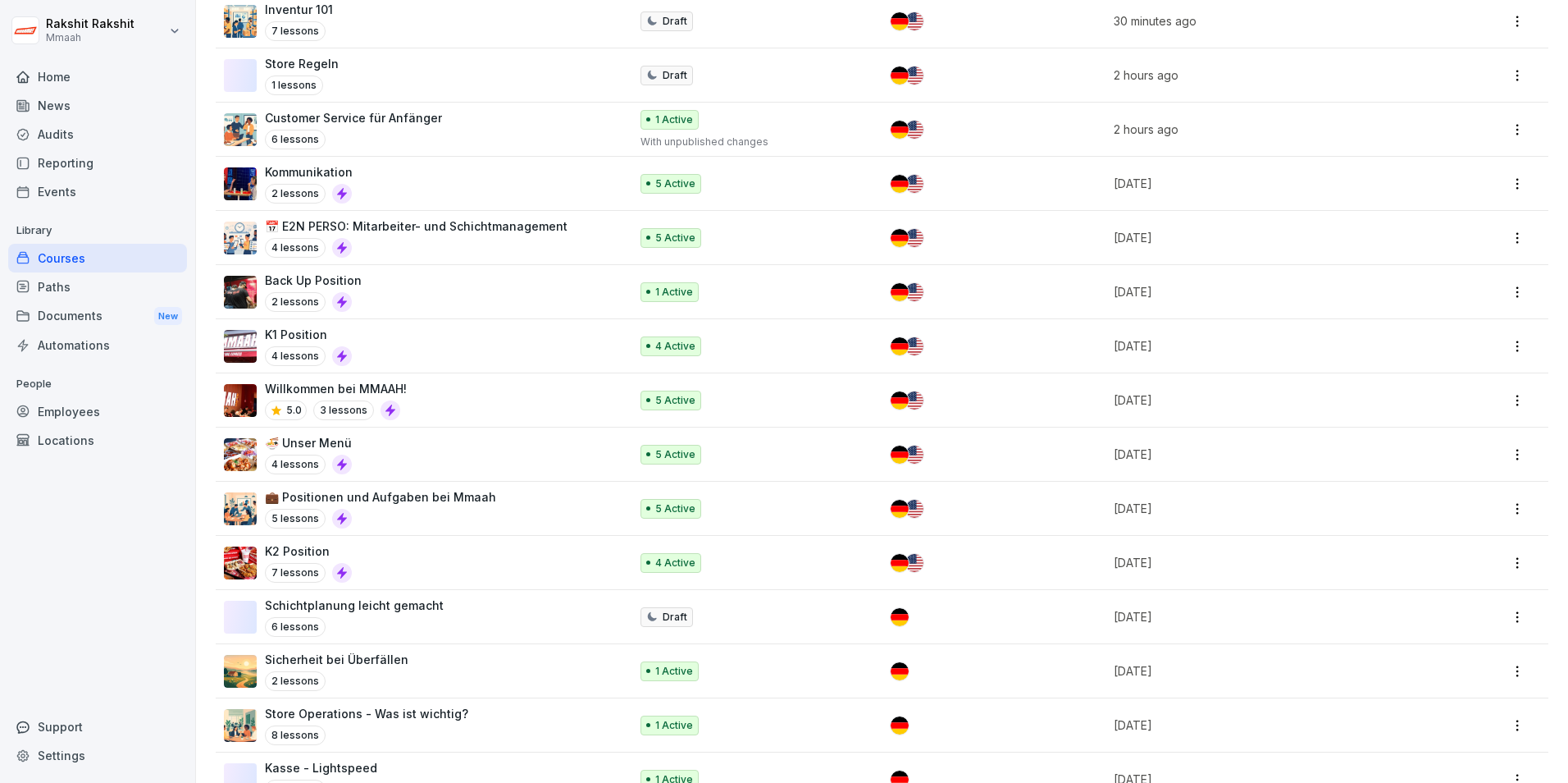
scroll to position [328, 0]
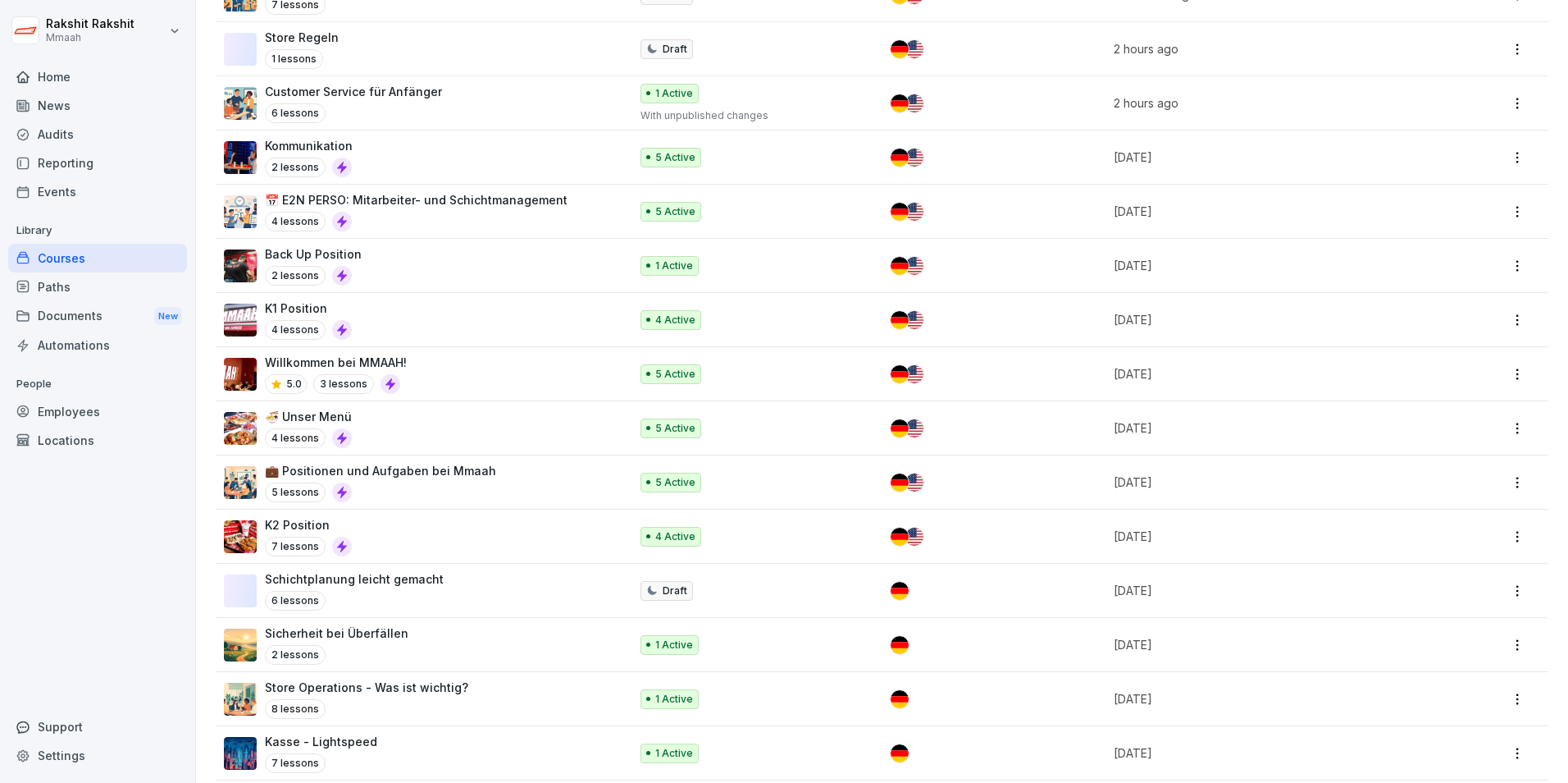
click at [406, 531] on div "K2 Position 7 lessons" at bounding box center [418, 536] width 389 height 40
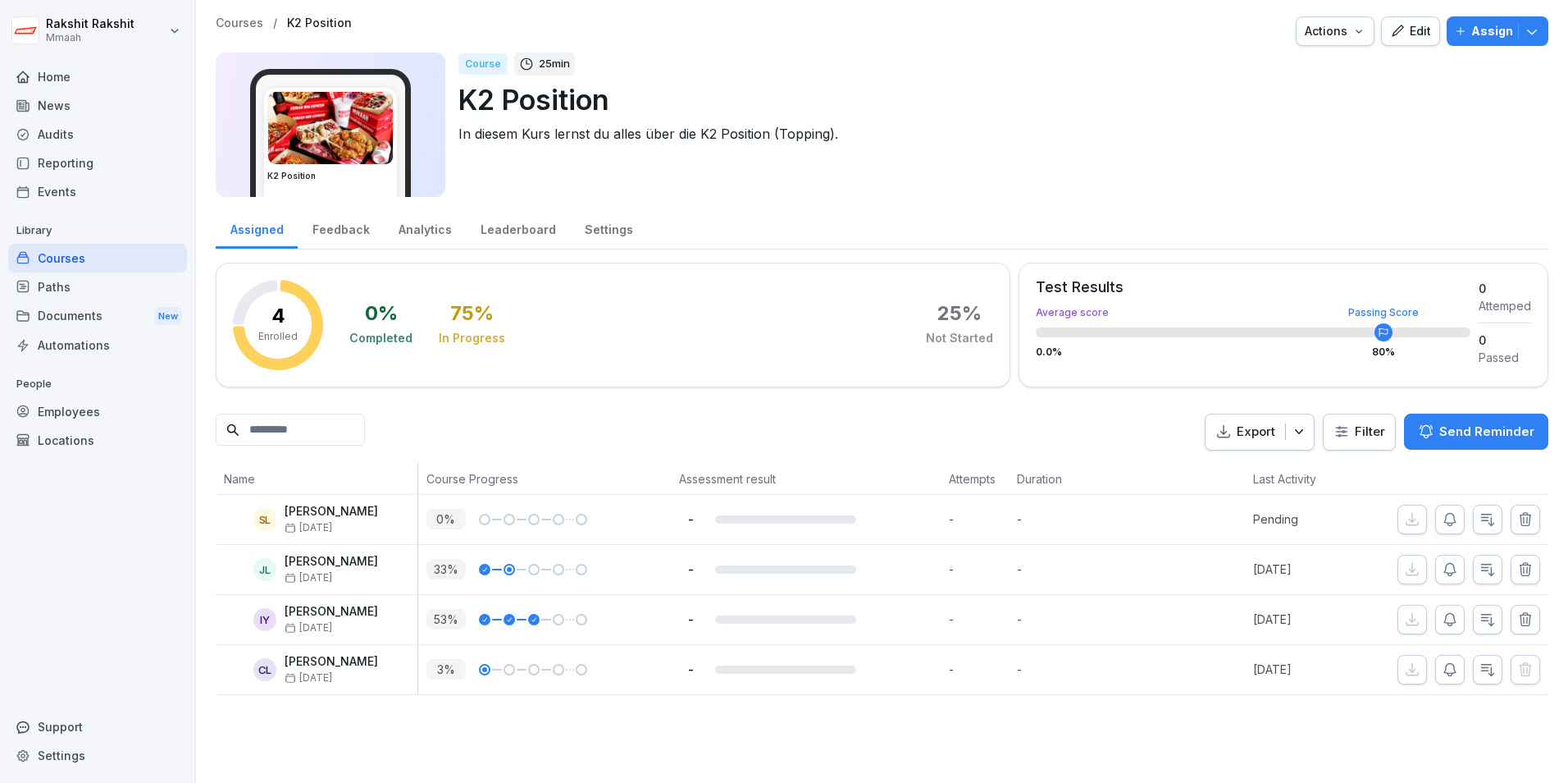
click at [1400, 33] on div "Edit" at bounding box center [1411, 30] width 41 height 18
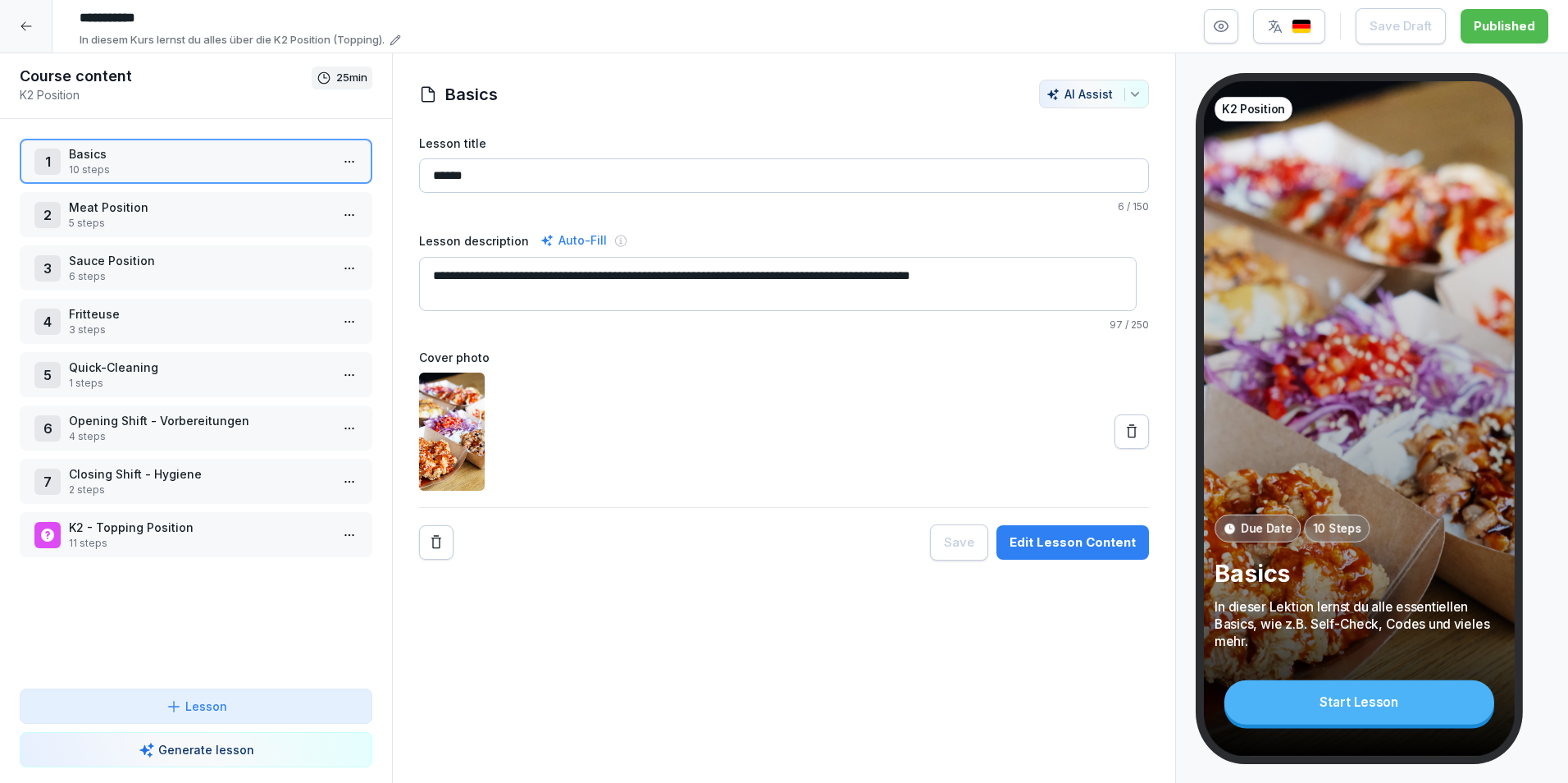
click at [153, 155] on p "Basics" at bounding box center [199, 154] width 261 height 17
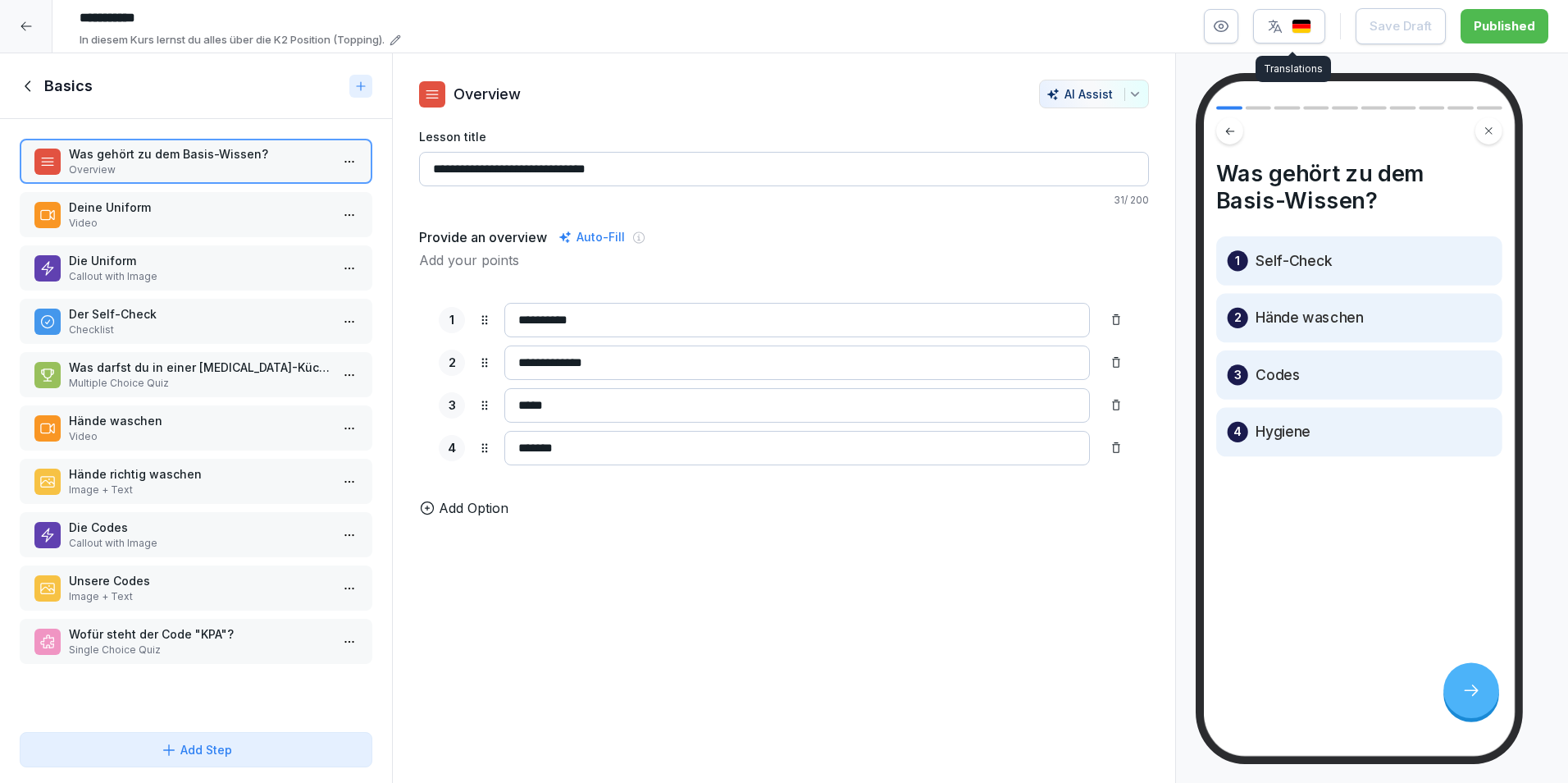
click at [1296, 30] on img "button" at bounding box center [1301, 27] width 20 height 15
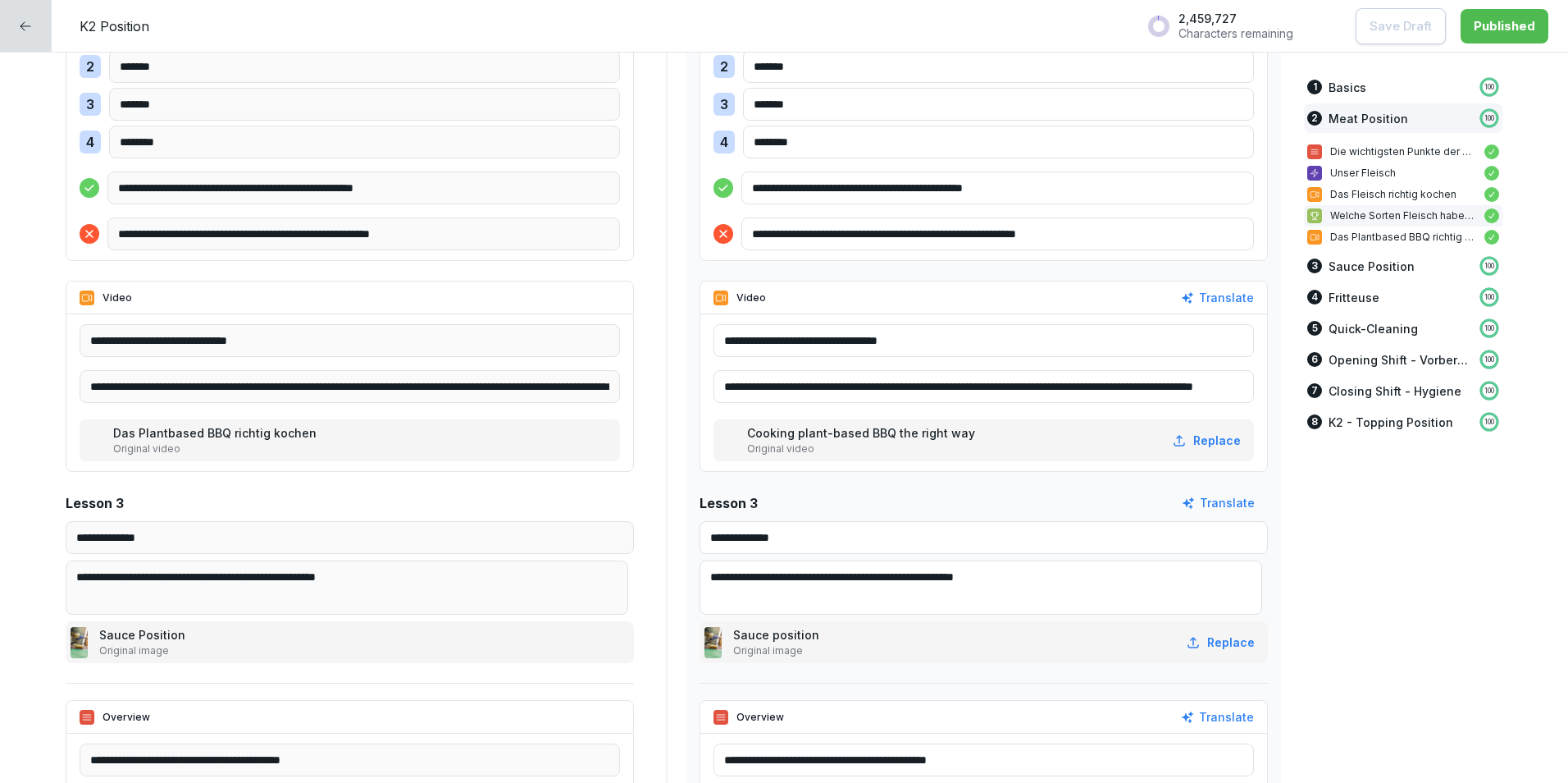
scroll to position [4350, 0]
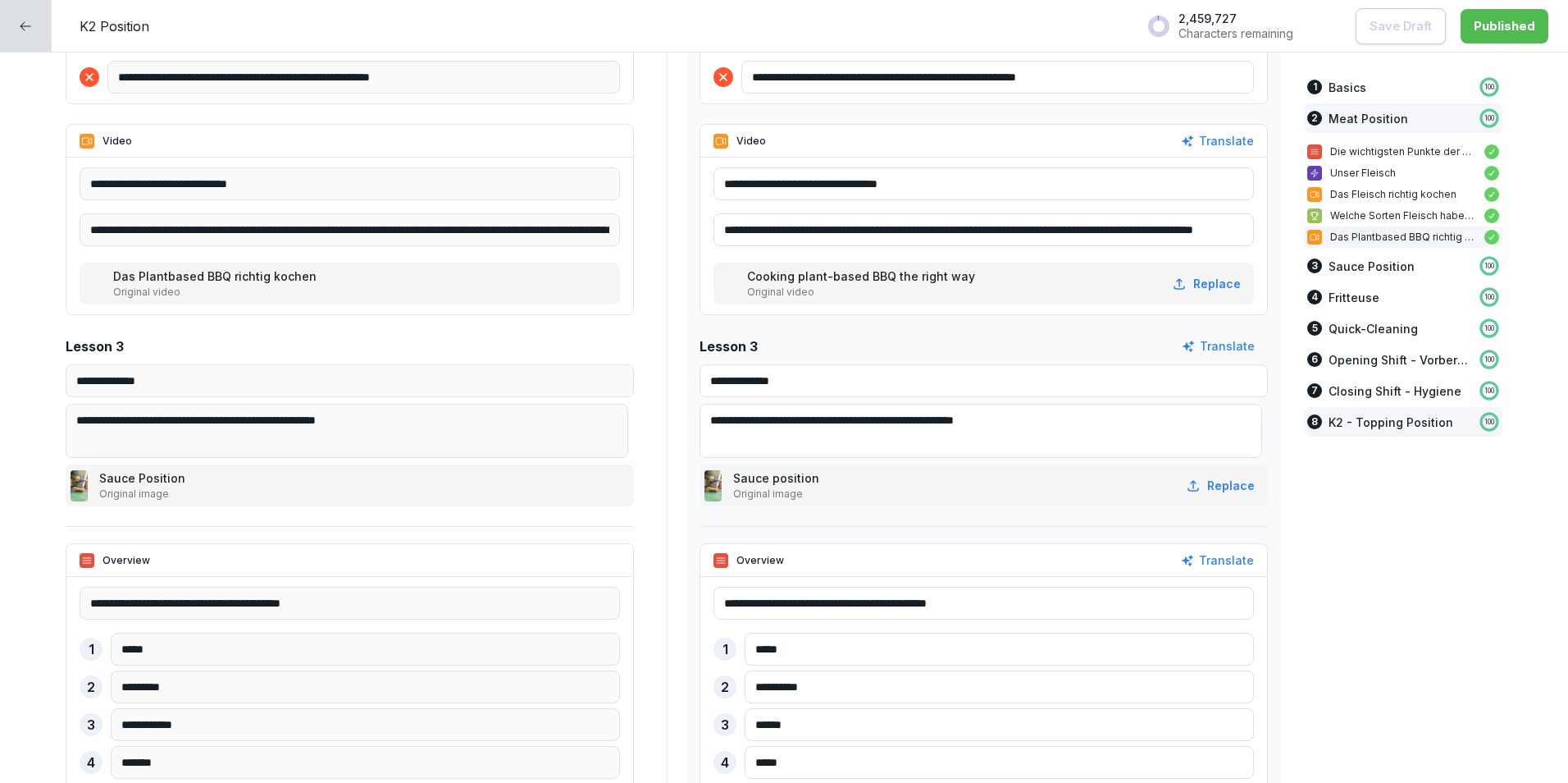
click at [1337, 427] on p "K2 - Topping Position" at bounding box center [1391, 422] width 124 height 17
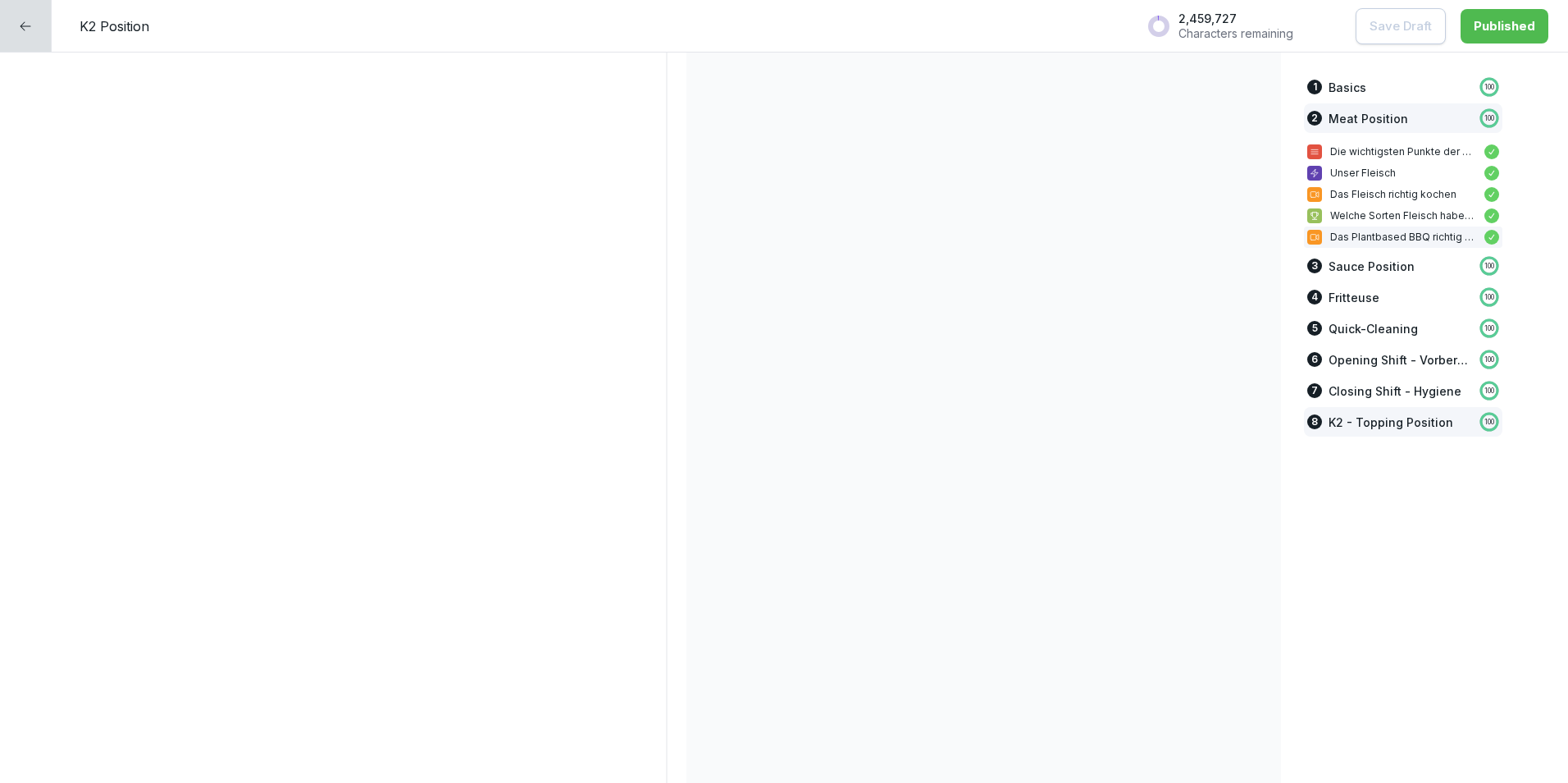
scroll to position [9271, 0]
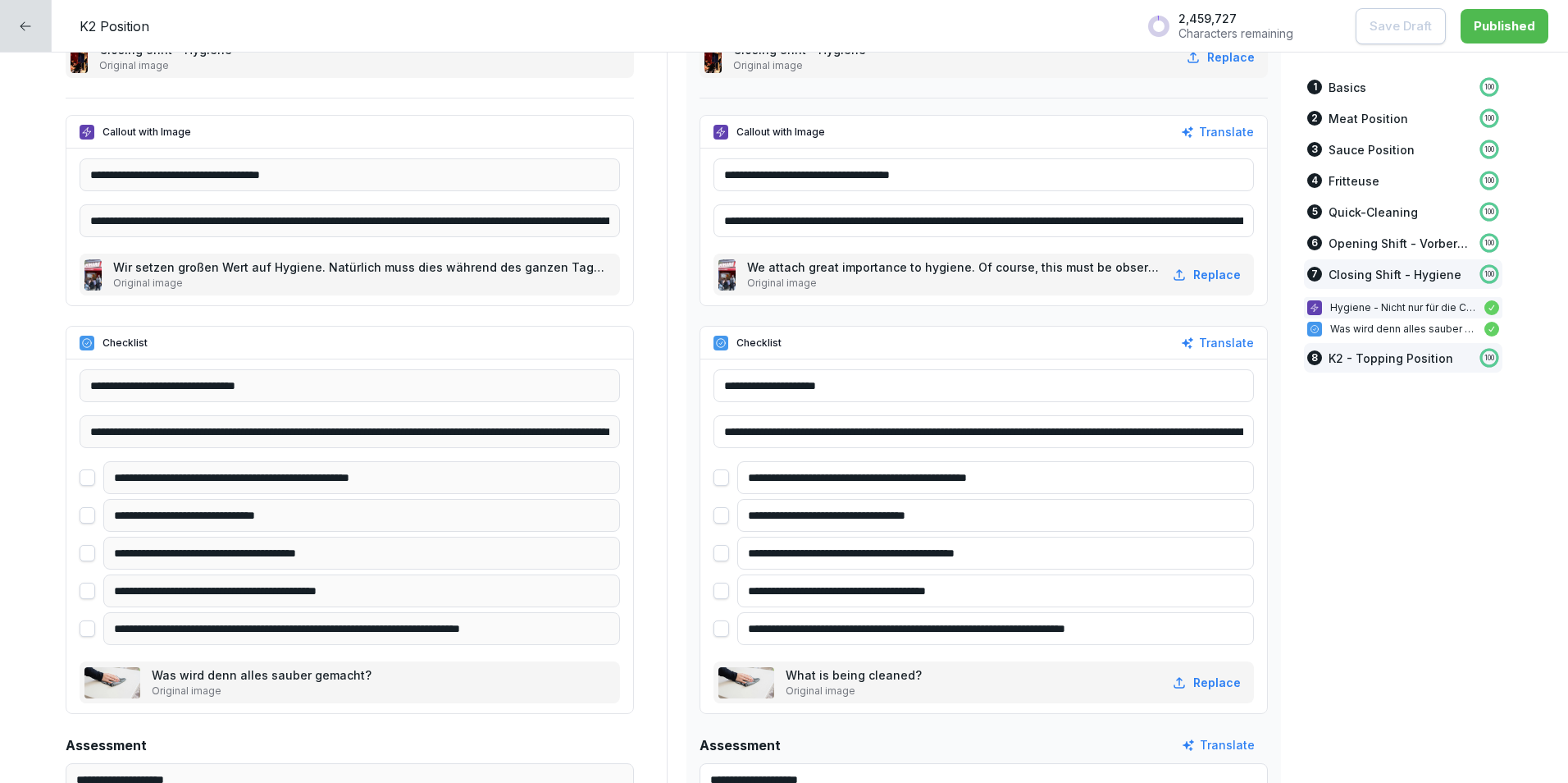
click at [1345, 358] on p "K2 - Topping Position" at bounding box center [1391, 358] width 124 height 17
click at [1315, 357] on div "8 K2 - Topping Position 100" at bounding box center [1403, 357] width 198 height 29
click at [1308, 357] on div "8" at bounding box center [1315, 358] width 15 height 15
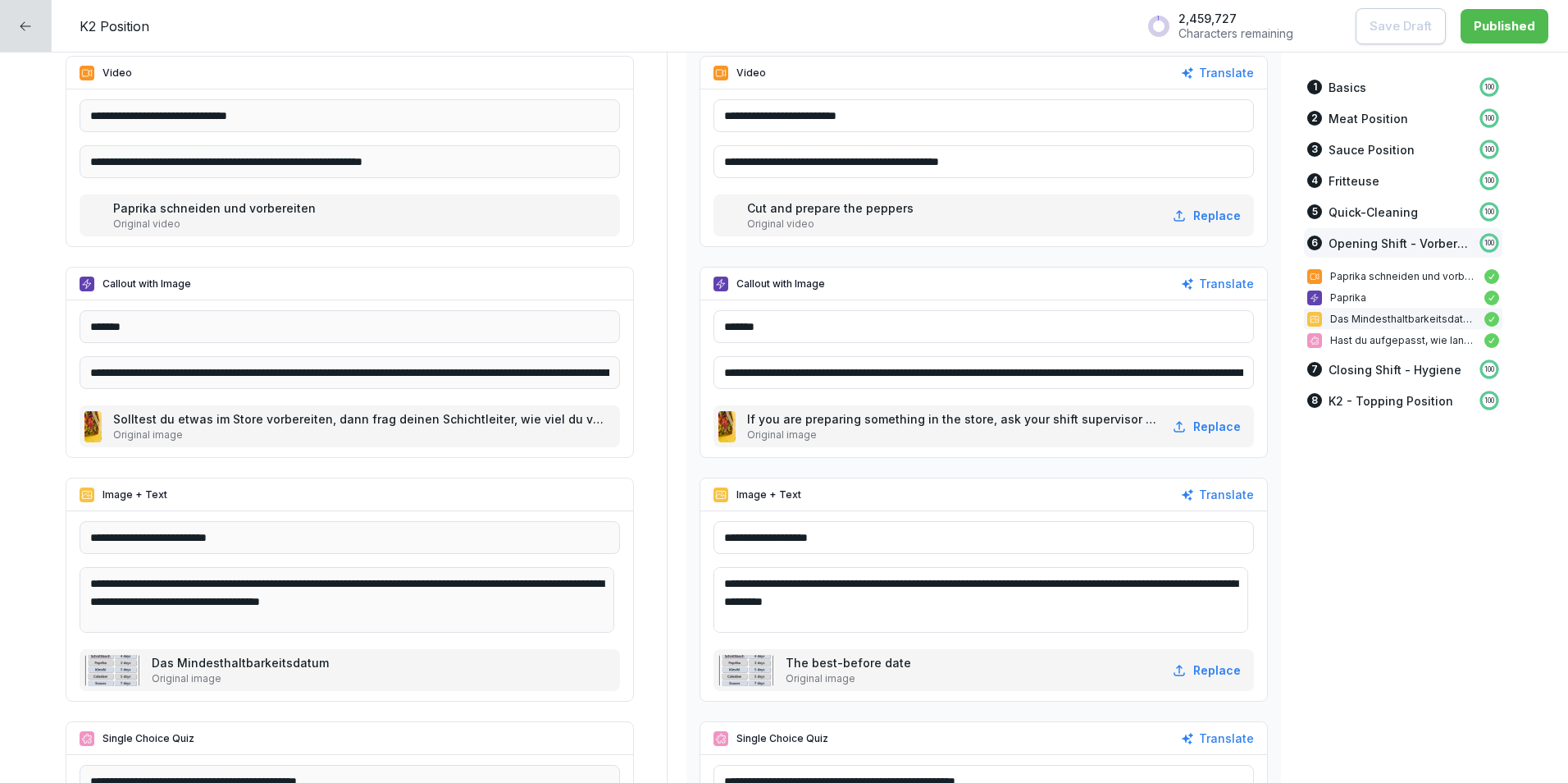
scroll to position [8568, 0]
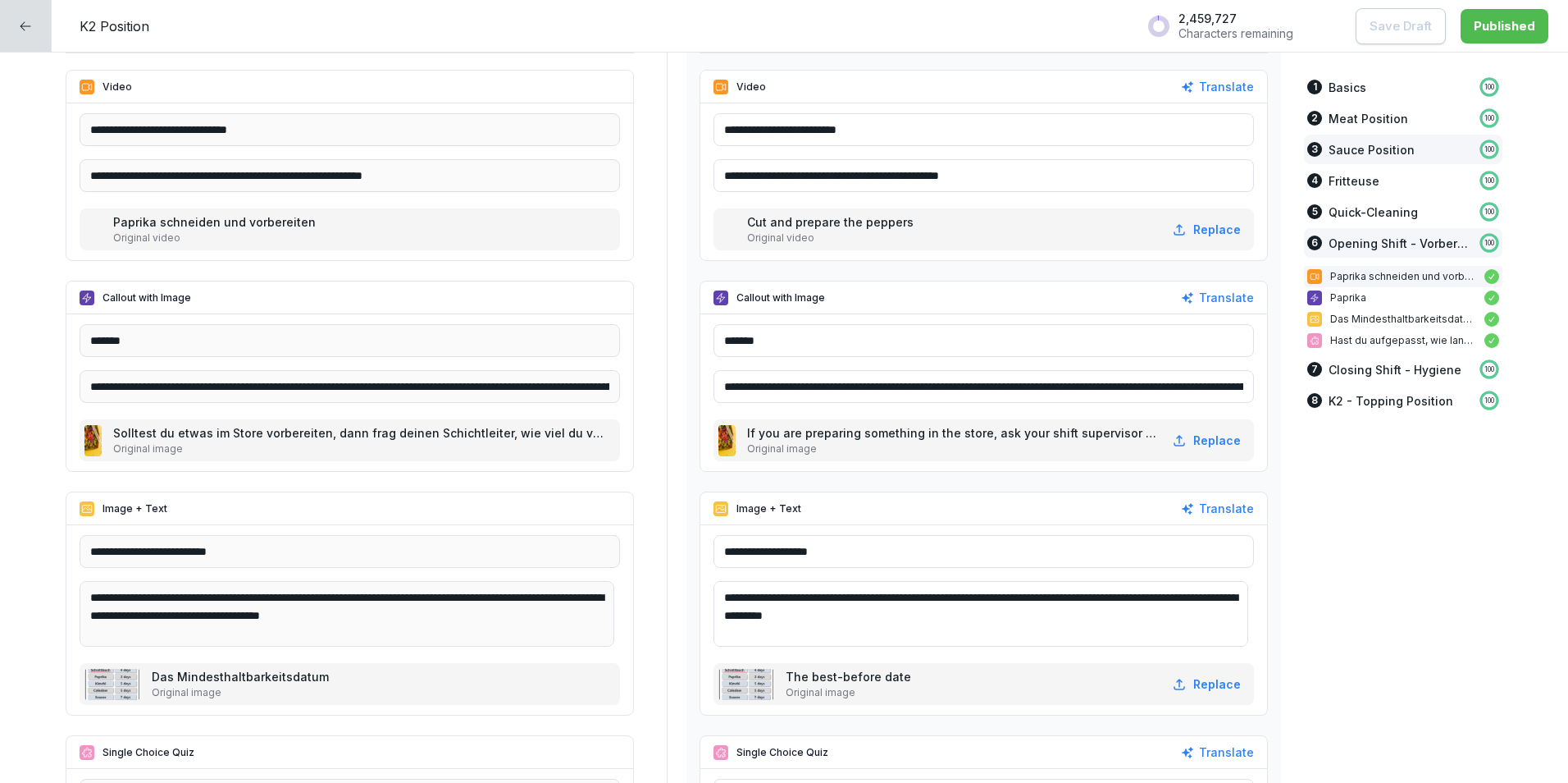
click at [1307, 142] on div "3" at bounding box center [1315, 150] width 15 height 15
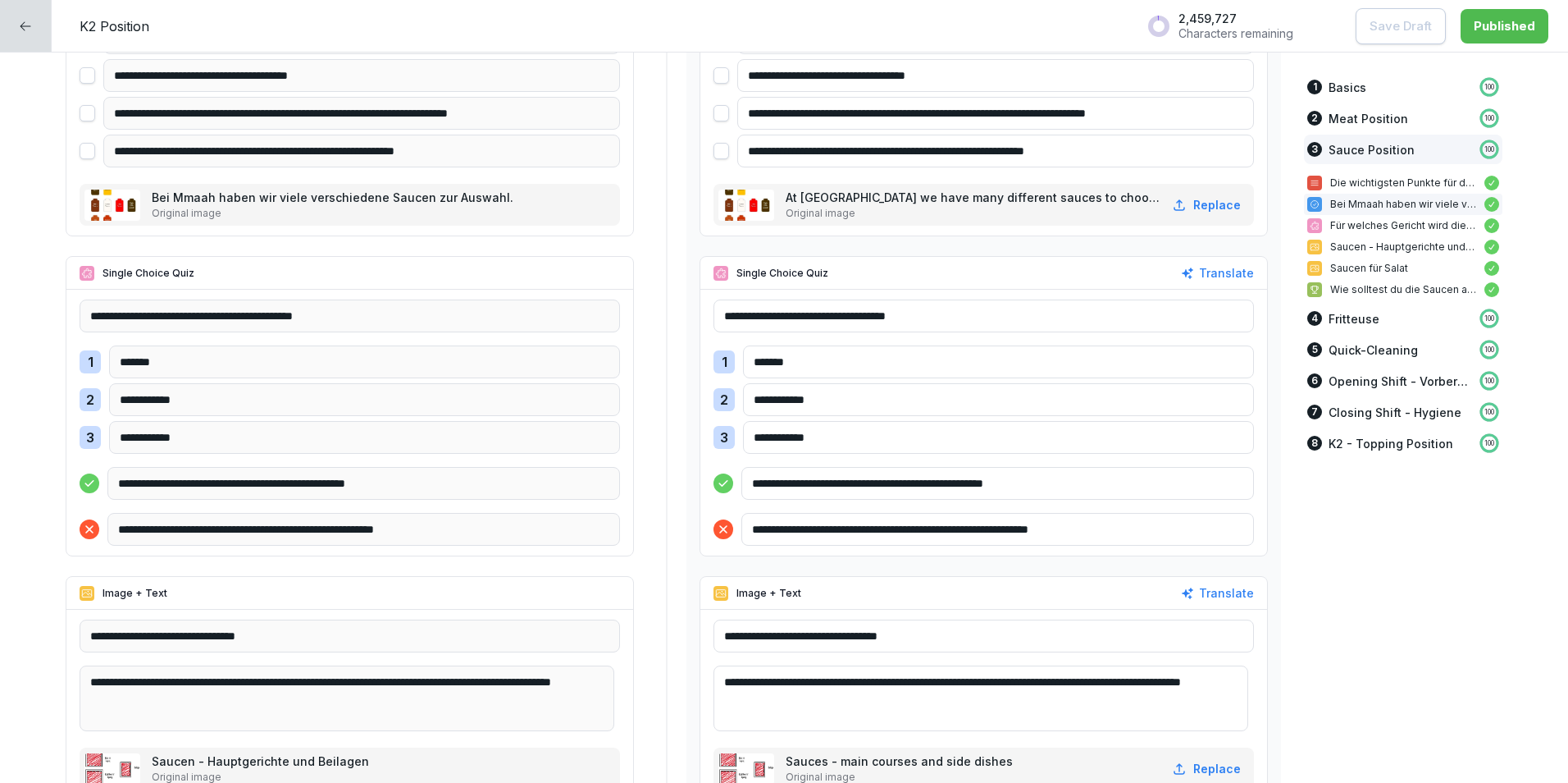
scroll to position [5506, 0]
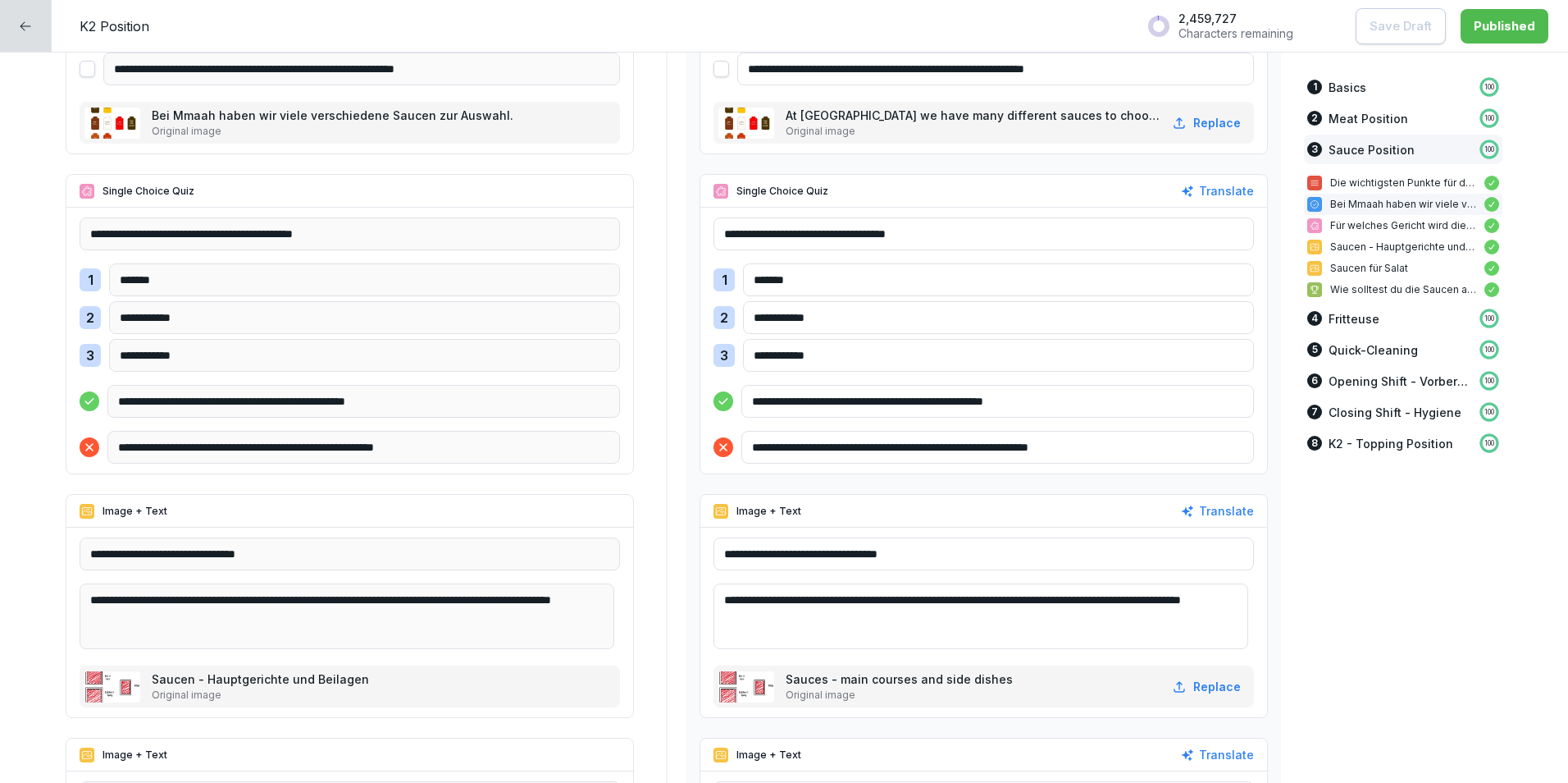
click at [33, 21] on div at bounding box center [26, 26] width 51 height 51
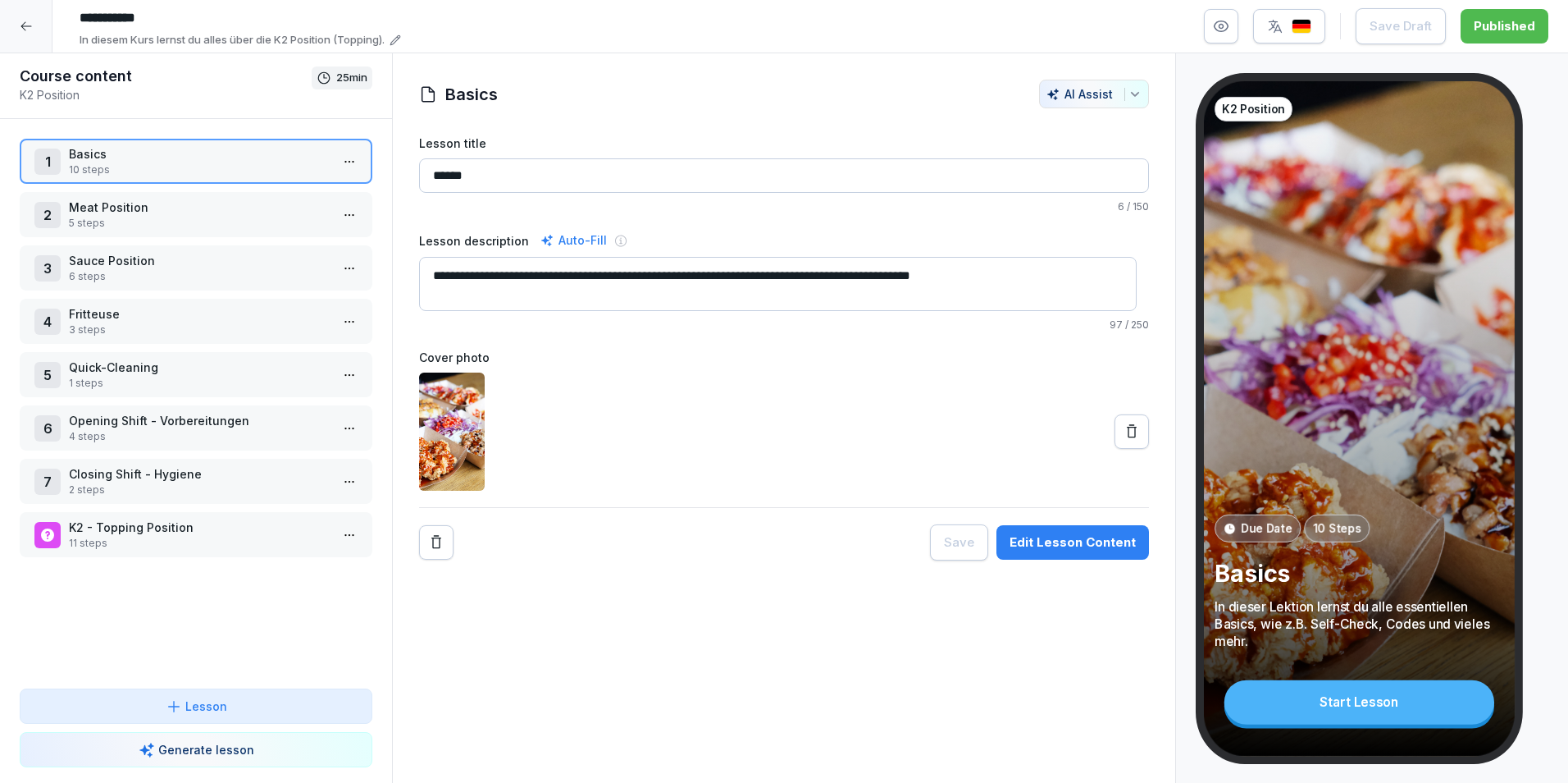
click at [31, 18] on div at bounding box center [26, 26] width 52 height 52
click at [25, 25] on icon at bounding box center [27, 27] width 13 height 13
click at [38, 27] on div at bounding box center [26, 26] width 52 height 52
click at [40, 27] on div at bounding box center [26, 26] width 52 height 52
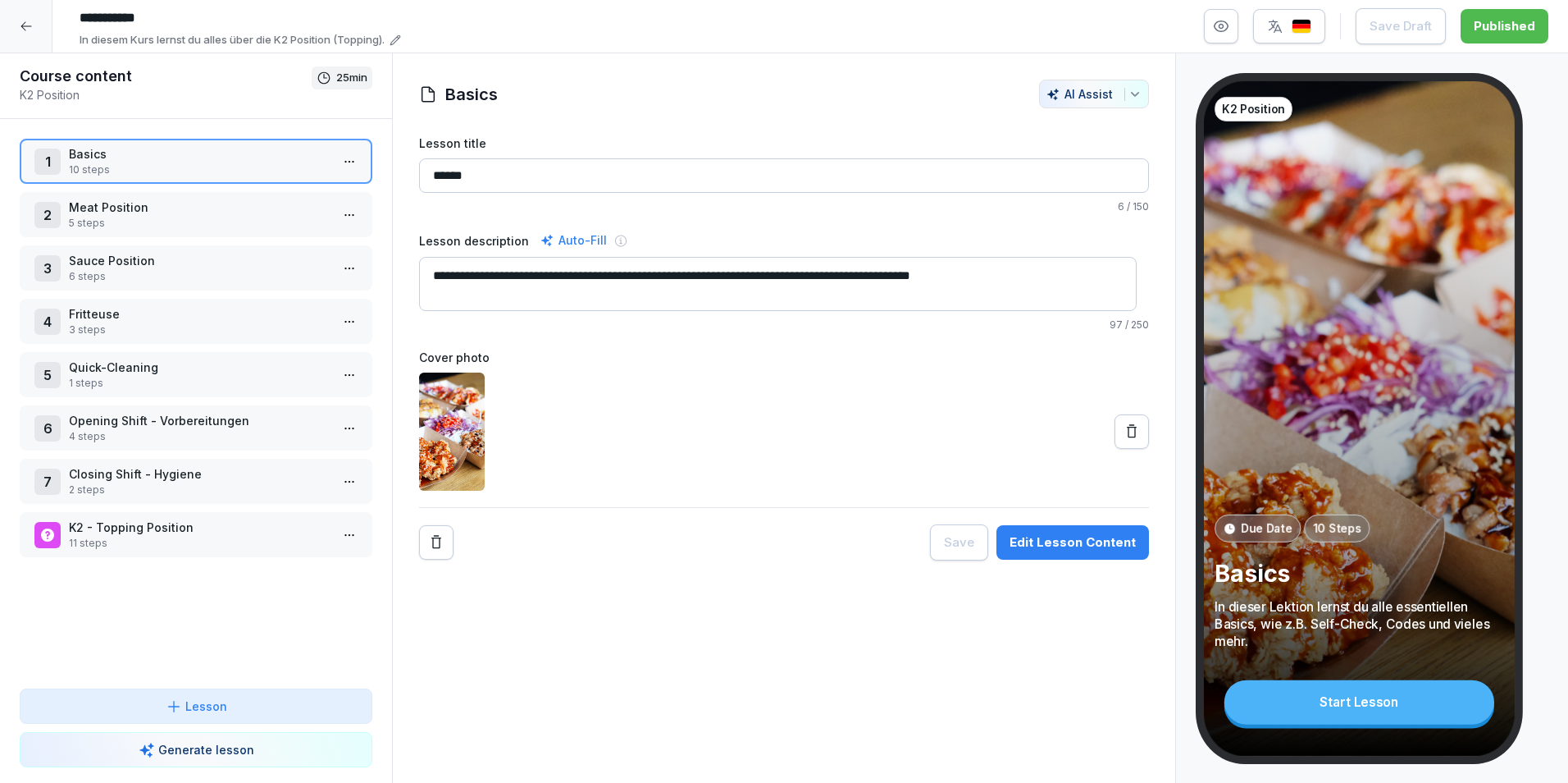
click at [25, 26] on icon at bounding box center [27, 27] width 13 height 13
click at [24, 23] on icon at bounding box center [27, 27] width 13 height 13
click at [30, 38] on div at bounding box center [26, 26] width 52 height 52
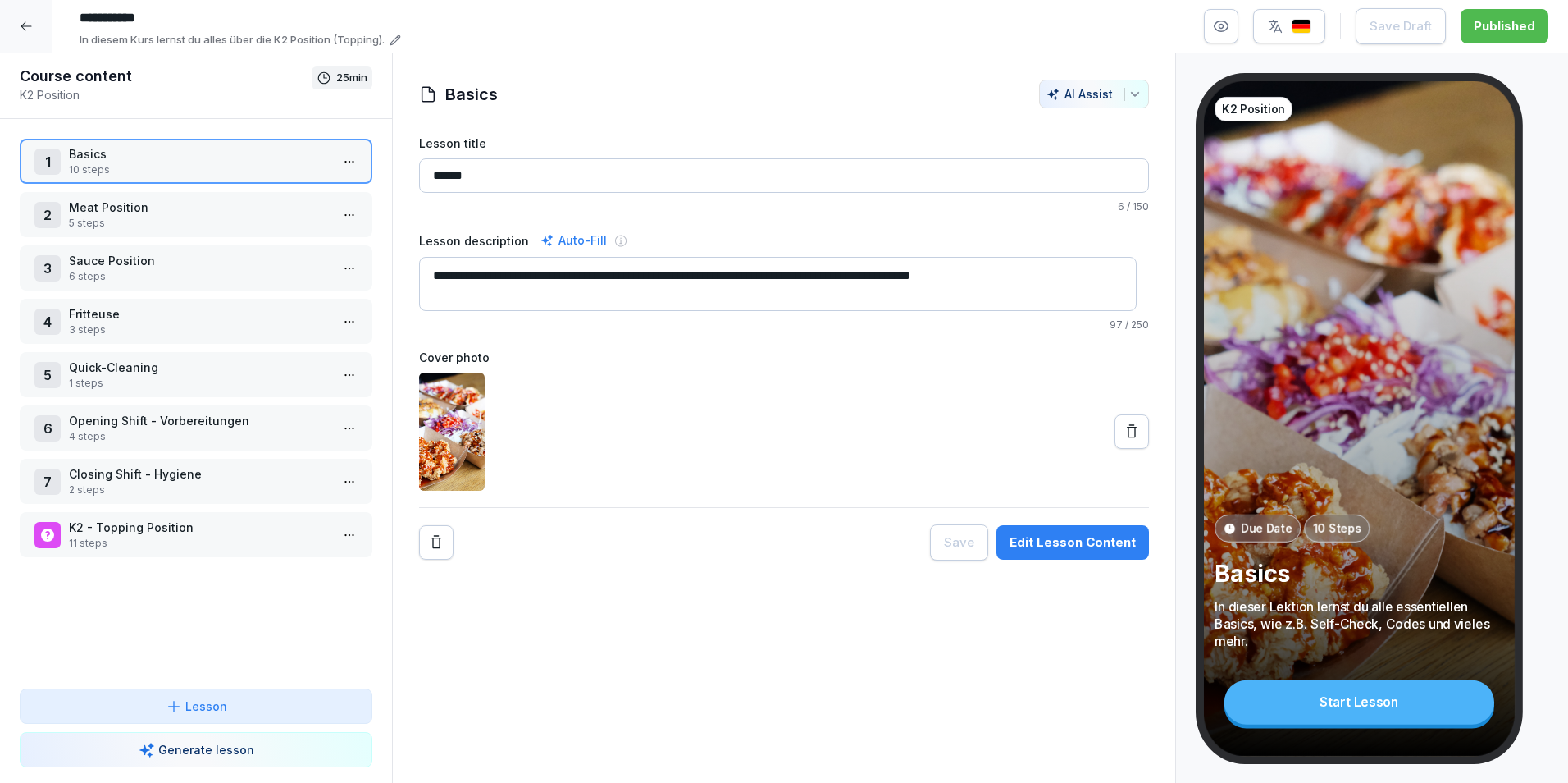
click at [32, 34] on div at bounding box center [26, 26] width 52 height 52
click at [31, 31] on icon at bounding box center [27, 27] width 13 height 13
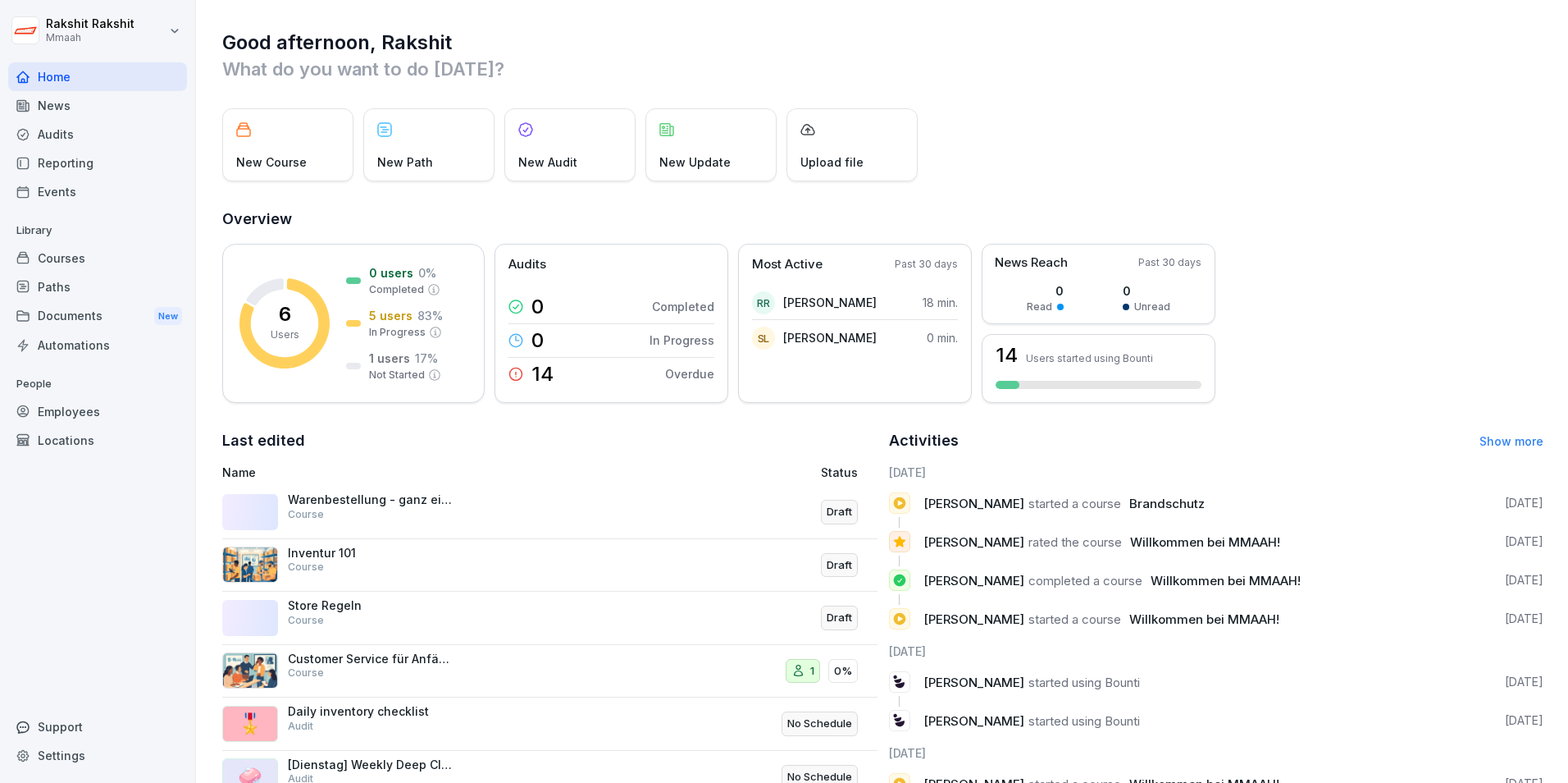
click at [68, 252] on div "Courses" at bounding box center [98, 258] width 179 height 28
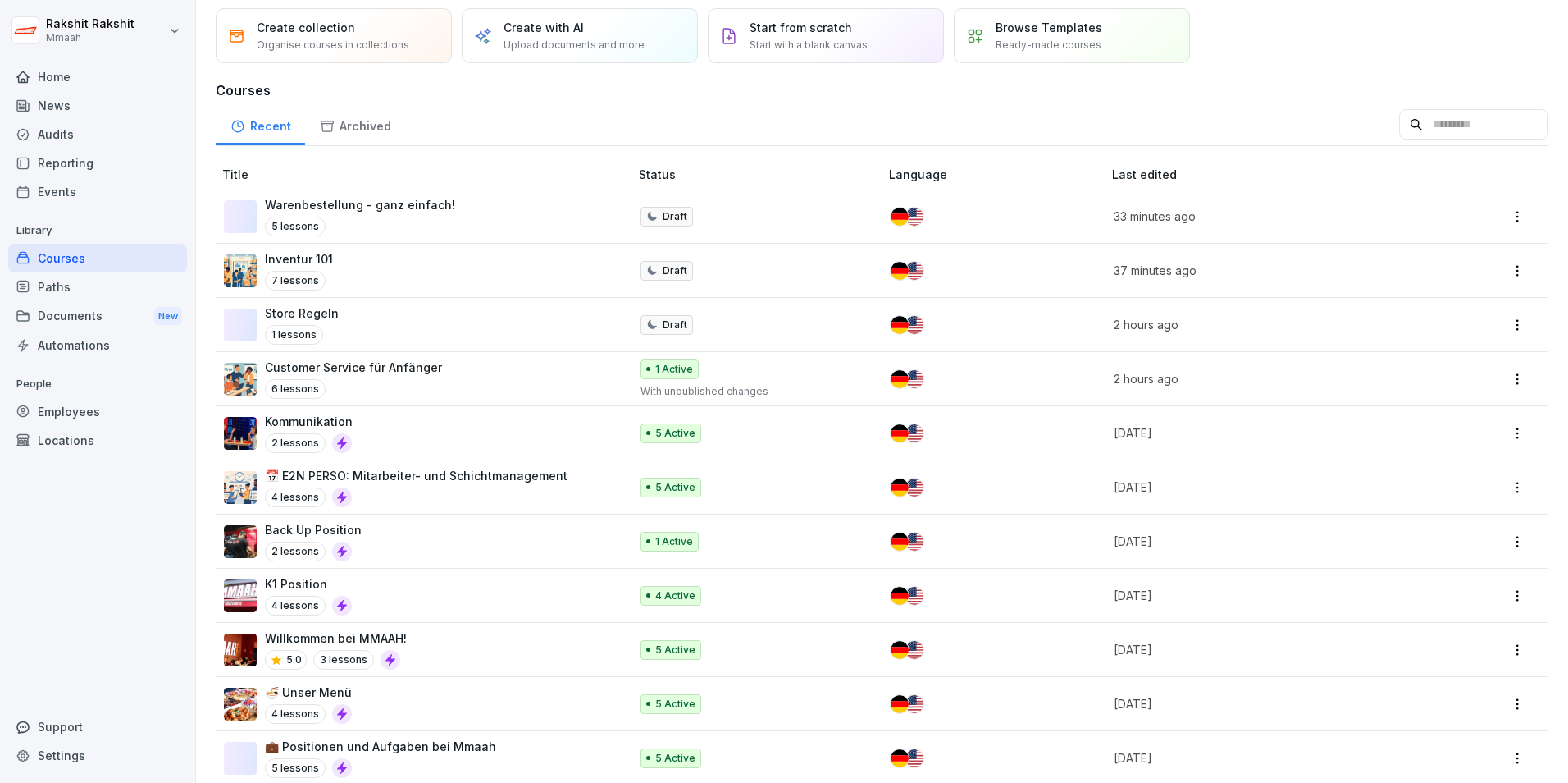
scroll to position [82, 0]
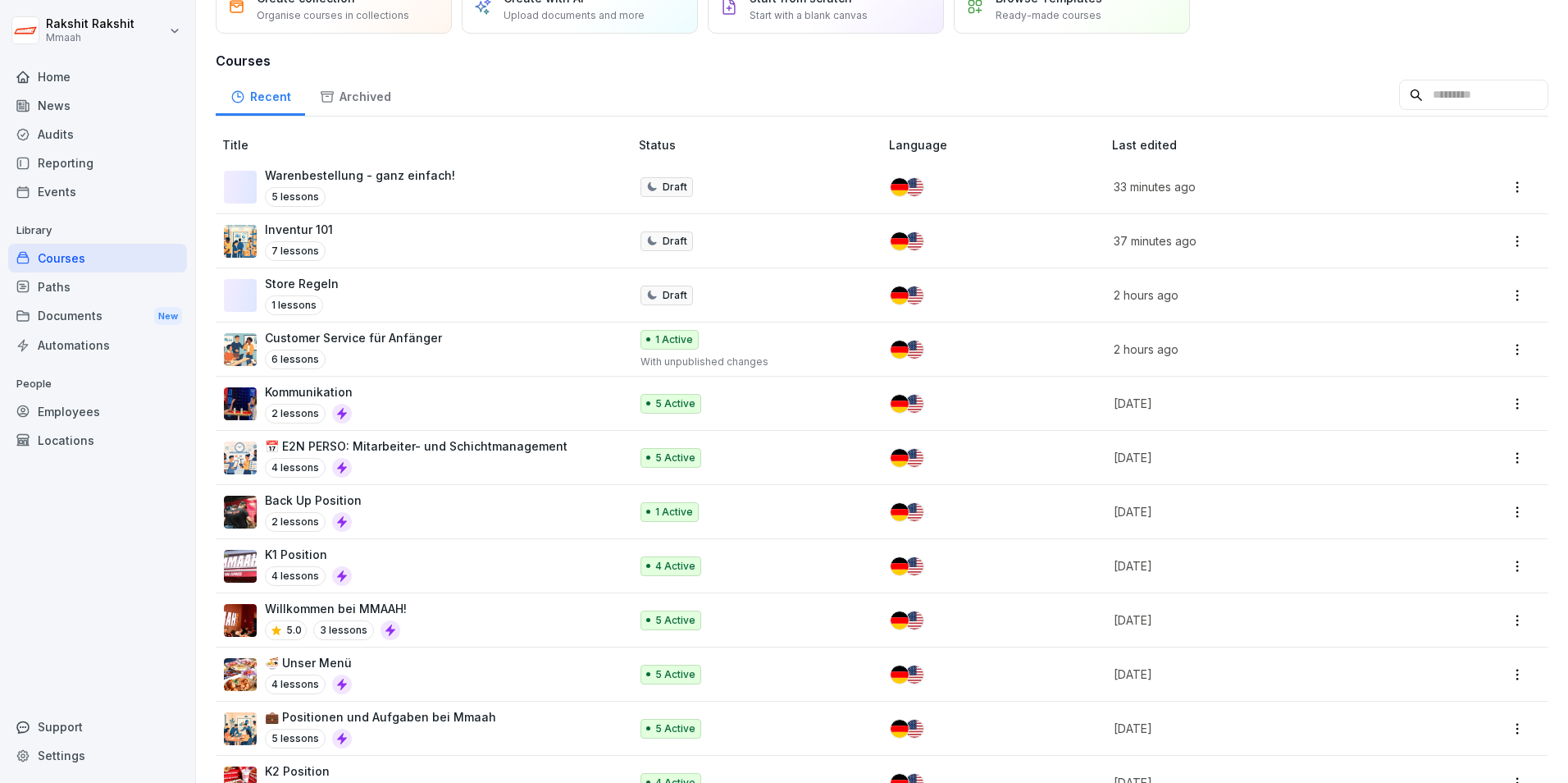
click at [385, 497] on div "Back Up Position 2 lessons" at bounding box center [418, 512] width 389 height 40
click at [294, 500] on p "Back Up Position" at bounding box center [313, 500] width 97 height 17
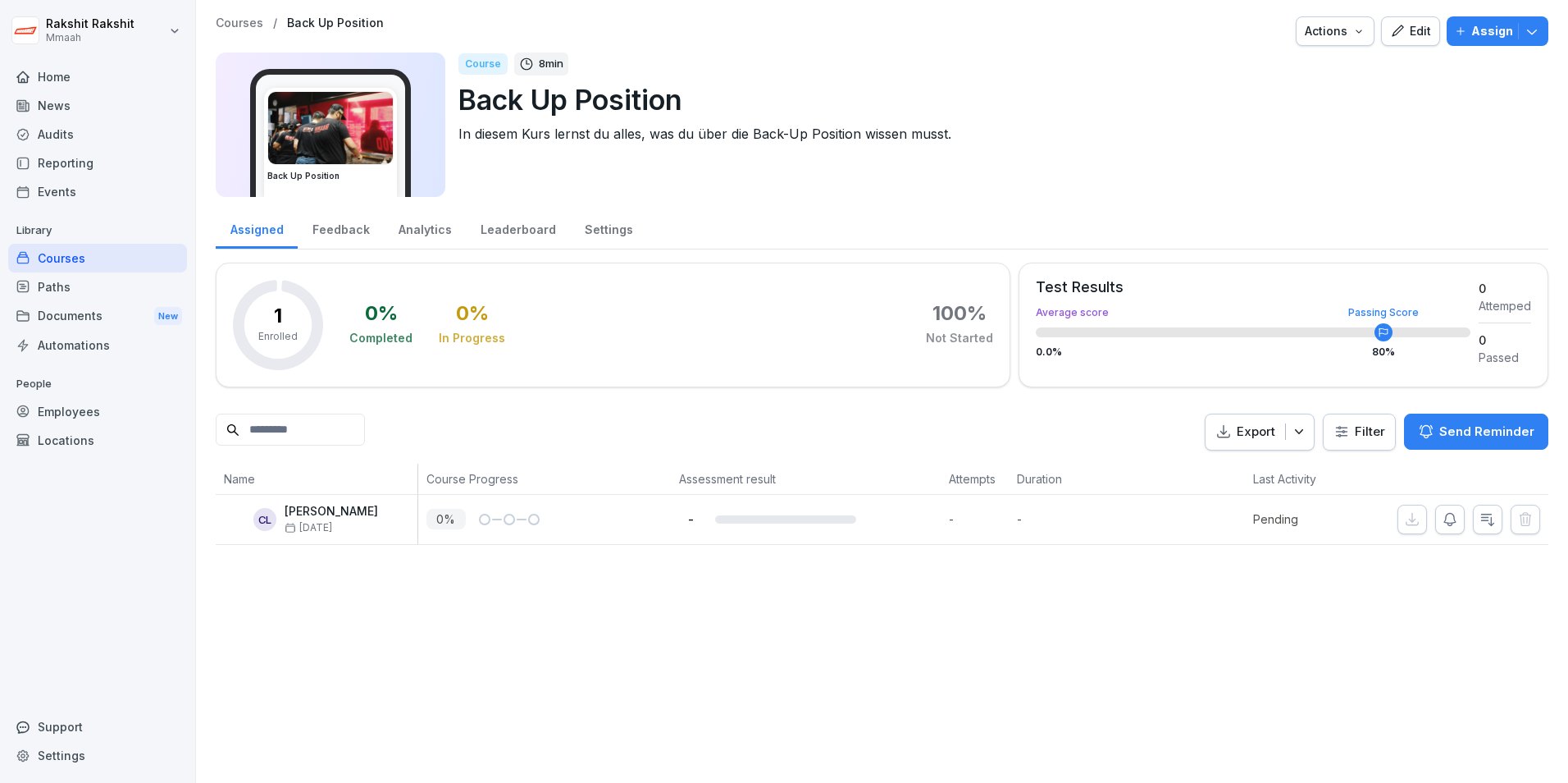
click at [1403, 35] on div "Edit" at bounding box center [1411, 30] width 41 height 18
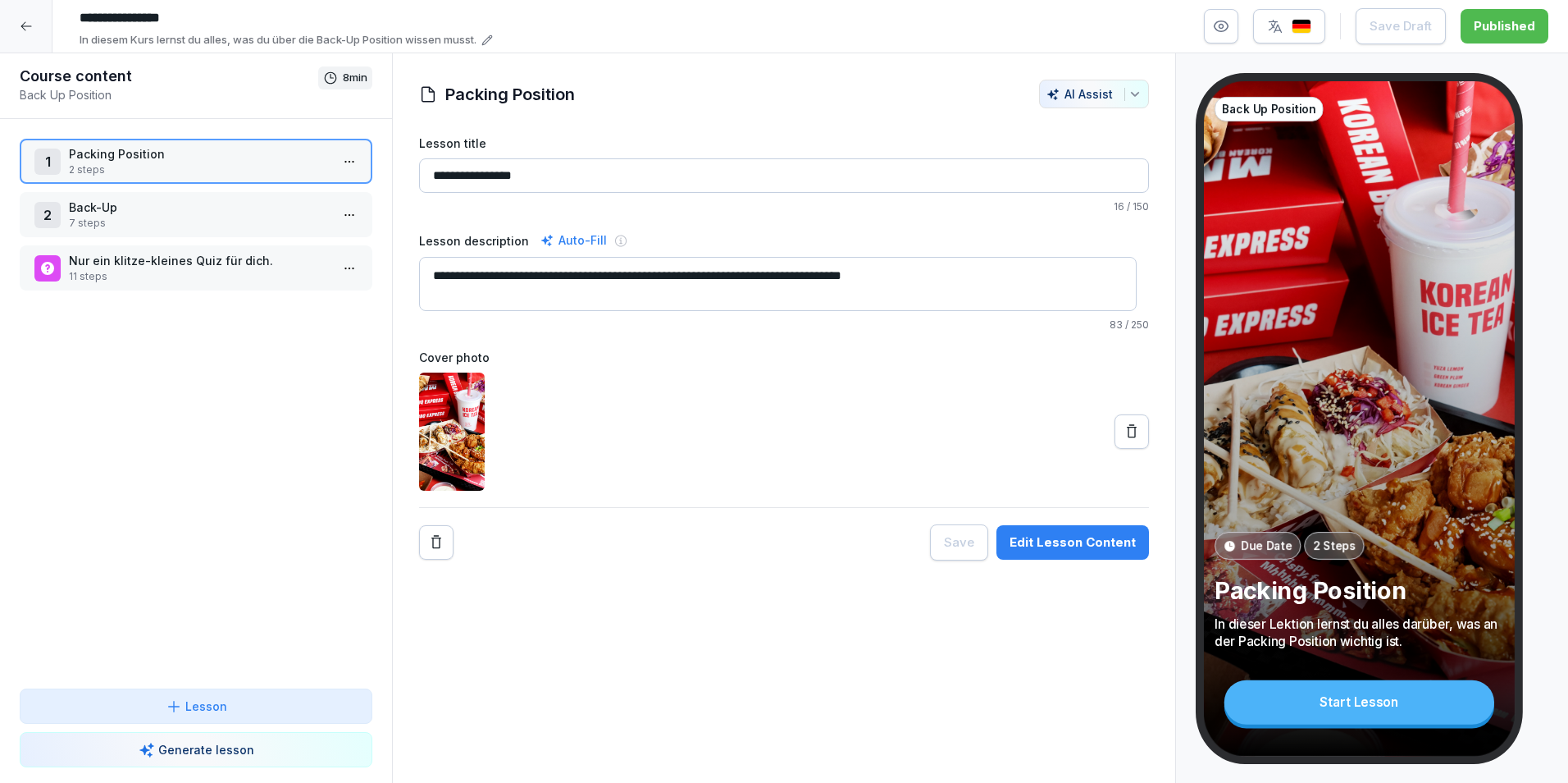
click at [154, 155] on p "Packing Position" at bounding box center [199, 154] width 261 height 17
click at [1299, 23] on img "button" at bounding box center [1301, 27] width 20 height 15
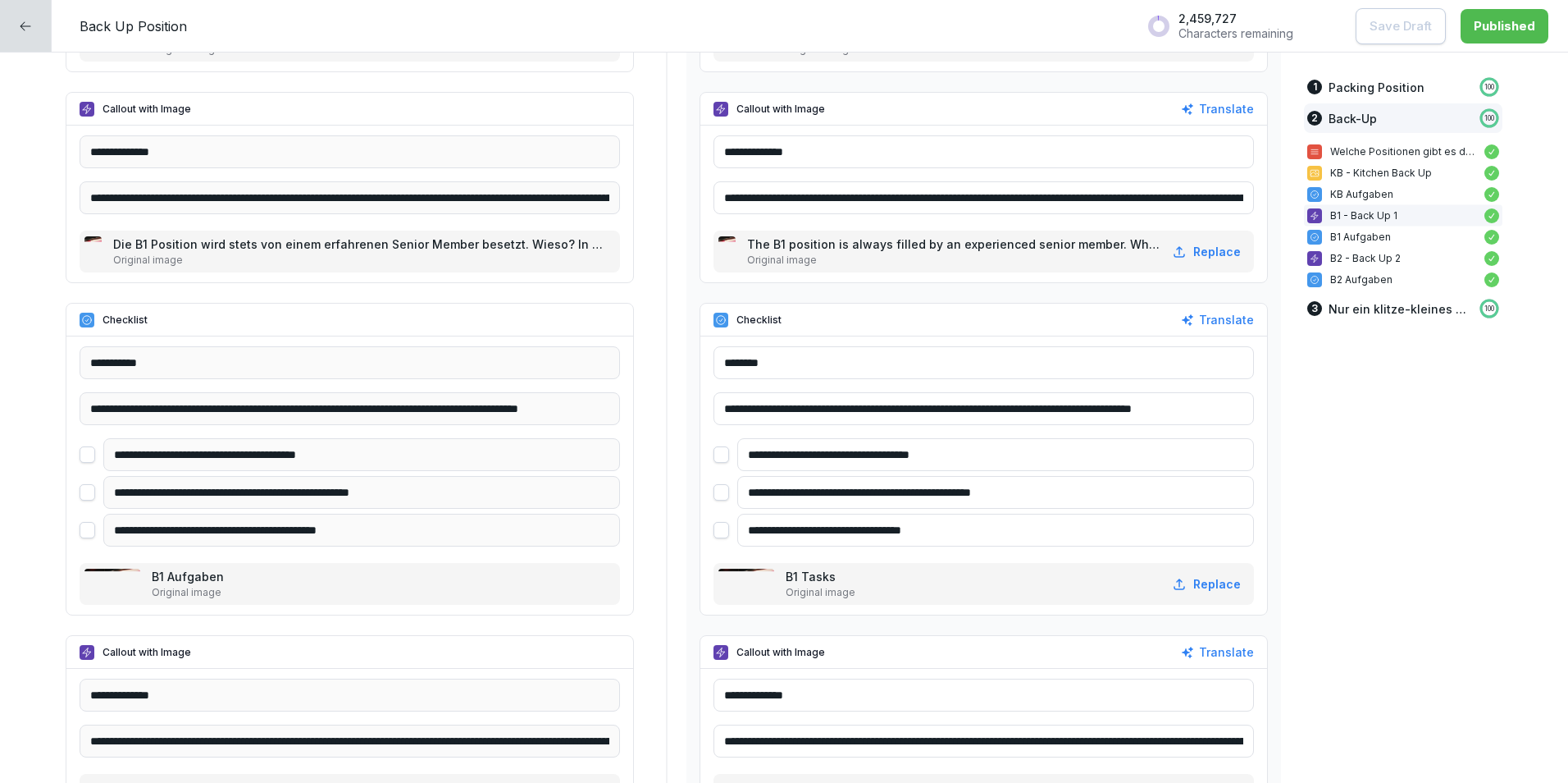
scroll to position [2216, 0]
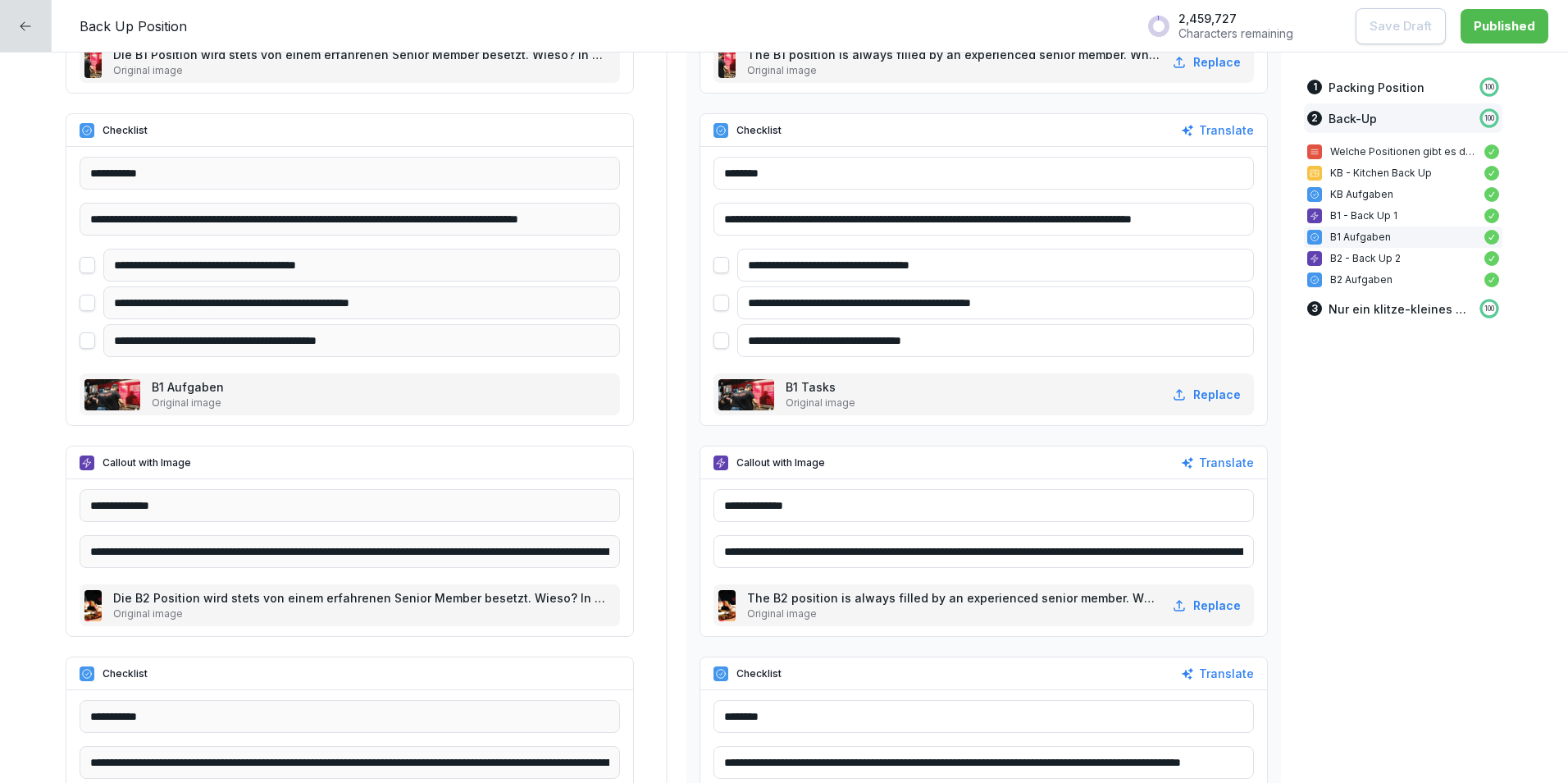
click at [849, 609] on p "Original image" at bounding box center [954, 614] width 414 height 15
click at [1143, 545] on input "**********" at bounding box center [984, 551] width 541 height 33
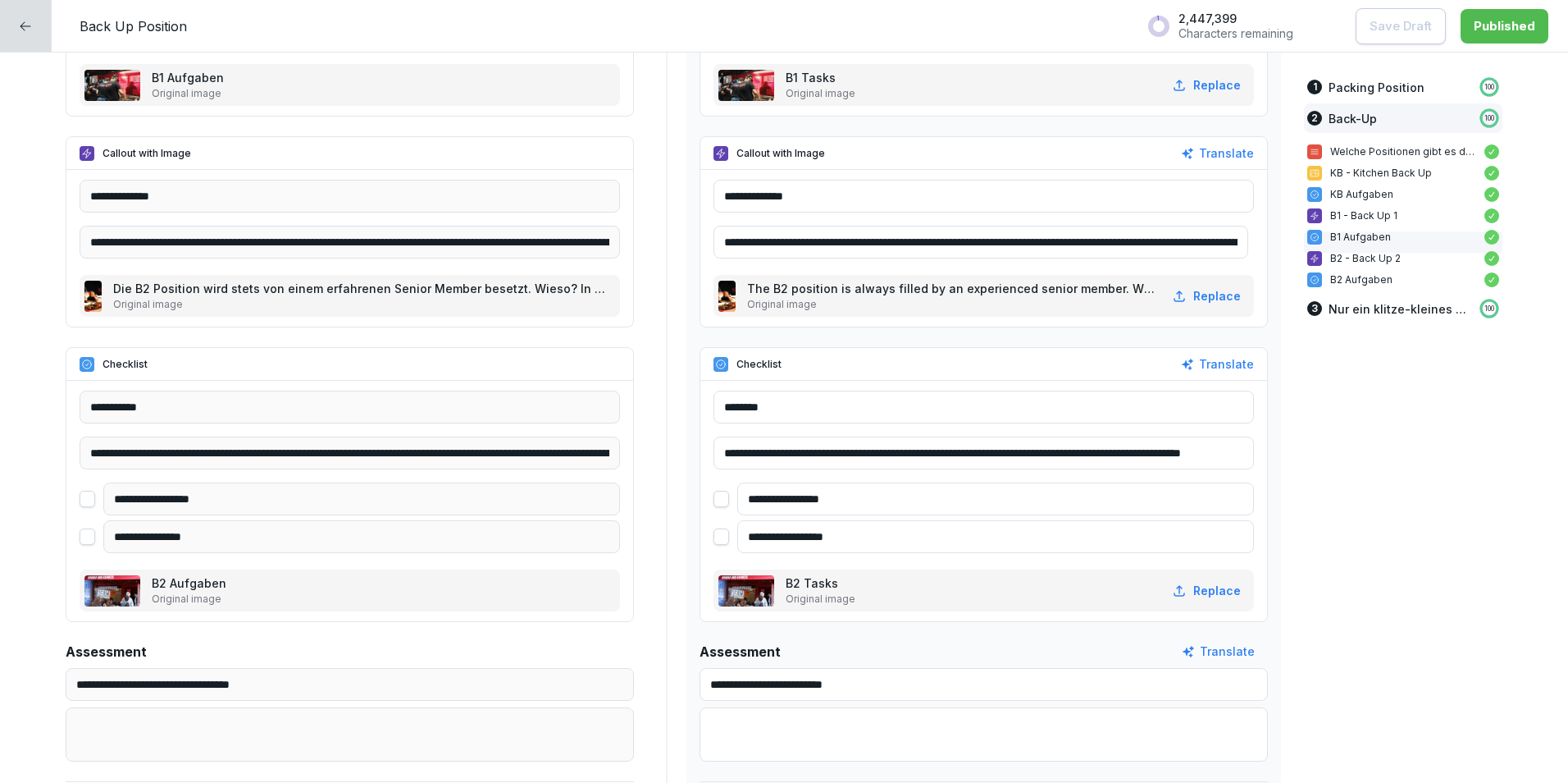
scroll to position [2545, 0]
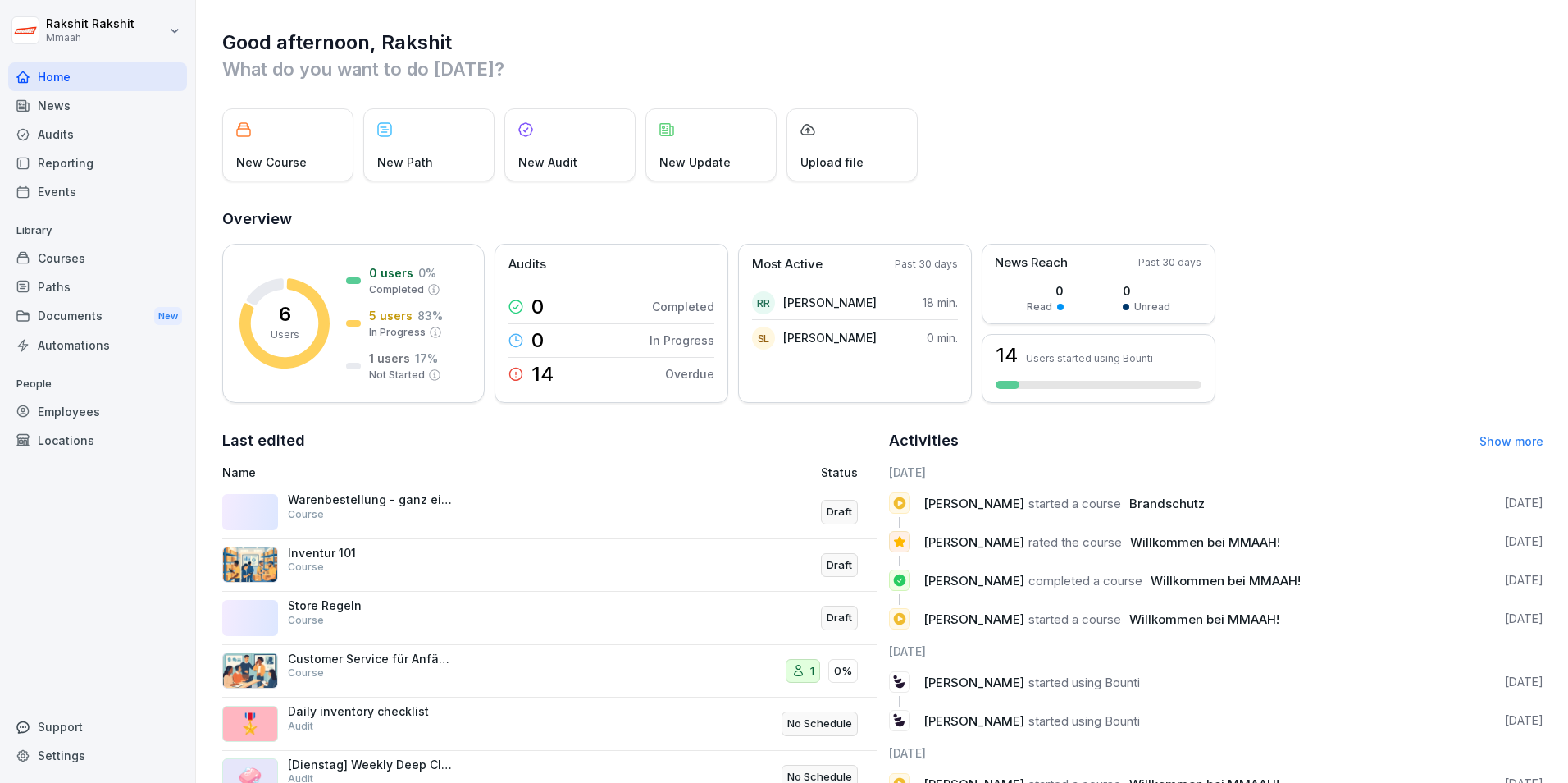
click at [88, 254] on div "Courses" at bounding box center [98, 258] width 179 height 28
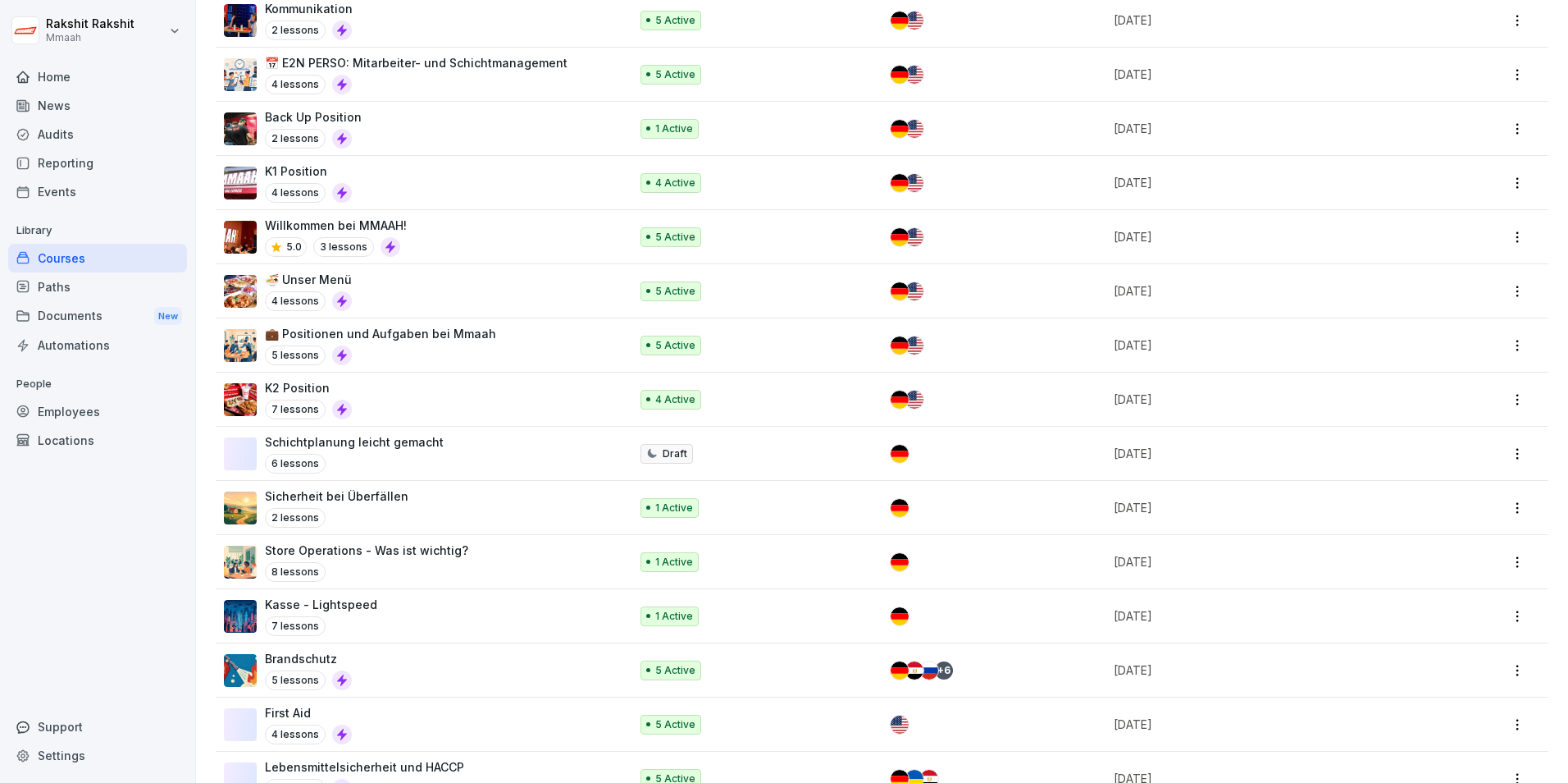
scroll to position [493, 0]
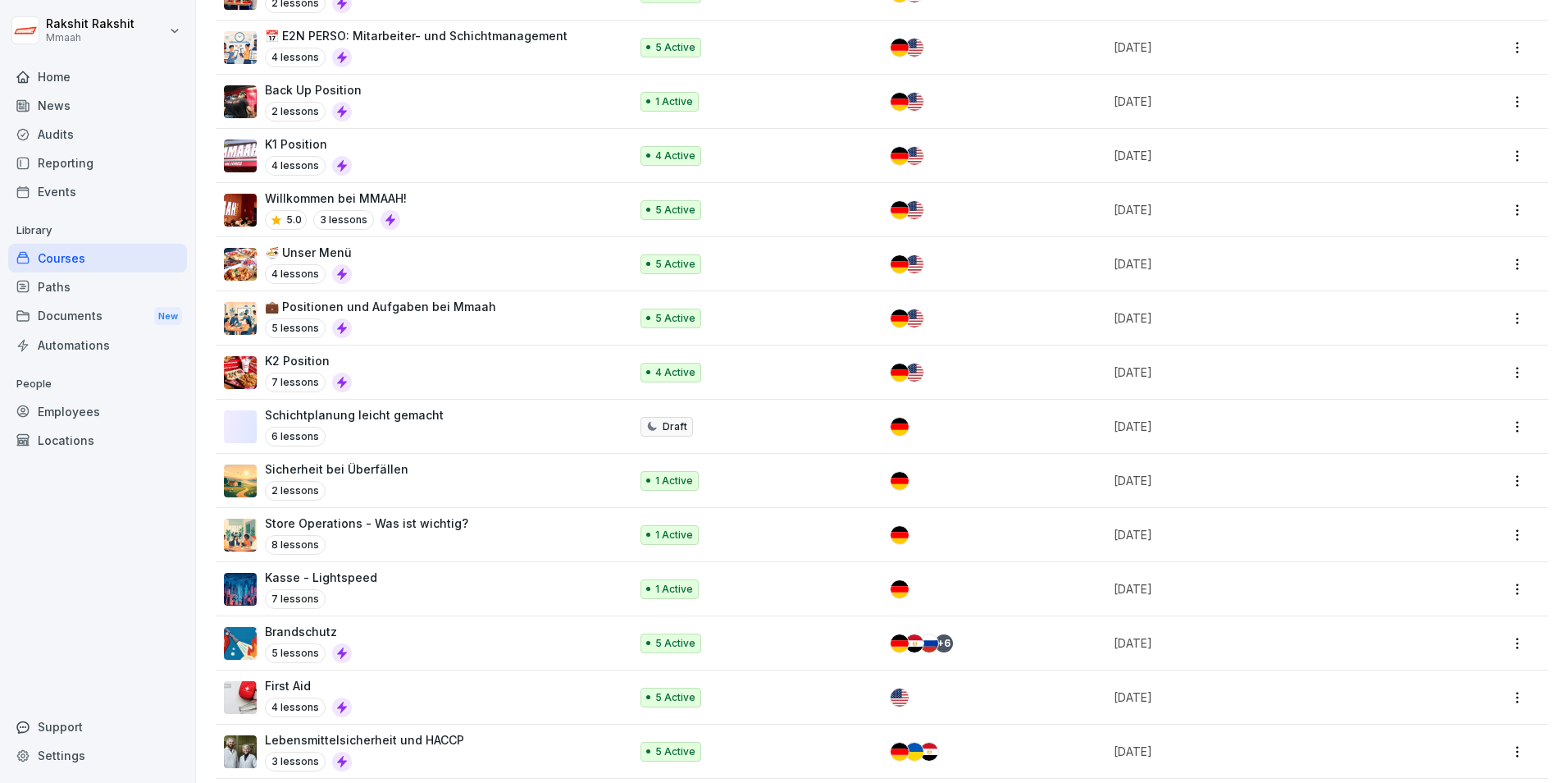
click at [370, 588] on div "Kasse - Lightspeed 7 lessons" at bounding box center [321, 588] width 112 height 40
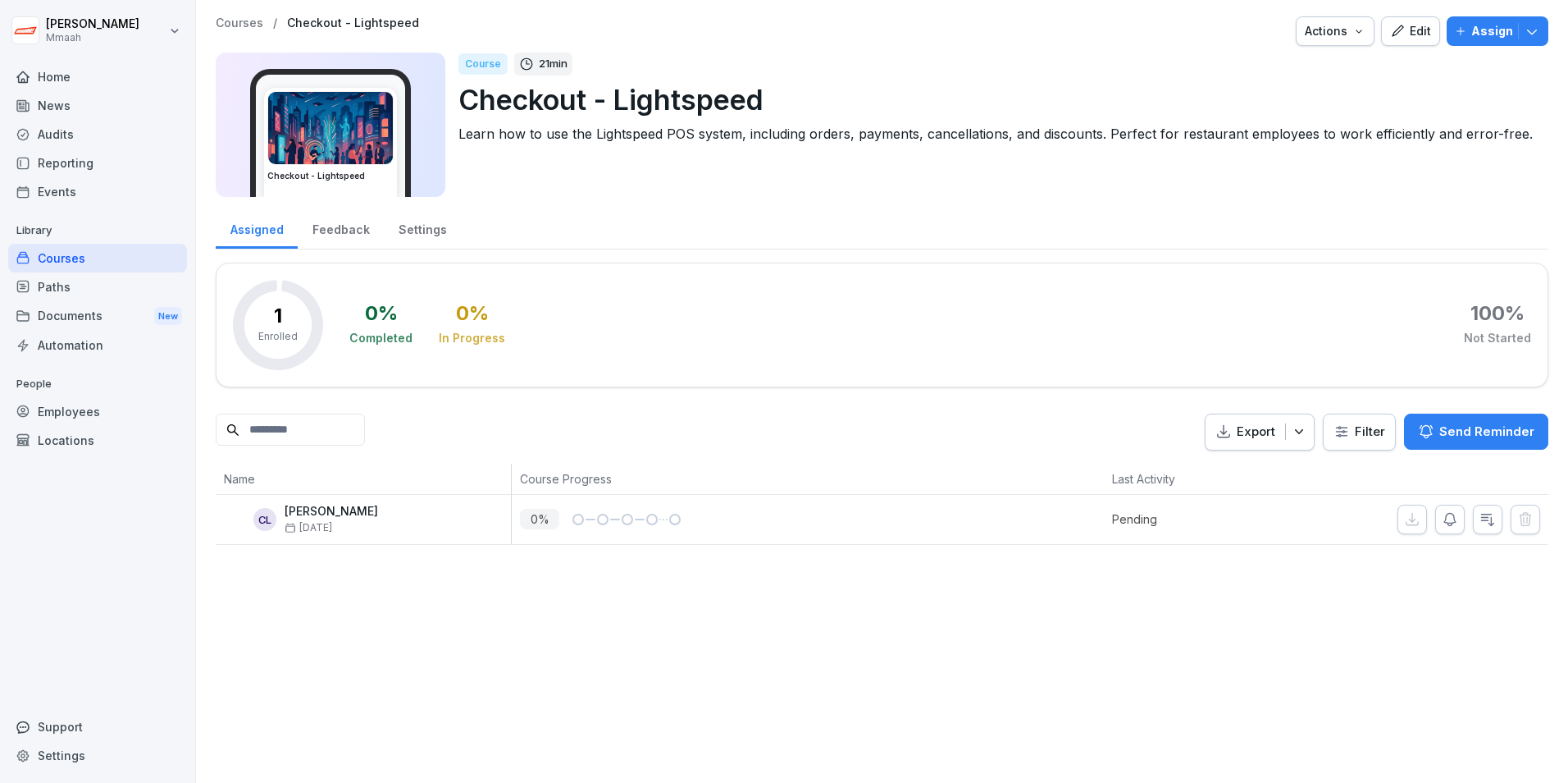
click at [1391, 28] on icon "button" at bounding box center [1398, 31] width 15 height 15
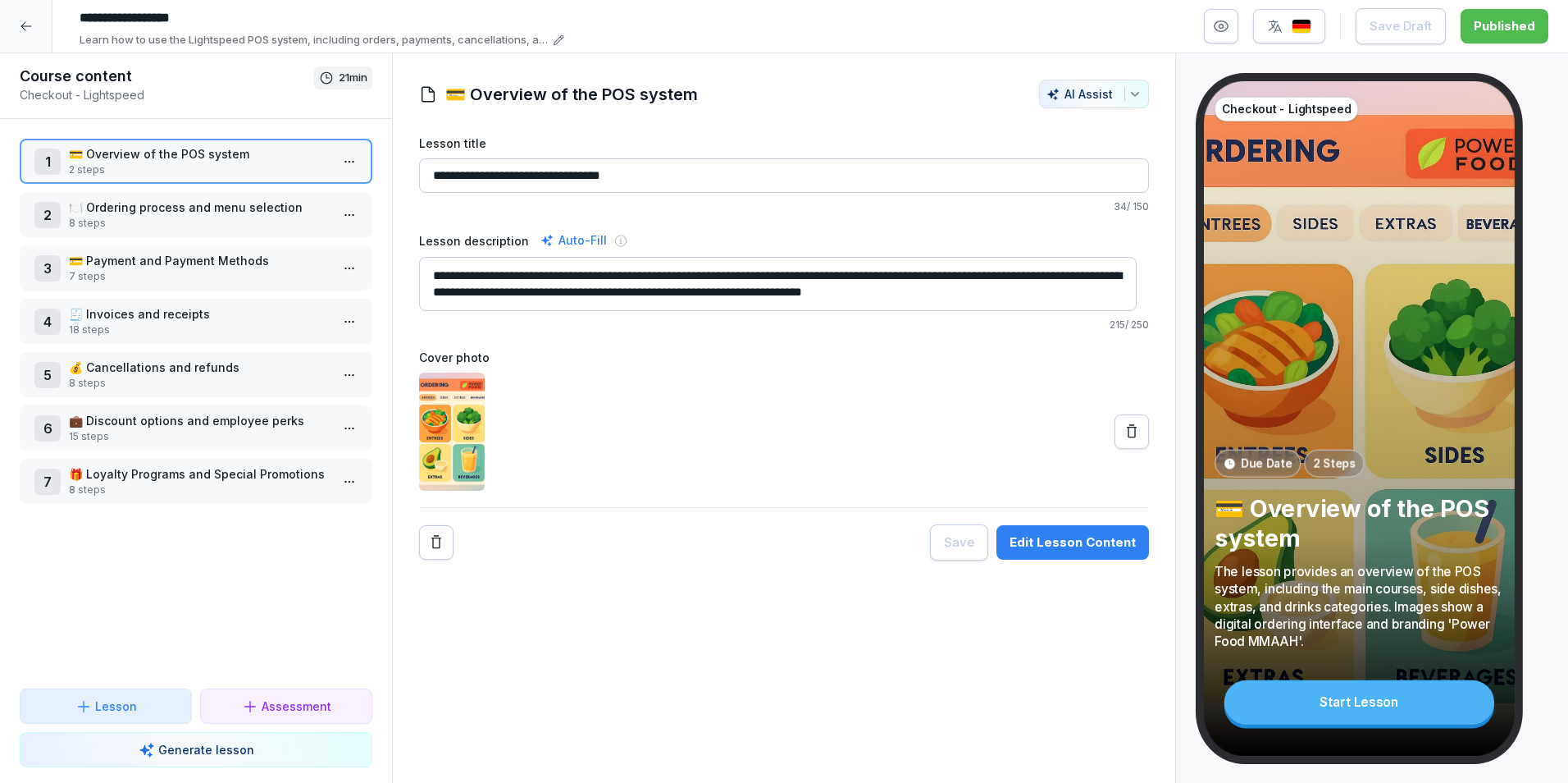
click at [1307, 28] on img "button" at bounding box center [1301, 27] width 20 height 15
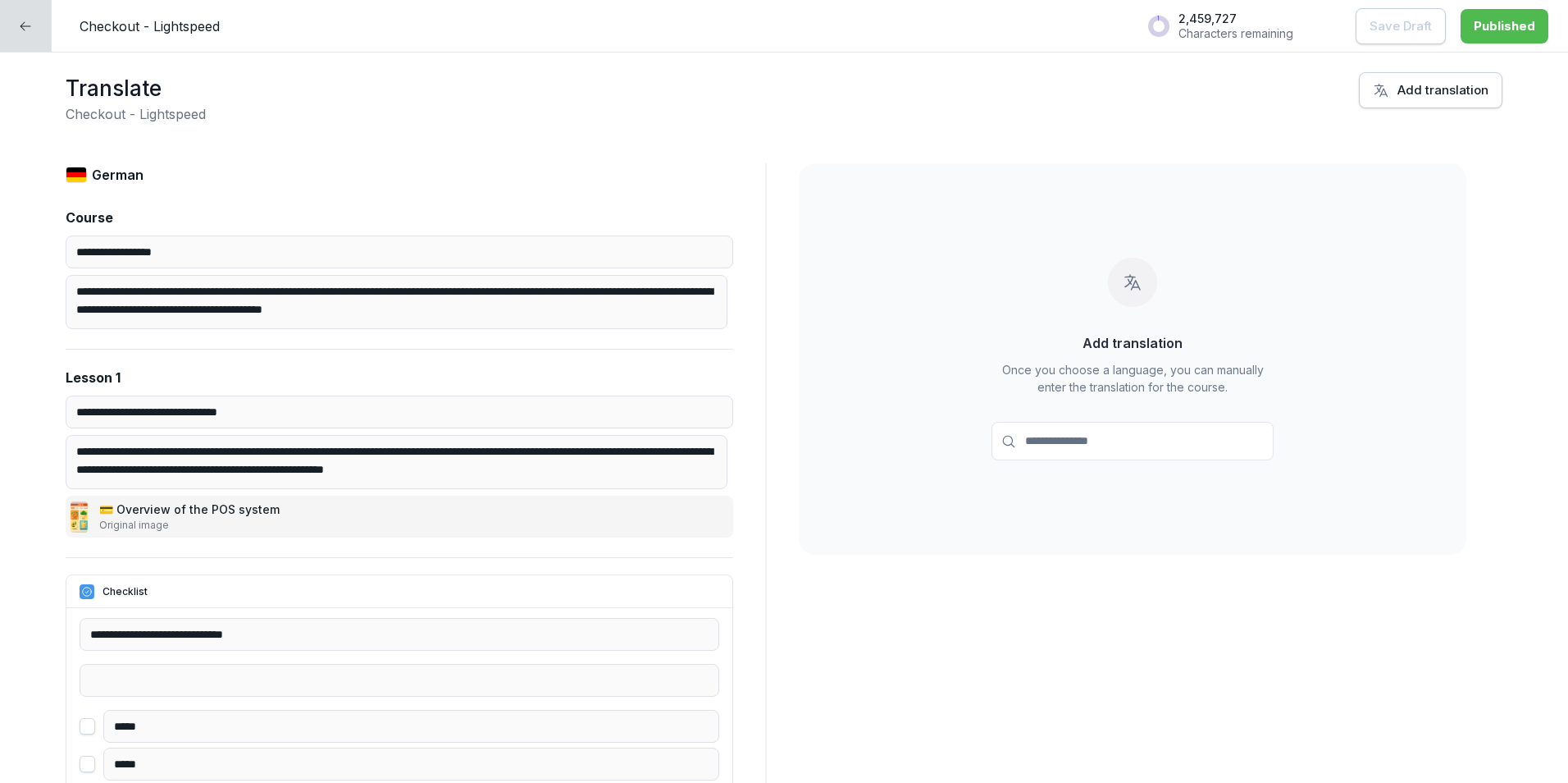
click at [1093, 439] on input at bounding box center [1132, 440] width 282 height 39
type input "***"
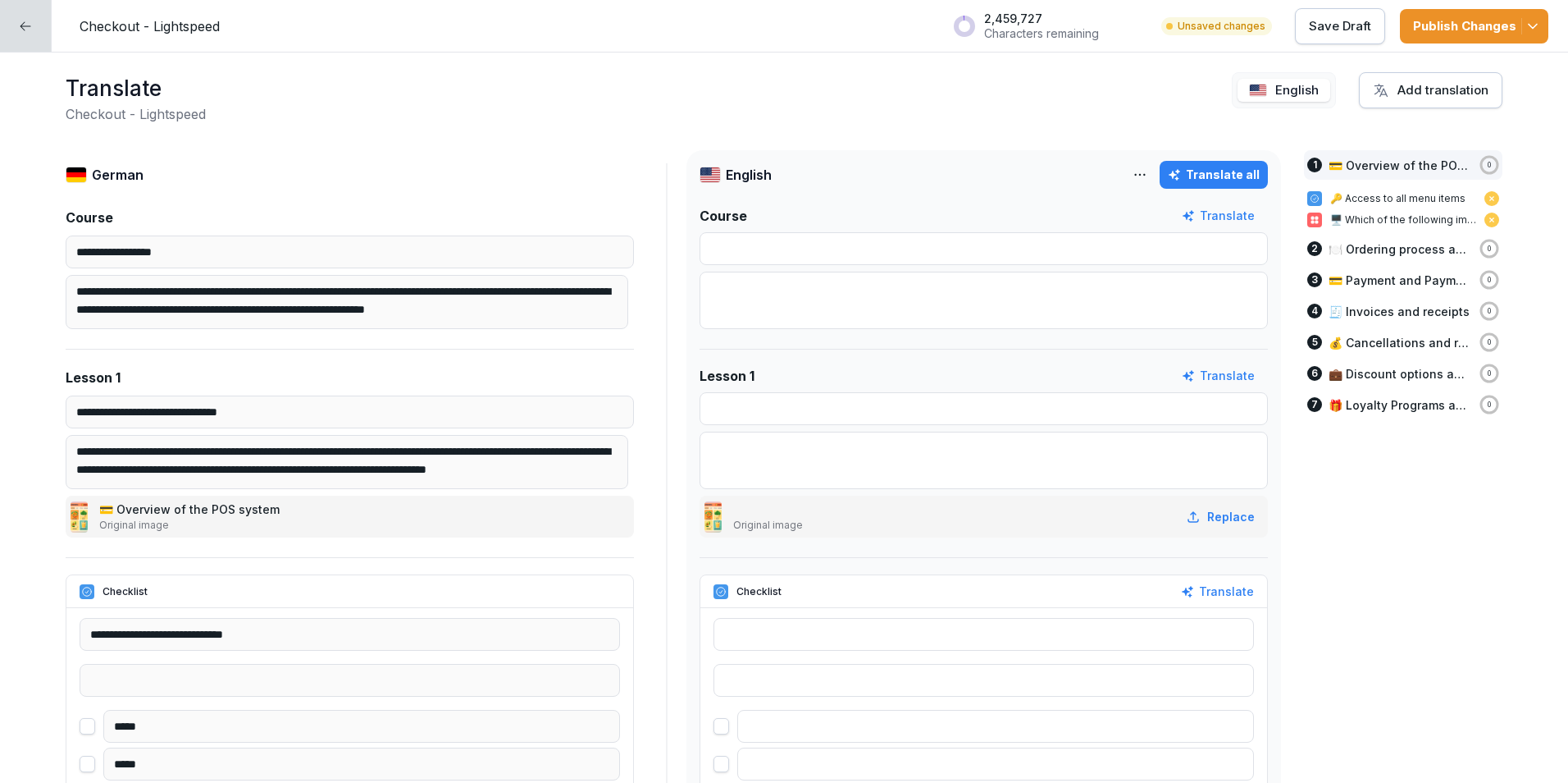
click at [1201, 180] on font "Translate all" at bounding box center [1223, 175] width 74 height 18
type input "**********"
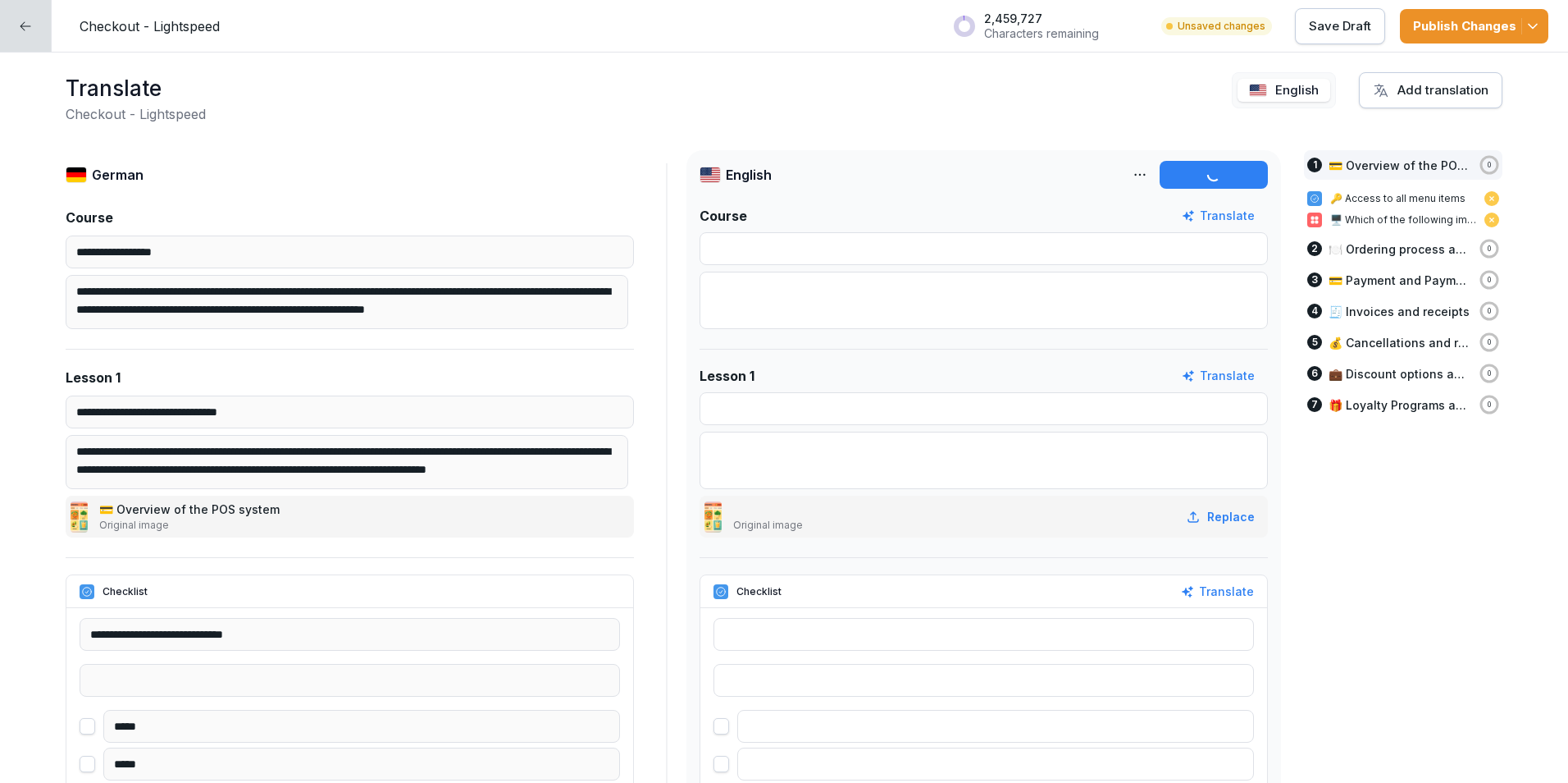
type input "**********"
type textarea "**********"
type input "**********"
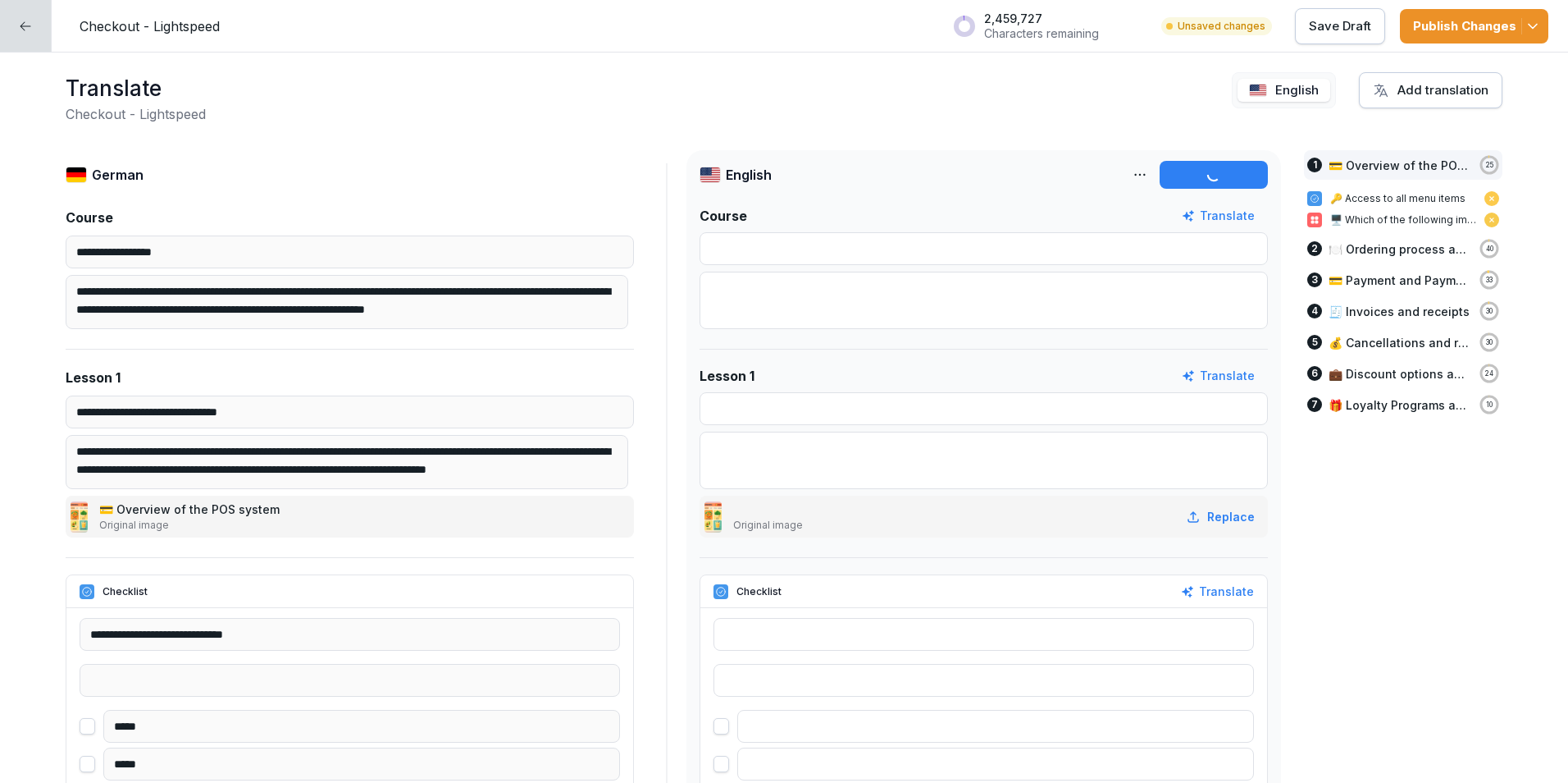
type textarea "**********"
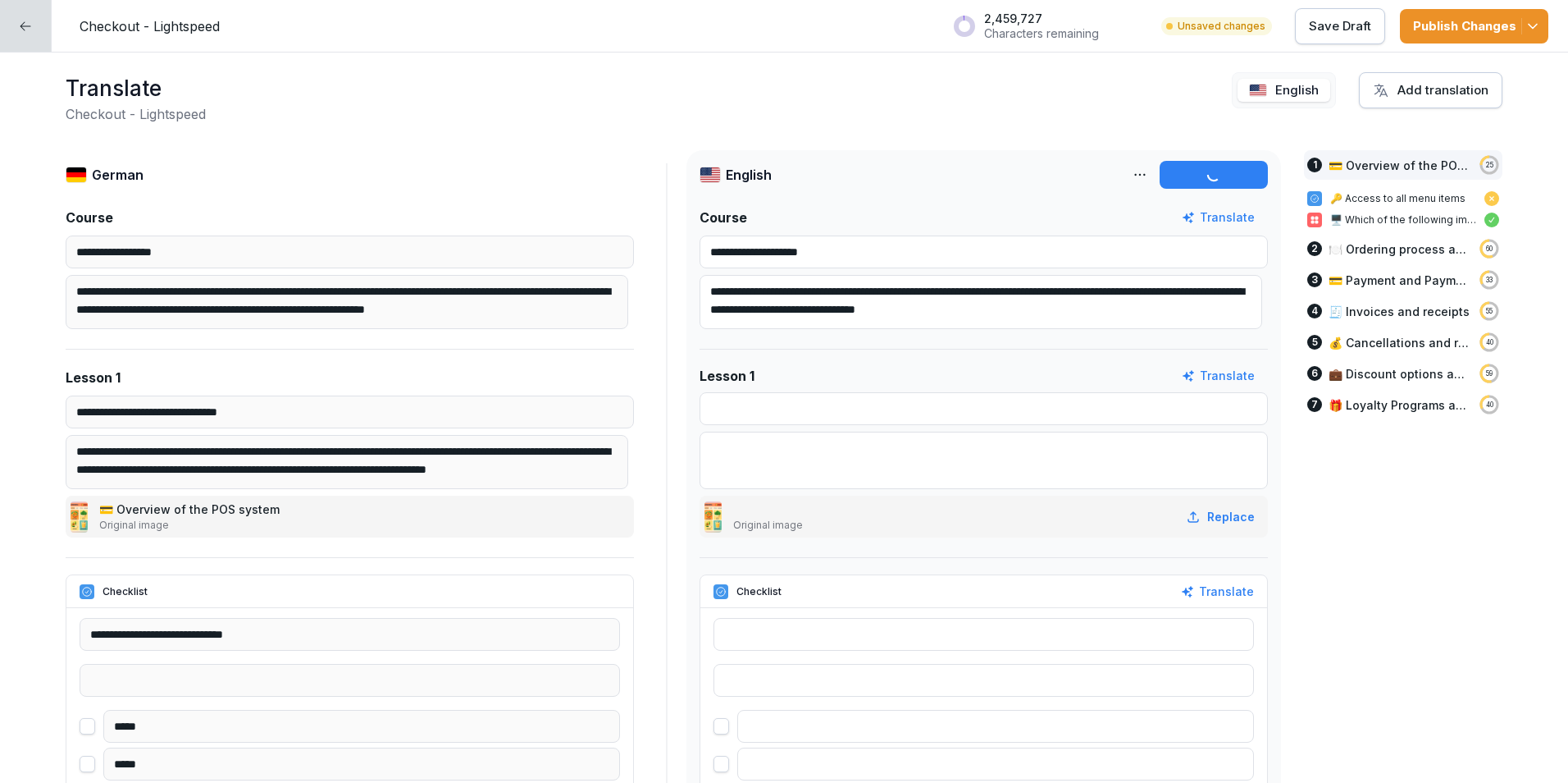
type input "**********"
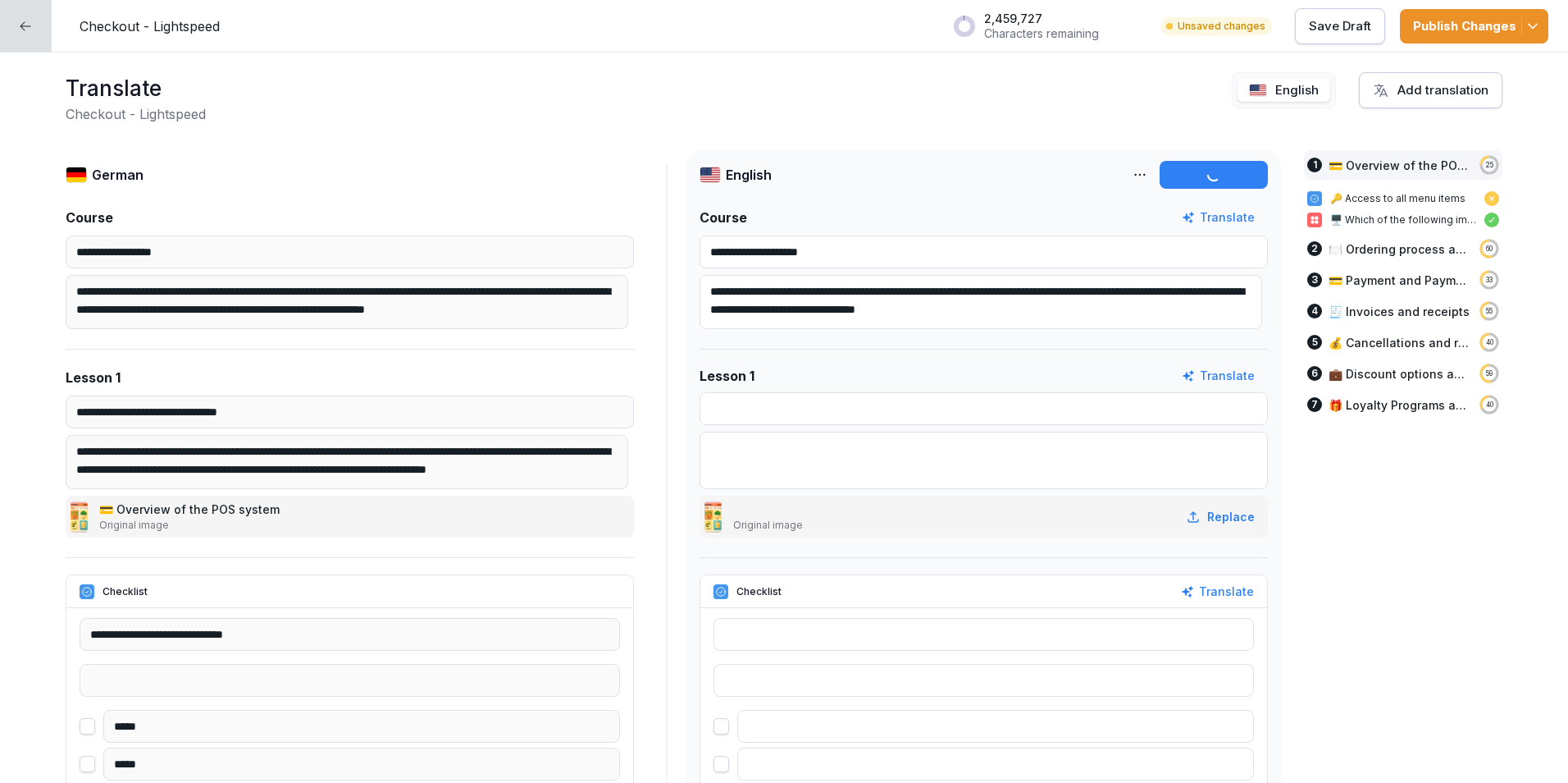
type input "**********"
type input "*********"
type input "**********"
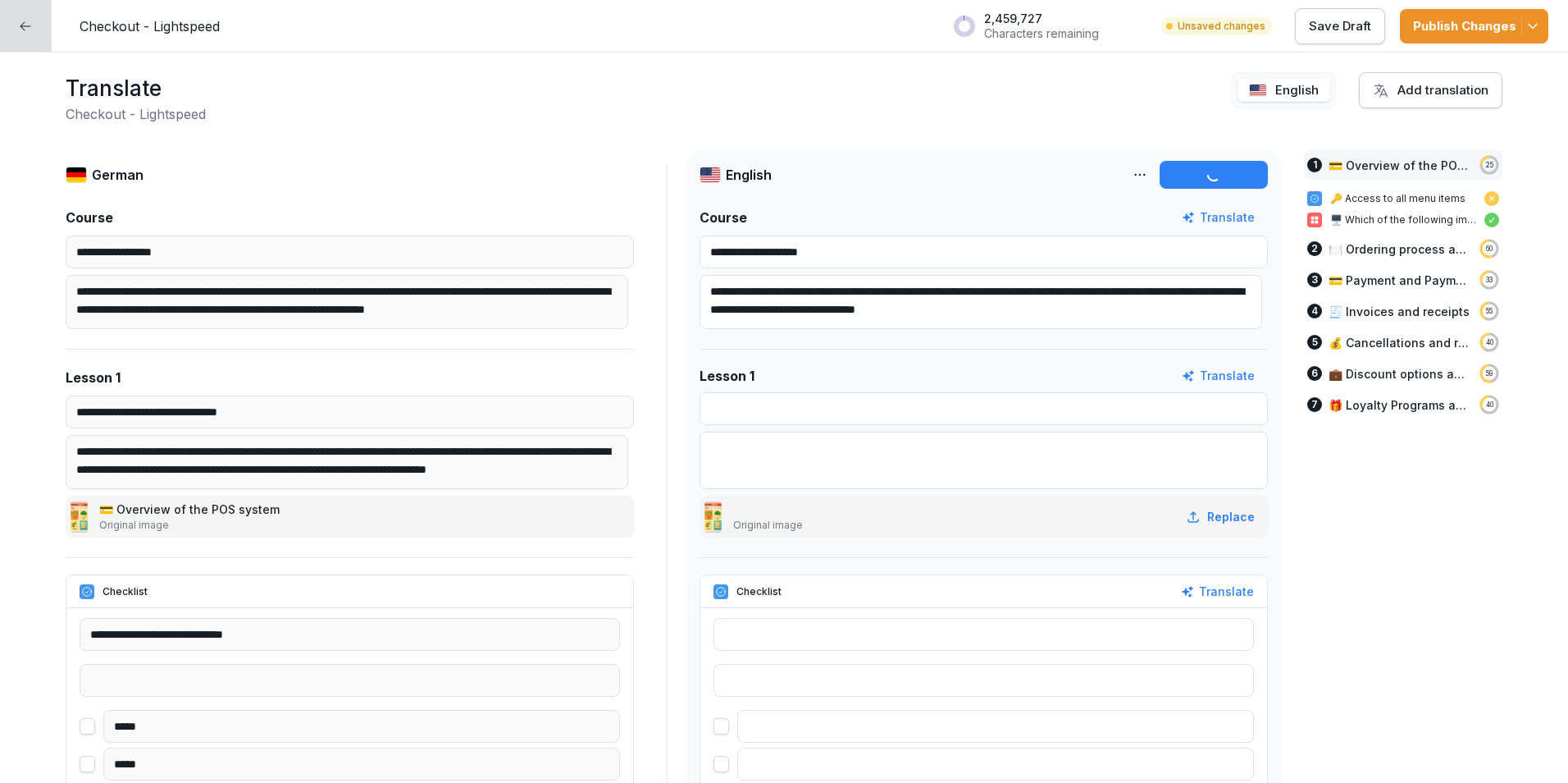
type input "*****"
type input "**********"
type input "*****"
type input "******"
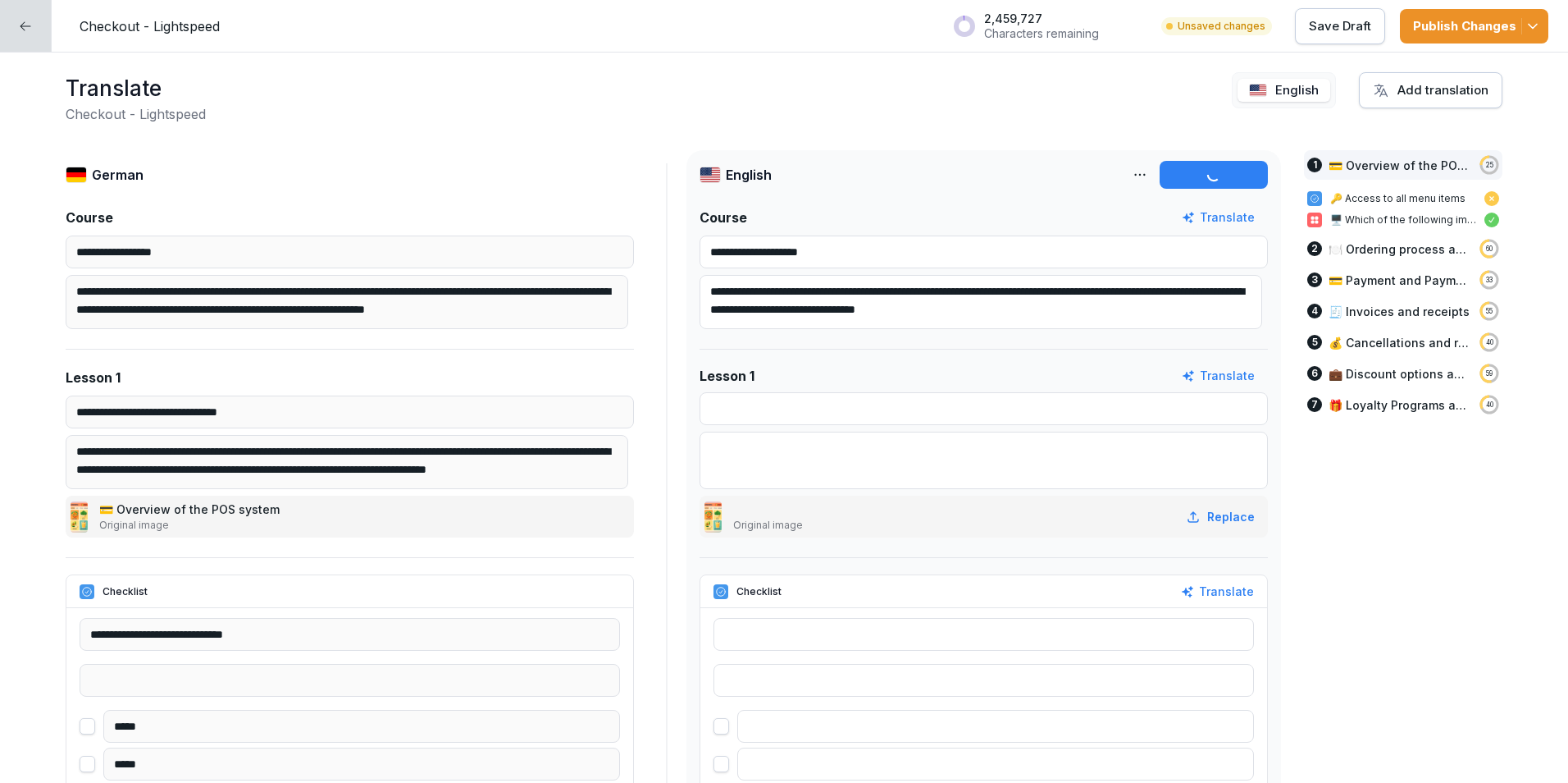
type input "******"
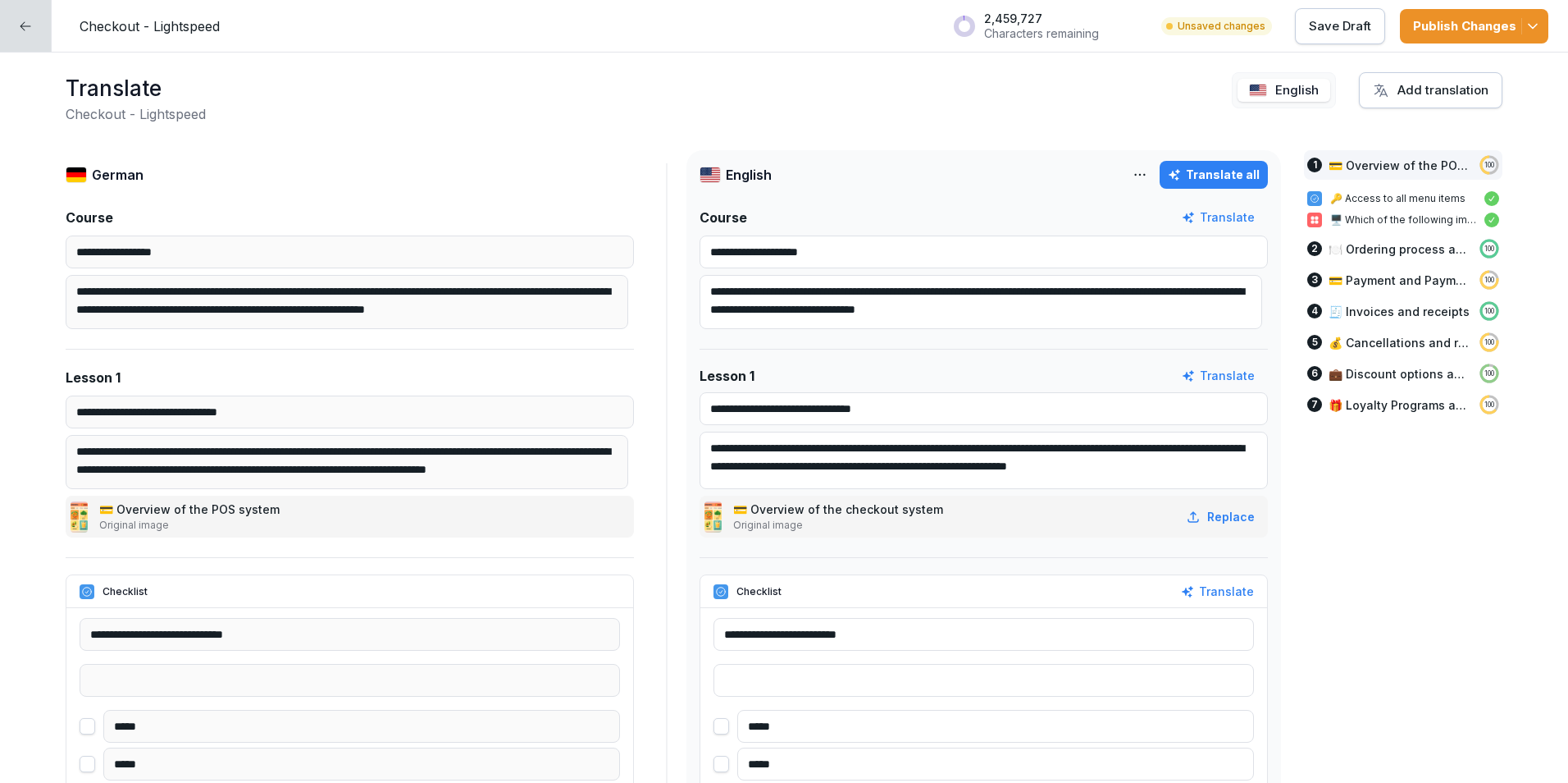
type input "**********"
type textarea "**********"
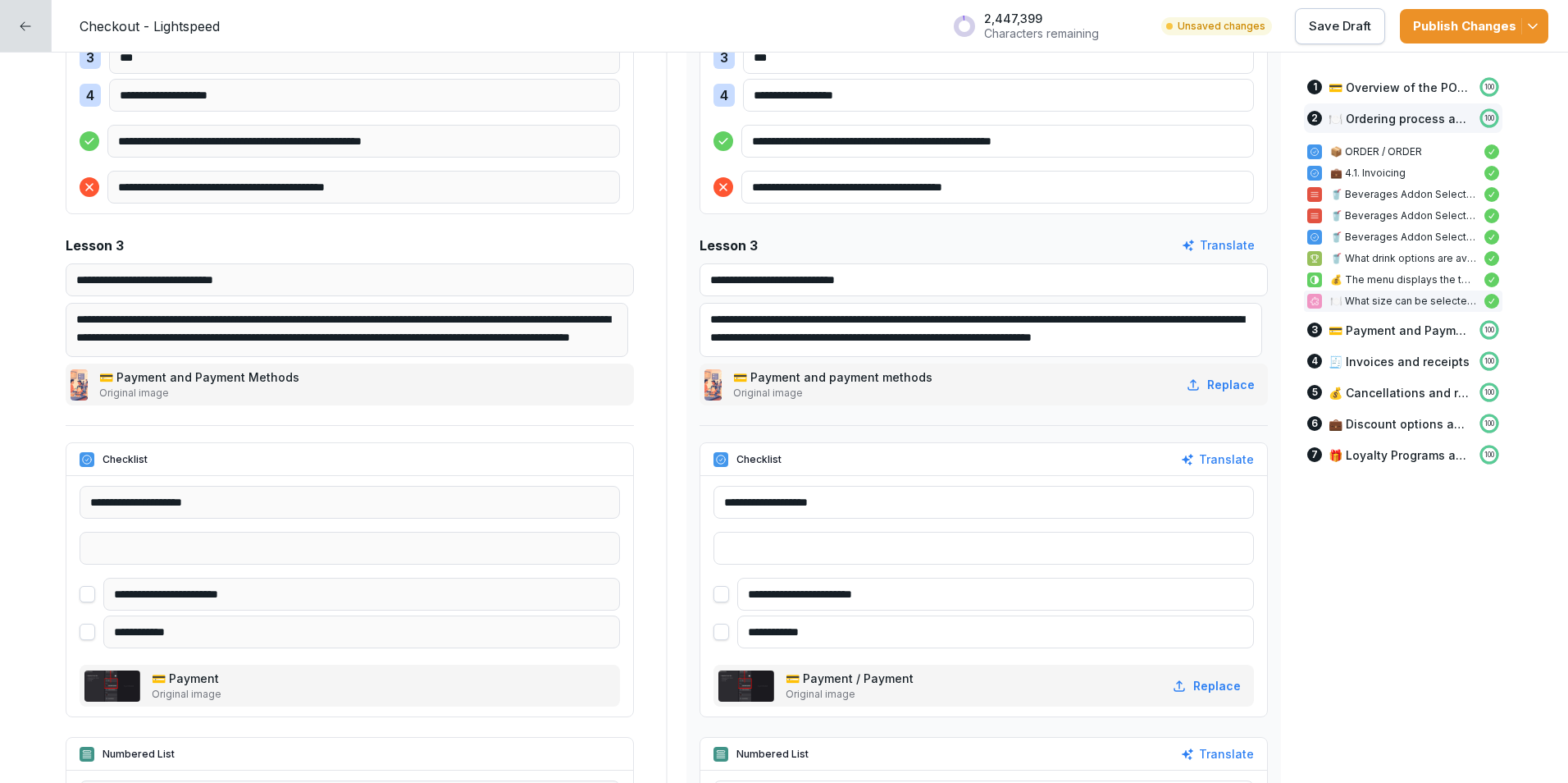
scroll to position [4104, 0]
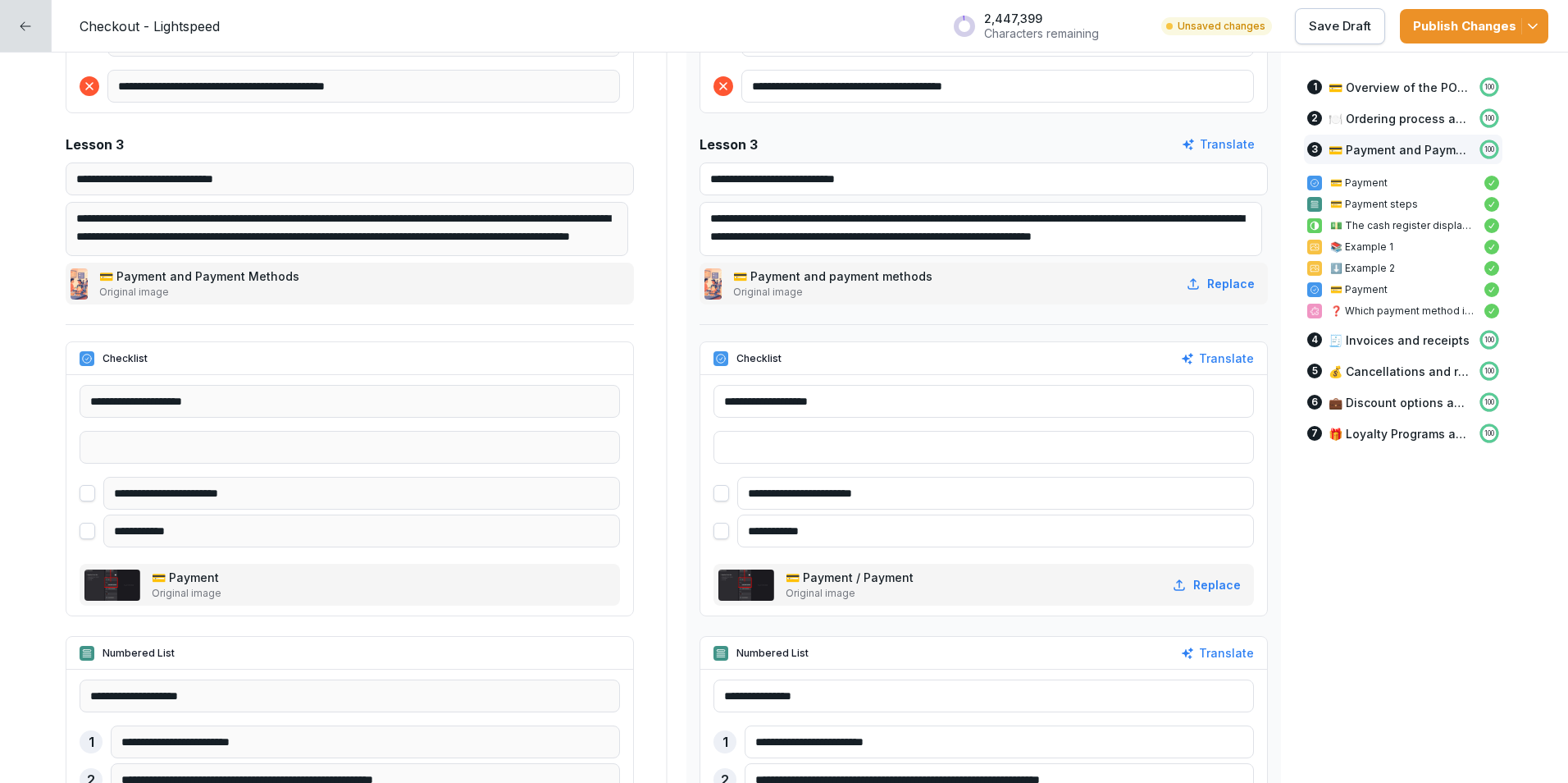
click at [747, 581] on img at bounding box center [746, 585] width 56 height 31
click at [746, 581] on img at bounding box center [746, 585] width 56 height 31
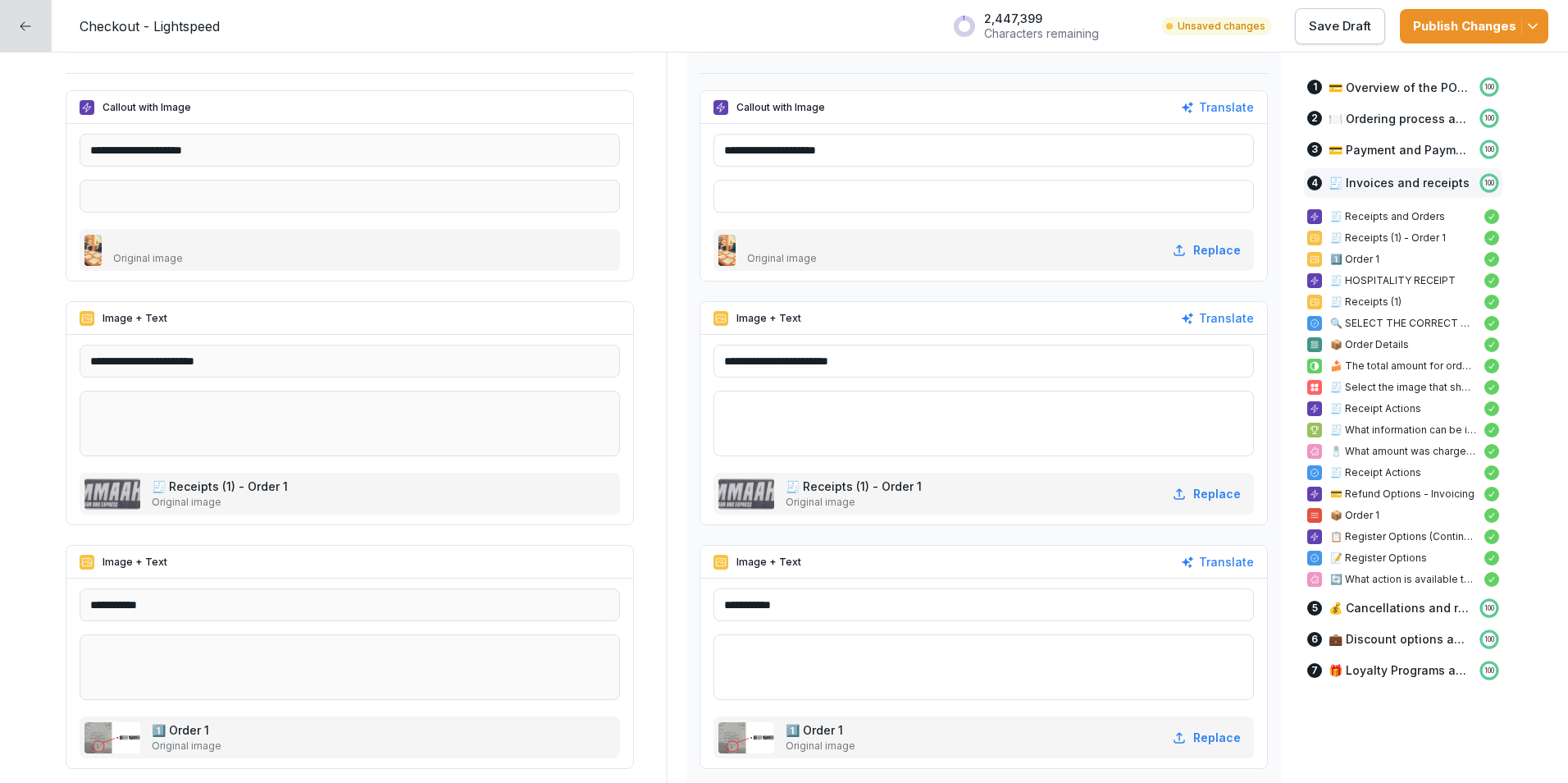
scroll to position [6483, 0]
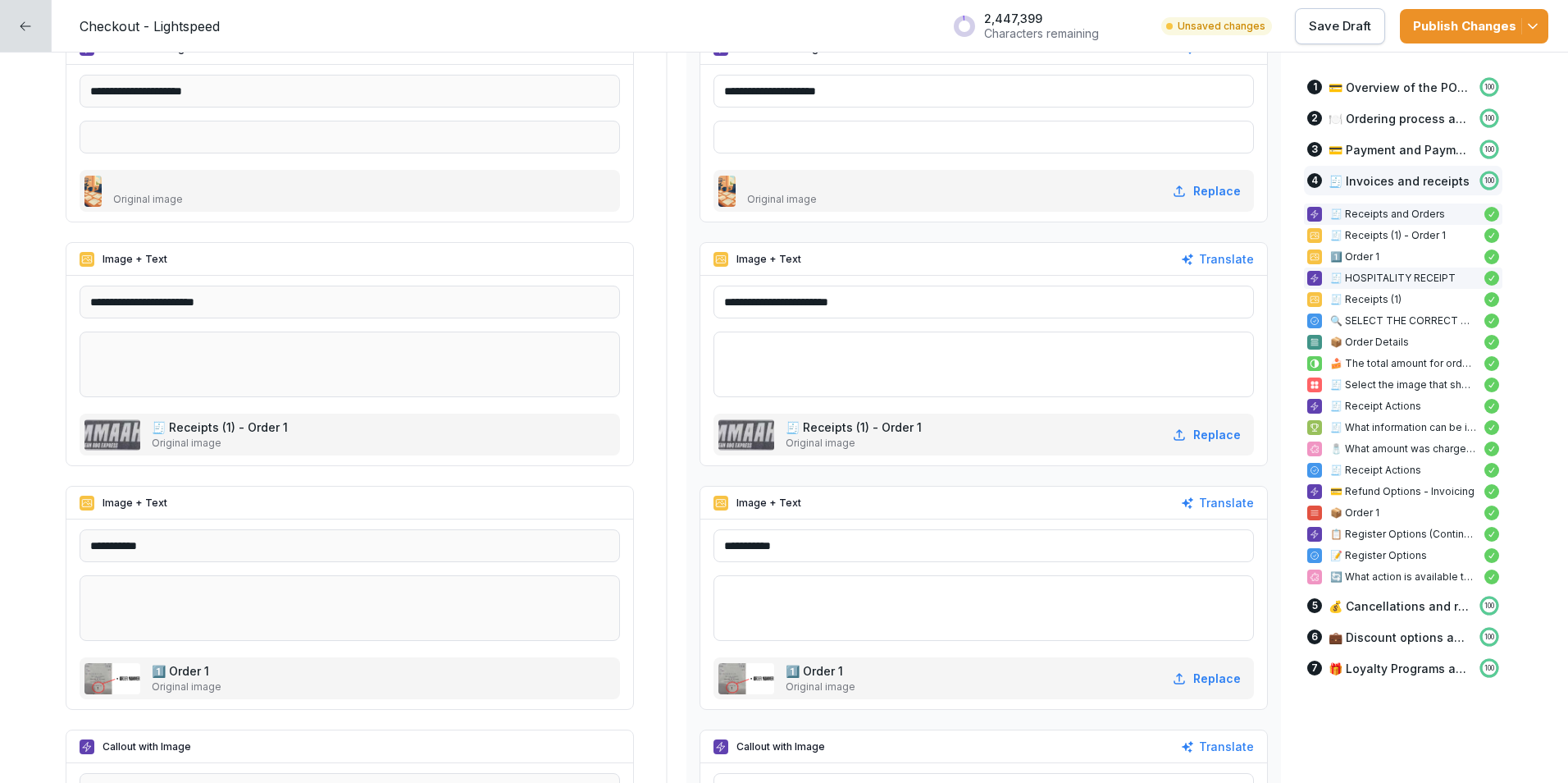
click at [1356, 275] on p "🧾 HOSPITALITY RECEIPT" at bounding box center [1404, 278] width 146 height 15
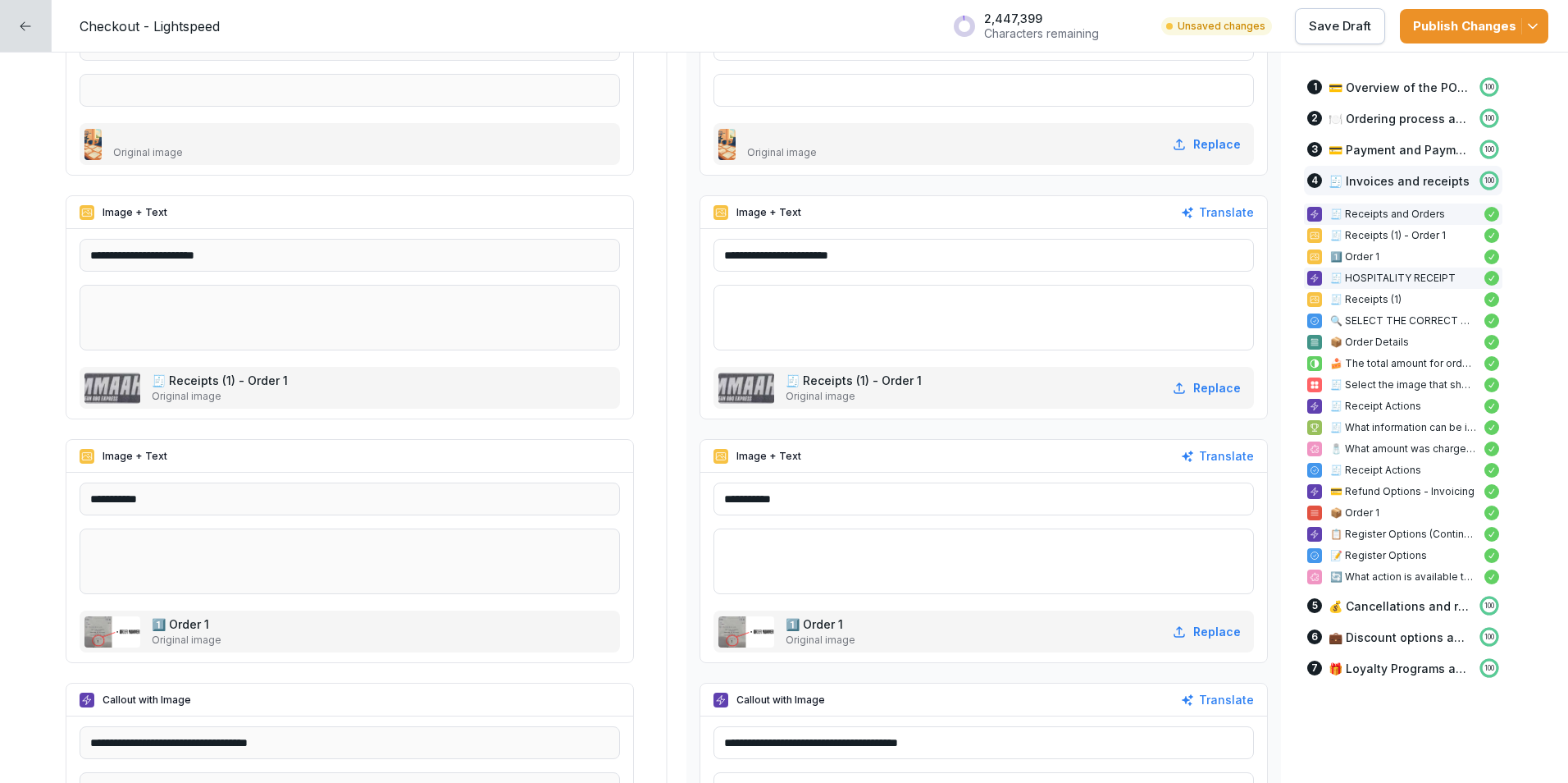
click at [1356, 275] on p "🧾 HOSPITALITY RECEIPT" at bounding box center [1404, 278] width 146 height 15
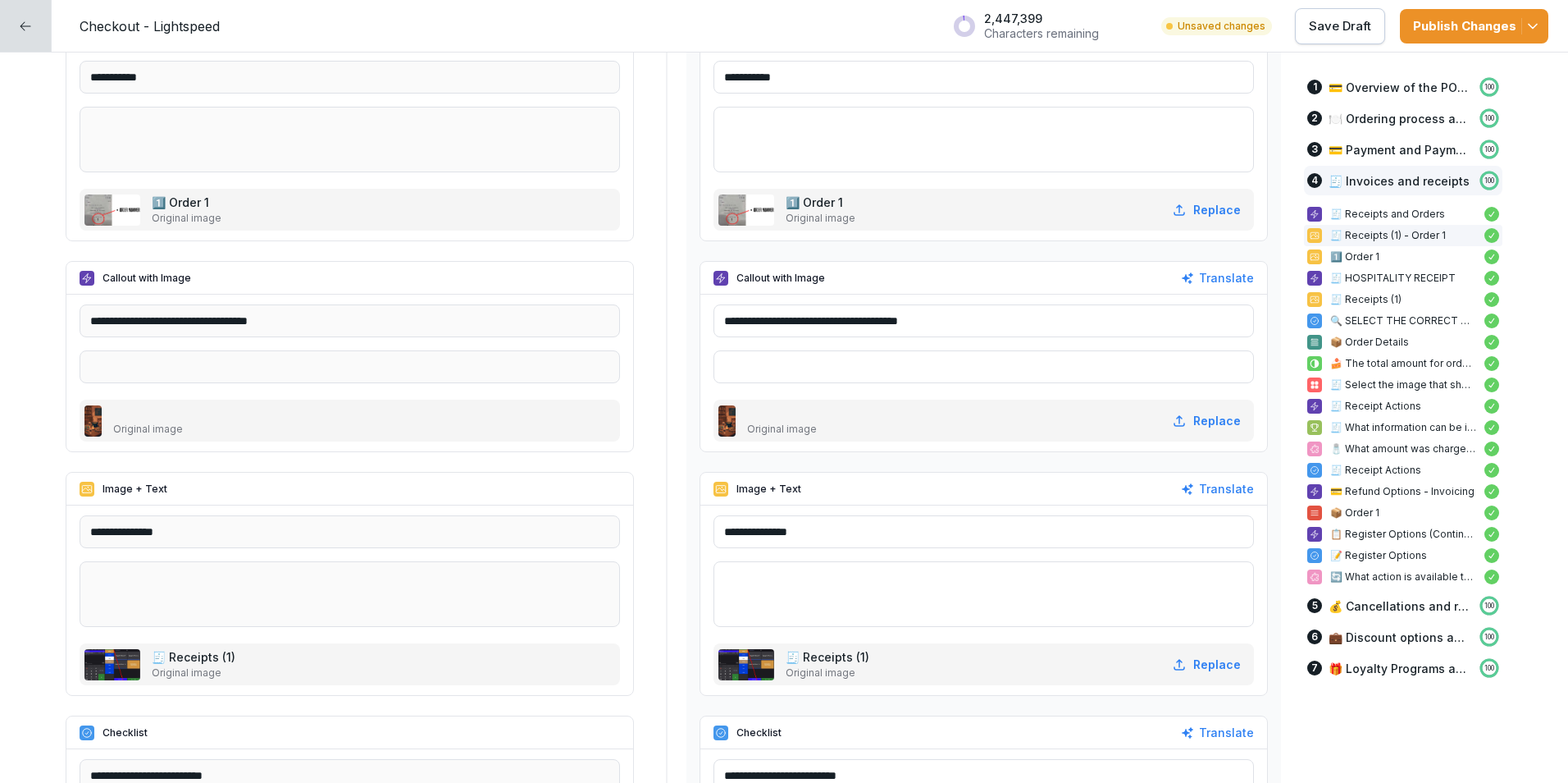
scroll to position [7022, 0]
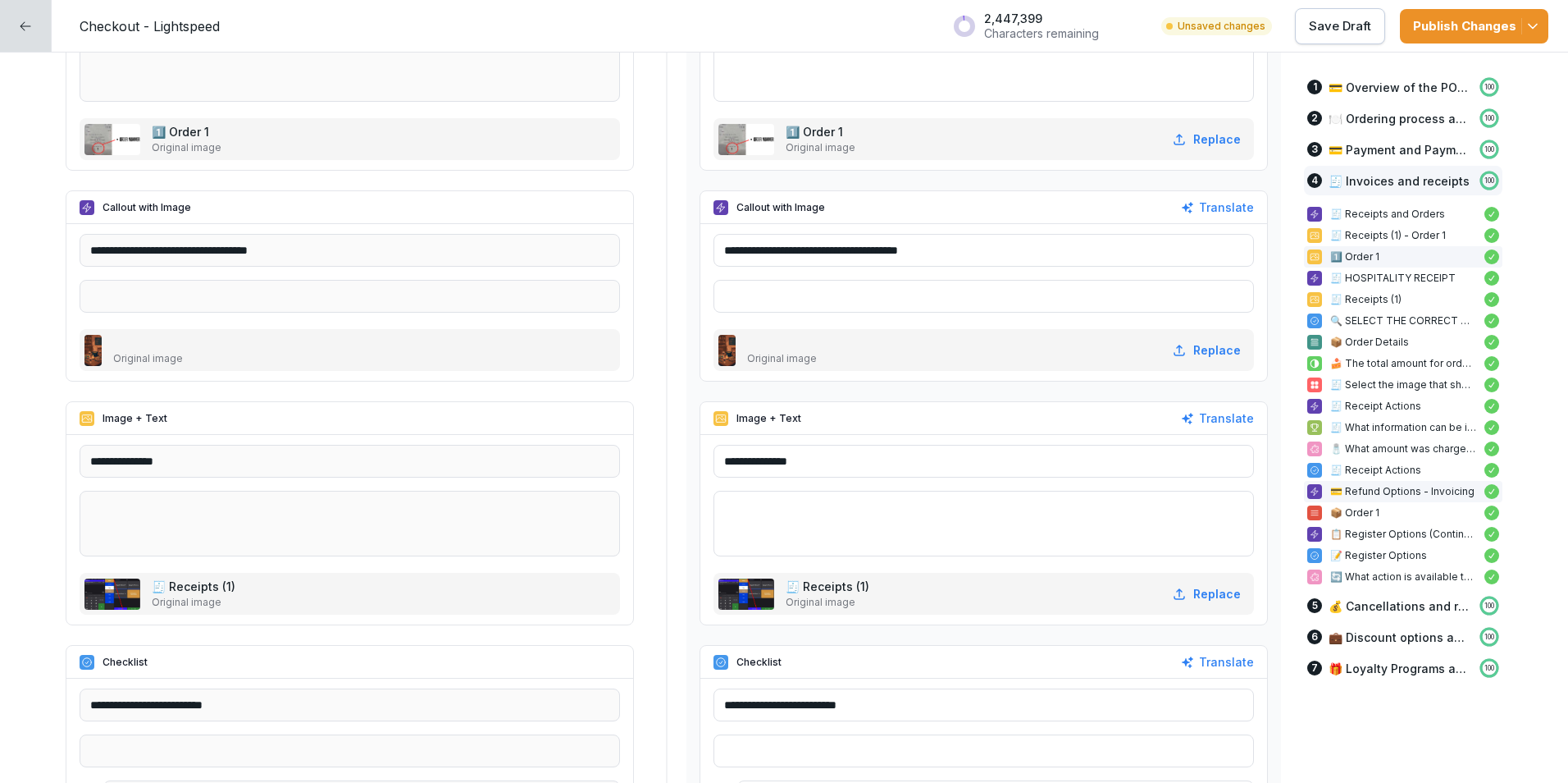
click at [1385, 499] on div "💳 Refund Options - Invoicing" at bounding box center [1403, 492] width 198 height 21
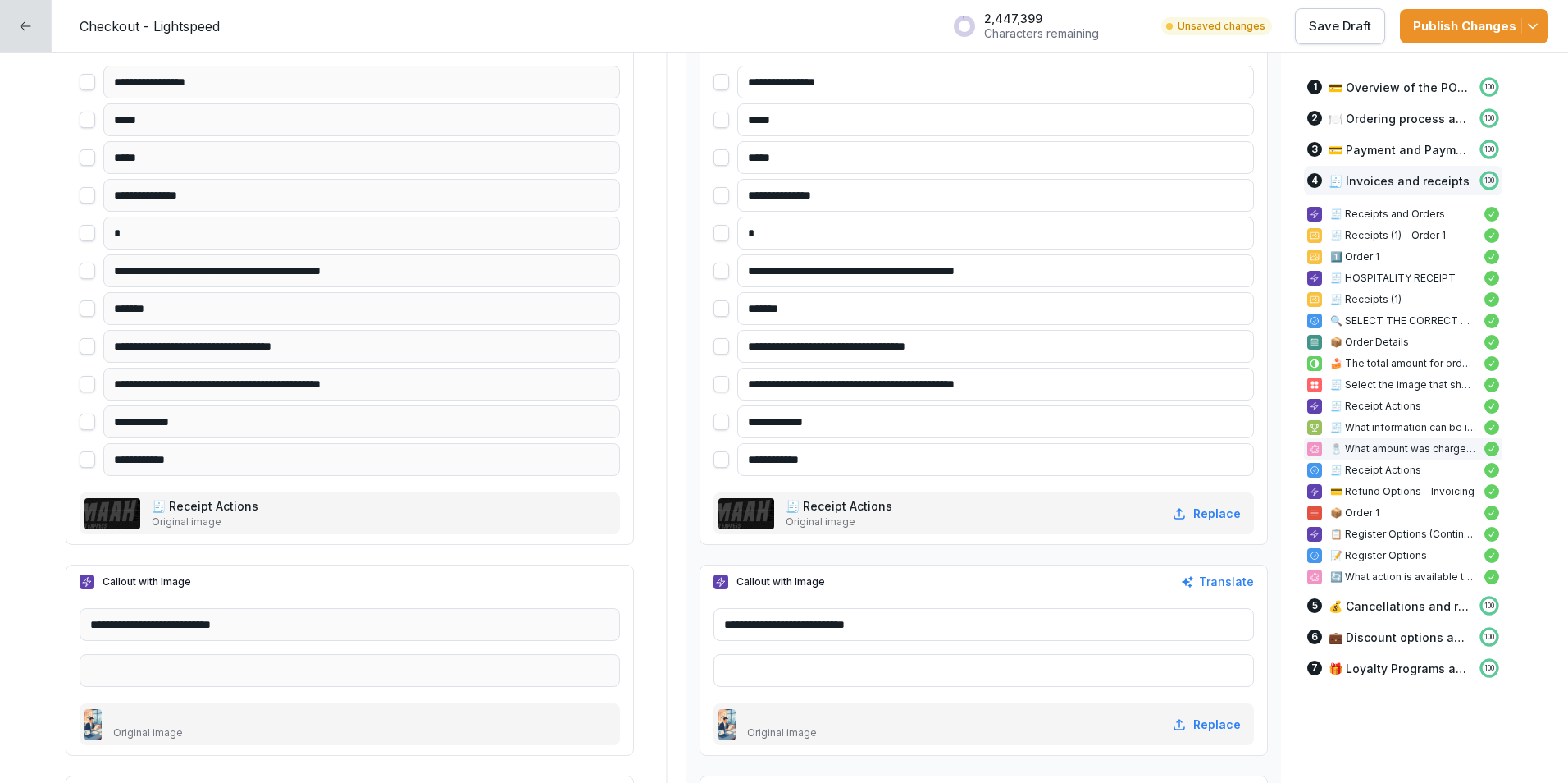
scroll to position [10153, 0]
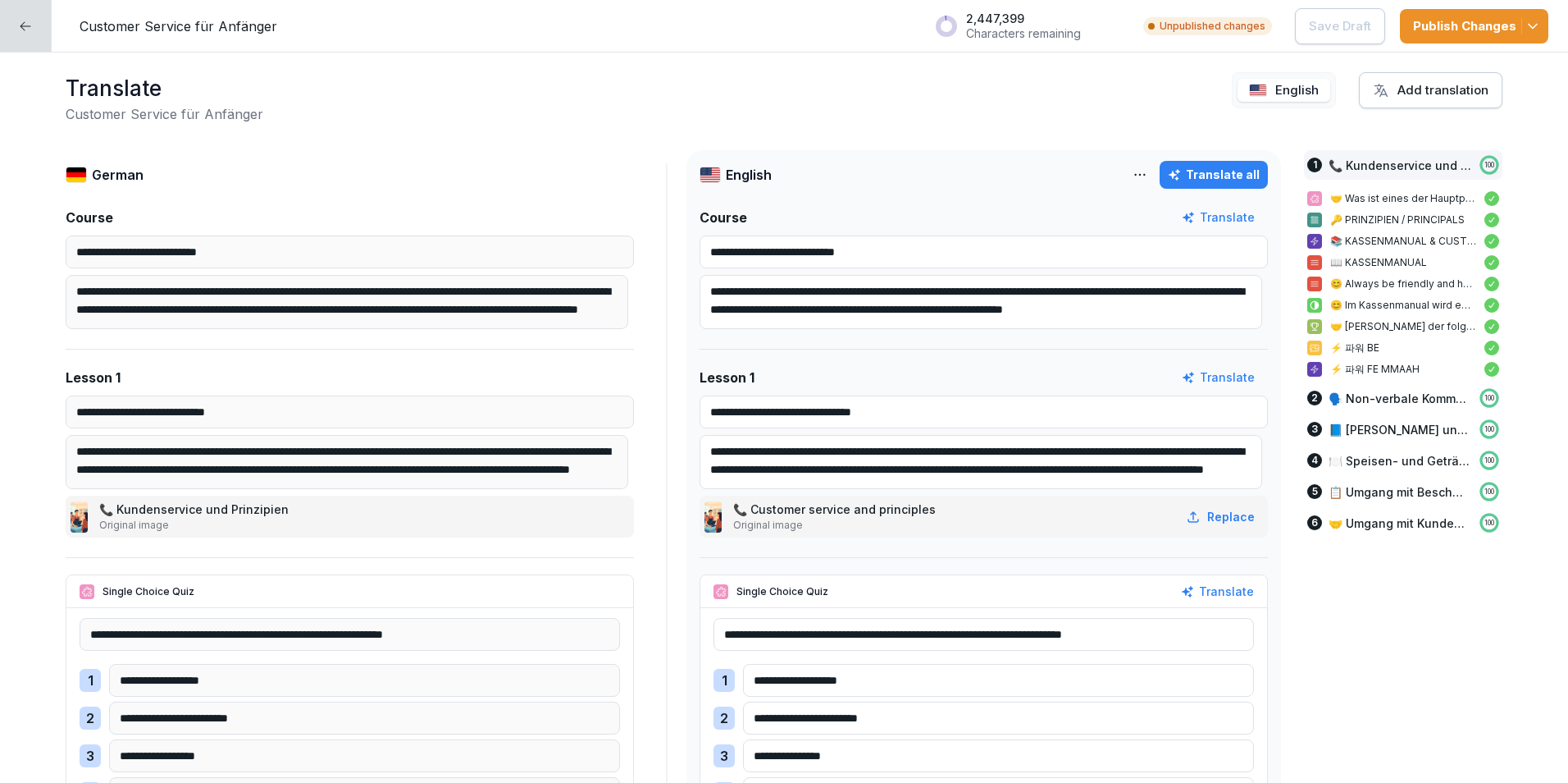
click at [25, 33] on div at bounding box center [26, 26] width 51 height 51
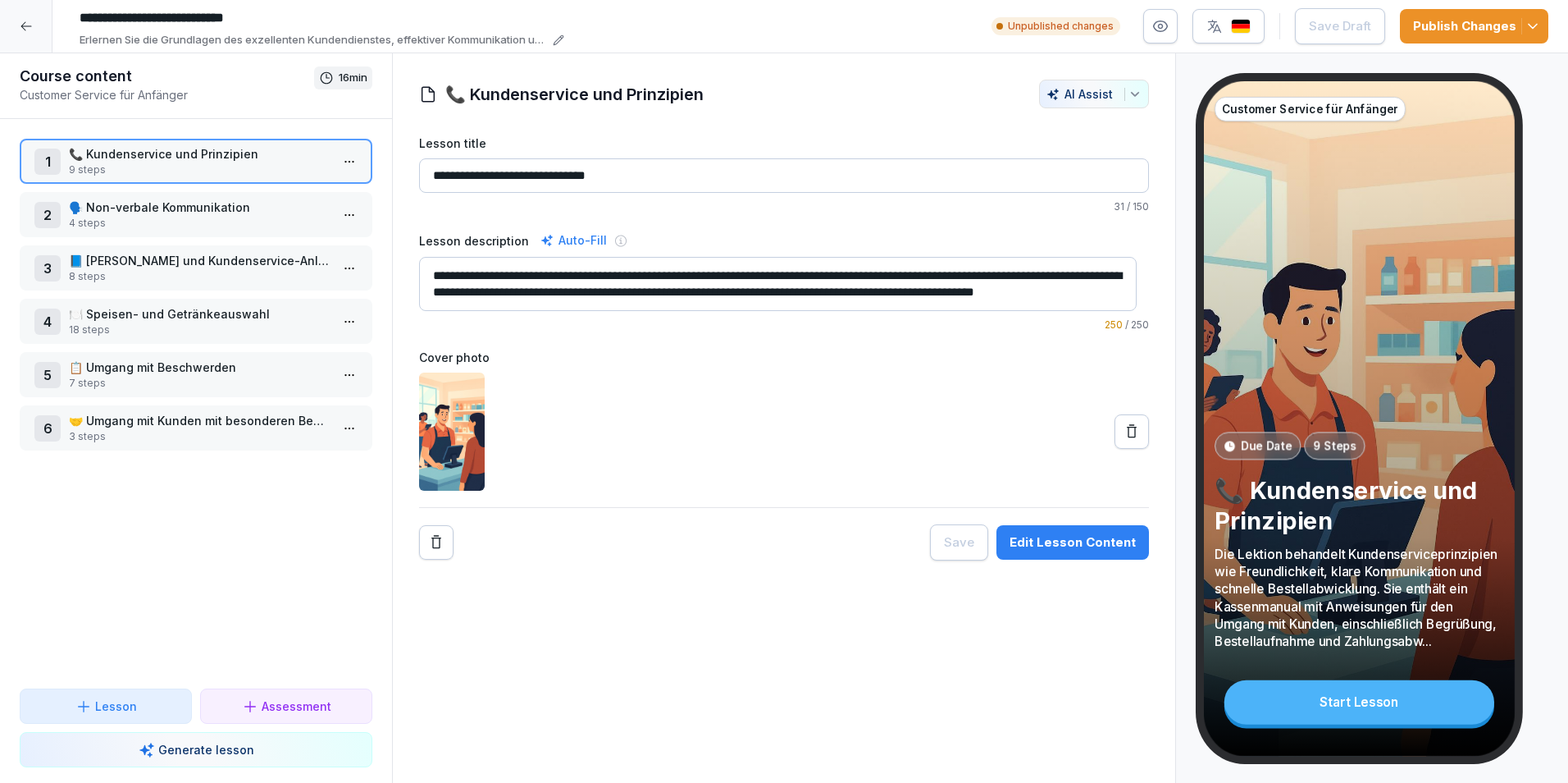
click at [25, 33] on div at bounding box center [26, 26] width 52 height 52
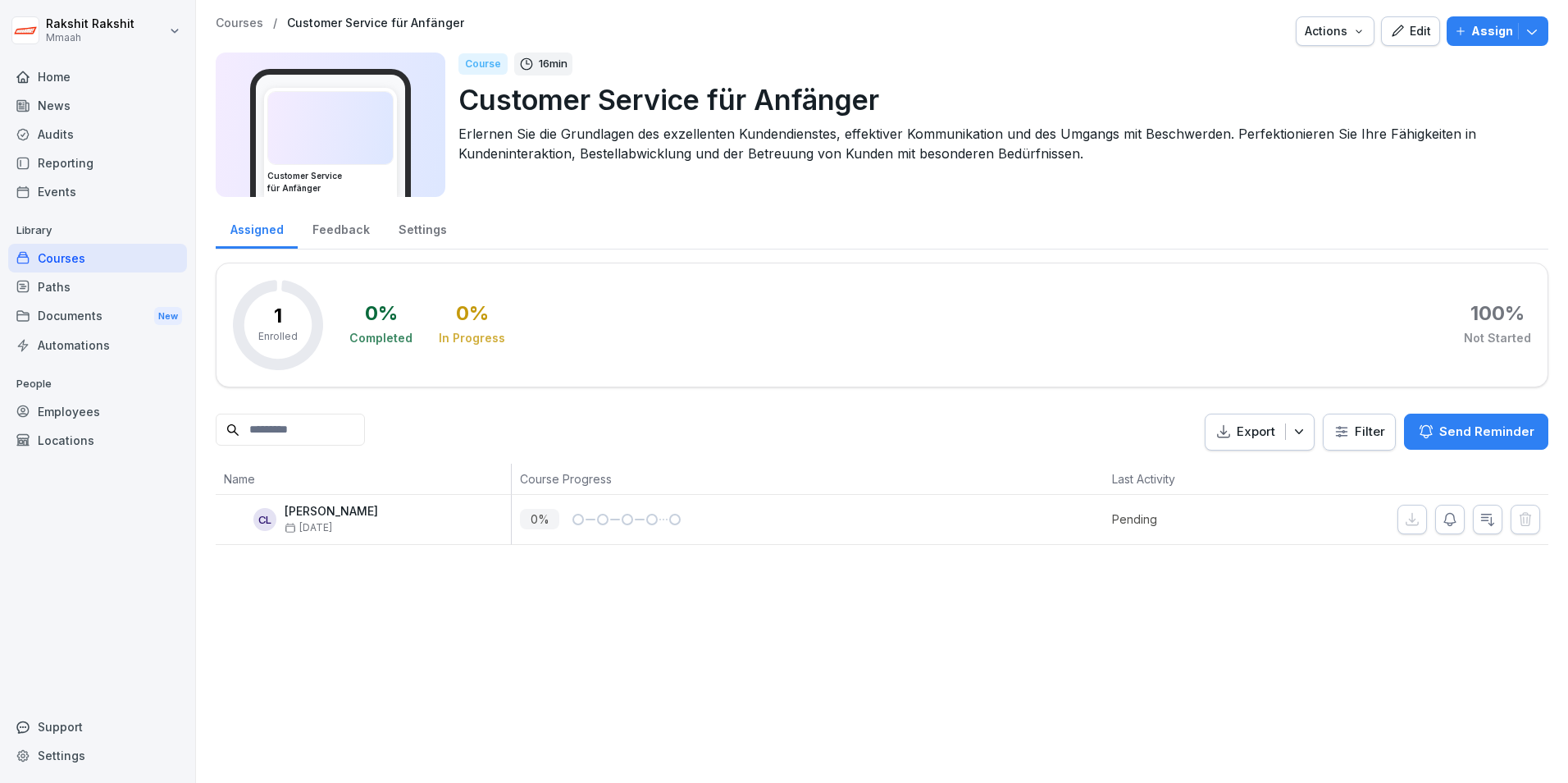
click at [59, 146] on div "Audits" at bounding box center [98, 134] width 179 height 28
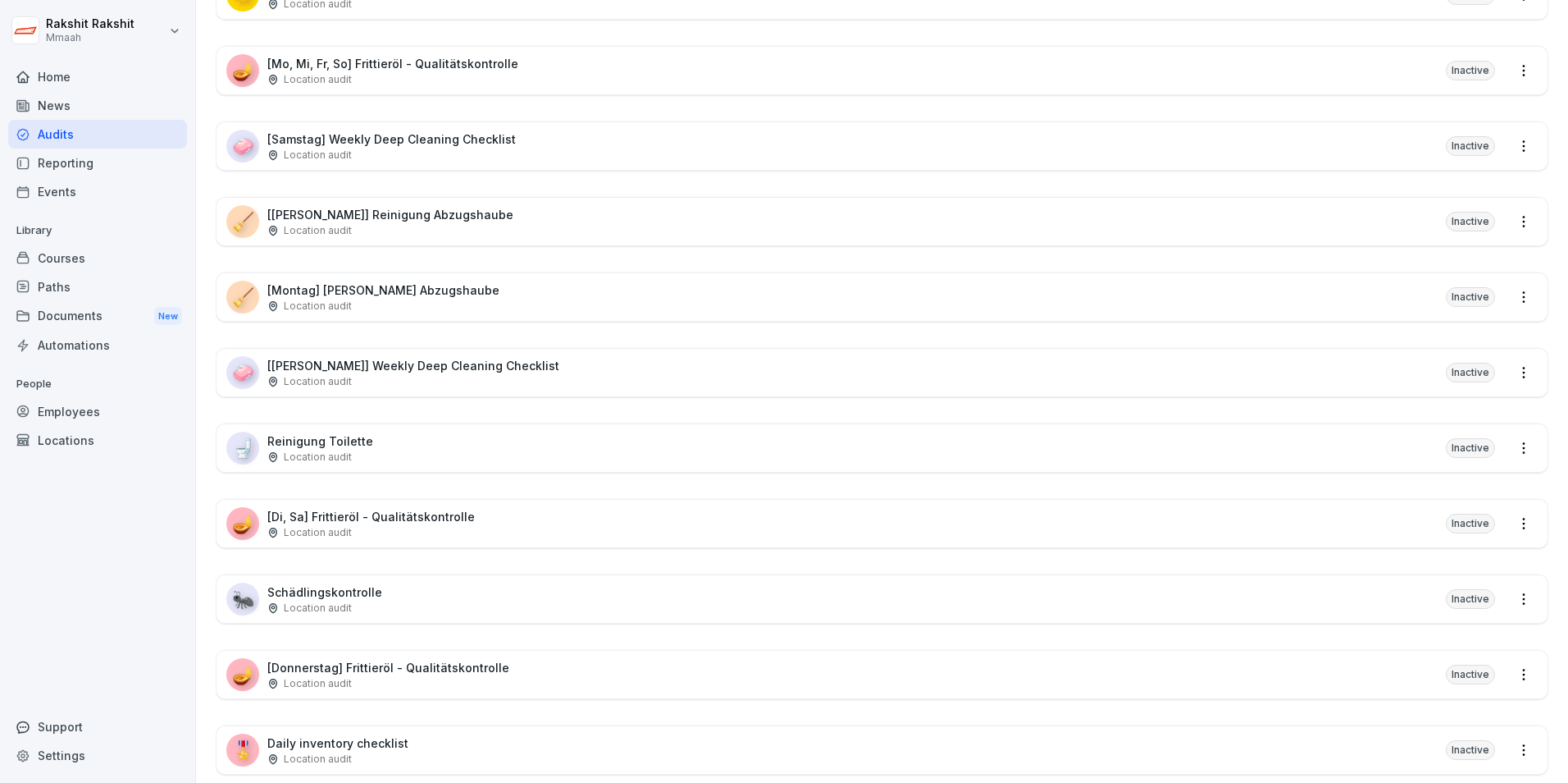
scroll to position [993, 0]
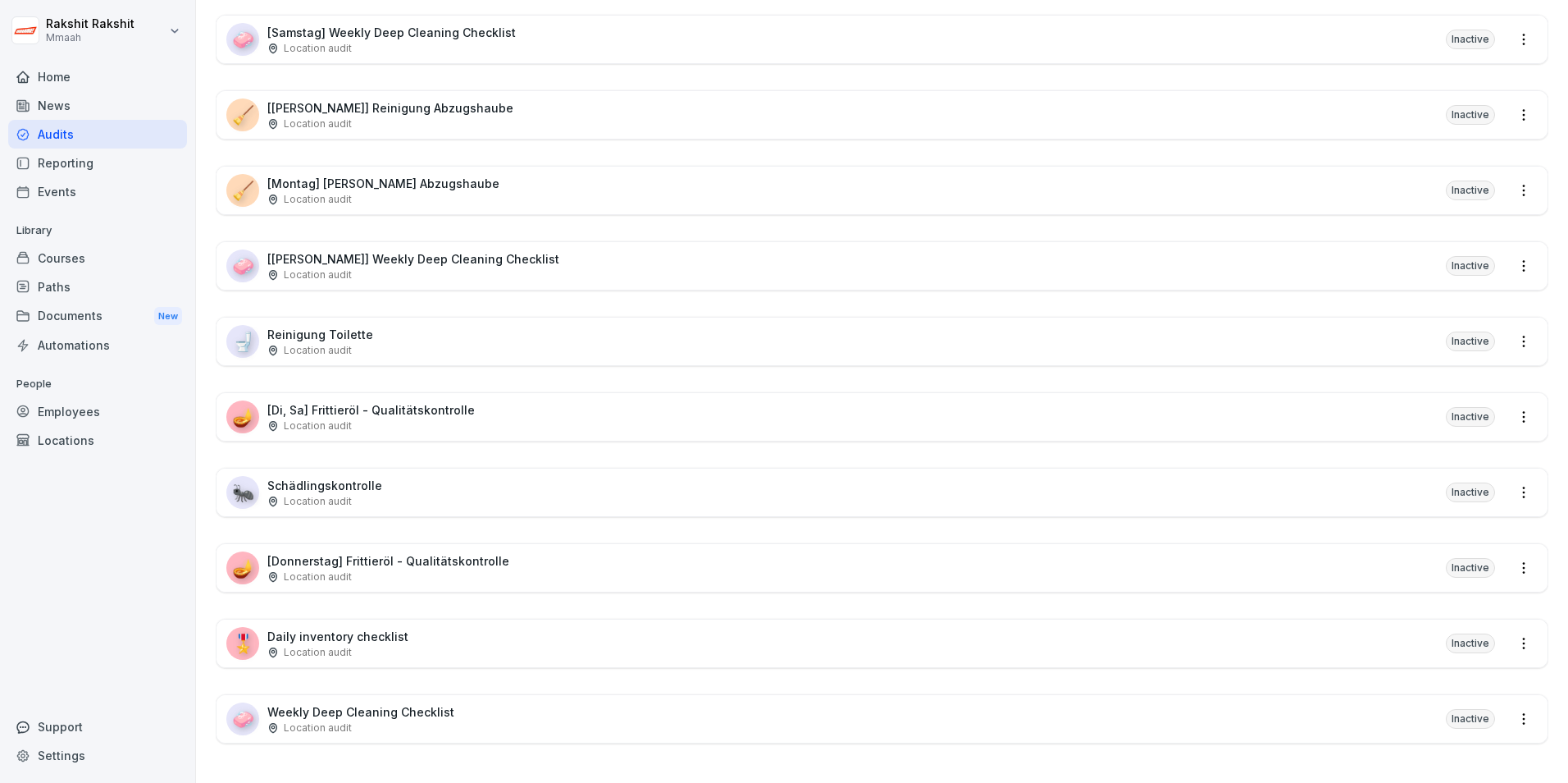
click at [1518, 637] on html "[PERSON_NAME] Mmaah Home News Audits Reporting Events Library Courses Paths Doc…" at bounding box center [784, 391] width 1568 height 783
click at [1458, 627] on html "[PERSON_NAME] Mmaah Home News Audits Reporting Events Library Courses Paths Doc…" at bounding box center [784, 391] width 1568 height 783
click at [1458, 635] on div "Inactive" at bounding box center [1471, 643] width 49 height 20
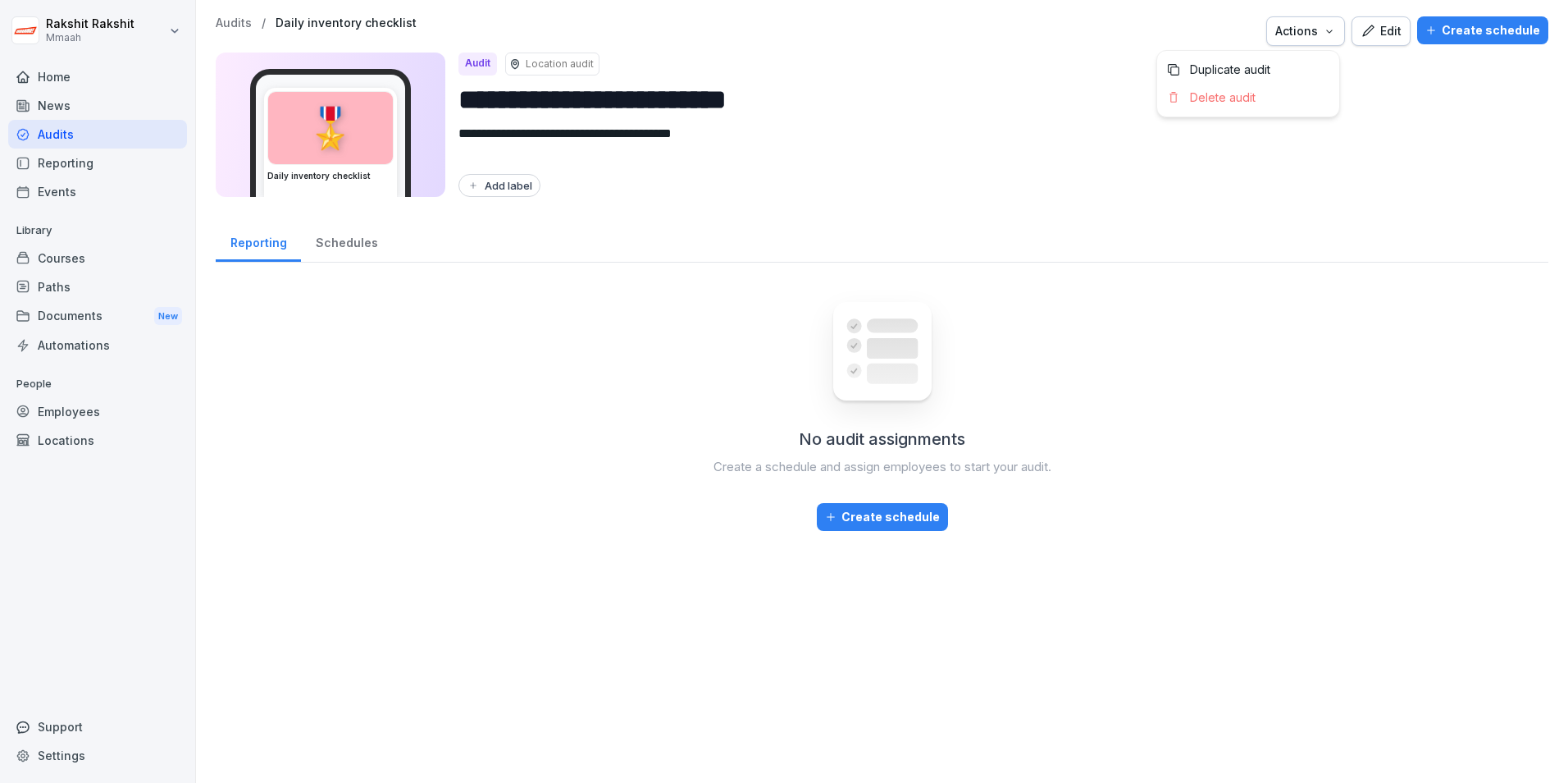
click at [1328, 29] on icon "button" at bounding box center [1330, 31] width 13 height 13
click at [1368, 88] on html "**********" at bounding box center [784, 391] width 1568 height 783
click at [1417, 33] on button "Create schedule" at bounding box center [1483, 29] width 131 height 28
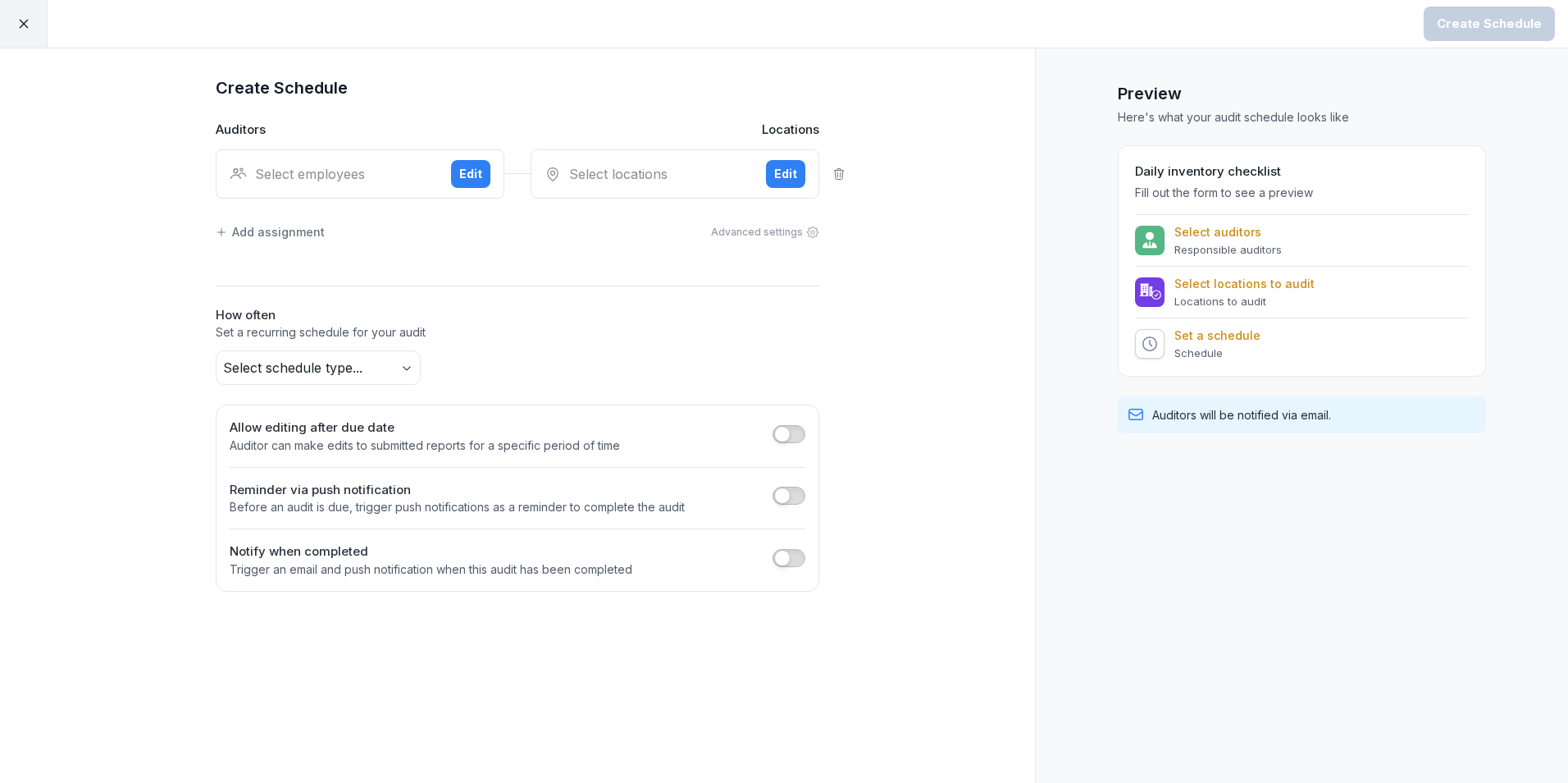
click at [330, 183] on div "Select employees" at bounding box center [334, 174] width 209 height 20
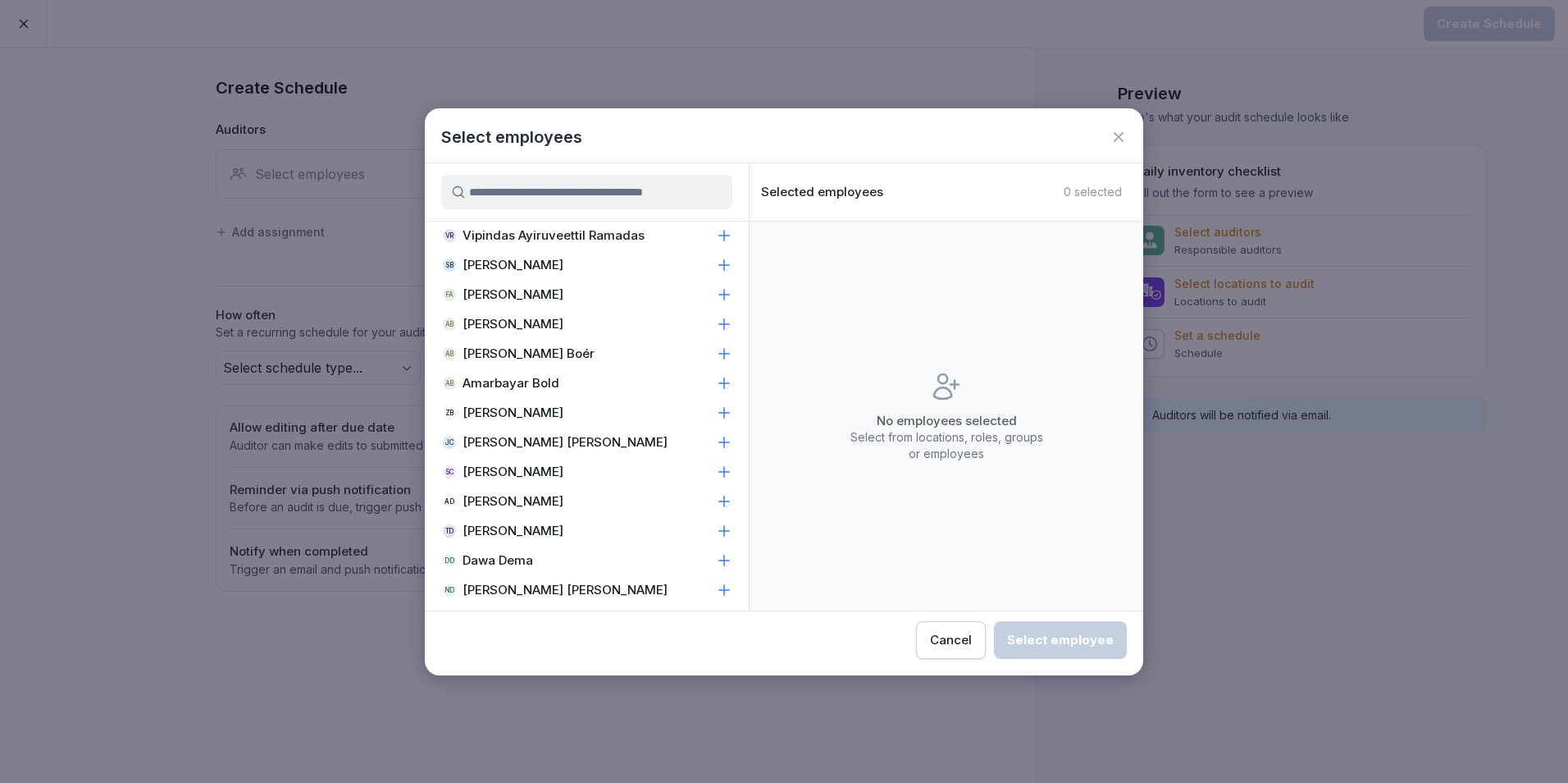
scroll to position [1231, 0]
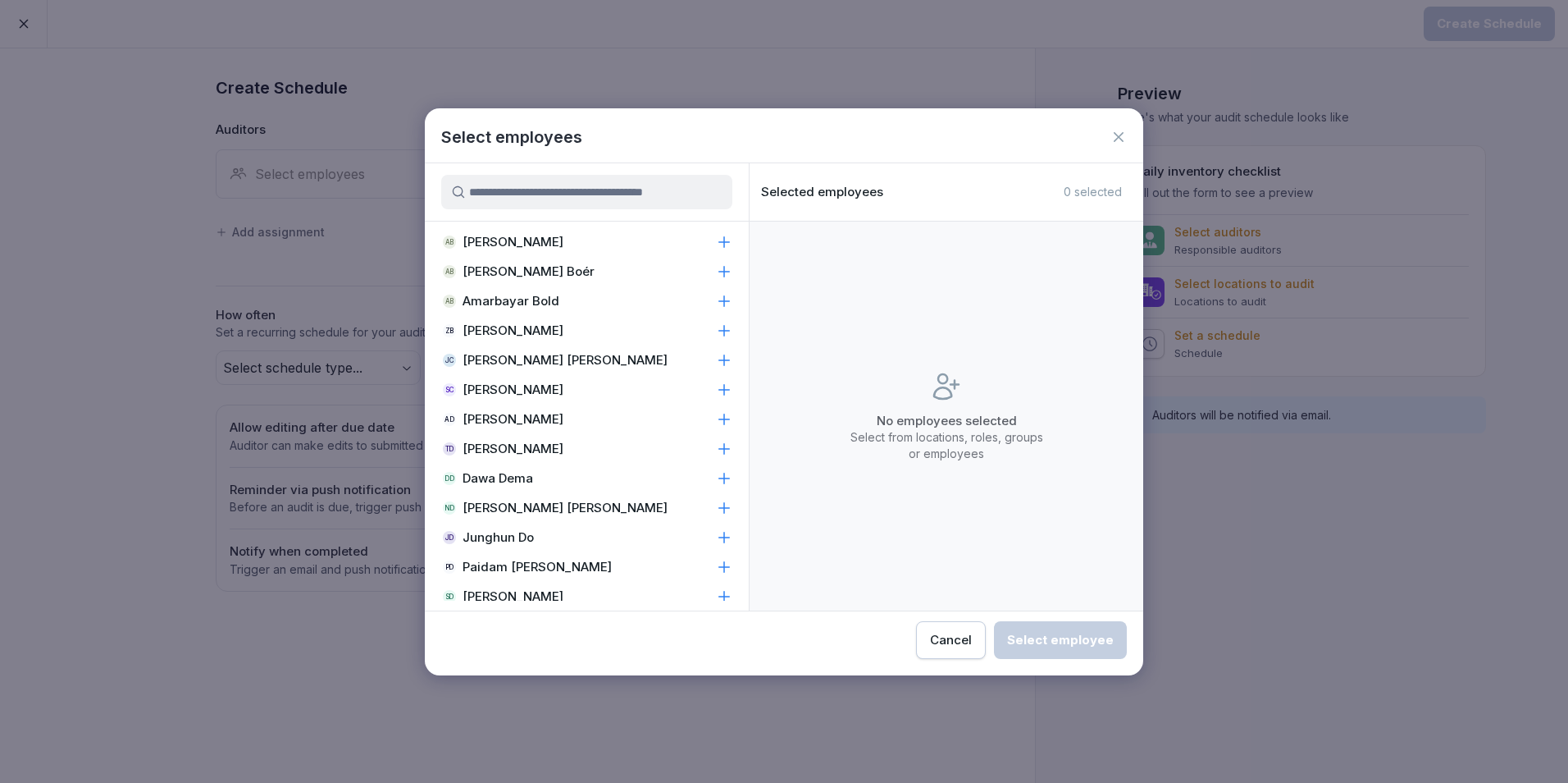
click at [533, 191] on input at bounding box center [586, 192] width 291 height 34
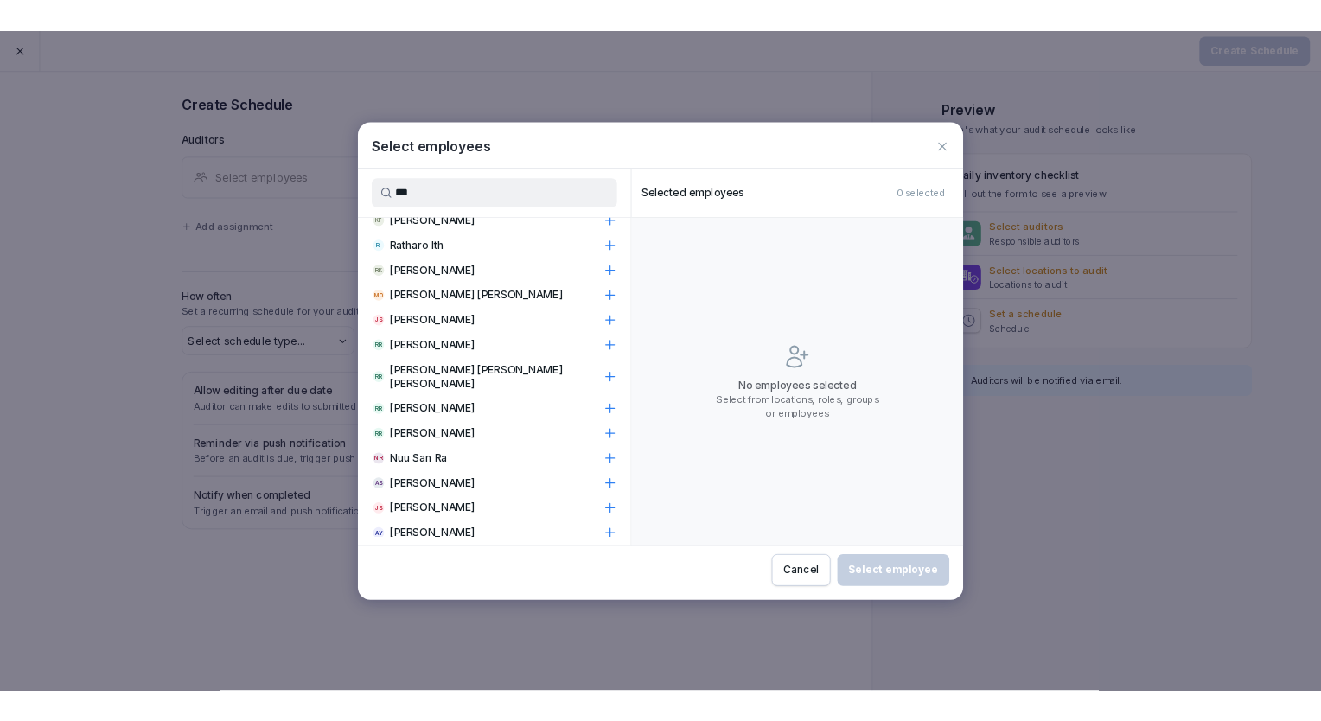
scroll to position [0, 0]
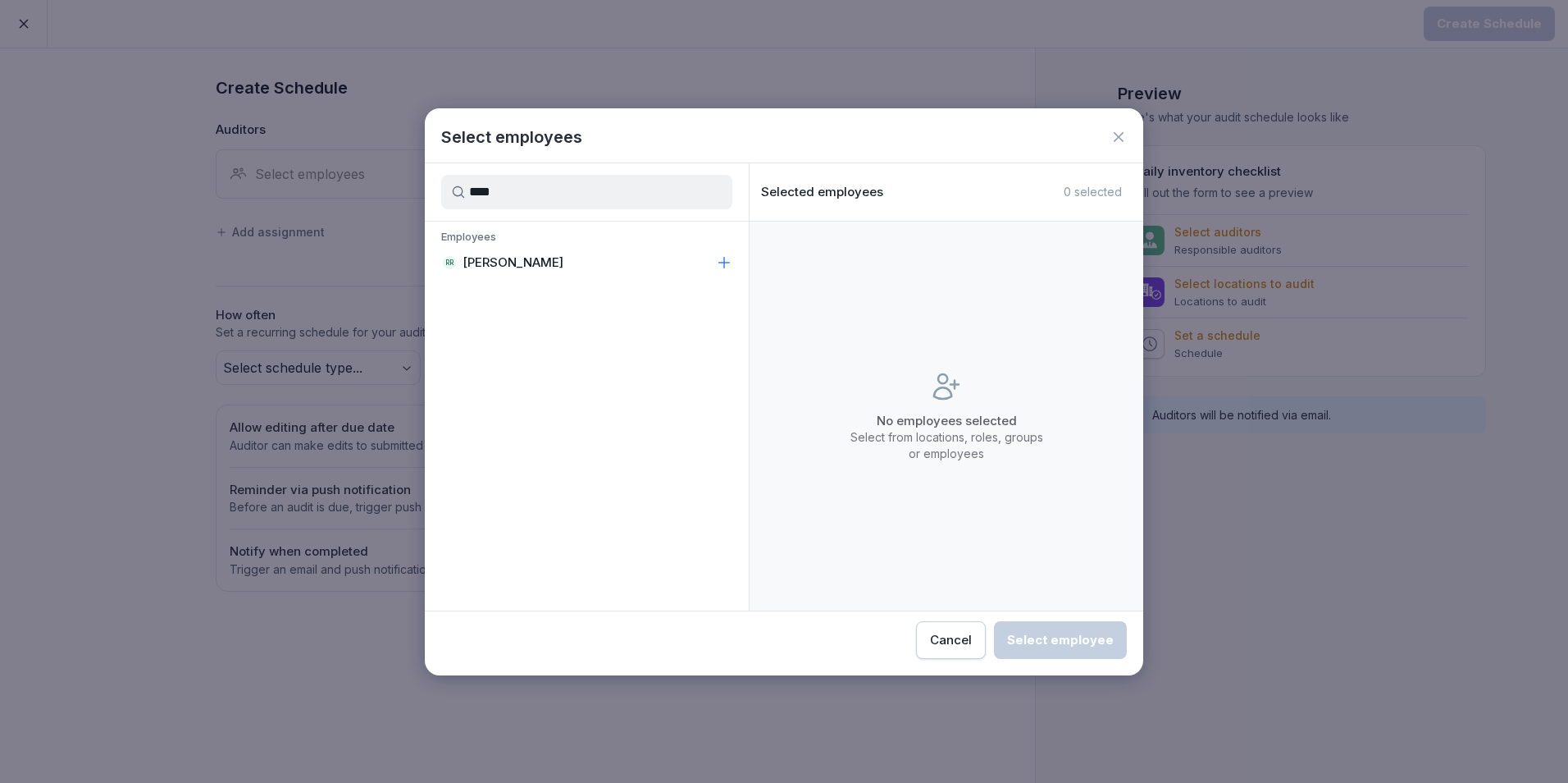
type input "****"
click at [519, 270] on p "[PERSON_NAME]" at bounding box center [513, 262] width 101 height 16
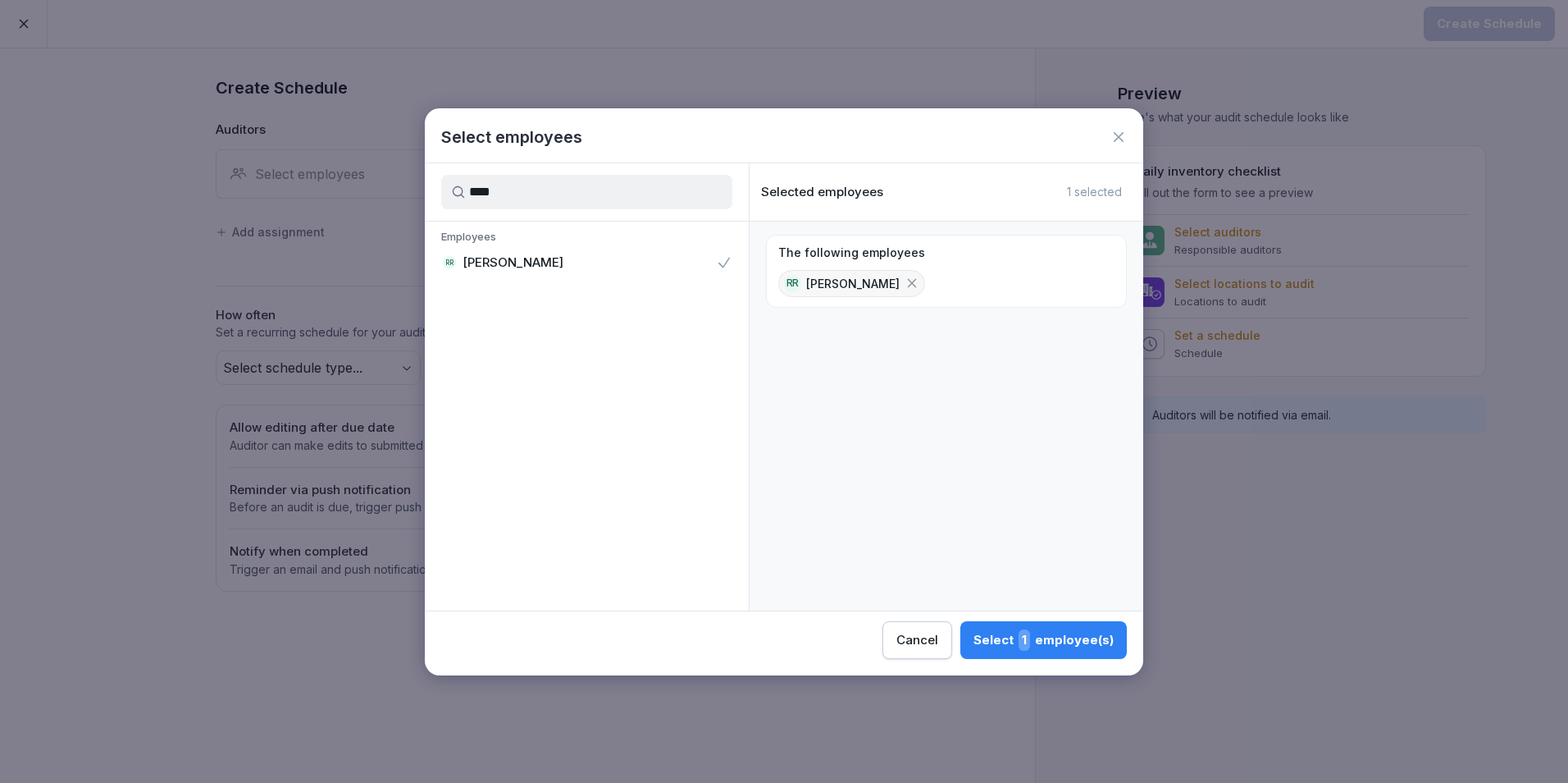
click at [1066, 643] on div "Select 1 employee(s)" at bounding box center [1043, 640] width 140 height 21
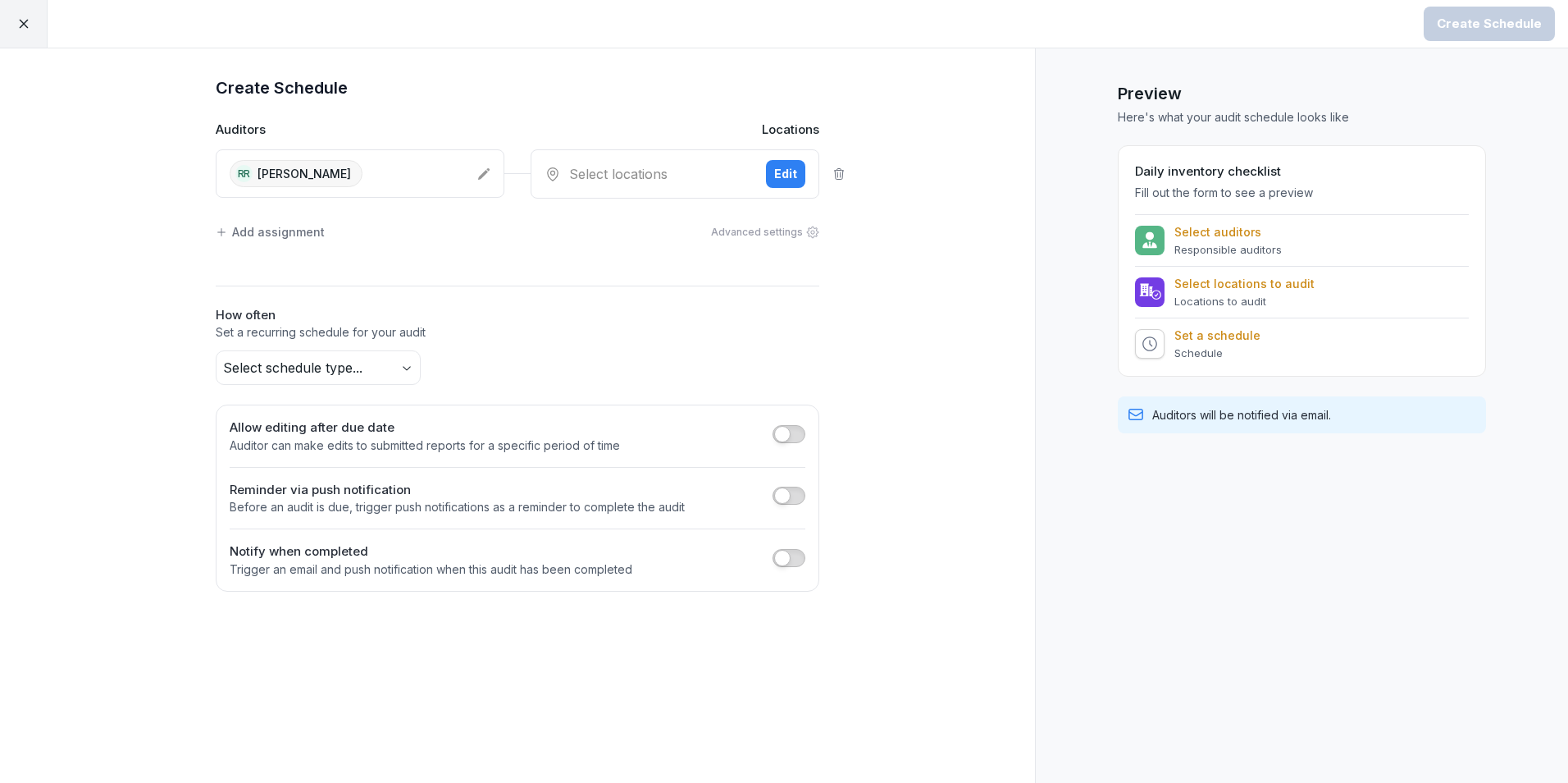
click at [694, 160] on div "Select locations Edit" at bounding box center [674, 174] width 288 height 49
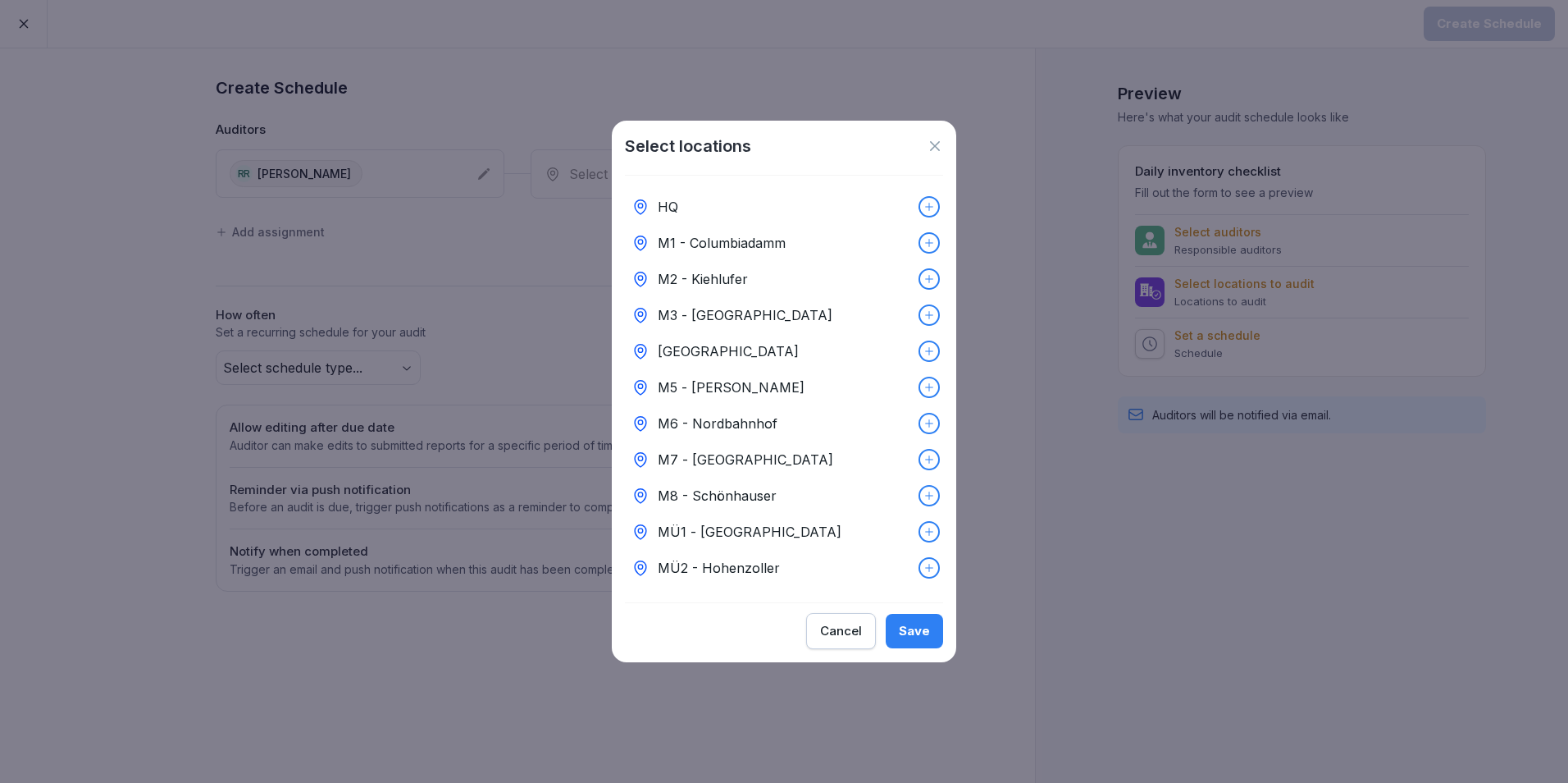
click at [738, 421] on p "M6 - Nordbahnhof" at bounding box center [718, 423] width 120 height 20
click at [725, 414] on p "M6 - Nordbahnhof" at bounding box center [718, 423] width 120 height 20
click at [924, 640] on div "Save" at bounding box center [914, 630] width 31 height 18
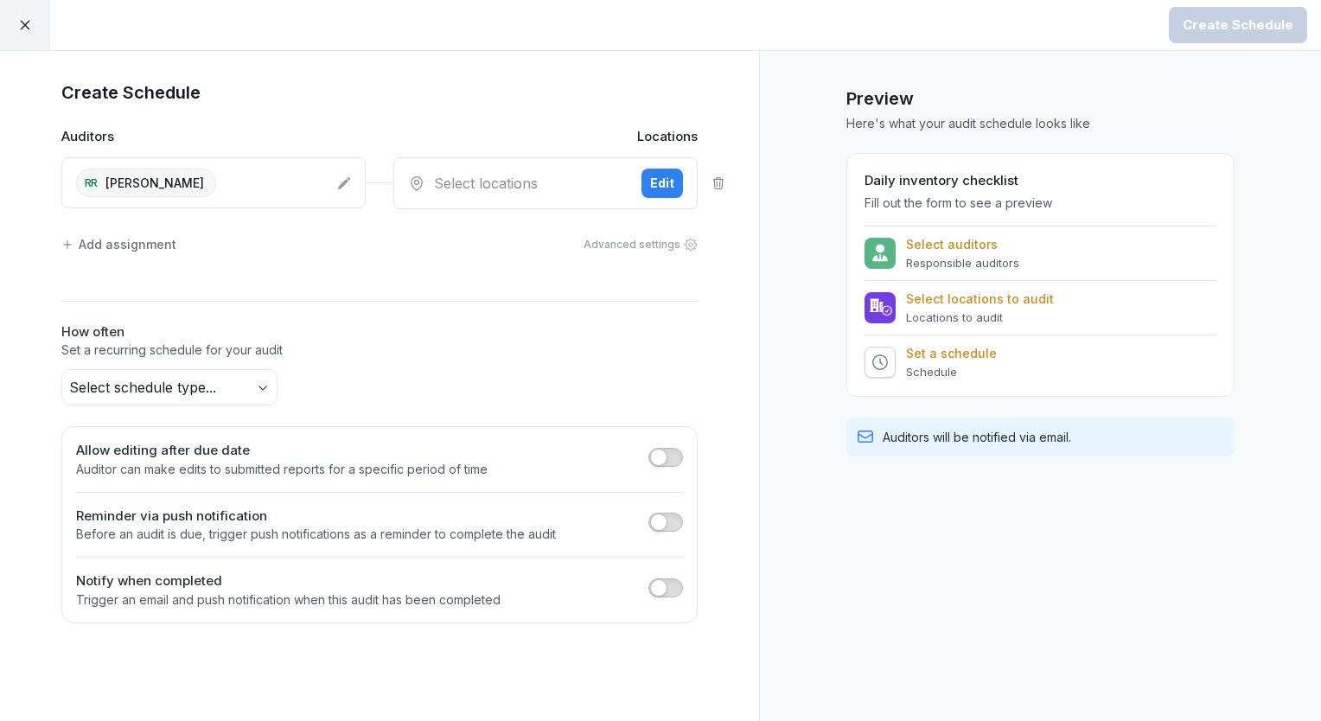
click at [661, 344] on p "Set a recurring schedule for your audit" at bounding box center [379, 350] width 636 height 17
